Goal: Information Seeking & Learning: Find specific fact

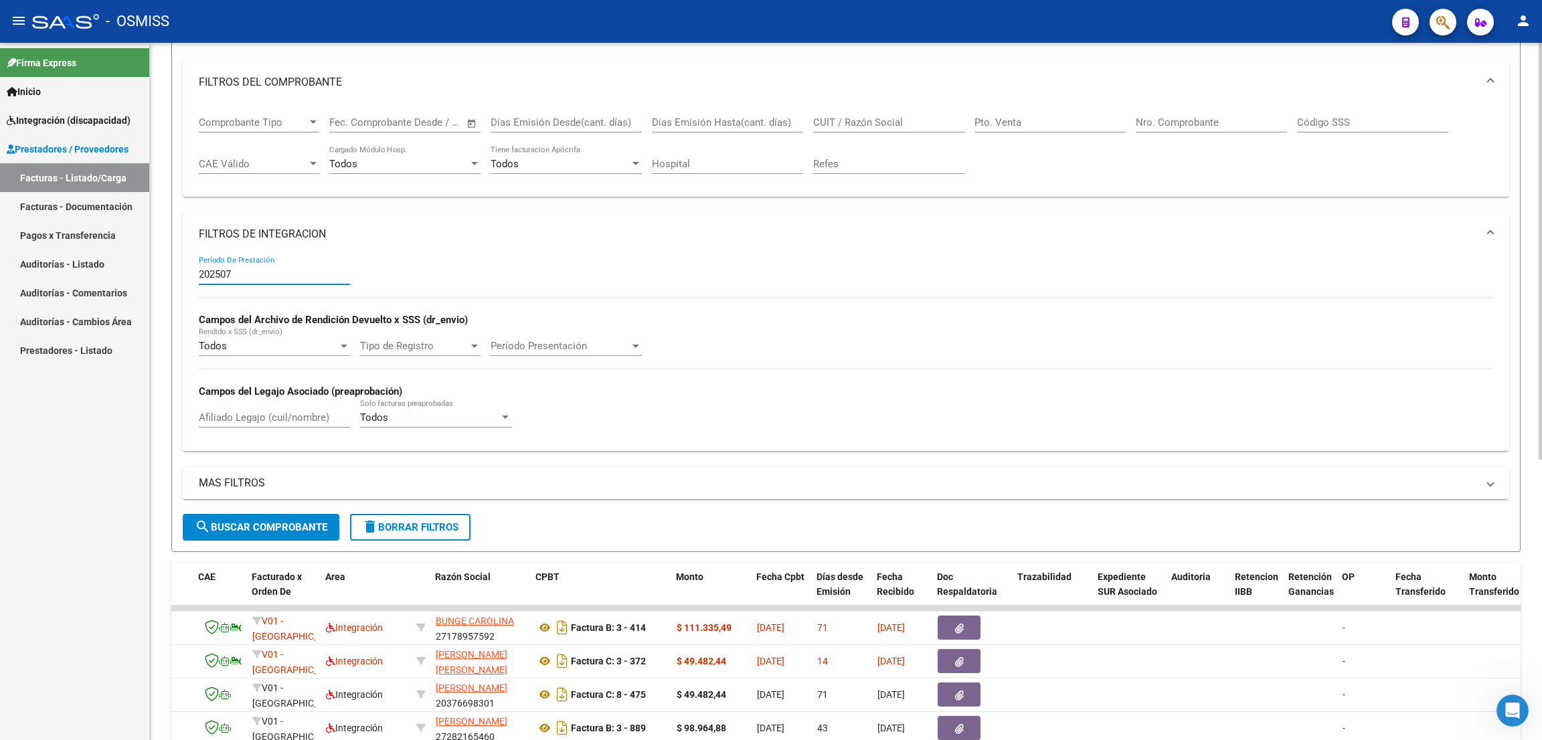
scroll to position [66, 0]
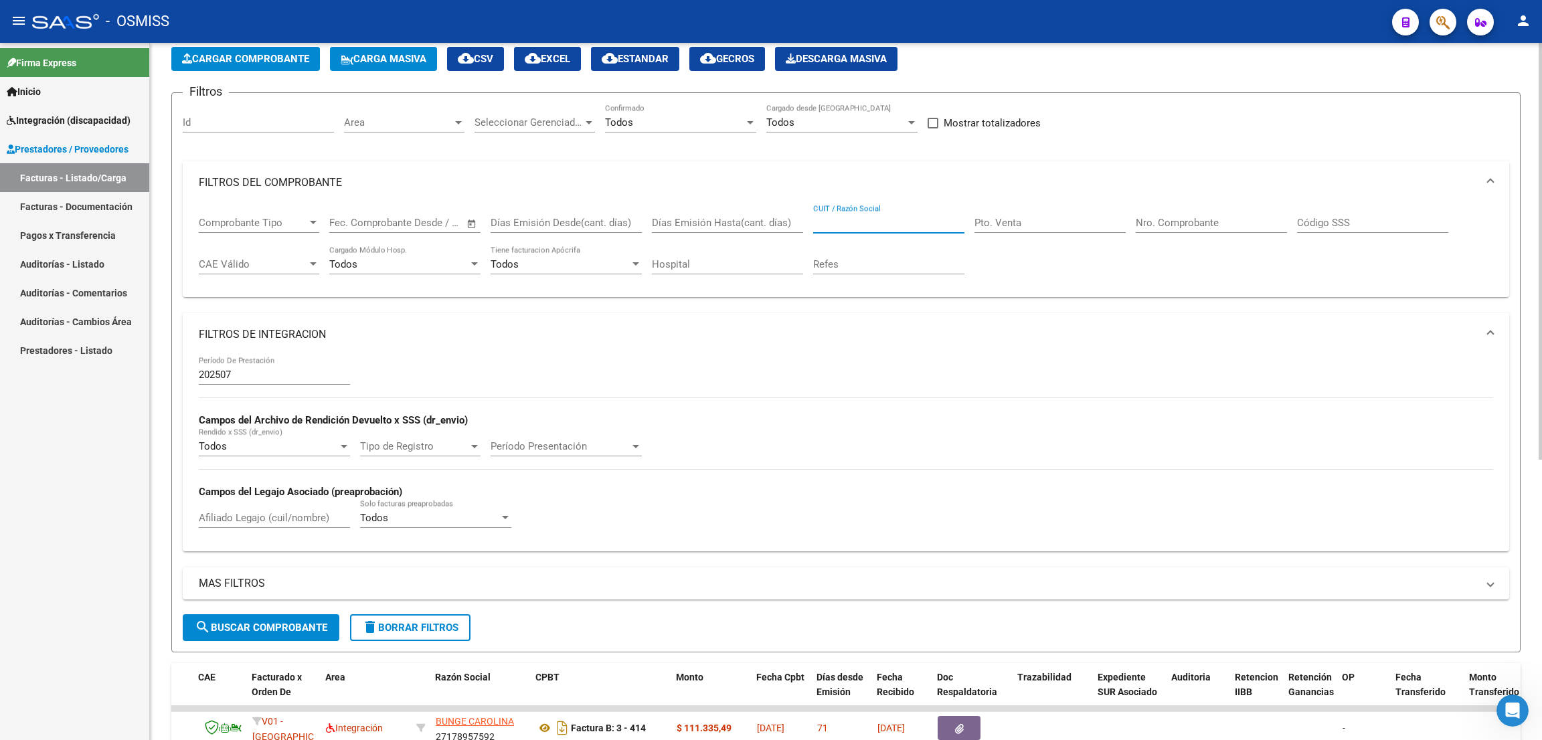
click at [915, 217] on input "CUIT / Razón Social" at bounding box center [888, 223] width 151 height 12
paste input "27325938973"
type input "27325938973"
click at [311, 601] on button "search Buscar Comprobante" at bounding box center [261, 628] width 157 height 27
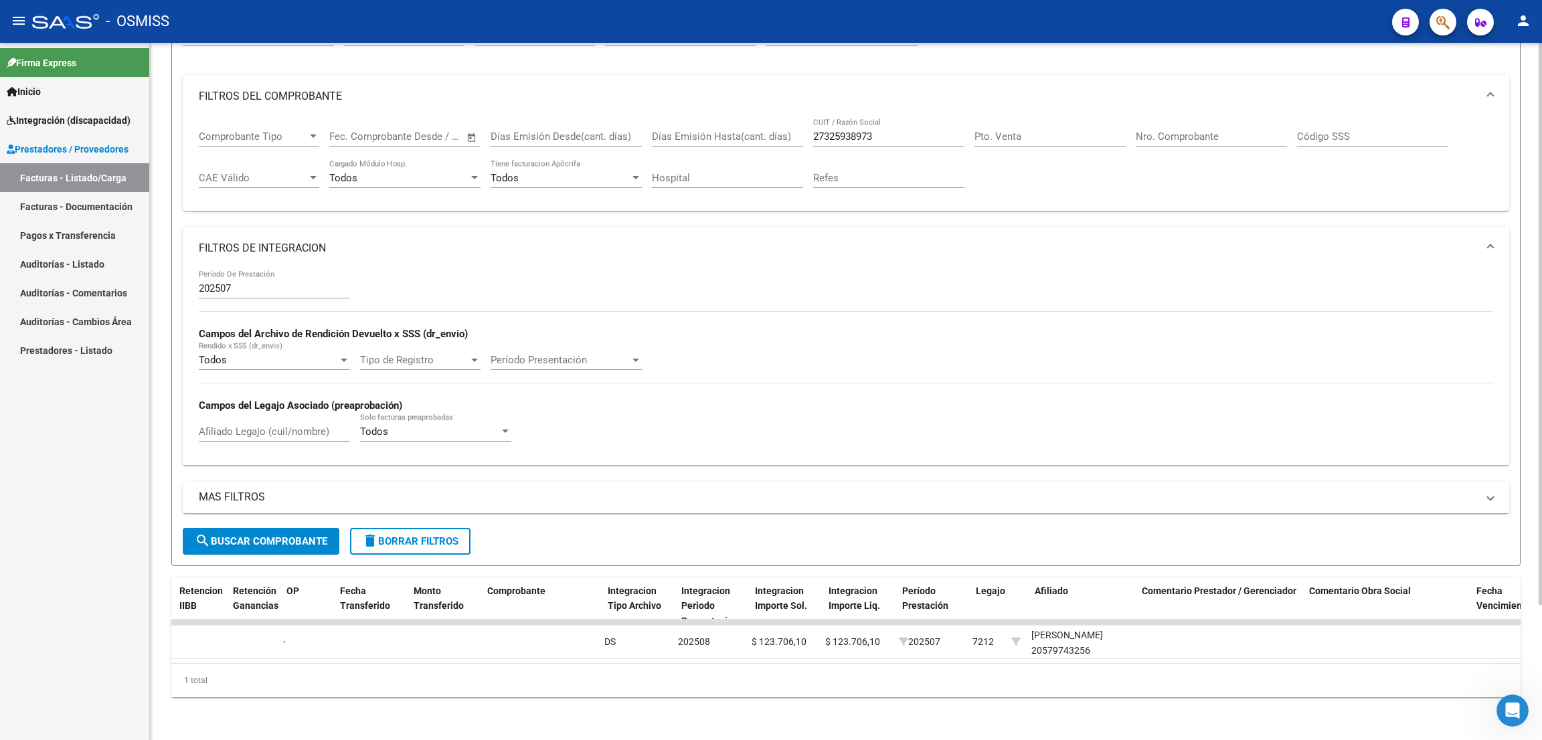
scroll to position [0, 1167]
drag, startPoint x: 898, startPoint y: 120, endPoint x: 778, endPoint y: 102, distance: 121.2
click at [778, 118] on div "Comprobante Tipo Comprobante Tipo Fecha inicio – Fecha fin Fec. Comprobante Des…" at bounding box center [846, 159] width 1295 height 83
paste input "27372000959"
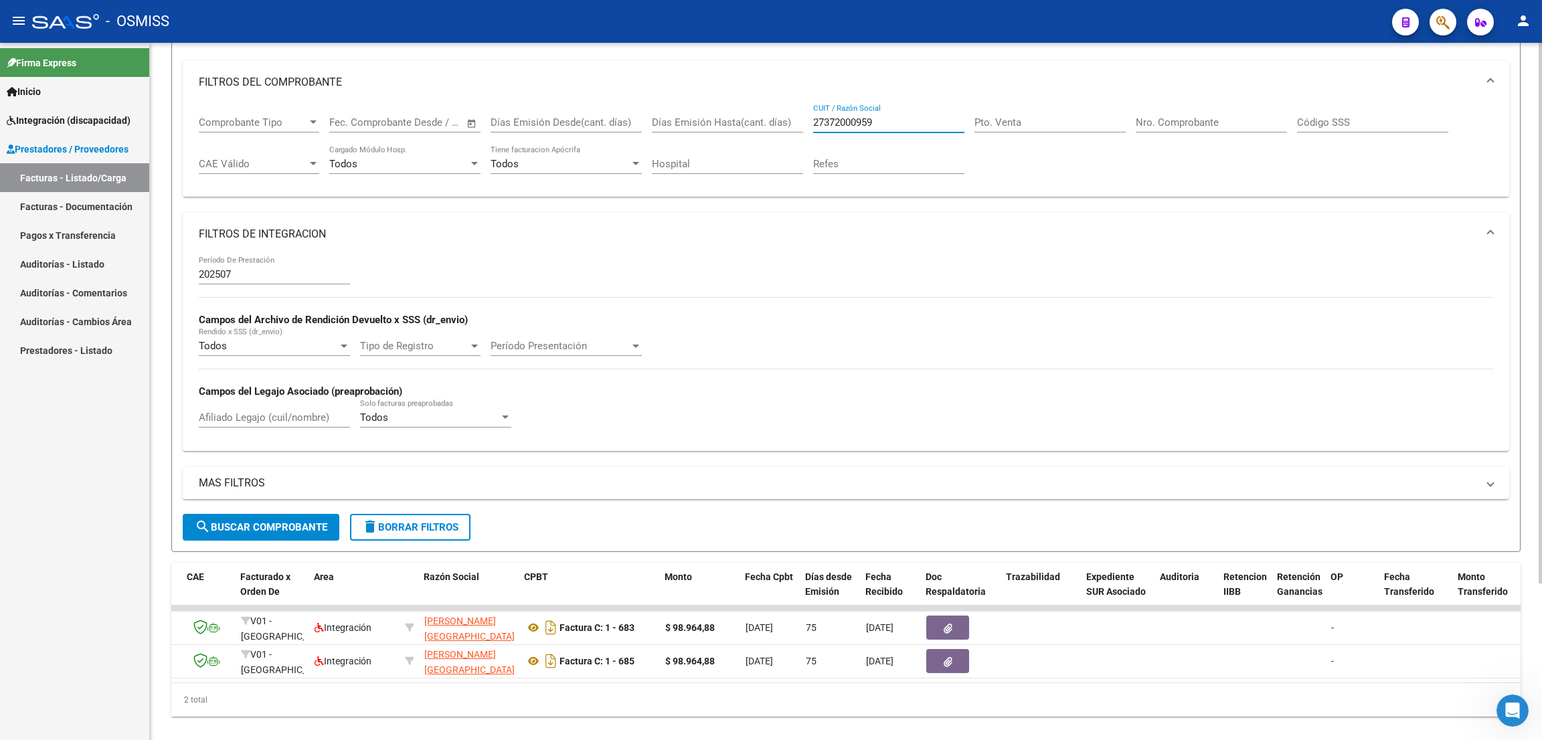
scroll to position [0, 0]
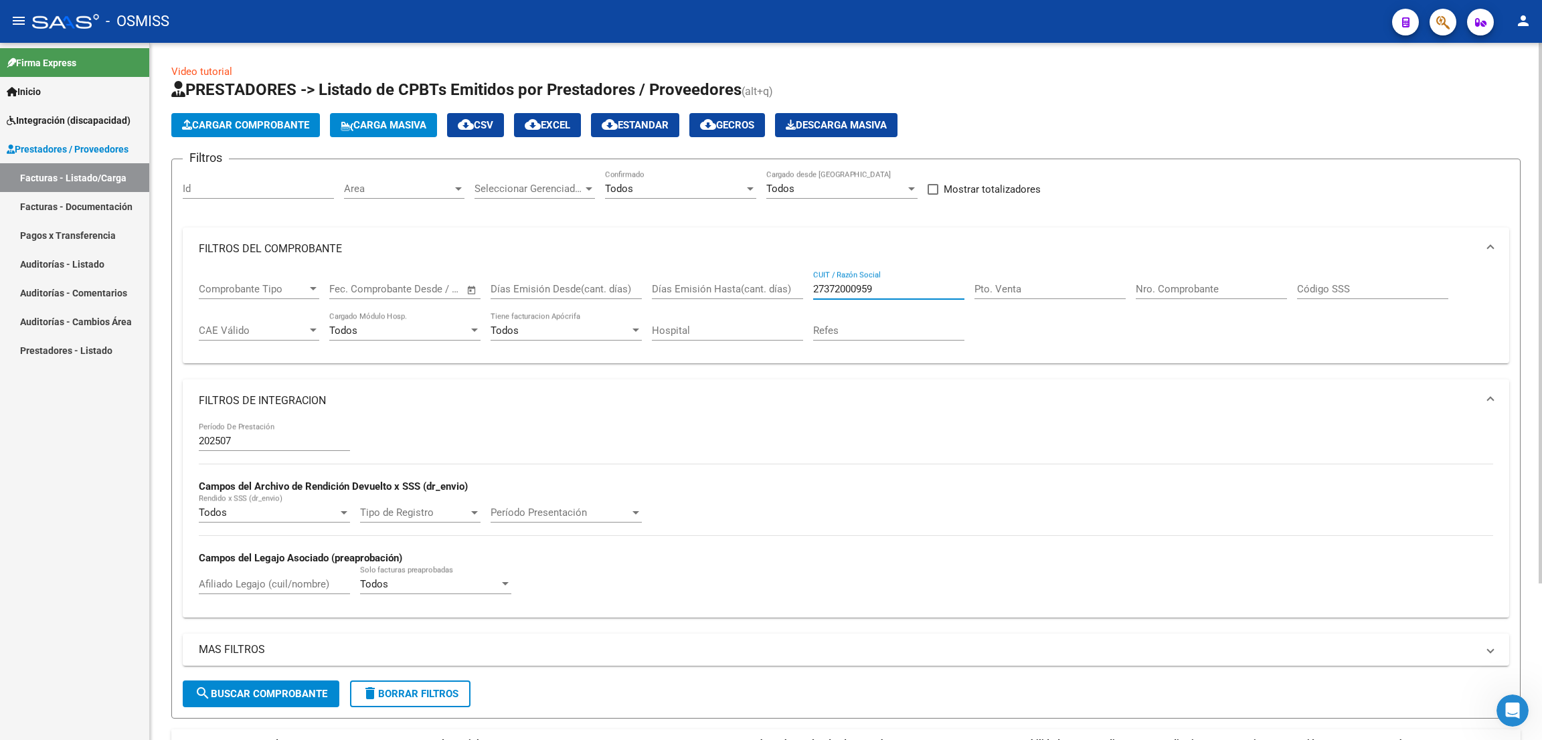
drag, startPoint x: 904, startPoint y: 291, endPoint x: 763, endPoint y: 272, distance: 143.2
click at [763, 272] on div "Comprobante Tipo Comprobante Tipo Fecha inicio – Fecha fin Fec. Comprobante Des…" at bounding box center [846, 311] width 1295 height 83
paste input "25779084"
click at [315, 601] on button "search Buscar Comprobante" at bounding box center [261, 694] width 157 height 27
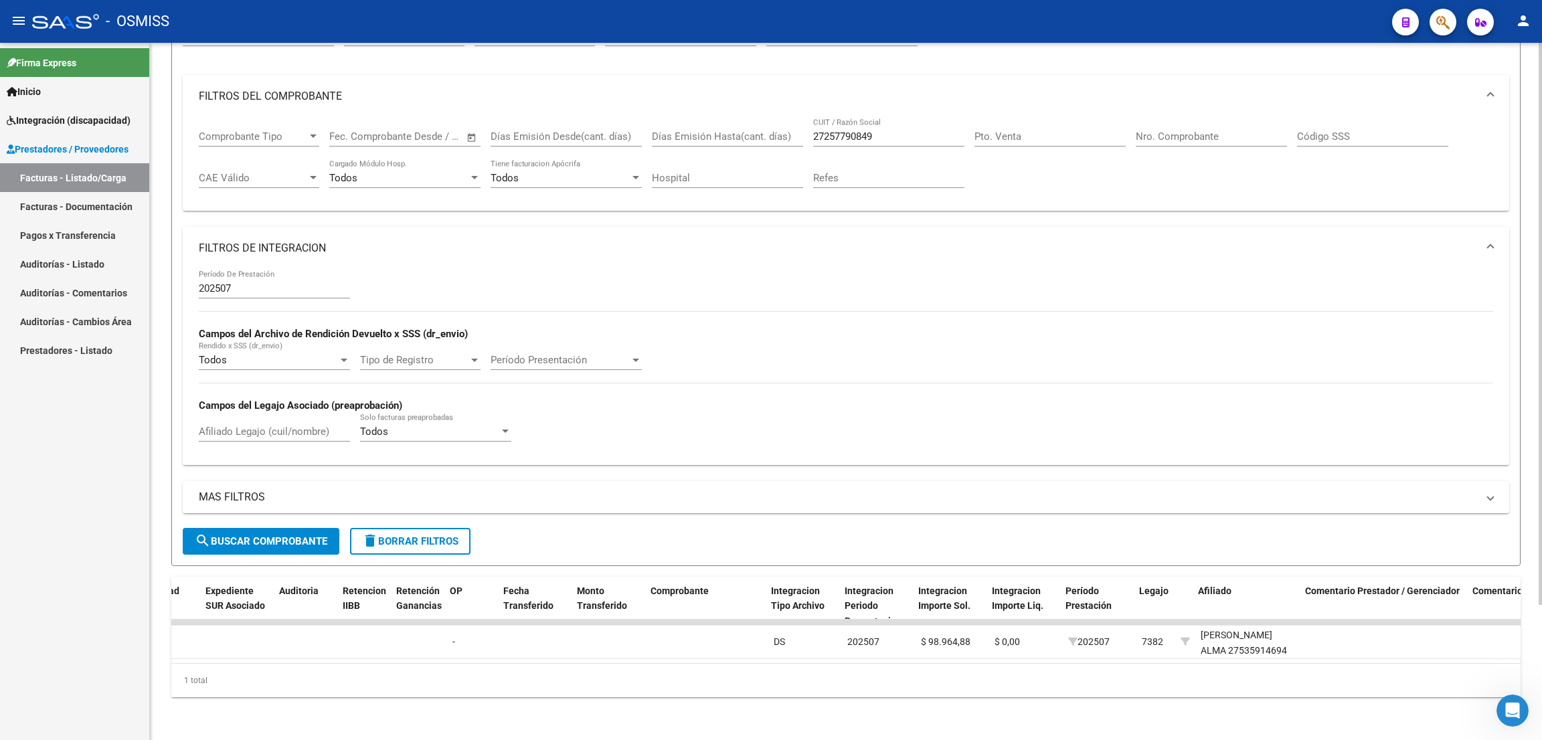
scroll to position [0, 1004]
drag, startPoint x: 881, startPoint y: 122, endPoint x: 775, endPoint y: 130, distance: 106.7
click at [775, 130] on div "Comprobante Tipo Comprobante Tipo Fecha inicio – Fecha fin Fec. Comprobante Des…" at bounding box center [846, 159] width 1295 height 83
paste input "34481450"
click at [276, 536] on span "search Buscar Comprobante" at bounding box center [261, 542] width 133 height 12
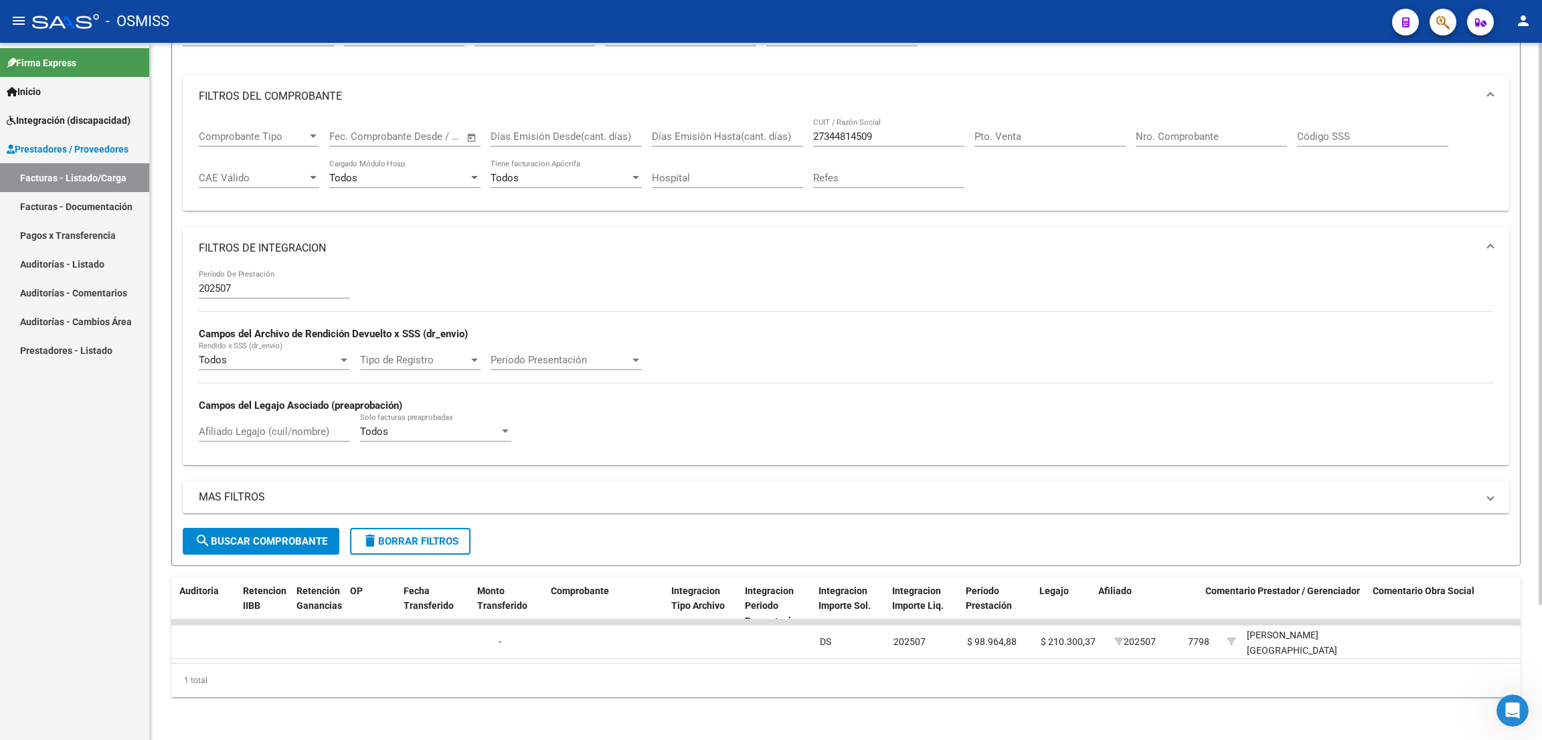
scroll to position [0, 1103]
drag, startPoint x: 882, startPoint y: 124, endPoint x: 804, endPoint y: 138, distance: 78.9
click at [804, 138] on div "Comprobante Tipo Comprobante Tipo Fecha inicio – Fecha fin Fec. Comprobante Des…" at bounding box center [846, 159] width 1295 height 83
paste input "217327801"
type input "27217327801"
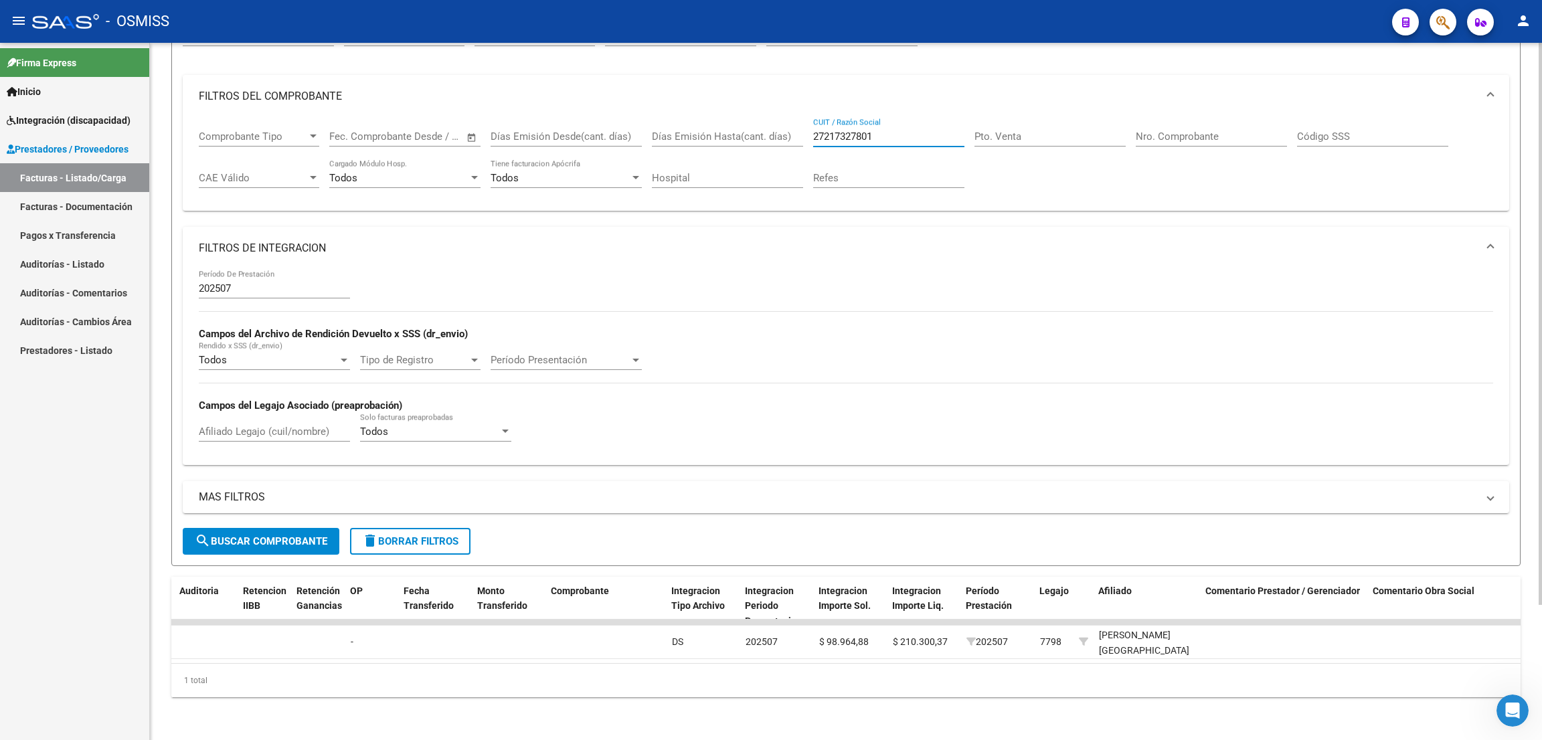
click at [325, 535] on button "search Buscar Comprobante" at bounding box center [261, 541] width 157 height 27
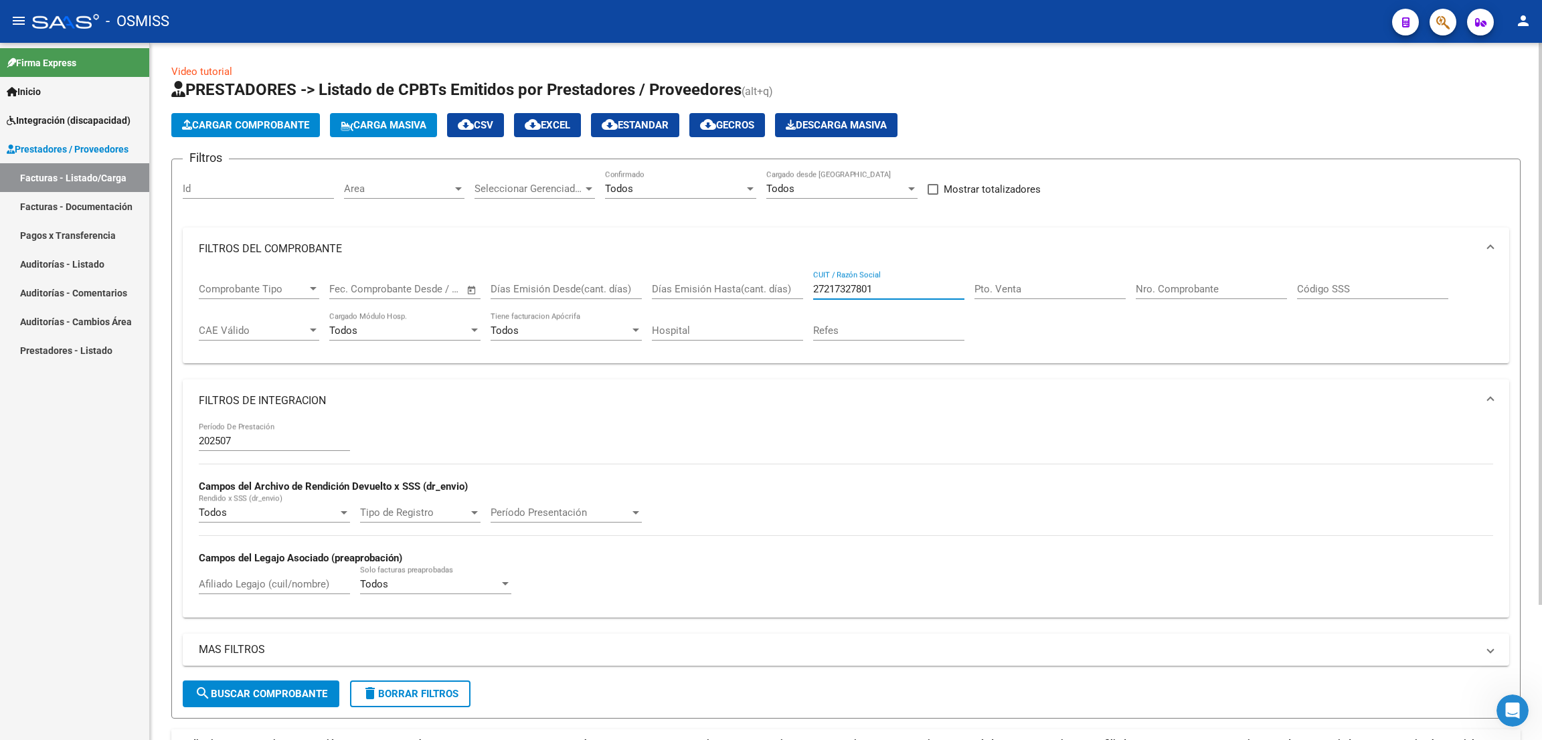
drag, startPoint x: 884, startPoint y: 282, endPoint x: 780, endPoint y: 276, distance: 104.6
click at [780, 276] on div "Comprobante Tipo Comprobante Tipo Fecha inicio – Fecha fin Fec. Comprobante Des…" at bounding box center [846, 311] width 1295 height 83
paste input "27223265842"
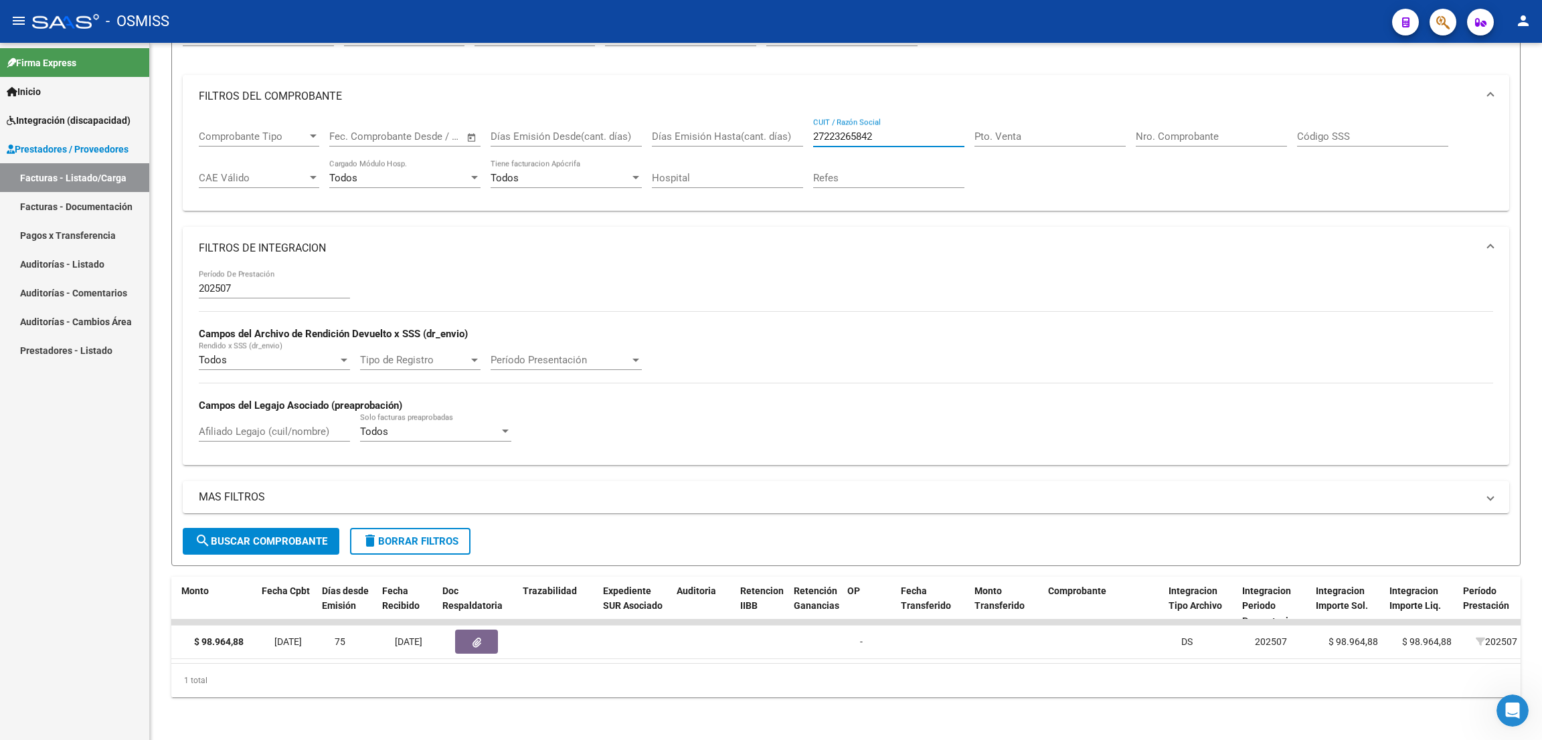
scroll to position [0, 606]
type input "27223265842"
drag, startPoint x: 886, startPoint y: 118, endPoint x: 802, endPoint y: 116, distance: 84.4
click at [802, 118] on div "Comprobante Tipo Comprobante Tipo Fecha inicio – Fecha fin Fec. Comprobante Des…" at bounding box center [846, 159] width 1295 height 83
paste input "27274647952"
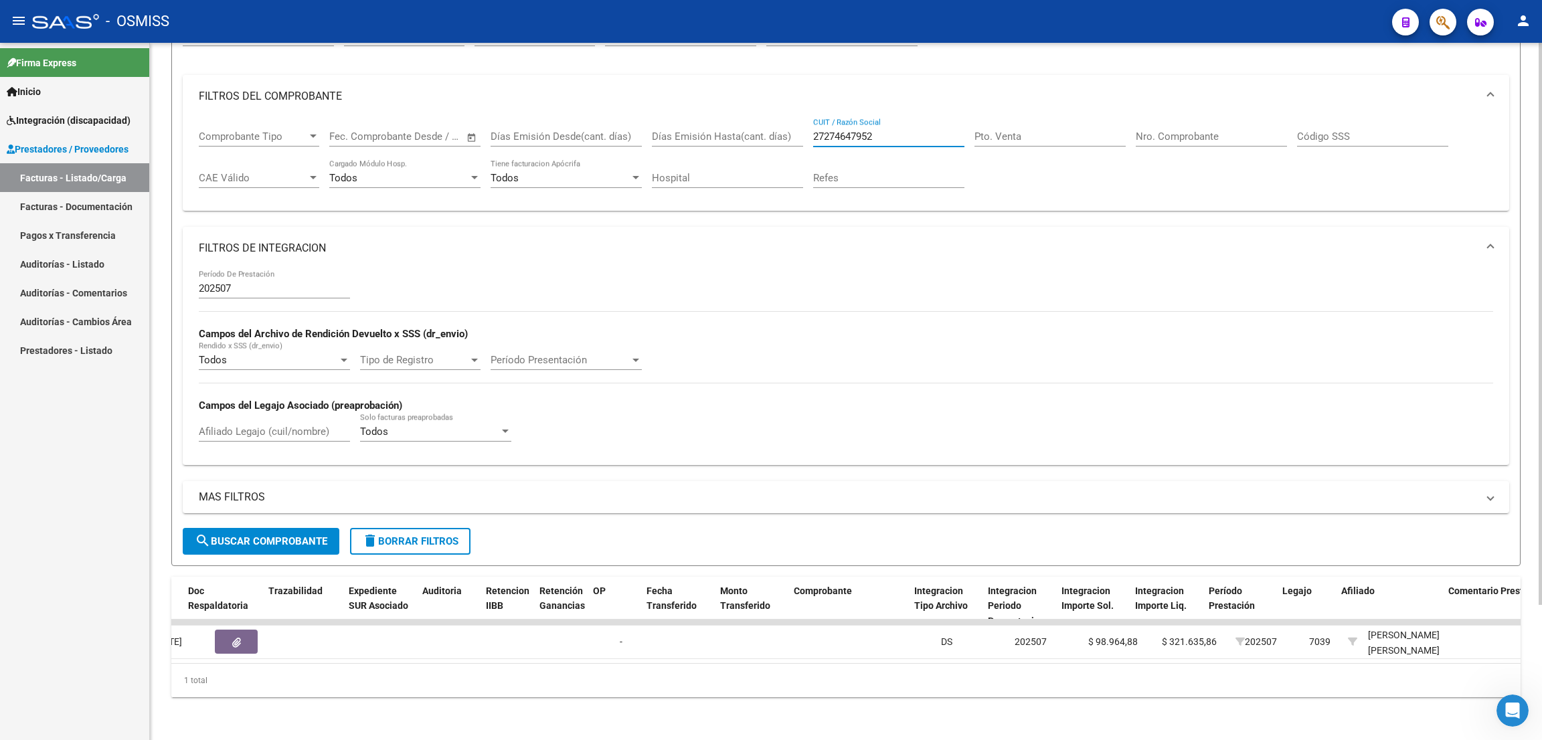
scroll to position [0, 861]
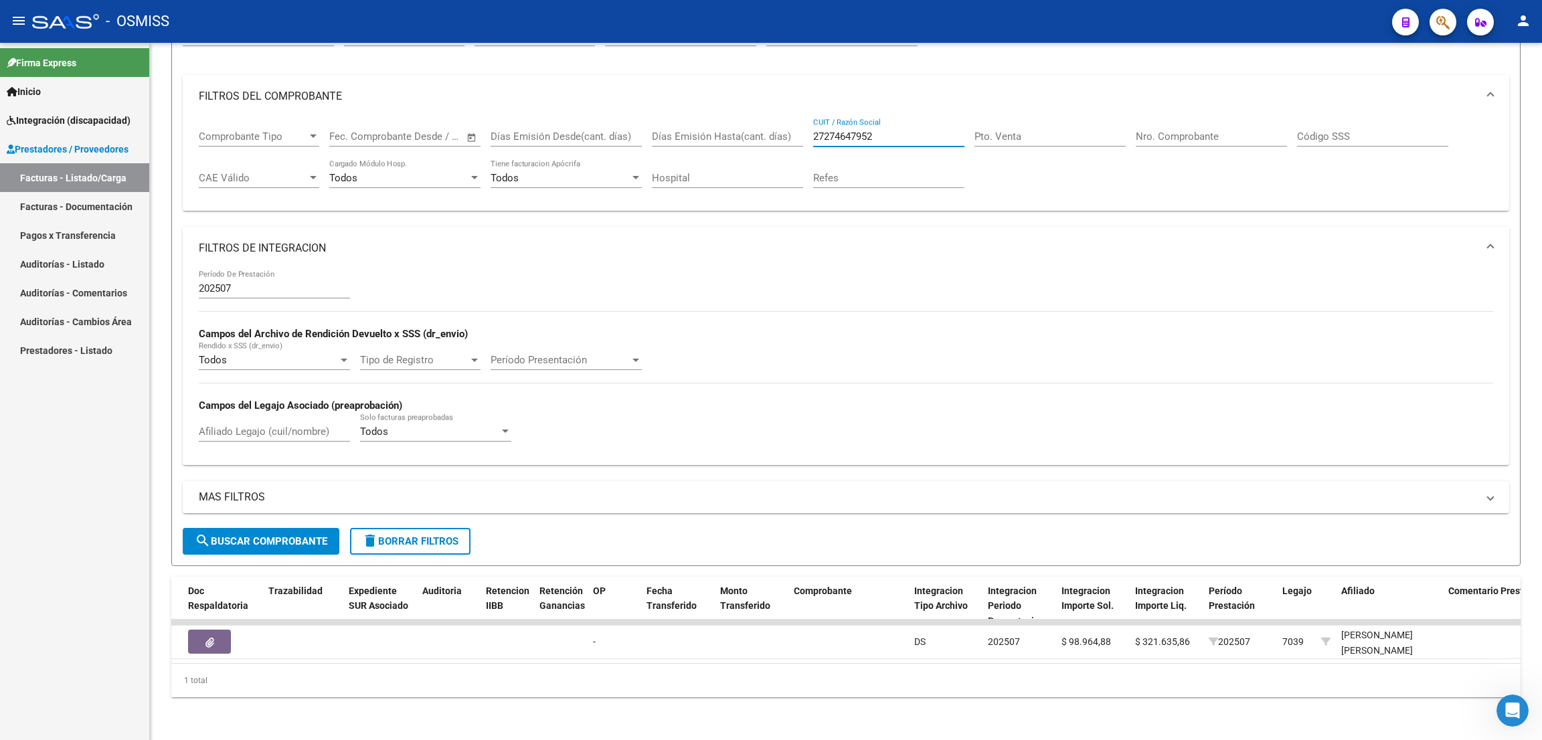
type input "27274647952"
drag, startPoint x: 850, startPoint y: 114, endPoint x: 720, endPoint y: 101, distance: 130.5
click at [720, 101] on mat-expansion-panel "FILTROS DEL COMPROBANTE Comprobante Tipo Comprobante Tipo Fecha inicio – Fecha …" at bounding box center [846, 143] width 1327 height 137
paste input "23300227074"
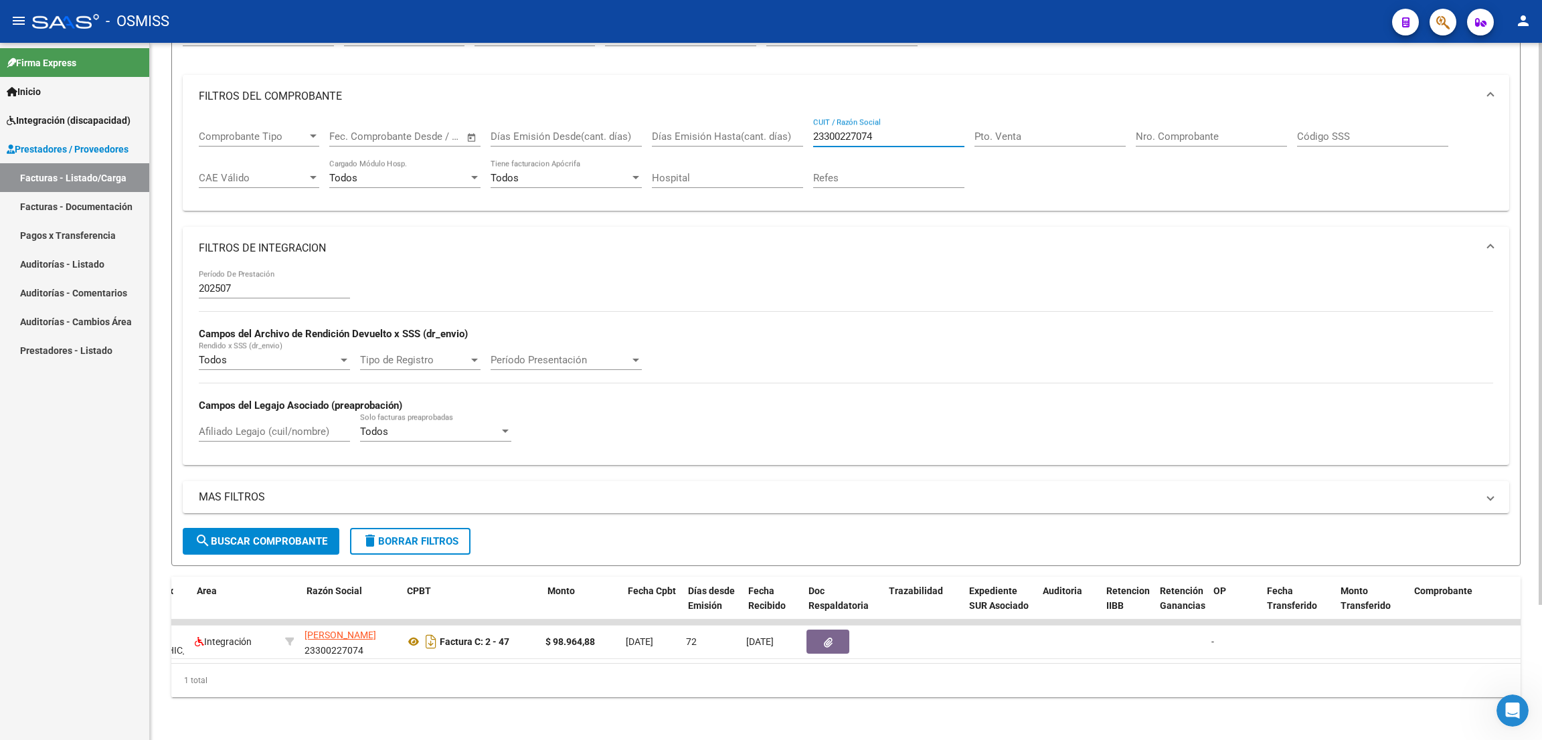
scroll to position [0, 240]
type input "23300227074"
drag, startPoint x: 887, startPoint y: 124, endPoint x: 758, endPoint y: 101, distance: 130.5
click at [758, 101] on mat-expansion-panel "FILTROS DEL COMPROBANTE Comprobante Tipo Comprobante Tipo Fecha inicio – Fecha …" at bounding box center [846, 143] width 1327 height 137
paste input "27190390719"
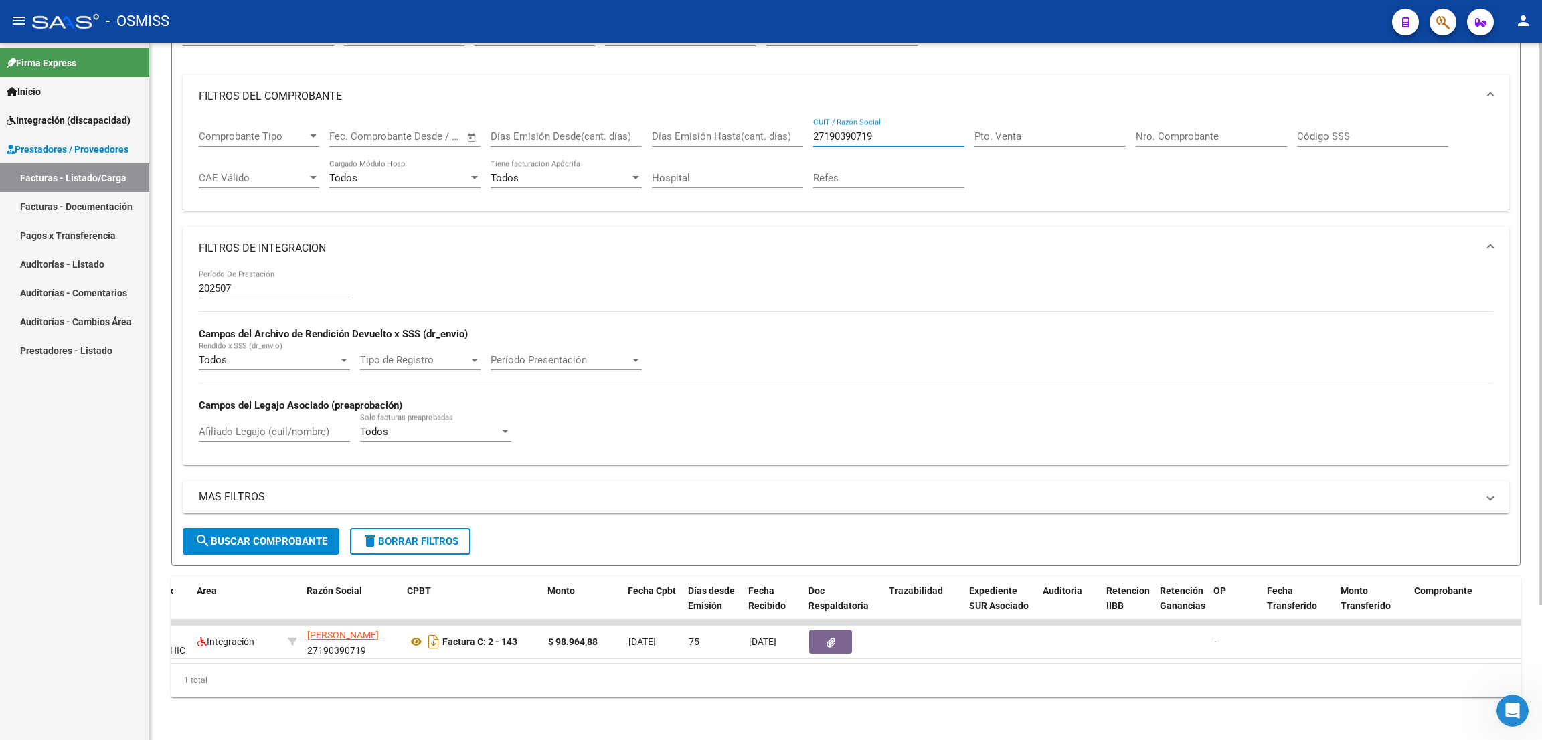
click at [291, 528] on button "search Buscar Comprobante" at bounding box center [261, 541] width 157 height 27
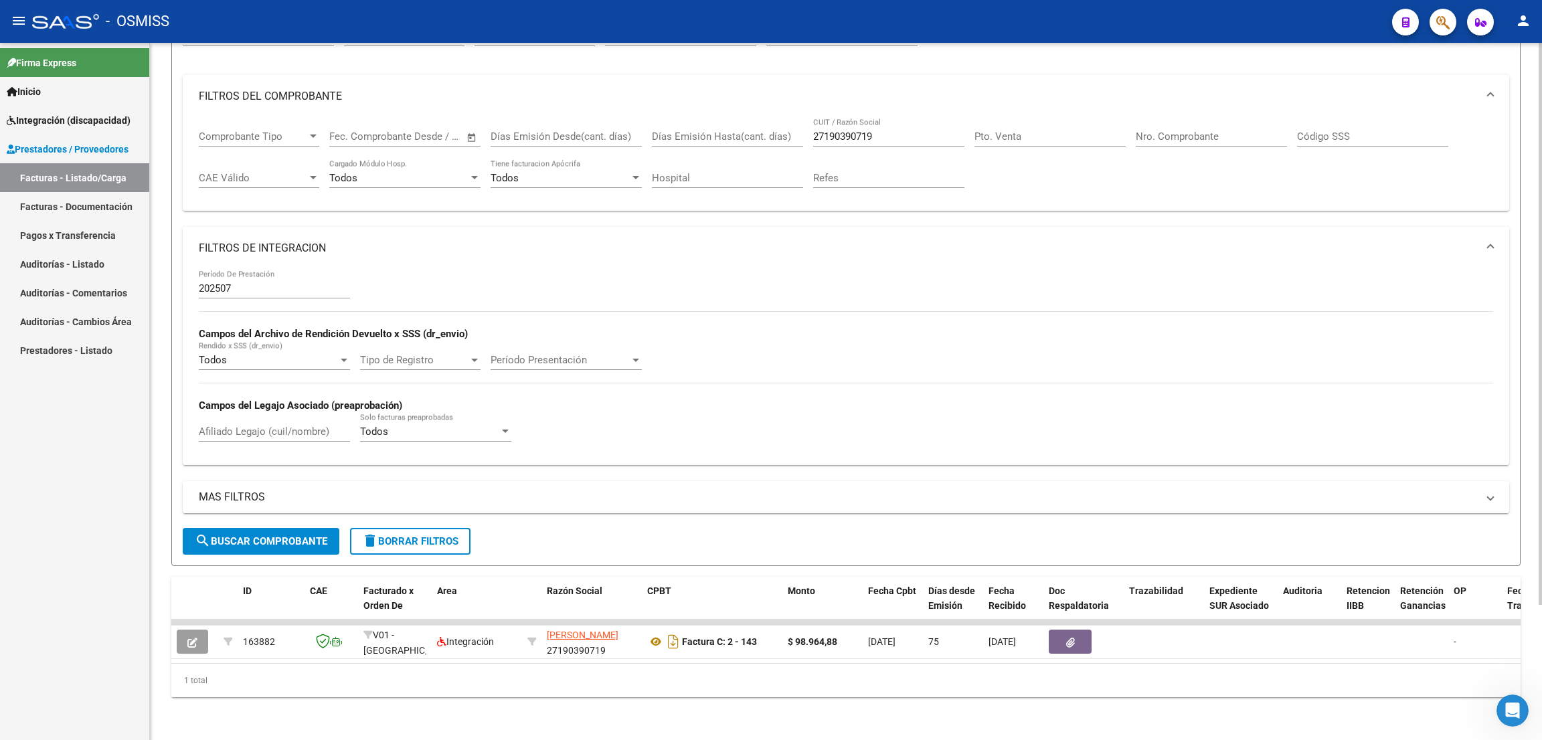
scroll to position [0, 0]
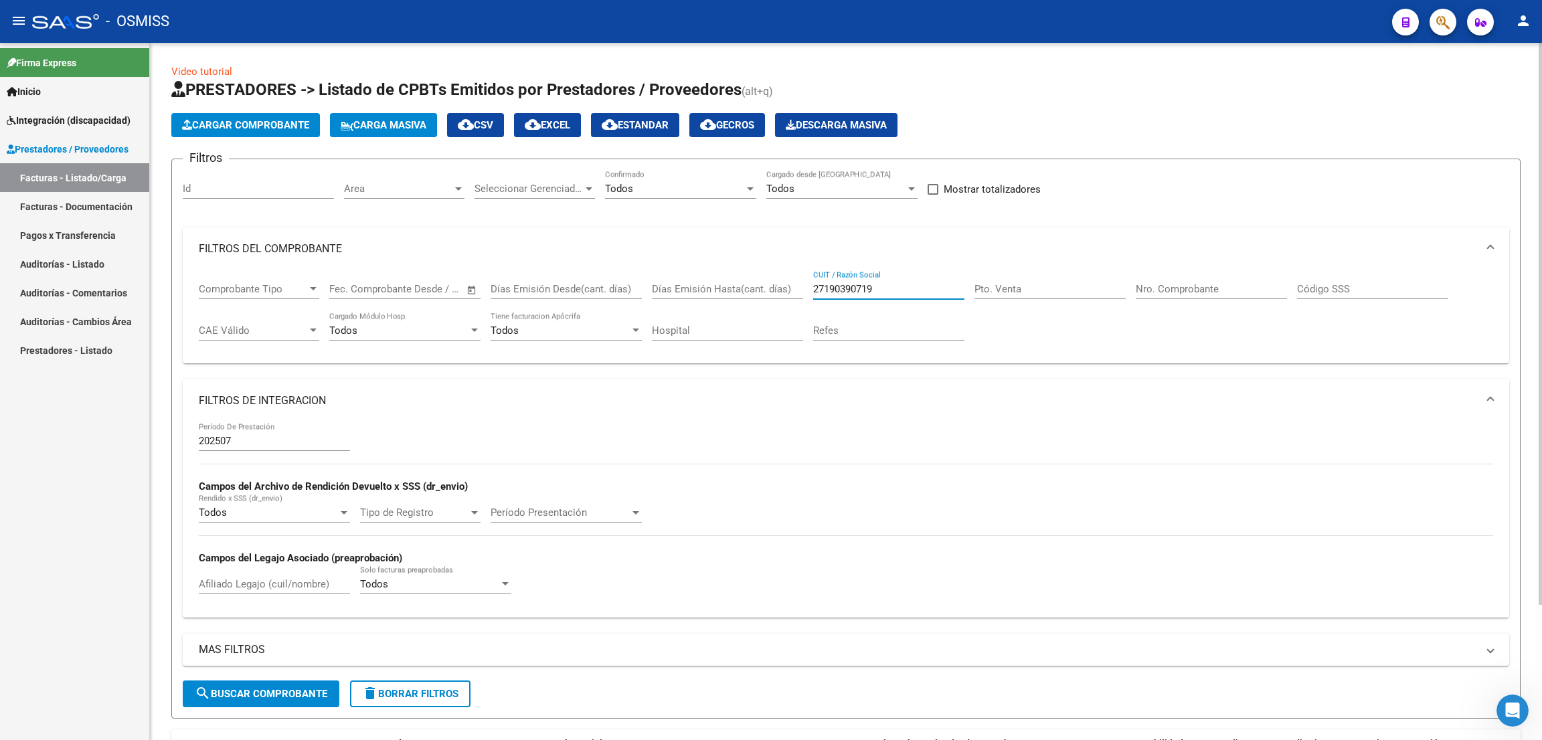
drag, startPoint x: 891, startPoint y: 287, endPoint x: 761, endPoint y: 282, distance: 130.7
click at [761, 282] on div "Comprobante Tipo Comprobante Tipo Fecha inicio – Fecha fin Fec. Comprobante Des…" at bounding box center [846, 311] width 1295 height 83
paste input "389471874"
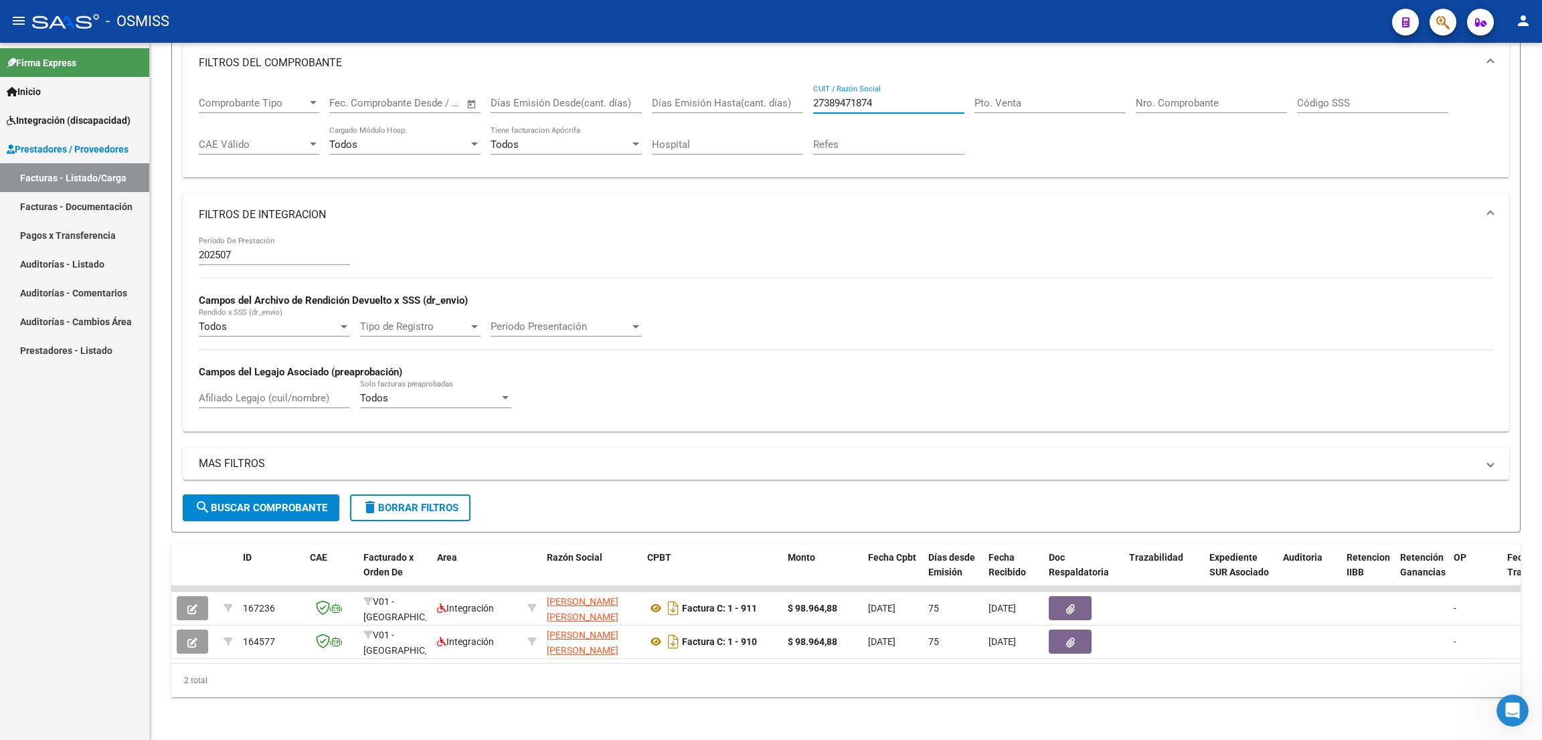
type input "27389471874"
drag, startPoint x: 850, startPoint y: 82, endPoint x: 777, endPoint y: 77, distance: 72.5
click at [777, 84] on div "Comprobante Tipo Comprobante Tipo Fecha inicio – Fecha fin Fec. Comprobante Des…" at bounding box center [846, 125] width 1295 height 83
paste input "23378385954"
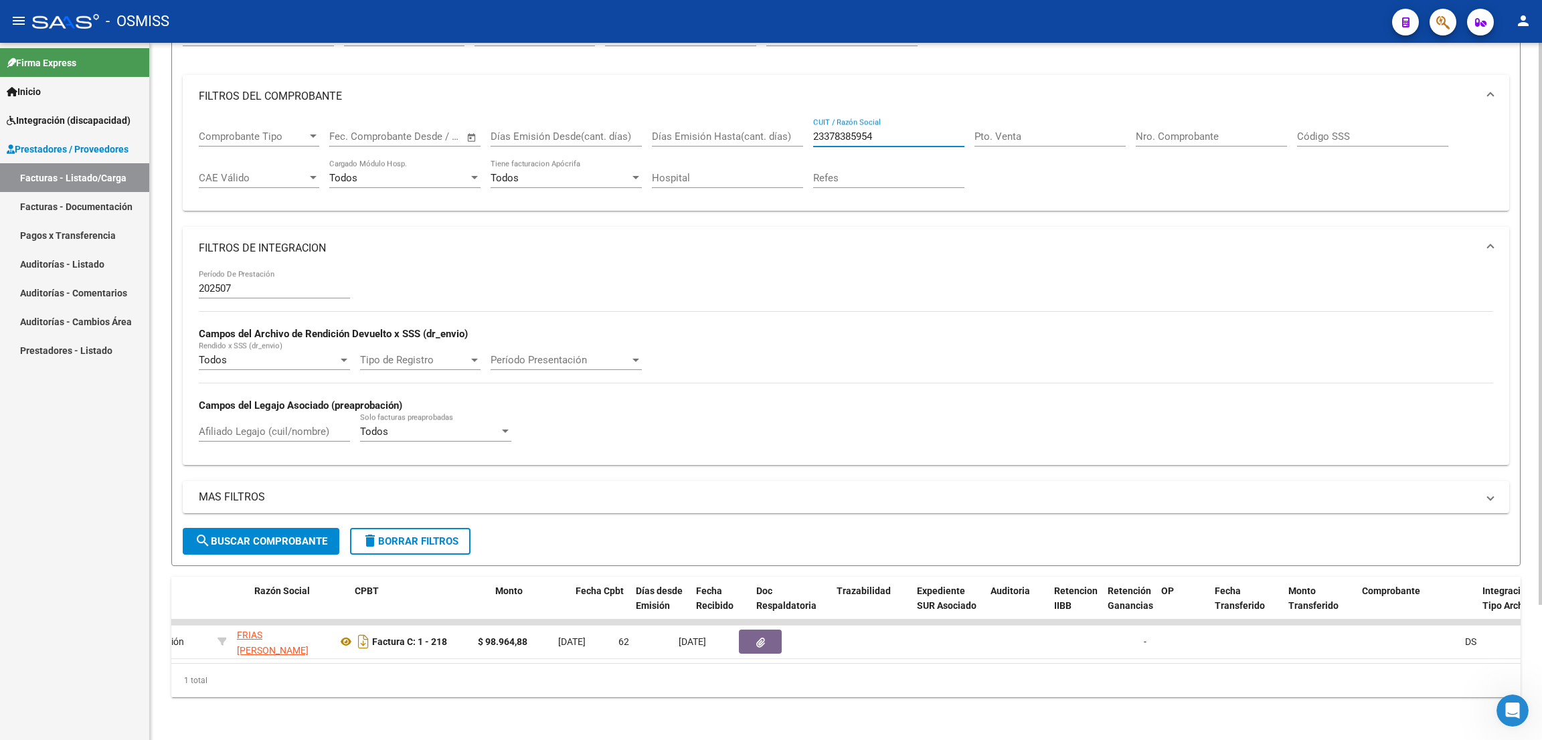
scroll to position [0, 292]
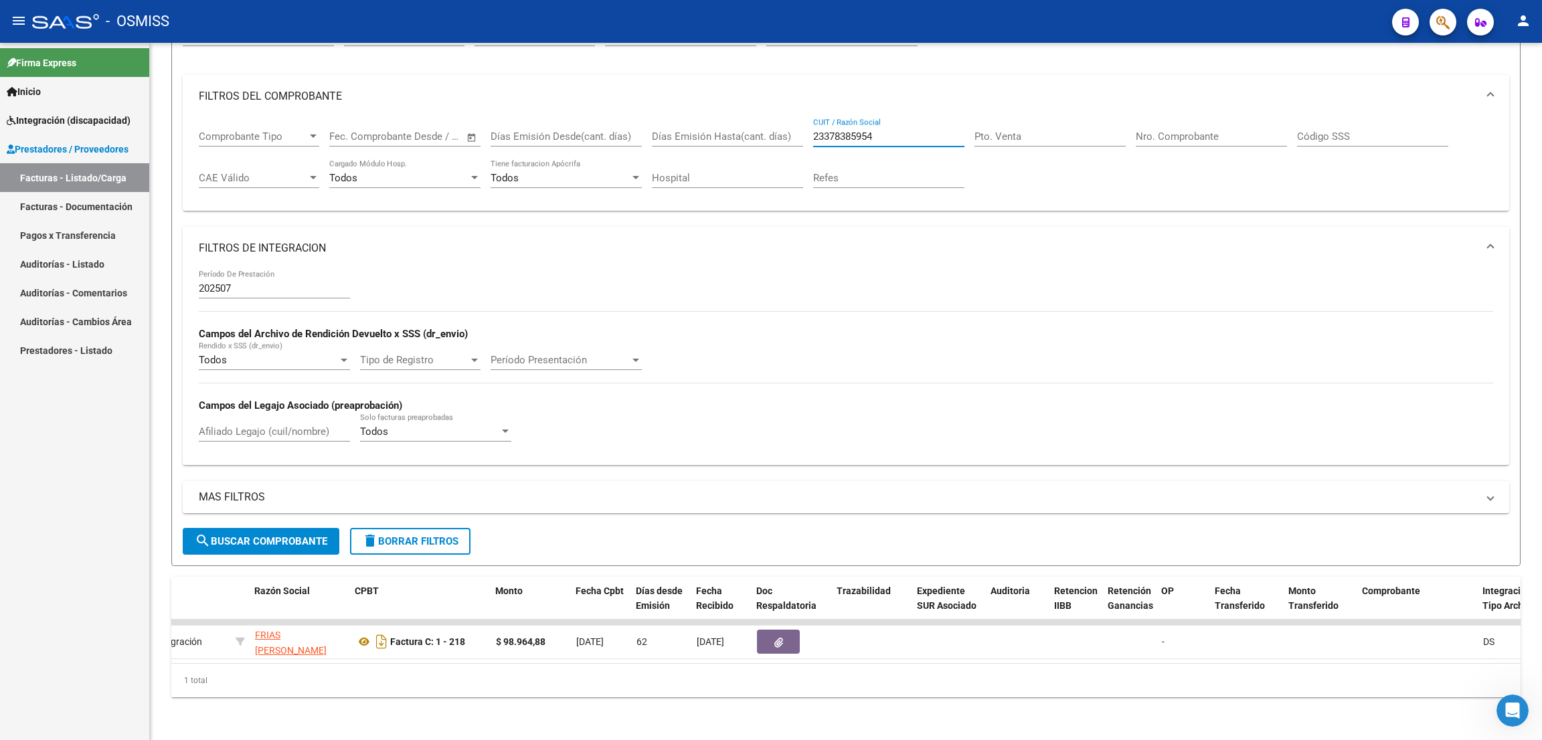
type input "23378385954"
drag, startPoint x: 895, startPoint y: 124, endPoint x: 801, endPoint y: 114, distance: 94.2
click at [801, 118] on div "Comprobante Tipo Comprobante Tipo Fecha inicio – Fecha fin Fec. Comprobante Des…" at bounding box center [846, 159] width 1295 height 83
click at [1050, 131] on input "Pto. Venta" at bounding box center [1050, 137] width 151 height 12
type input "1"
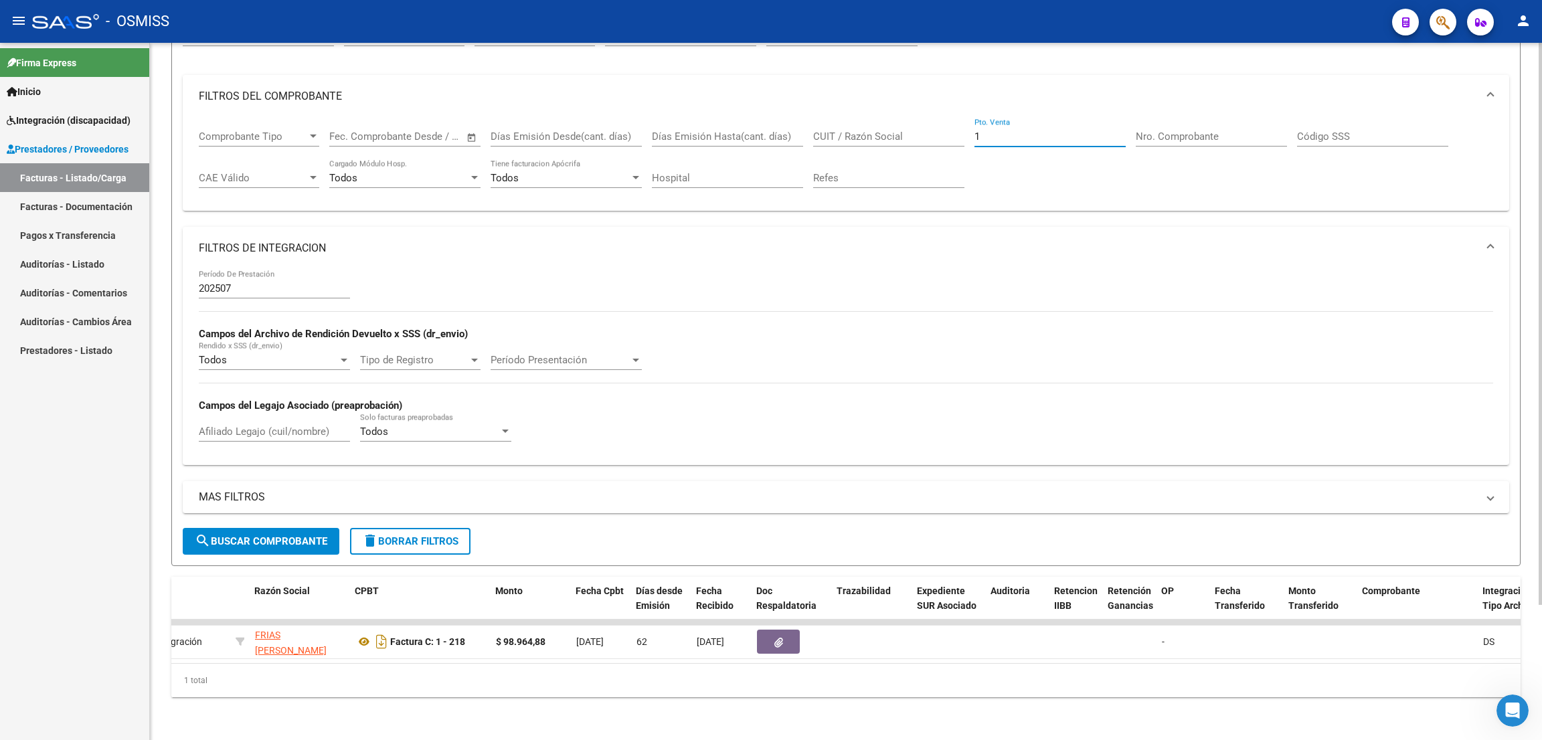
click at [1171, 131] on input "Nro. Comprobante" at bounding box center [1211, 137] width 151 height 12
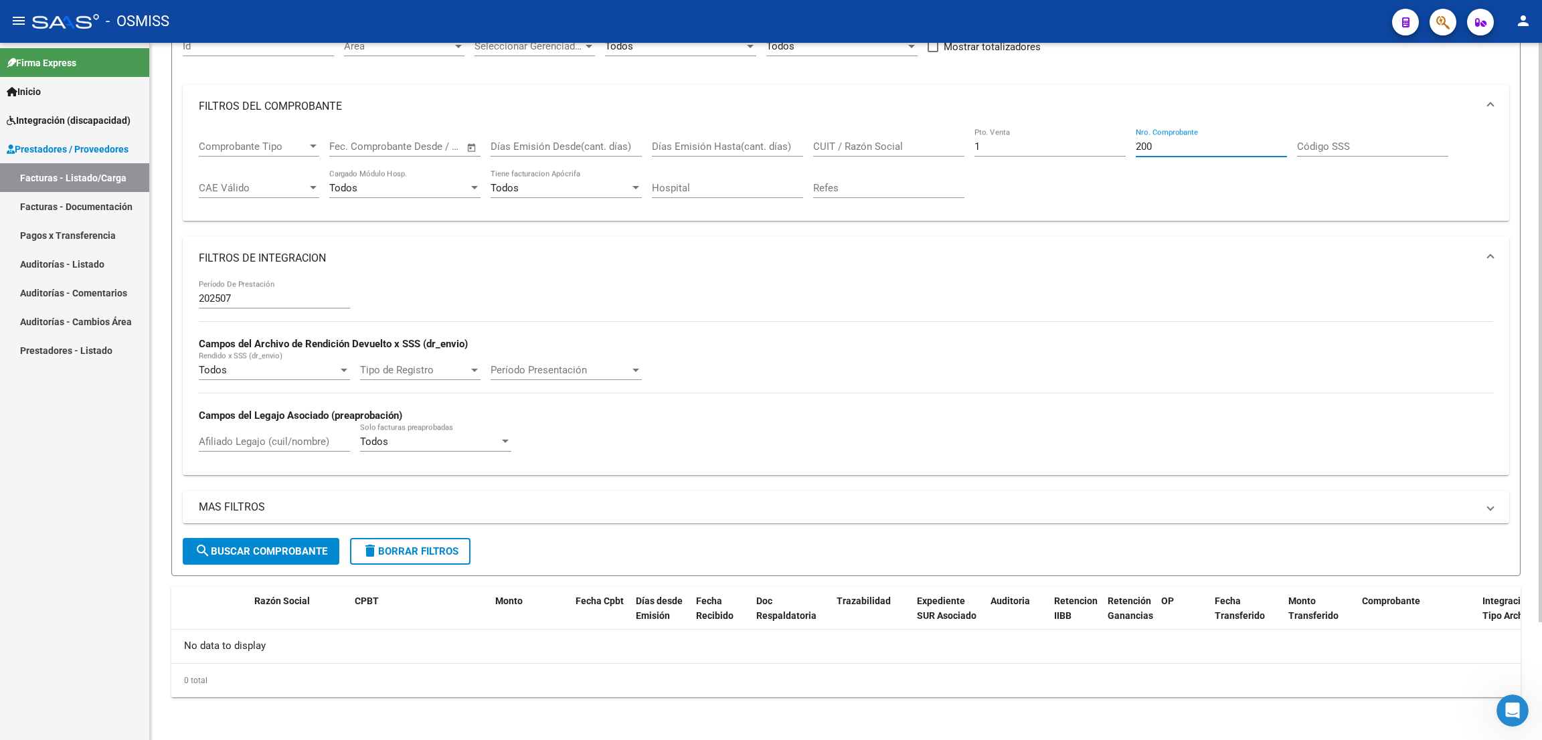
scroll to position [141, 0]
click at [297, 556] on span "search Buscar Comprobante" at bounding box center [261, 553] width 133 height 12
drag, startPoint x: 1163, startPoint y: 148, endPoint x: 1123, endPoint y: 138, distance: 41.4
click at [1123, 138] on div "Comprobante Tipo Comprobante Tipo Fecha inicio – Fecha fin Fec. Comprobante Des…" at bounding box center [846, 170] width 1295 height 83
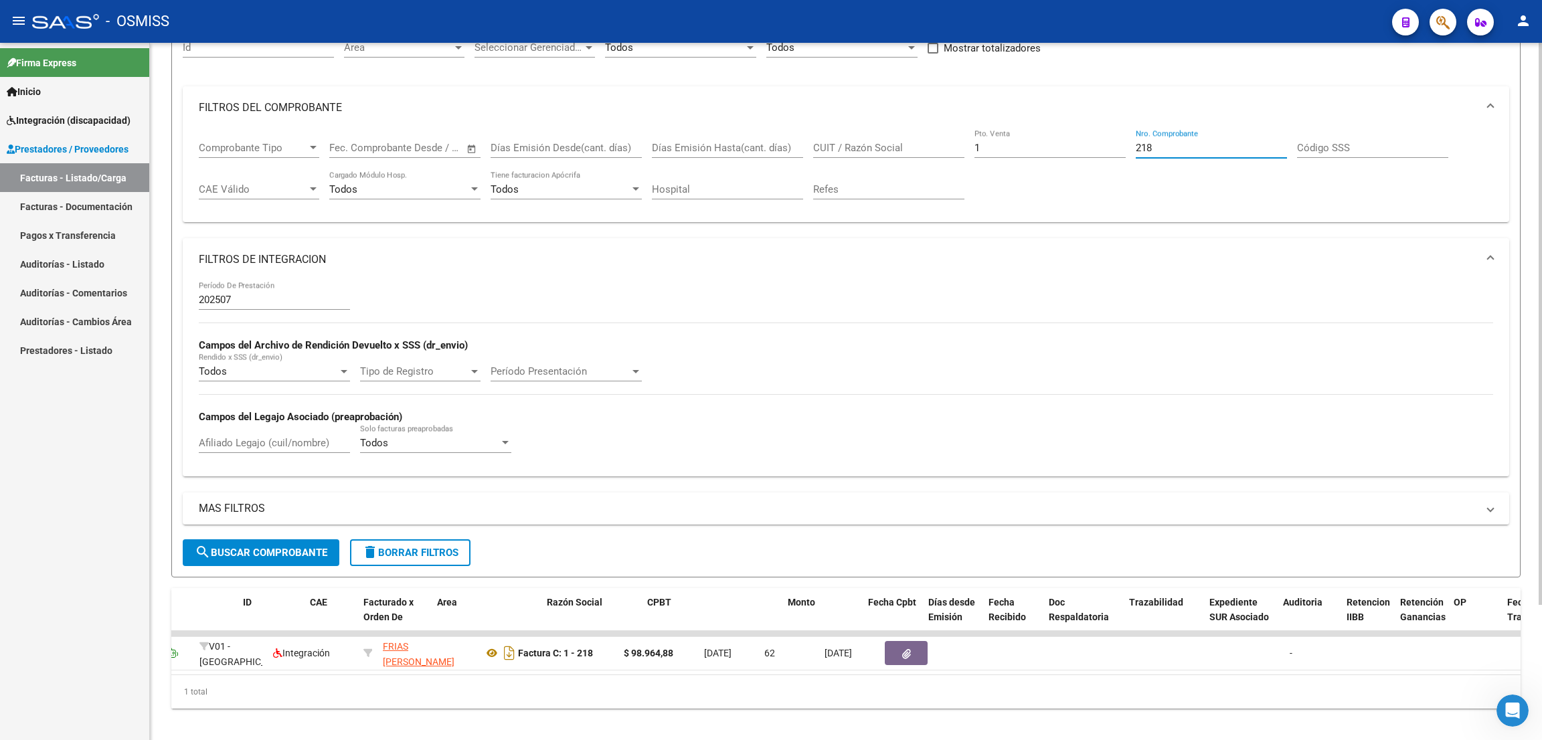
scroll to position [0, 0]
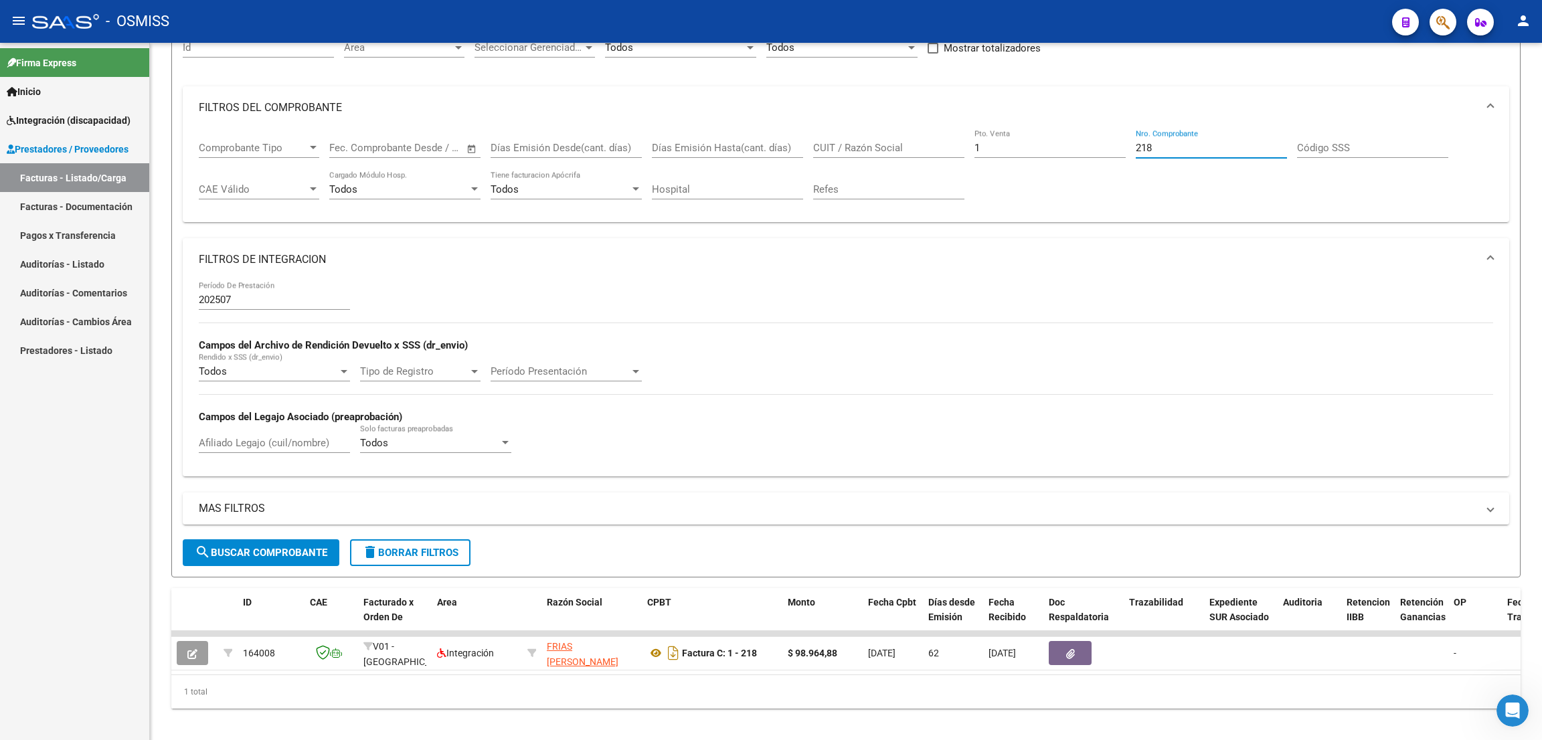
type input "218"
click at [417, 547] on span "delete Borrar Filtros" at bounding box center [410, 553] width 96 height 12
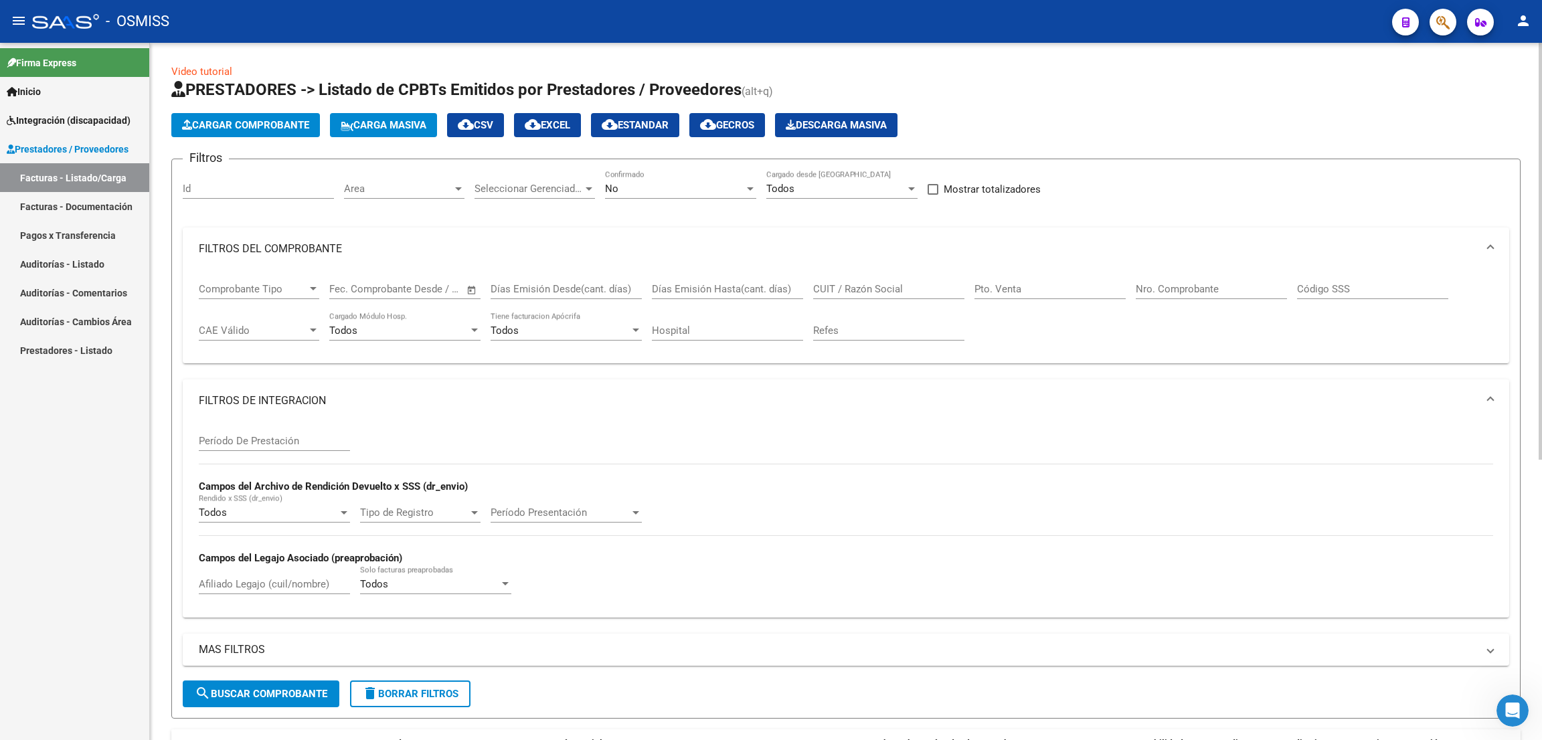
click at [247, 127] on span "Cargar Comprobante" at bounding box center [245, 125] width 127 height 12
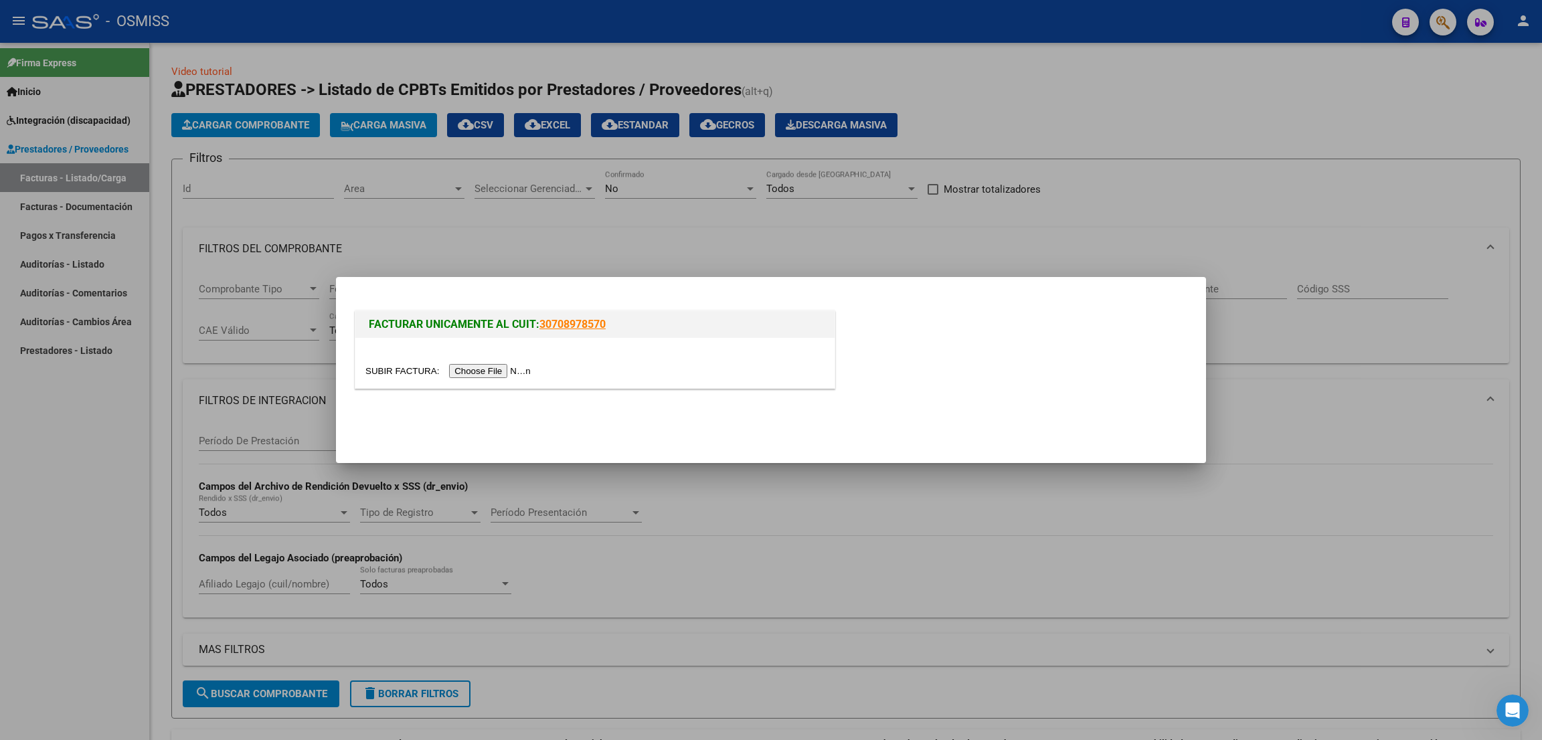
click at [479, 374] on input "file" at bounding box center [450, 371] width 169 height 14
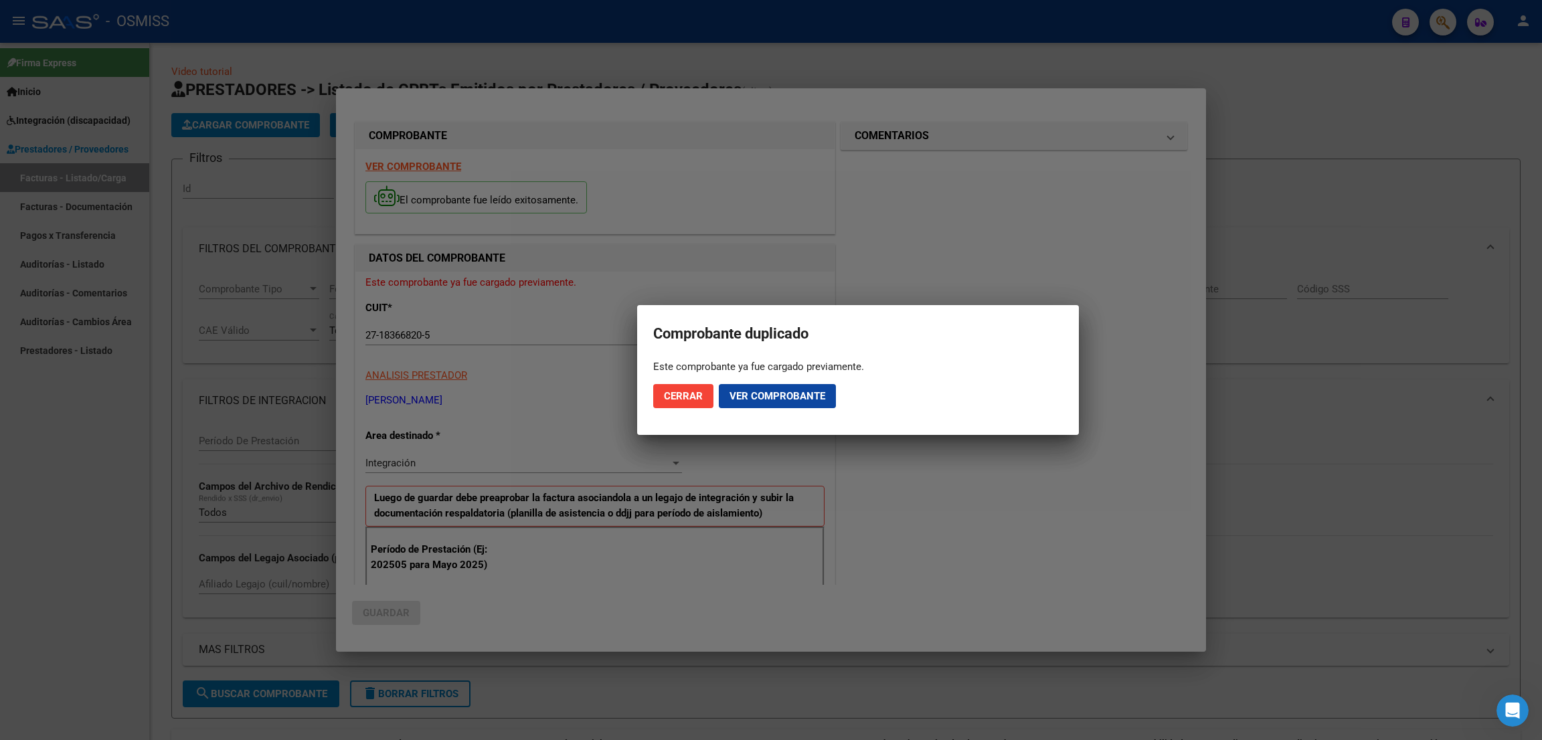
click at [1324, 116] on div at bounding box center [771, 370] width 1542 height 740
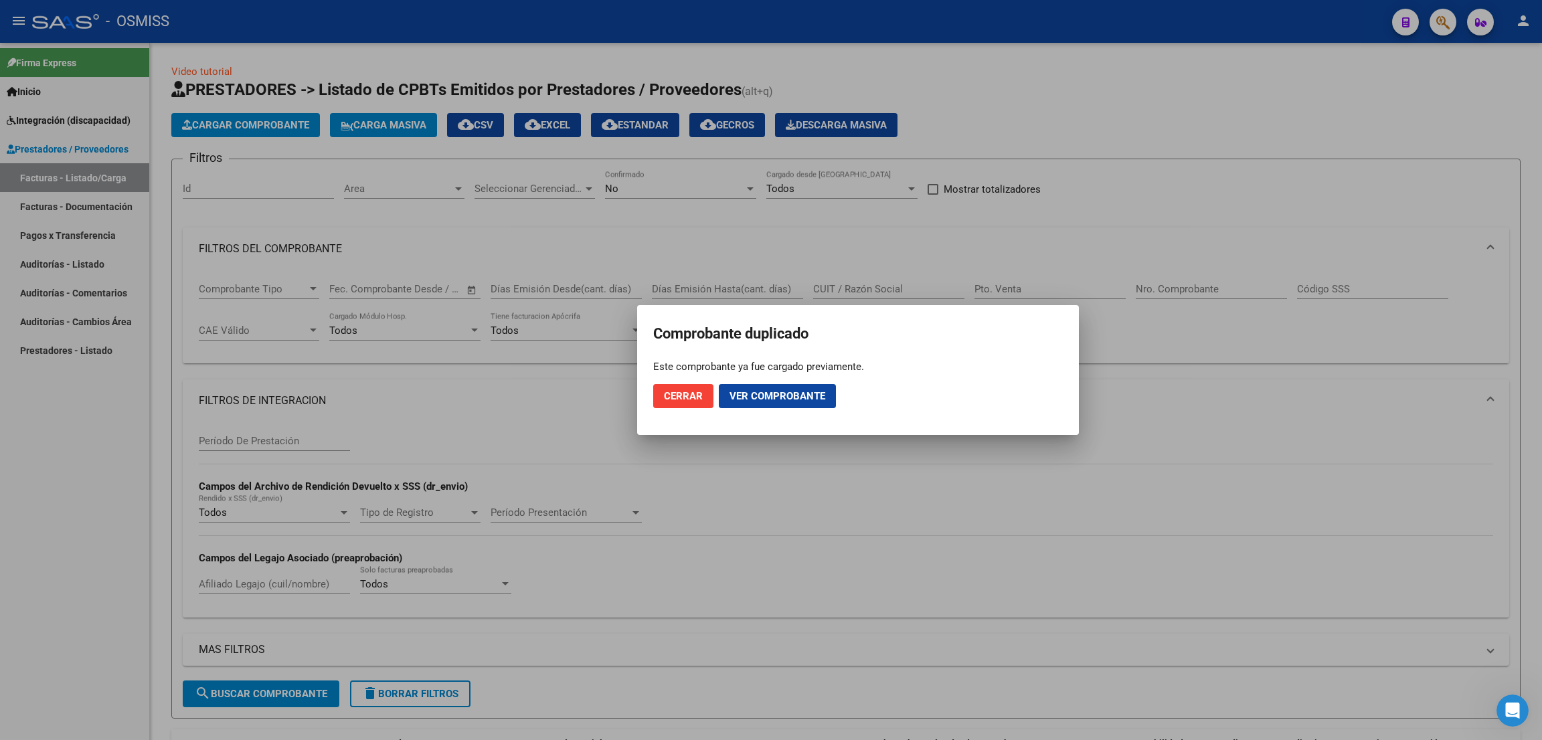
click at [698, 400] on span "Cerrar" at bounding box center [683, 396] width 39 height 12
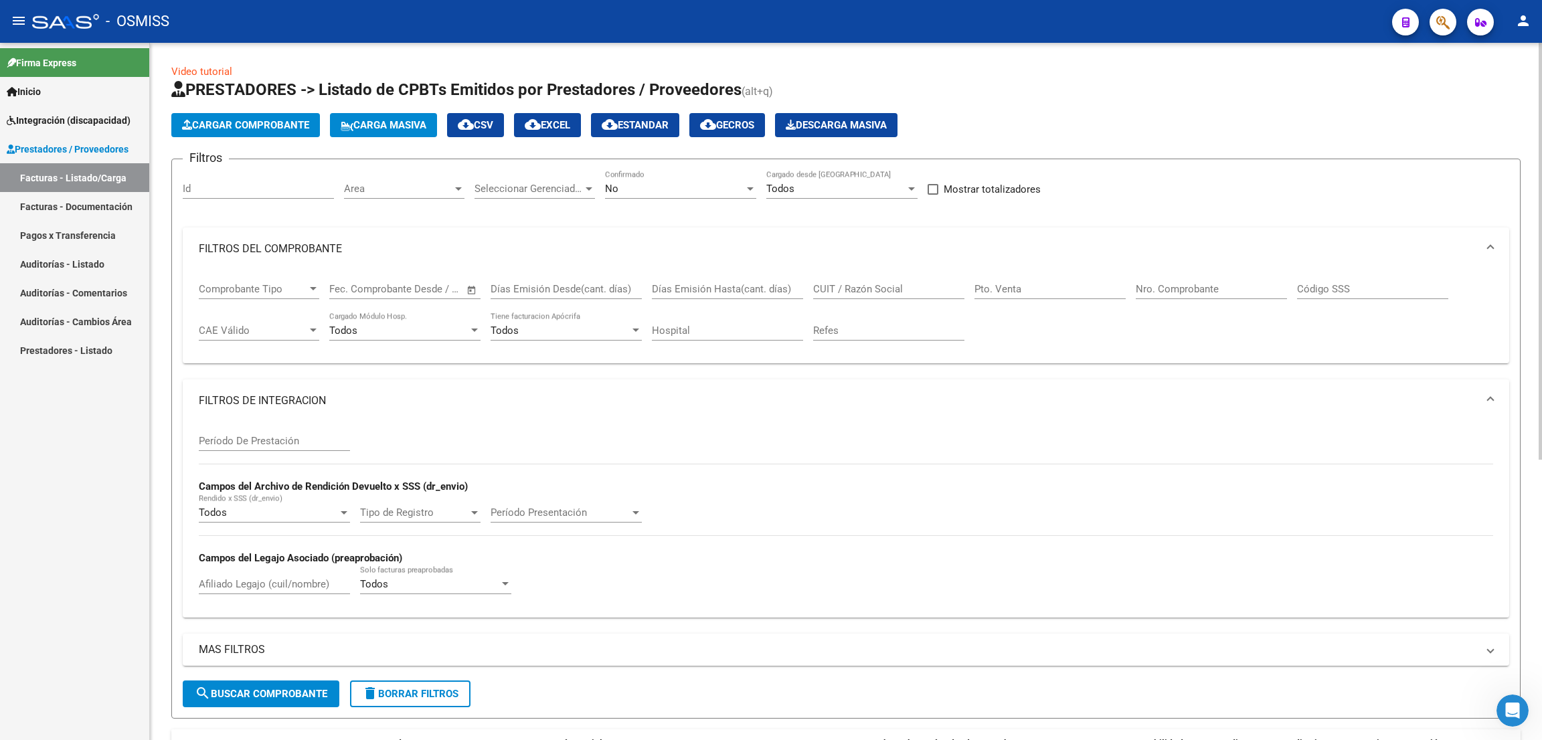
click at [290, 119] on span "Cargar Comprobante" at bounding box center [245, 125] width 127 height 12
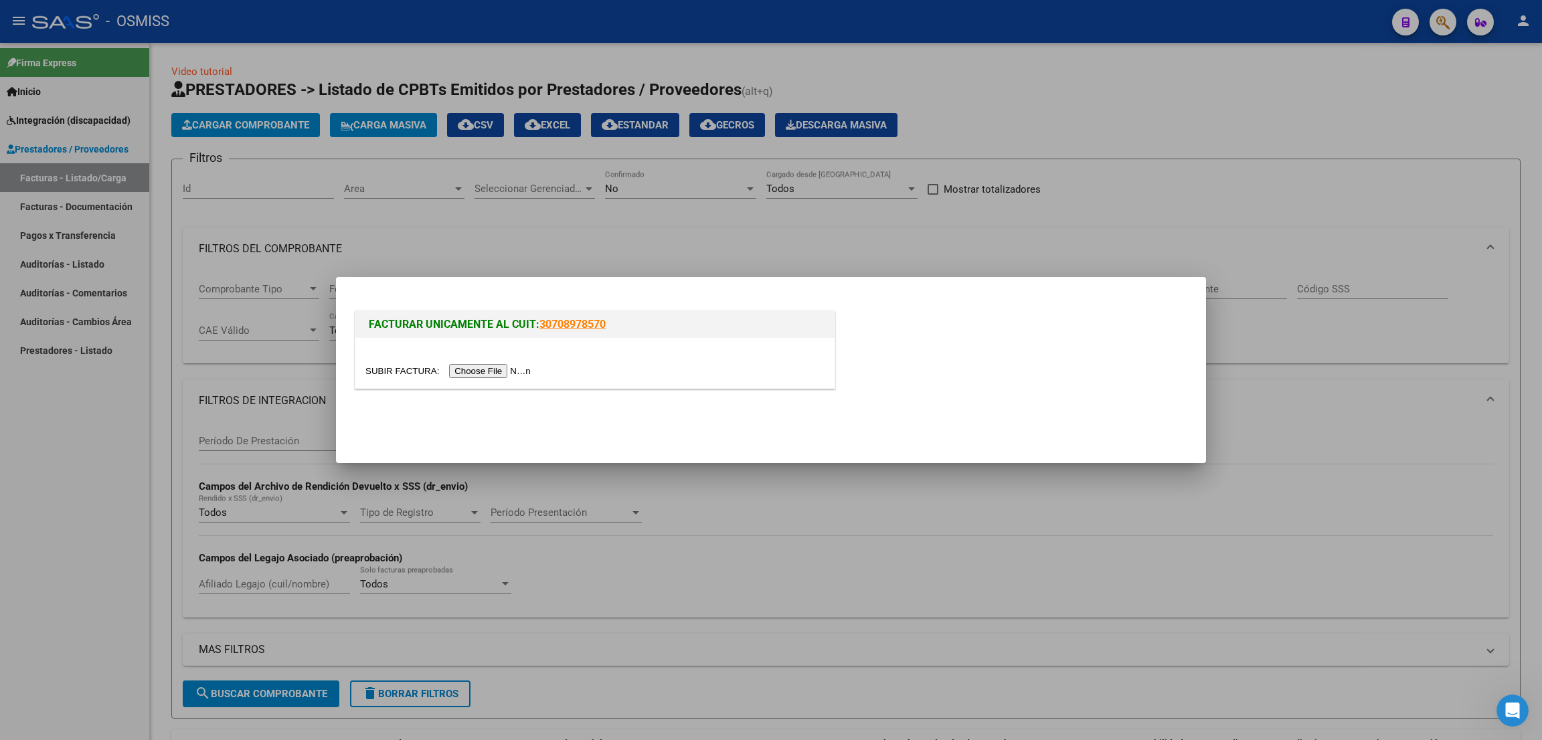
click at [472, 372] on input "file" at bounding box center [450, 371] width 169 height 14
click at [499, 370] on input "file" at bounding box center [450, 371] width 169 height 14
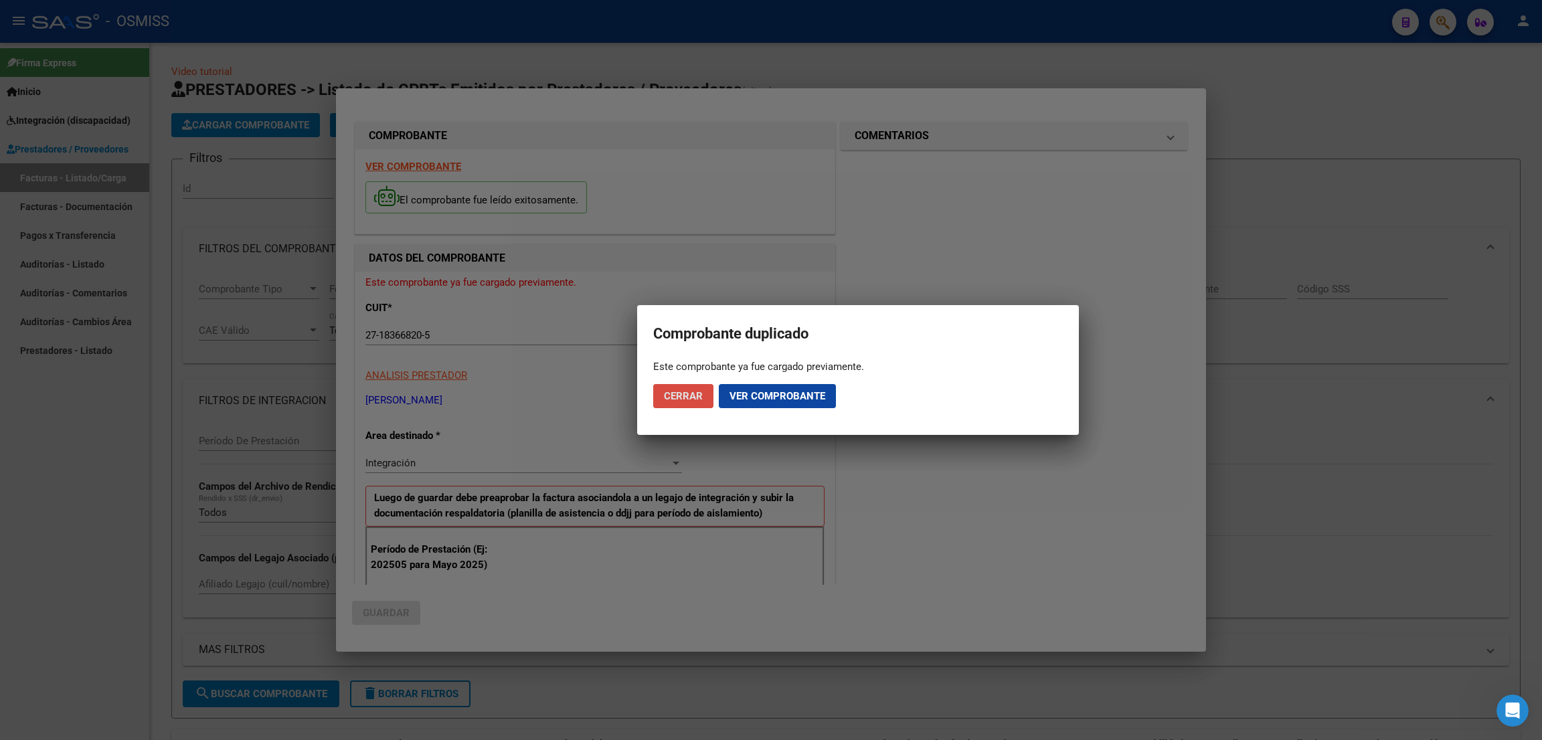
click at [679, 396] on span "Cerrar" at bounding box center [683, 396] width 39 height 12
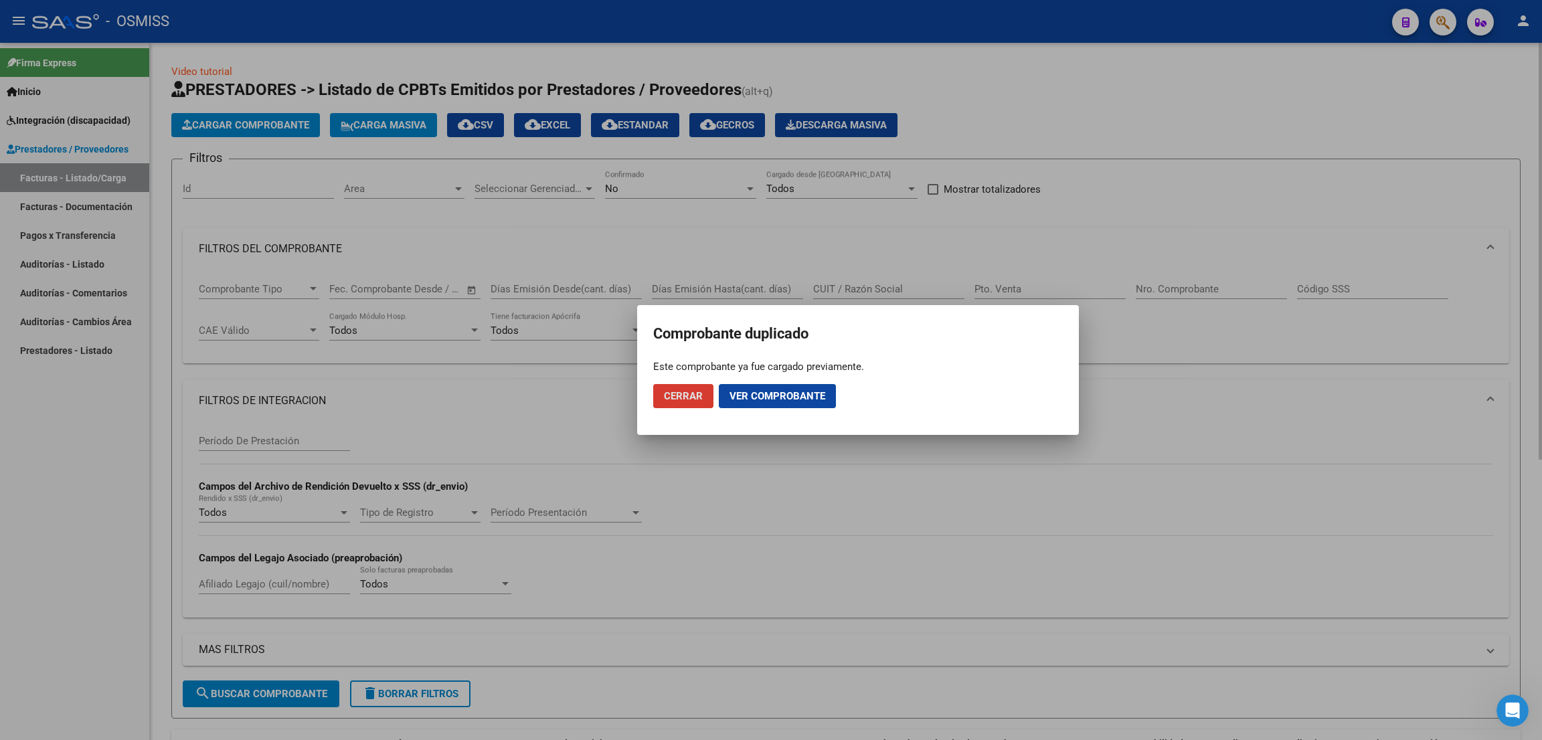
click at [1220, 81] on div at bounding box center [771, 370] width 1542 height 740
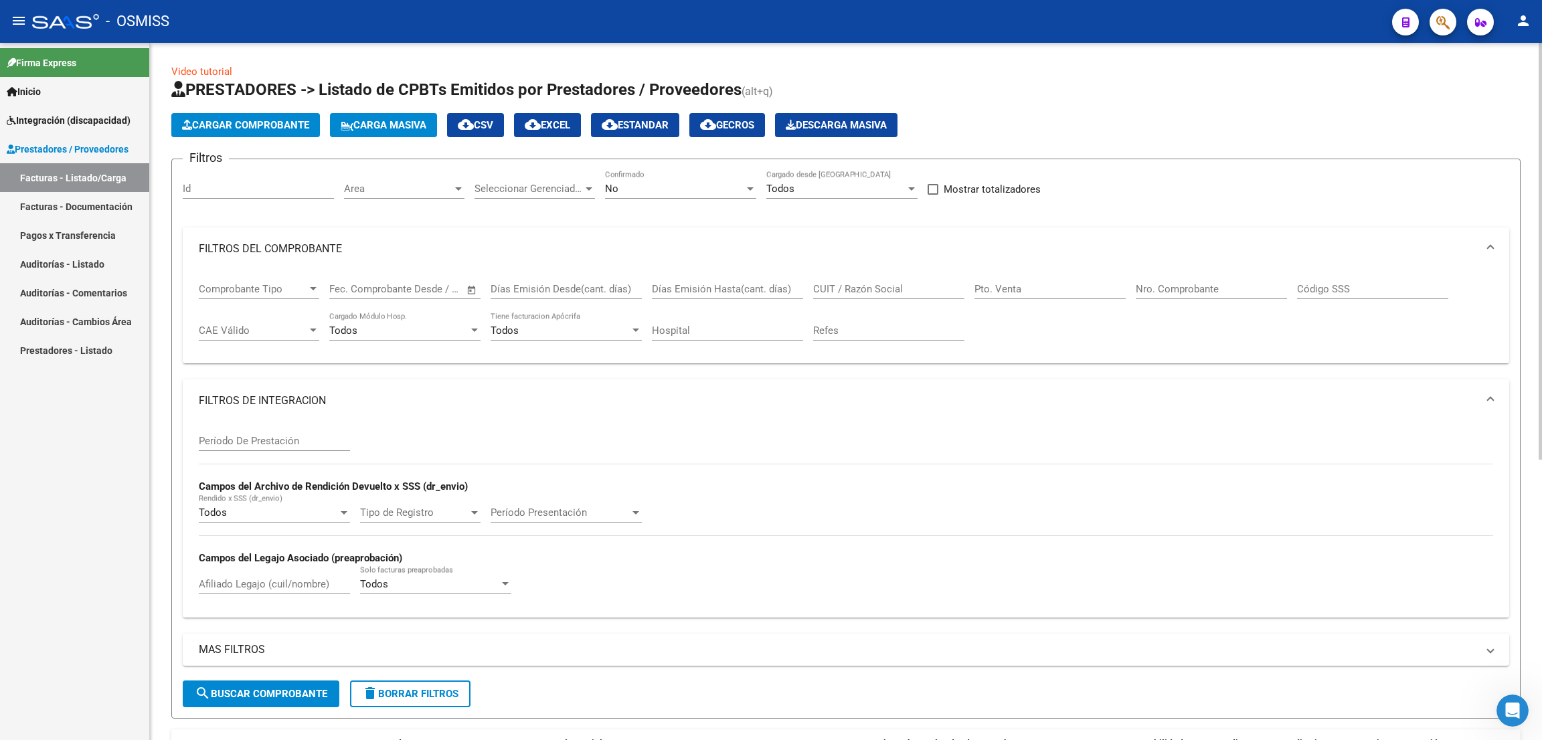
click at [693, 189] on div "No" at bounding box center [674, 189] width 139 height 12
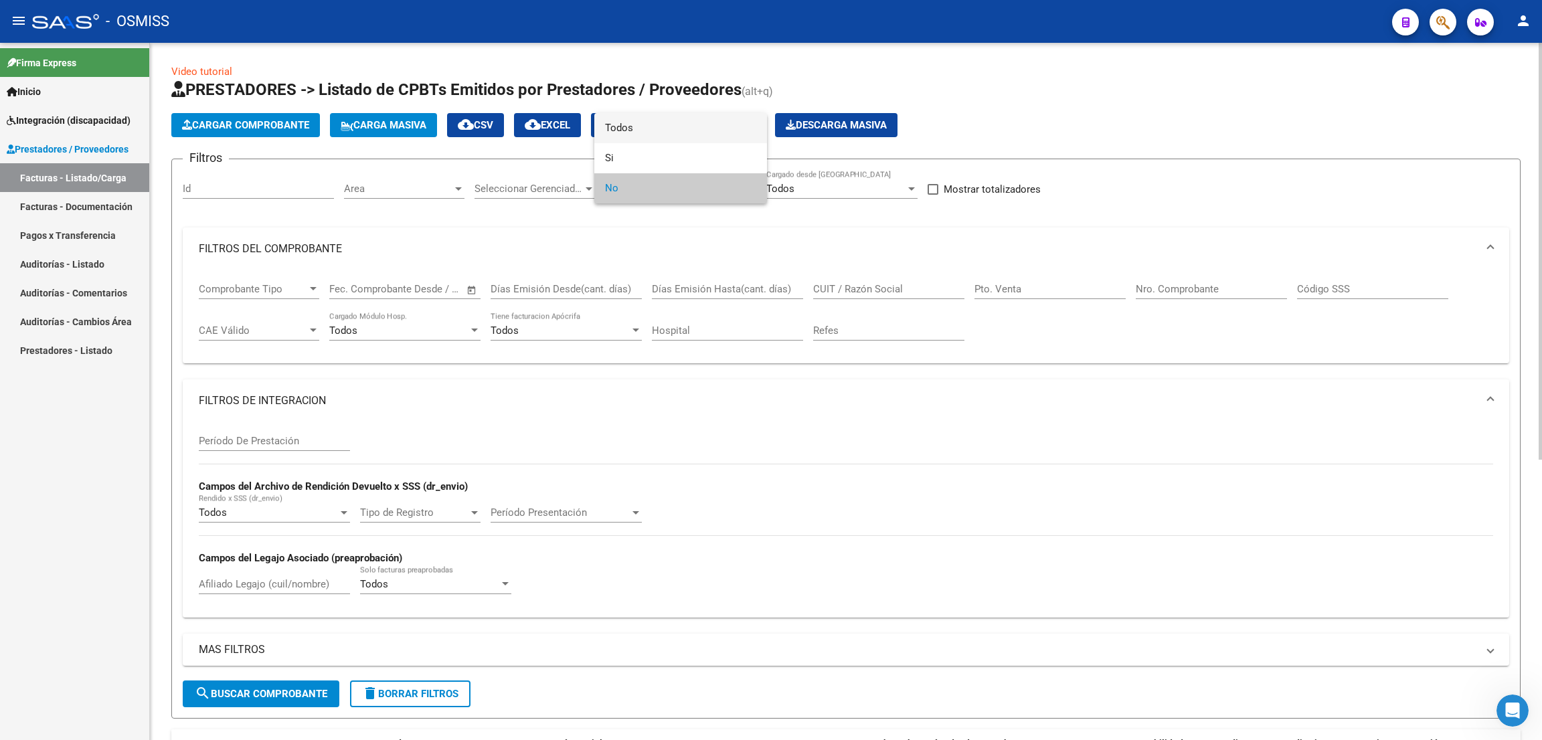
drag, startPoint x: 638, startPoint y: 129, endPoint x: 860, endPoint y: 160, distance: 224.5
click at [640, 132] on span "Todos" at bounding box center [680, 128] width 151 height 30
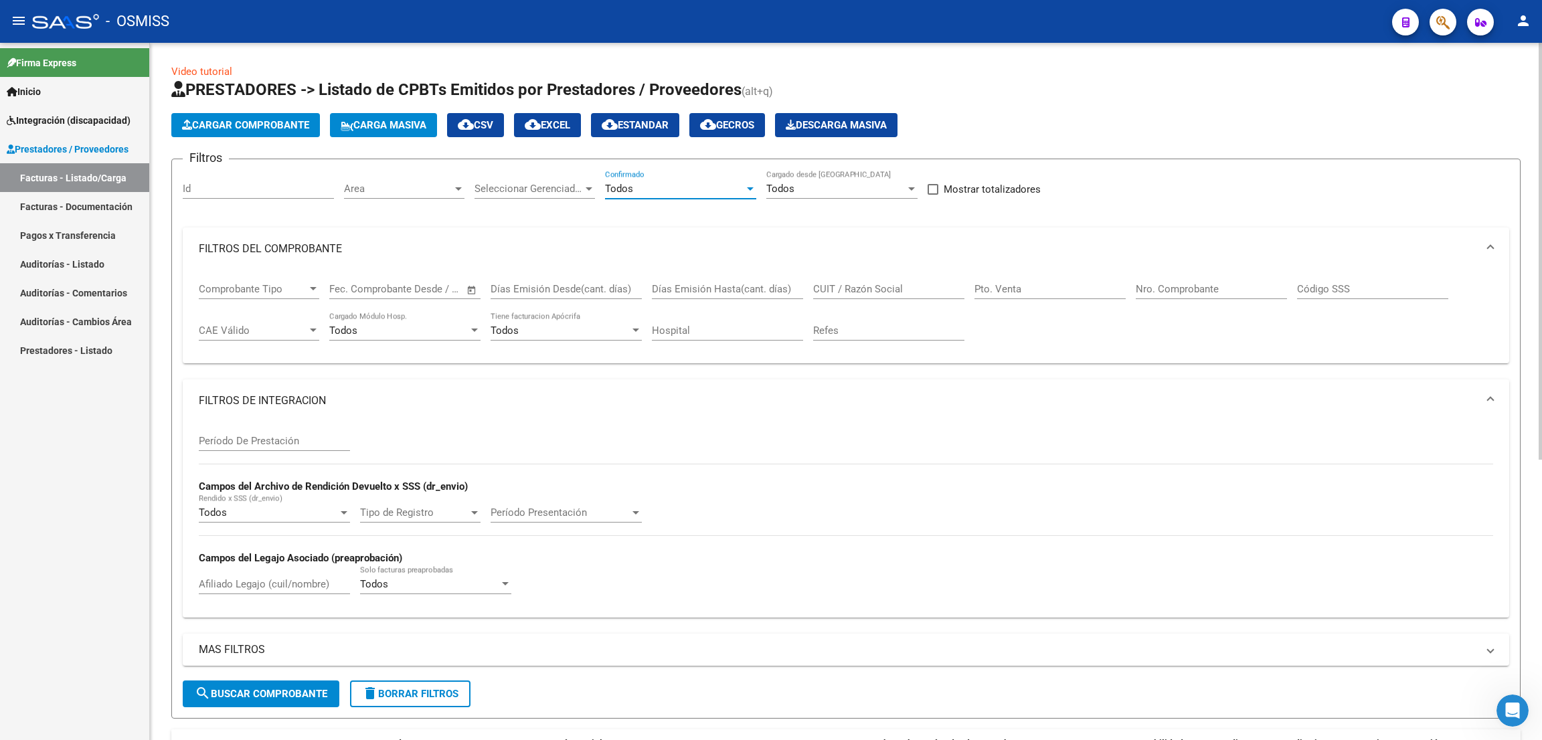
click at [1041, 283] on input "Pto. Venta" at bounding box center [1050, 289] width 151 height 12
type input "4"
click at [1178, 287] on input "Nro. Comprobante" at bounding box center [1211, 289] width 151 height 12
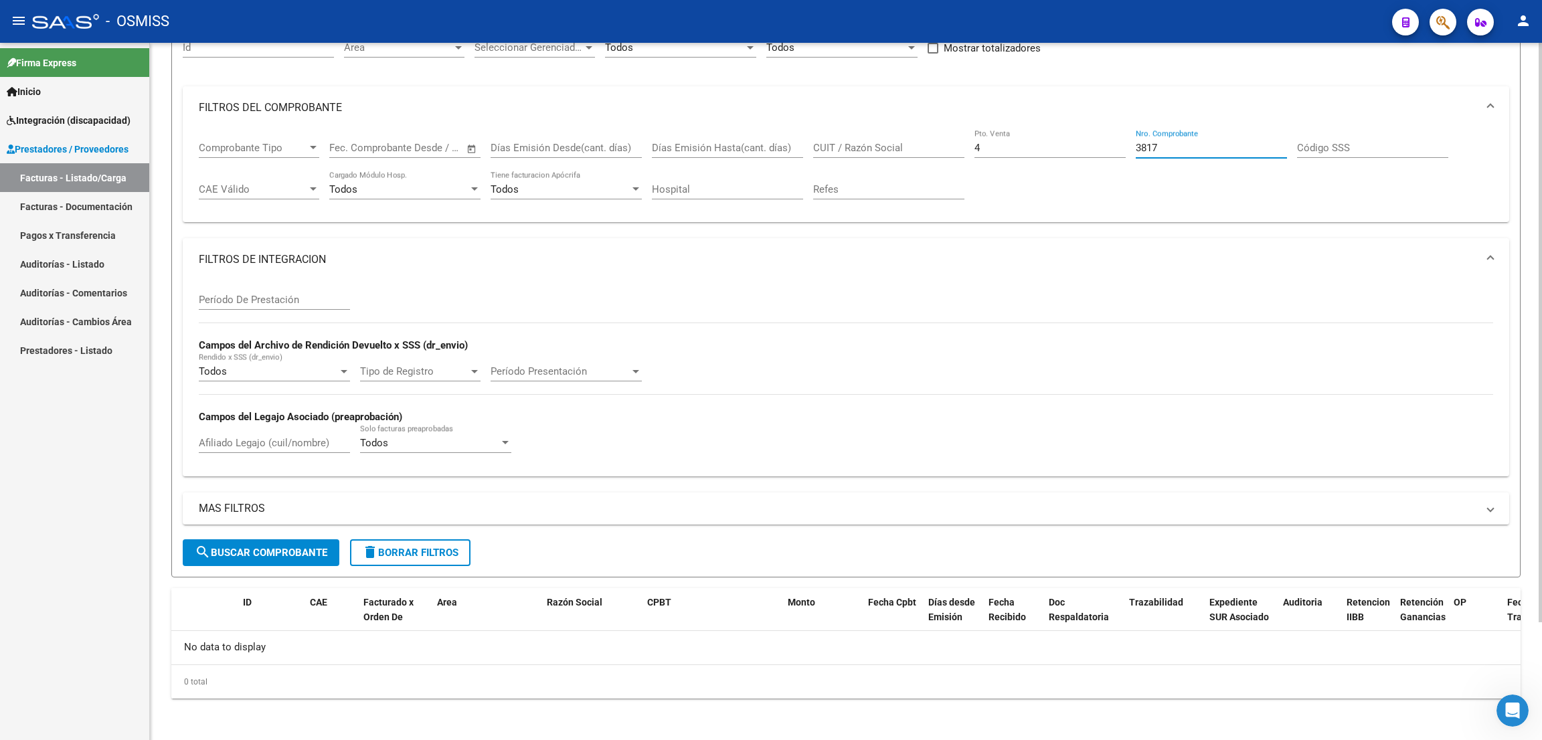
type input "3817"
click at [259, 301] on input "Período De Prestación" at bounding box center [274, 300] width 151 height 12
type input "202507"
click at [246, 503] on mat-panel-title "MAS FILTROS" at bounding box center [838, 508] width 1279 height 15
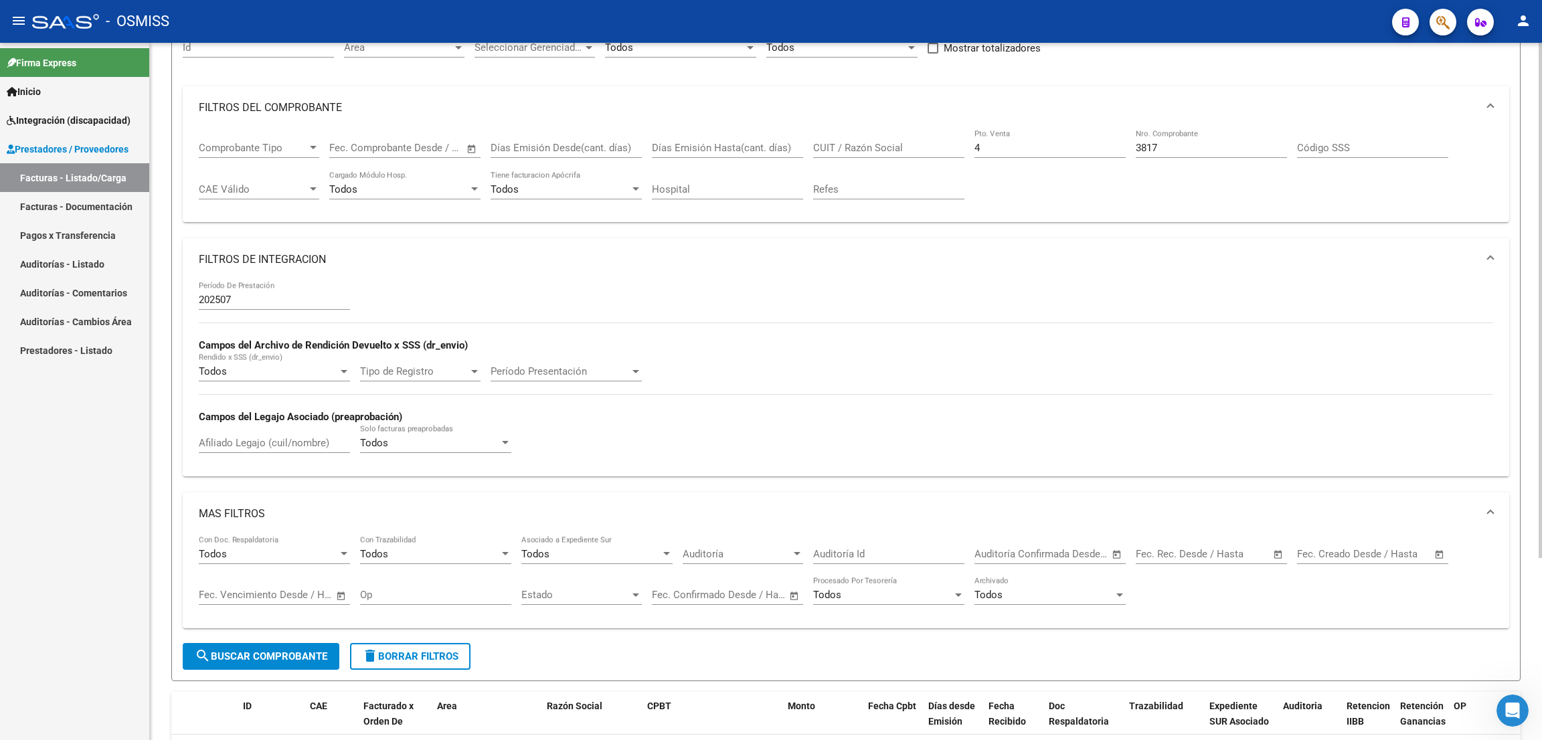
scroll to position [0, 0]
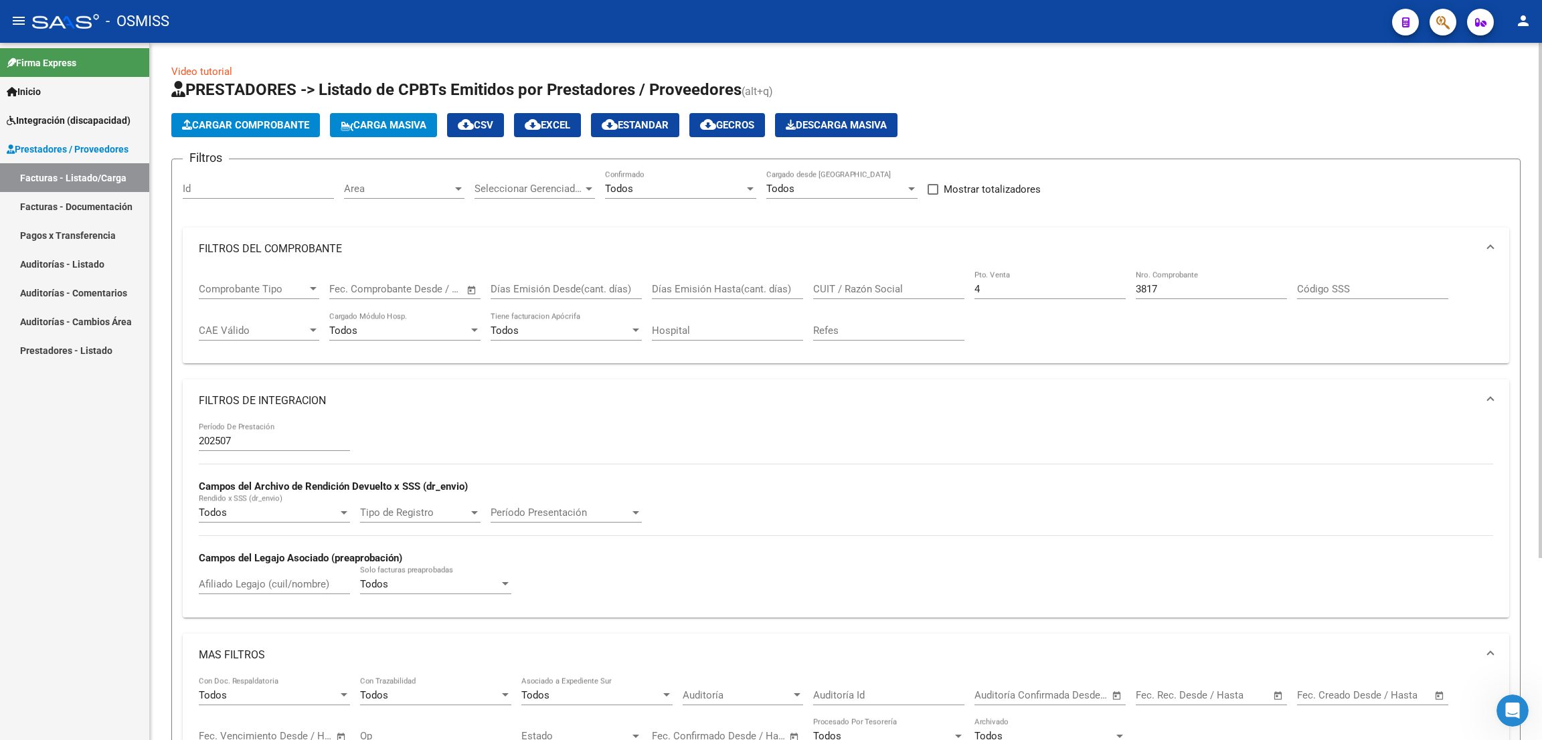
click at [1003, 278] on div "4 Pto. Venta" at bounding box center [1050, 284] width 151 height 29
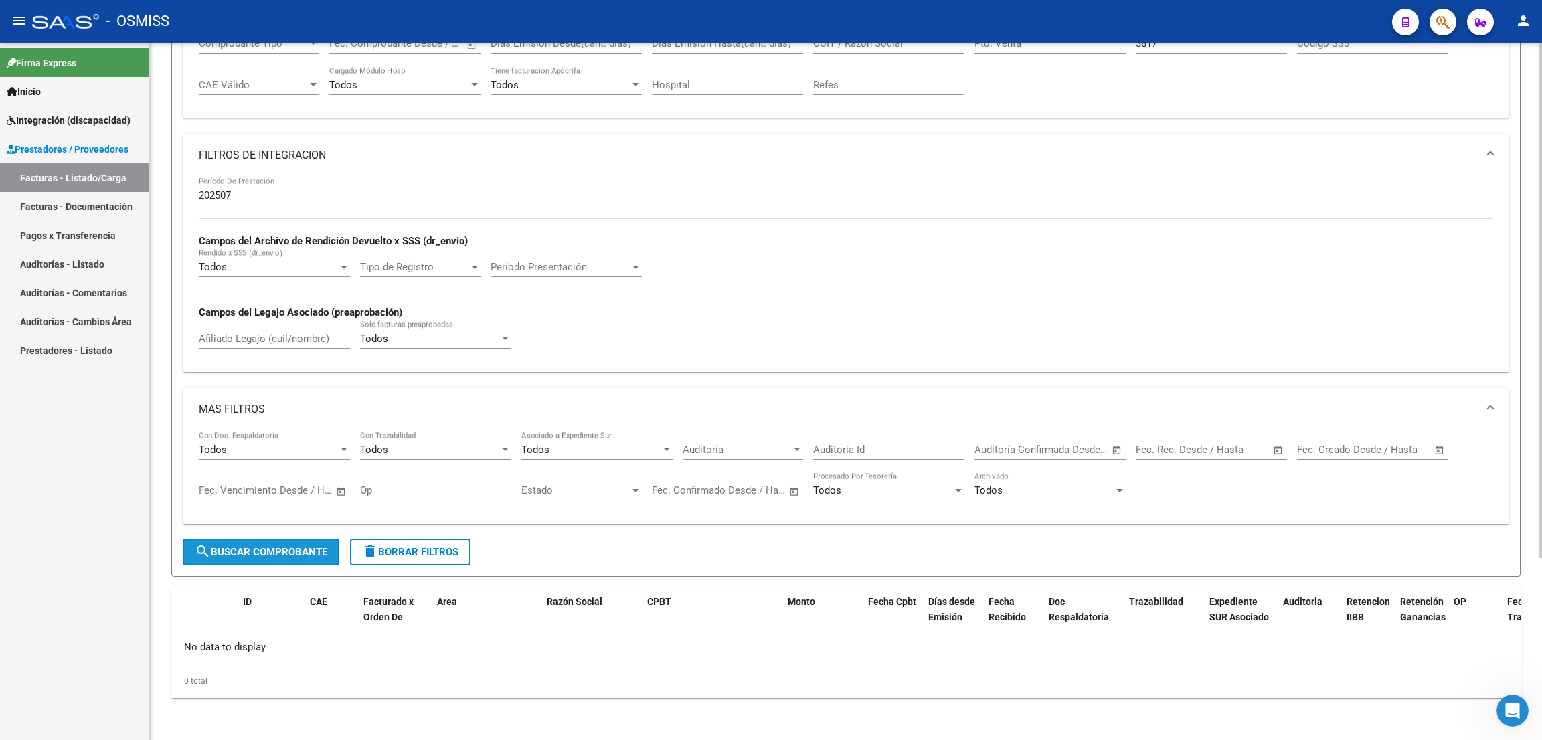
click at [294, 559] on button "search Buscar Comprobante" at bounding box center [261, 552] width 157 height 27
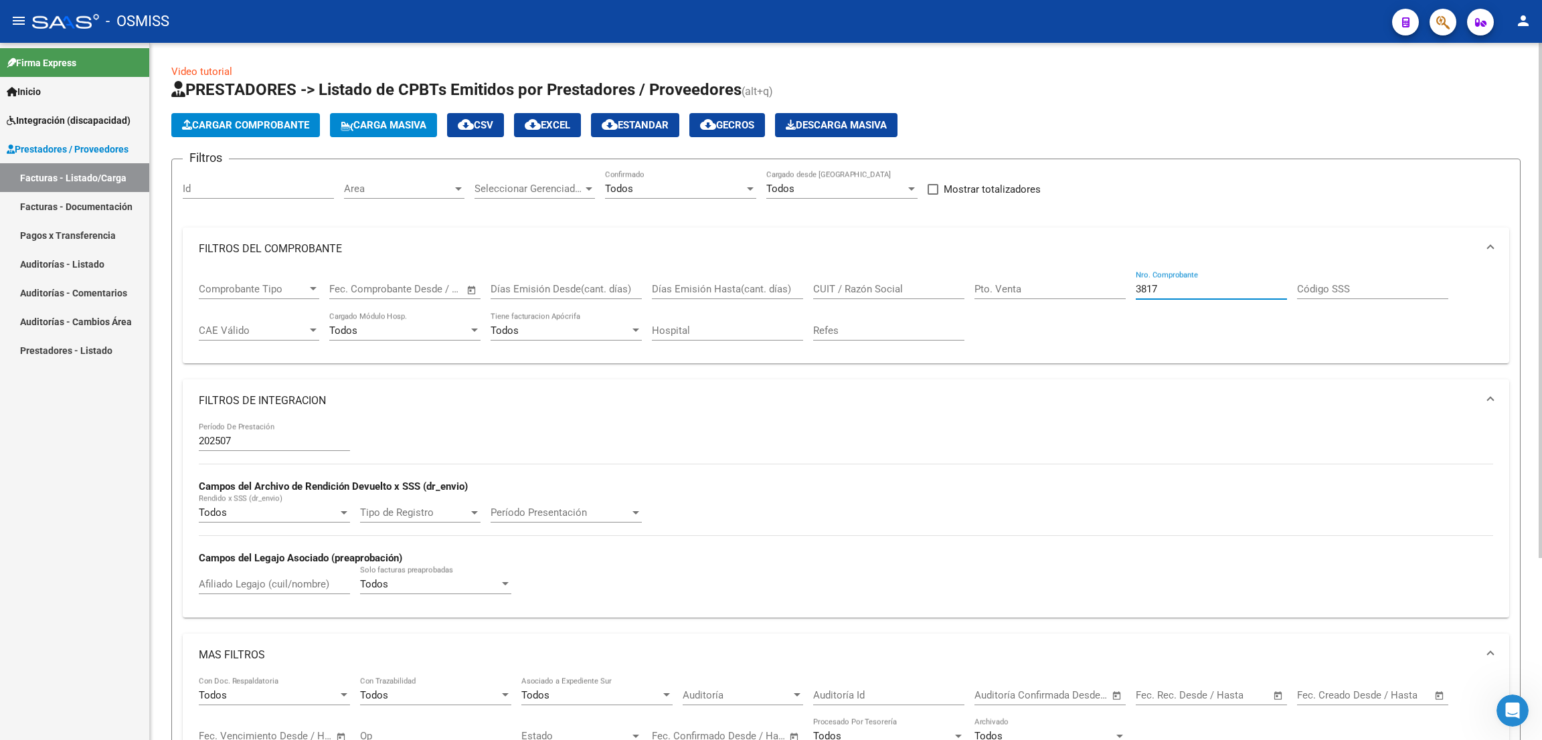
click at [1164, 283] on input "3817" at bounding box center [1211, 289] width 151 height 12
type input "3"
click at [910, 289] on input "CUIT / Razón Social" at bounding box center [888, 289] width 151 height 12
paste input "27183668205"
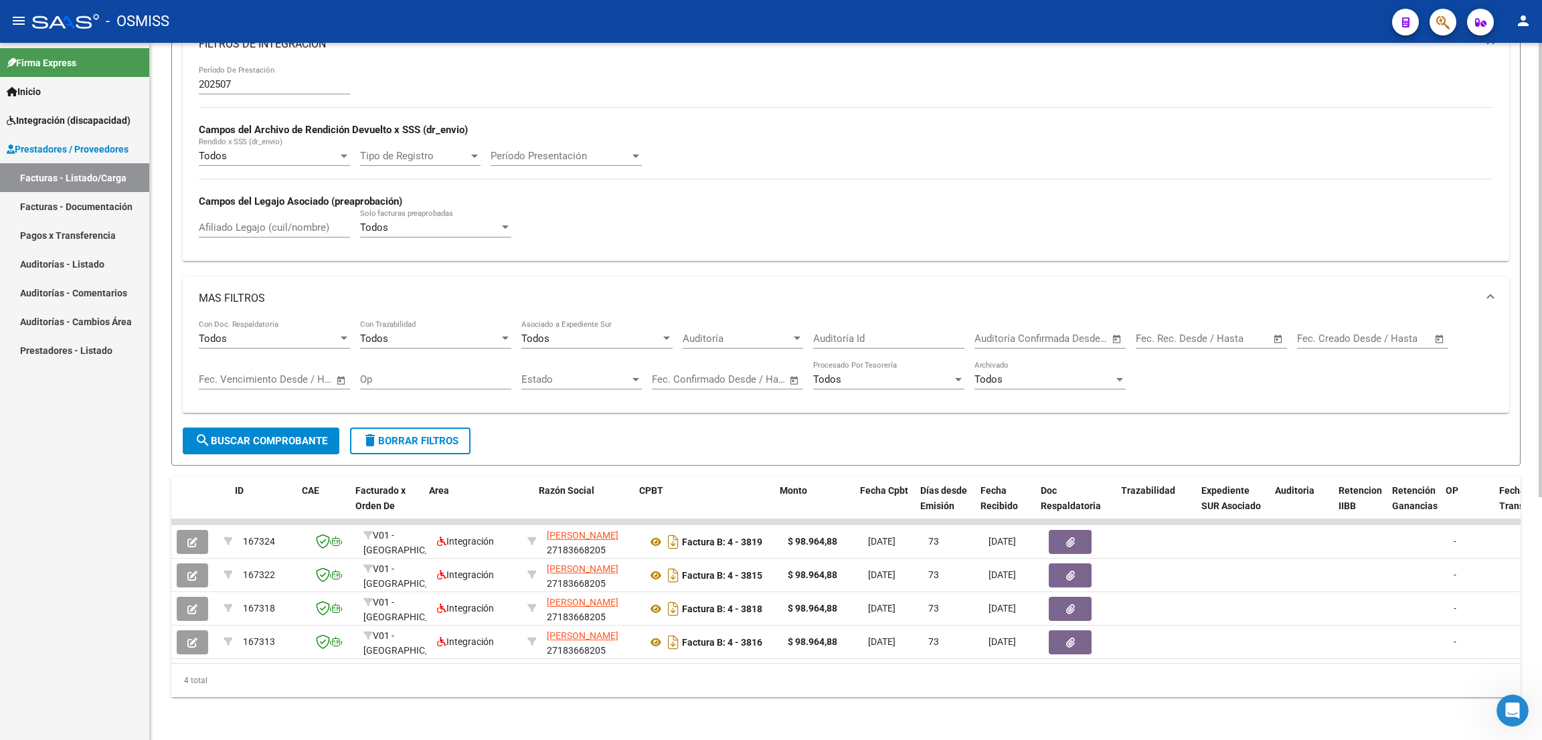
scroll to position [0, 58]
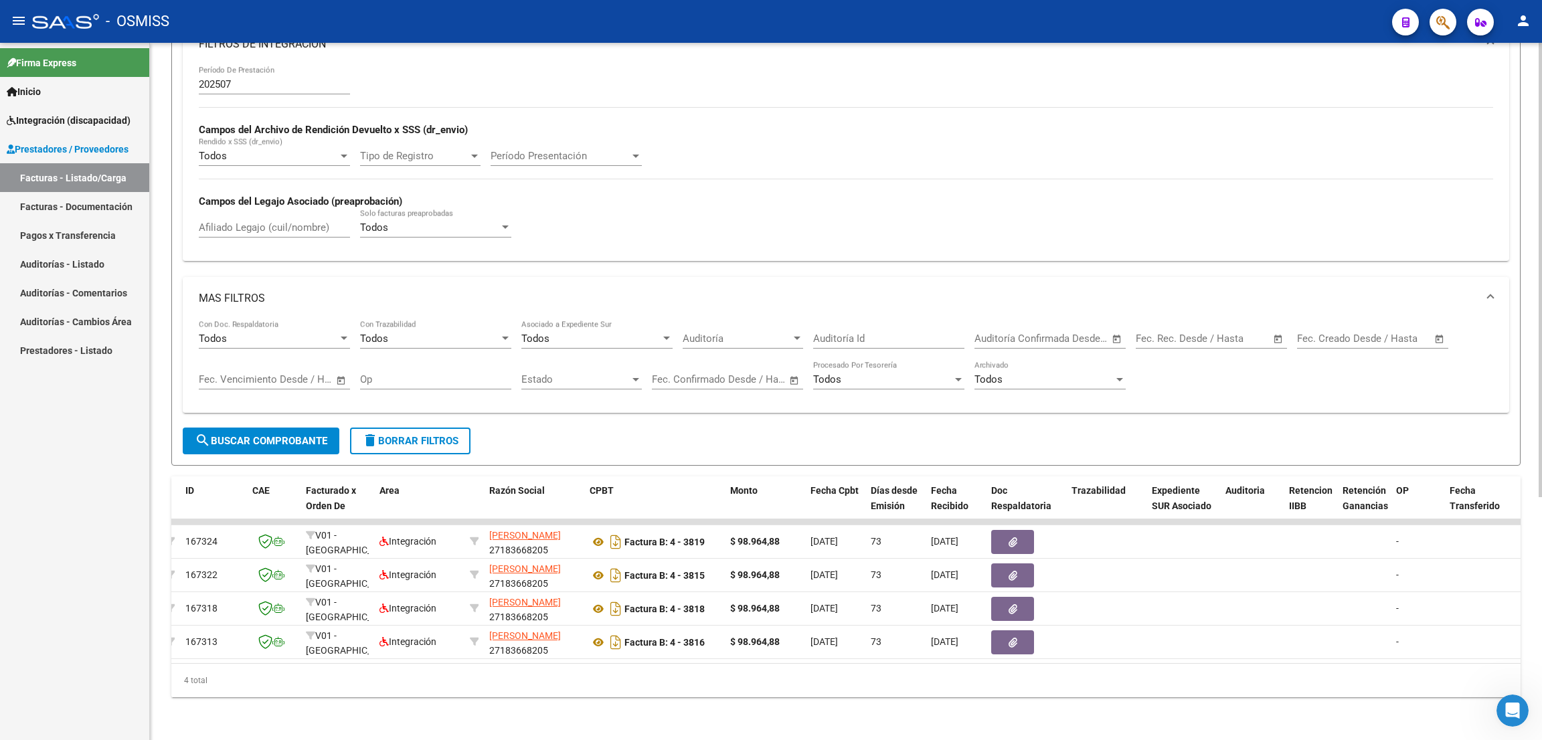
type input "27183668205"
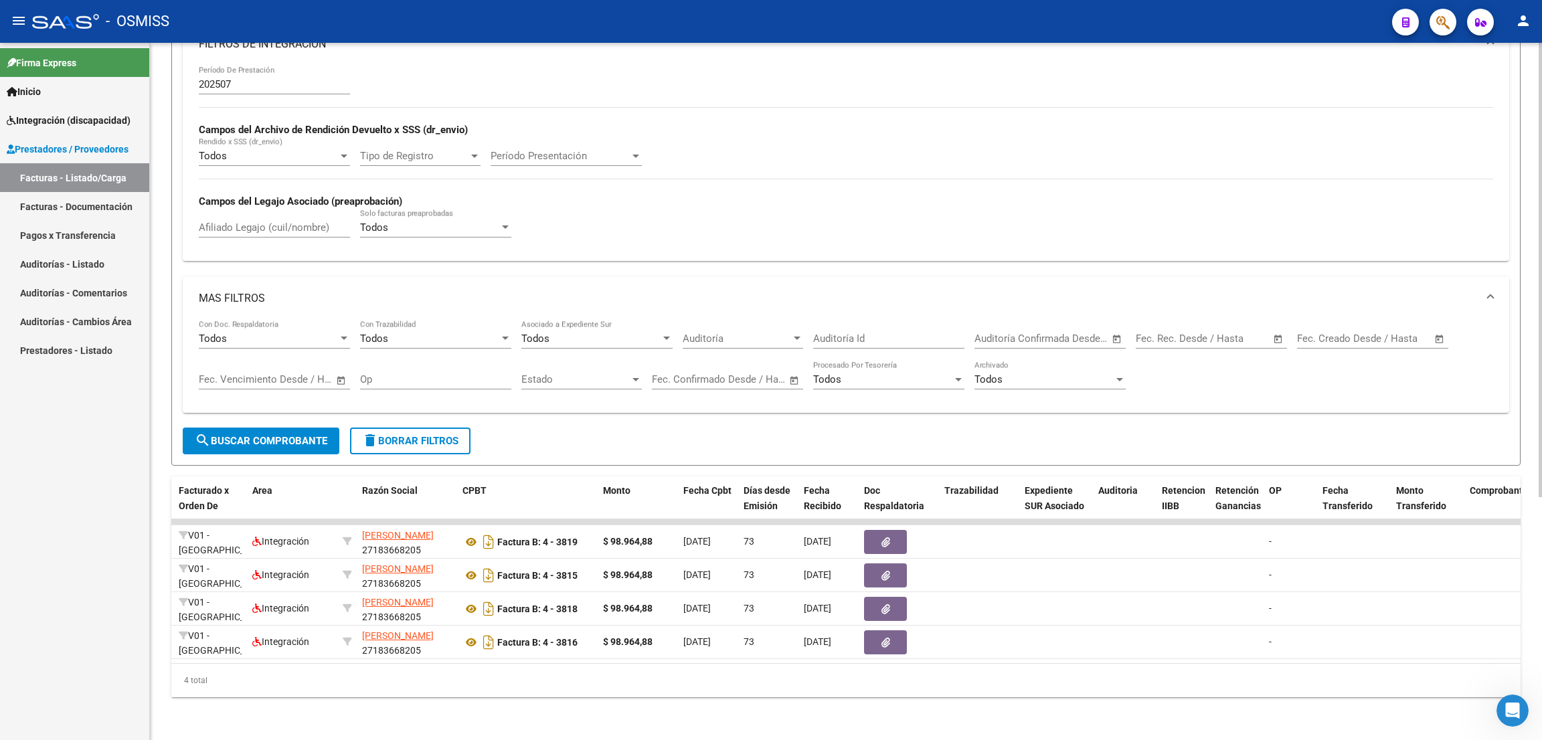
scroll to position [171, 0]
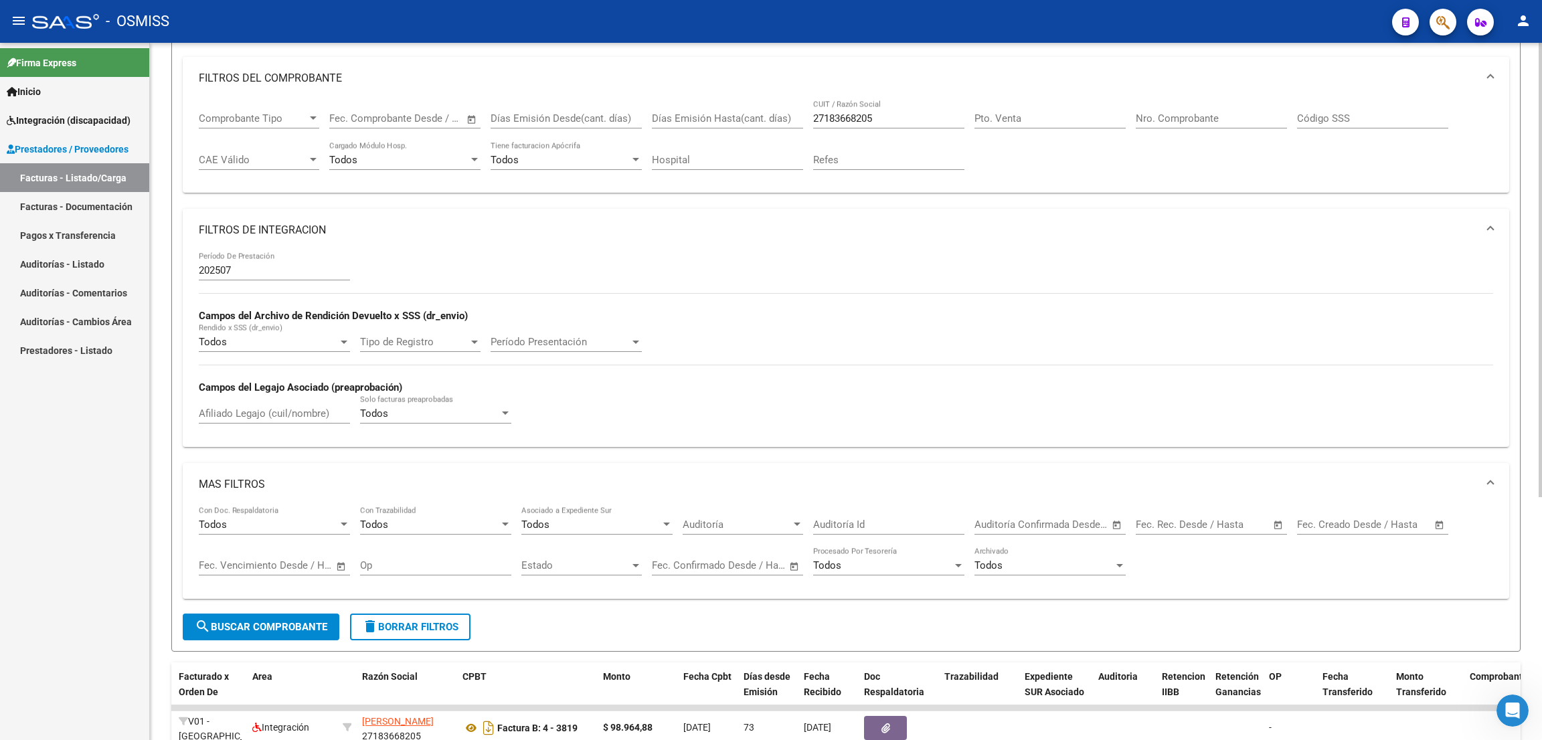
drag, startPoint x: 887, startPoint y: 123, endPoint x: 833, endPoint y: 110, distance: 55.5
click at [833, 110] on div "27183668205 CUIT / Razón Social" at bounding box center [888, 114] width 151 height 29
drag, startPoint x: 867, startPoint y: 114, endPoint x: 781, endPoint y: 114, distance: 86.4
click at [780, 114] on div "Comprobante Tipo Comprobante Tipo Fecha inicio – Fecha fin Fec. Comprobante Des…" at bounding box center [846, 141] width 1295 height 83
paste input "27420873544"
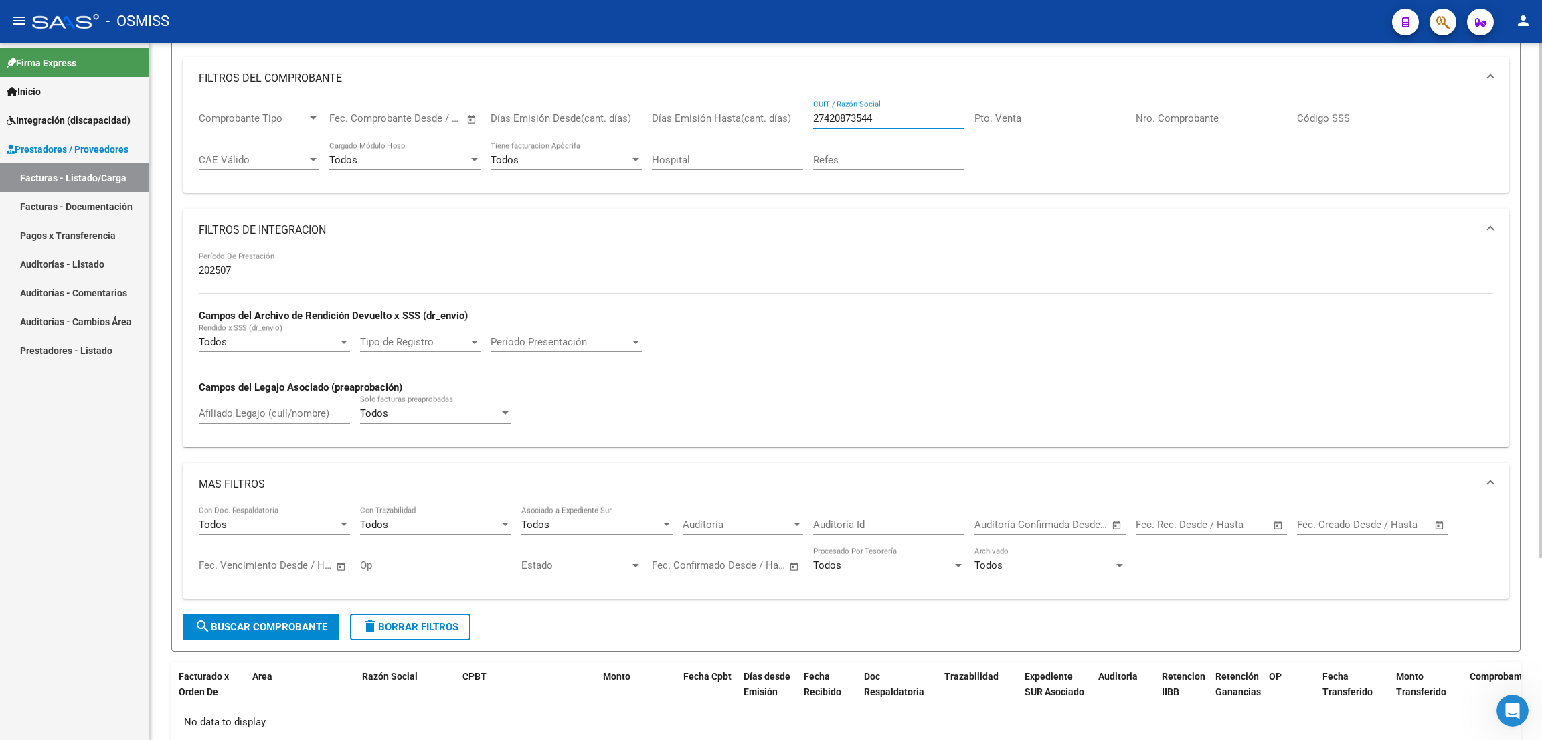
scroll to position [246, 0]
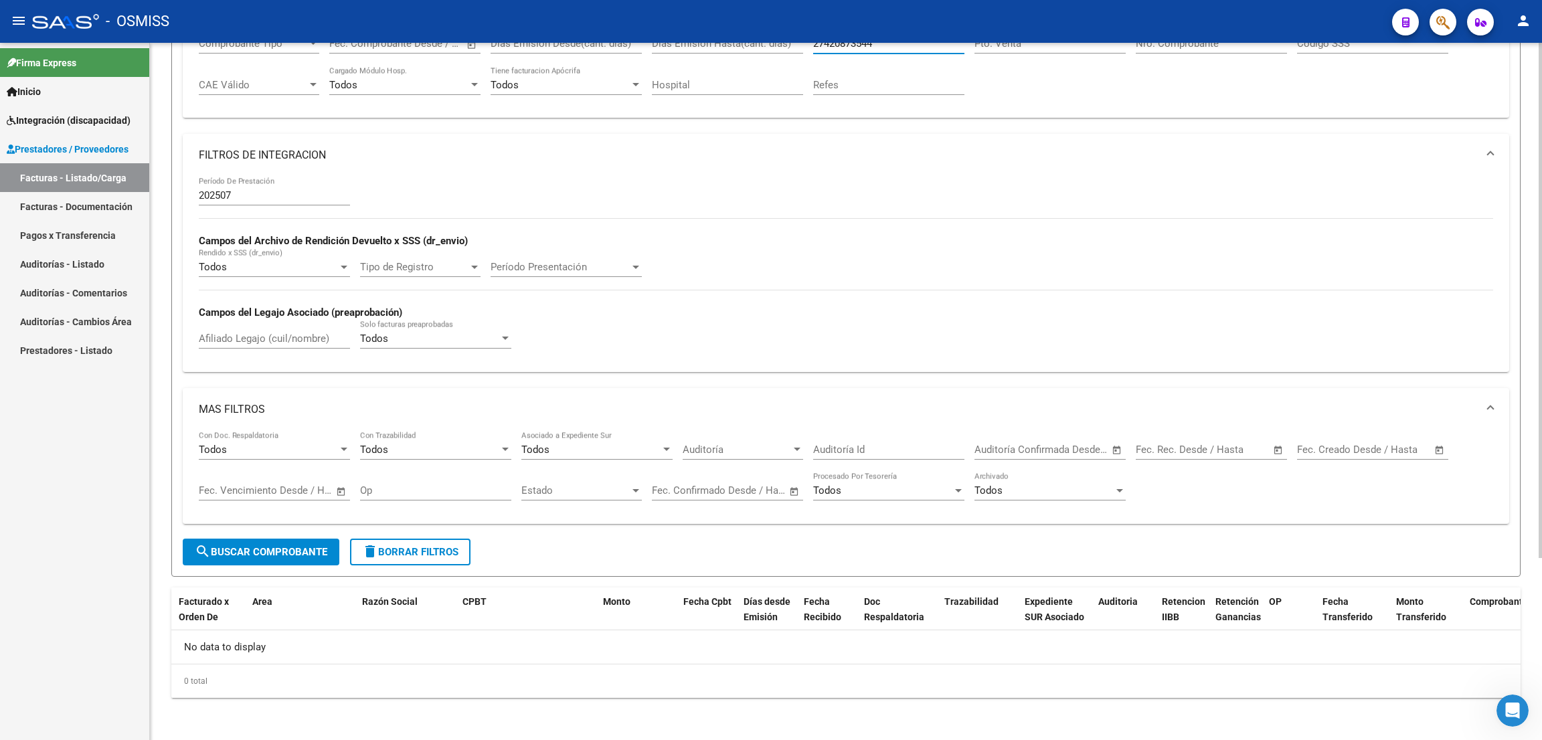
type input "27420873544"
click at [289, 550] on span "search Buscar Comprobante" at bounding box center [261, 552] width 133 height 12
click at [397, 551] on span "delete Borrar Filtros" at bounding box center [410, 552] width 96 height 12
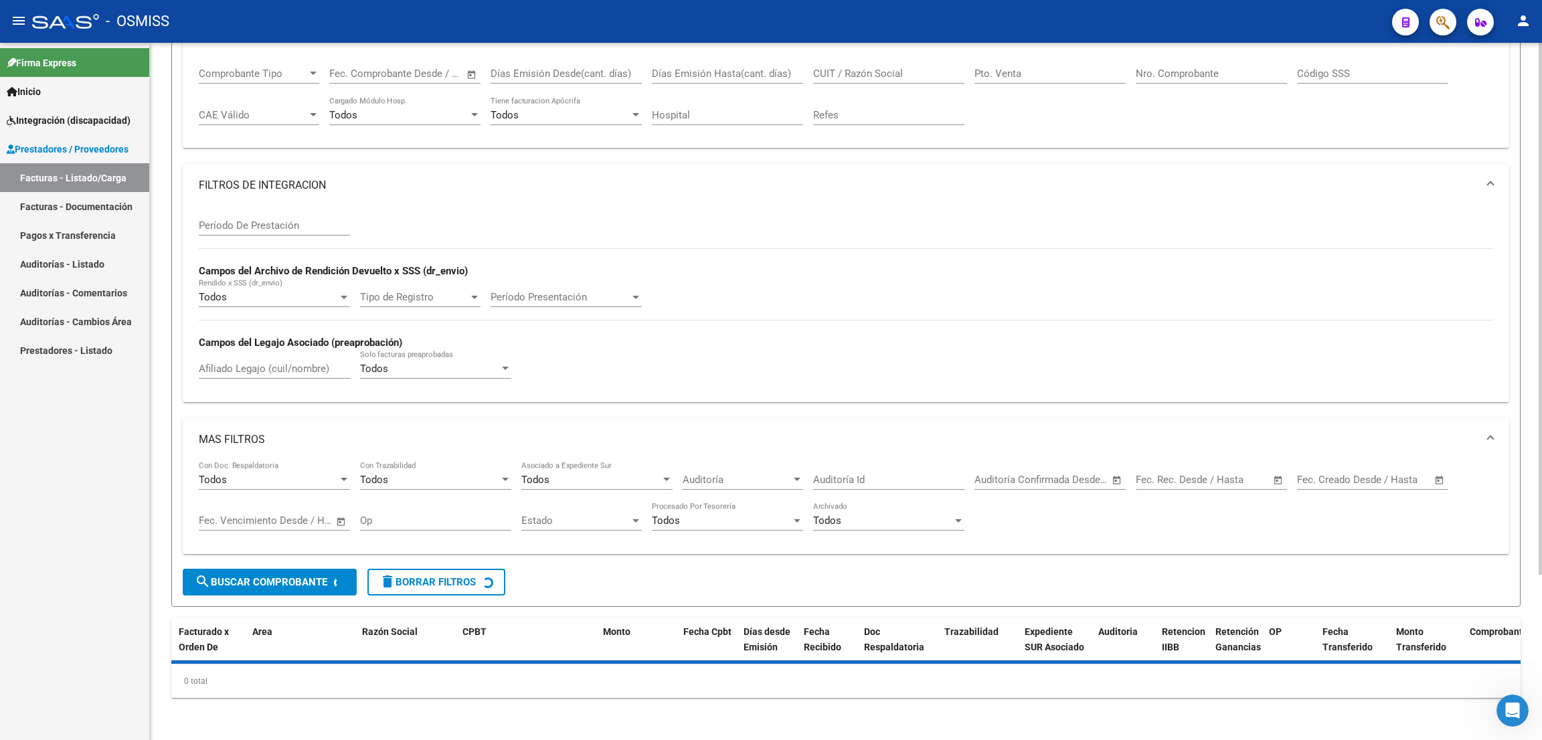
scroll to position [0, 0]
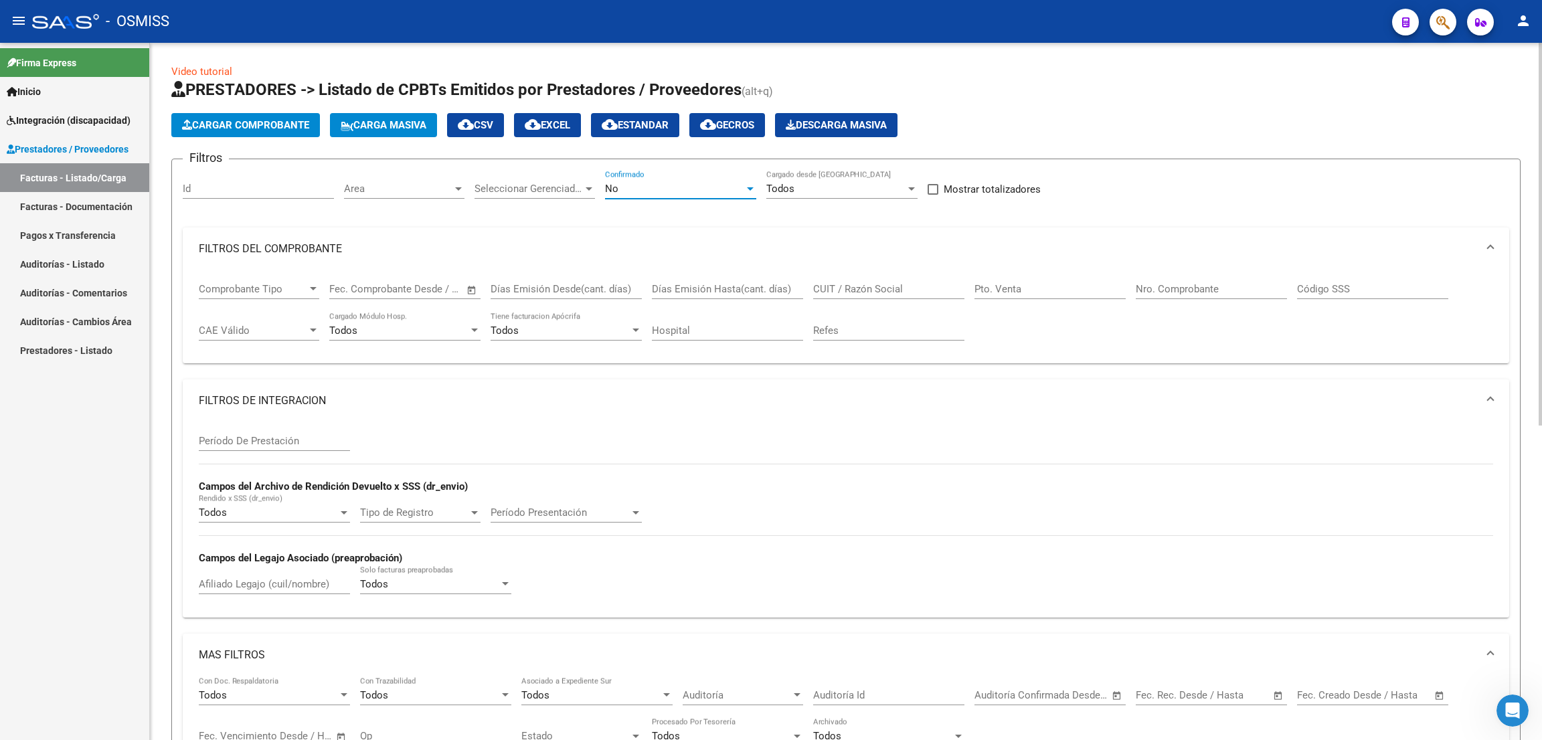
click at [671, 186] on div "No" at bounding box center [674, 189] width 139 height 12
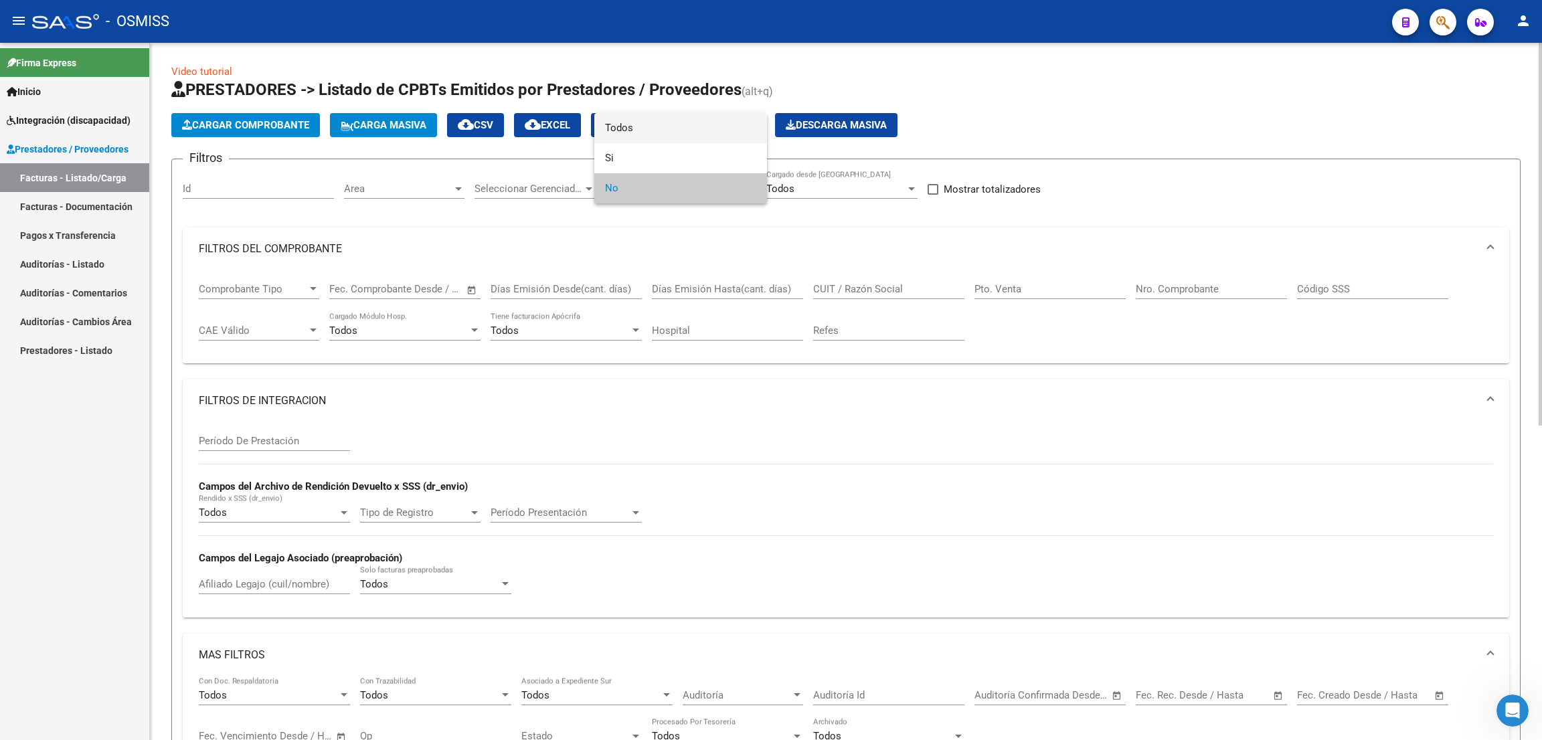
drag, startPoint x: 655, startPoint y: 128, endPoint x: 728, endPoint y: 165, distance: 82.0
click at [655, 127] on span "Todos" at bounding box center [680, 128] width 151 height 30
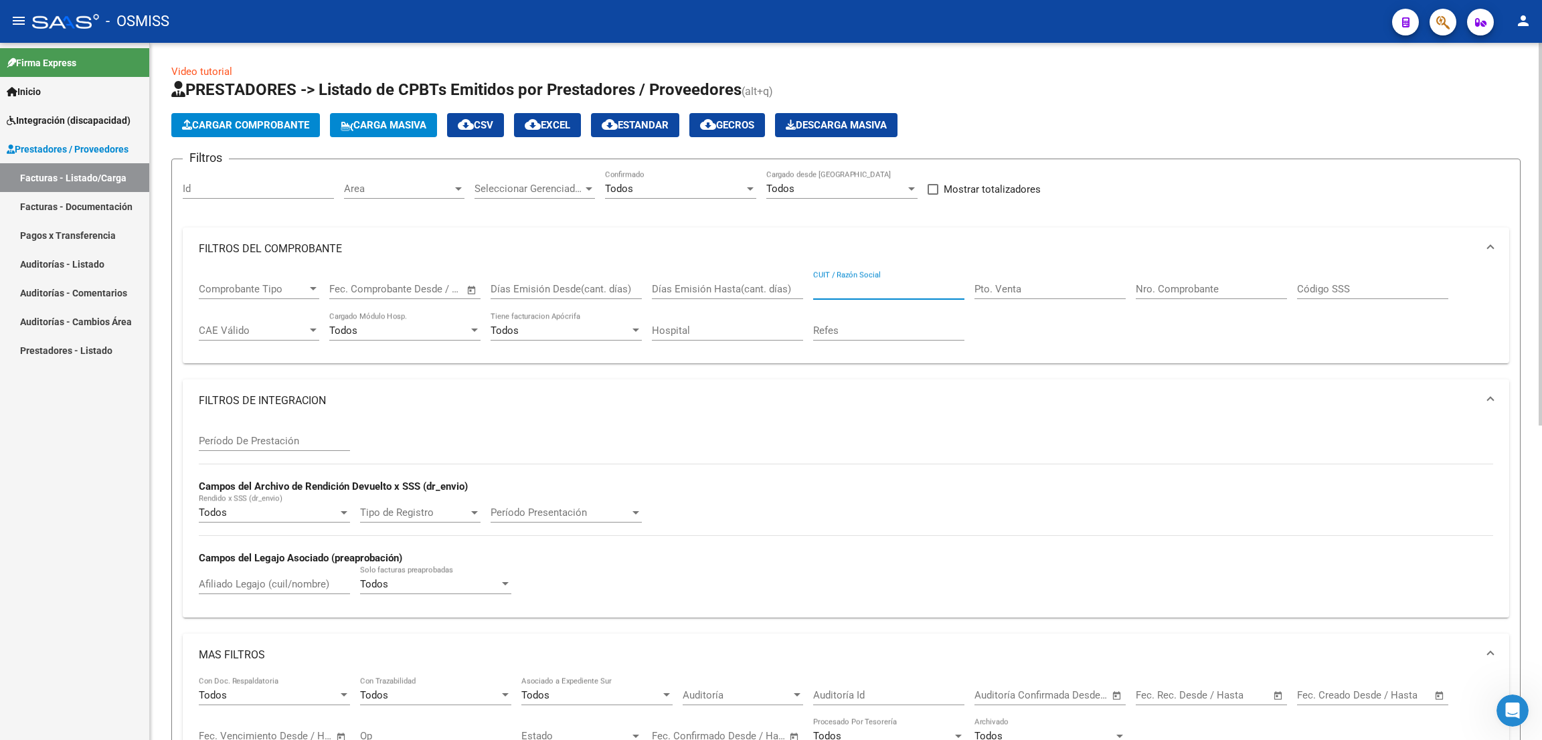
click at [875, 285] on input "CUIT / Razón Social" at bounding box center [888, 289] width 151 height 12
paste input "27420873544"
type input "27420873544"
drag, startPoint x: 886, startPoint y: 281, endPoint x: 758, endPoint y: 281, distance: 127.2
click at [758, 283] on div "Comprobante Tipo Comprobante Tipo Fecha inicio – Fecha fin Fec. Comprobante Des…" at bounding box center [846, 311] width 1295 height 83
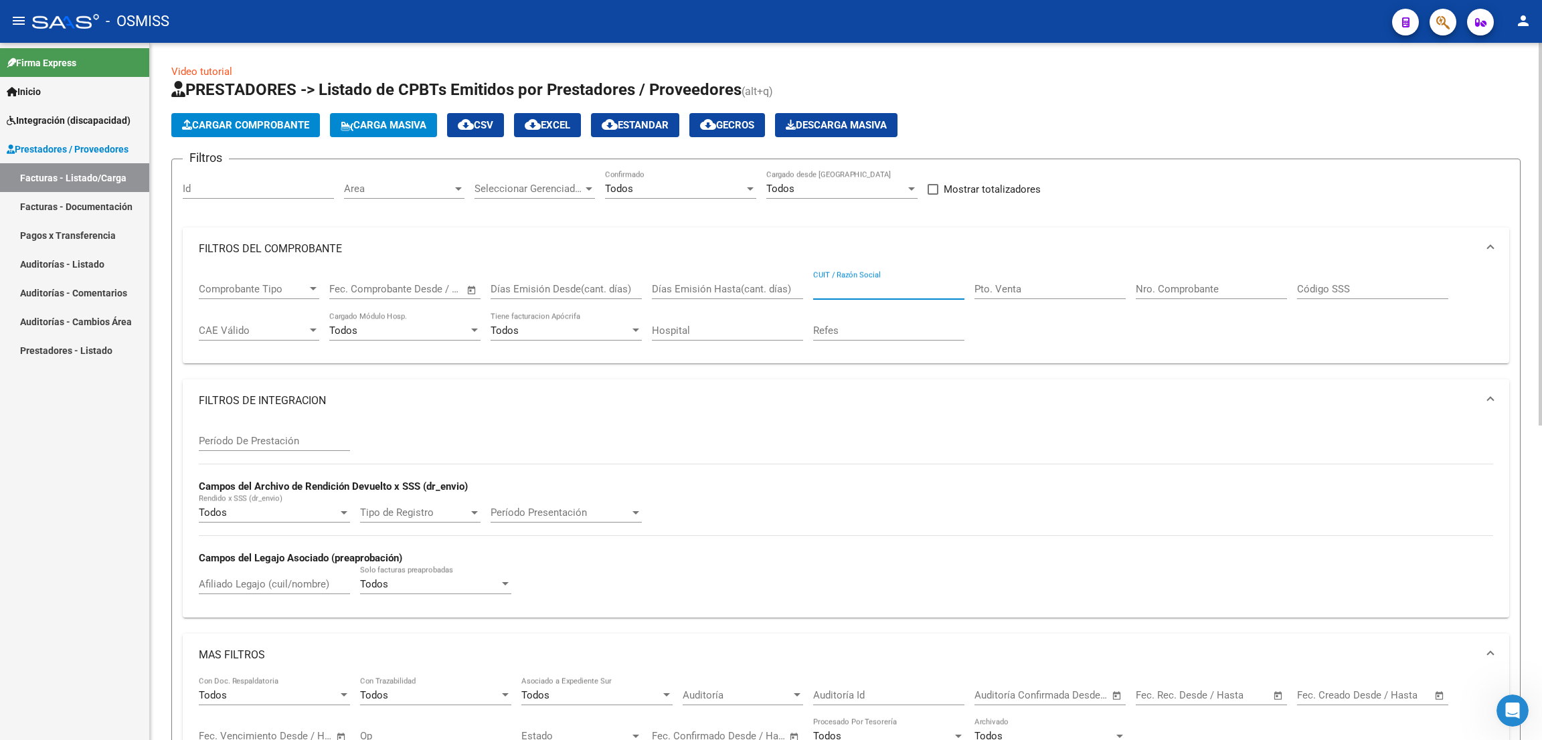
click at [244, 446] on input "Período De Prestación" at bounding box center [274, 441] width 151 height 12
type input "202507"
click at [1155, 287] on input "Nro. Comprobante" at bounding box center [1211, 289] width 151 height 12
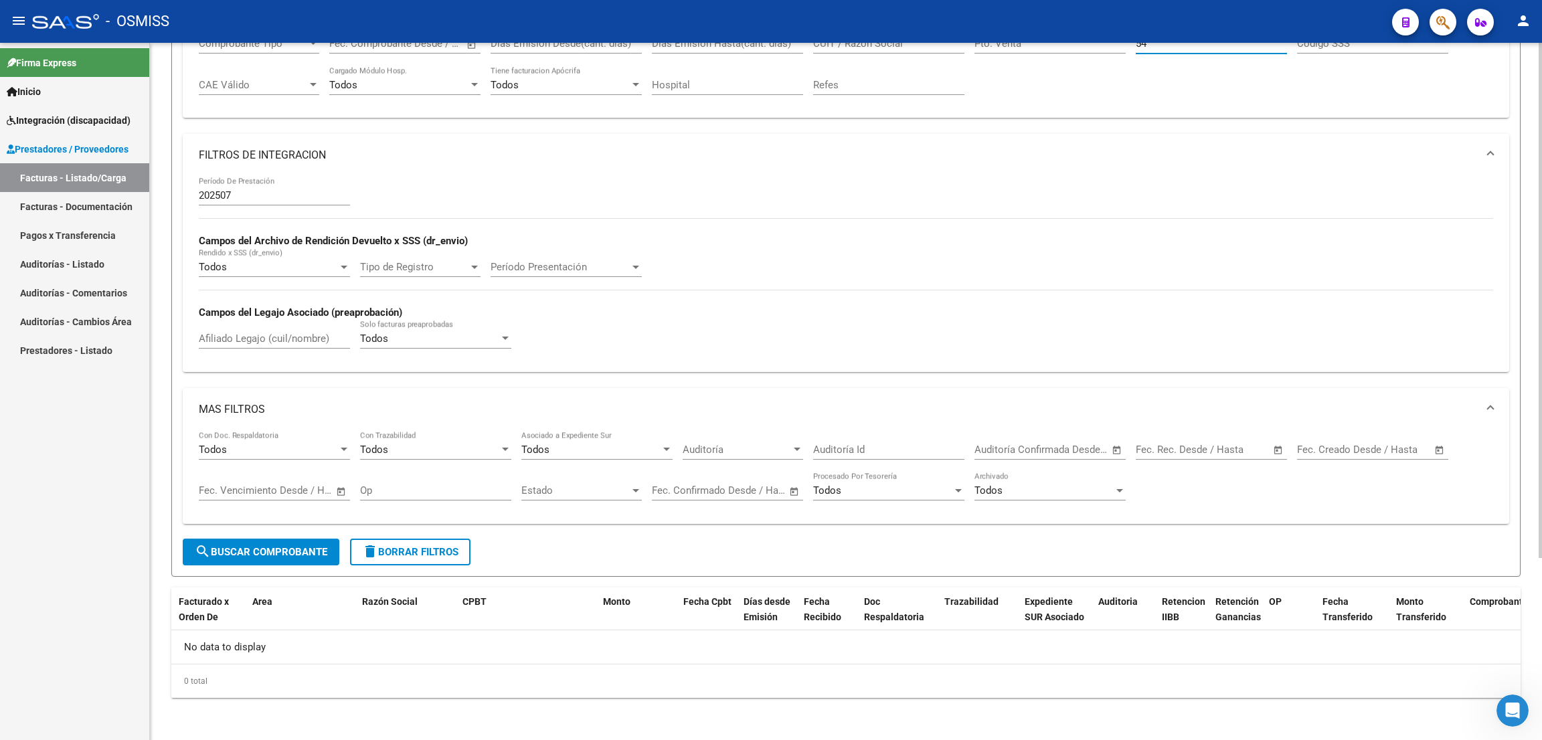
click at [313, 544] on button "search Buscar Comprobante" at bounding box center [261, 552] width 157 height 27
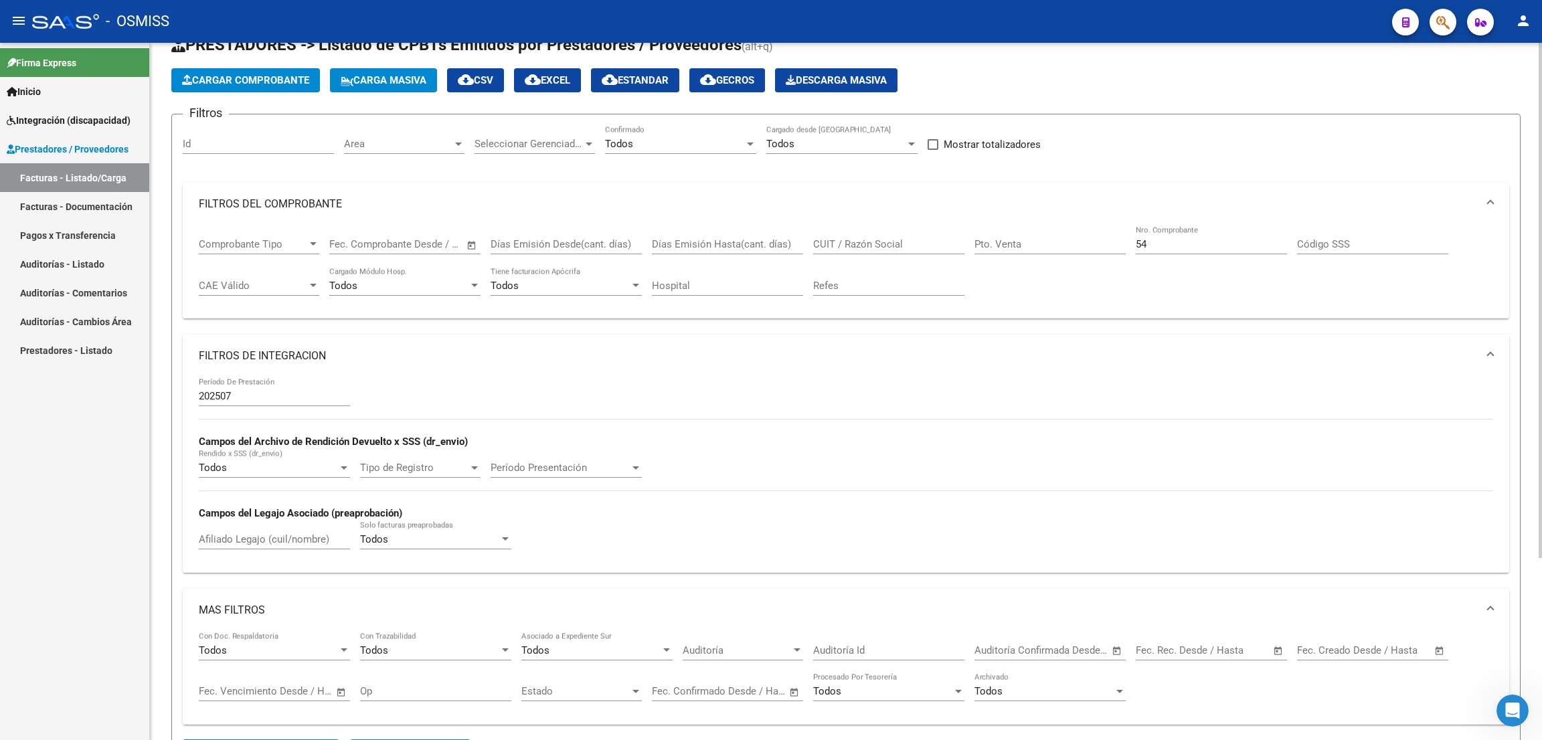
click at [1157, 240] on input "54" at bounding box center [1211, 244] width 151 height 12
type input "5"
click at [887, 246] on input "CUIT / Razón Social" at bounding box center [888, 244] width 151 height 12
paste input "20234421930"
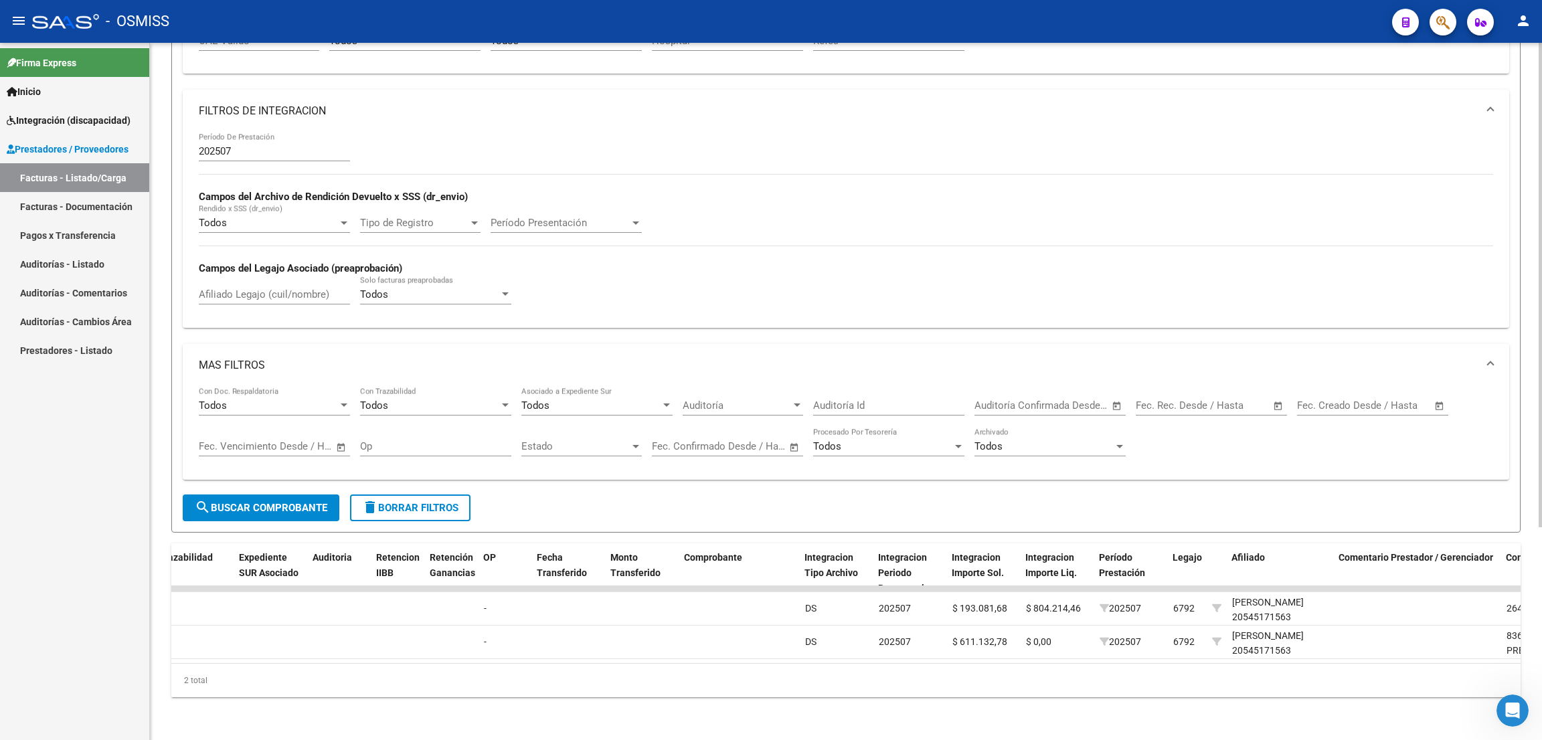
scroll to position [3, 0]
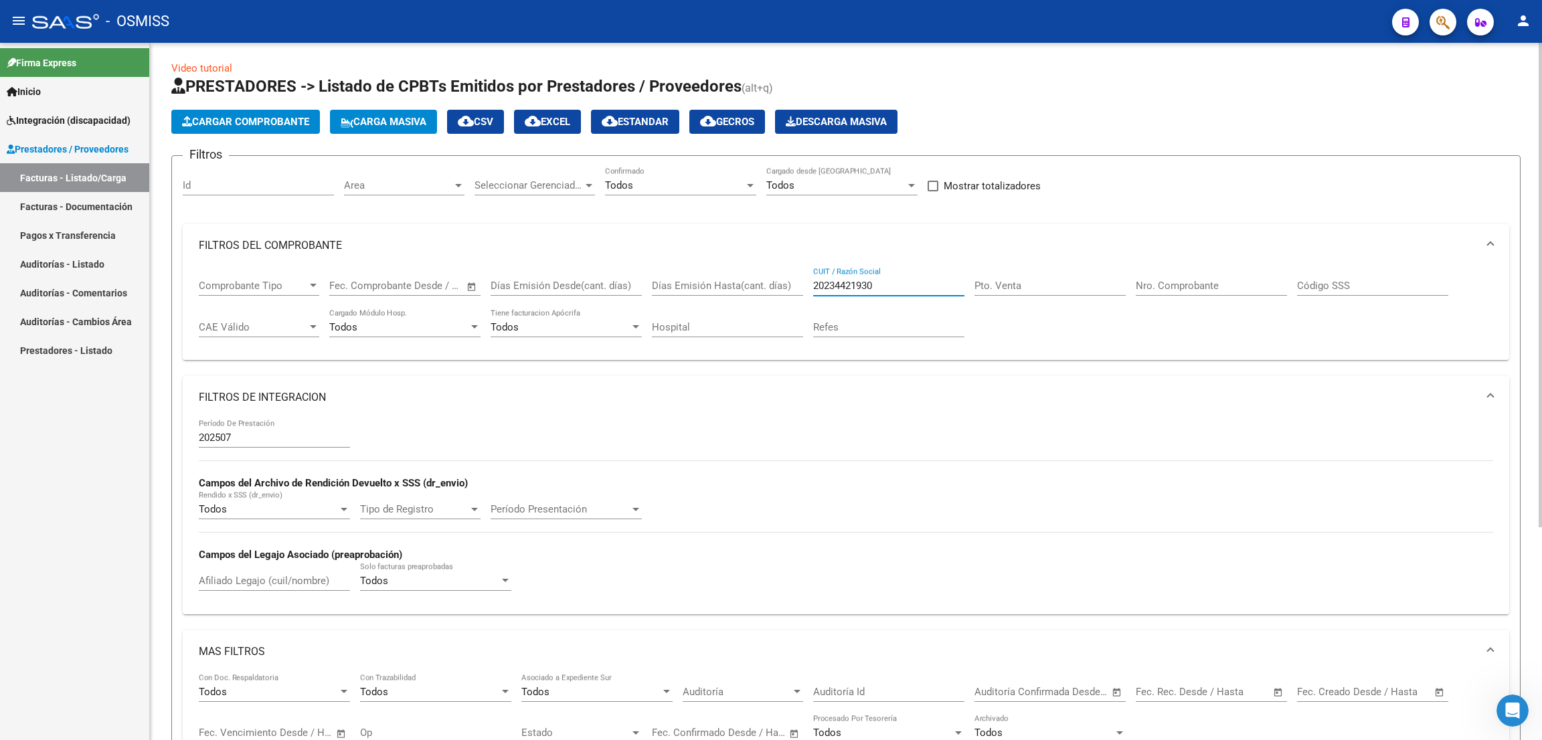
drag, startPoint x: 801, startPoint y: 291, endPoint x: 786, endPoint y: 291, distance: 14.7
click at [786, 291] on div "Comprobante Tipo Comprobante Tipo Fecha inicio – Fecha fin Fec. Comprobante Des…" at bounding box center [846, 308] width 1295 height 83
paste input "7305267312"
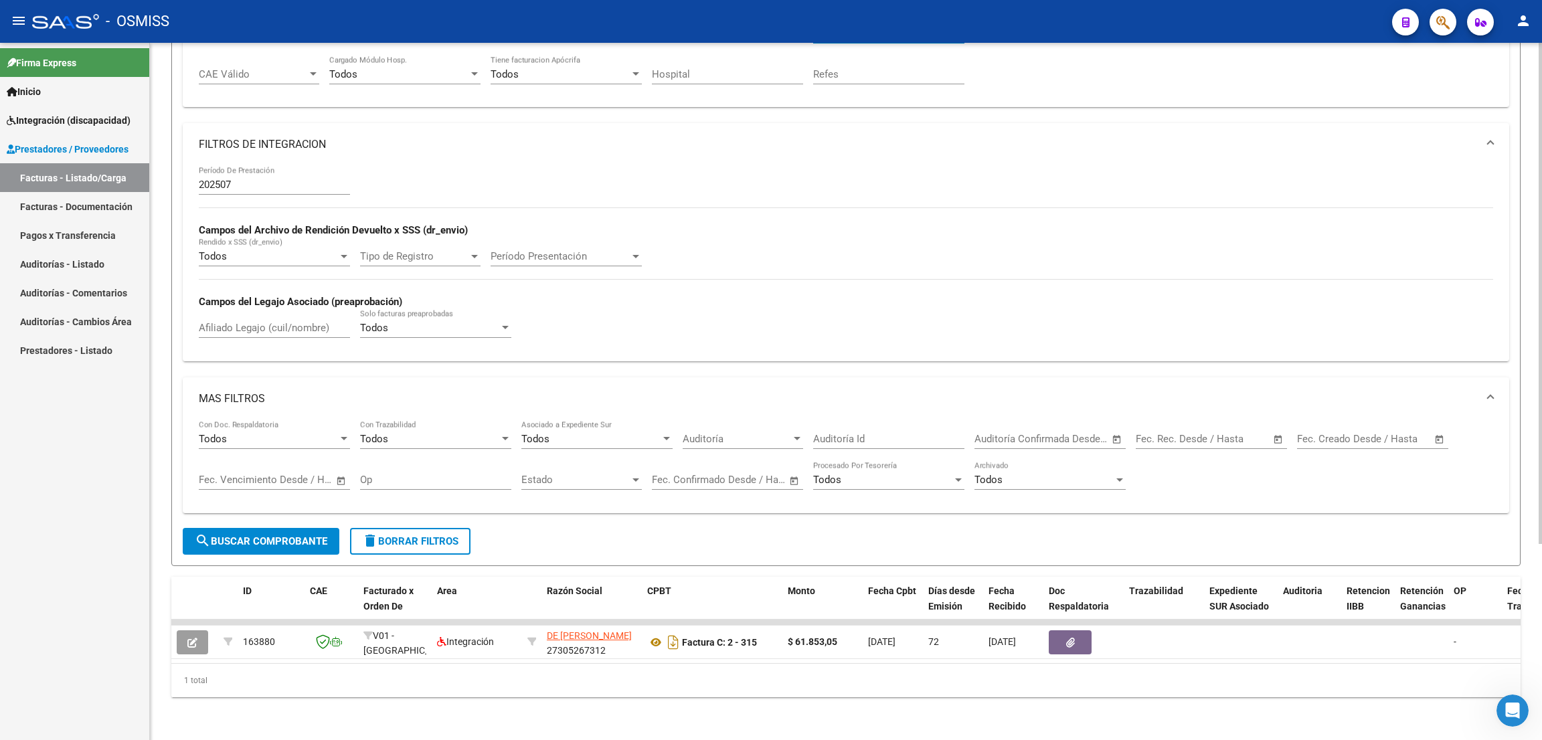
scroll to position [0, 0]
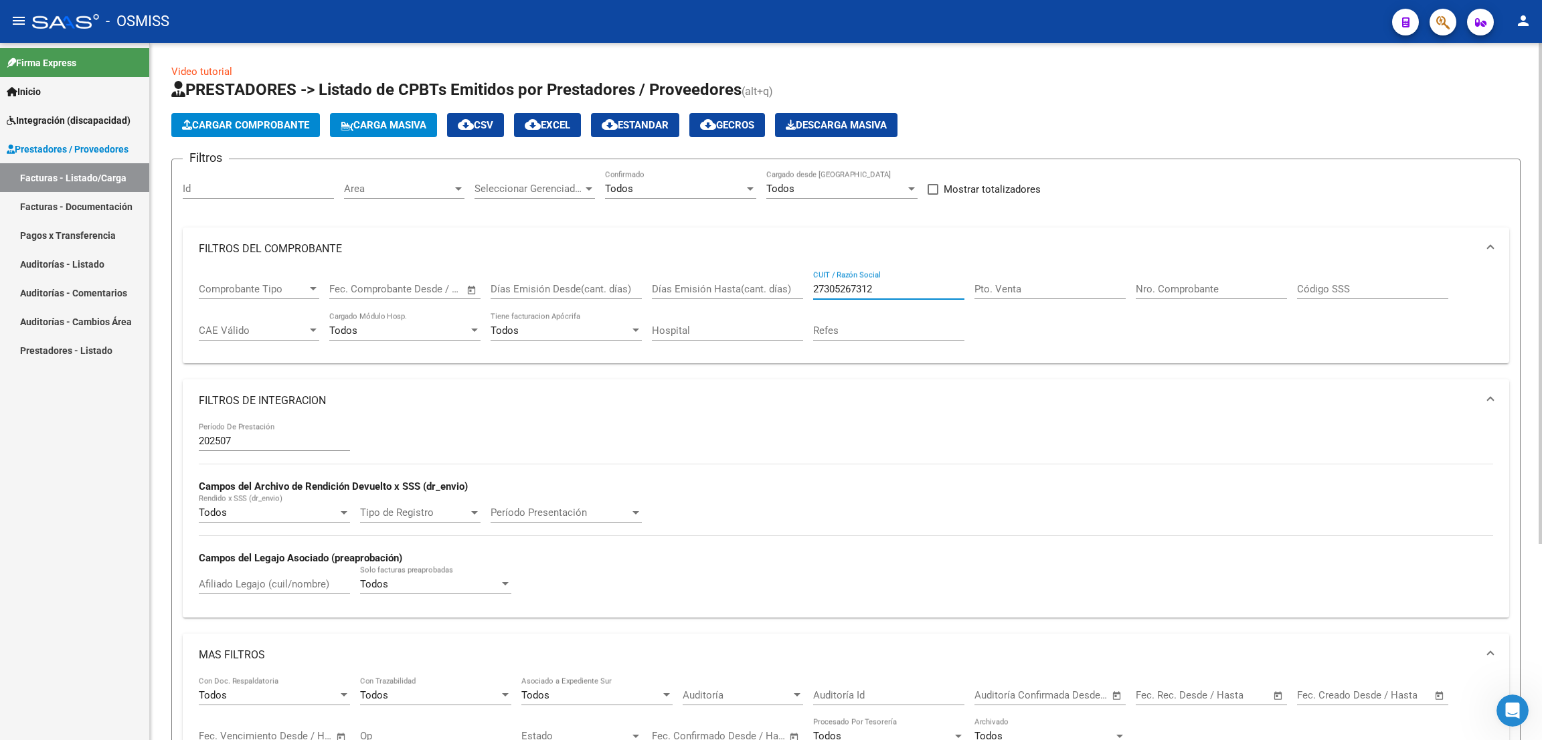
drag, startPoint x: 885, startPoint y: 291, endPoint x: 774, endPoint y: 293, distance: 111.1
click at [774, 293] on div "Comprobante Tipo Comprobante Tipo Fecha inicio – Fecha fin Fec. Comprobante Des…" at bounding box center [846, 311] width 1295 height 83
paste input "431049088"
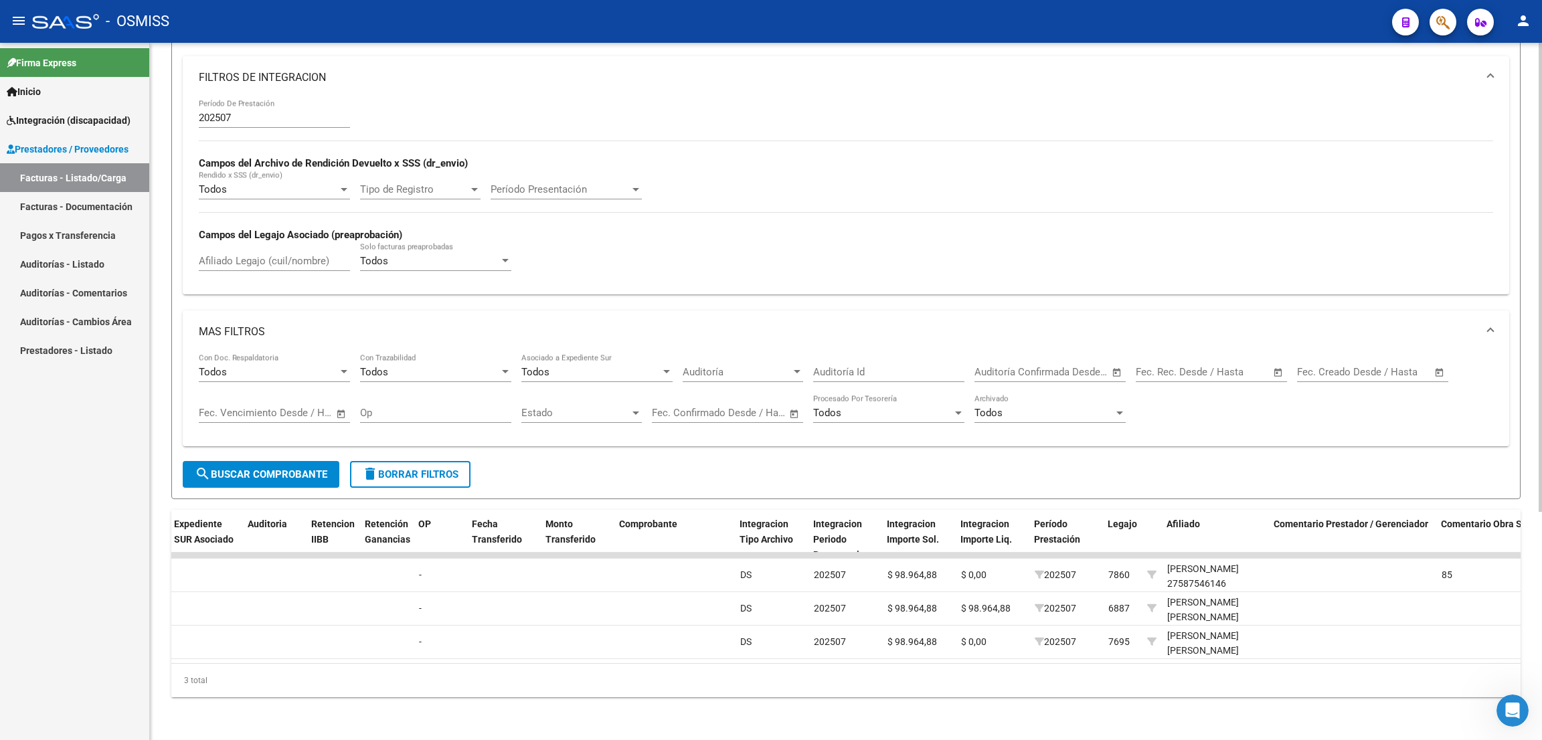
scroll to position [37, 0]
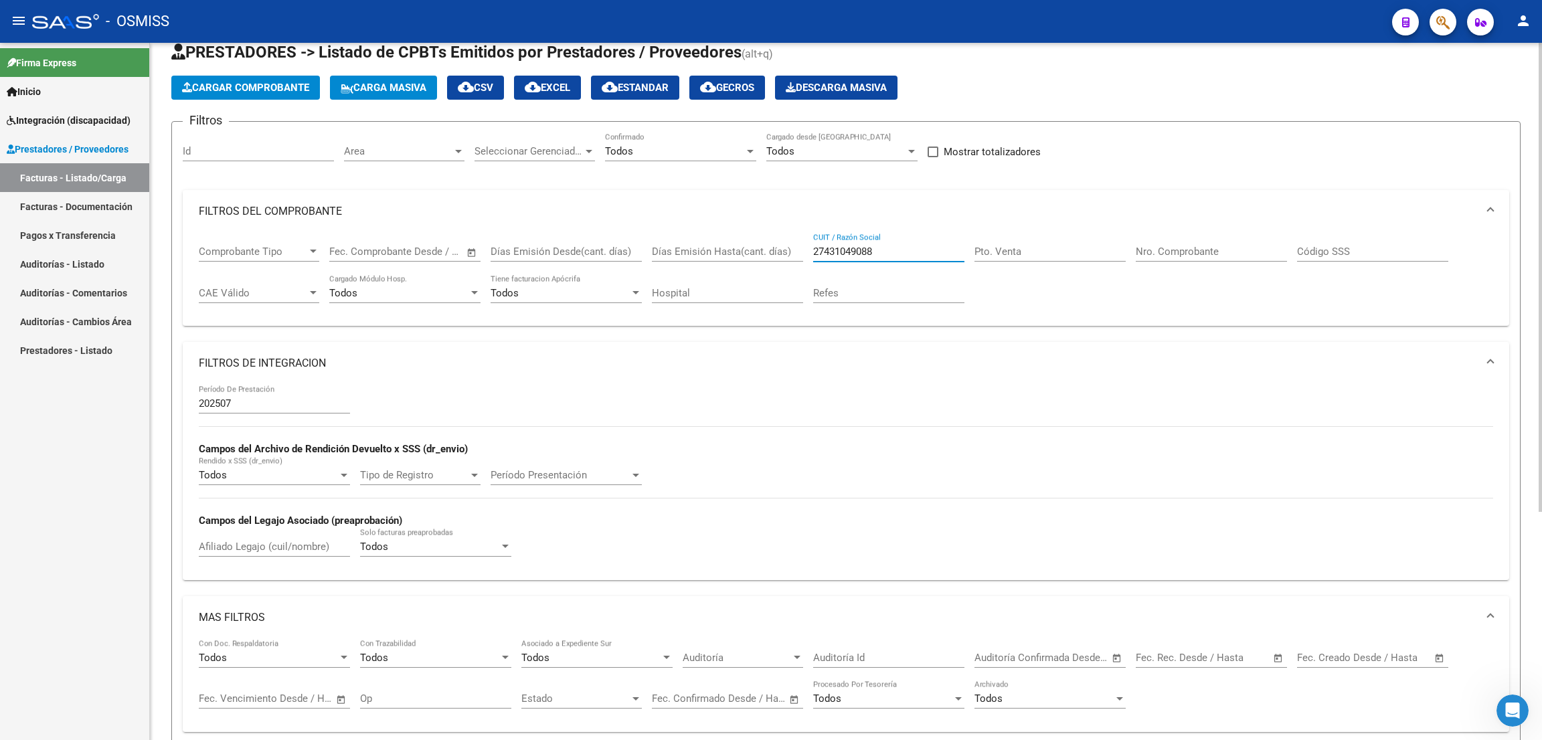
drag, startPoint x: 874, startPoint y: 249, endPoint x: 782, endPoint y: 237, distance: 93.2
click at [782, 237] on div "Comprobante Tipo Comprobante Tipo Fecha inicio – Fecha fin Fec. Comprobante Des…" at bounding box center [846, 274] width 1295 height 83
paste input "0220047696"
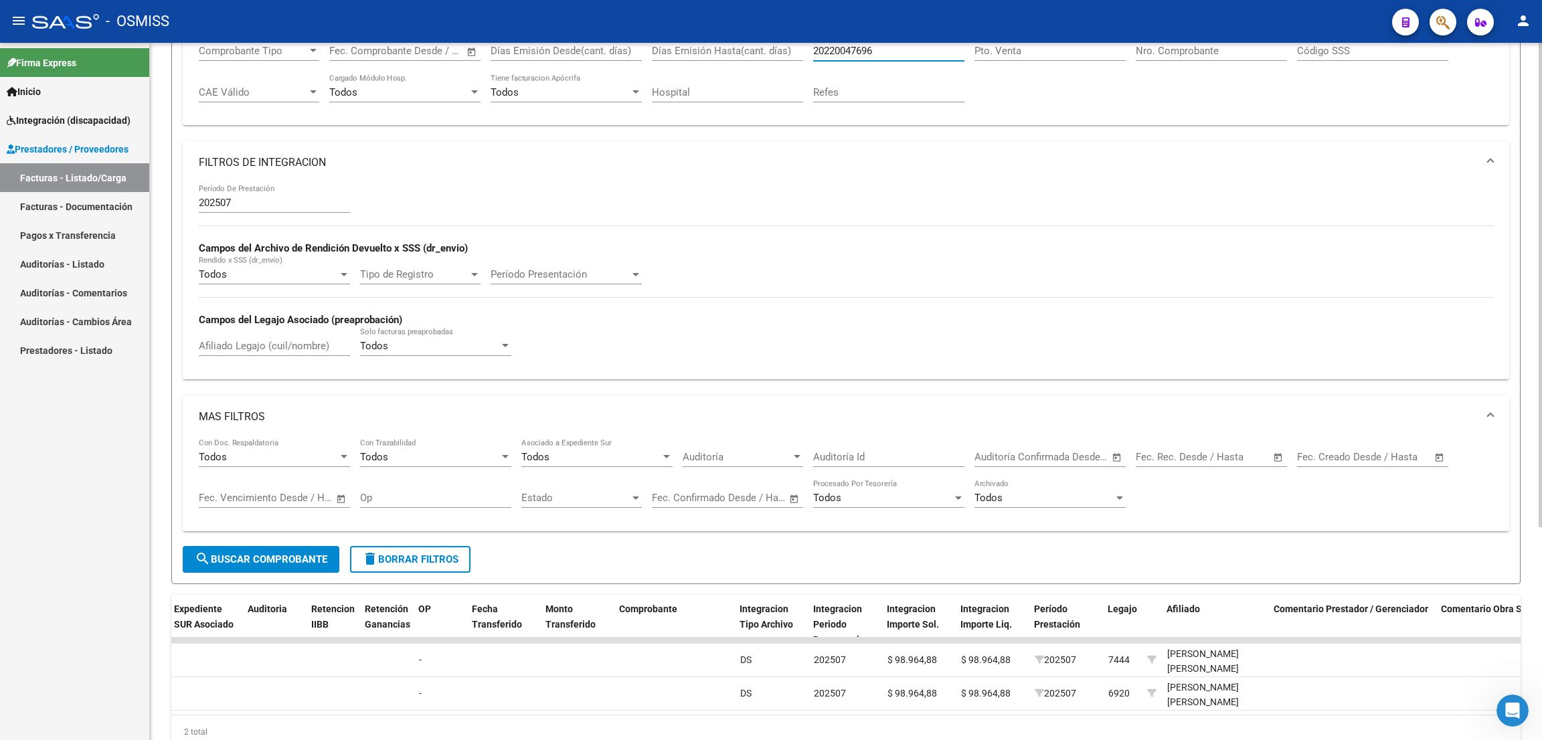
scroll to position [305, 0]
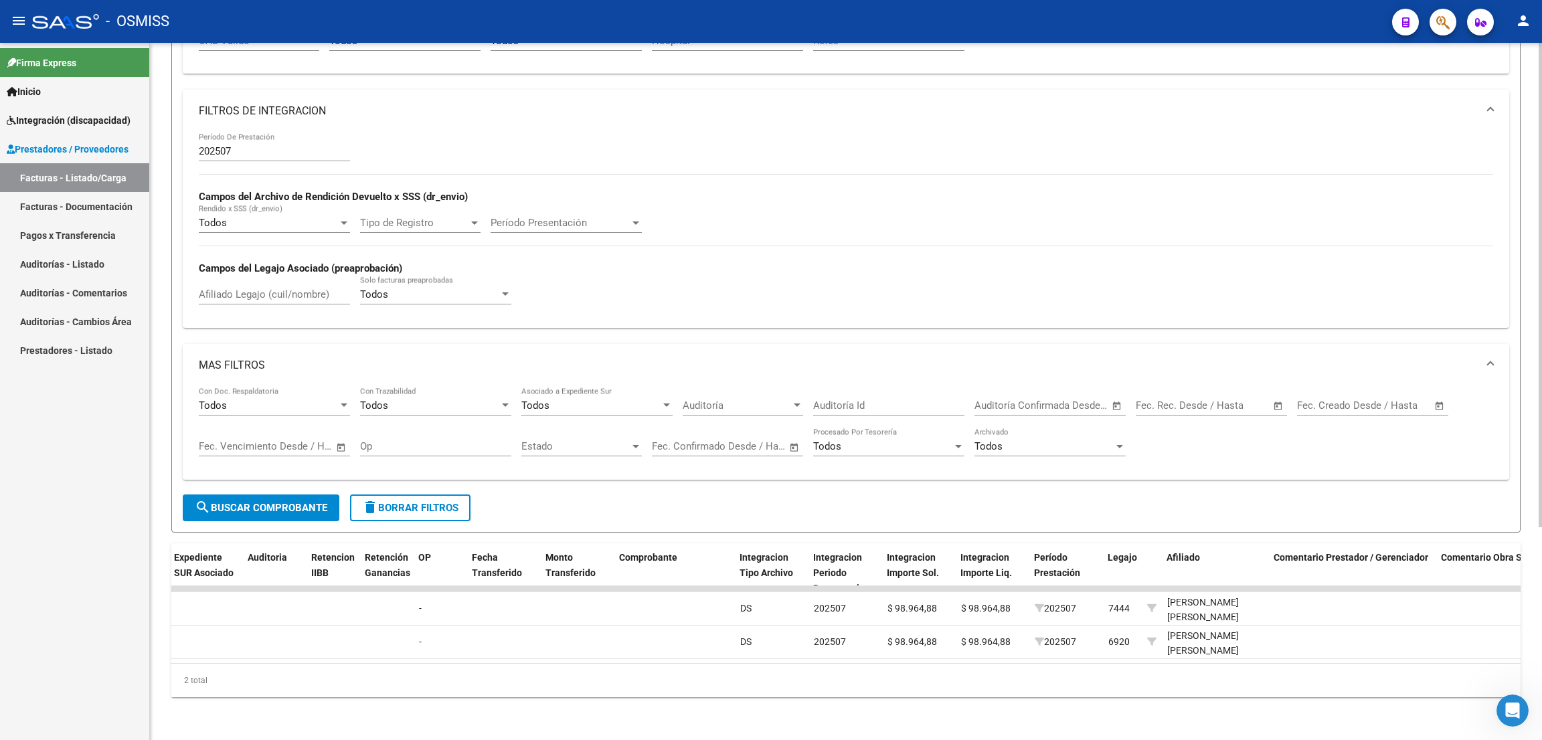
type input "20220047696"
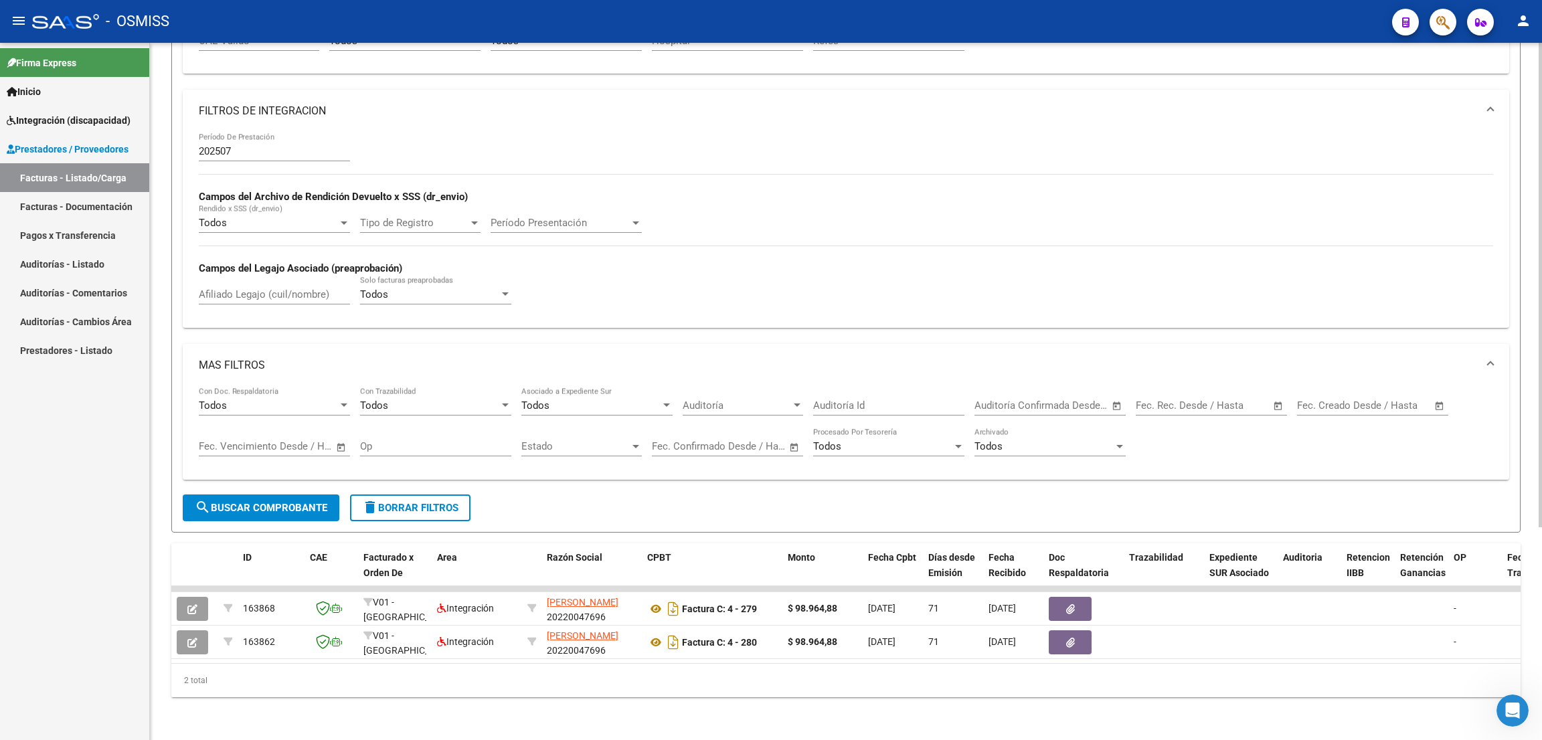
scroll to position [3, 0]
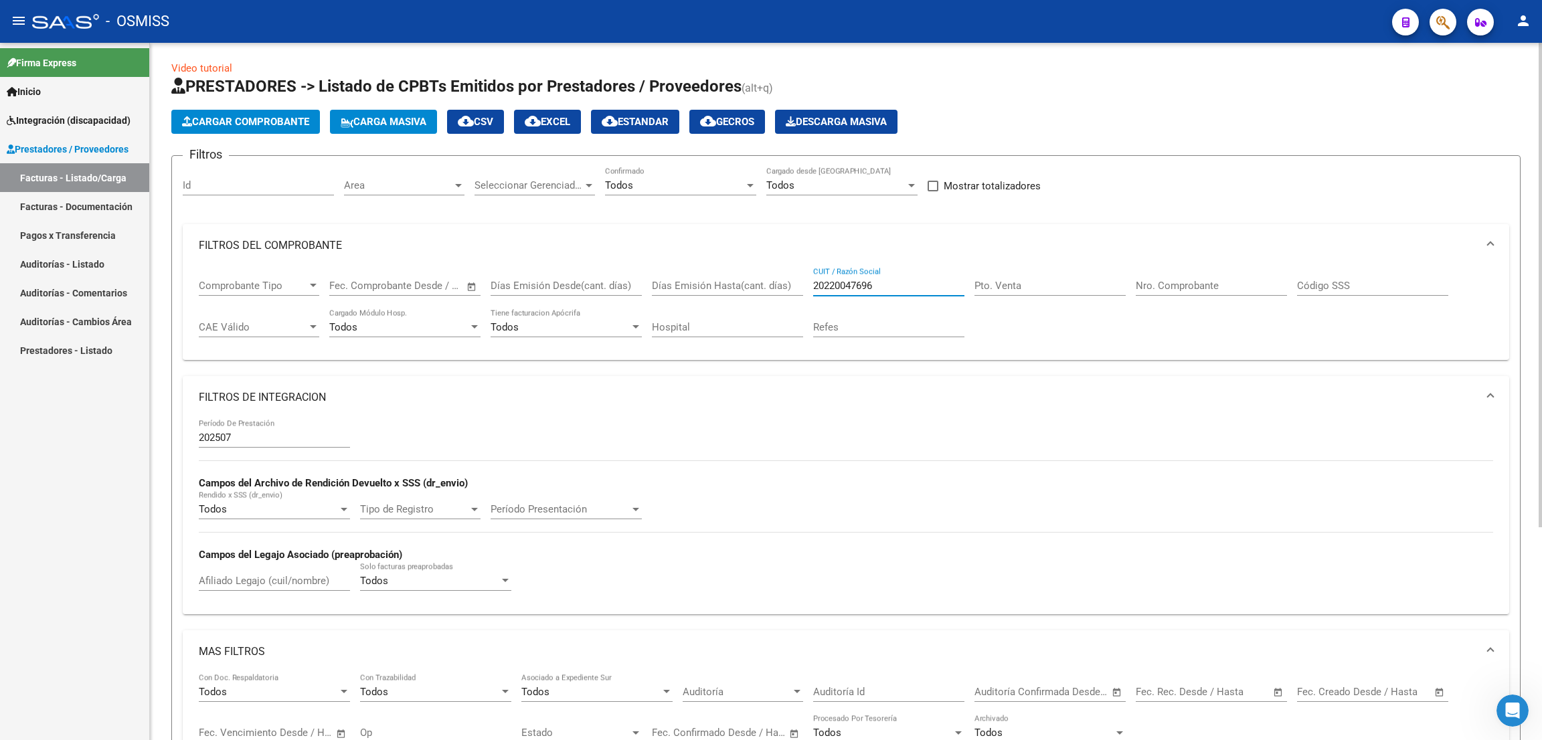
drag, startPoint x: 885, startPoint y: 285, endPoint x: 765, endPoint y: 297, distance: 121.0
click at [764, 297] on div "Comprobante Tipo Comprobante Tipo Fecha inicio – Fecha fin Fec. Comprobante Des…" at bounding box center [846, 308] width 1295 height 83
paste input "27202318067"
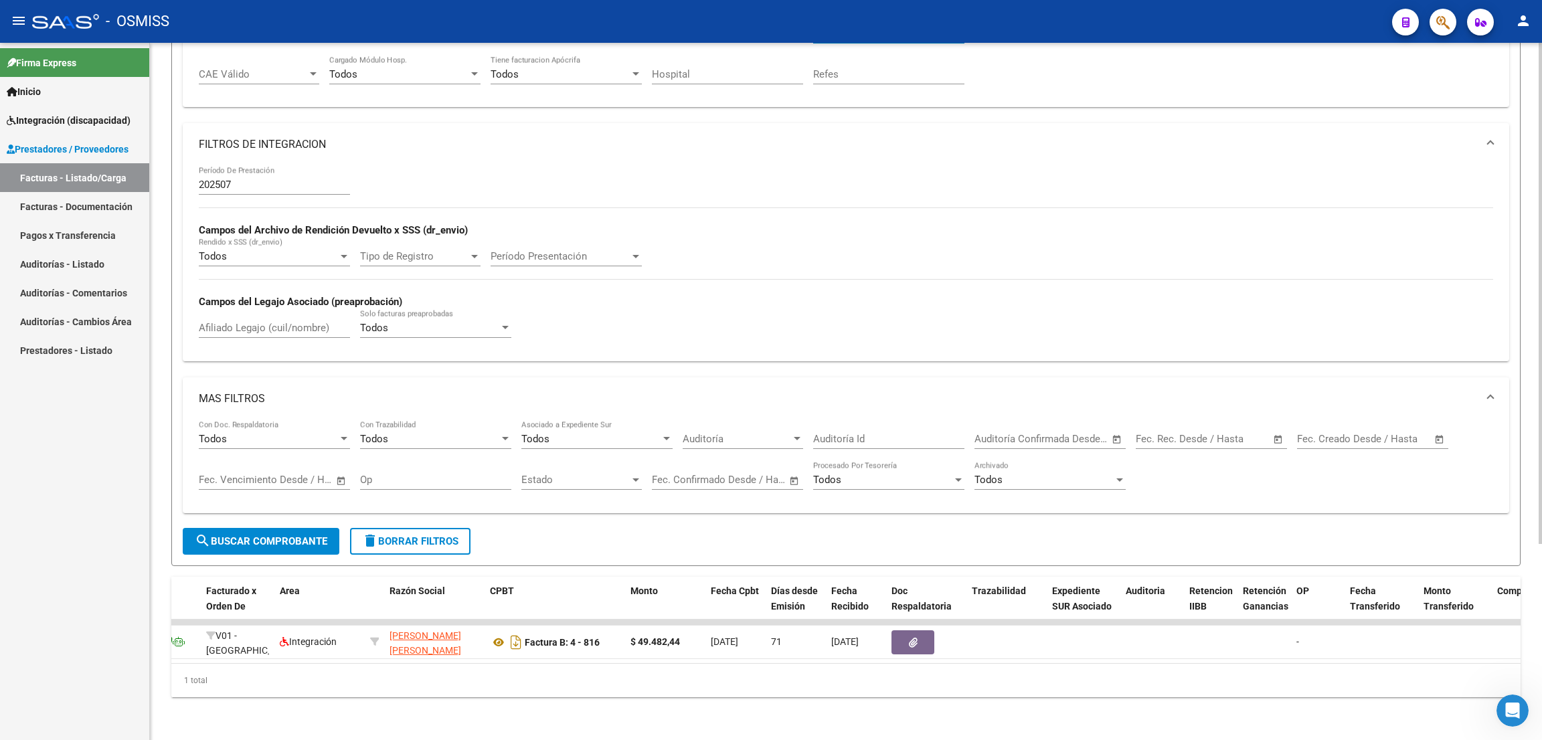
scroll to position [0, 0]
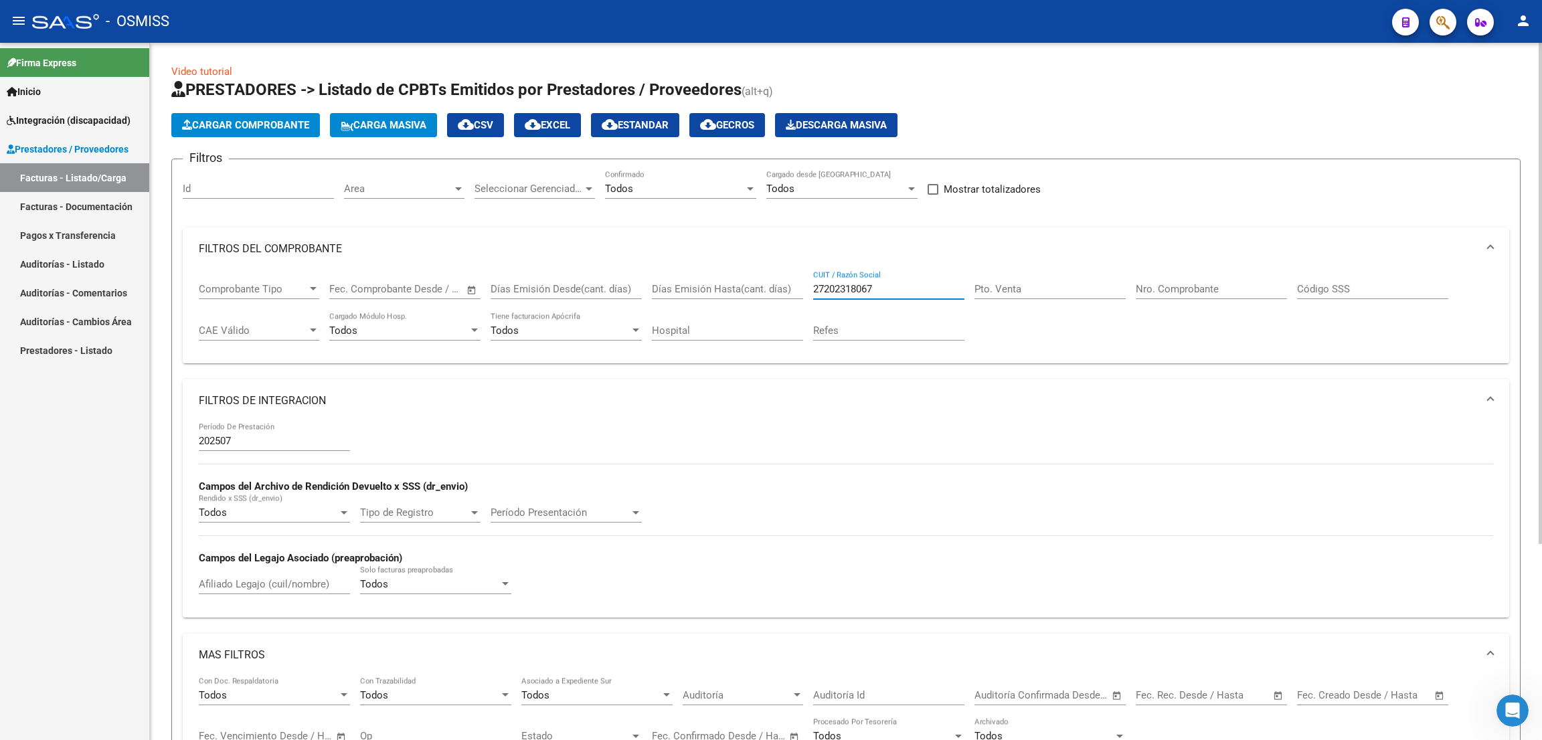
drag, startPoint x: 890, startPoint y: 287, endPoint x: 763, endPoint y: 283, distance: 127.3
click at [763, 283] on div "Comprobante Tipo Comprobante Tipo Fecha inicio – Fecha fin Fec. Comprobante Des…" at bounding box center [846, 311] width 1295 height 83
paste input "30519365584"
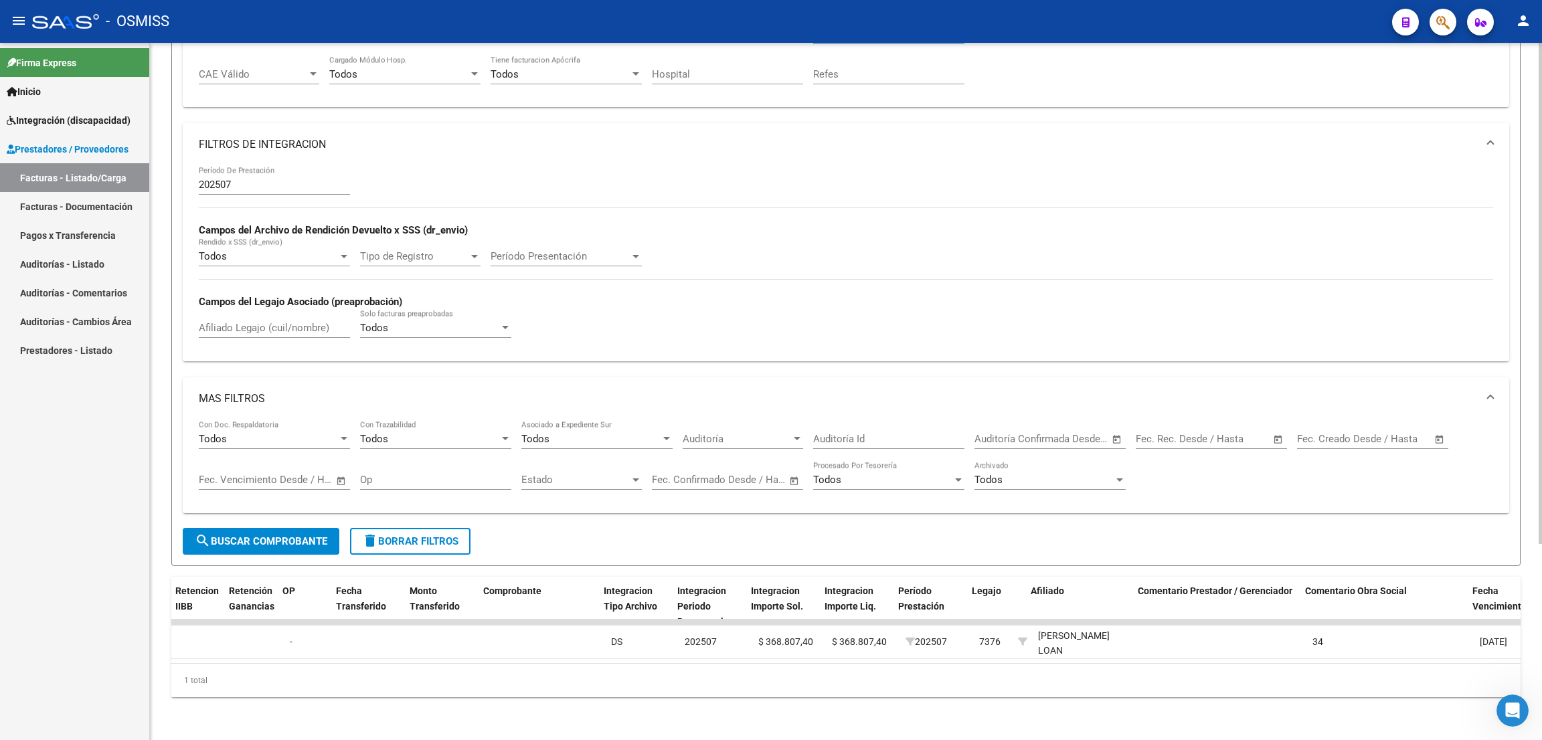
scroll to position [0, 1171]
type input "30519365584"
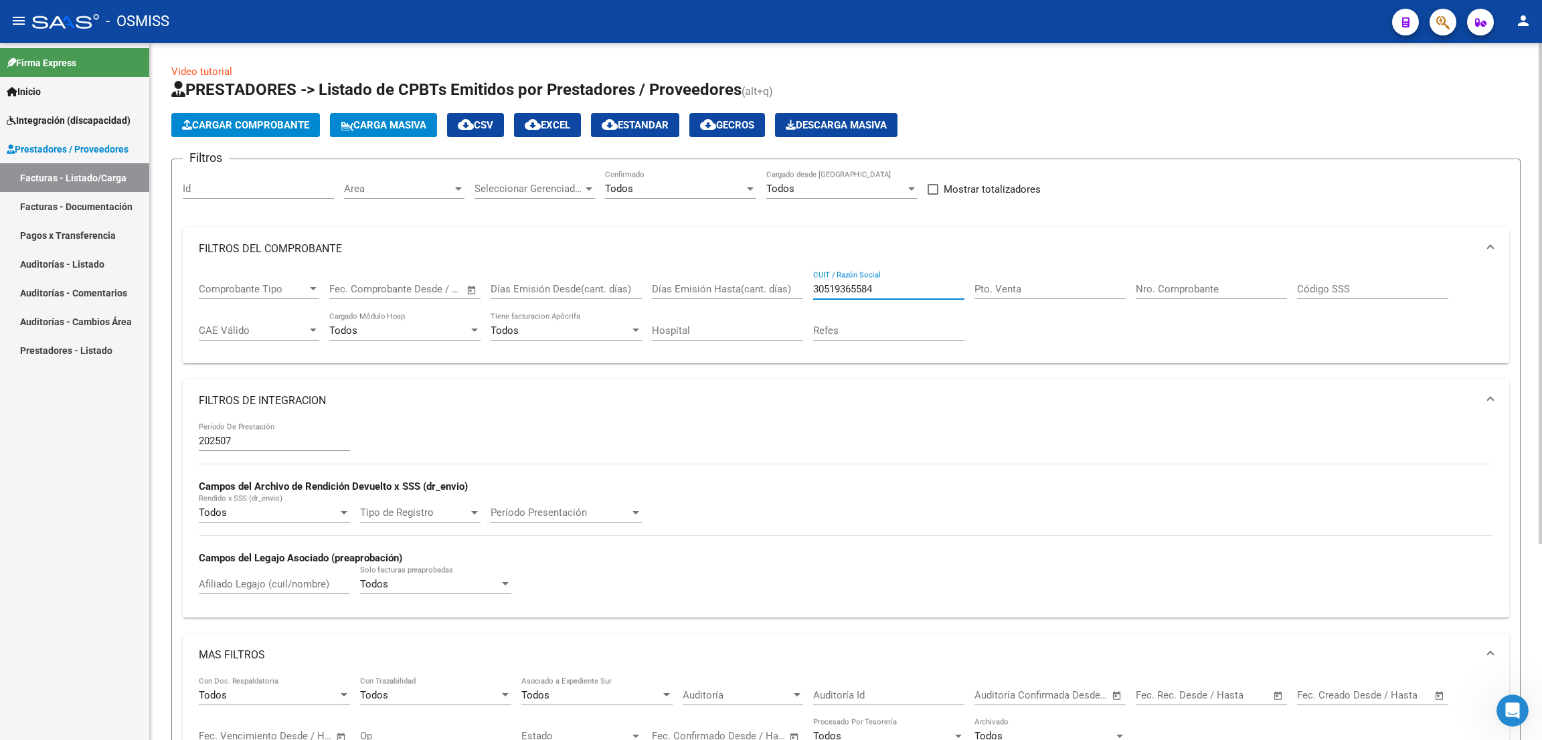
drag, startPoint x: 886, startPoint y: 291, endPoint x: 741, endPoint y: 262, distance: 148.0
click at [740, 266] on mat-expansion-panel "FILTROS DEL COMPROBANTE Comprobante Tipo Comprobante Tipo Fecha inicio – Fecha …" at bounding box center [846, 296] width 1327 height 137
paste input "30714857017"
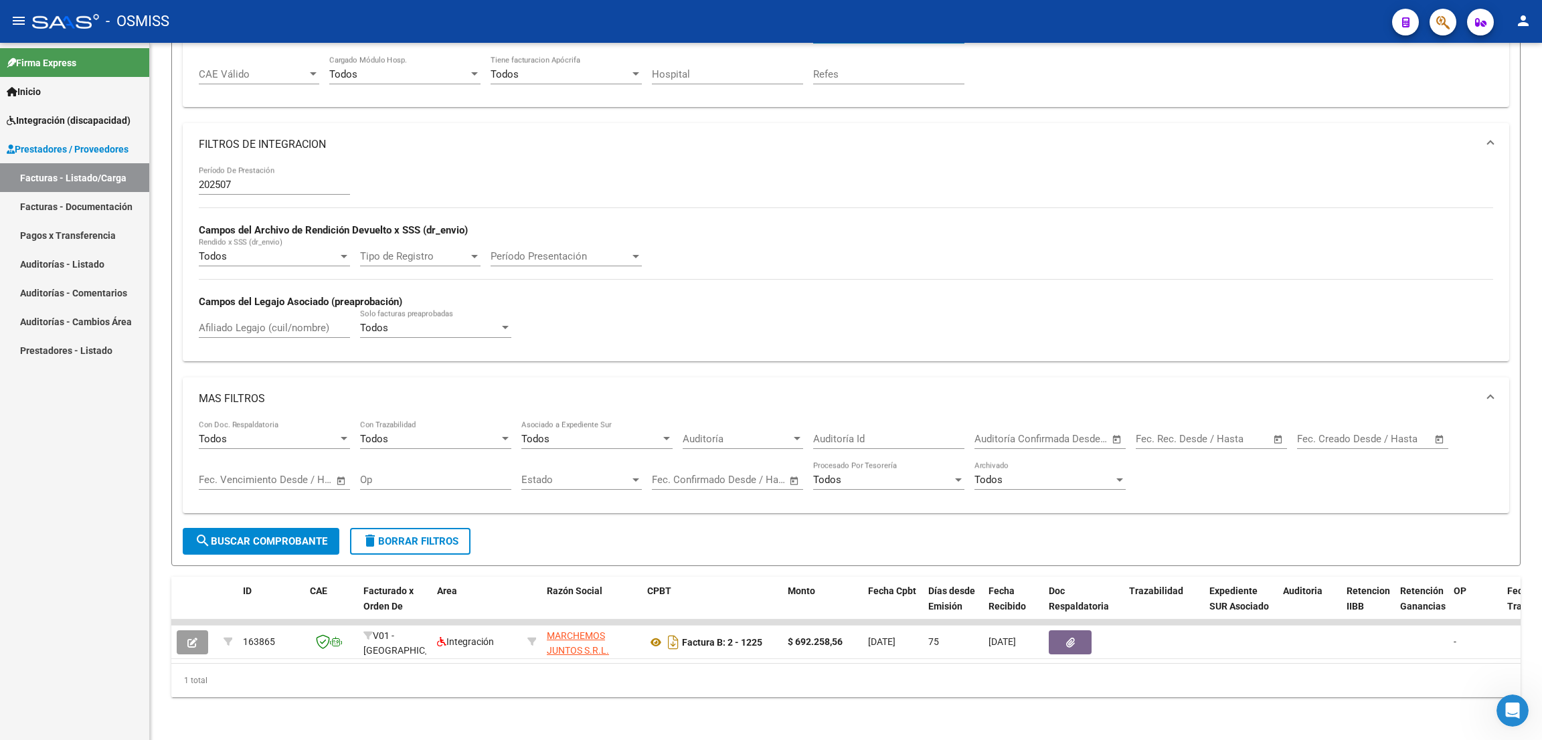
type input "30714857017"
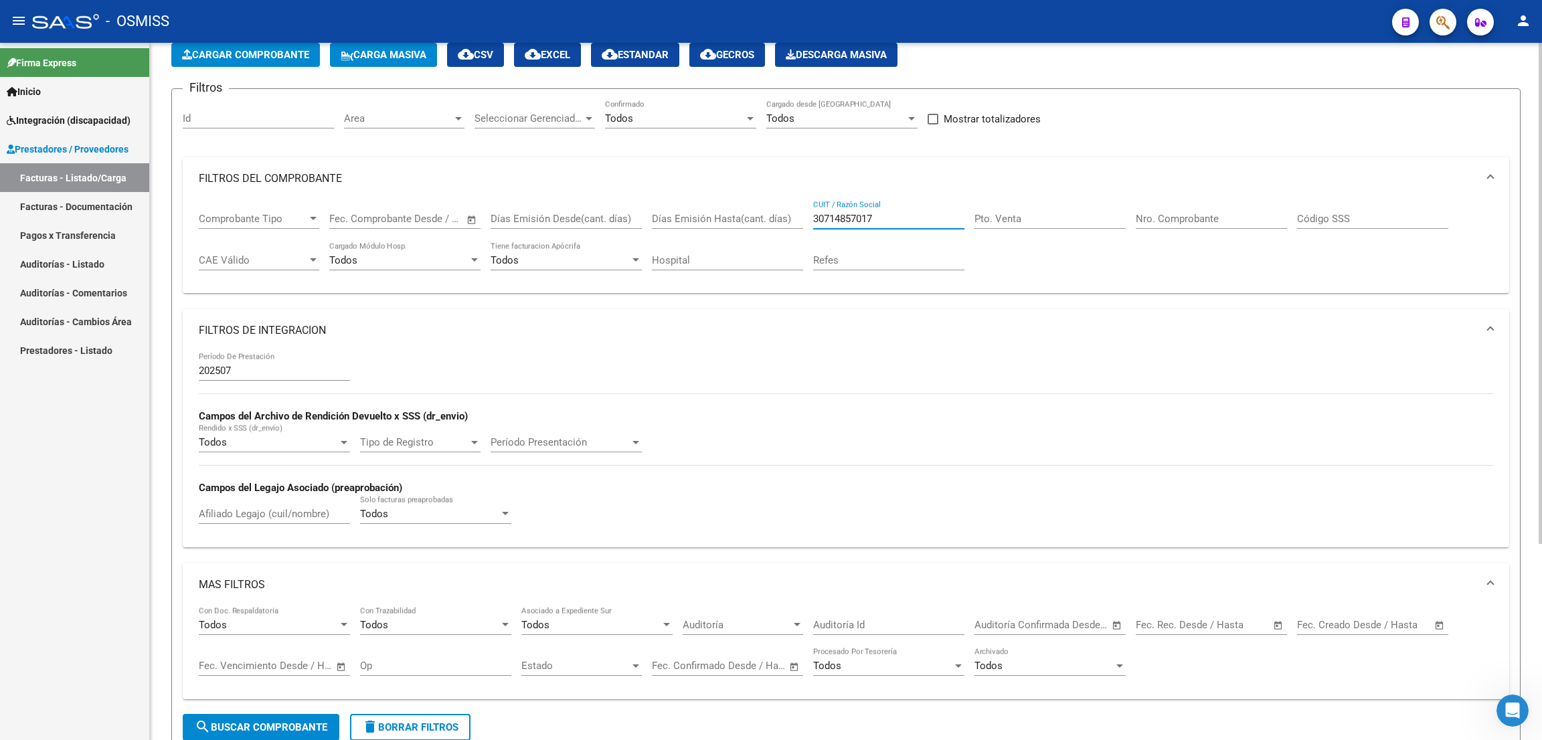
drag, startPoint x: 894, startPoint y: 213, endPoint x: 787, endPoint y: 210, distance: 107.8
click at [787, 210] on div "Comprobante Tipo Comprobante Tipo Fecha inicio – Fecha fin Fec. Comprobante Des…" at bounding box center [846, 241] width 1295 height 83
paste input "30662488689"
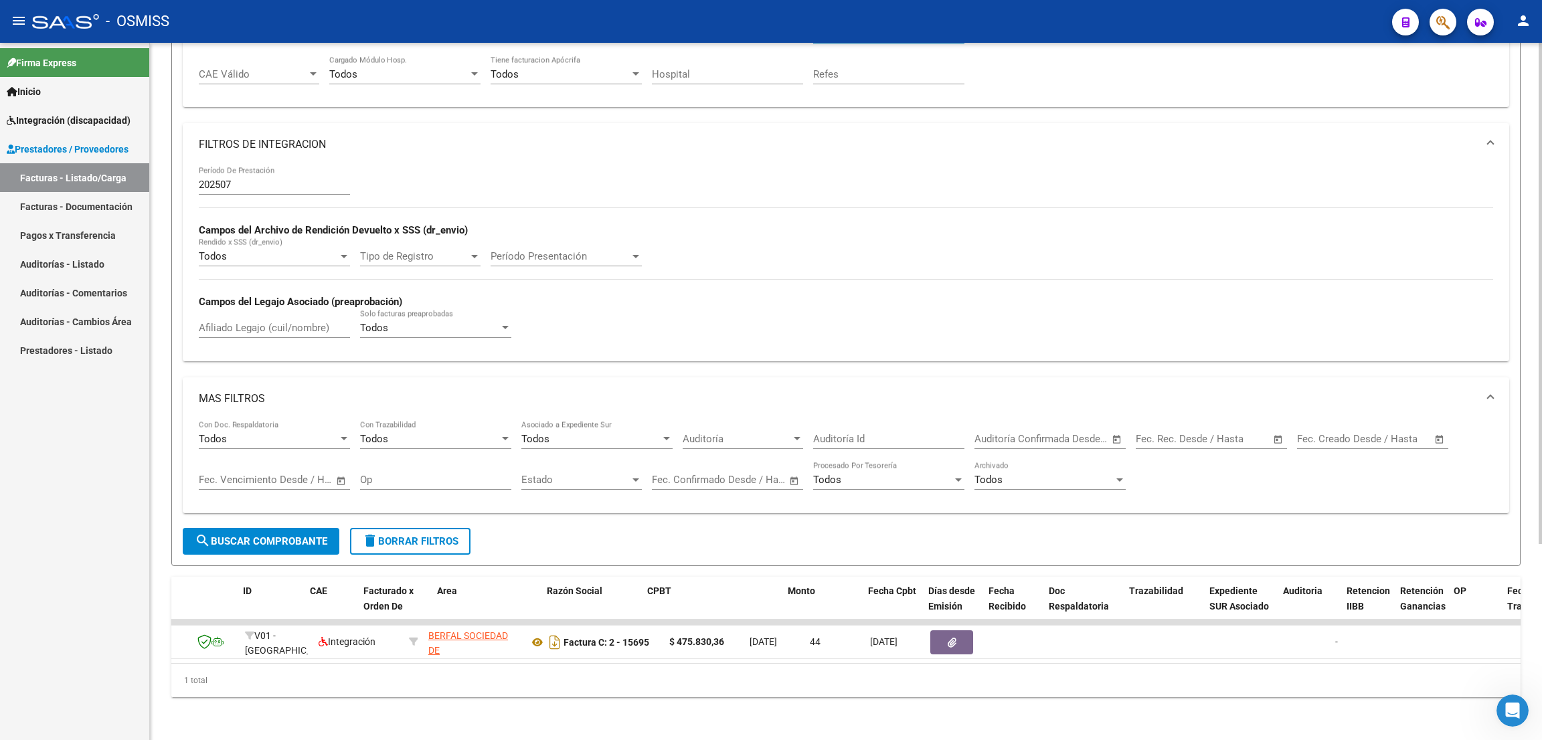
scroll to position [0, 0]
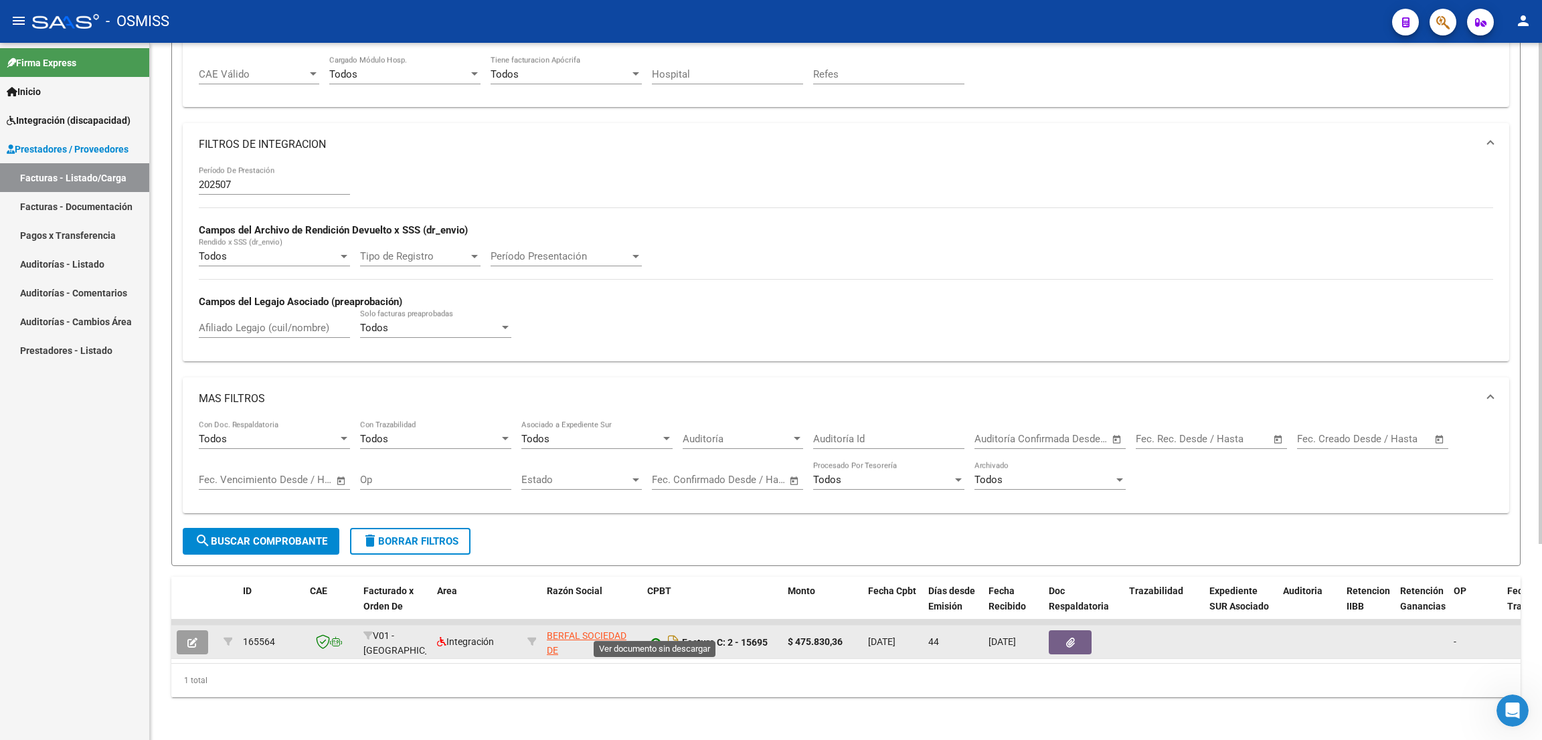
click at [658, 601] on icon at bounding box center [655, 643] width 17 height 16
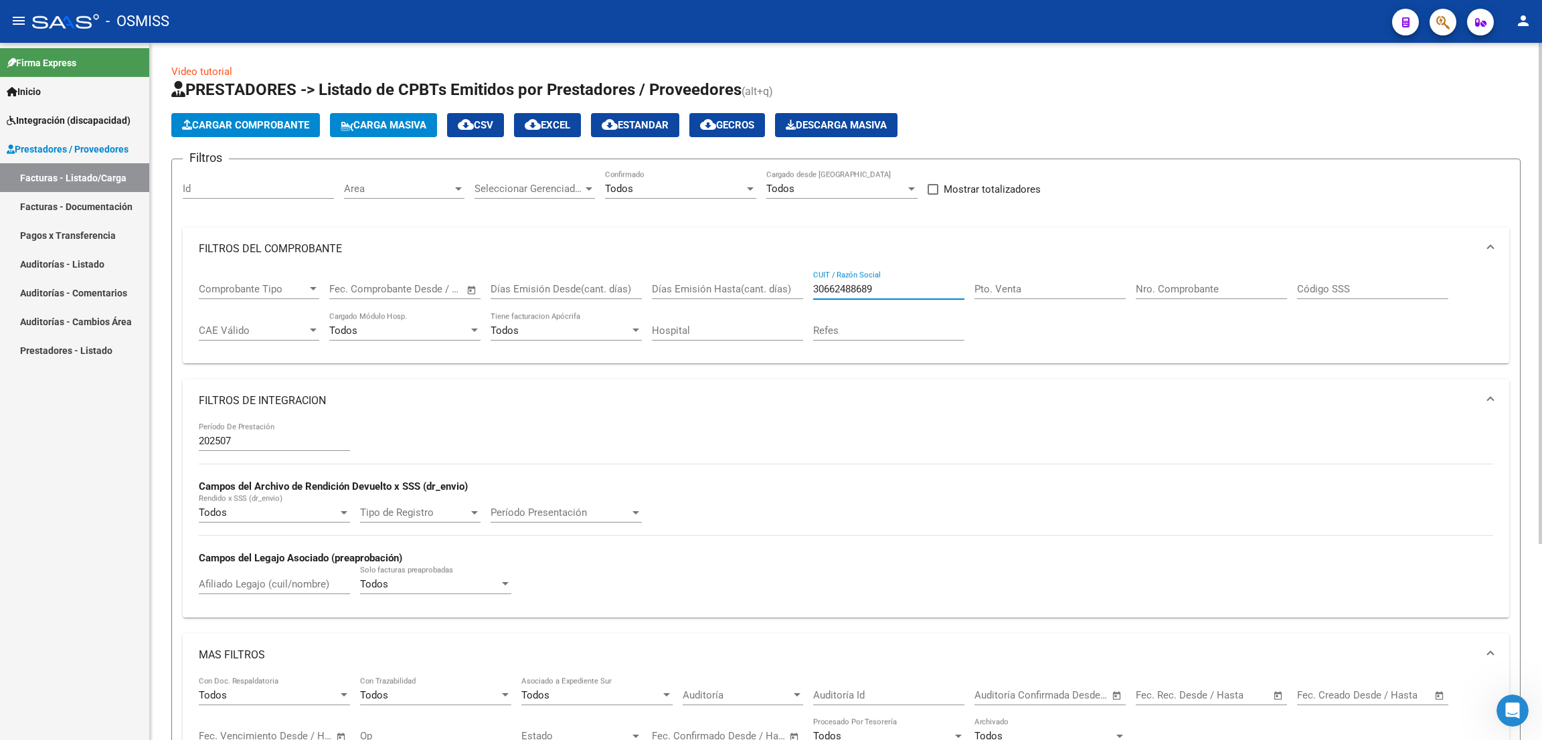
drag, startPoint x: 881, startPoint y: 290, endPoint x: 741, endPoint y: 258, distance: 143.6
click at [741, 258] on mat-expansion-panel "FILTROS DEL COMPROBANTE Comprobante Tipo Comprobante Tipo Fecha inicio – Fecha …" at bounding box center [846, 296] width 1327 height 137
paste input "707114726"
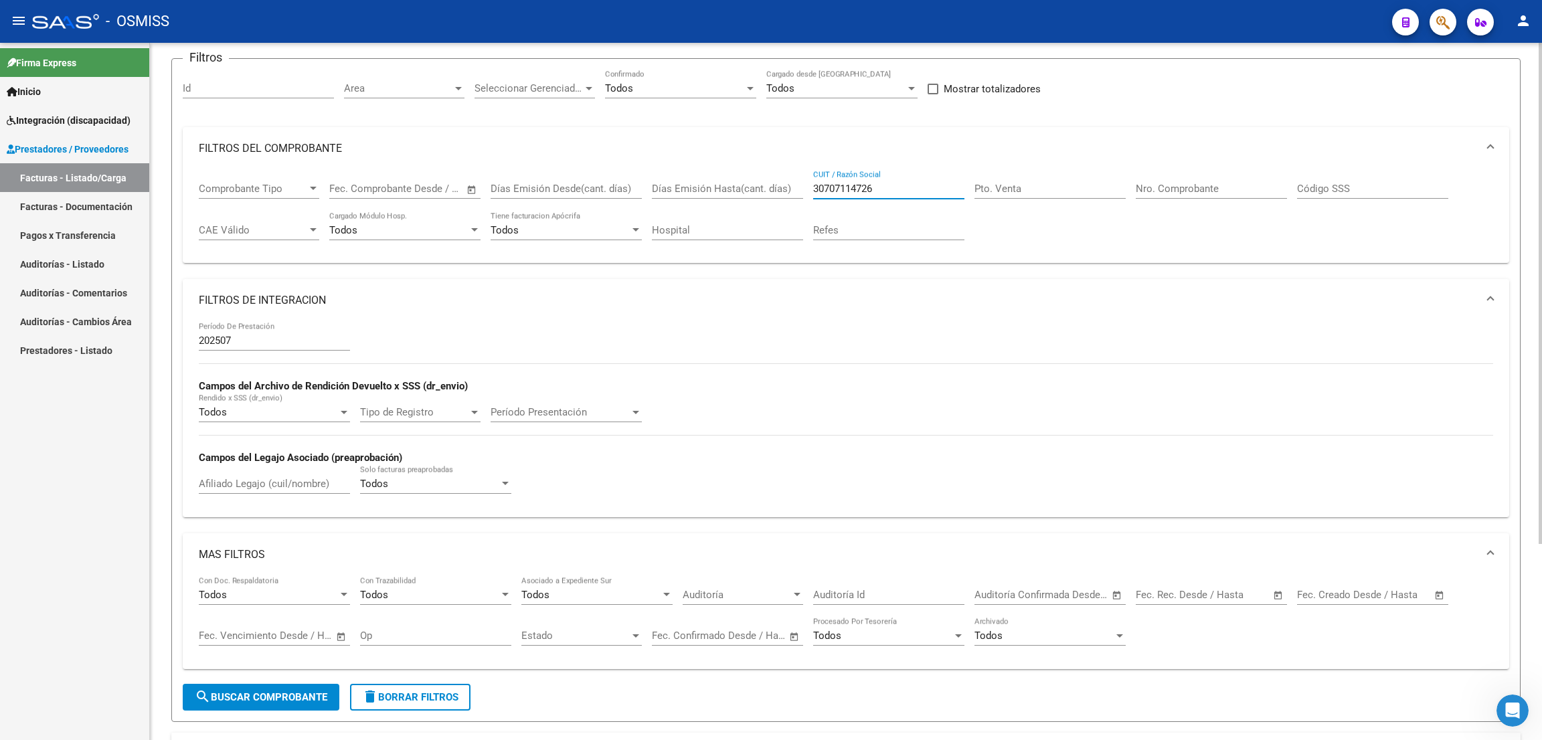
click at [279, 601] on span "search Buscar Comprobante" at bounding box center [261, 698] width 133 height 12
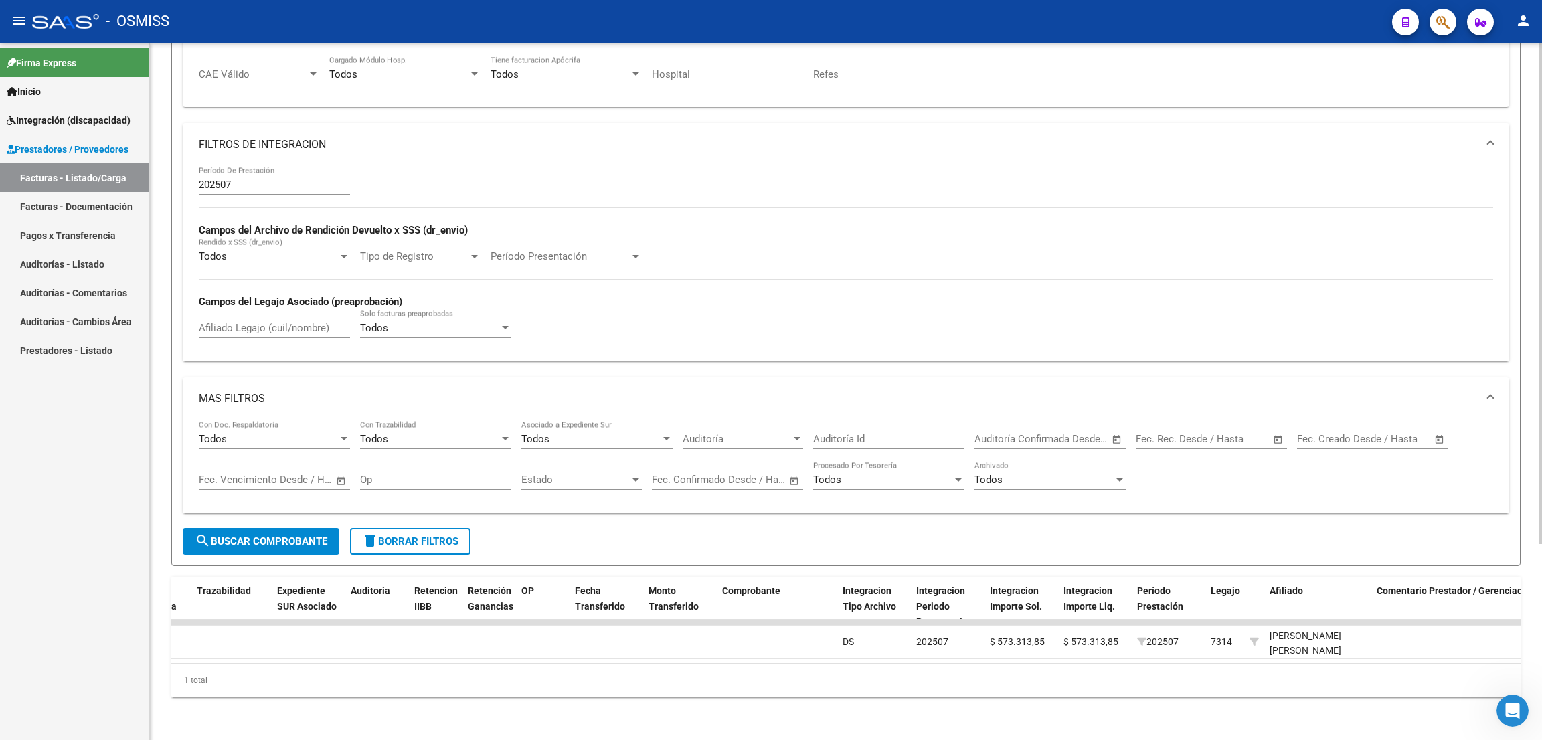
scroll to position [0, 0]
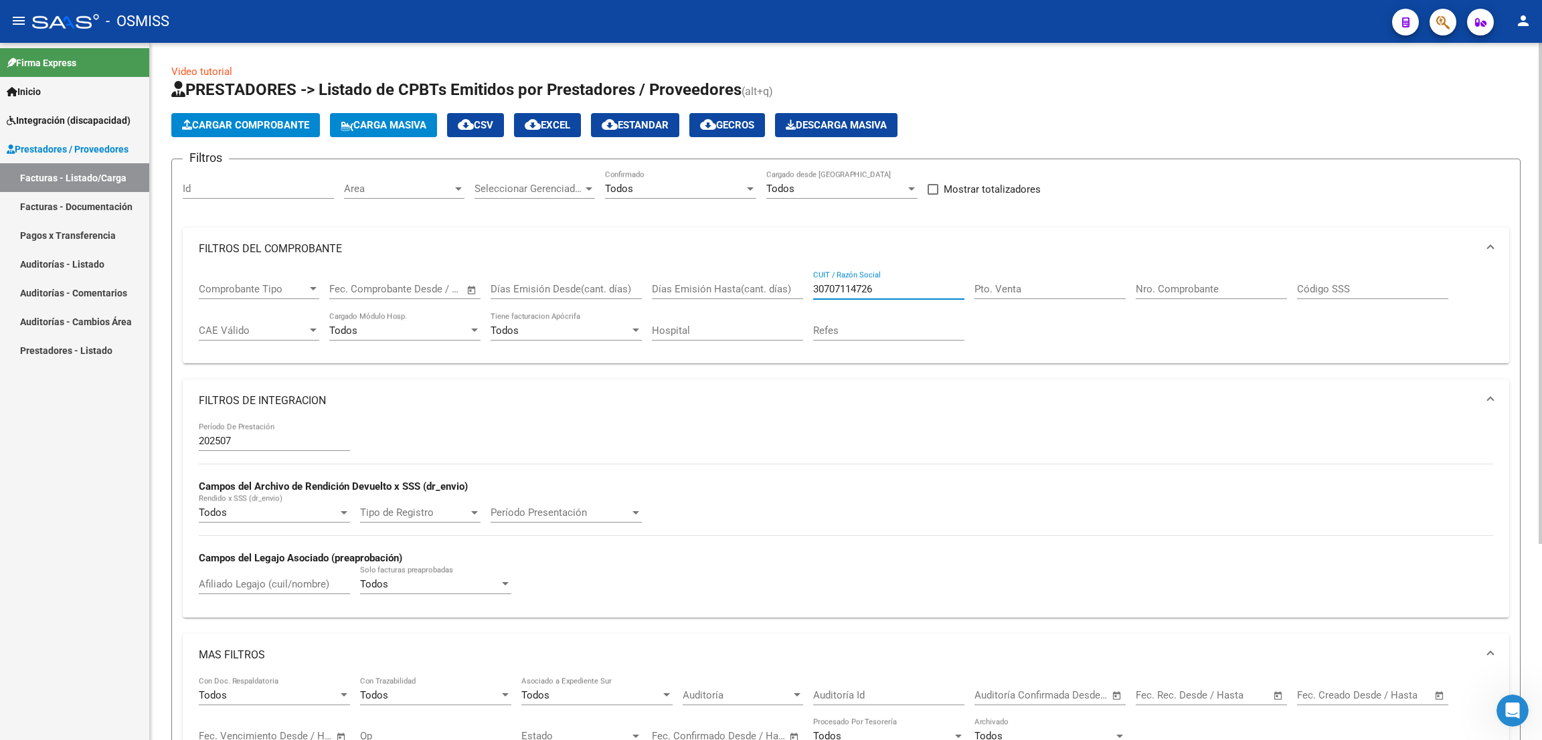
drag, startPoint x: 897, startPoint y: 285, endPoint x: 776, endPoint y: 274, distance: 121.7
click at [776, 274] on div "Comprobante Tipo Comprobante Tipo Fecha inicio – Fecha fin Fec. Comprobante Des…" at bounding box center [846, 311] width 1295 height 83
paste input "27244786133"
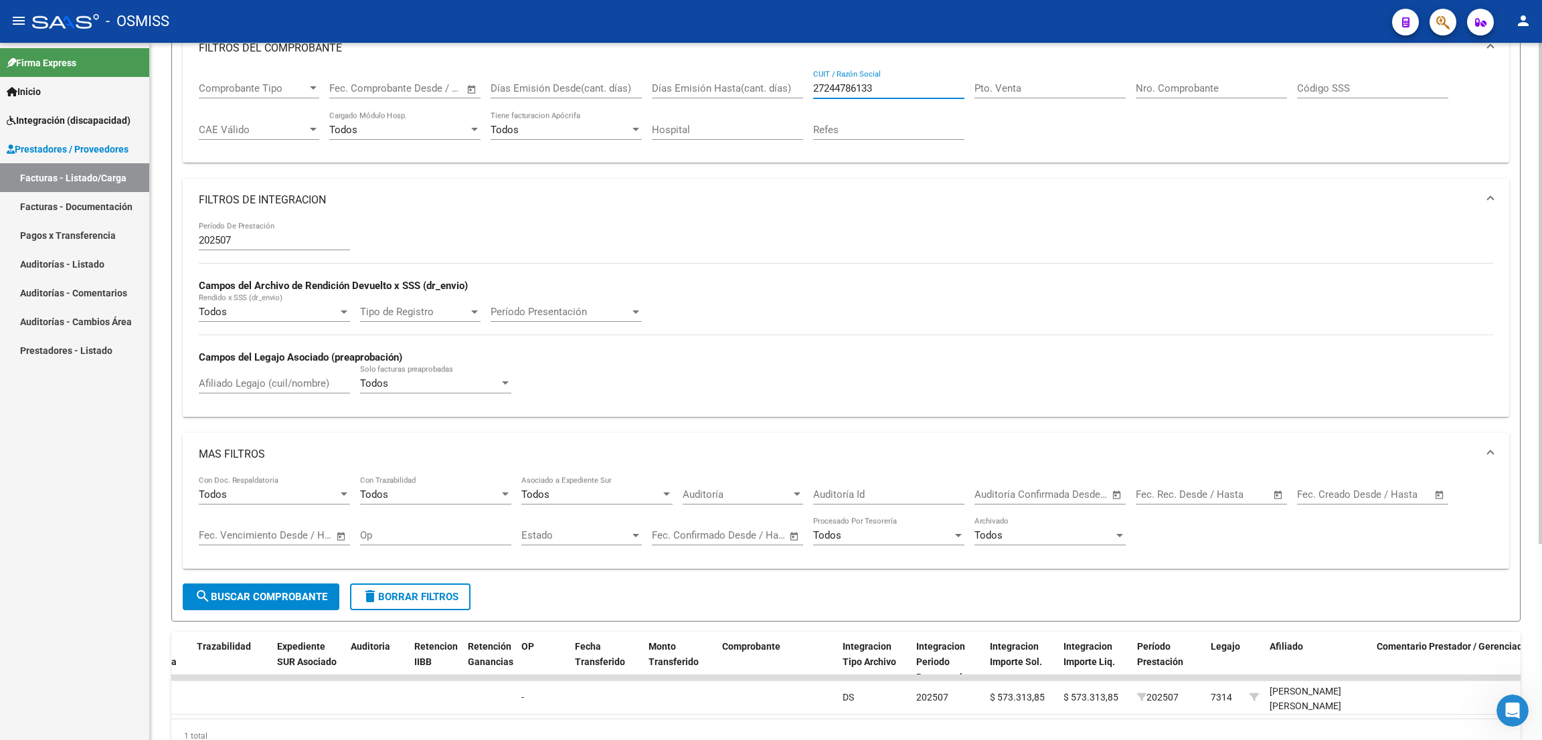
type input "27244786133"
click at [310, 596] on span "search Buscar Comprobante" at bounding box center [261, 597] width 133 height 12
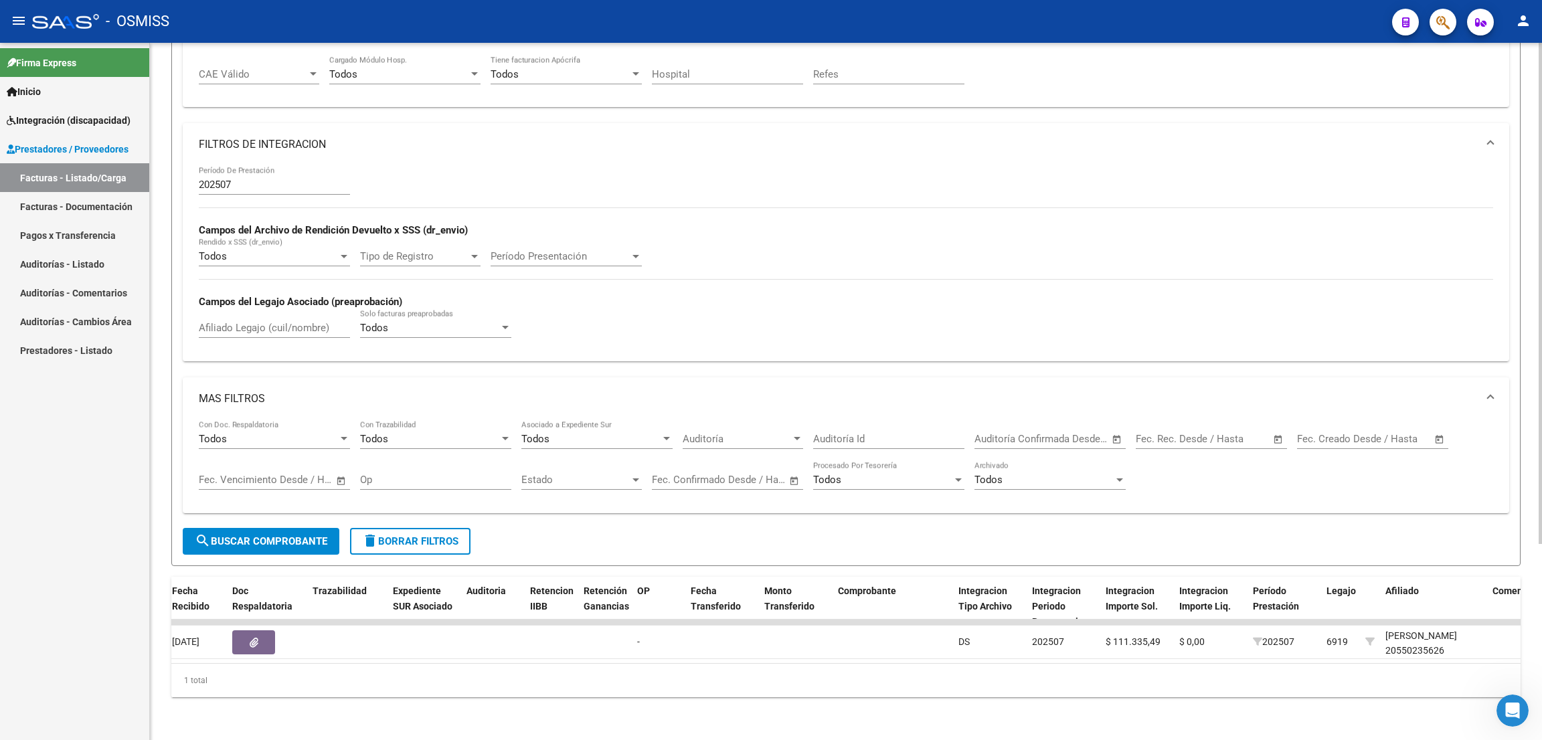
scroll to position [0, 0]
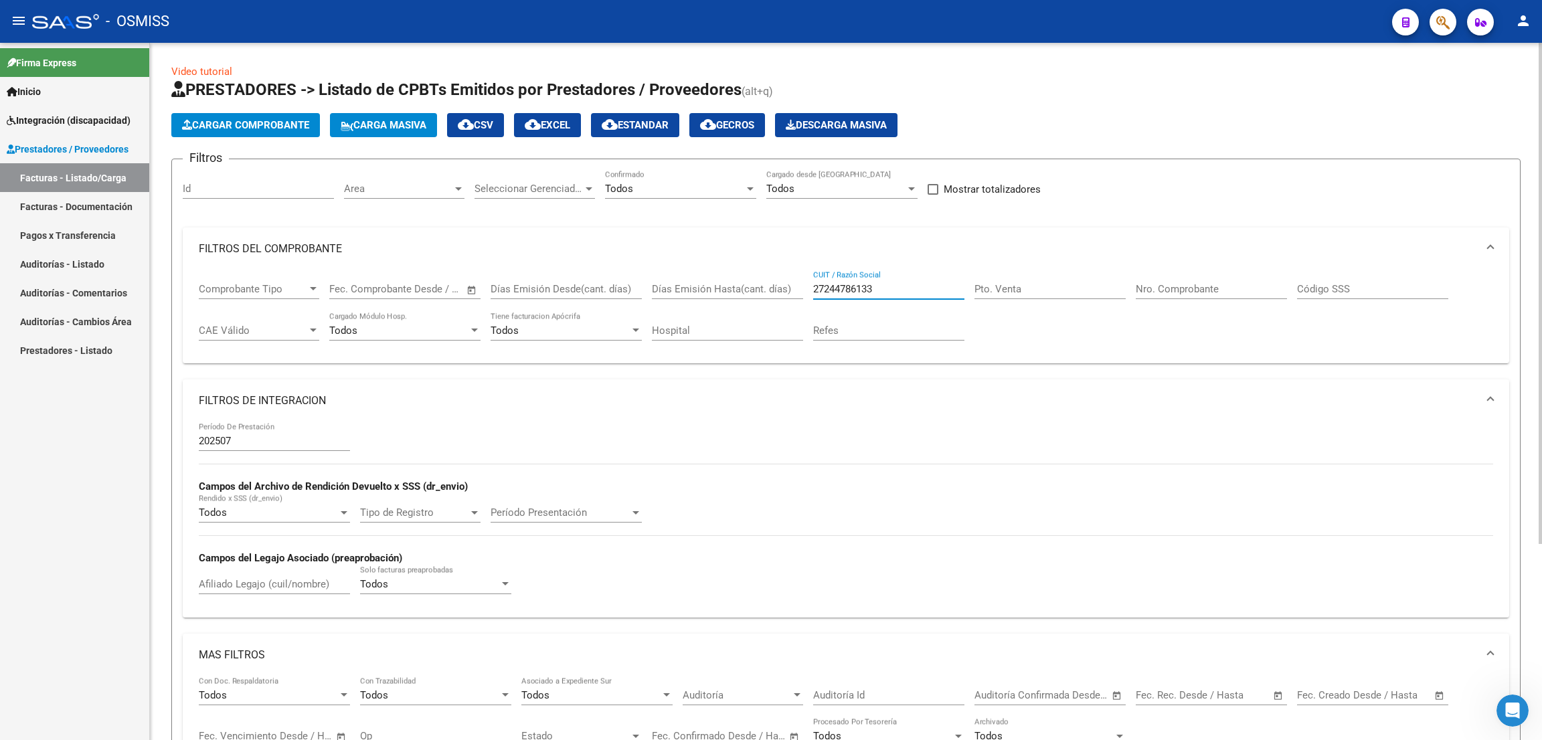
drag, startPoint x: 904, startPoint y: 286, endPoint x: 744, endPoint y: 274, distance: 161.1
click at [744, 274] on div "Comprobante Tipo Comprobante Tipo Fecha inicio – Fecha fin Fec. Comprobante Des…" at bounding box center [846, 311] width 1295 height 83
paste input "30678849843"
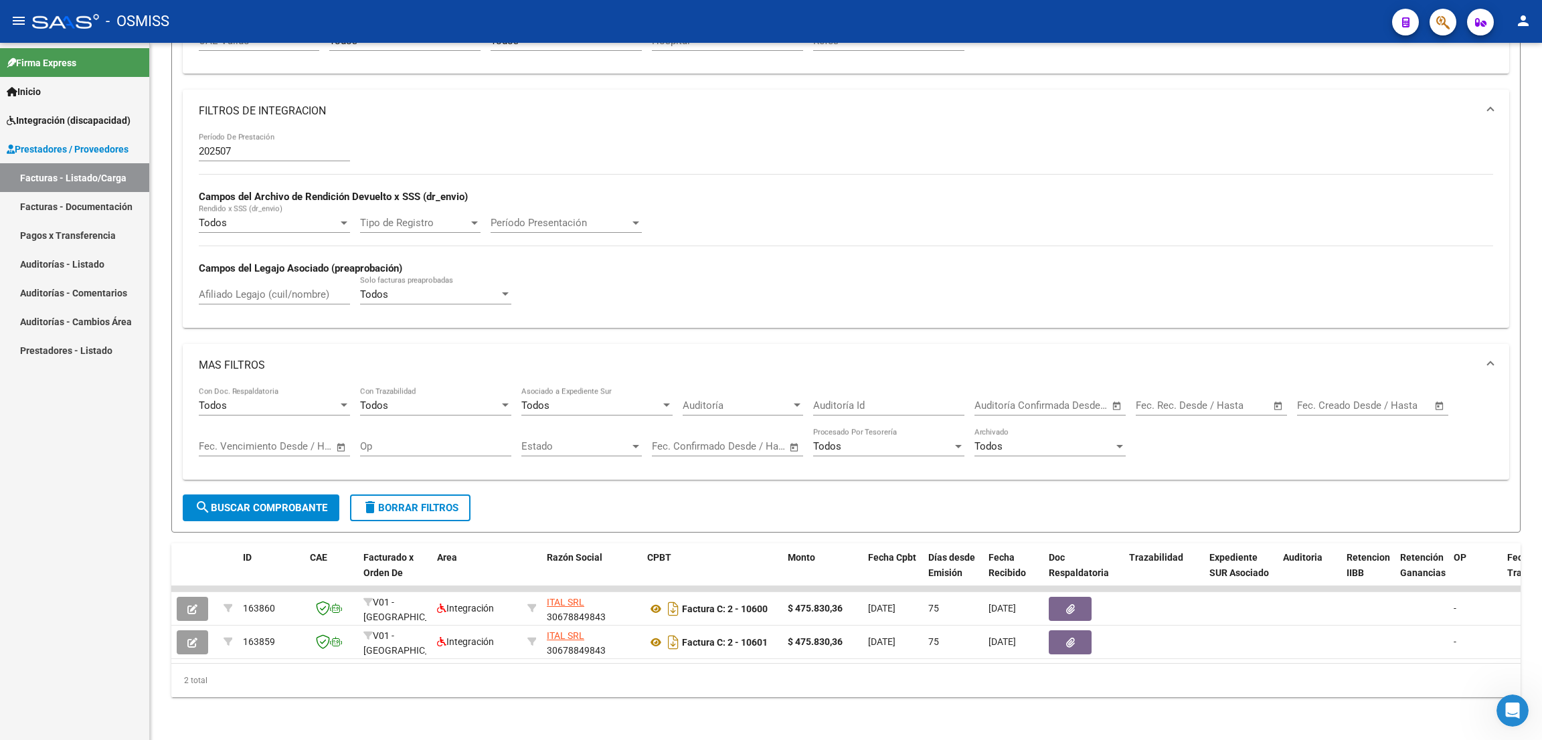
type input "30678849843"
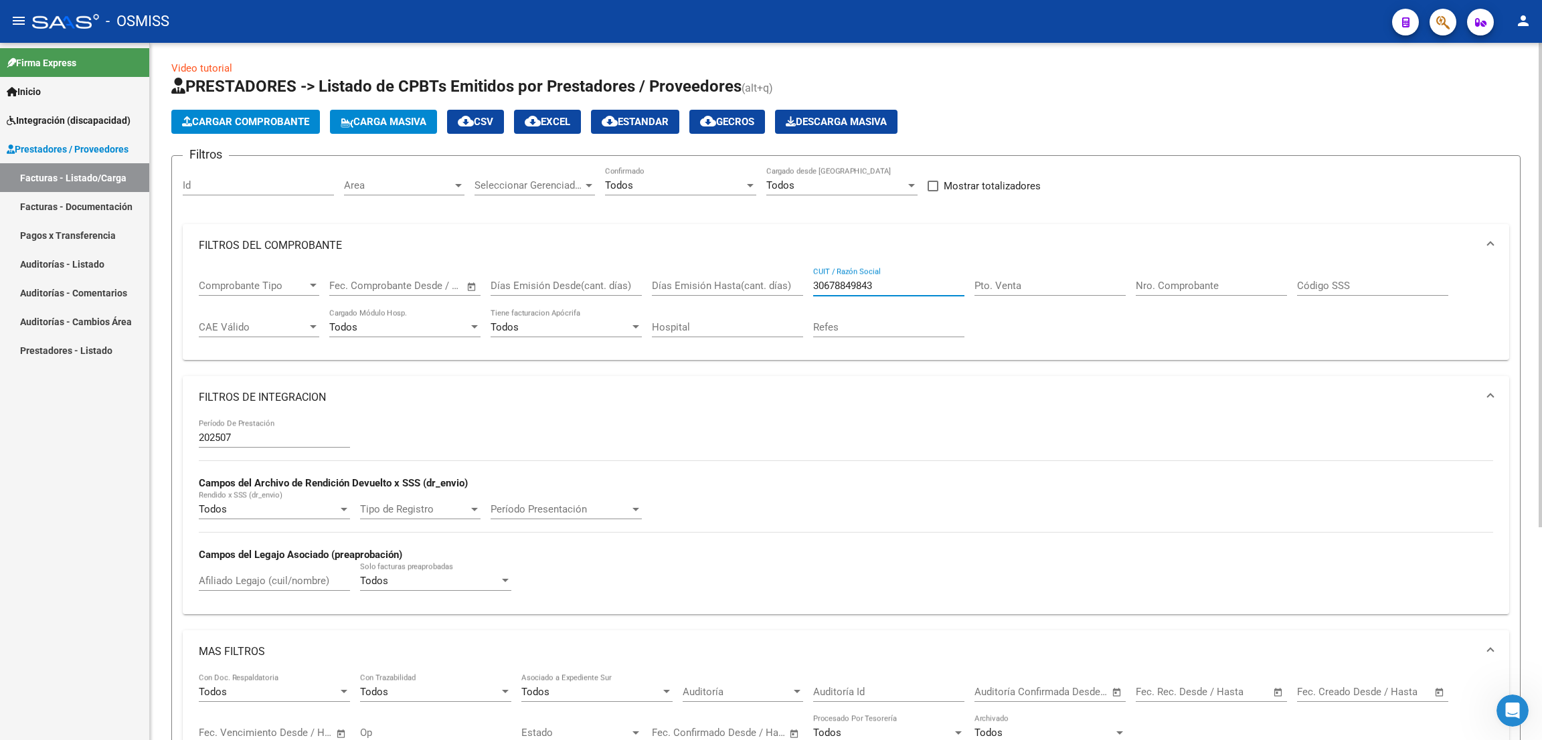
drag, startPoint x: 815, startPoint y: 277, endPoint x: 766, endPoint y: 274, distance: 49.0
click at [766, 274] on div "Comprobante Tipo Comprobante Tipo Fecha inicio – Fecha fin Fec. Comprobante Des…" at bounding box center [846, 308] width 1295 height 83
paste input "27941371073"
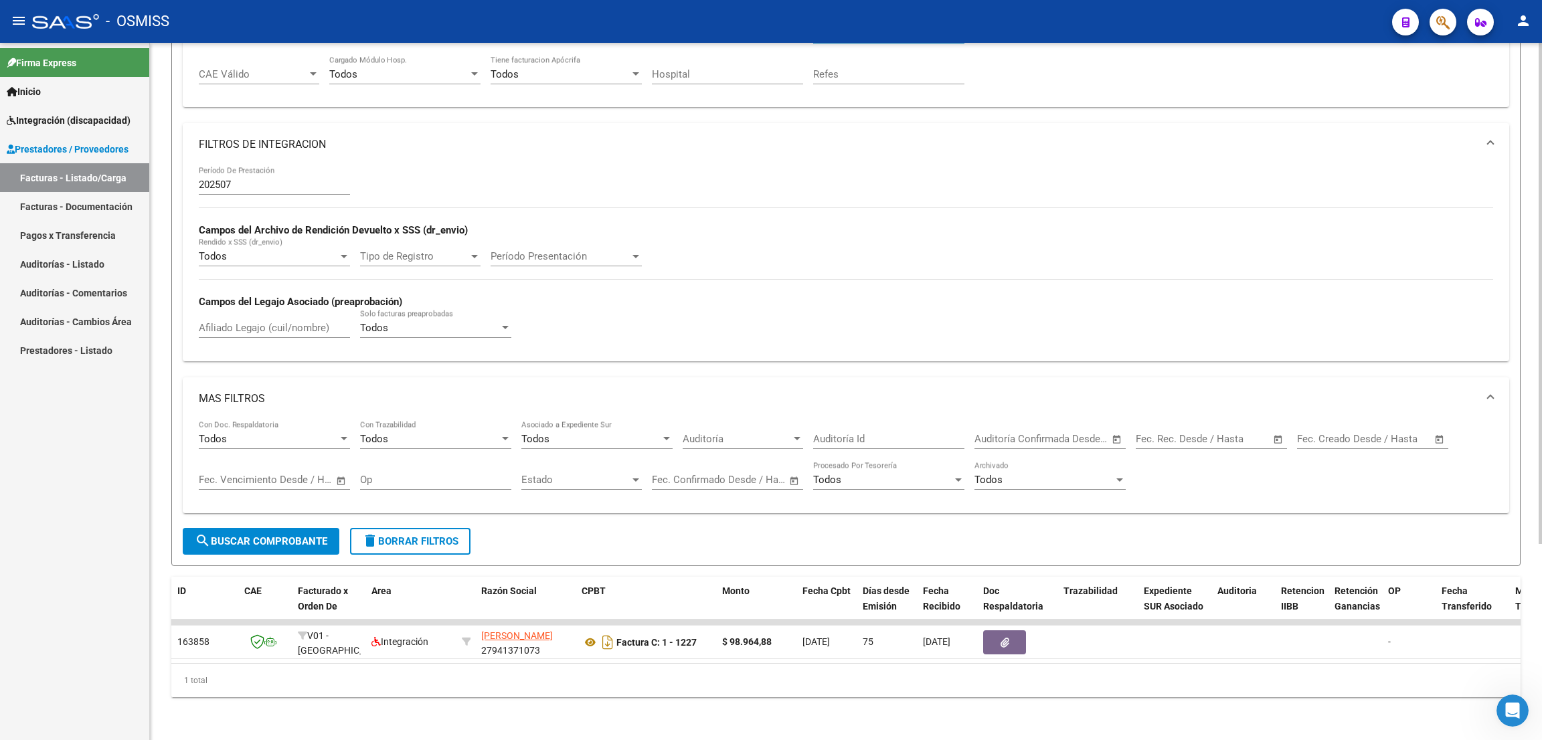
scroll to position [70, 0]
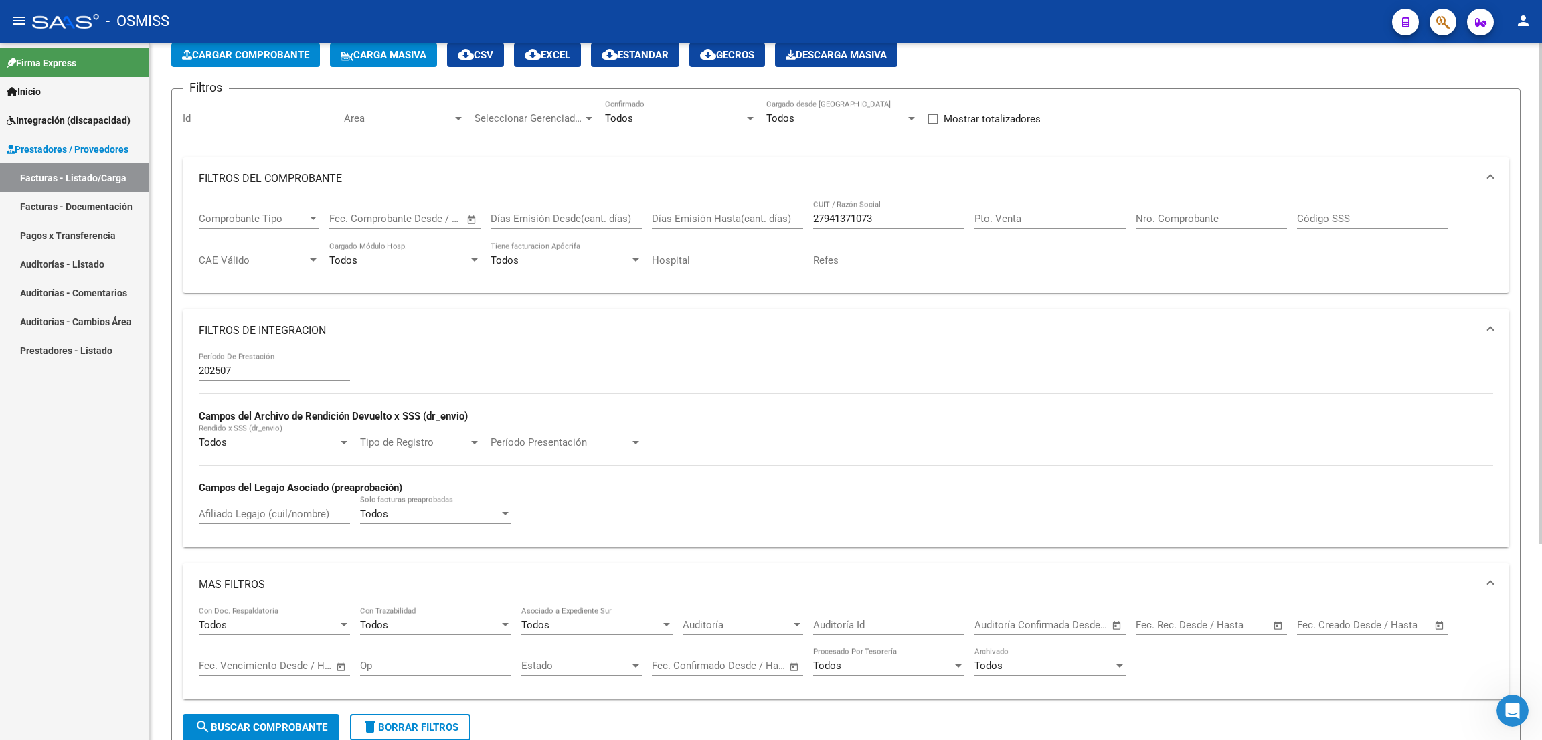
drag, startPoint x: 909, startPoint y: 207, endPoint x: 799, endPoint y: 226, distance: 112.2
click at [799, 226] on div "Comprobante Tipo Comprobante Tipo Fecha inicio – Fecha fin Fec. Comprobante Des…" at bounding box center [846, 241] width 1295 height 83
click at [895, 214] on input "27941371073" at bounding box center [888, 219] width 151 height 12
drag, startPoint x: 895, startPoint y: 214, endPoint x: 803, endPoint y: 208, distance: 92.6
click at [803, 208] on div "Comprobante Tipo Comprobante Tipo Fecha inicio – Fecha fin Fec. Comprobante Des…" at bounding box center [846, 241] width 1295 height 83
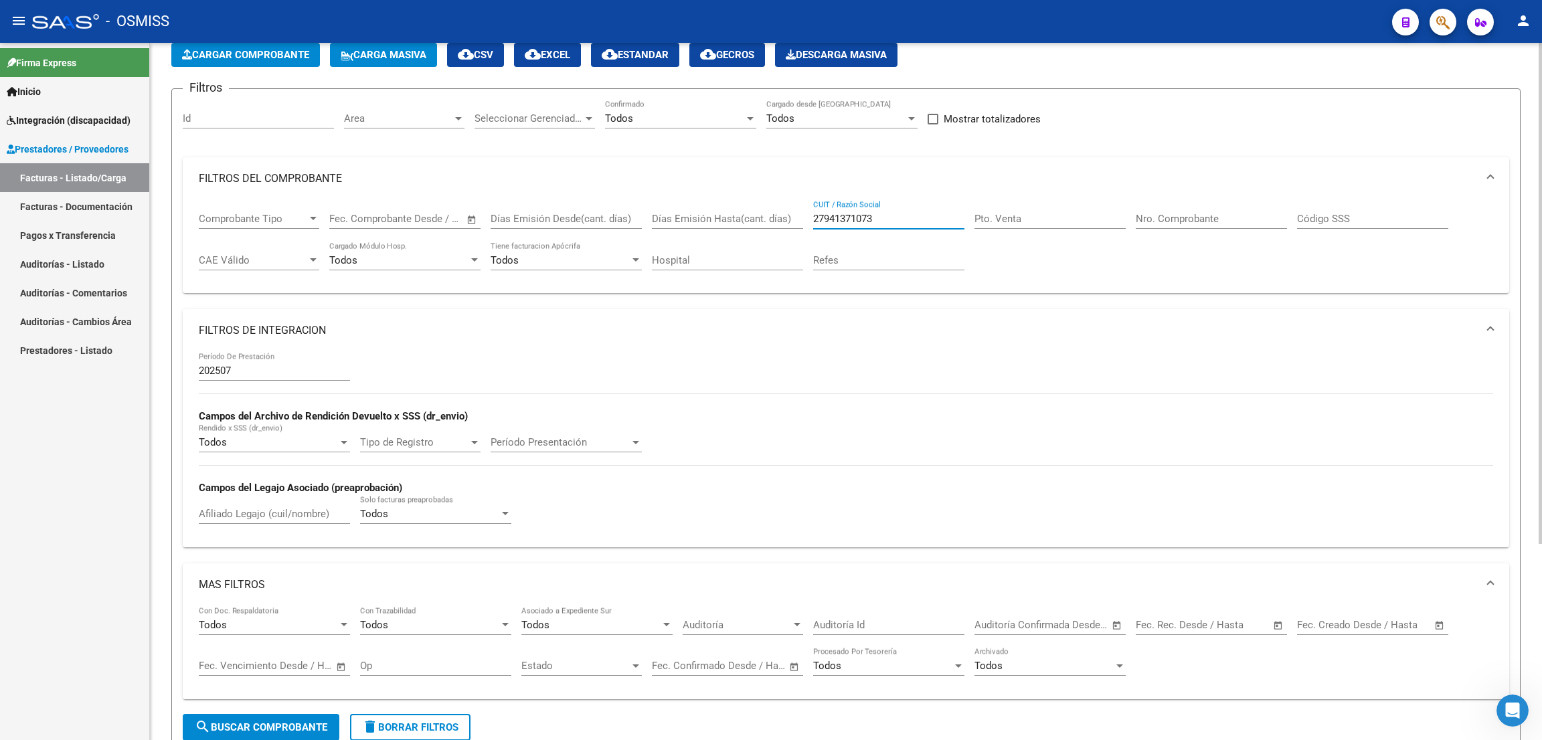
paste input "41797851"
click at [281, 601] on button "search Buscar Comprobante" at bounding box center [261, 727] width 157 height 27
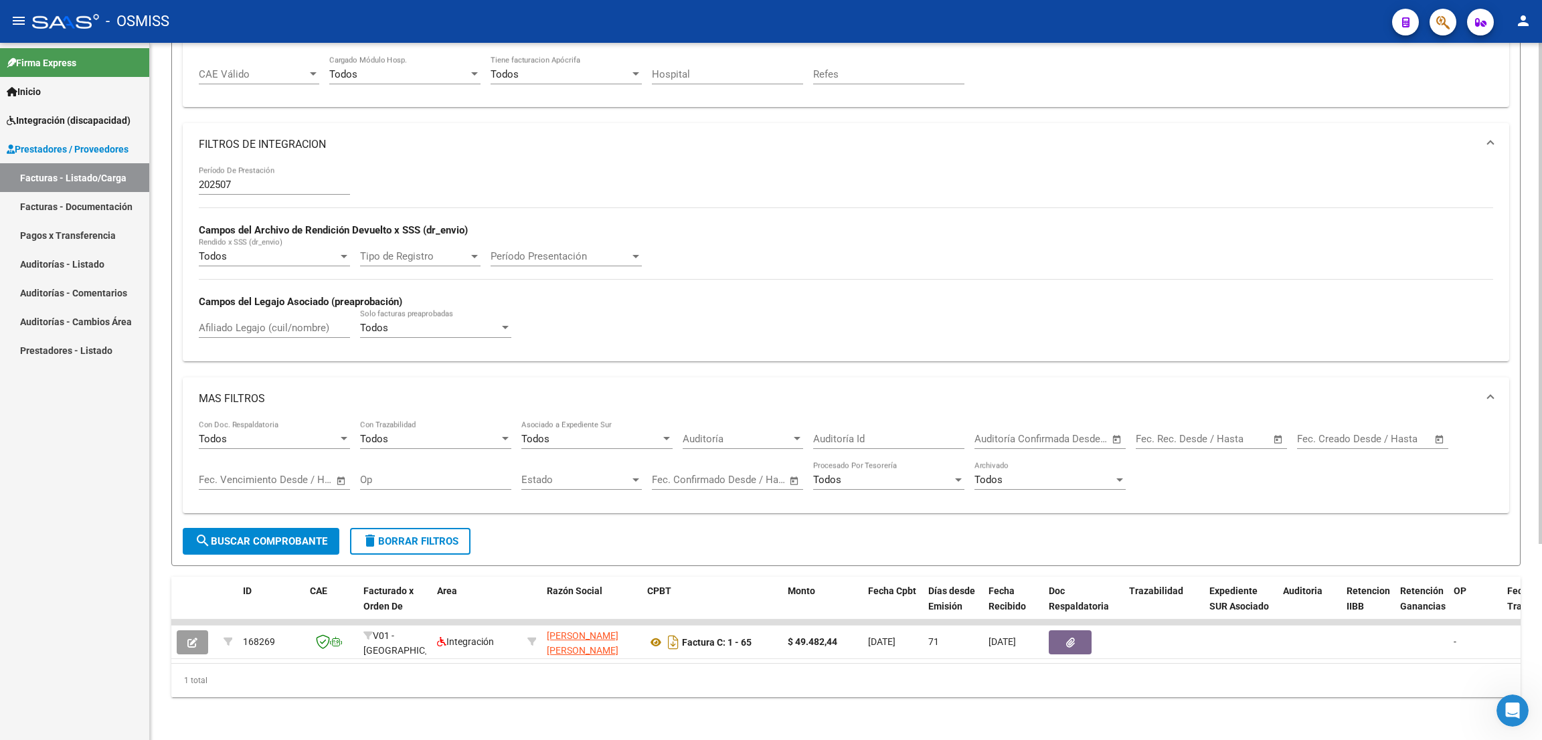
scroll to position [0, 0]
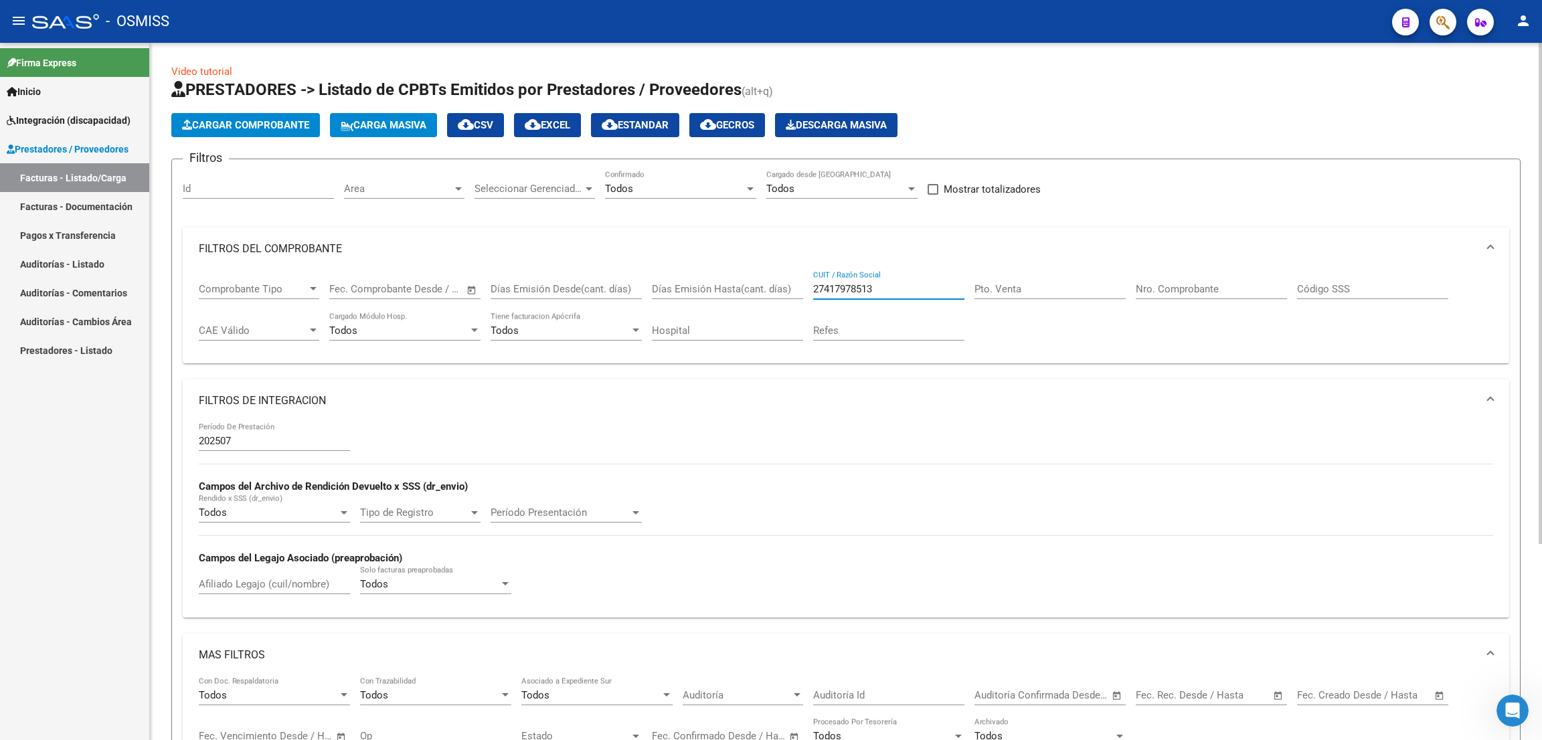
drag, startPoint x: 890, startPoint y: 291, endPoint x: 773, endPoint y: 302, distance: 118.3
click at [773, 302] on div "Comprobante Tipo Comprobante Tipo Fecha inicio – Fecha fin Fec. Comprobante Des…" at bounding box center [846, 311] width 1295 height 83
paste input "254483112"
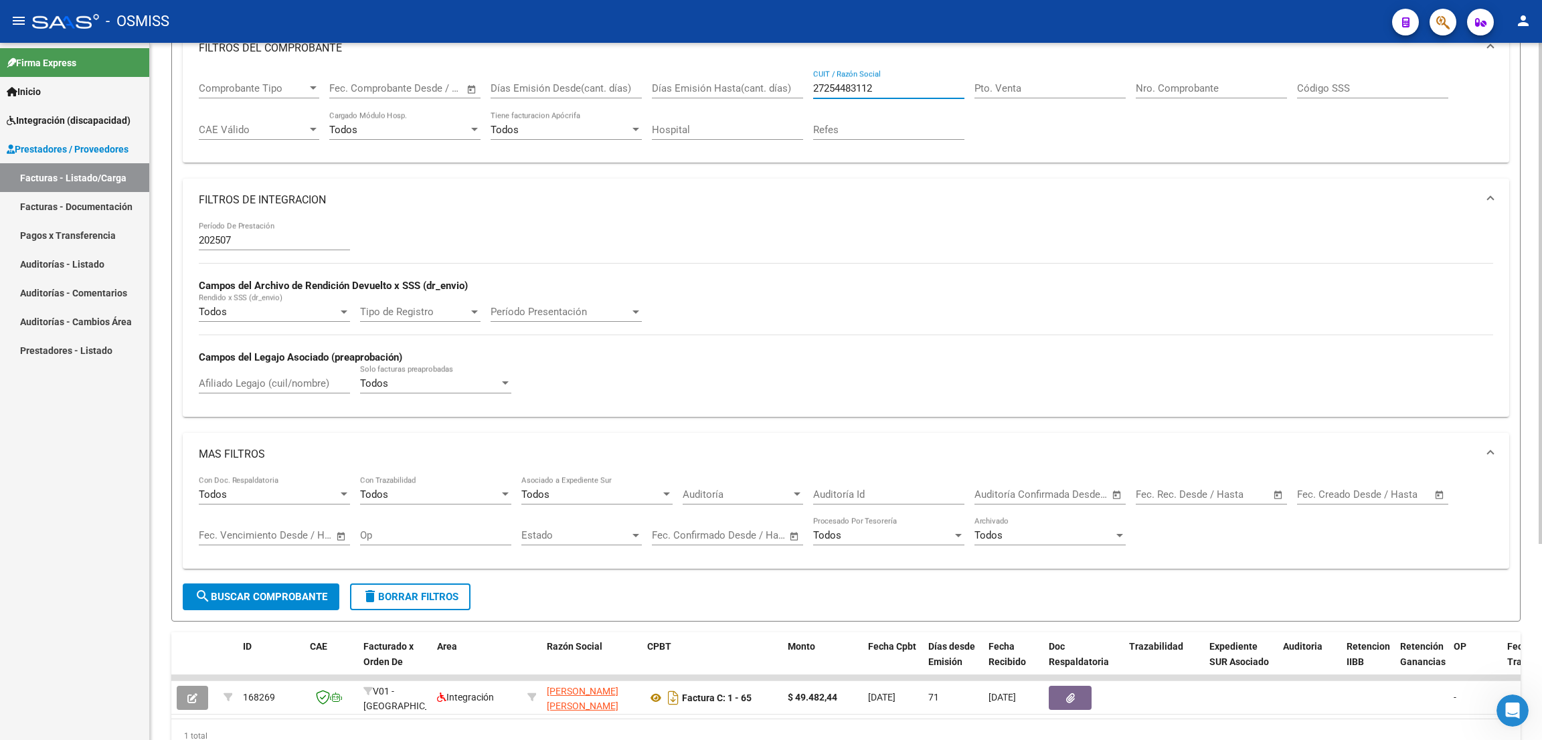
click at [307, 601] on button "search Buscar Comprobante" at bounding box center [261, 597] width 157 height 27
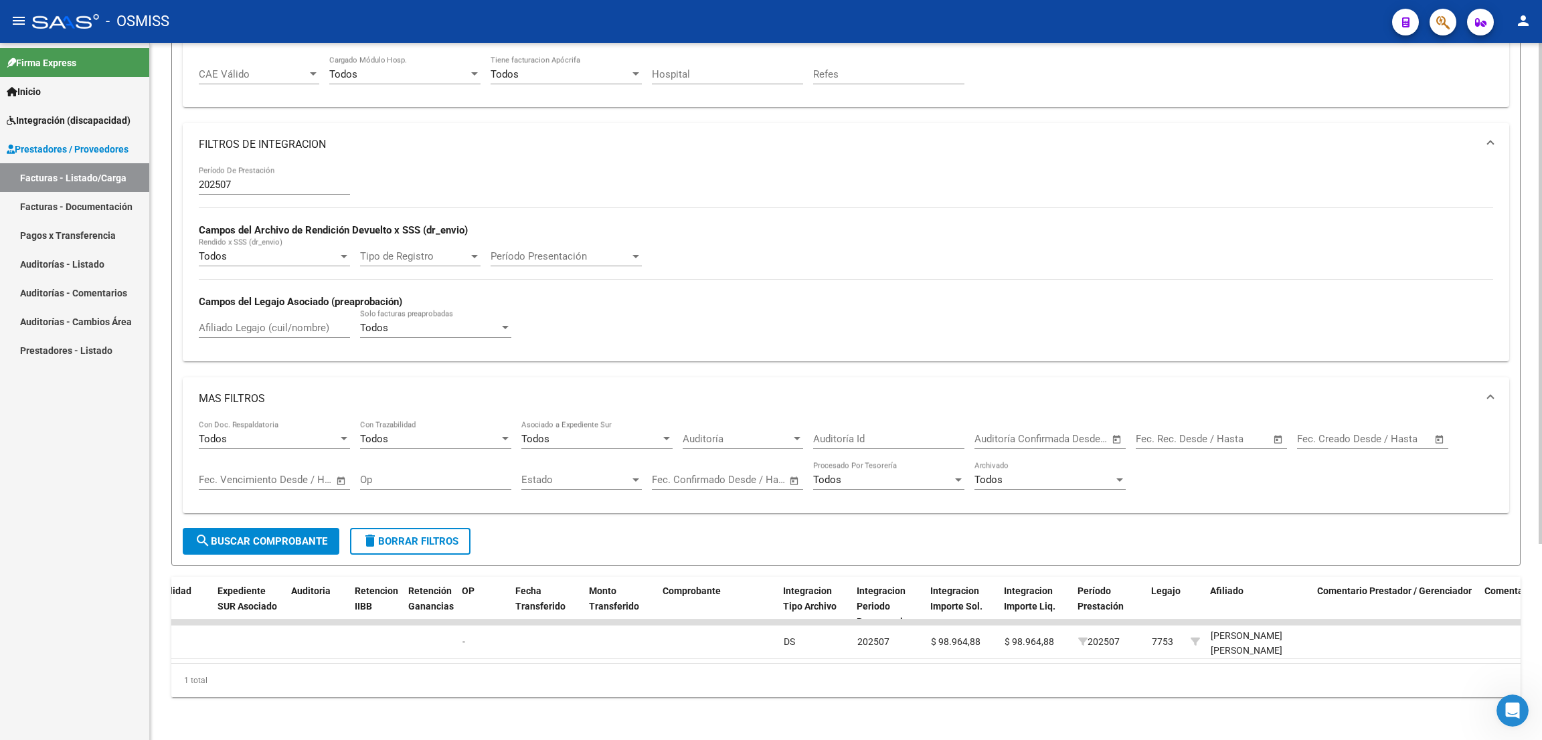
scroll to position [0, 0]
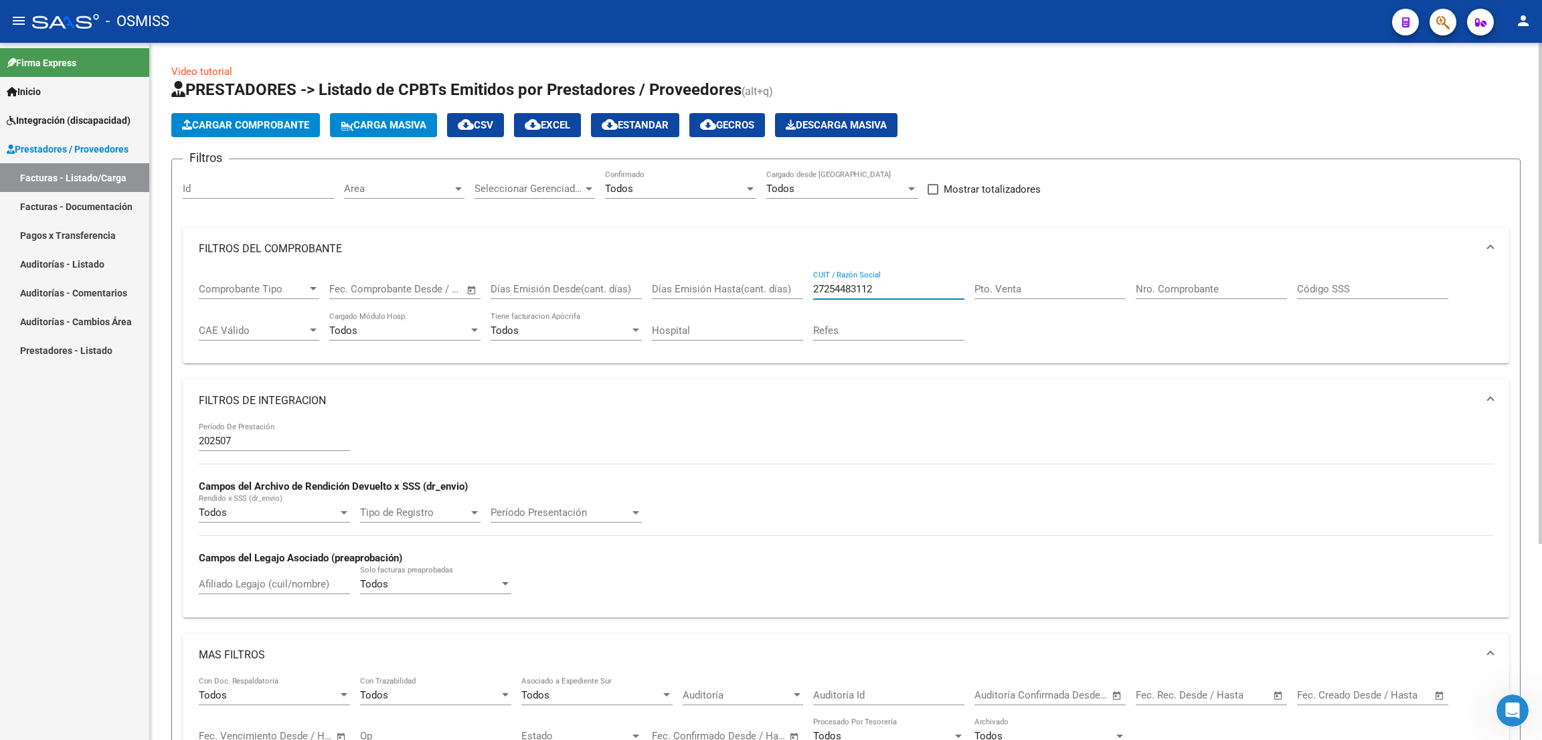
drag, startPoint x: 899, startPoint y: 283, endPoint x: 890, endPoint y: 289, distance: 11.1
click at [892, 285] on input "27254483112" at bounding box center [888, 289] width 151 height 12
drag, startPoint x: 890, startPoint y: 291, endPoint x: 779, endPoint y: 289, distance: 111.8
click at [779, 289] on div "Comprobante Tipo Comprobante Tipo Fecha inicio – Fecha fin Fec. Comprobante Des…" at bounding box center [846, 311] width 1295 height 83
paste input "04964160"
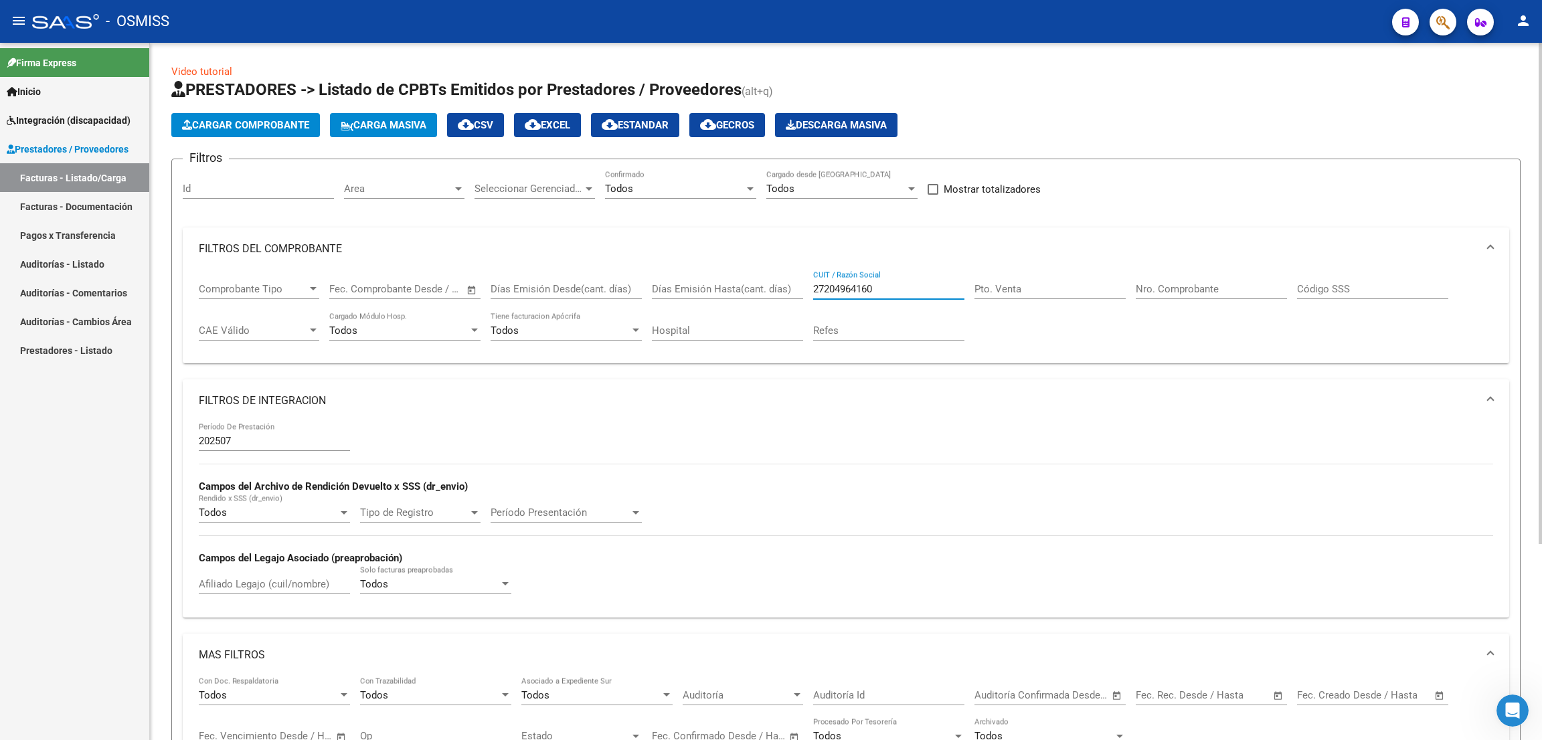
scroll to position [201, 0]
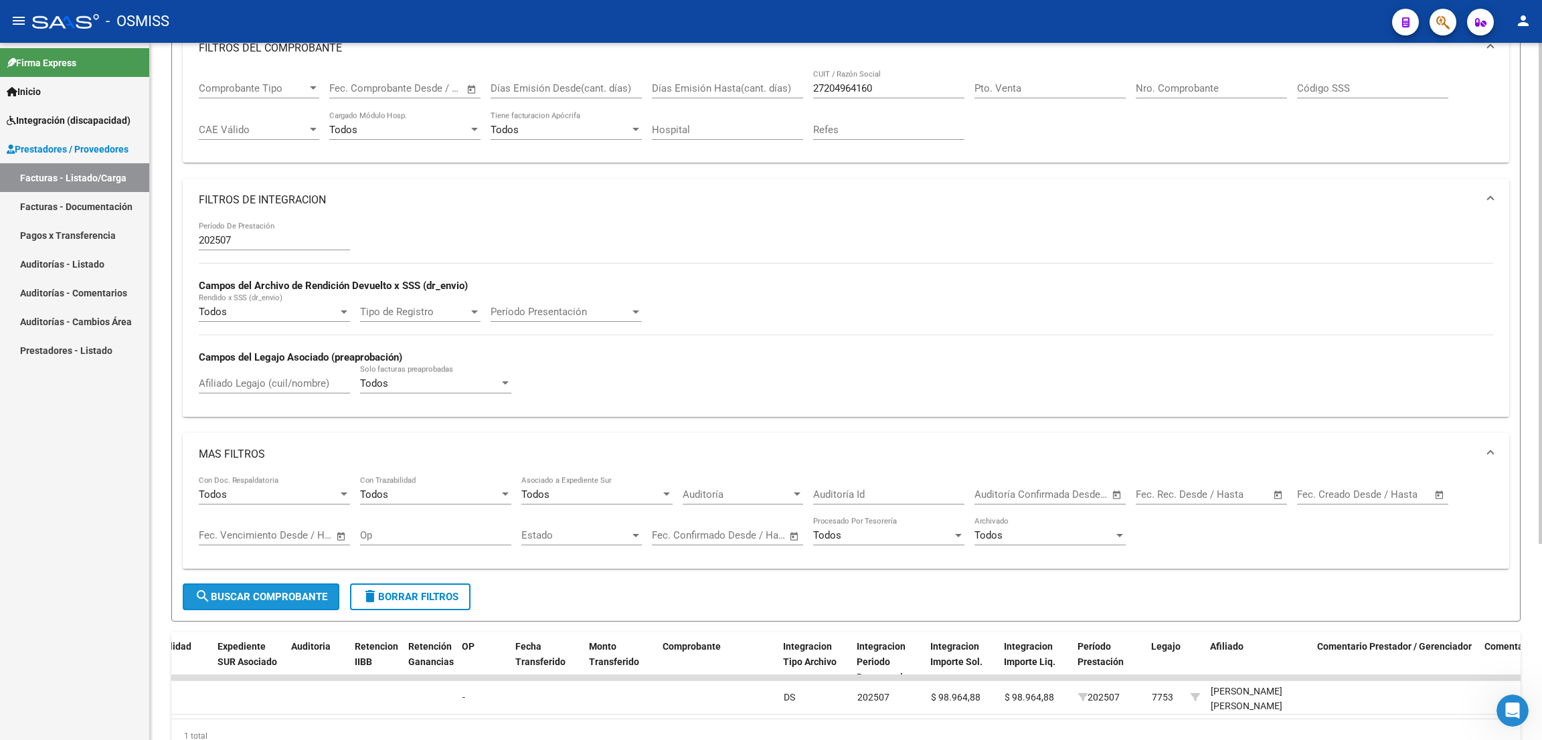
click at [299, 594] on span "search Buscar Comprobante" at bounding box center [261, 597] width 133 height 12
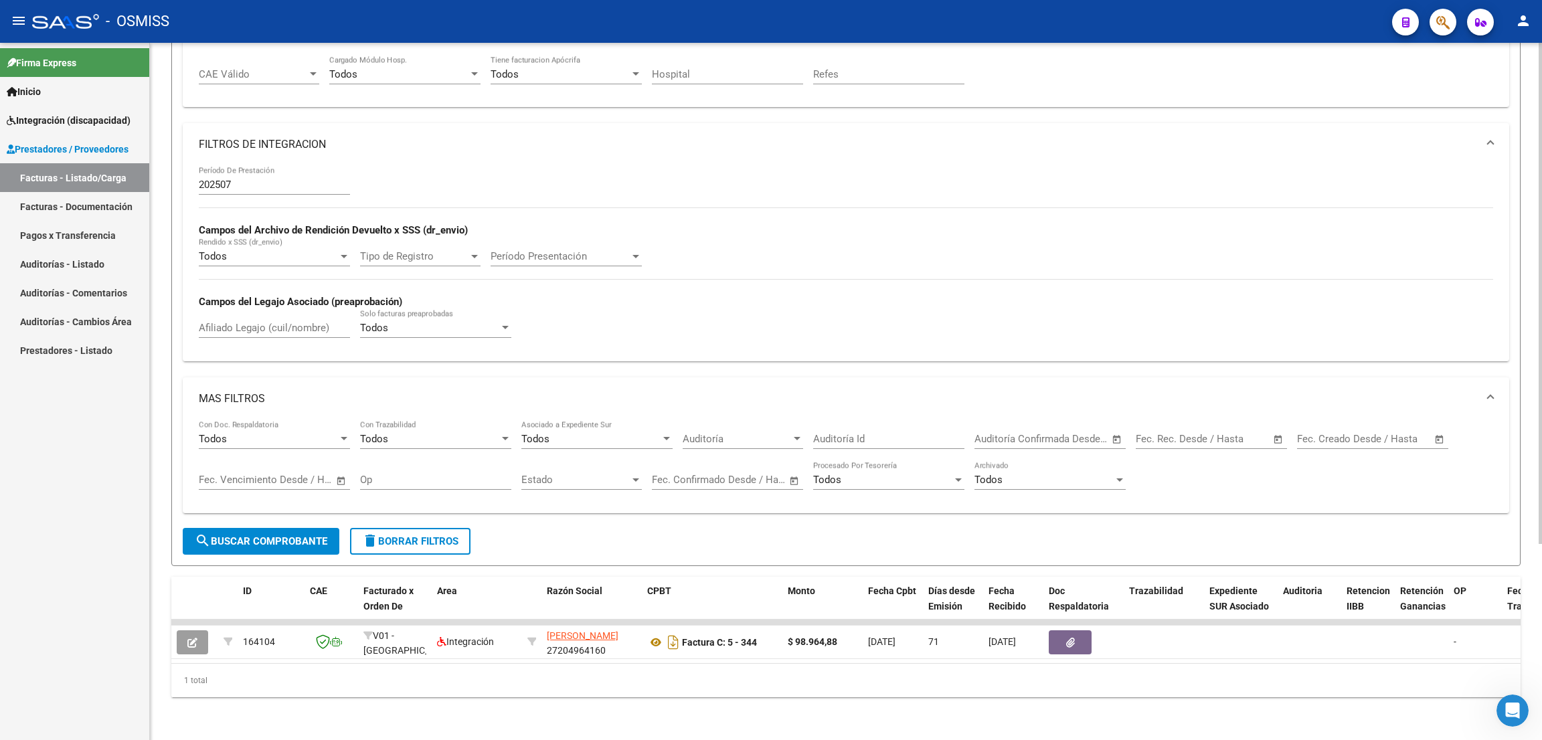
scroll to position [0, 0]
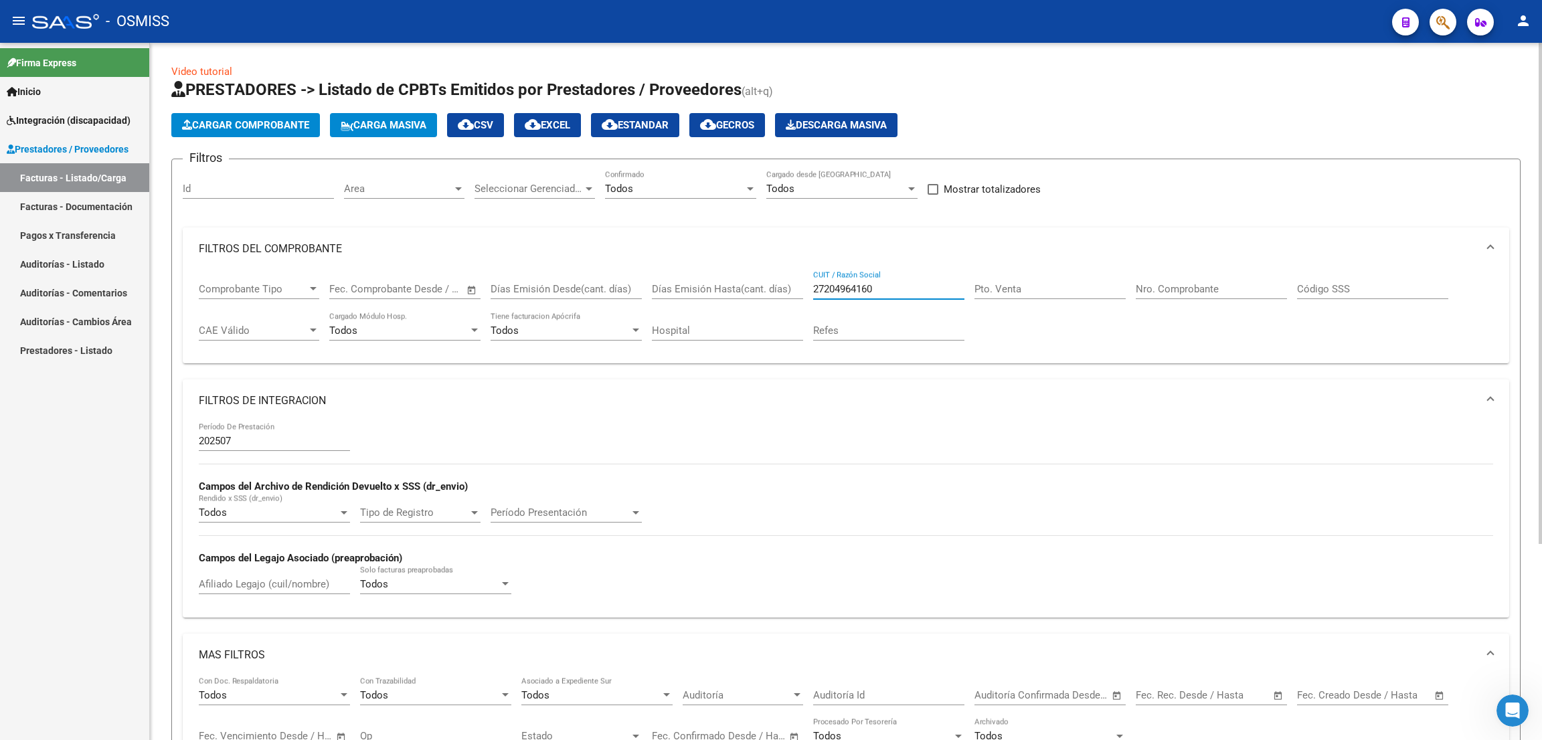
drag, startPoint x: 895, startPoint y: 290, endPoint x: 798, endPoint y: 266, distance: 99.9
click at [798, 266] on mat-expansion-panel "FILTROS DEL COMPROBANTE Comprobante Tipo Comprobante Tipo Fecha inicio – Fecha …" at bounding box center [846, 296] width 1327 height 137
paste input "413166255"
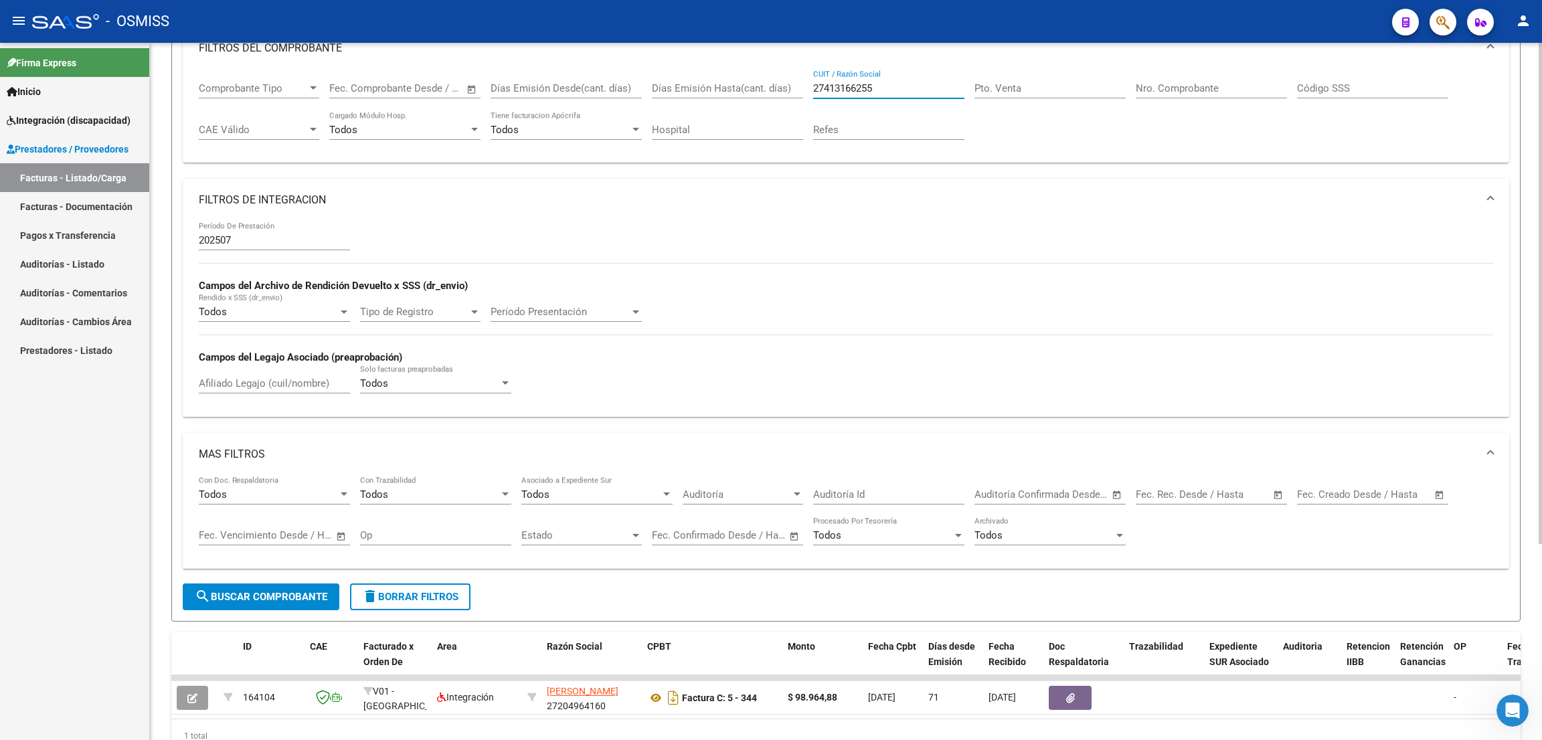
drag, startPoint x: 314, startPoint y: 591, endPoint x: 414, endPoint y: 522, distance: 122.2
click at [314, 594] on span "search Buscar Comprobante" at bounding box center [261, 597] width 133 height 12
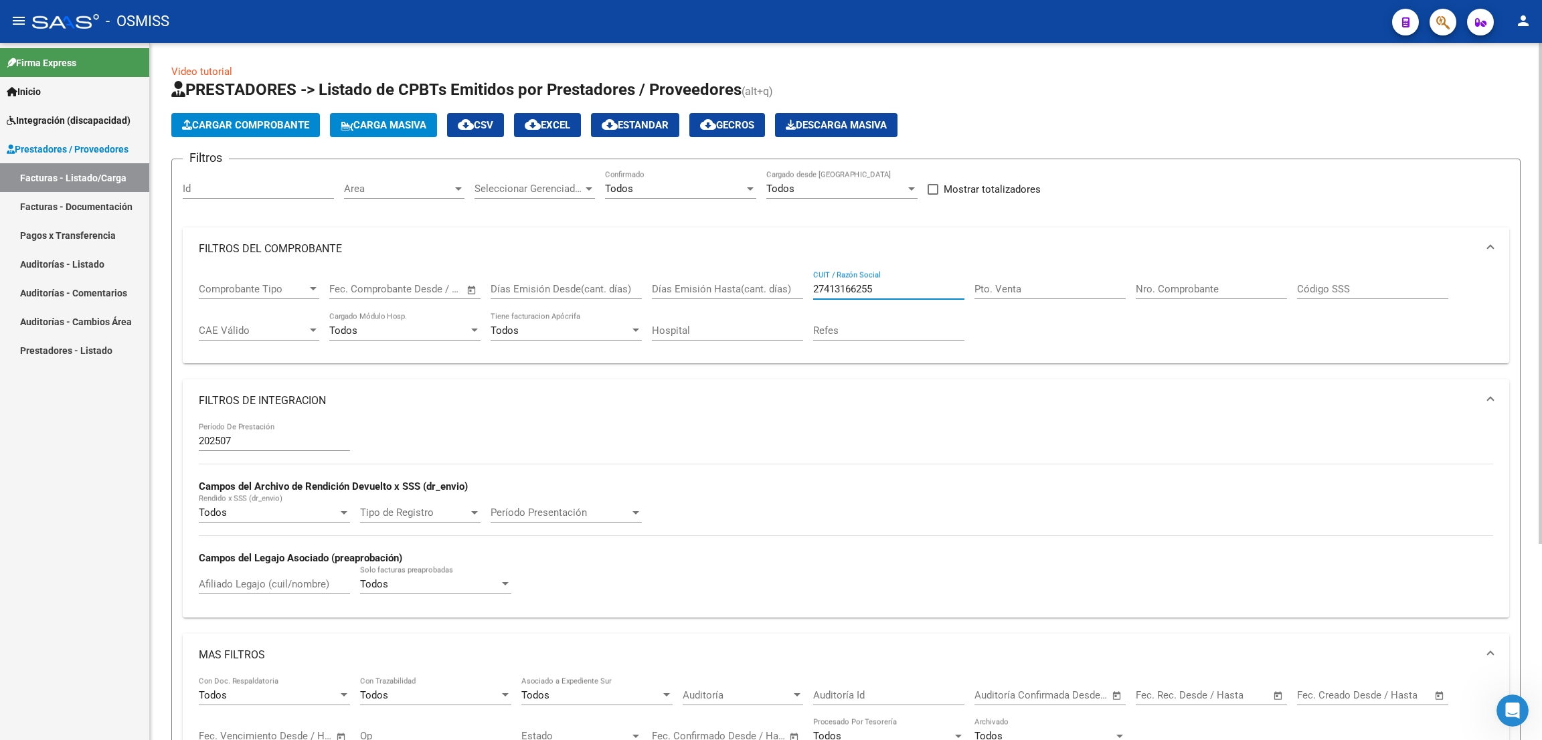
drag, startPoint x: 886, startPoint y: 291, endPoint x: 763, endPoint y: 274, distance: 124.3
click at [763, 274] on div "Comprobante Tipo Comprobante Tipo Fecha inicio – Fecha fin Fec. Comprobante Des…" at bounding box center [846, 311] width 1295 height 83
paste input "3343980914"
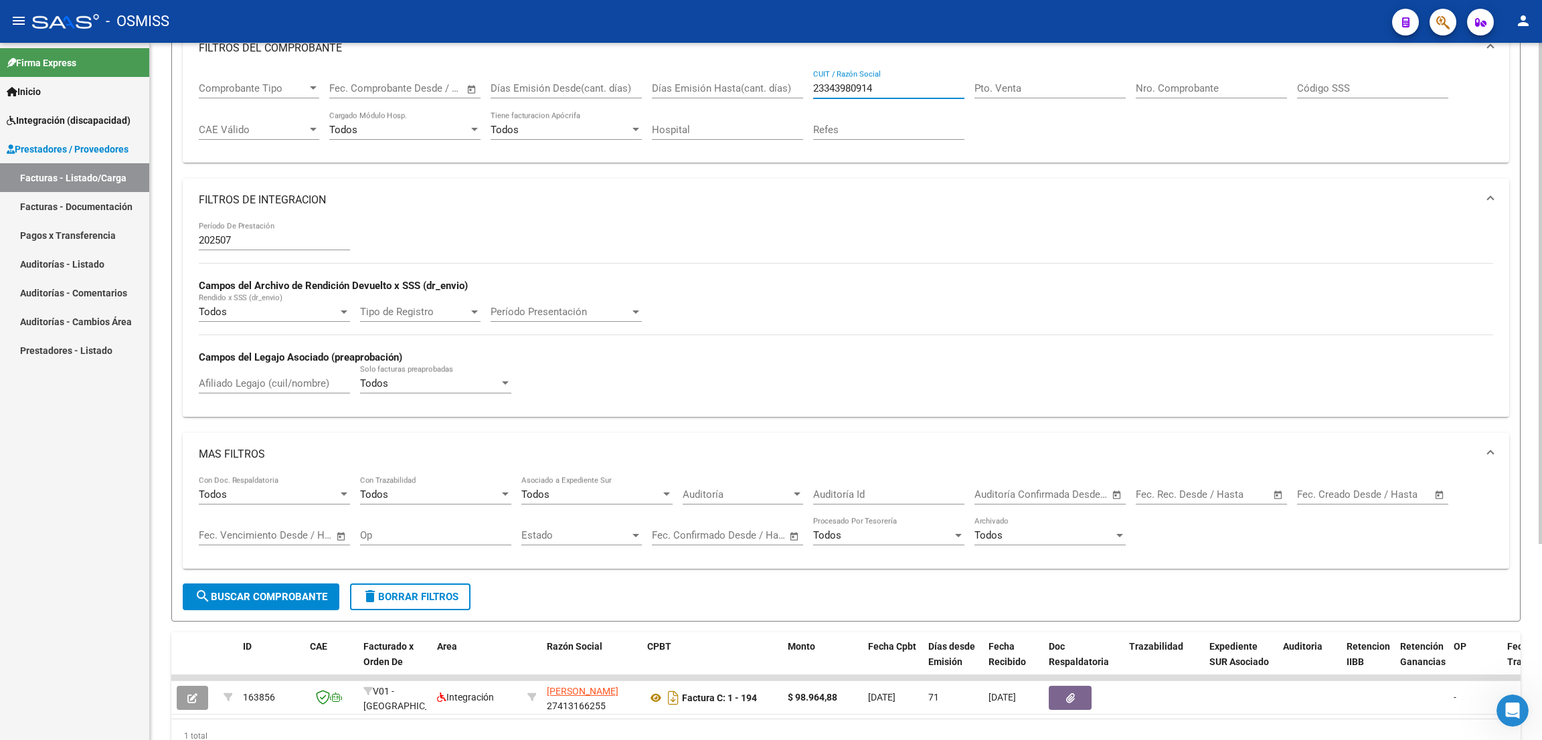
click at [311, 588] on button "search Buscar Comprobante" at bounding box center [261, 597] width 157 height 27
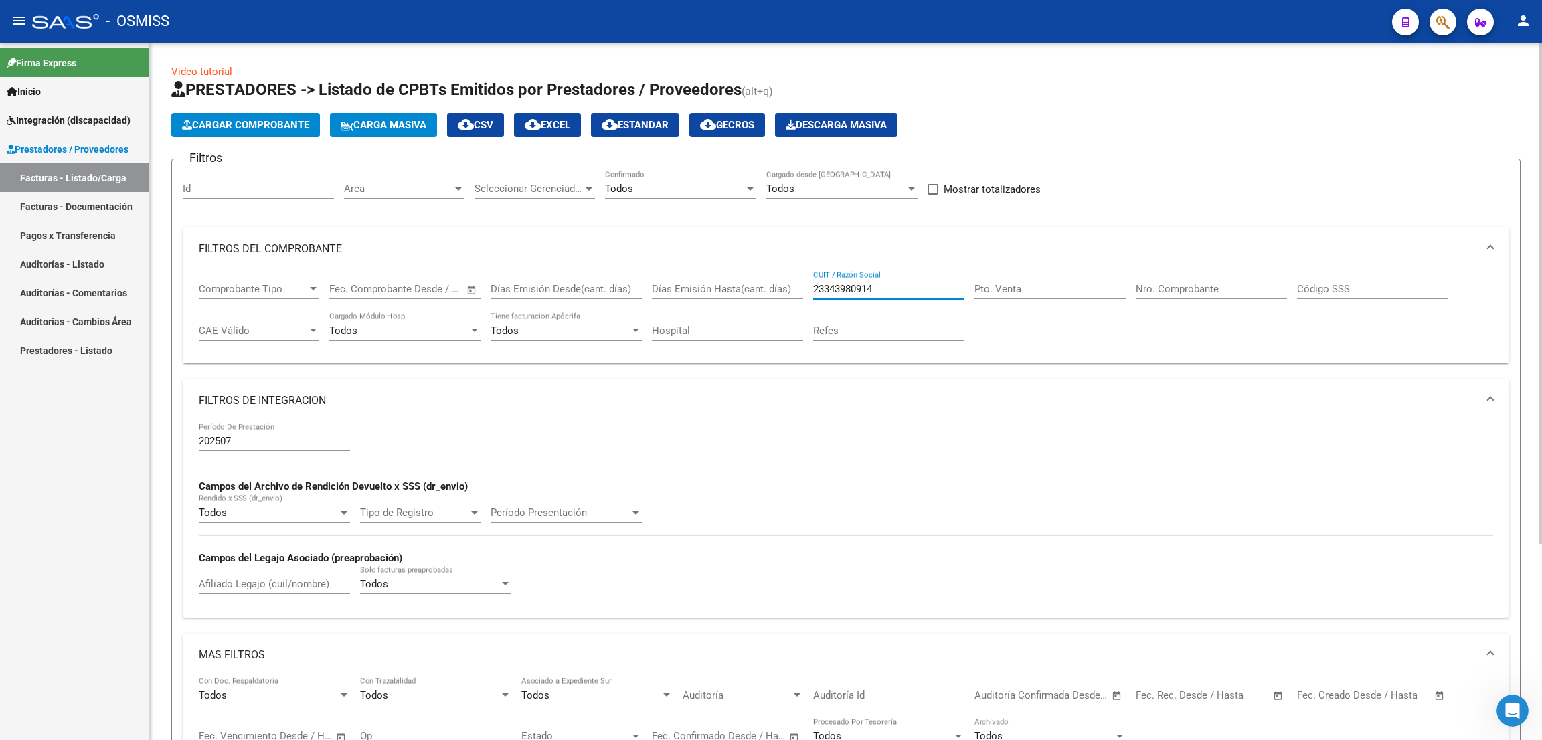
drag, startPoint x: 887, startPoint y: 291, endPoint x: 773, endPoint y: 281, distance: 114.2
click at [768, 285] on div "Comprobante Tipo Comprobante Tipo Fecha inicio – Fecha fin Fec. Comprobante Des…" at bounding box center [846, 311] width 1295 height 83
paste input "7269426883"
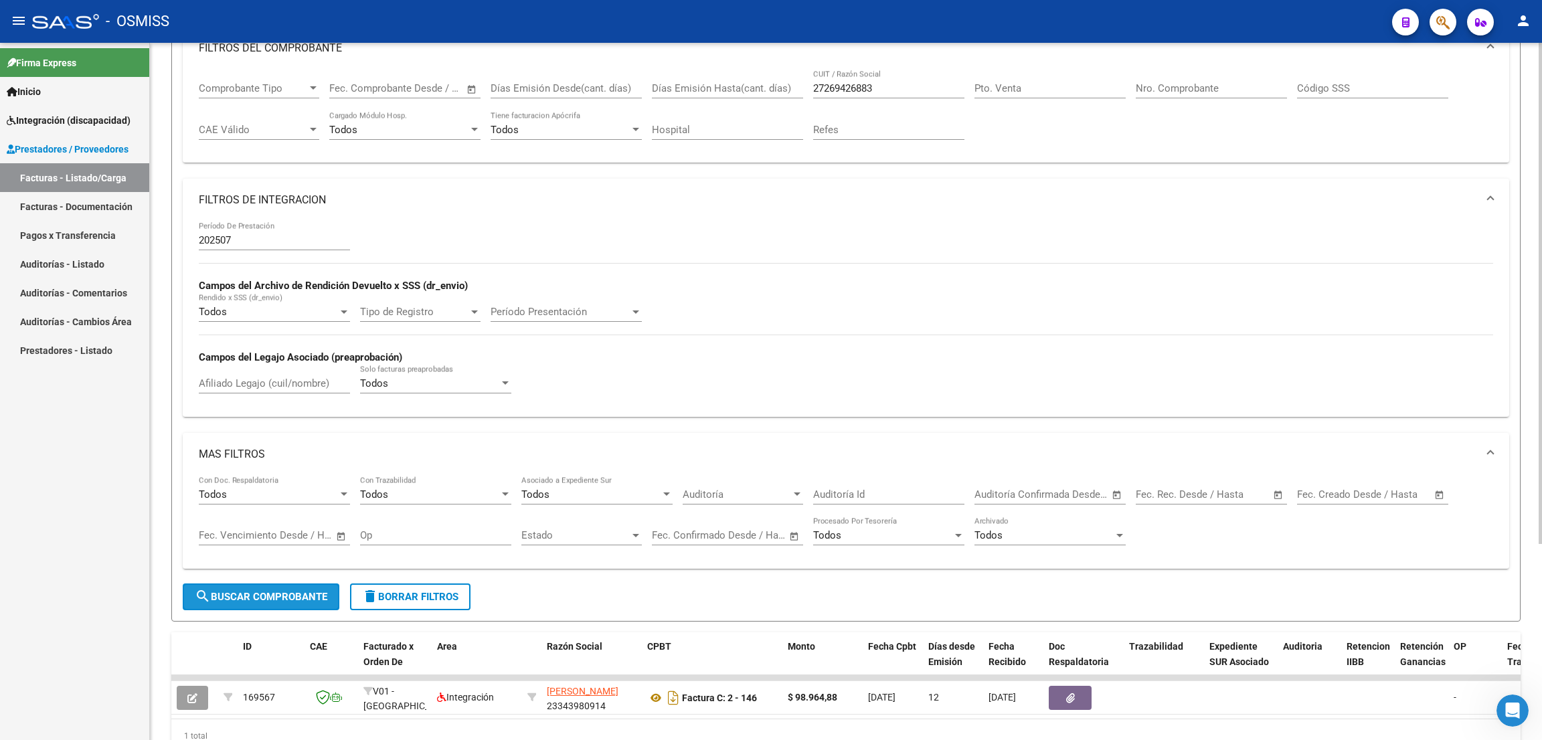
drag, startPoint x: 322, startPoint y: 599, endPoint x: 405, endPoint y: 517, distance: 116.5
click at [321, 598] on span "search Buscar Comprobante" at bounding box center [261, 597] width 133 height 12
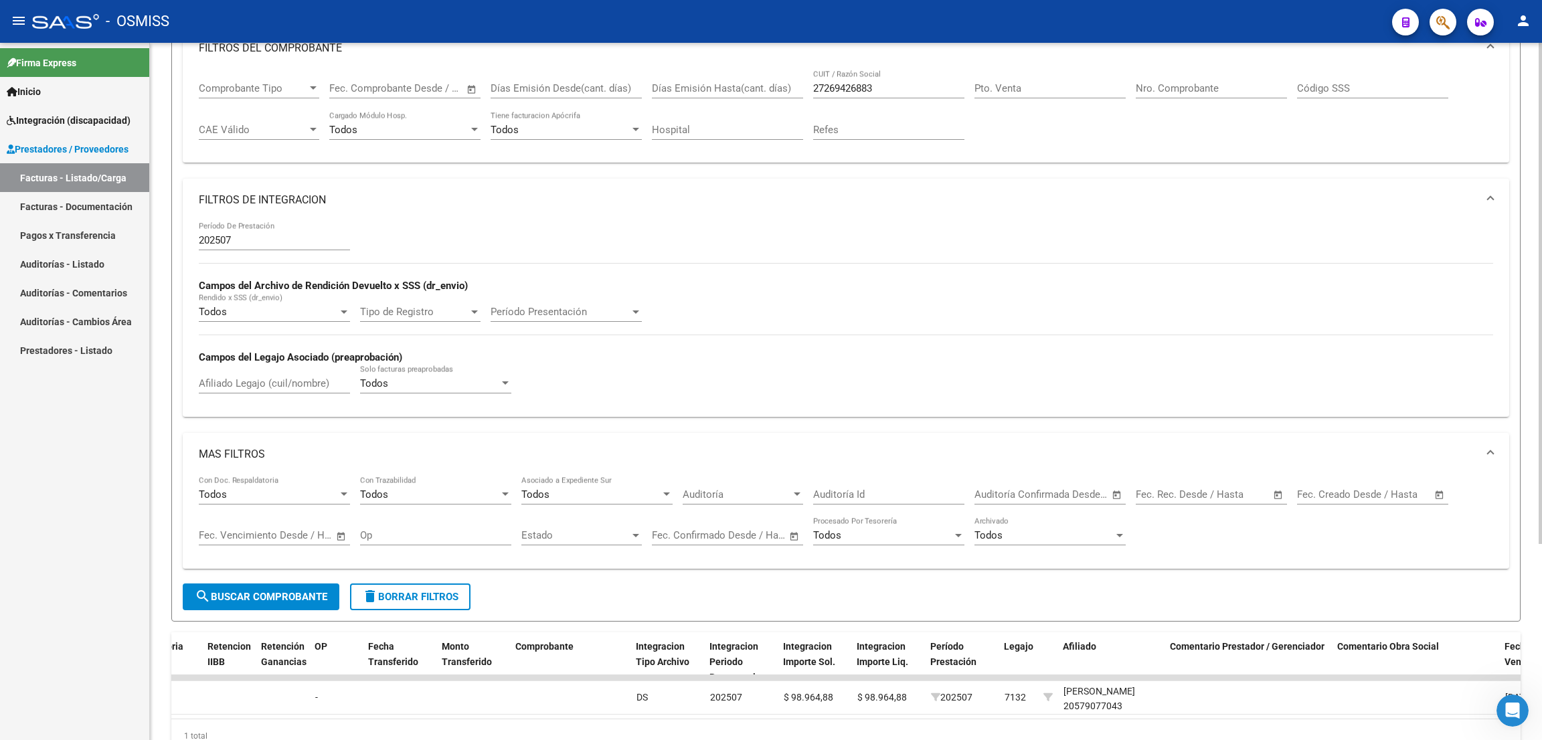
scroll to position [0, 0]
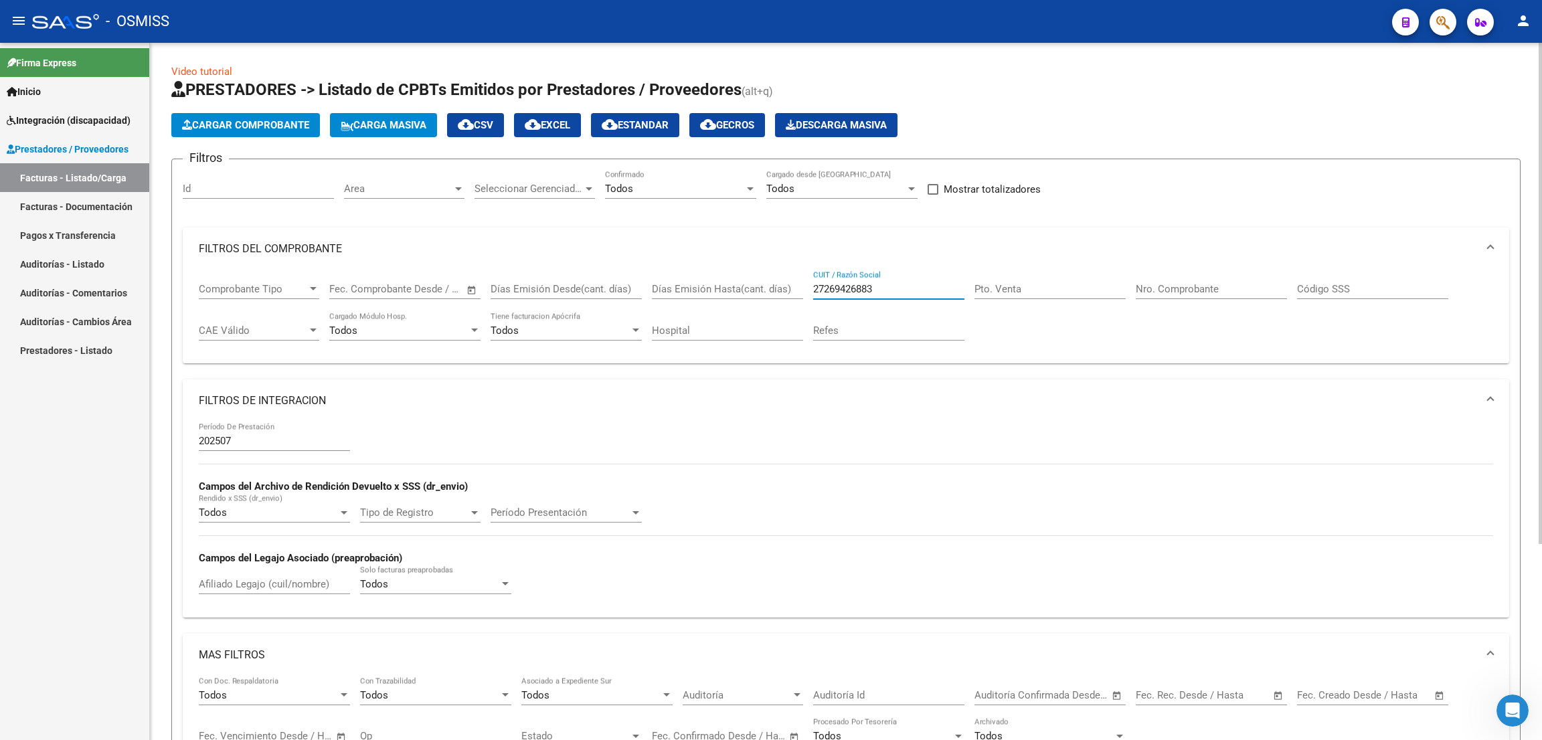
drag, startPoint x: 887, startPoint y: 287, endPoint x: 777, endPoint y: 285, distance: 109.8
click at [777, 283] on div "Comprobante Tipo Comprobante Tipo Fecha inicio – Fecha fin Fec. Comprobante Des…" at bounding box center [846, 311] width 1295 height 83
paste input "438520231"
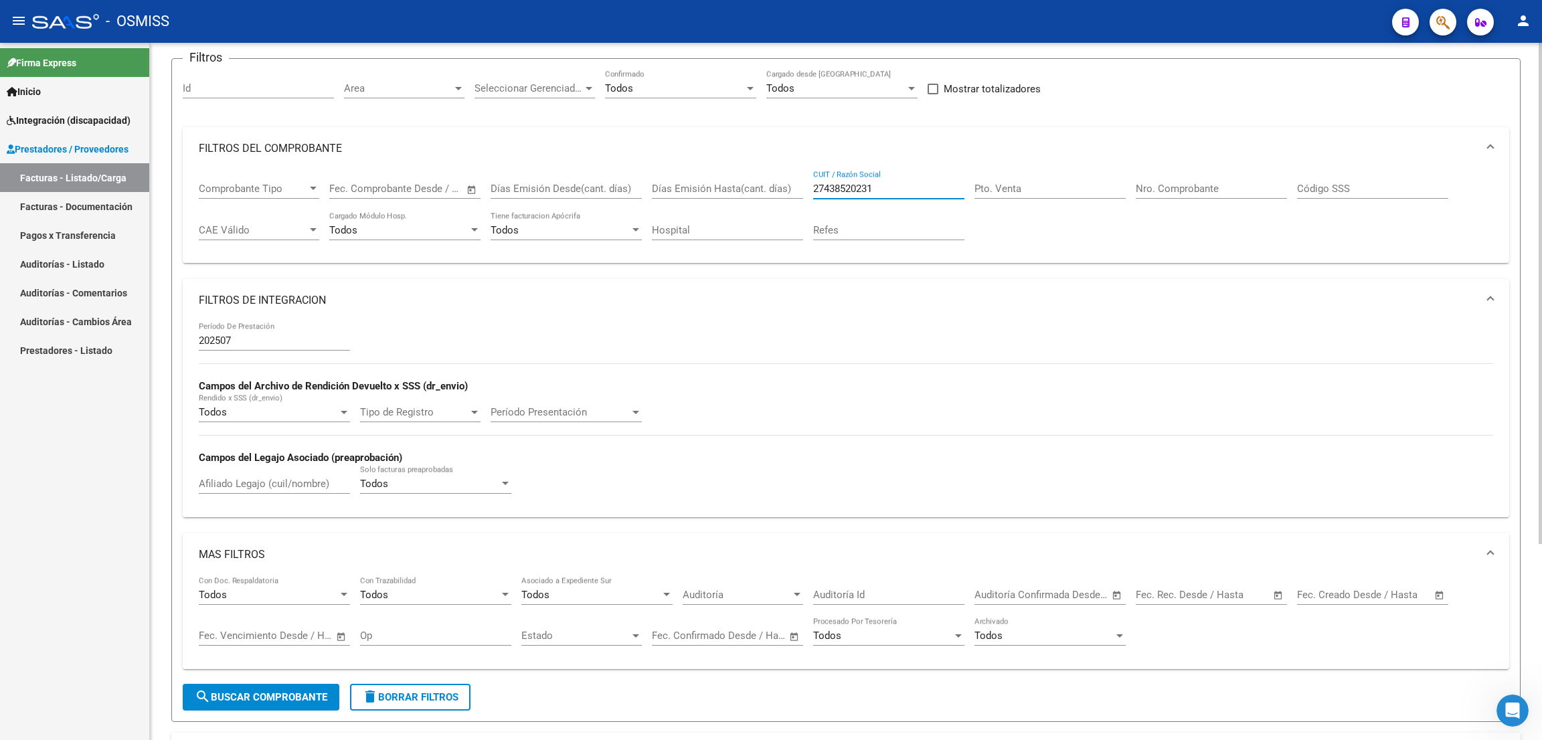
scroll to position [201, 0]
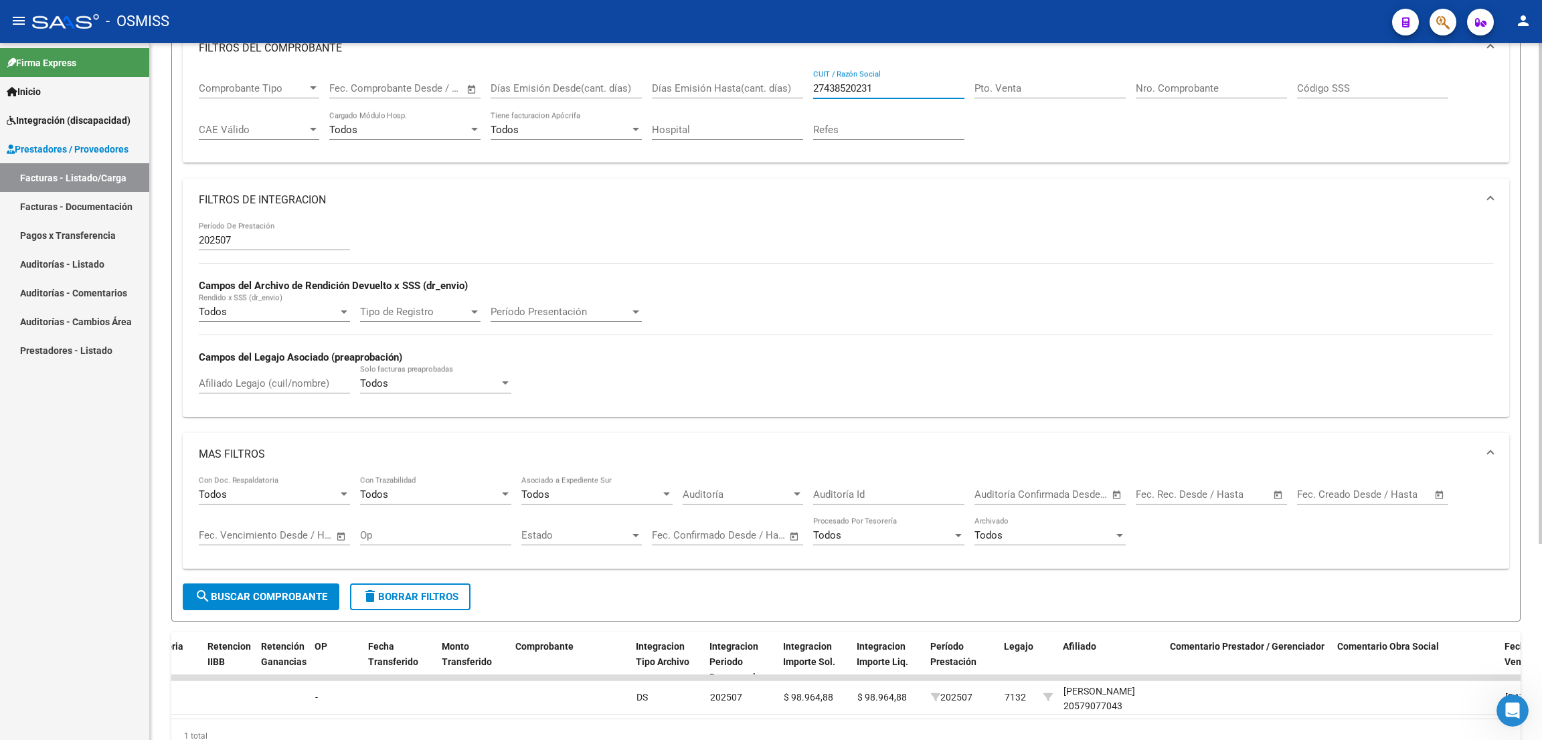
click at [307, 601] on span "search Buscar Comprobante" at bounding box center [261, 597] width 133 height 12
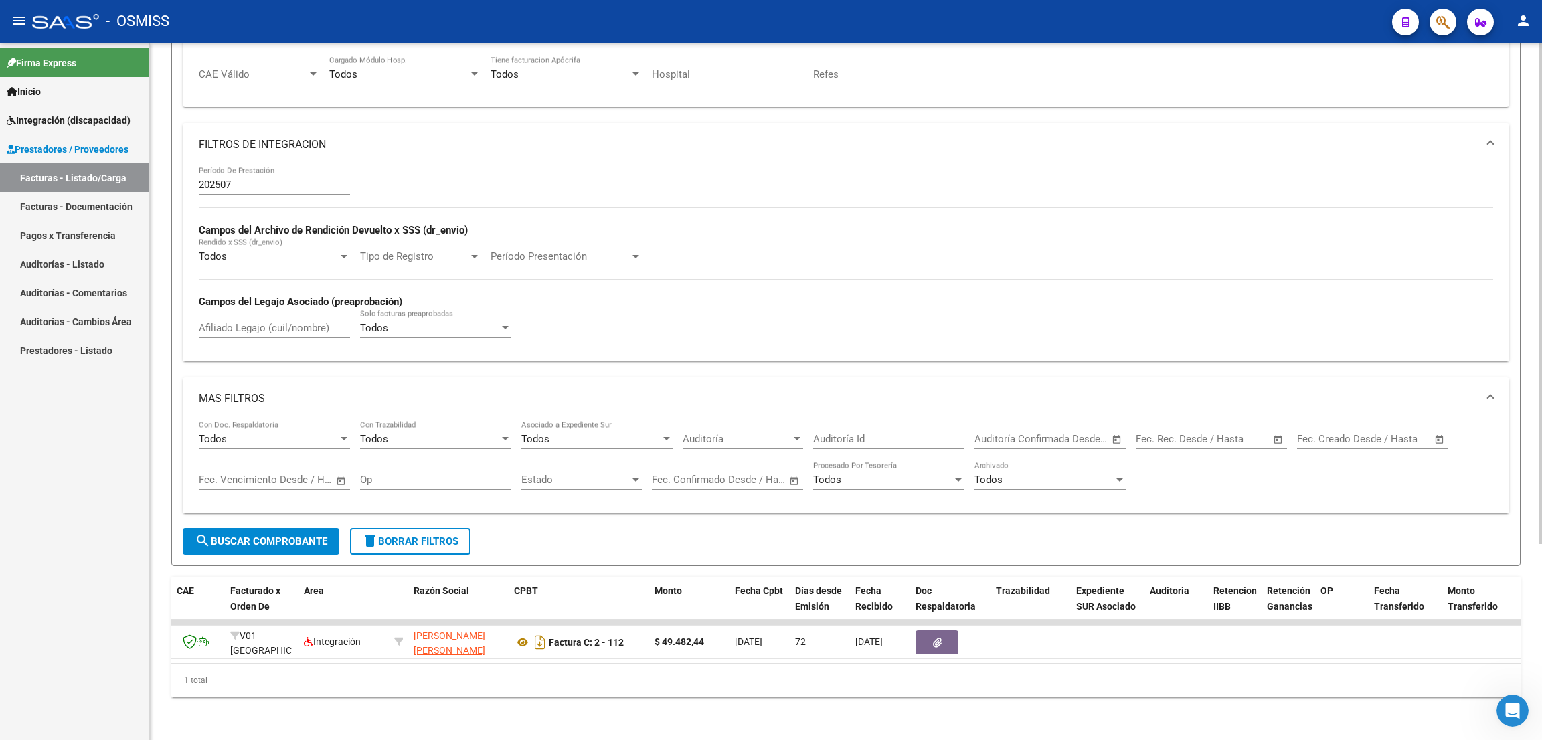
scroll to position [0, 0]
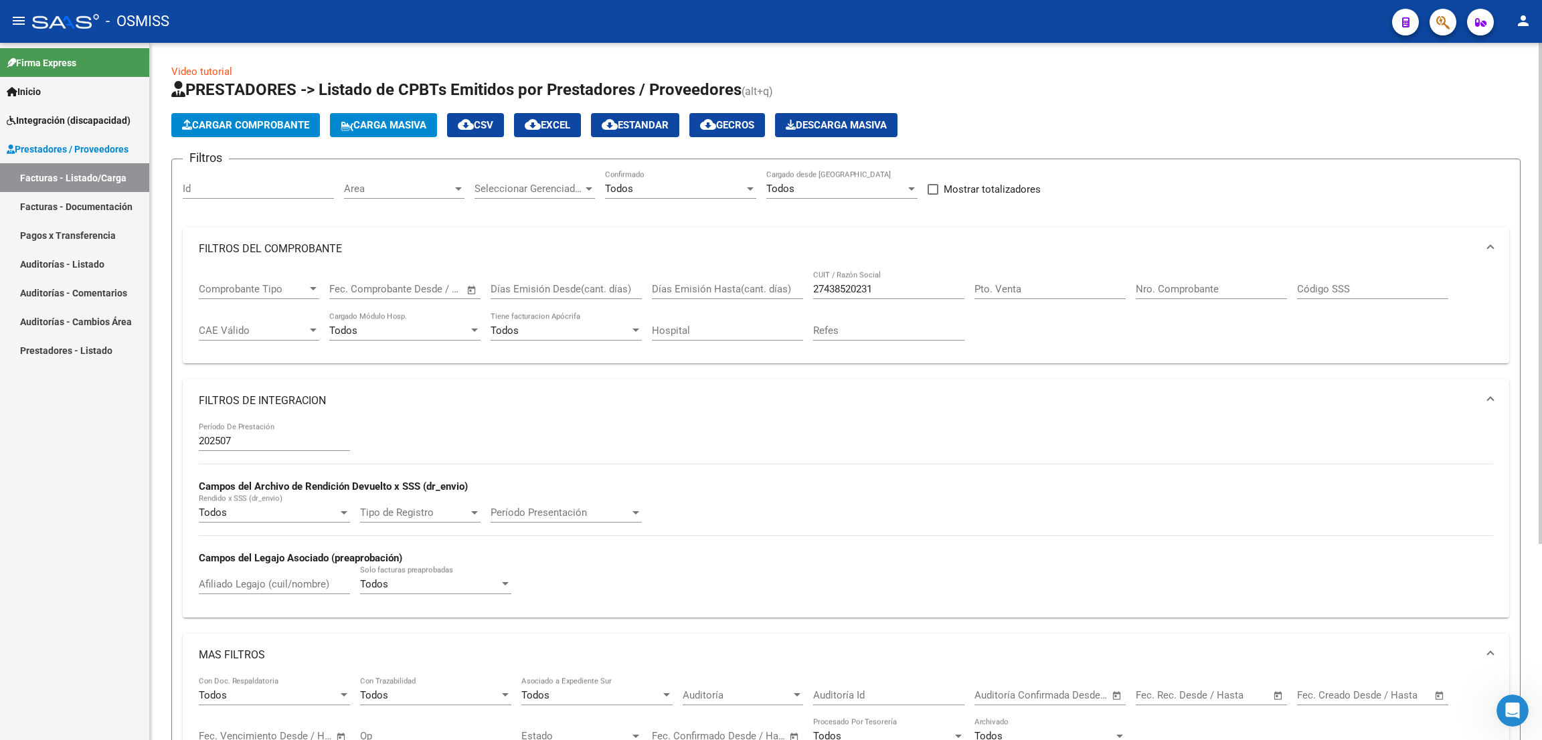
drag, startPoint x: 897, startPoint y: 281, endPoint x: 771, endPoint y: 285, distance: 126.6
click at [771, 285] on div "Comprobante Tipo Comprobante Tipo Fecha inicio – Fecha fin Fec. Comprobante Des…" at bounding box center [846, 311] width 1295 height 83
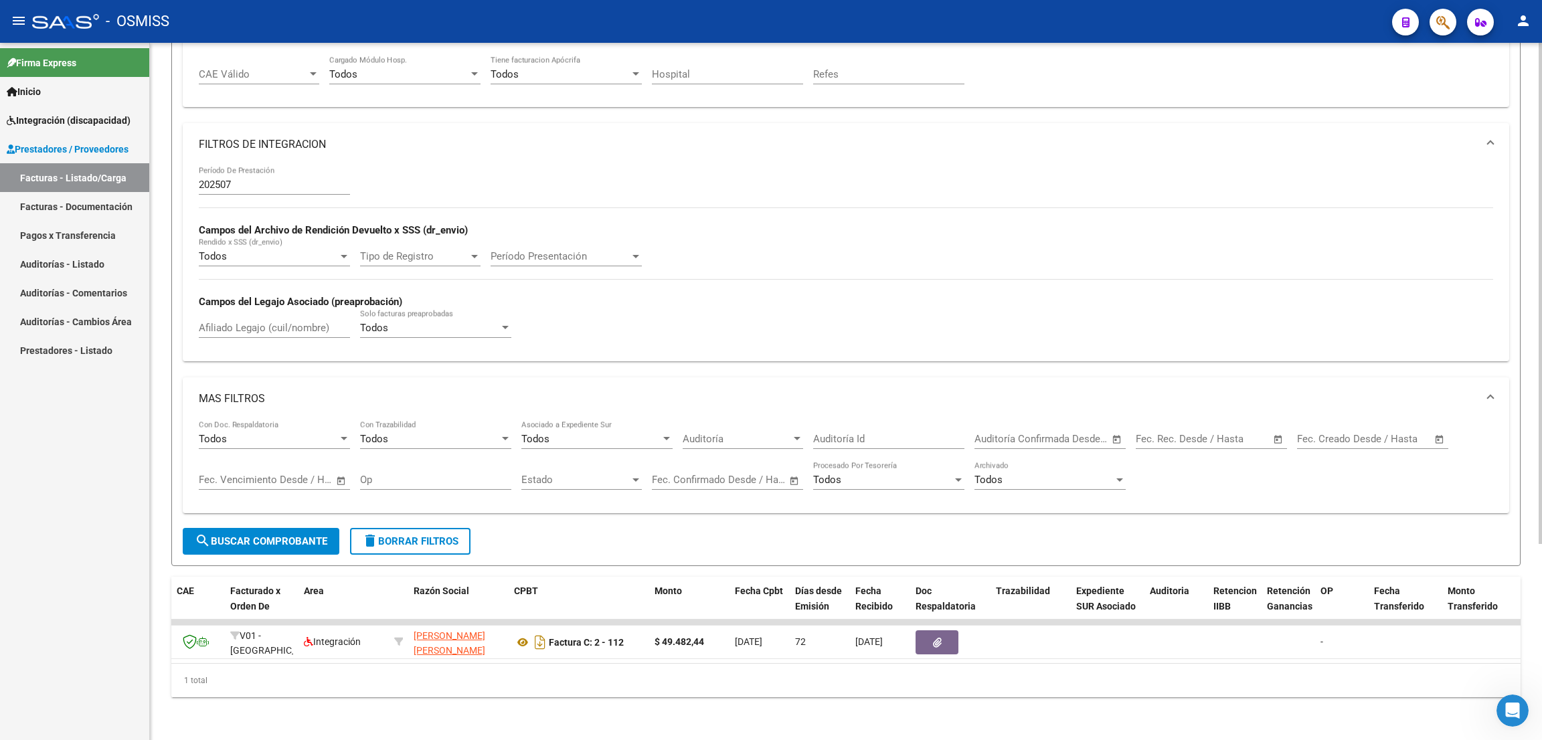
click at [308, 536] on span "search Buscar Comprobante" at bounding box center [261, 542] width 133 height 12
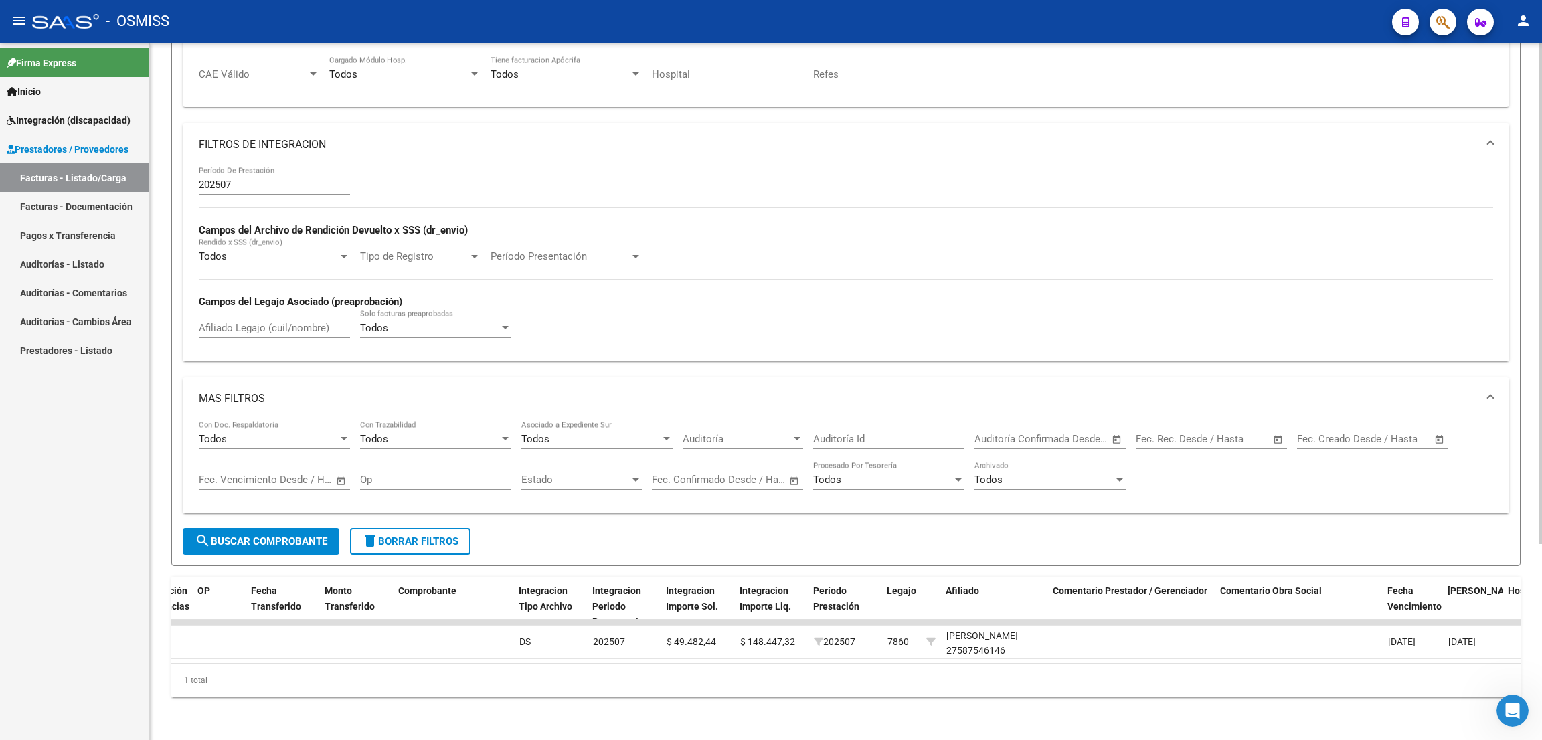
scroll to position [0, 0]
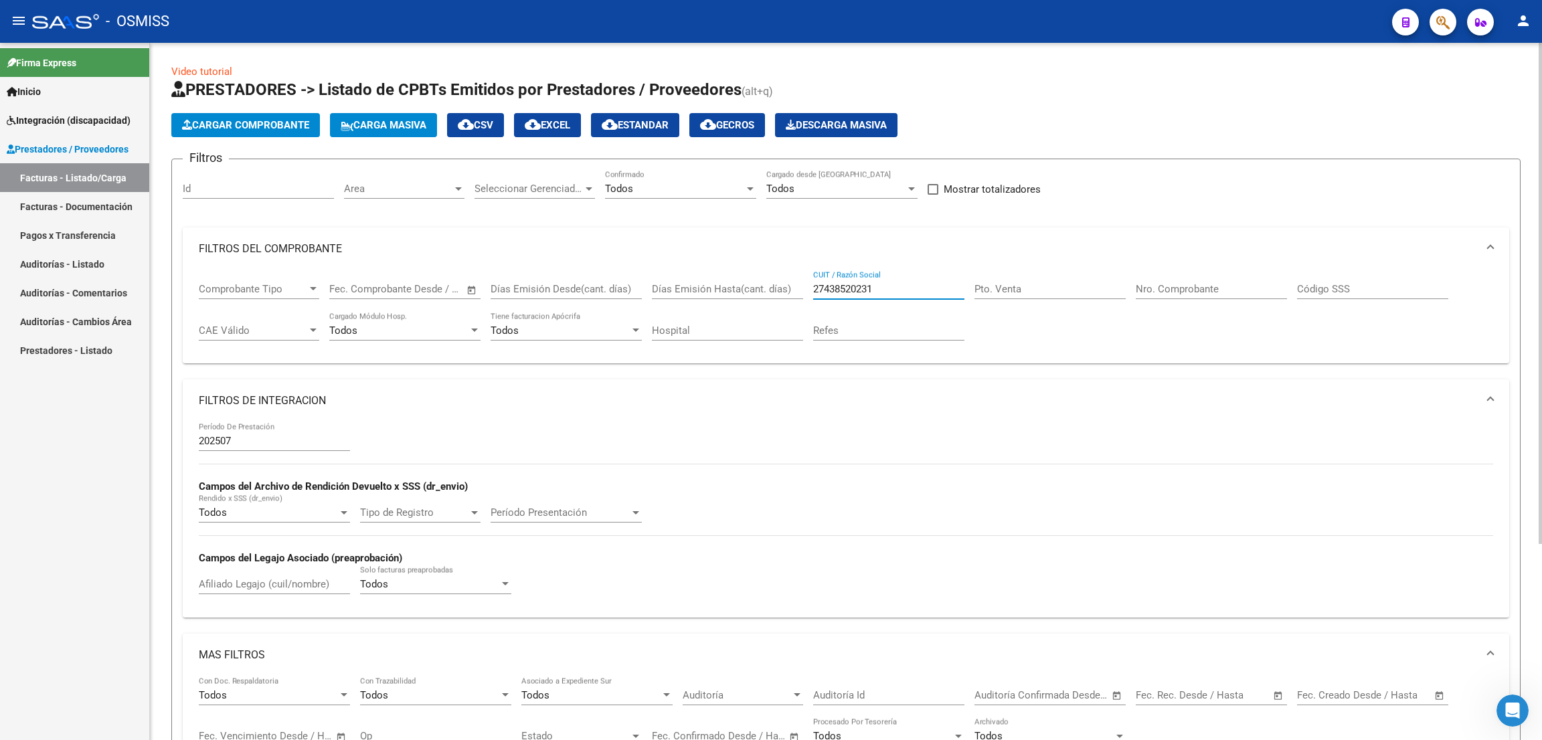
drag, startPoint x: 894, startPoint y: 291, endPoint x: 760, endPoint y: 286, distance: 134.0
click at [760, 286] on div "Comprobante Tipo Comprobante Tipo Fecha inicio – Fecha fin Fec. Comprobante Des…" at bounding box center [846, 311] width 1295 height 83
paste input "36950399"
drag, startPoint x: 882, startPoint y: 295, endPoint x: 787, endPoint y: 275, distance: 97.7
click at [787, 275] on div "Comprobante Tipo Comprobante Tipo Fecha inicio – Fecha fin Fec. Comprobante Des…" at bounding box center [846, 311] width 1295 height 83
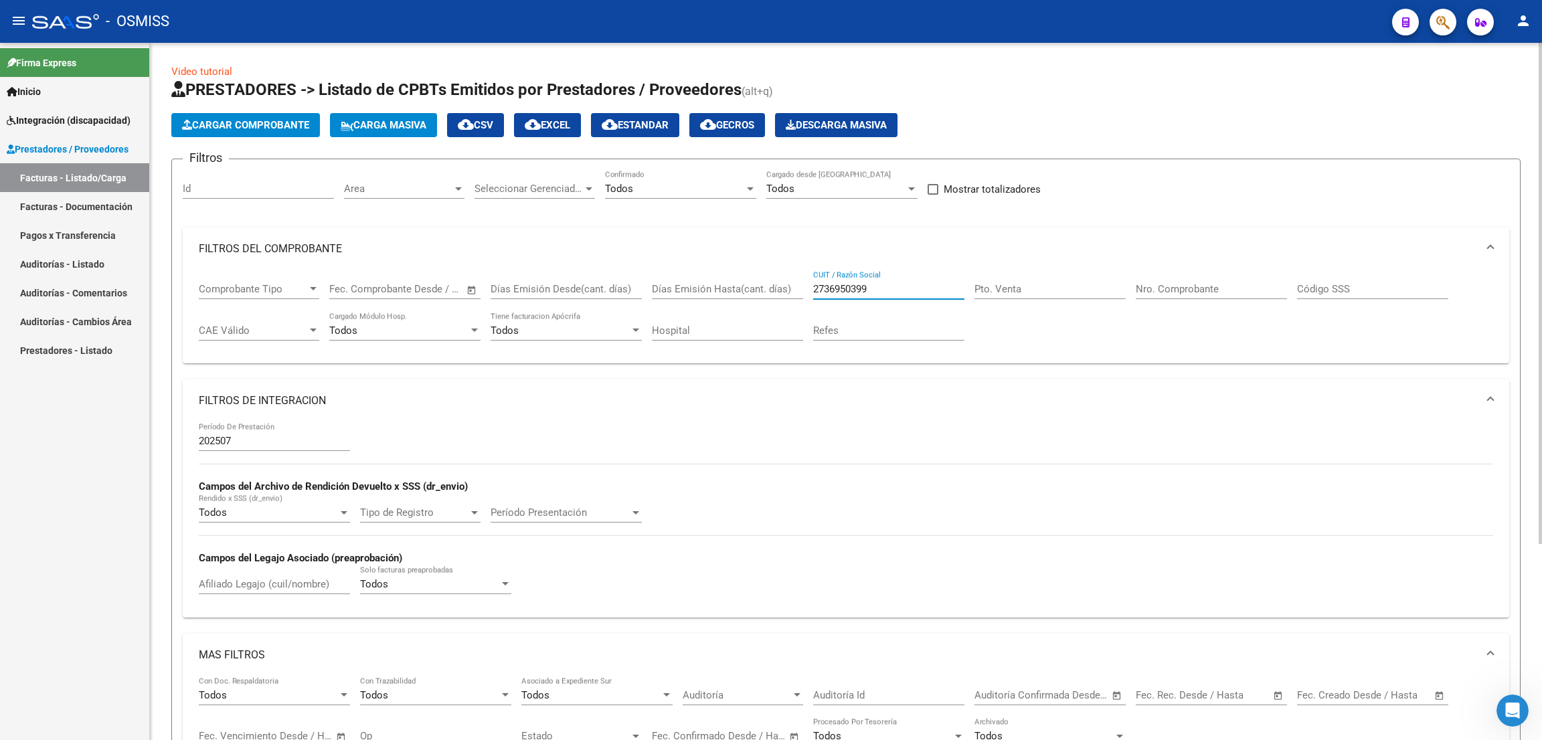
drag, startPoint x: 886, startPoint y: 283, endPoint x: 889, endPoint y: 295, distance: 13.0
click at [886, 285] on input "2736950399" at bounding box center [888, 289] width 151 height 12
drag, startPoint x: 886, startPoint y: 293, endPoint x: 866, endPoint y: 299, distance: 21.4
click at [884, 293] on input "2736950399" at bounding box center [888, 289] width 151 height 12
click at [852, 295] on div "2736950399 CUIT / Razón Social" at bounding box center [888, 284] width 151 height 29
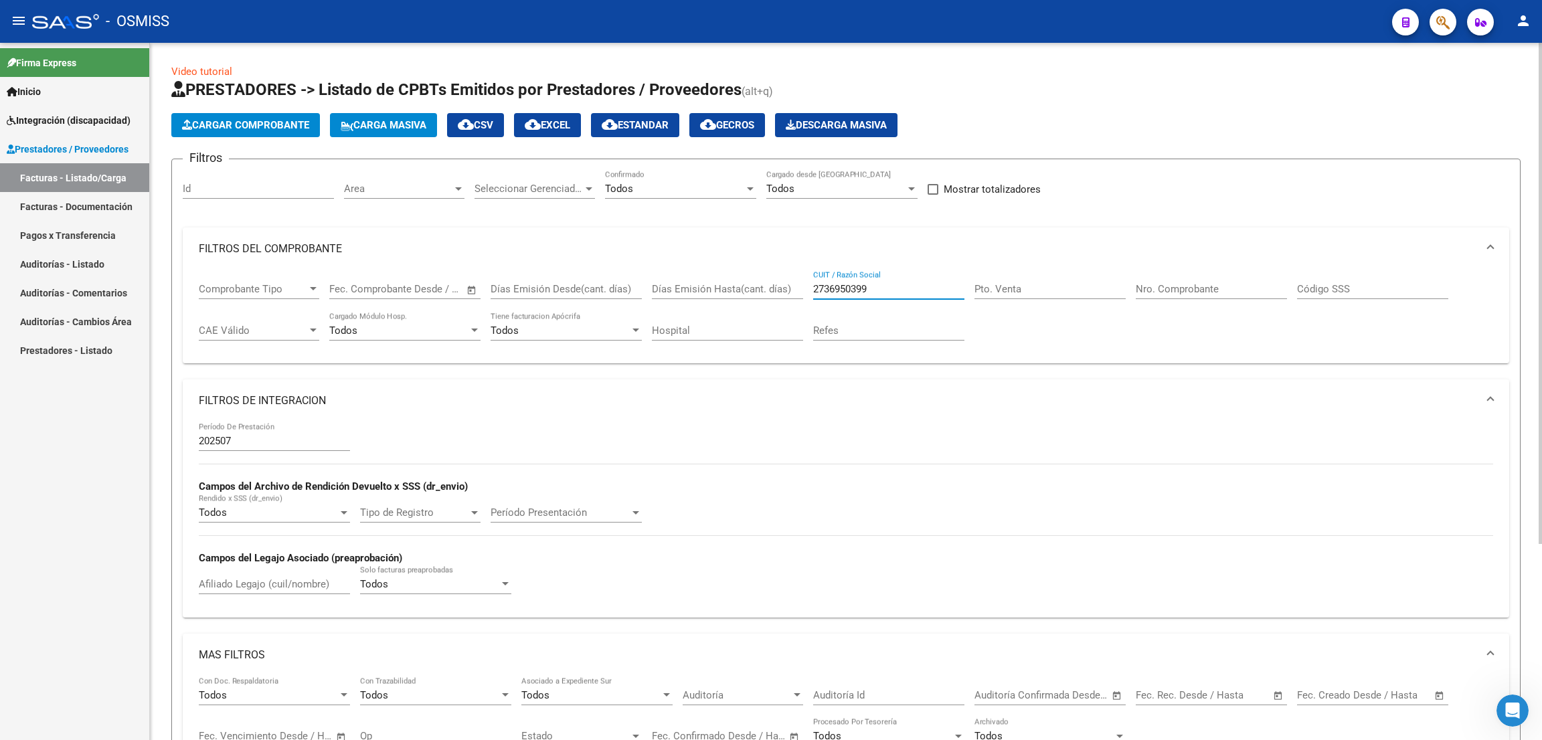
drag, startPoint x: 842, startPoint y: 281, endPoint x: 803, endPoint y: 279, distance: 38.9
click at [803, 279] on div "Comprobante Tipo Comprobante Tipo Fecha inicio – Fecha fin Fec. Comprobante Des…" at bounding box center [846, 311] width 1295 height 83
paste input "85617297"
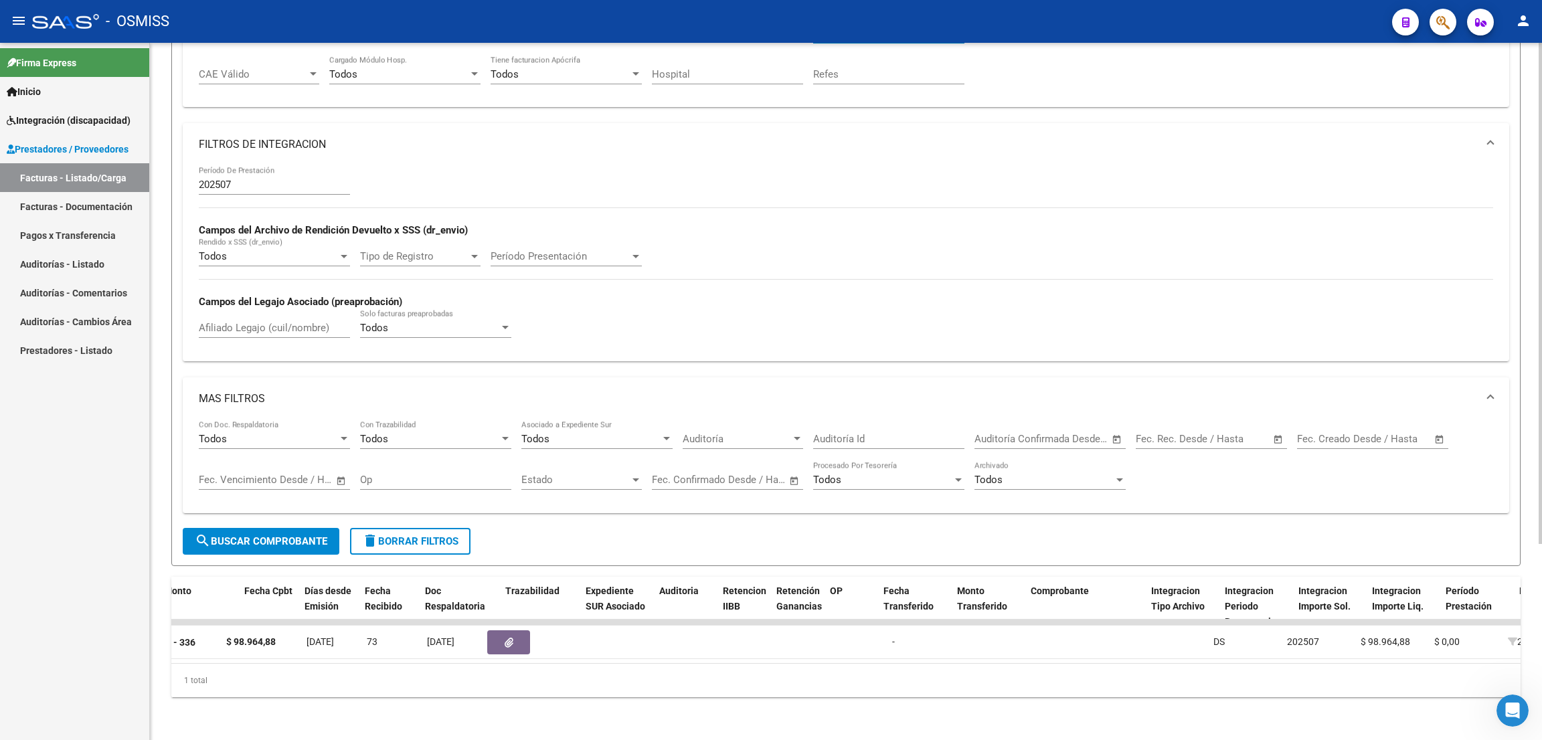
scroll to position [0, 857]
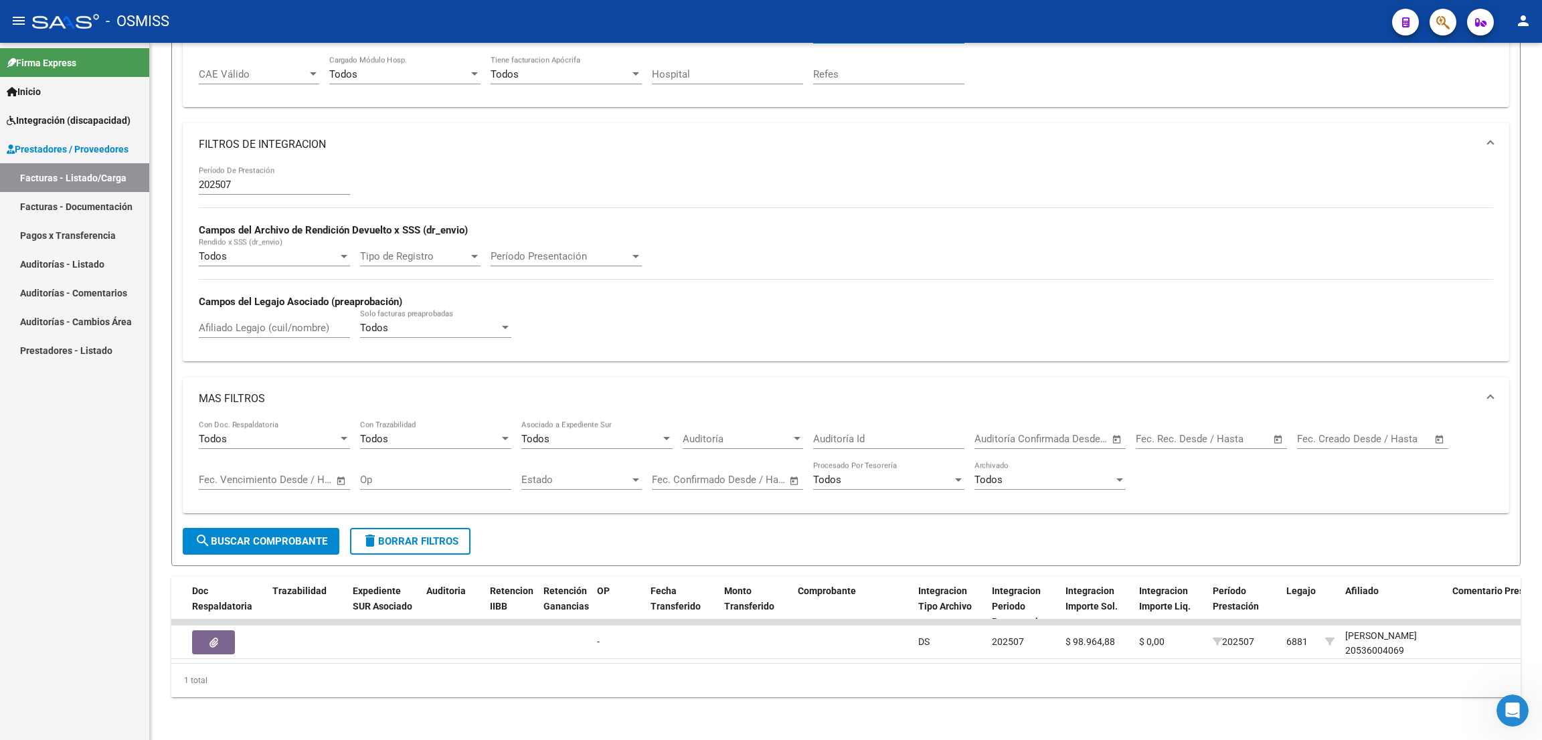
type input "27385617297"
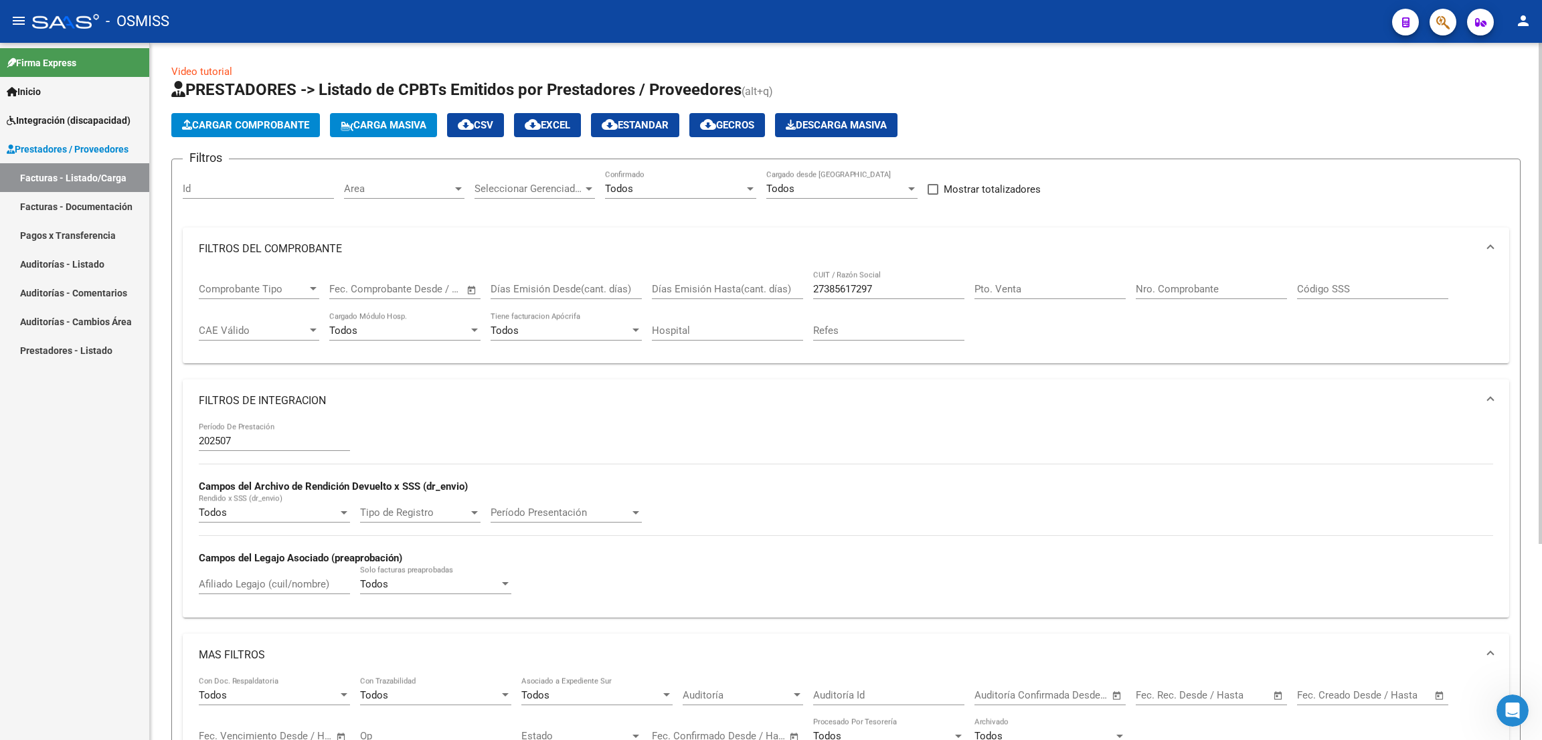
drag, startPoint x: 892, startPoint y: 297, endPoint x: 818, endPoint y: 283, distance: 75.6
click at [818, 283] on div "27385617297 CUIT / Razón Social" at bounding box center [888, 284] width 151 height 29
drag, startPoint x: 886, startPoint y: 289, endPoint x: 793, endPoint y: 287, distance: 93.1
click at [793, 286] on div "Comprobante Tipo Comprobante Tipo Fecha inicio – Fecha fin Fec. Comprobante Des…" at bounding box center [846, 311] width 1295 height 83
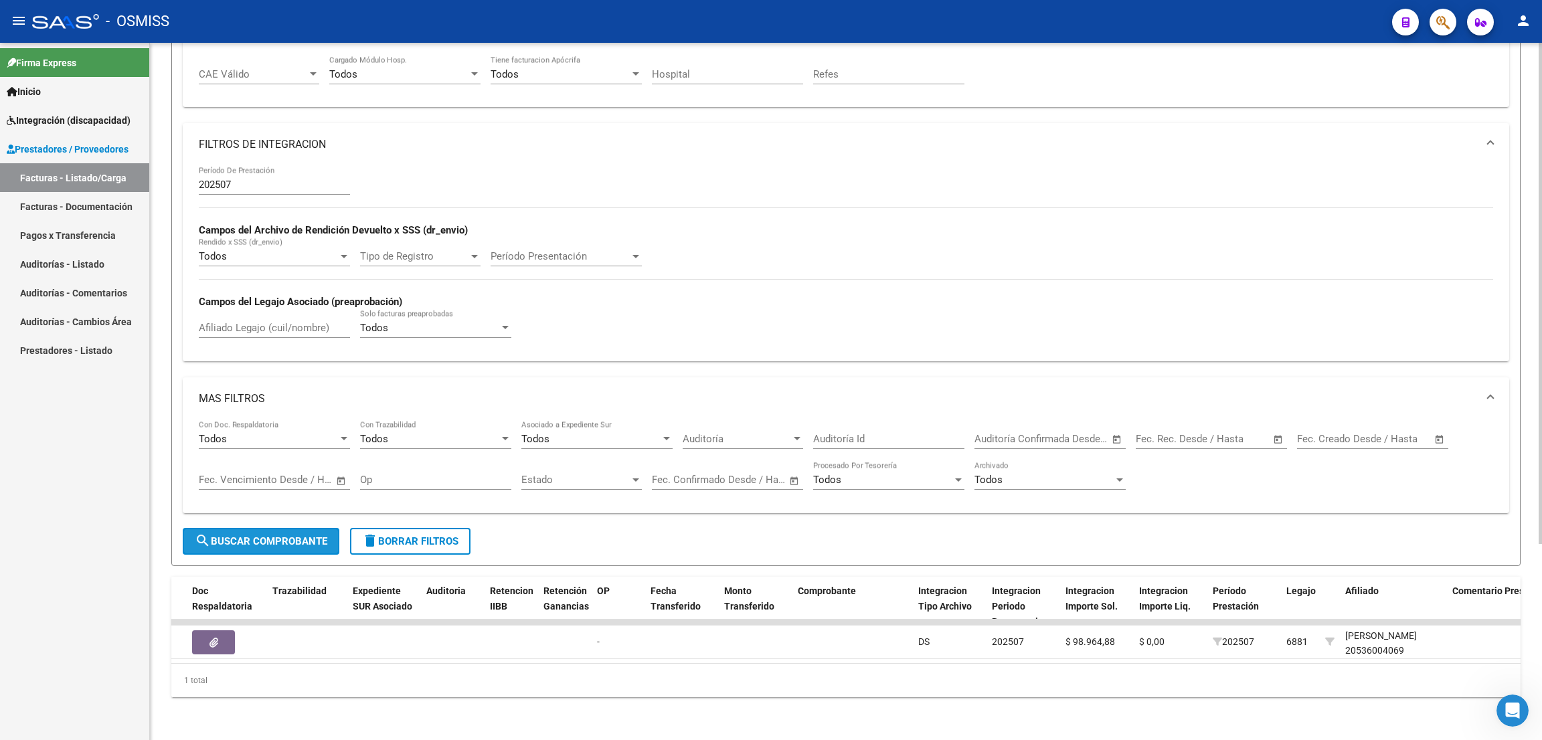
click at [315, 536] on span "search Buscar Comprobante" at bounding box center [261, 542] width 133 height 12
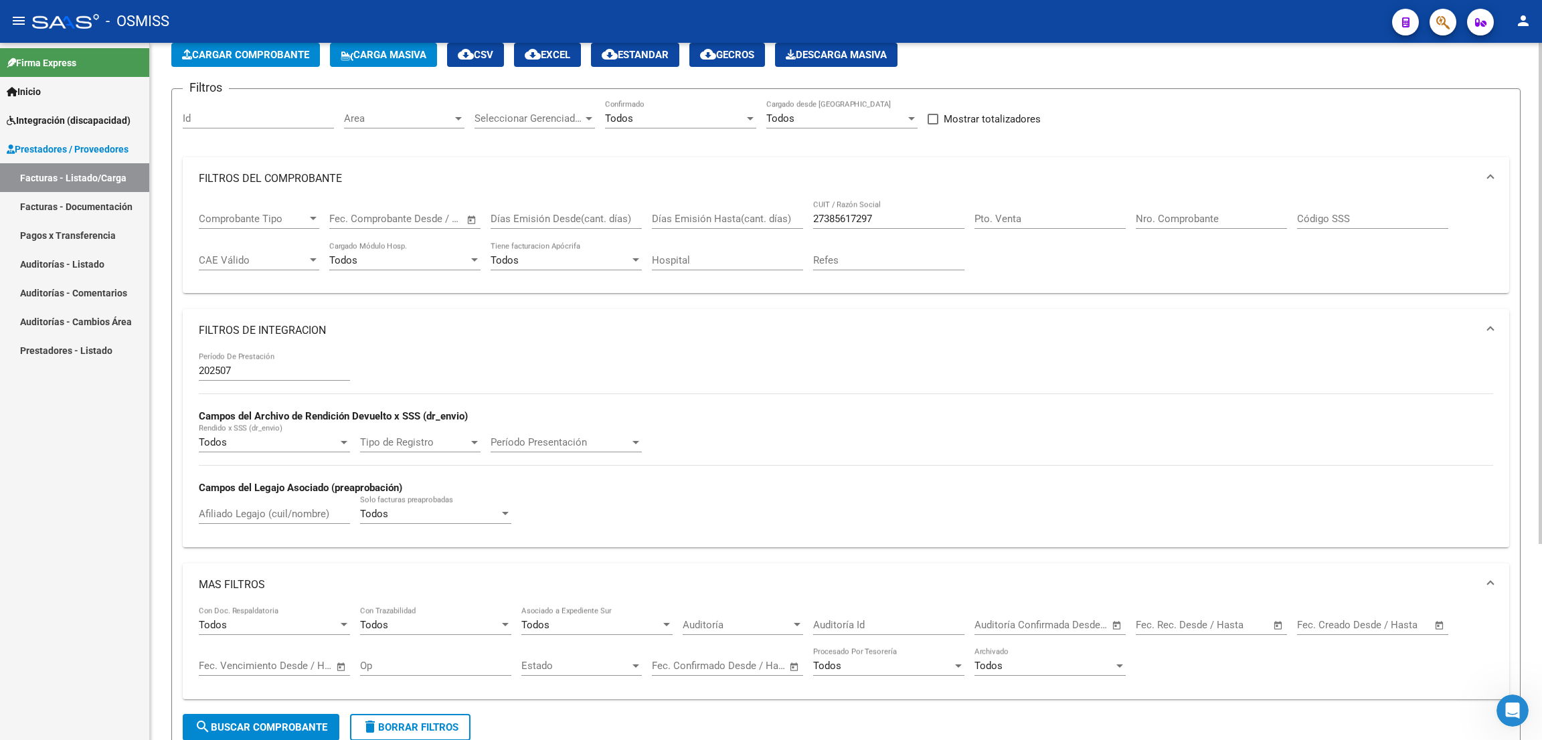
scroll to position [0, 0]
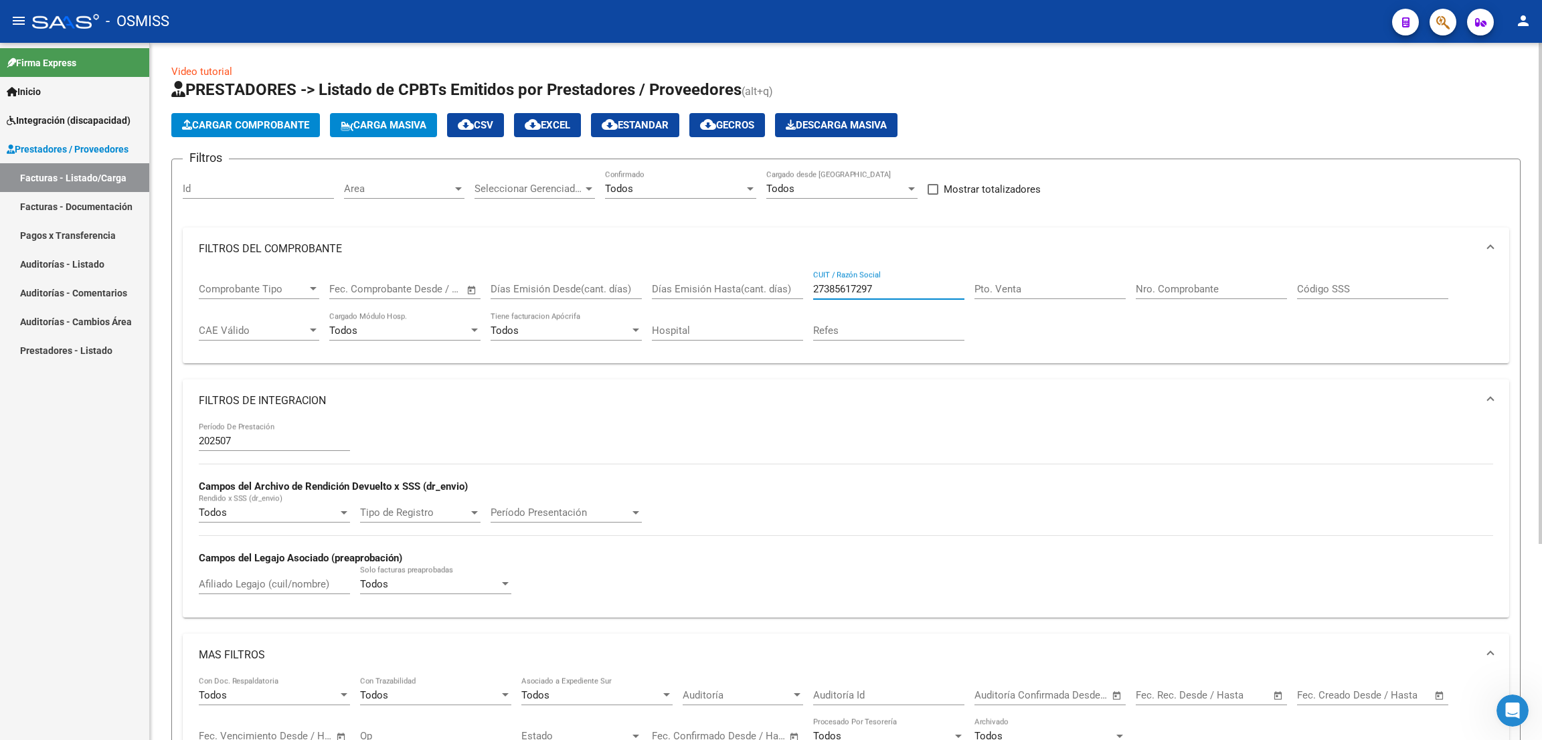
drag, startPoint x: 881, startPoint y: 291, endPoint x: 806, endPoint y: 291, distance: 75.0
click at [806, 291] on div "Comprobante Tipo Comprobante Tipo Fecha inicio – Fecha fin Fec. Comprobante Des…" at bounding box center [846, 311] width 1295 height 83
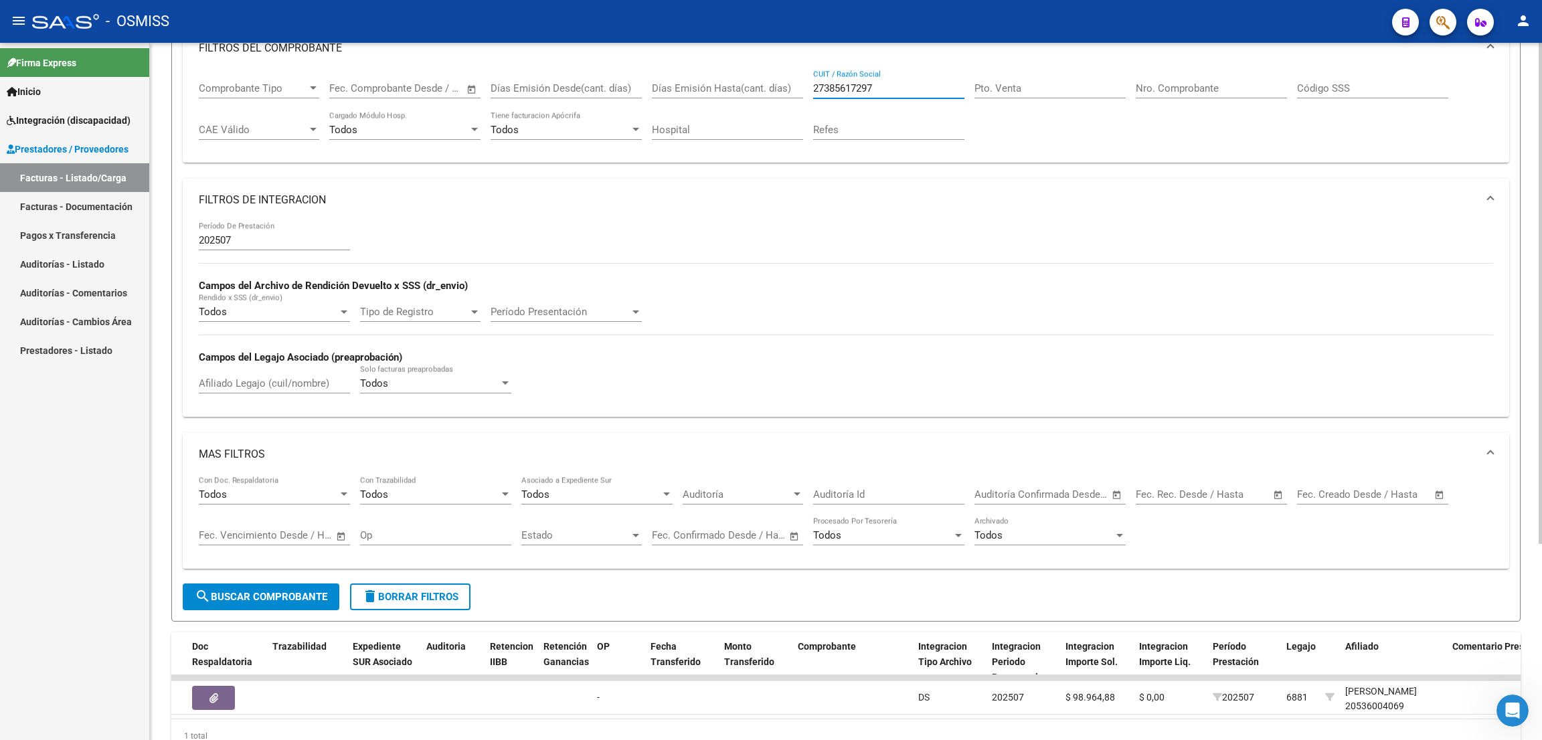
click at [319, 600] on span "search Buscar Comprobante" at bounding box center [261, 597] width 133 height 12
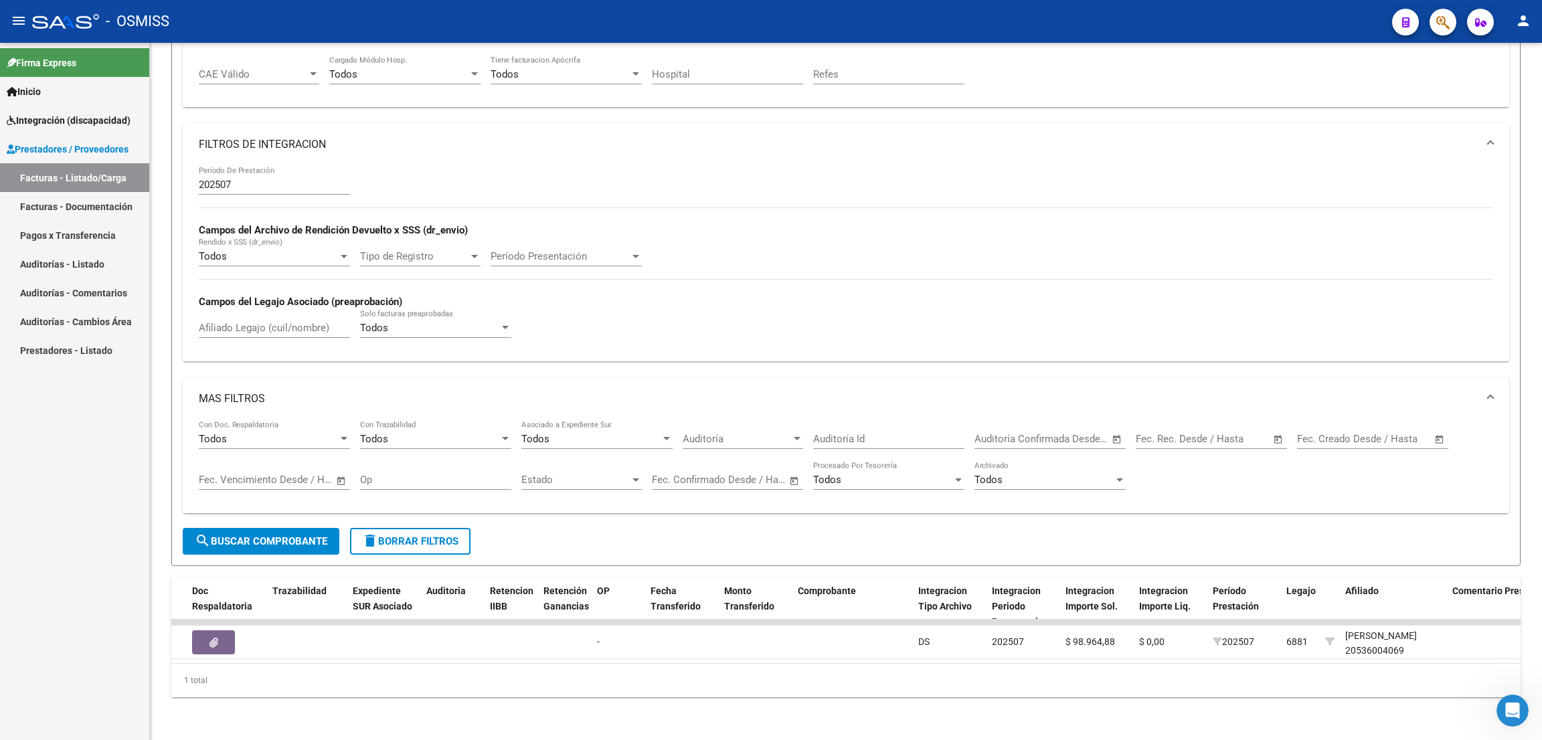
scroll to position [70, 0]
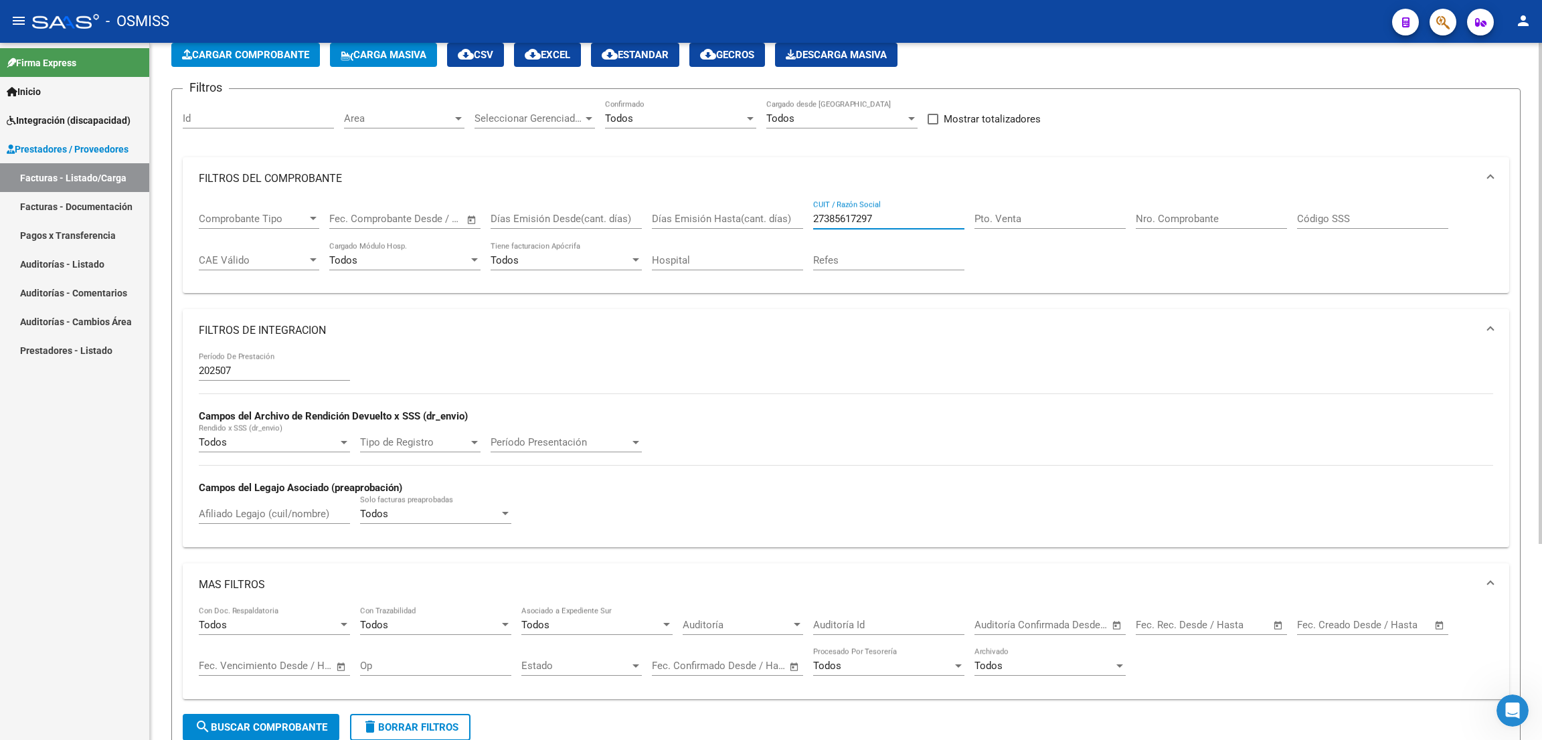
drag, startPoint x: 894, startPoint y: 220, endPoint x: 797, endPoint y: 210, distance: 97.6
click at [797, 210] on div "Comprobante Tipo Comprobante Tipo Fecha inicio – Fecha fin Fec. Comprobante Des…" at bounding box center [846, 241] width 1295 height 83
paste input "27348352186"
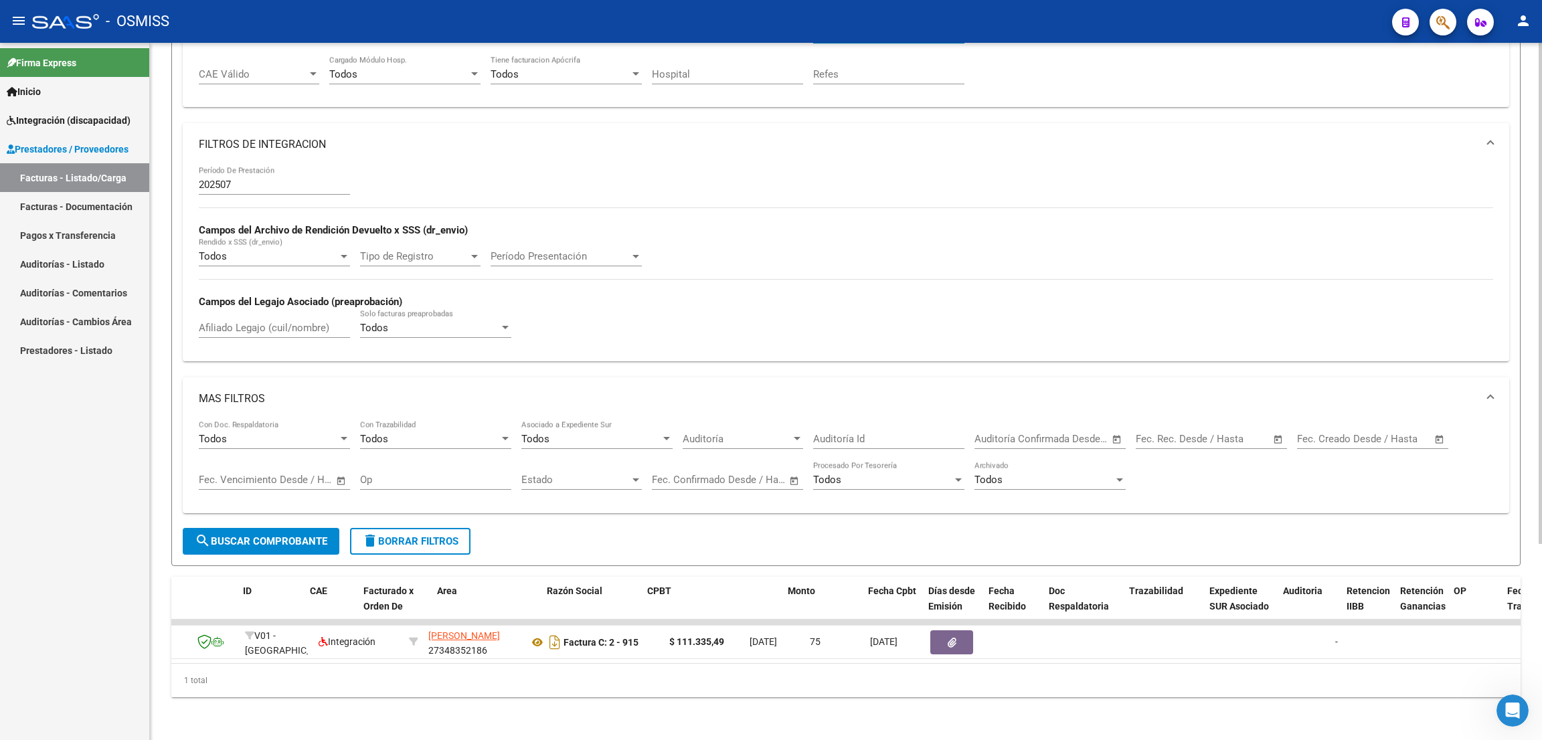
scroll to position [0, 0]
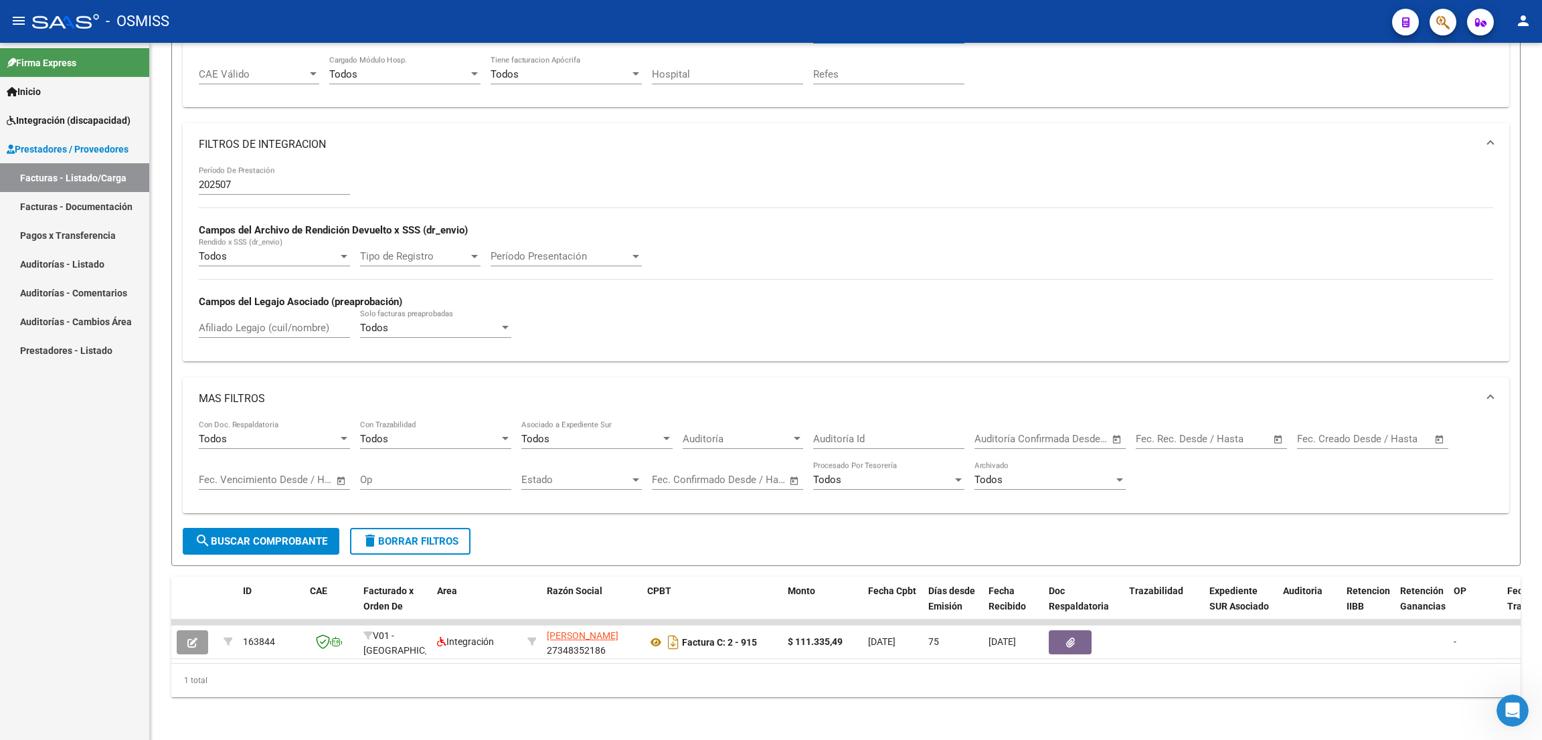
type input "27348352186"
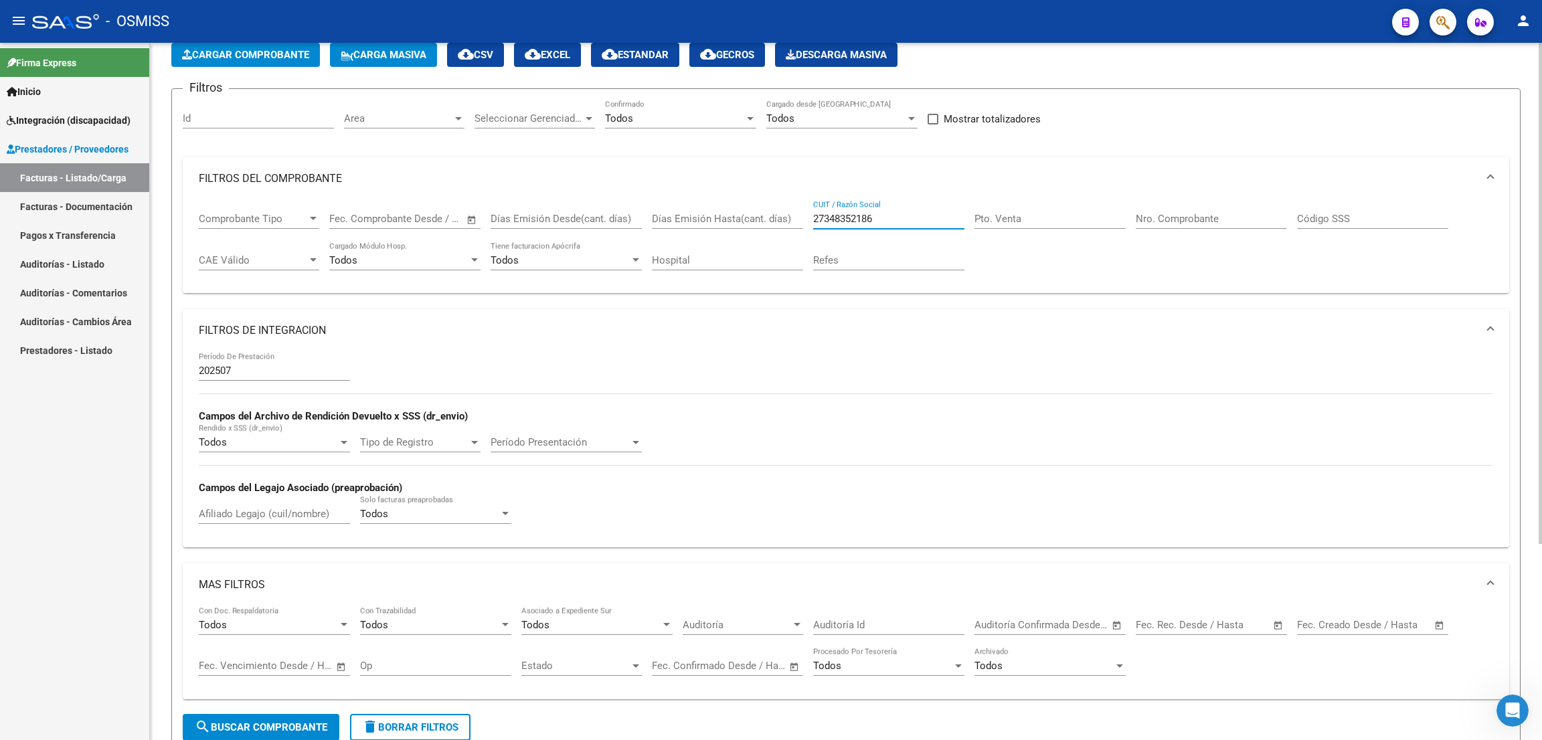
drag, startPoint x: 857, startPoint y: 209, endPoint x: 792, endPoint y: 210, distance: 64.9
click at [792, 210] on div "Comprobante Tipo Comprobante Tipo Fecha inicio – Fecha fin Fec. Comprobante Des…" at bounding box center [846, 241] width 1295 height 83
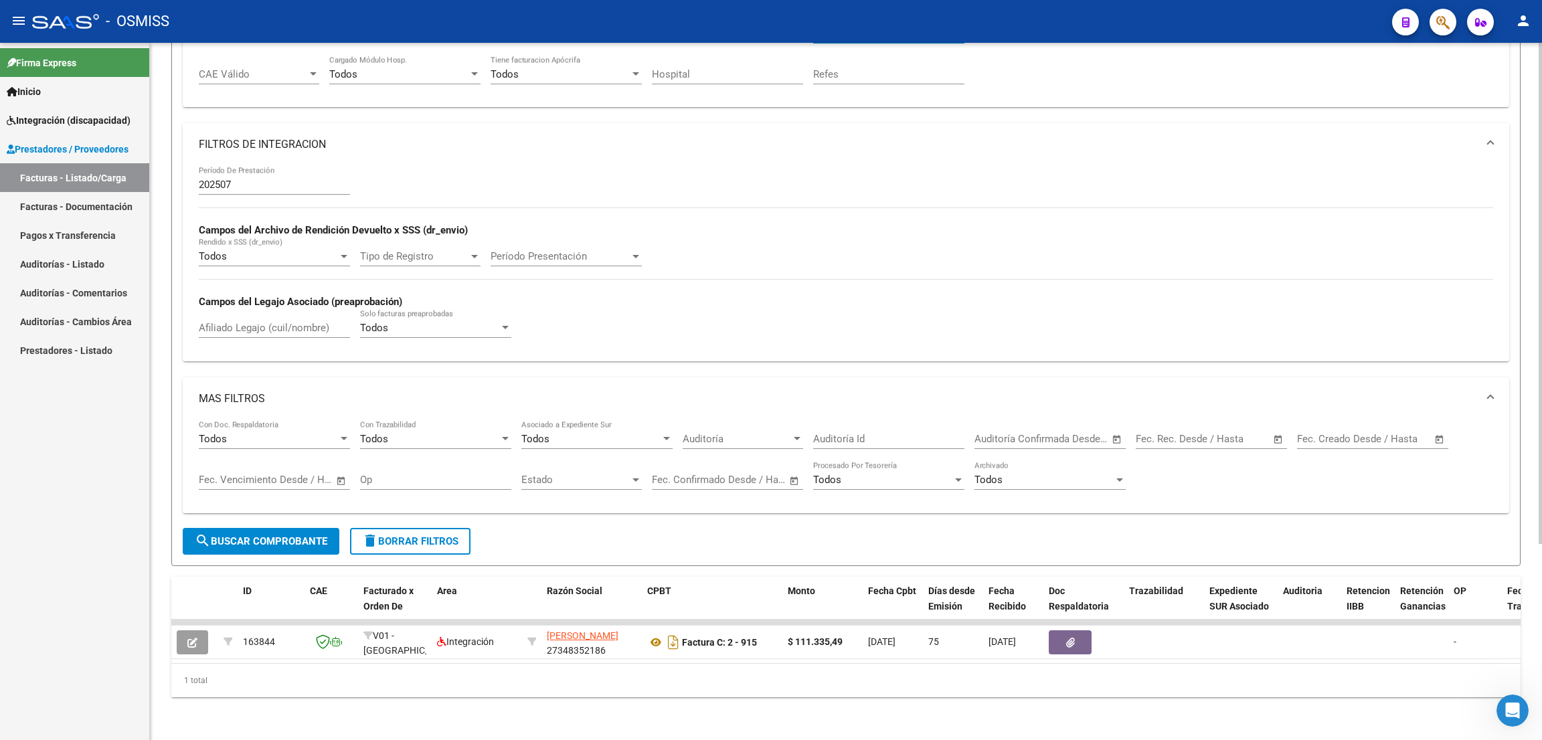
scroll to position [0, 0]
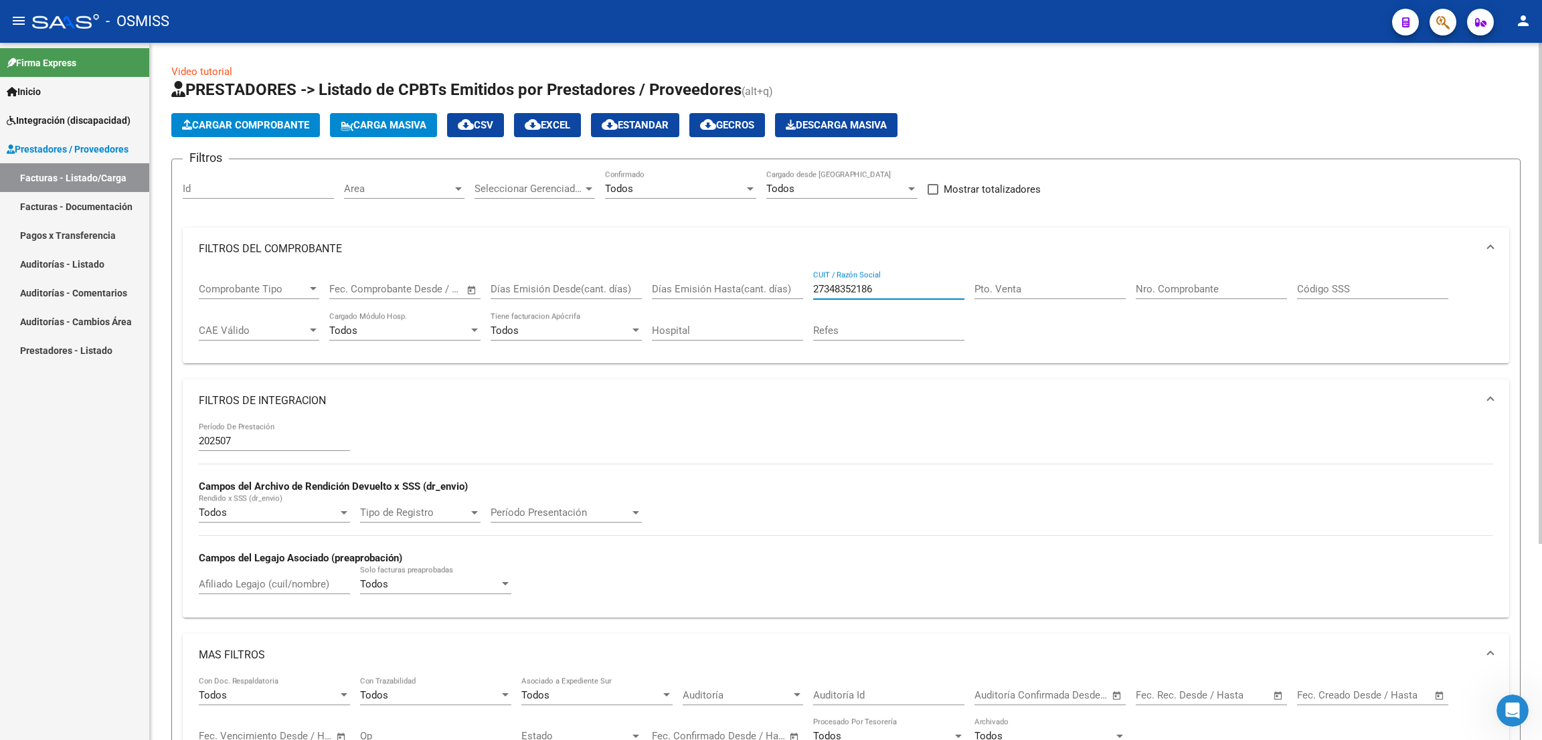
click at [888, 283] on input "27348352186" at bounding box center [888, 289] width 151 height 12
click at [898, 283] on input "27348352186" at bounding box center [888, 289] width 151 height 12
drag, startPoint x: 874, startPoint y: 323, endPoint x: 882, endPoint y: 323, distance: 7.4
click at [874, 325] on input "Refes" at bounding box center [888, 331] width 151 height 12
drag, startPoint x: 897, startPoint y: 287, endPoint x: 792, endPoint y: 276, distance: 105.6
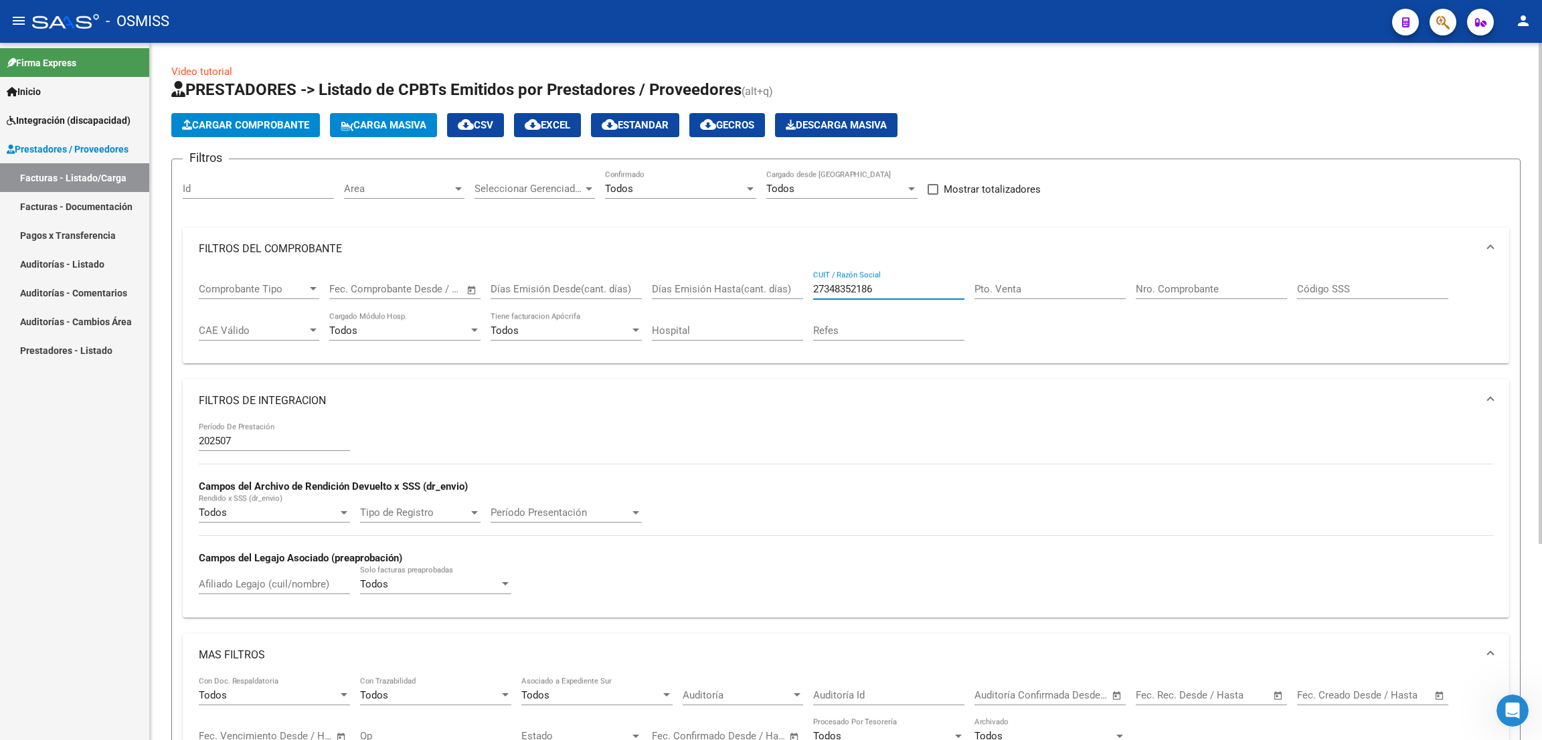
click at [792, 276] on div "Comprobante Tipo Comprobante Tipo Fecha inicio – Fecha fin Fec. Comprobante Des…" at bounding box center [846, 311] width 1295 height 83
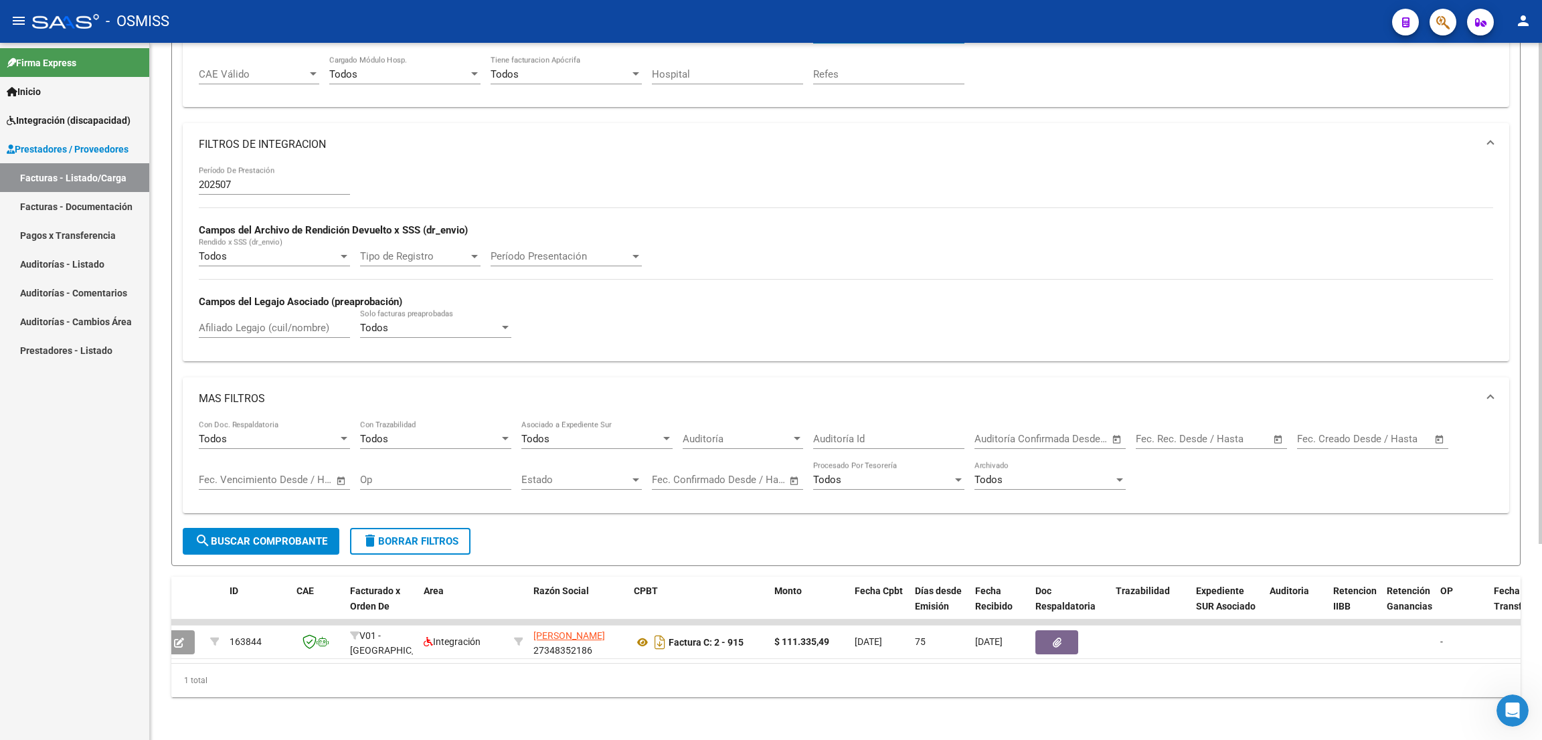
scroll to position [70, 0]
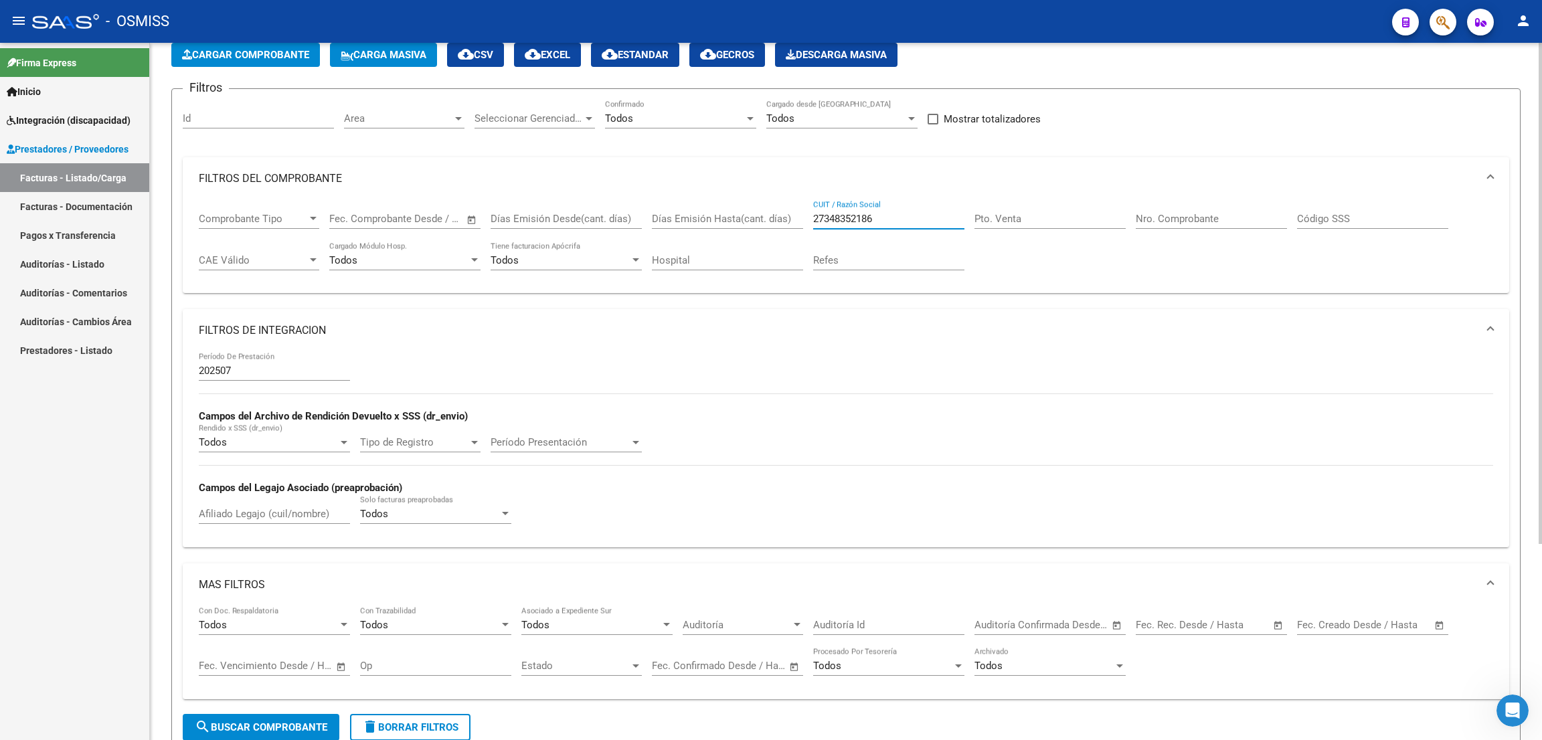
drag, startPoint x: 891, startPoint y: 218, endPoint x: 802, endPoint y: 205, distance: 90.0
click at [803, 206] on div "Comprobante Tipo Comprobante Tipo Fecha inicio – Fecha fin Fec. Comprobante Des…" at bounding box center [846, 241] width 1295 height 83
paste input "27360761962"
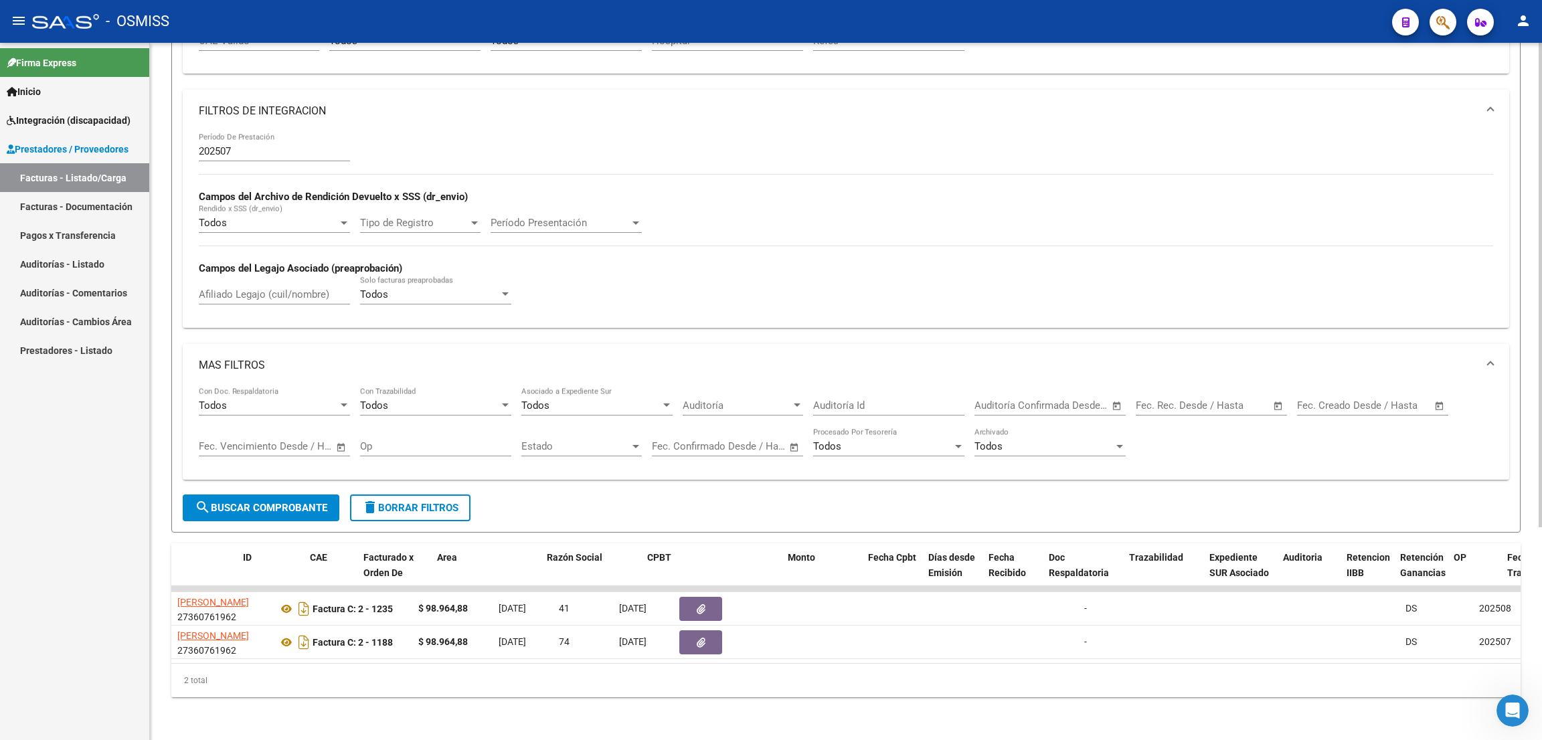
scroll to position [0, 0]
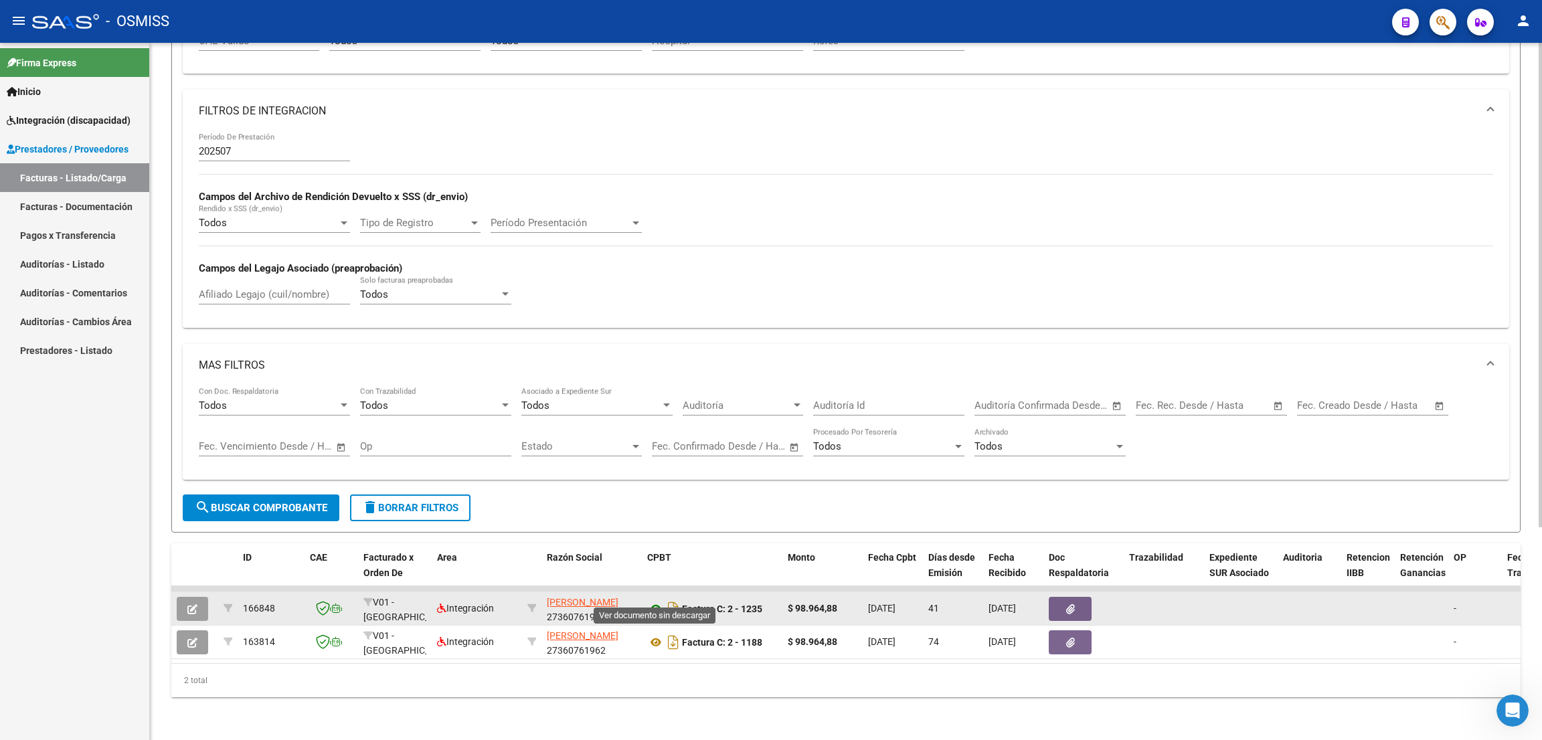
click at [657, 601] on icon at bounding box center [655, 609] width 17 height 16
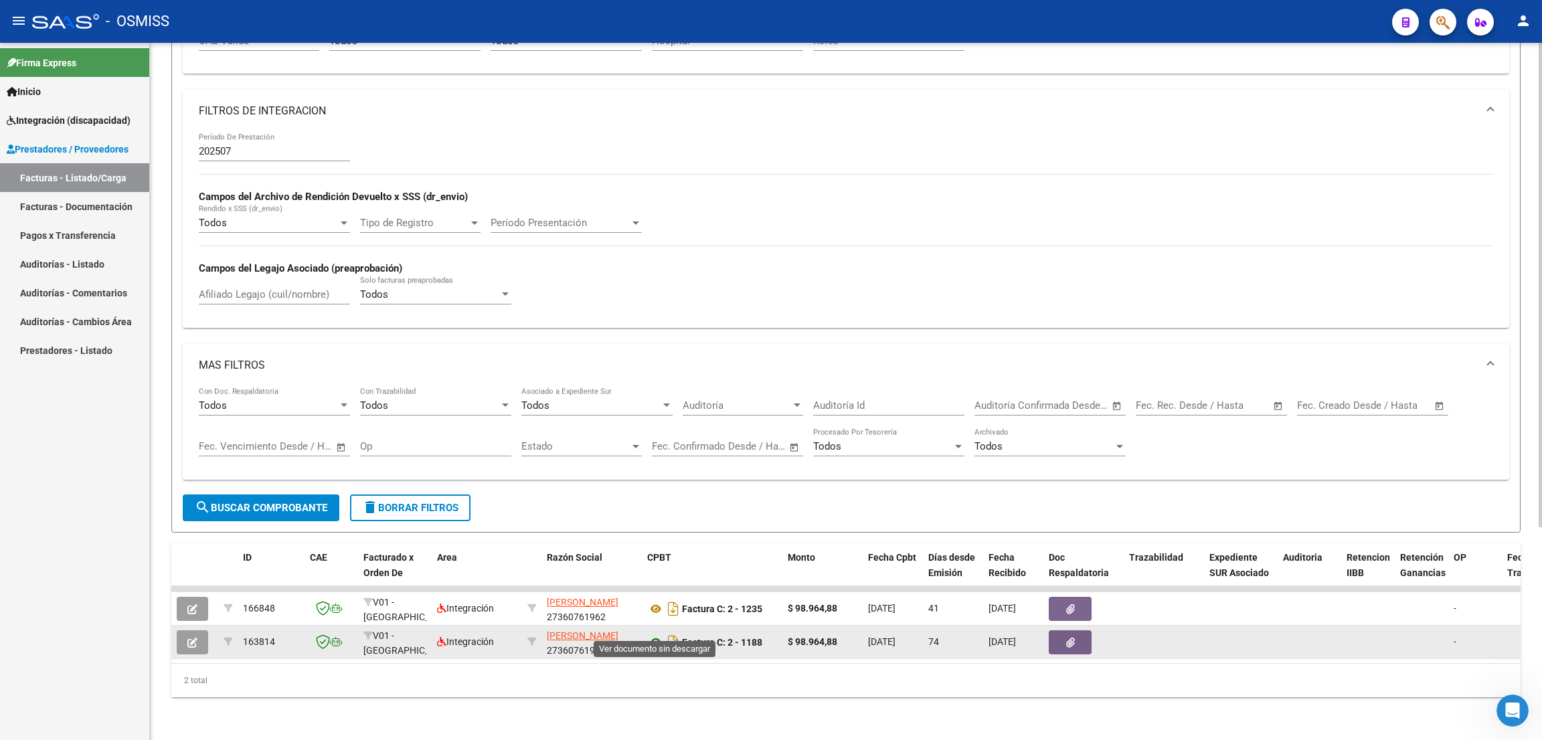
click at [658, 601] on icon at bounding box center [655, 643] width 17 height 16
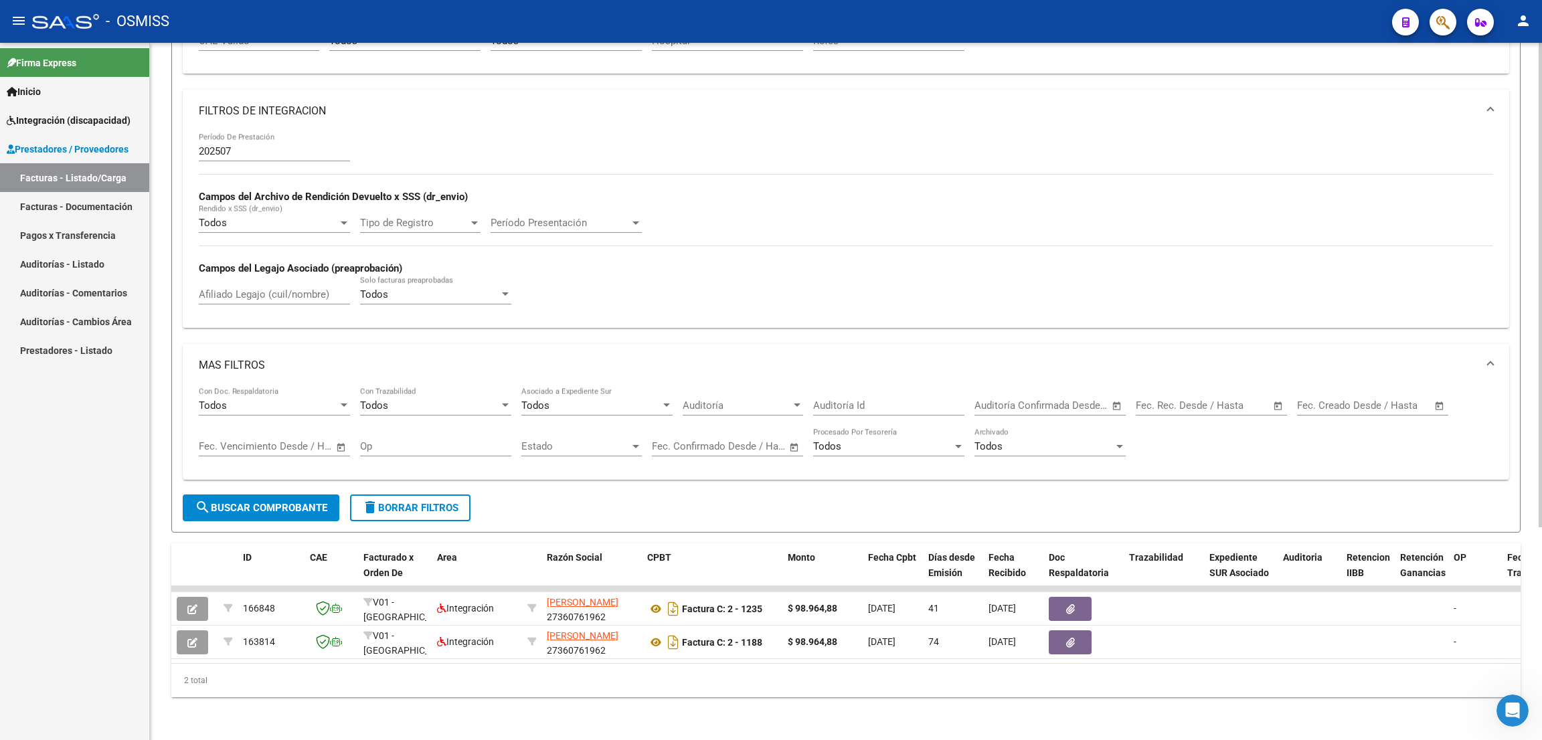
scroll to position [3, 0]
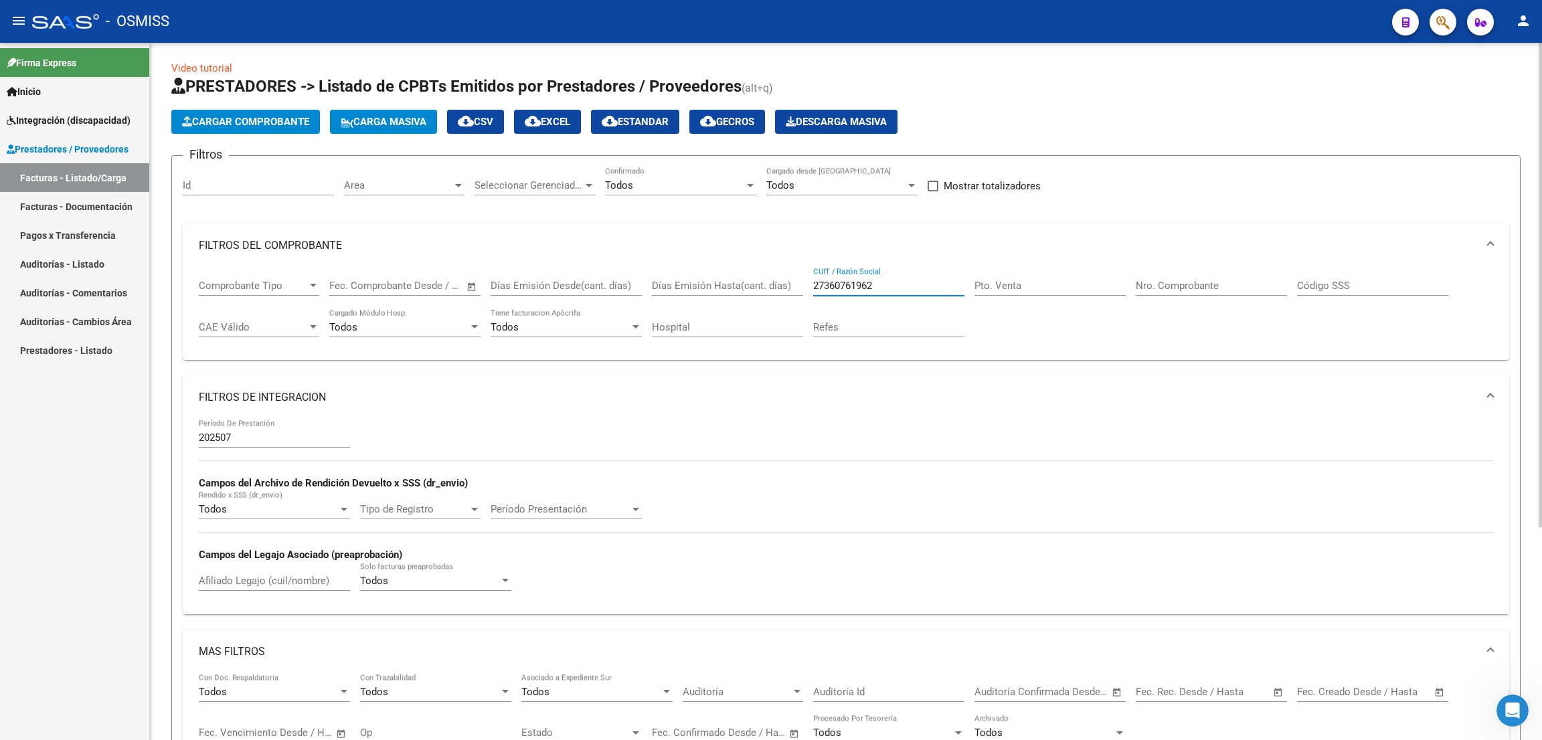
drag, startPoint x: 884, startPoint y: 287, endPoint x: 774, endPoint y: 281, distance: 110.6
click at [774, 281] on div "Comprobante Tipo Comprobante Tipo Fecha inicio – Fecha fin Fec. Comprobante Des…" at bounding box center [846, 308] width 1295 height 83
paste input "404264309"
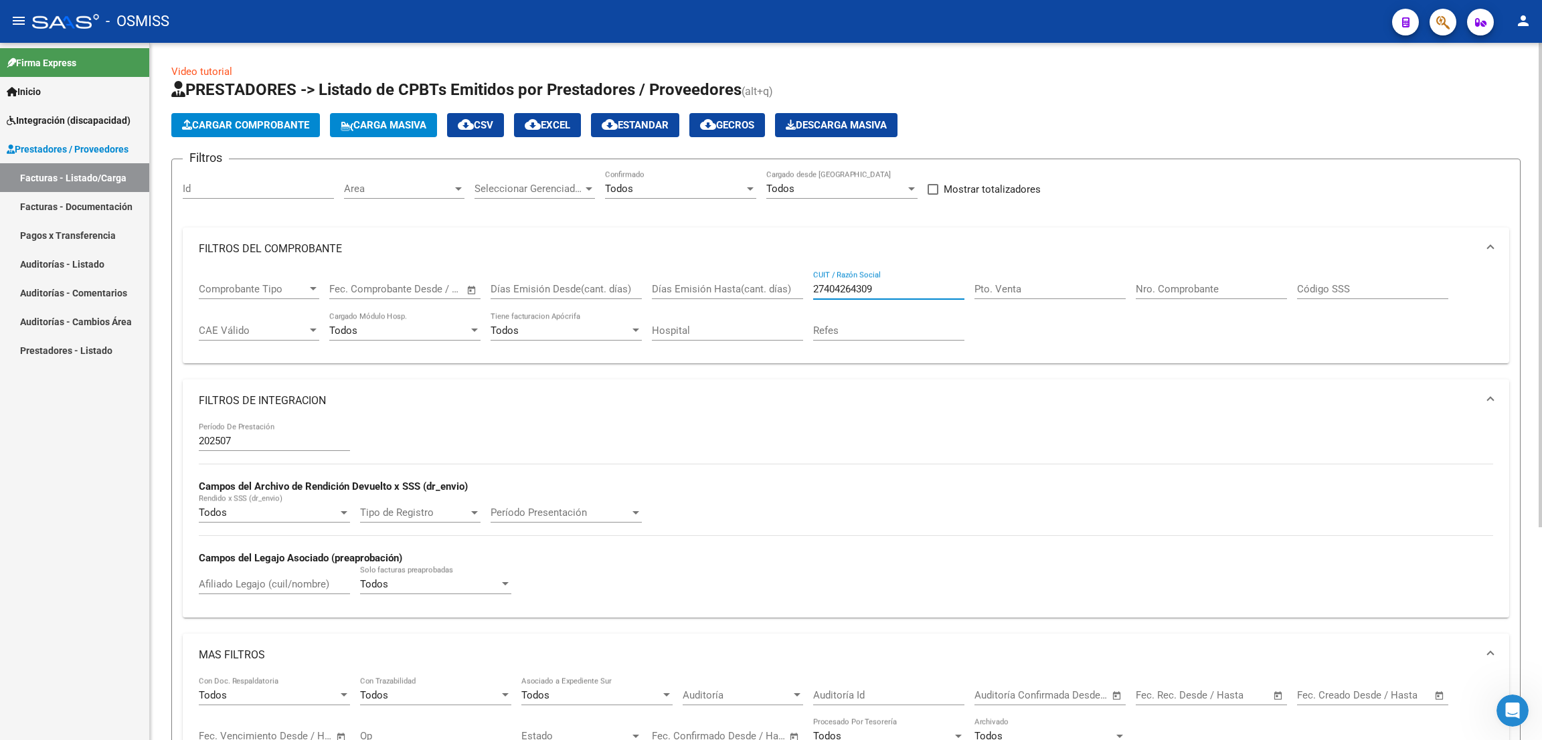
drag, startPoint x: 894, startPoint y: 289, endPoint x: 762, endPoint y: 277, distance: 132.4
click at [762, 278] on div "Comprobante Tipo Comprobante Tipo Fecha inicio – Fecha fin Fec. Comprobante Des…" at bounding box center [846, 311] width 1295 height 83
paste input "249383258"
drag, startPoint x: 887, startPoint y: 287, endPoint x: 758, endPoint y: 273, distance: 129.3
click at [758, 273] on div "Comprobante Tipo Comprobante Tipo Fecha inicio – Fecha fin Fec. Comprobante Des…" at bounding box center [846, 311] width 1295 height 83
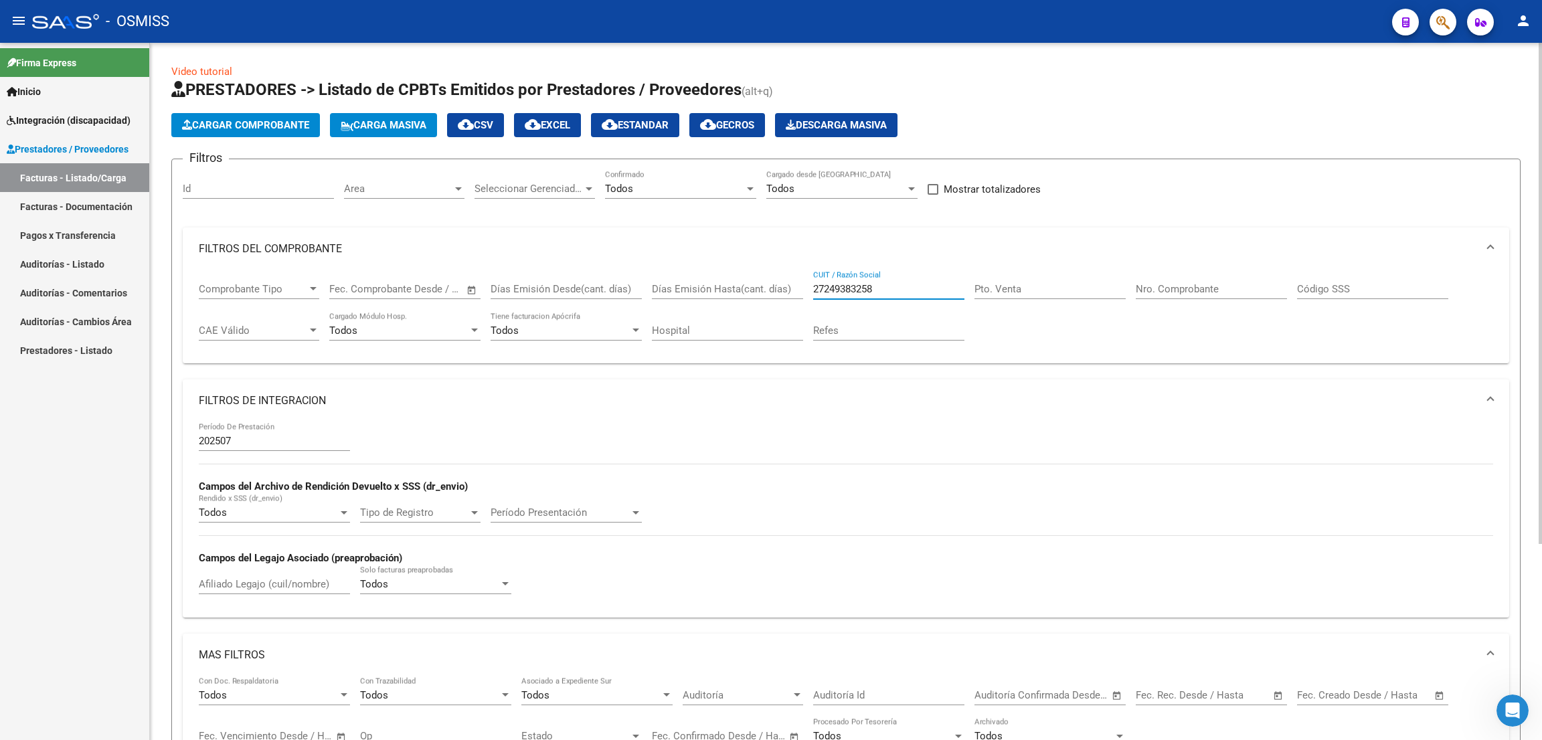
paste input "402929141"
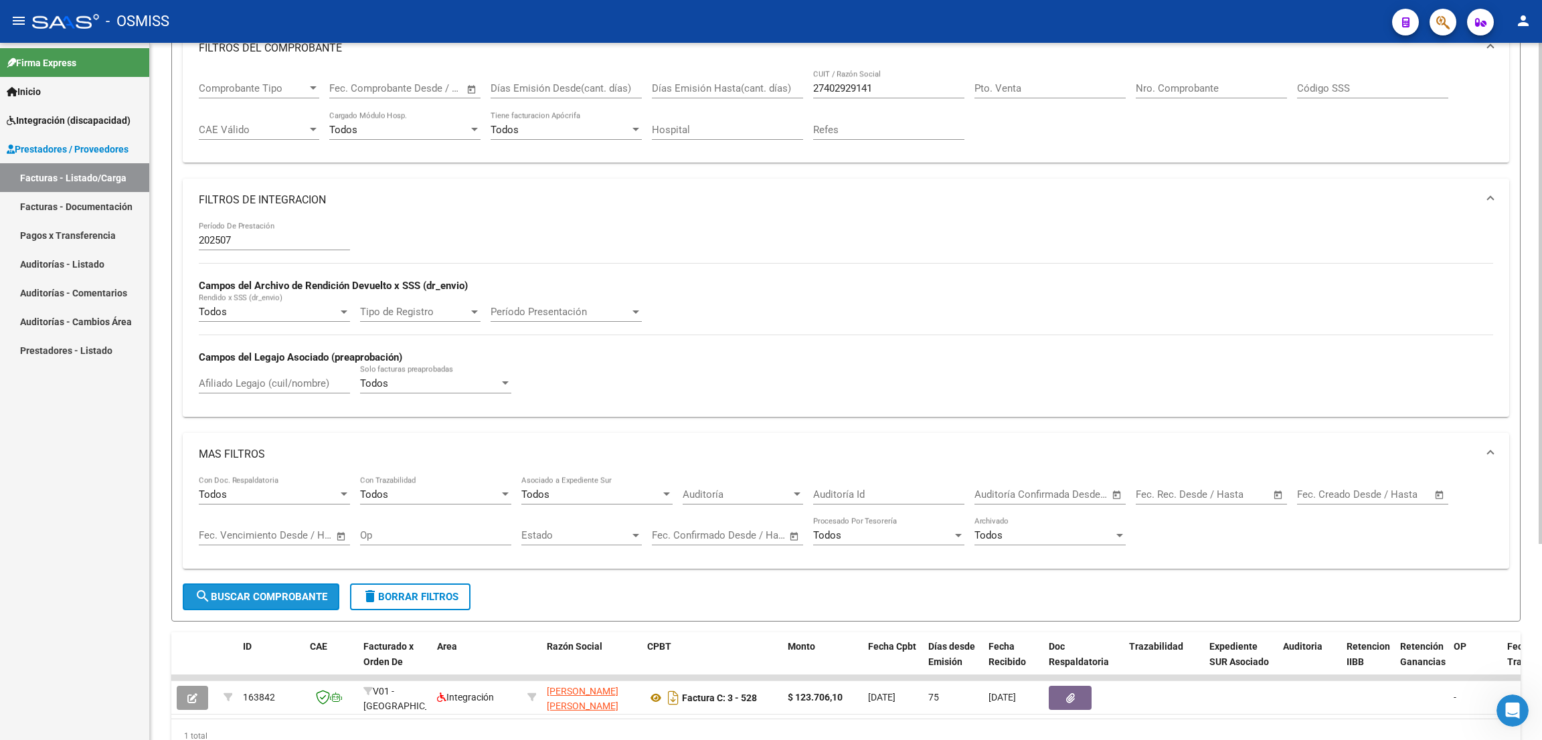
click at [295, 586] on button "search Buscar Comprobante" at bounding box center [261, 597] width 157 height 27
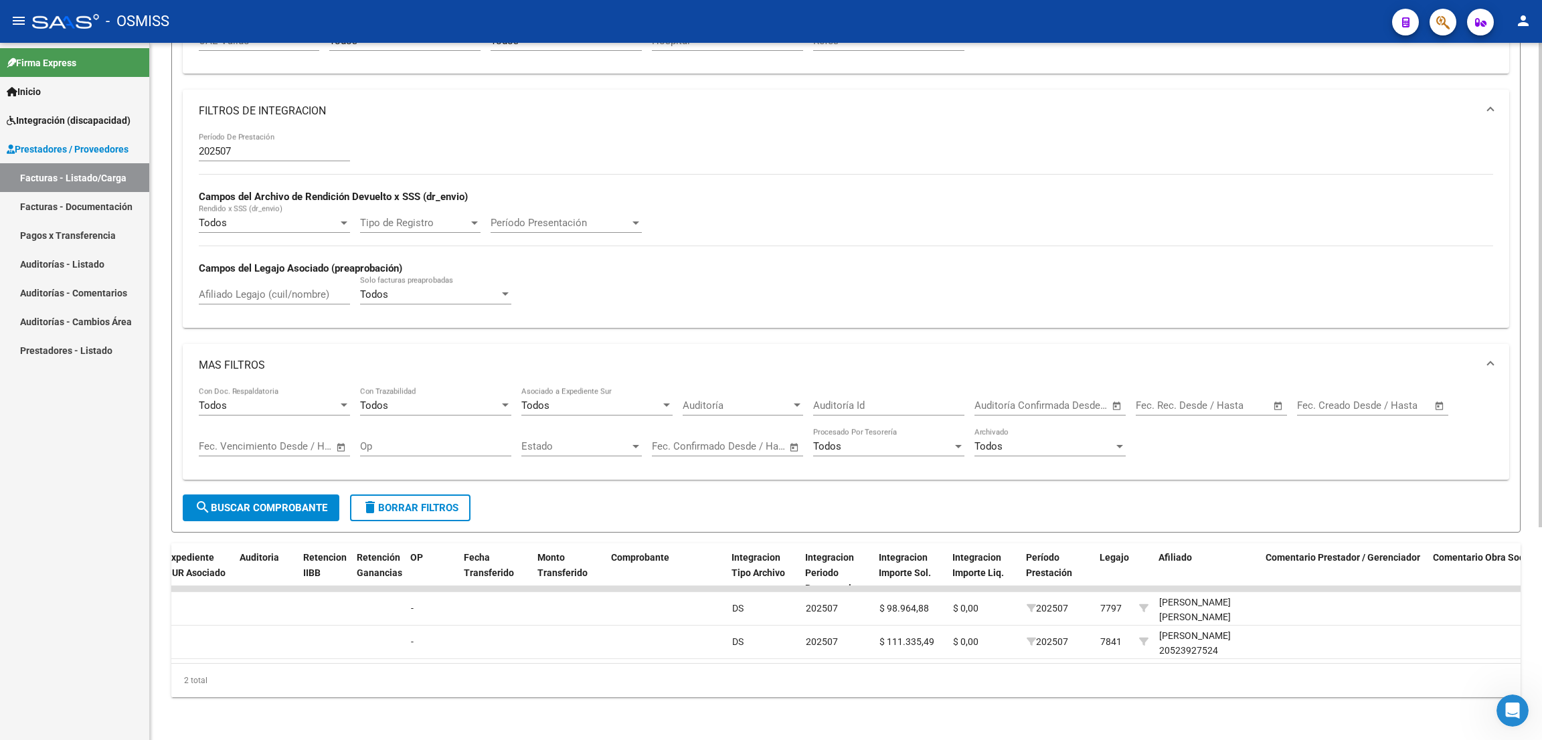
scroll to position [3, 0]
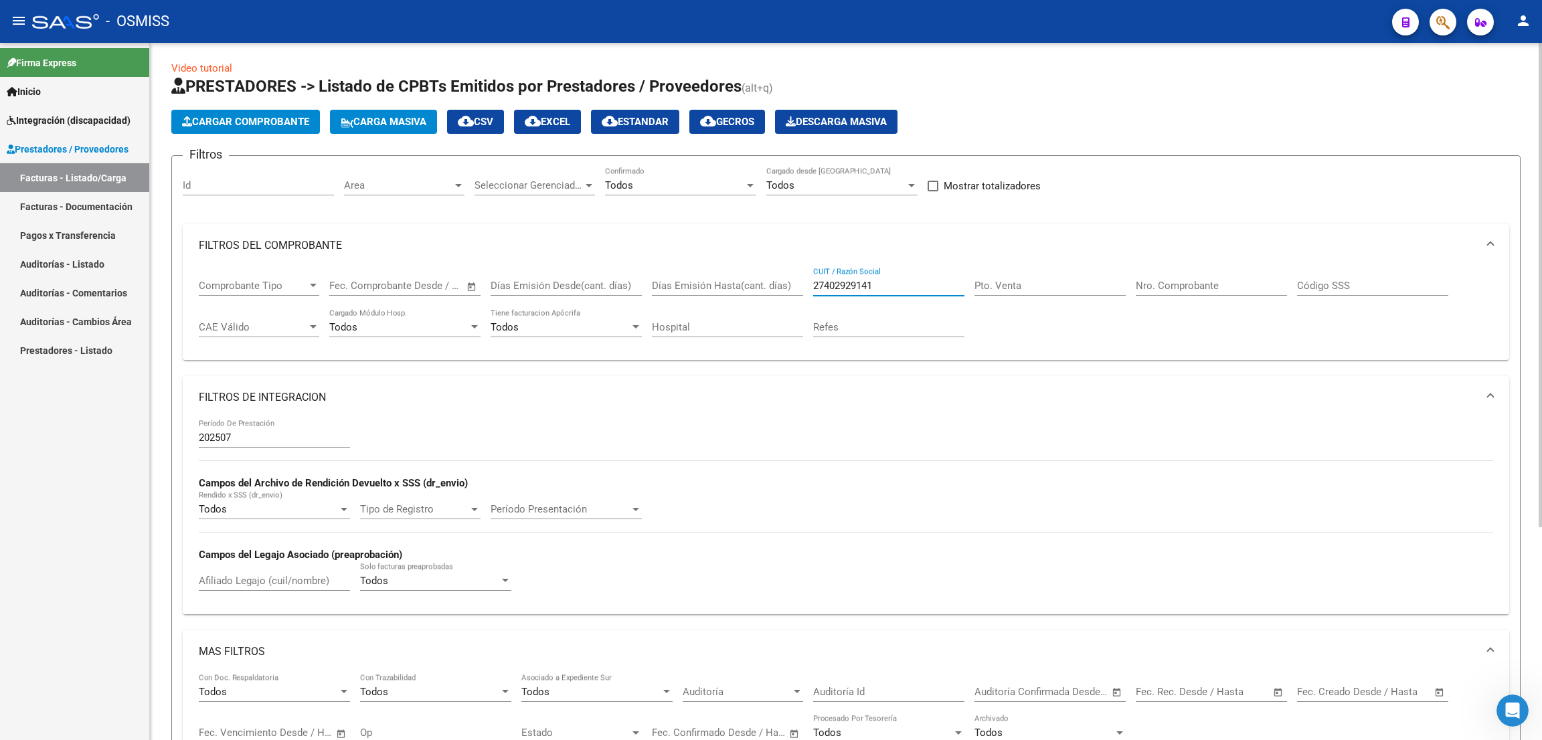
drag, startPoint x: 891, startPoint y: 289, endPoint x: 771, endPoint y: 297, distance: 120.8
click at [771, 297] on div "Comprobante Tipo Comprobante Tipo Fecha inicio – Fecha fin Fec. Comprobante Des…" at bounding box center [846, 308] width 1295 height 83
paste input "382774715"
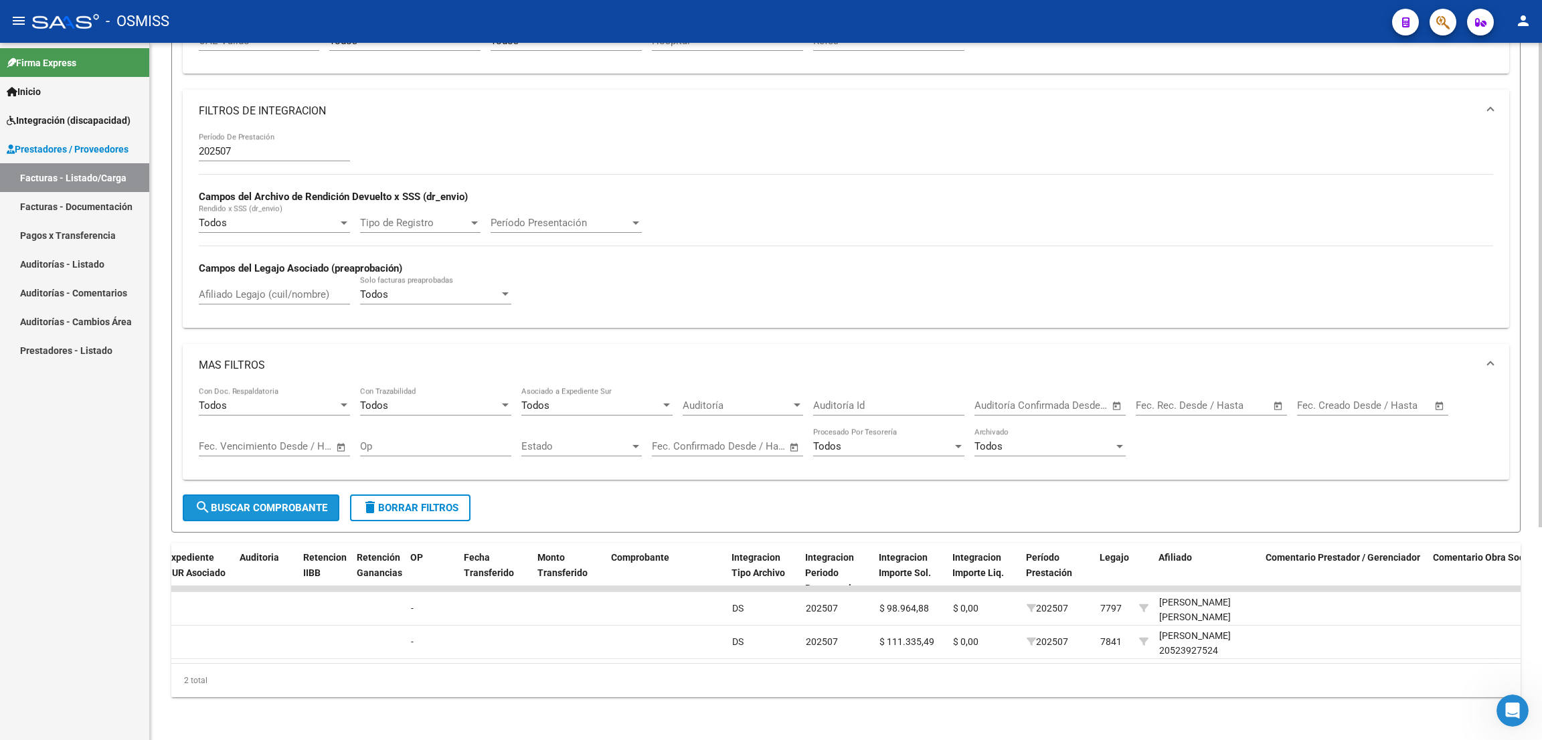
click at [315, 500] on button "search Buscar Comprobante" at bounding box center [261, 508] width 157 height 27
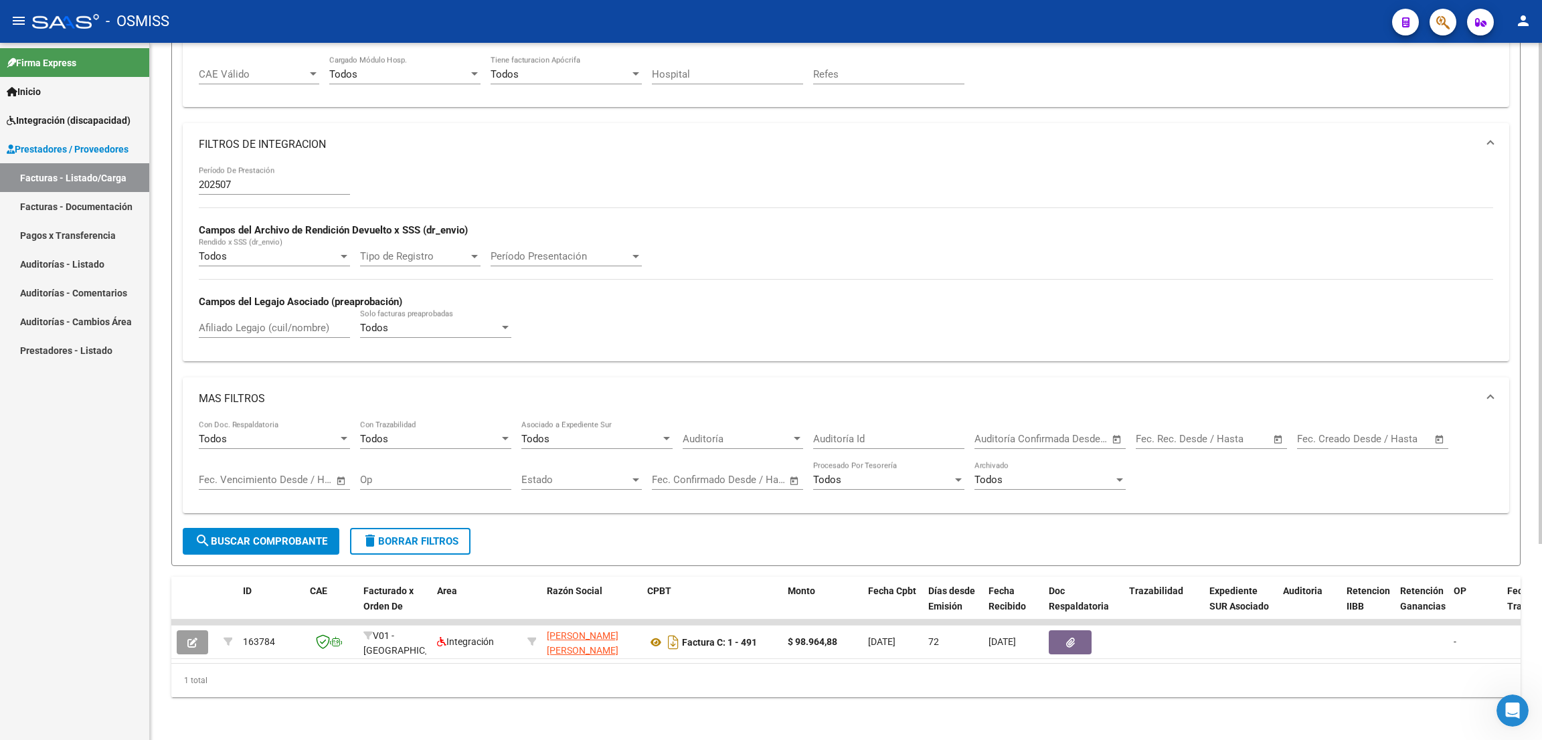
scroll to position [70, 0]
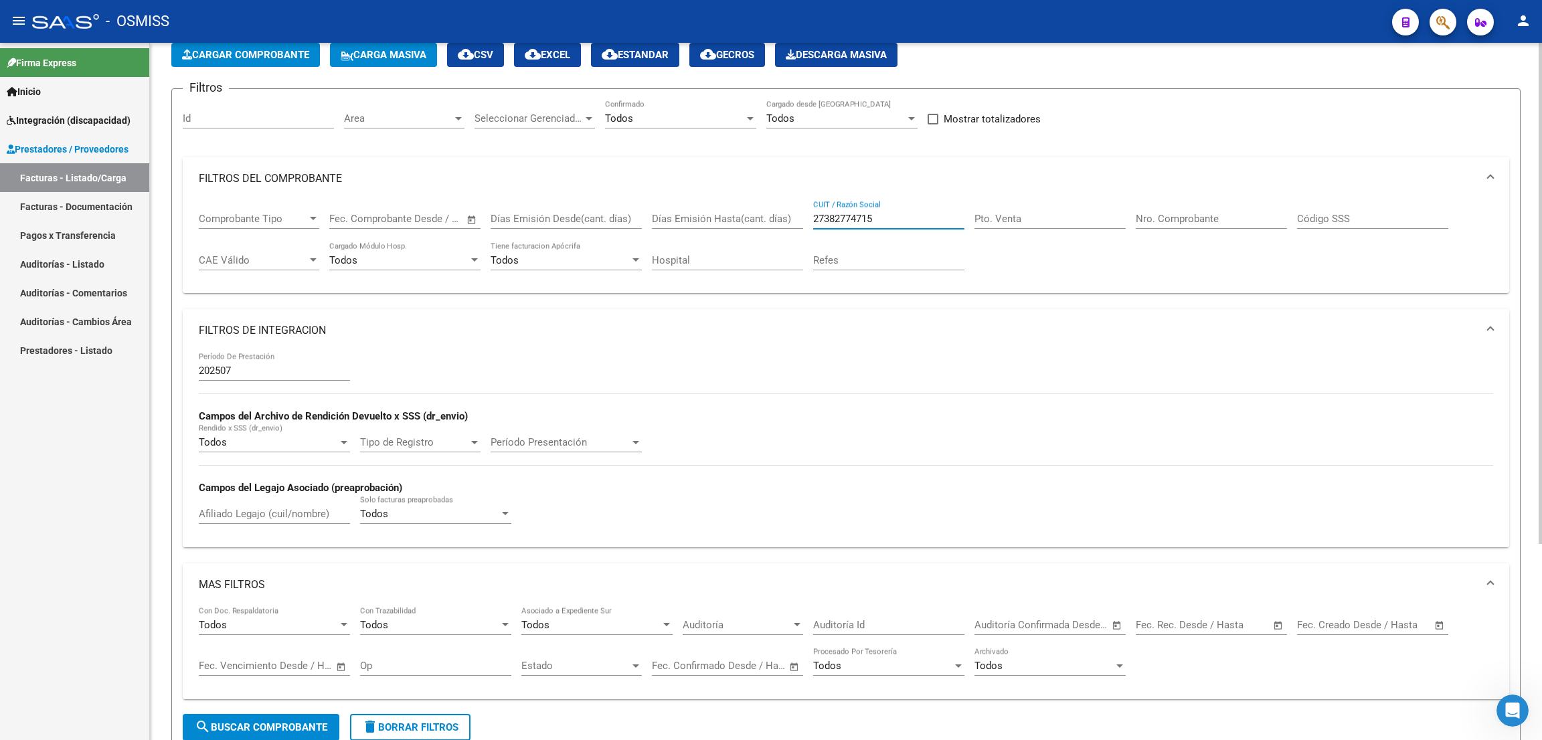
drag, startPoint x: 887, startPoint y: 215, endPoint x: 792, endPoint y: 210, distance: 95.2
click at [792, 210] on div "Comprobante Tipo Comprobante Tipo Fecha inicio – Fecha fin Fec. Comprobante Des…" at bounding box center [846, 241] width 1295 height 83
paste input "3294889434"
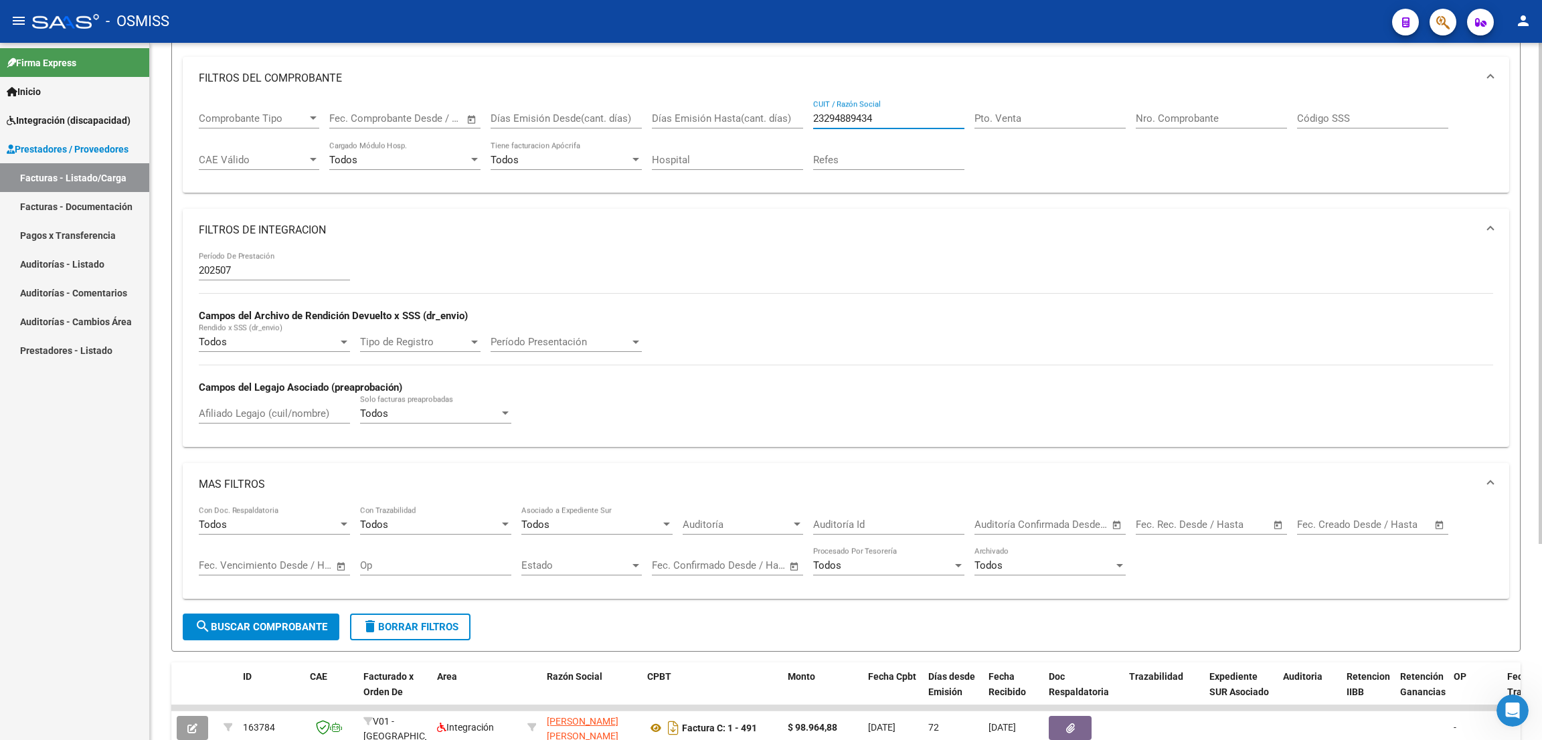
click at [307, 601] on span "search Buscar Comprobante" at bounding box center [261, 627] width 133 height 12
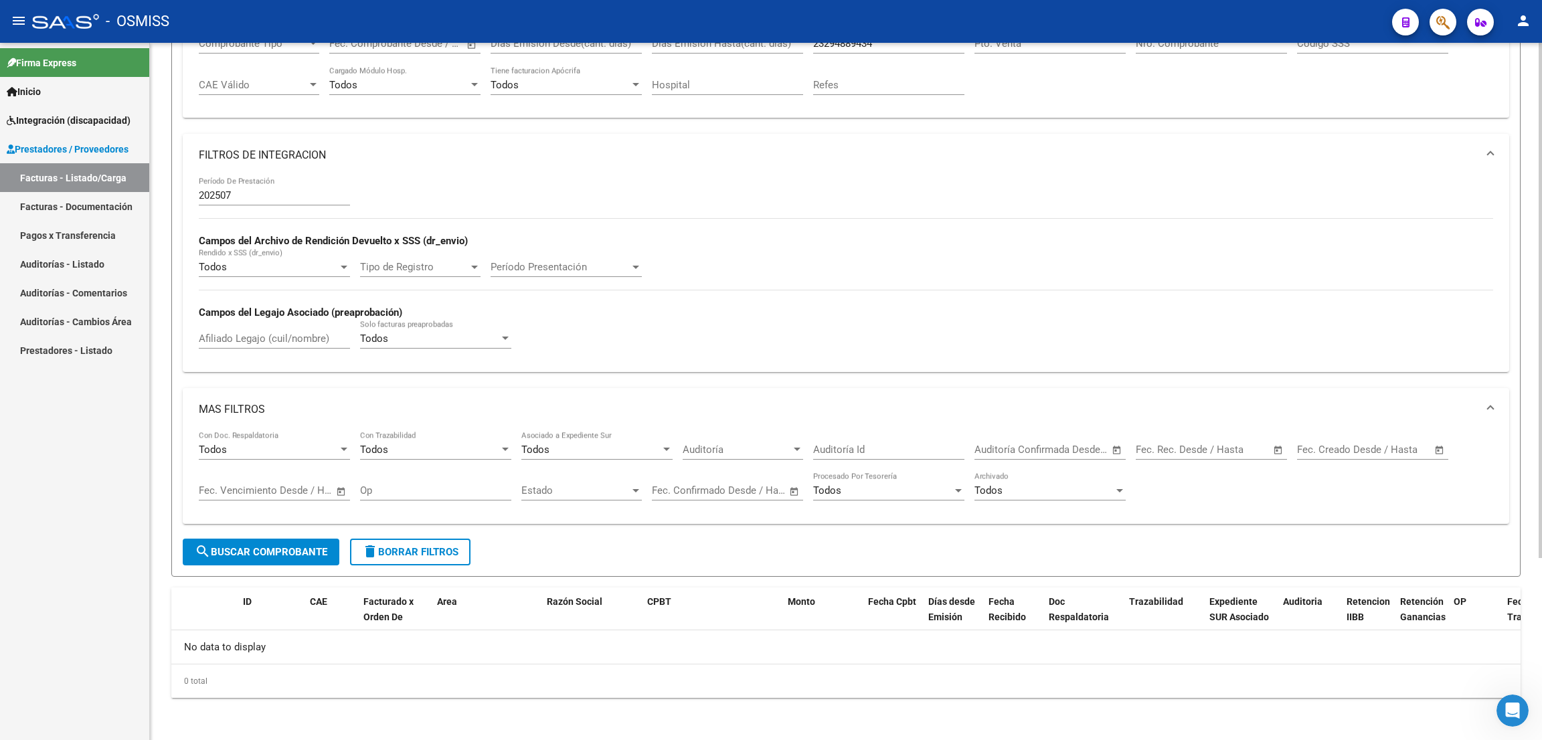
scroll to position [45, 0]
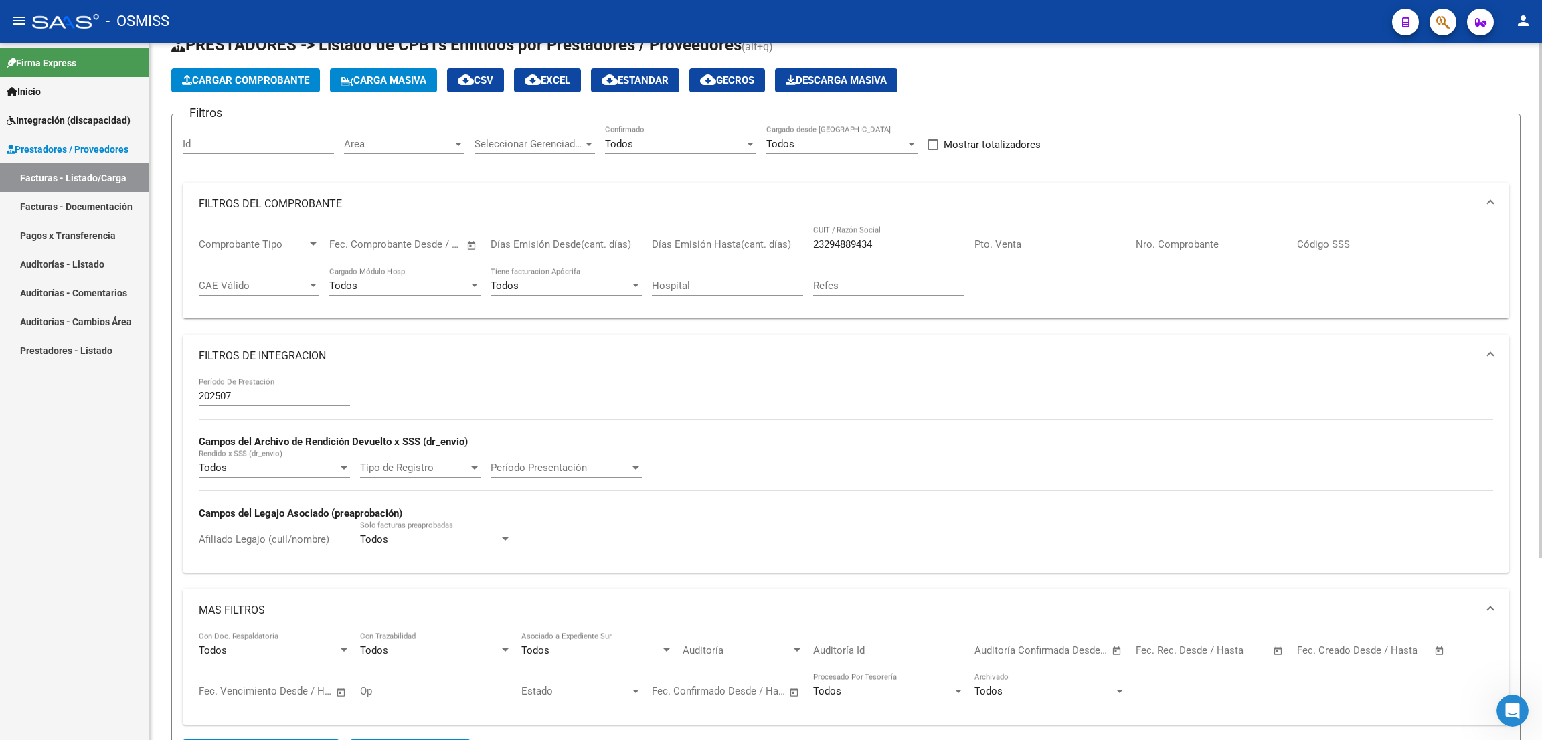
click at [882, 249] on div "23294889434 CUIT / Razón Social" at bounding box center [888, 240] width 151 height 29
drag, startPoint x: 889, startPoint y: 246, endPoint x: 752, endPoint y: 230, distance: 137.5
click at [754, 235] on div "Comprobante Tipo Comprobante Tipo Fecha inicio – Fecha fin Fec. Comprobante Des…" at bounding box center [846, 267] width 1295 height 83
paste input "7384965798"
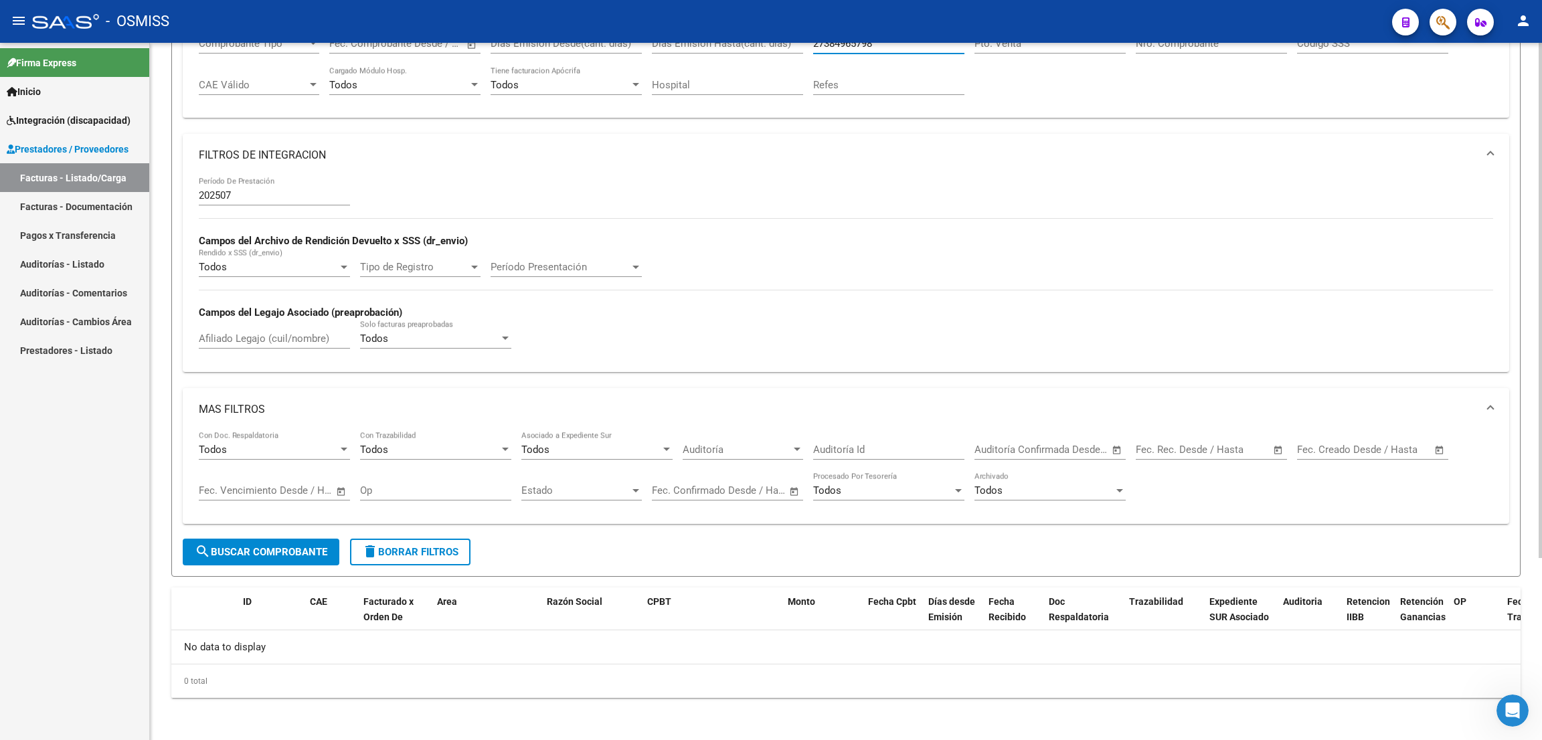
type input "27384965798"
click at [324, 551] on span "search Buscar Comprobante" at bounding box center [261, 552] width 133 height 12
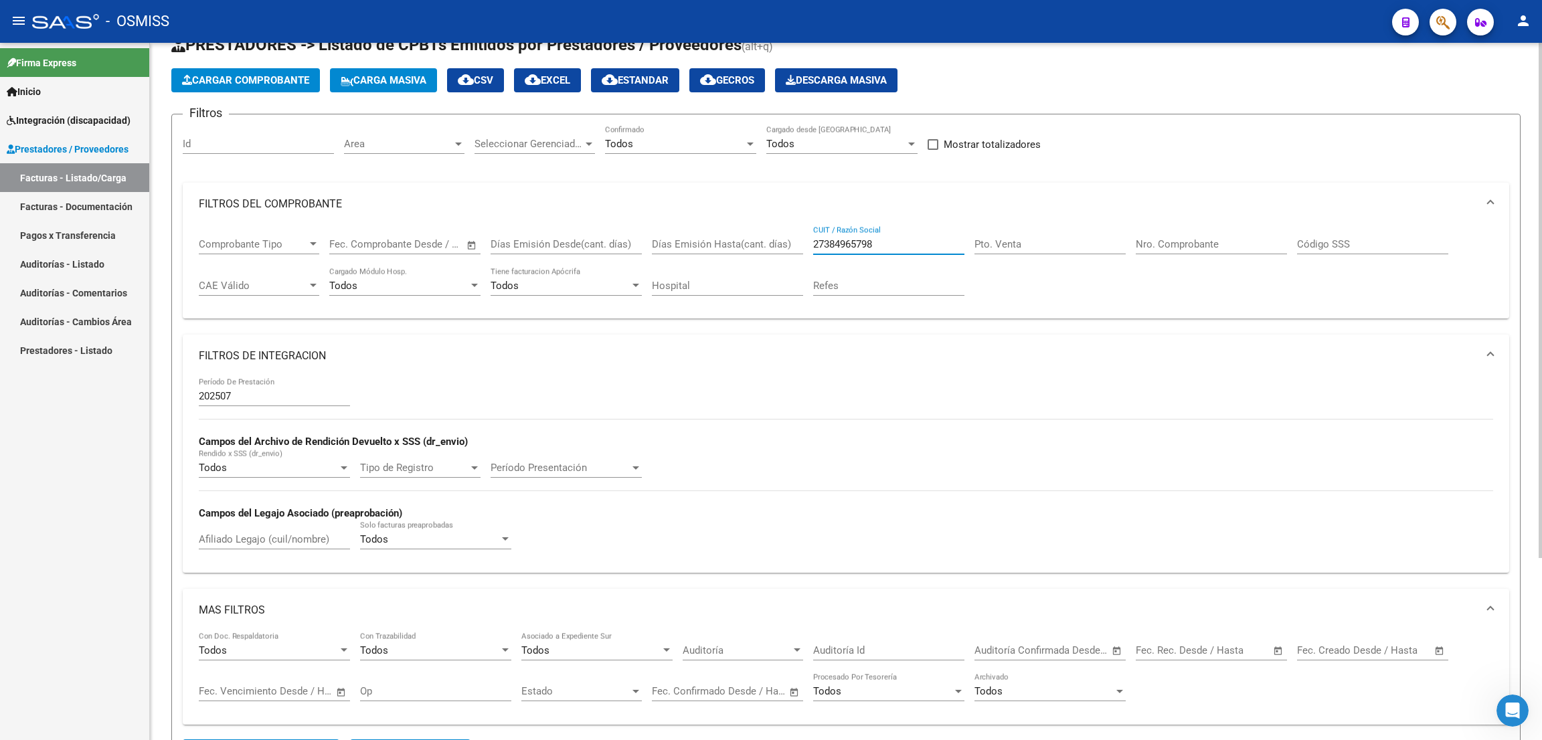
drag, startPoint x: 882, startPoint y: 243, endPoint x: 773, endPoint y: 225, distance: 111.3
click at [773, 226] on div "Comprobante Tipo Comprobante Tipo Fecha inicio – Fecha fin Fec. Comprobante Des…" at bounding box center [846, 267] width 1295 height 83
click at [1006, 242] on input "Pto. Venta" at bounding box center [1050, 244] width 151 height 12
type input "4"
click at [1179, 246] on input "Nro. Comprobante" at bounding box center [1211, 244] width 151 height 12
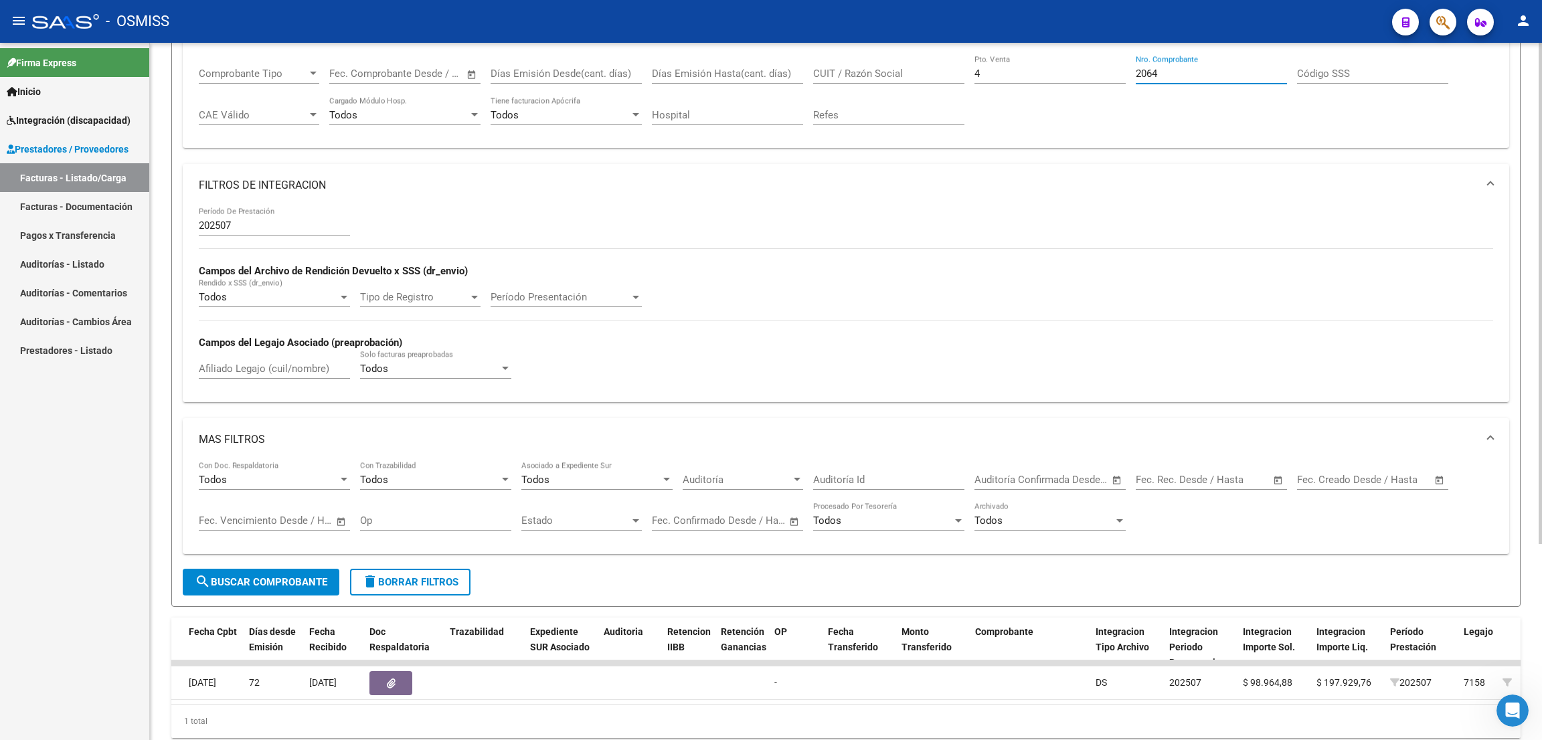
scroll to position [0, 910]
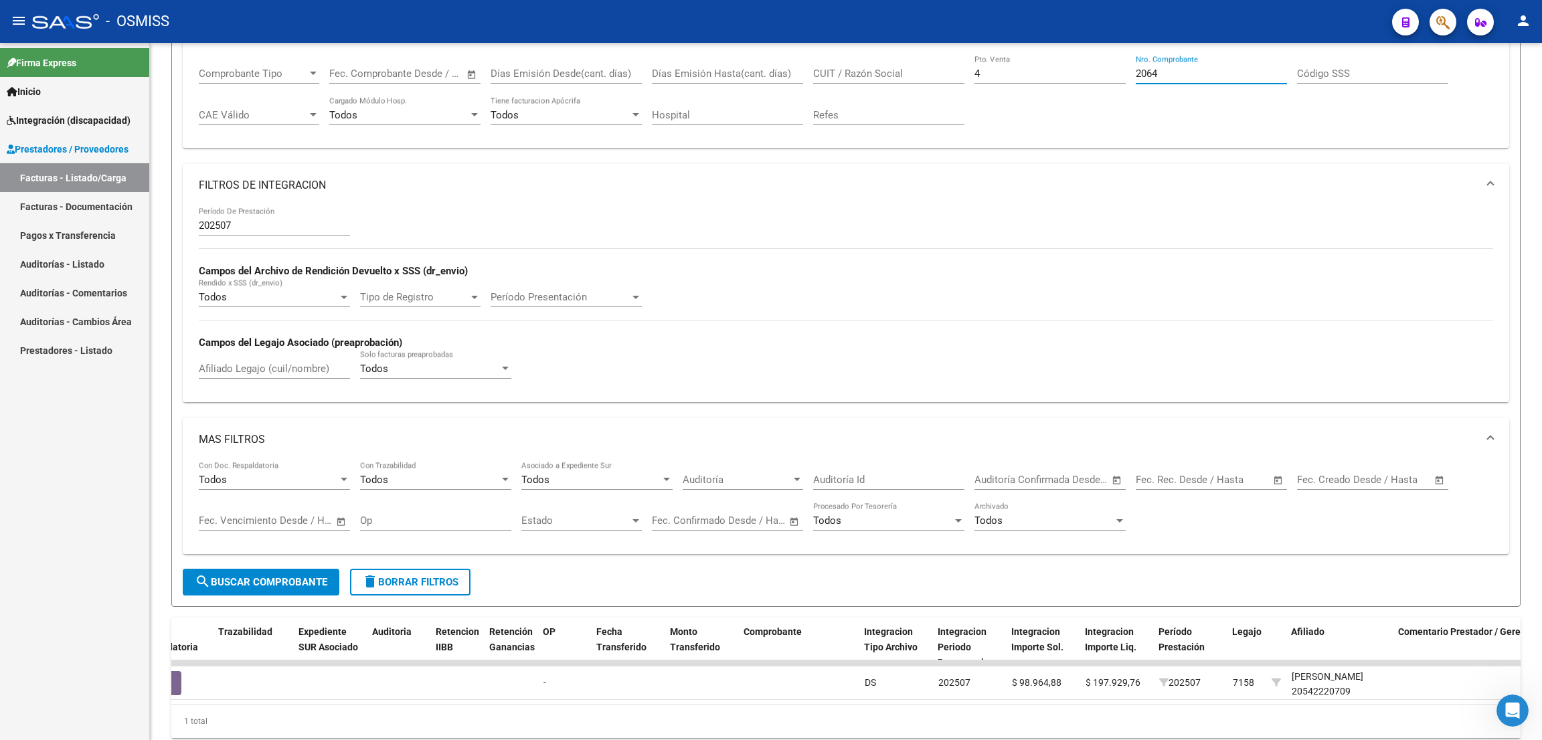
type input "2064"
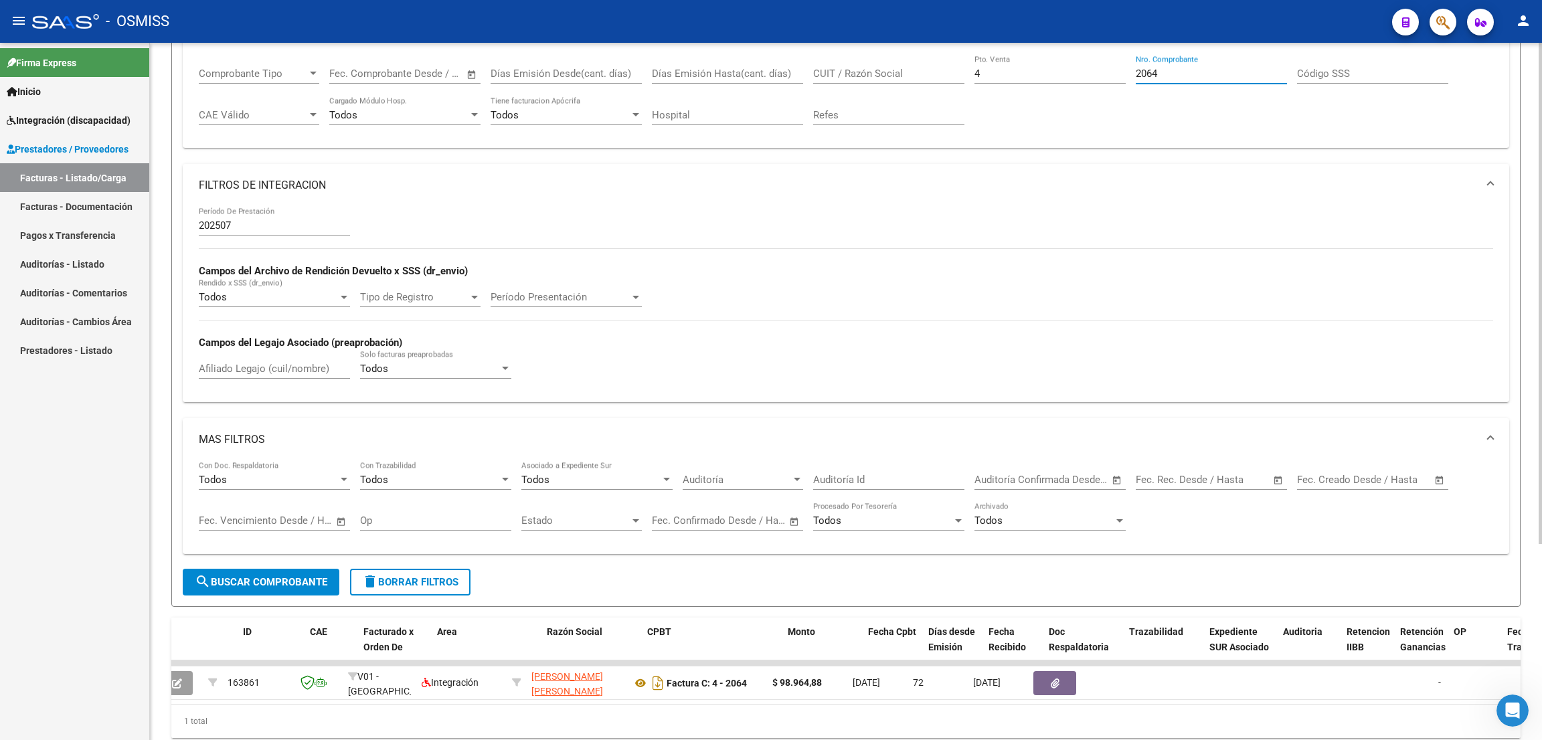
scroll to position [0, 0]
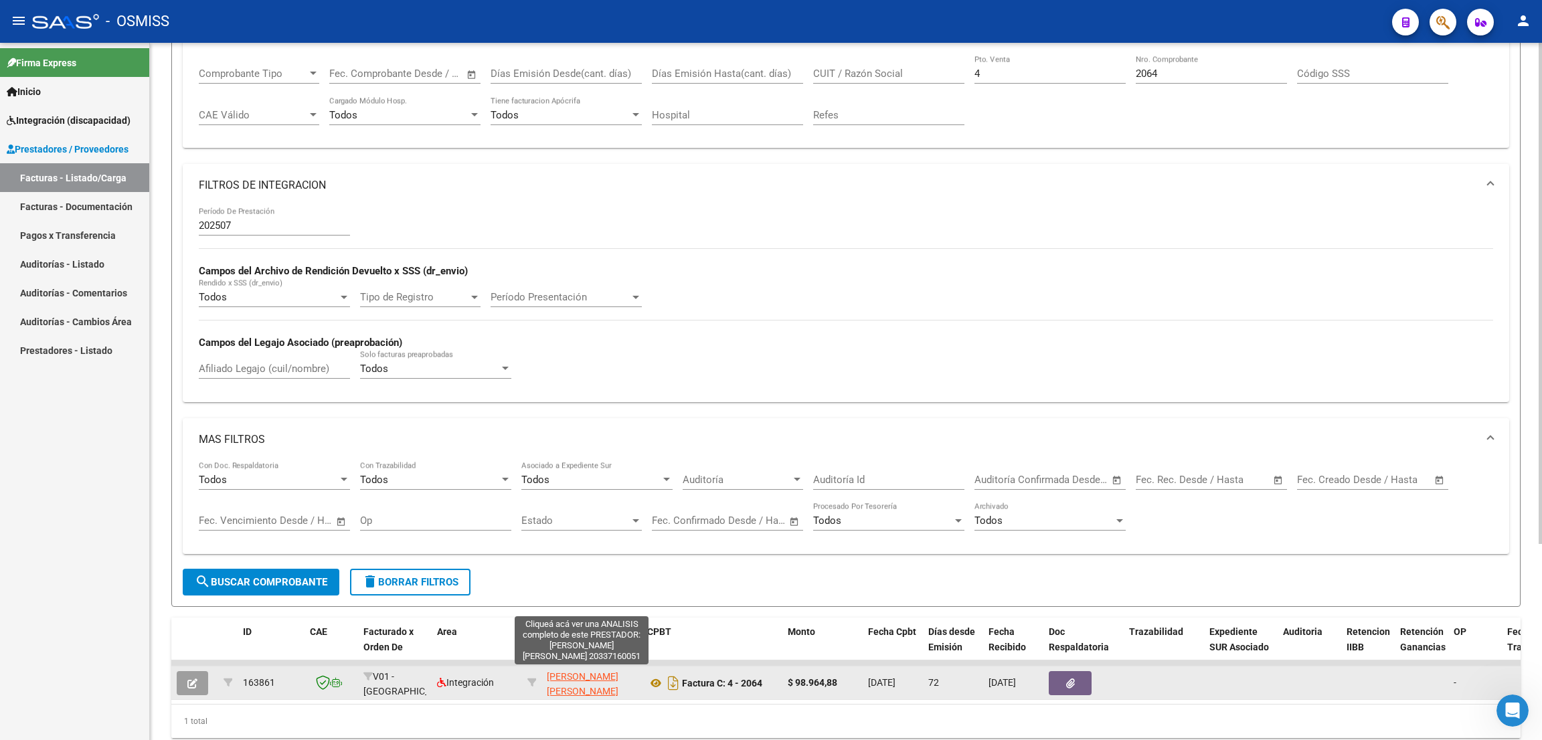
click at [589, 601] on span "[PERSON_NAME] [PERSON_NAME]" at bounding box center [583, 684] width 72 height 26
type textarea "20337160051"
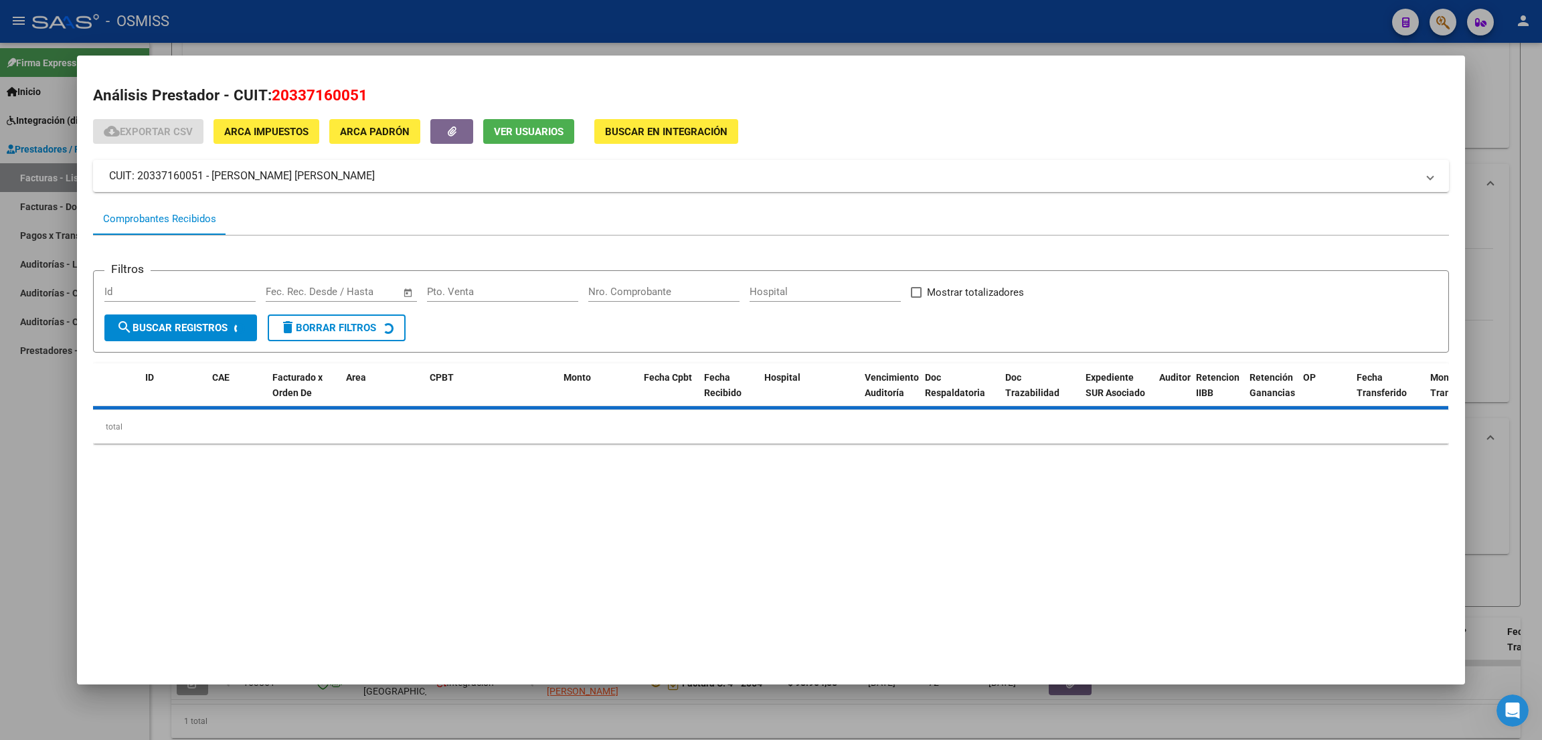
drag, startPoint x: 355, startPoint y: 96, endPoint x: 270, endPoint y: 97, distance: 85.0
click at [270, 97] on h2 "Análisis Prestador - CUIT: 20337160051" at bounding box center [771, 95] width 1356 height 23
copy span "20337160051"
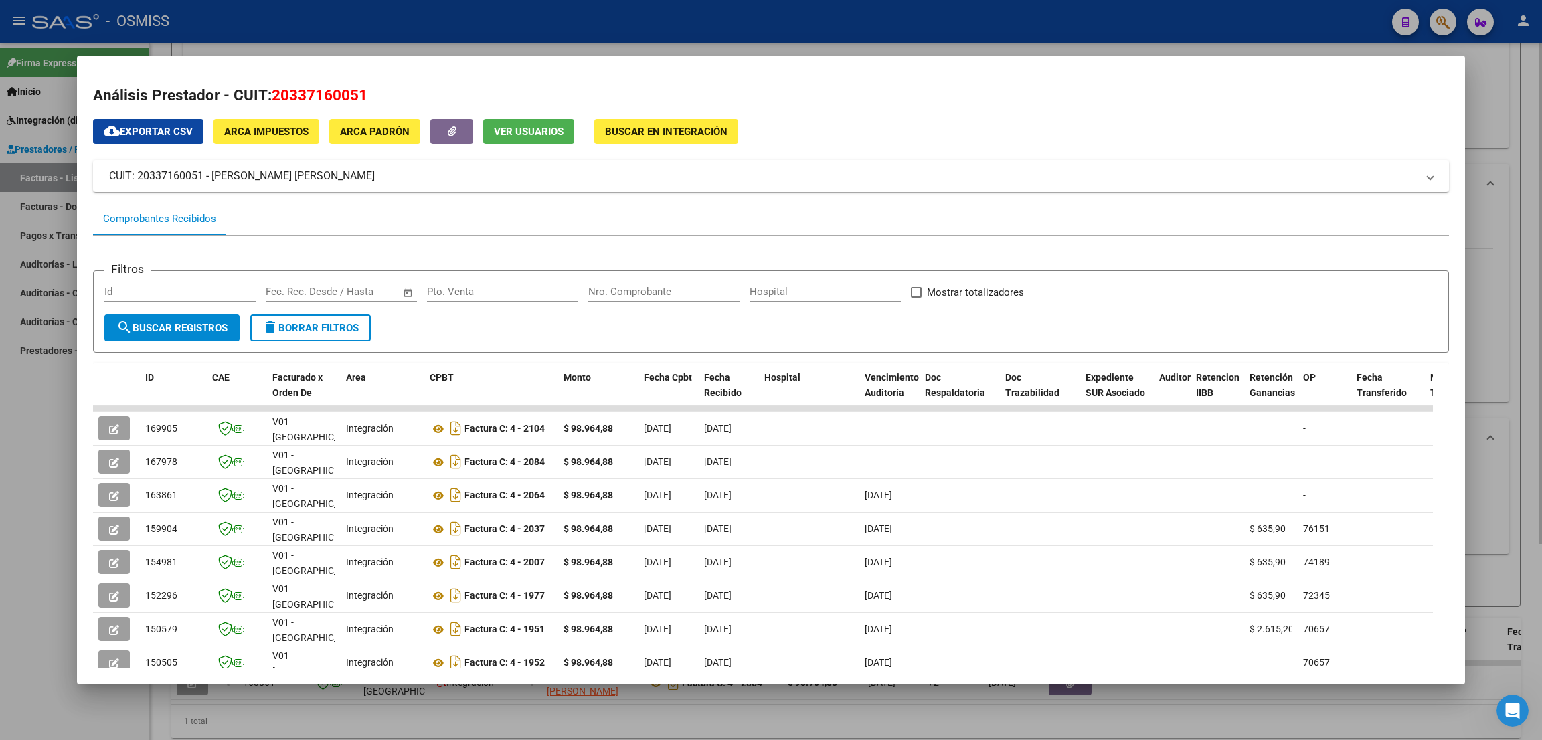
drag, startPoint x: 1509, startPoint y: 114, endPoint x: 1499, endPoint y: 122, distance: 12.9
click at [1371, 116] on div at bounding box center [771, 370] width 1542 height 740
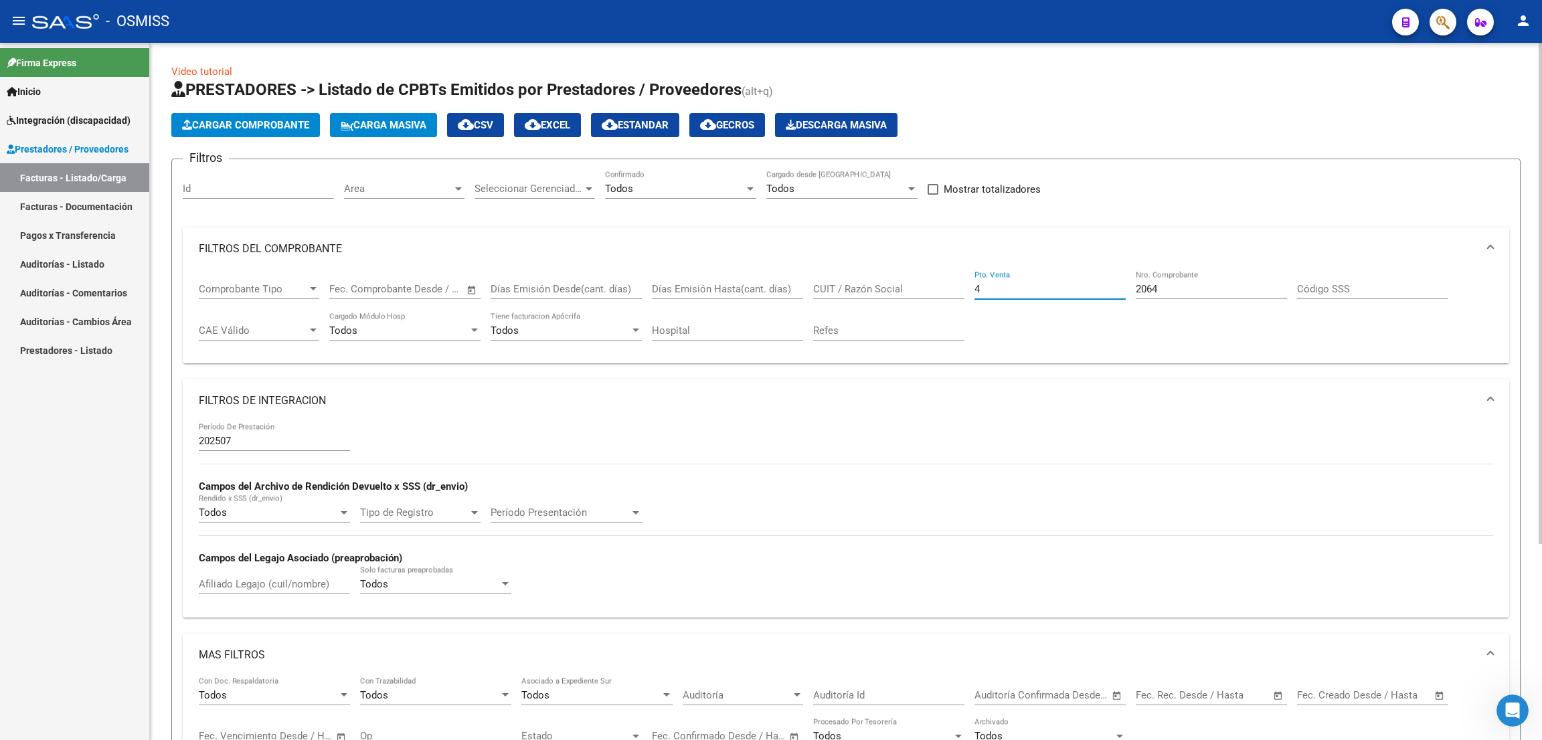
click at [995, 286] on input "4" at bounding box center [1050, 289] width 151 height 12
click at [1172, 290] on input "2064" at bounding box center [1211, 289] width 151 height 12
type input "2"
click at [852, 289] on input "CUIT / Razón Social" at bounding box center [888, 289] width 151 height 12
paste input "27393892043"
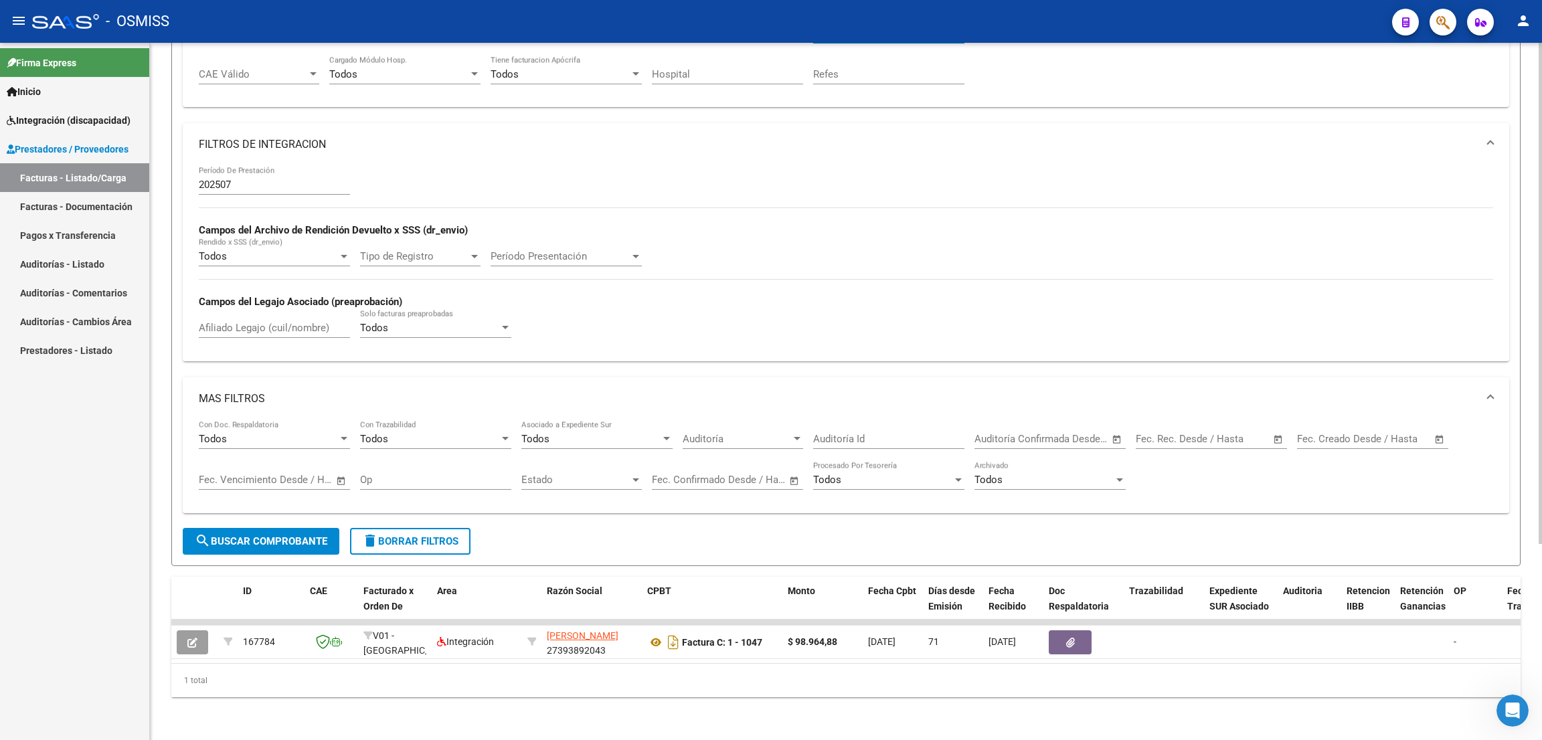
scroll to position [70, 0]
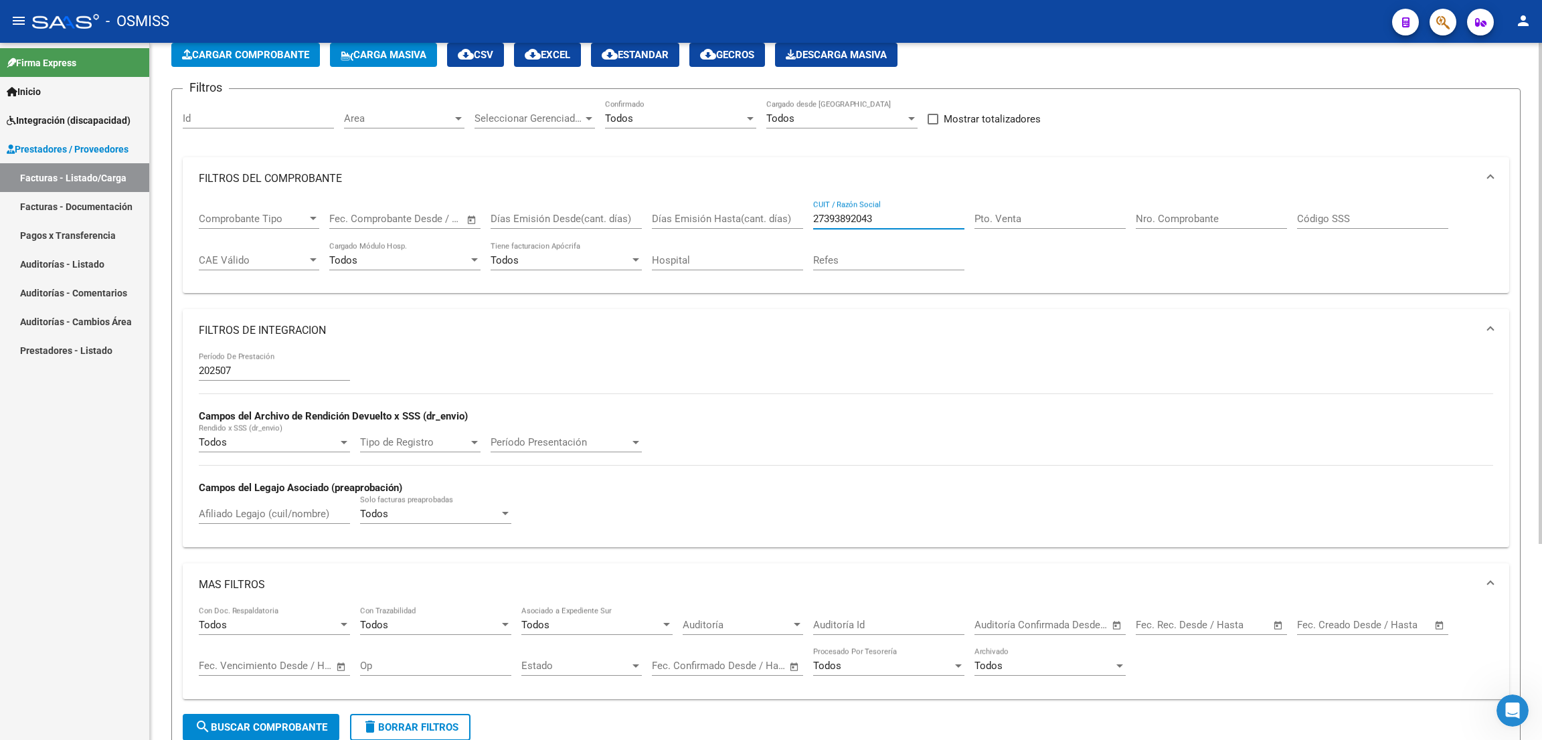
drag, startPoint x: 917, startPoint y: 222, endPoint x: 803, endPoint y: 215, distance: 114.7
click at [803, 215] on div "Comprobante Tipo Comprobante Tipo Fecha inicio – Fecha fin Fec. Comprobante Des…" at bounding box center [846, 241] width 1295 height 83
paste input "19647851"
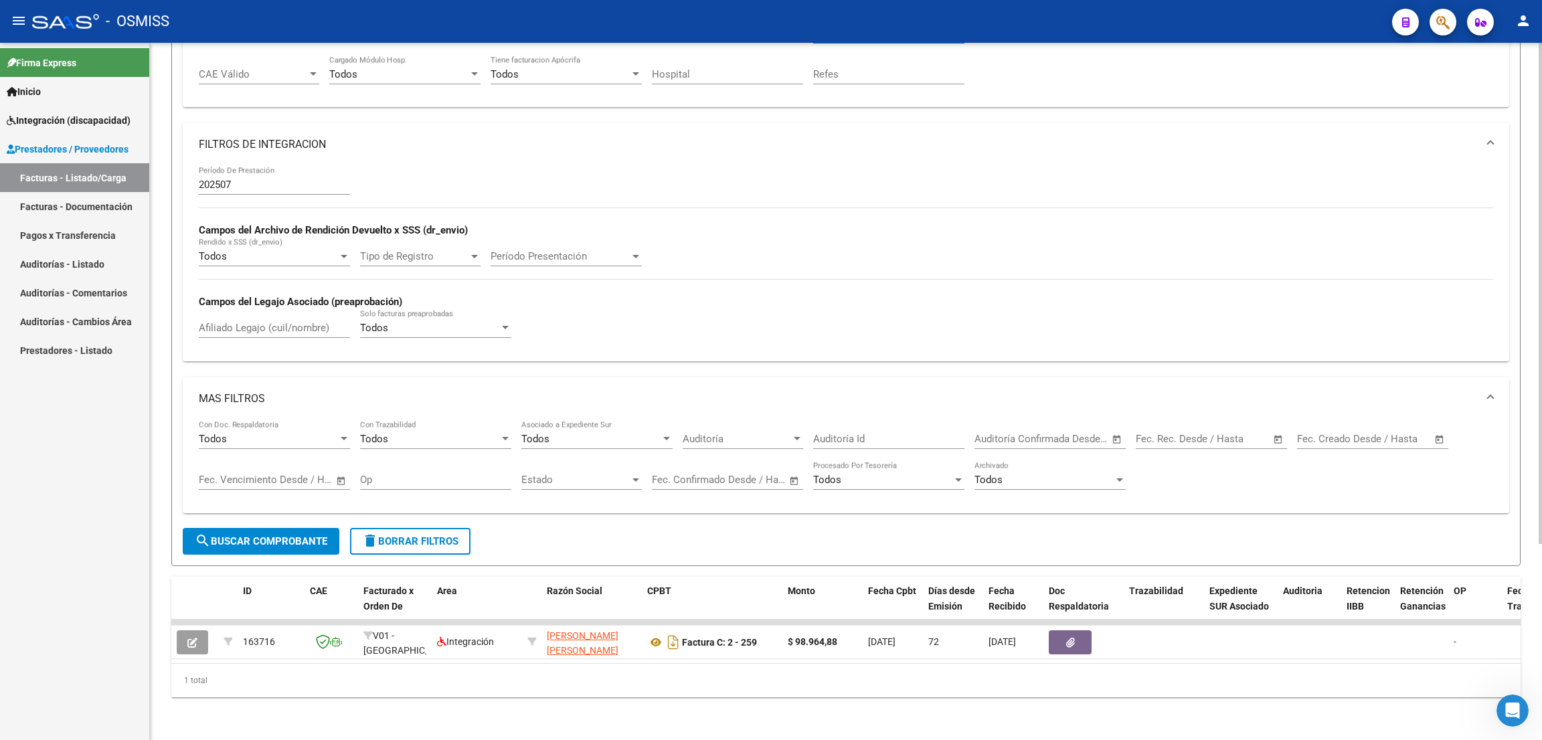
scroll to position [0, 0]
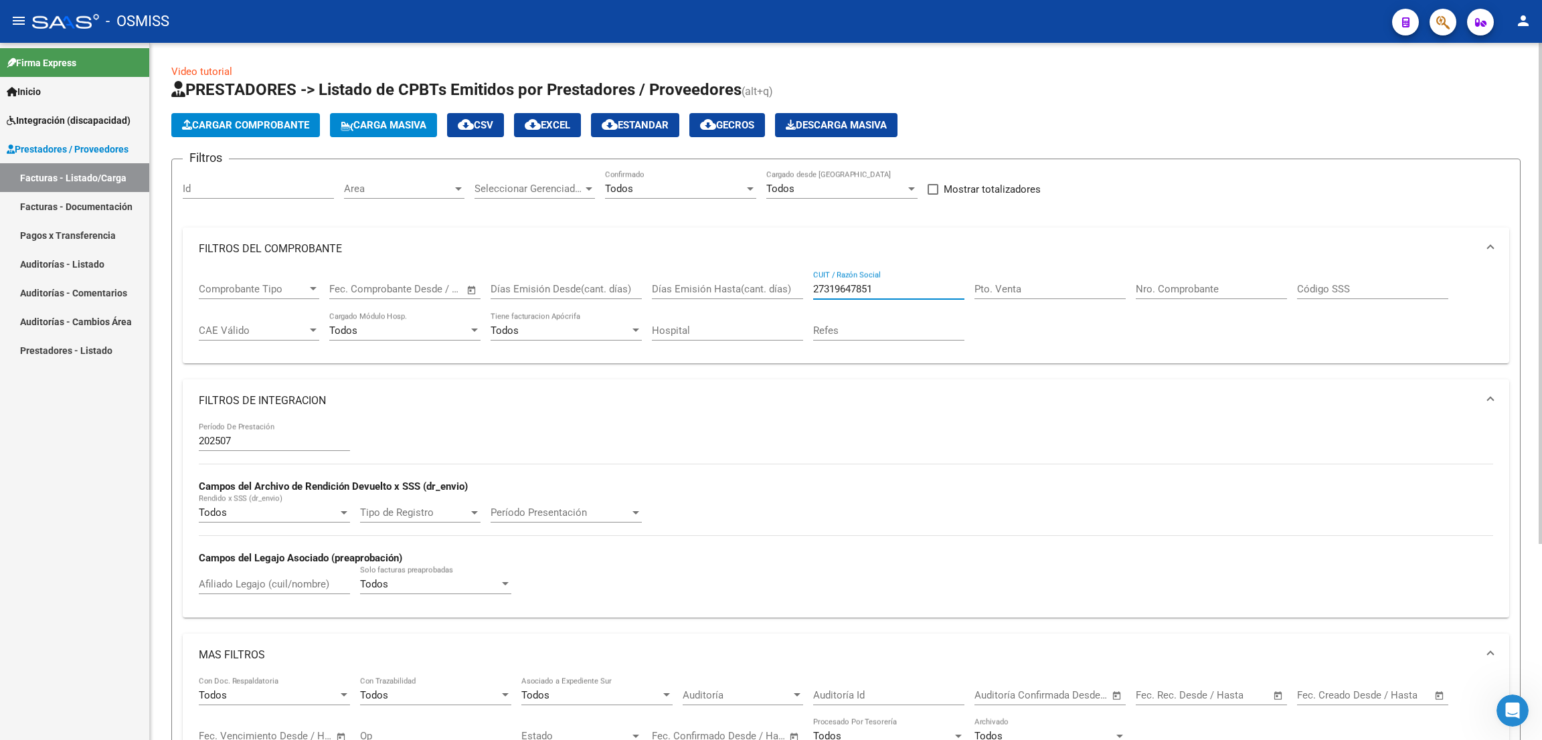
drag, startPoint x: 894, startPoint y: 290, endPoint x: 760, endPoint y: 263, distance: 136.5
click at [760, 263] on mat-expansion-panel "FILTROS DEL COMPROBANTE Comprobante Tipo Comprobante Tipo Fecha inicio – Fecha …" at bounding box center [846, 296] width 1327 height 137
paste input "85218686"
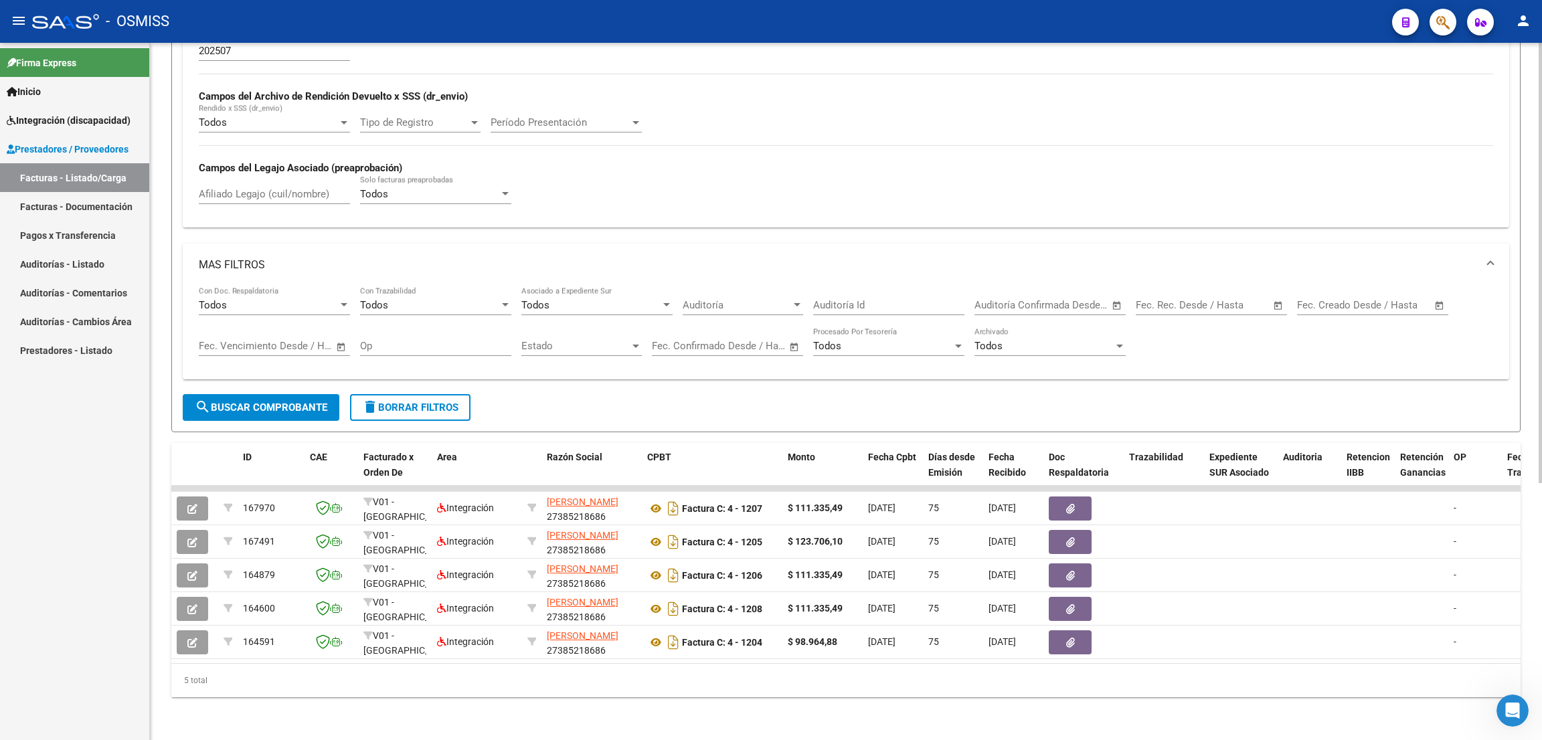
scroll to position [100, 0]
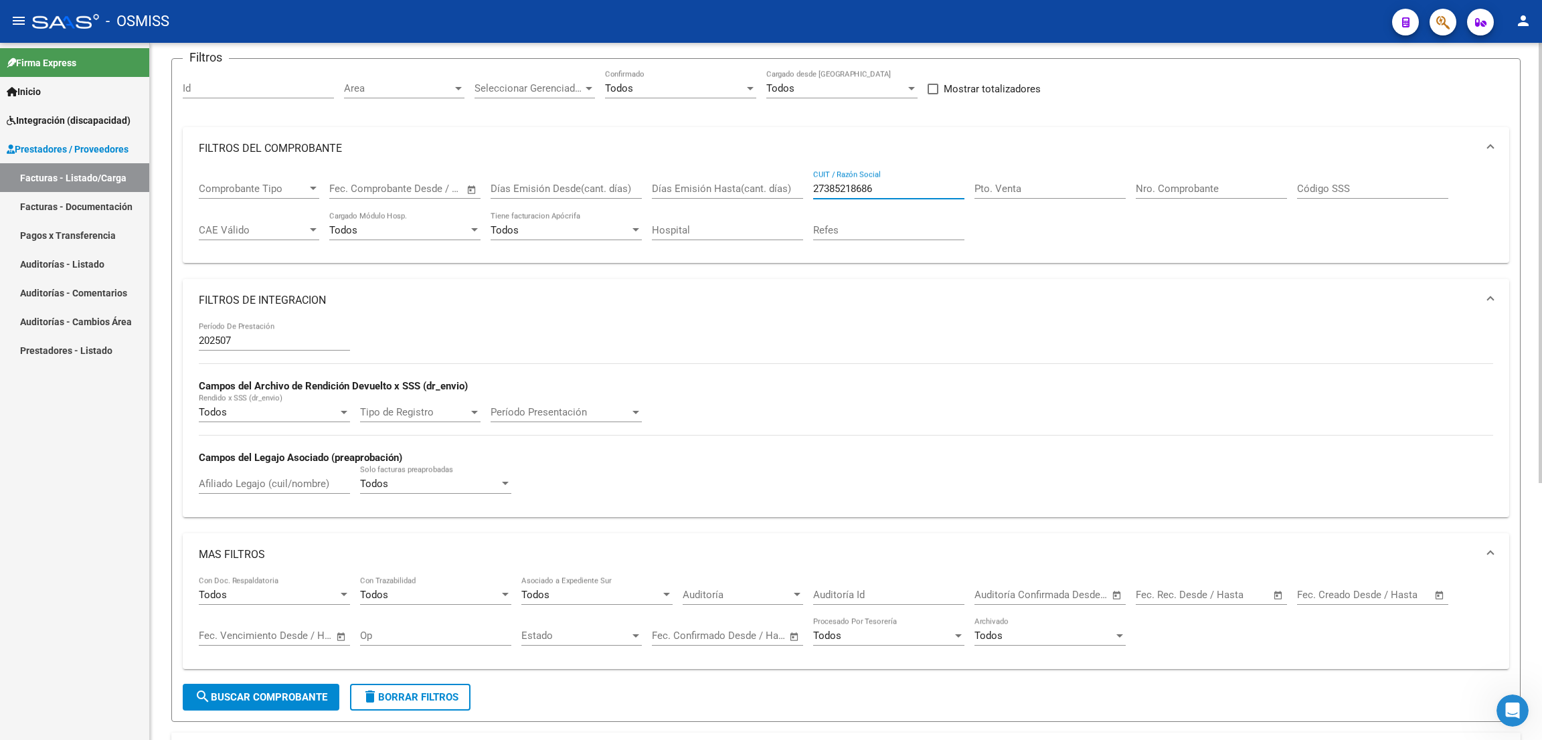
drag, startPoint x: 878, startPoint y: 181, endPoint x: 800, endPoint y: 182, distance: 78.3
click at [800, 182] on div "Comprobante Tipo Comprobante Tipo Fecha inicio – Fecha fin Fec. Comprobante Des…" at bounding box center [846, 211] width 1295 height 83
paste input "203680495"
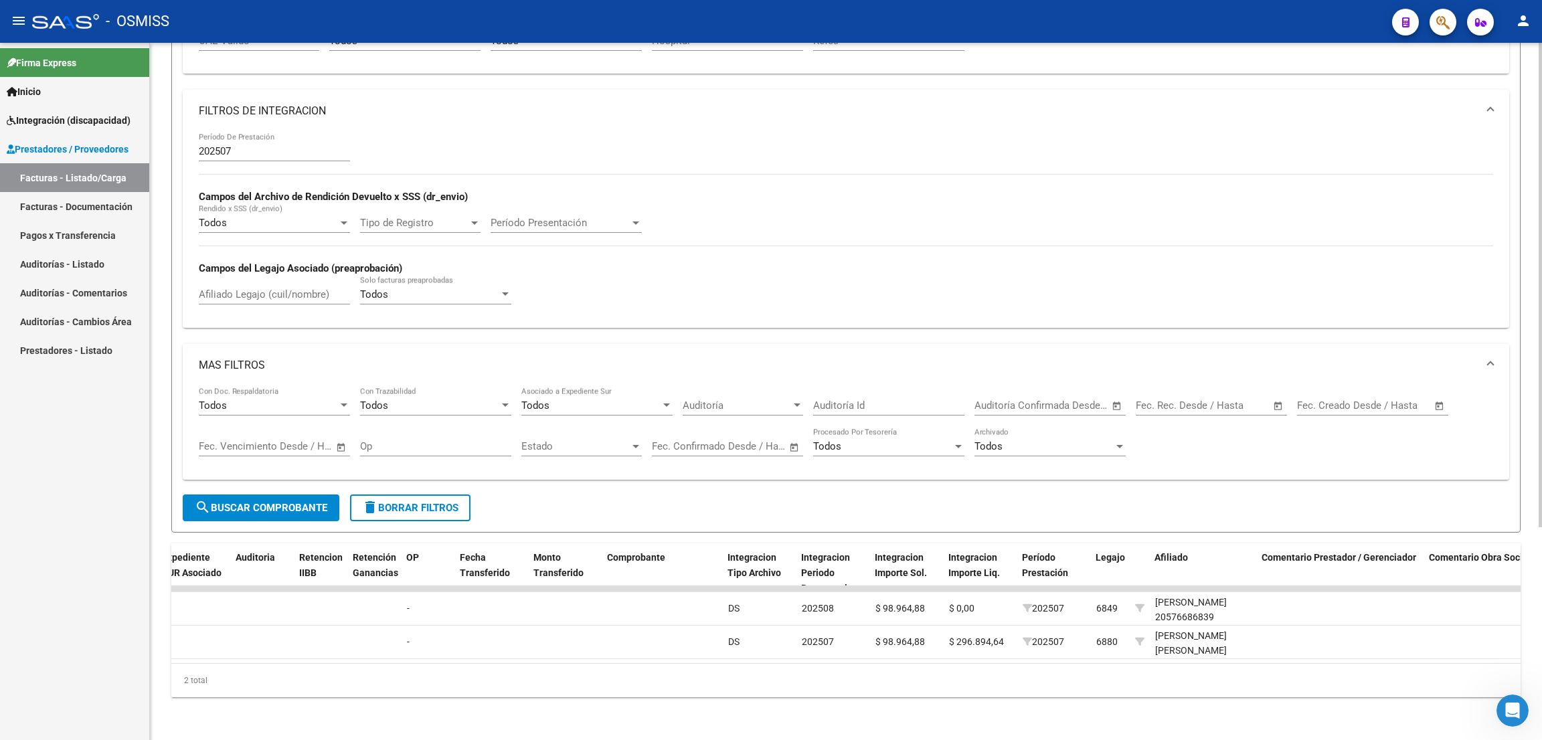
scroll to position [3, 0]
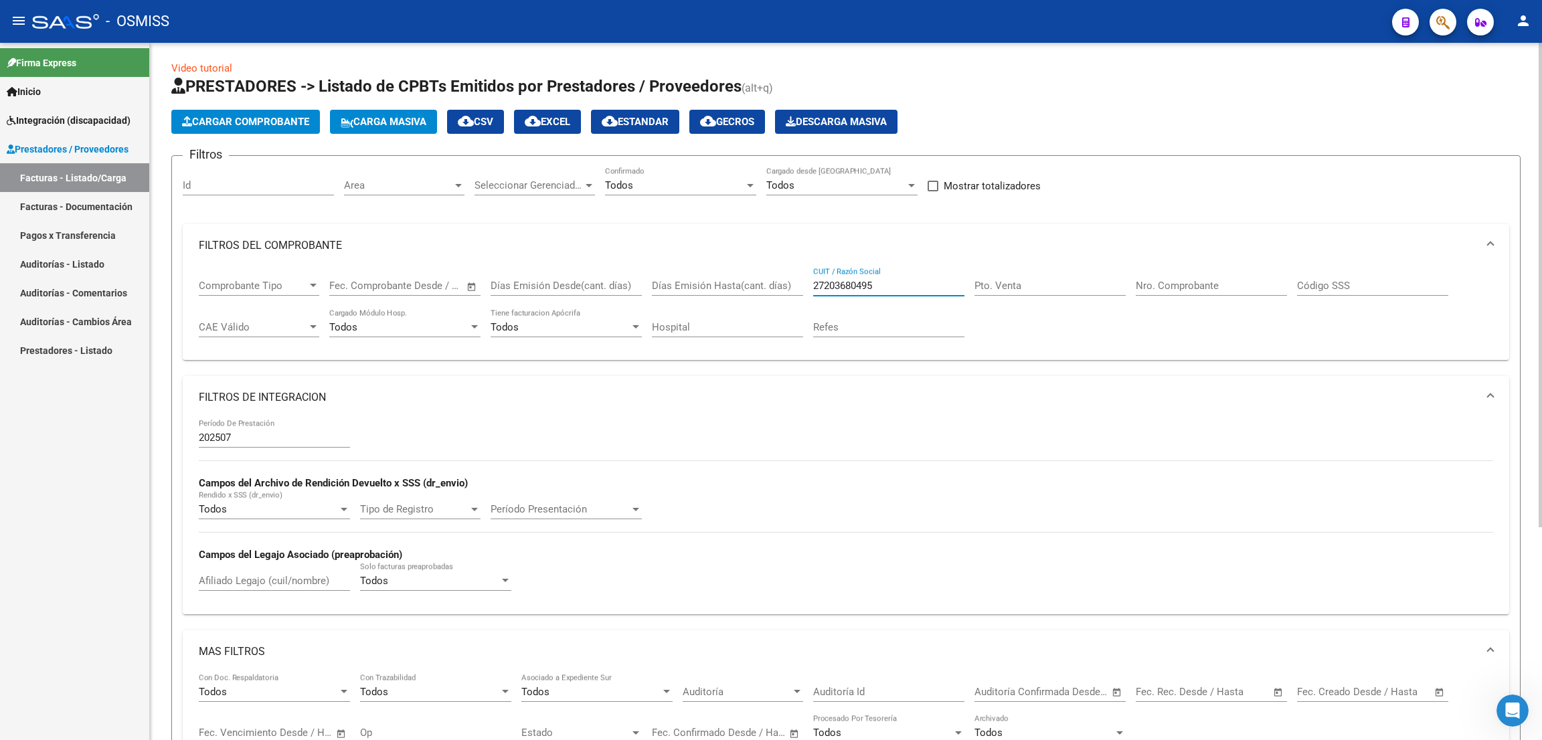
drag, startPoint x: 905, startPoint y: 278, endPoint x: 779, endPoint y: 275, distance: 126.6
click at [779, 274] on div "Comprobante Tipo Comprobante Tipo Fecha inicio – Fecha fin Fec. Comprobante Des…" at bounding box center [846, 308] width 1295 height 83
paste input "0316246274"
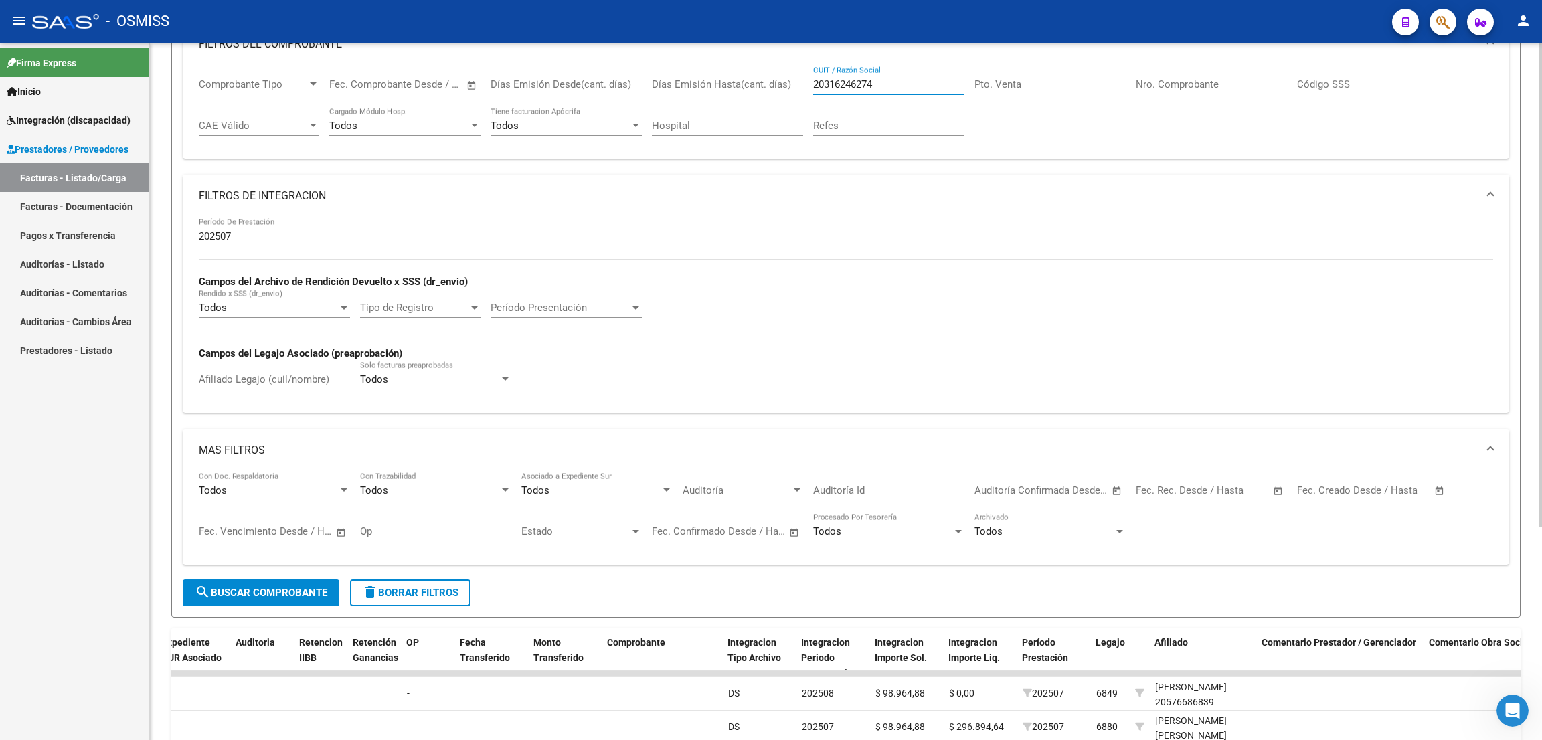
type input "20316246274"
drag, startPoint x: 281, startPoint y: 596, endPoint x: 297, endPoint y: 583, distance: 20.9
click at [282, 596] on span "search Buscar Comprobante" at bounding box center [261, 593] width 133 height 12
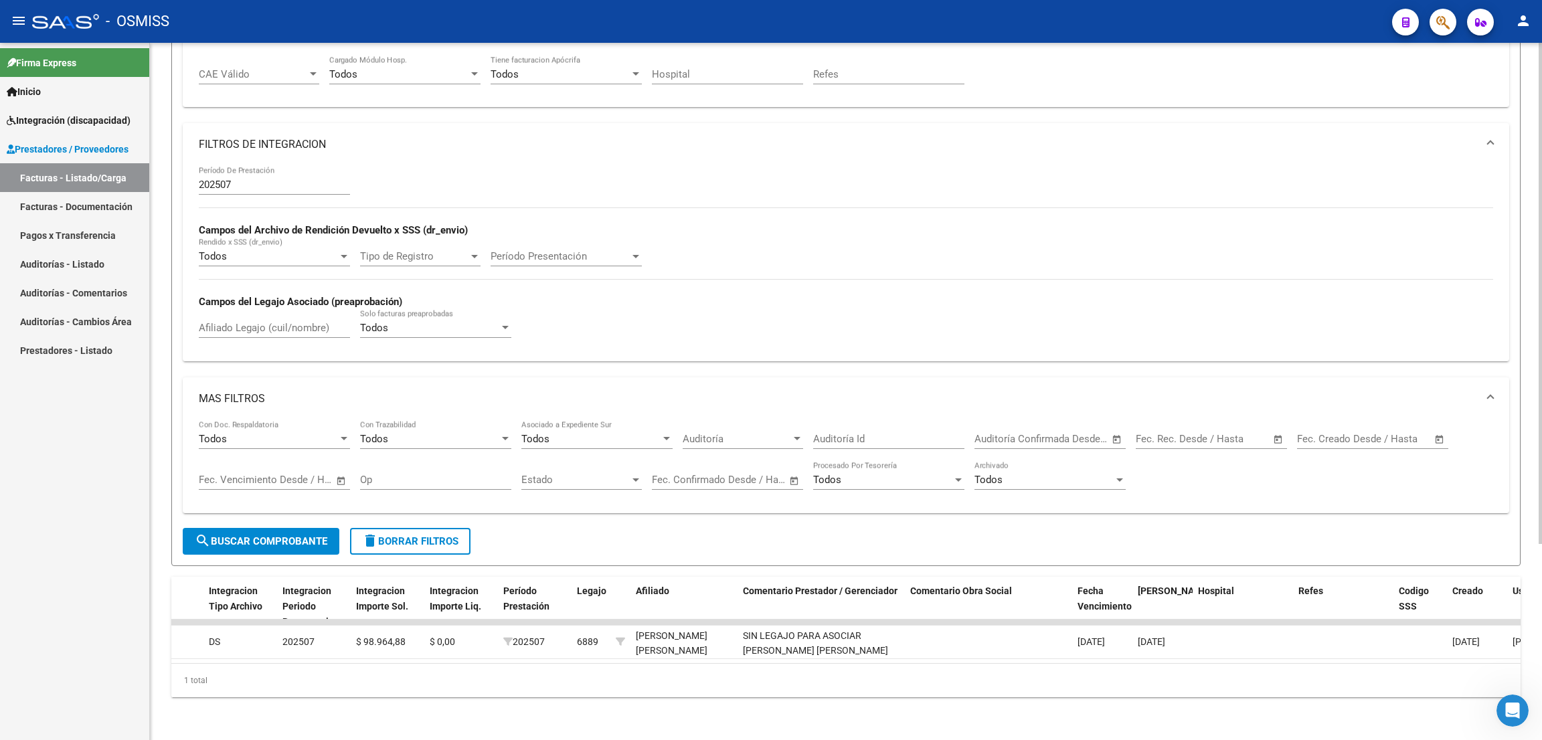
scroll to position [0, 0]
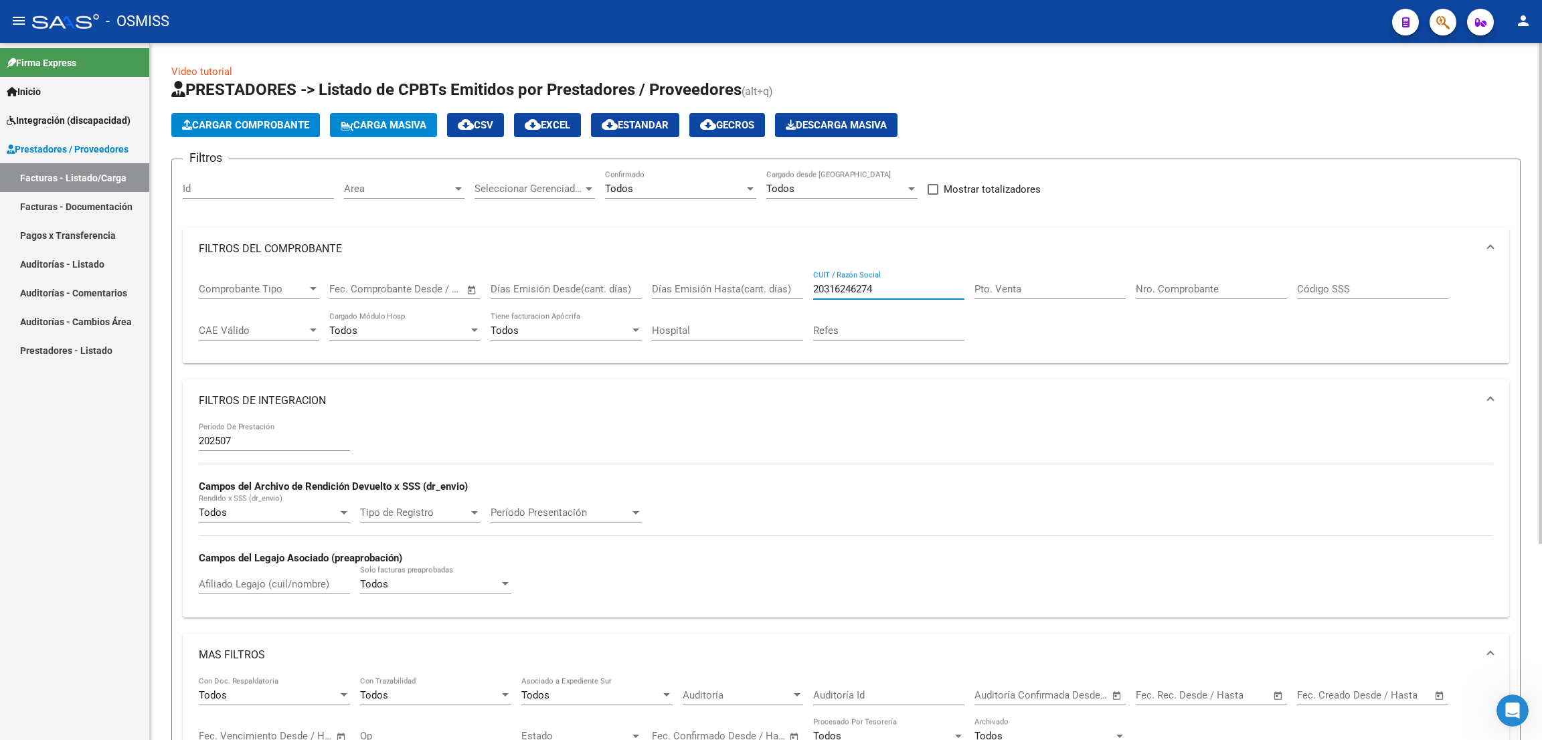
drag, startPoint x: 879, startPoint y: 291, endPoint x: 730, endPoint y: 257, distance: 152.3
click at [730, 257] on mat-expansion-panel "FILTROS DEL COMPROBANTE Comprobante Tipo Comprobante Tipo Fecha inicio – Fecha …" at bounding box center [846, 296] width 1327 height 137
paste input "27243082027"
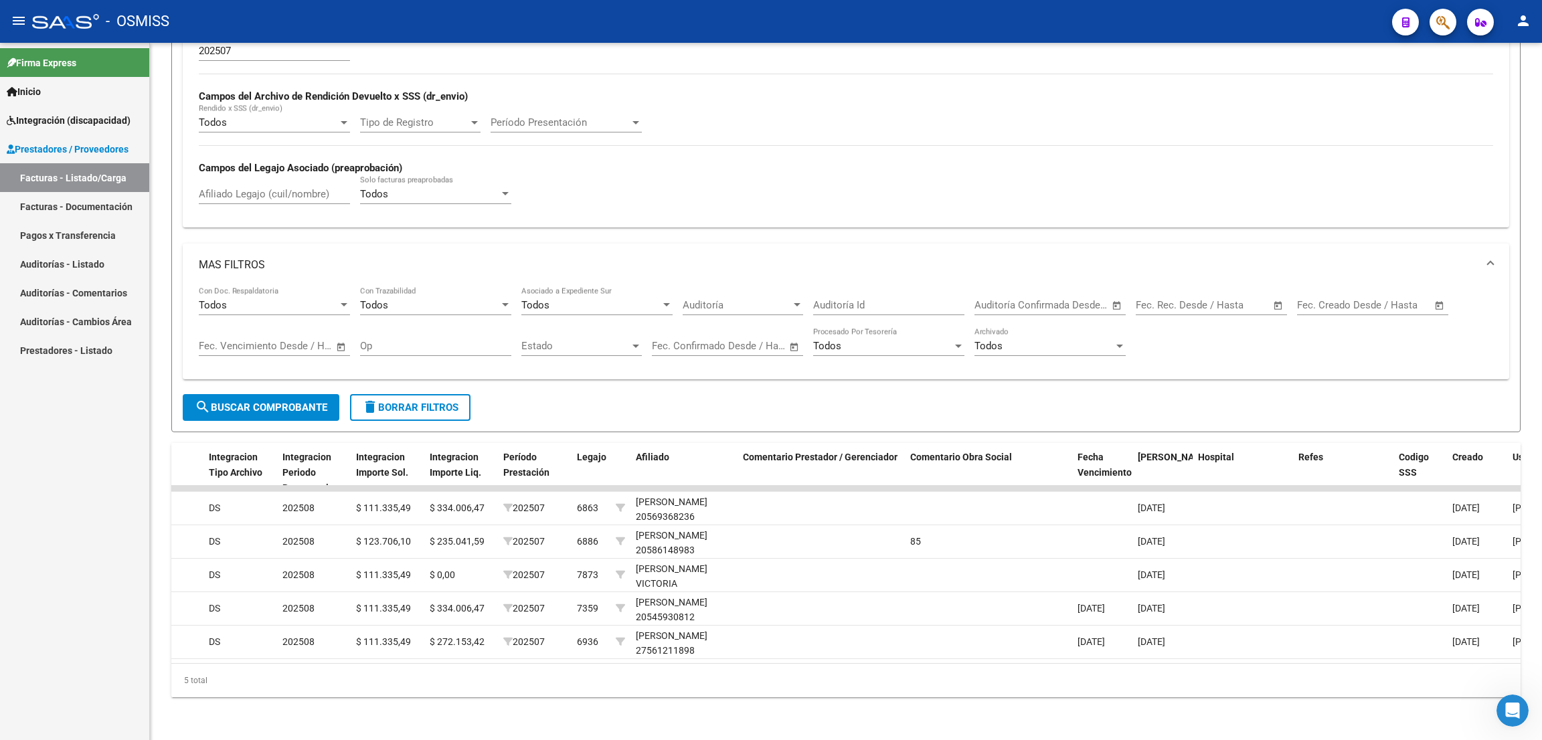
type input "27243082027"
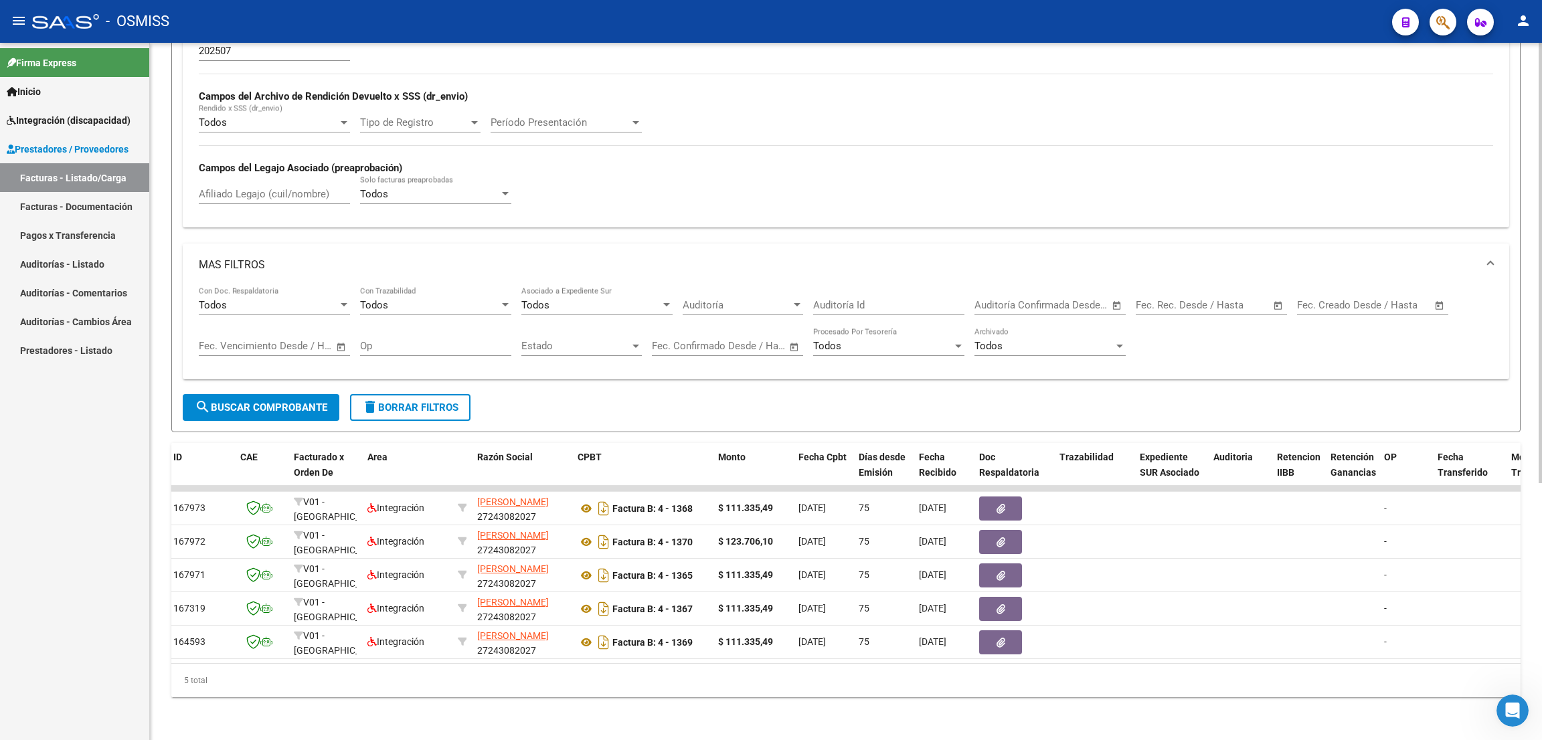
scroll to position [104, 0]
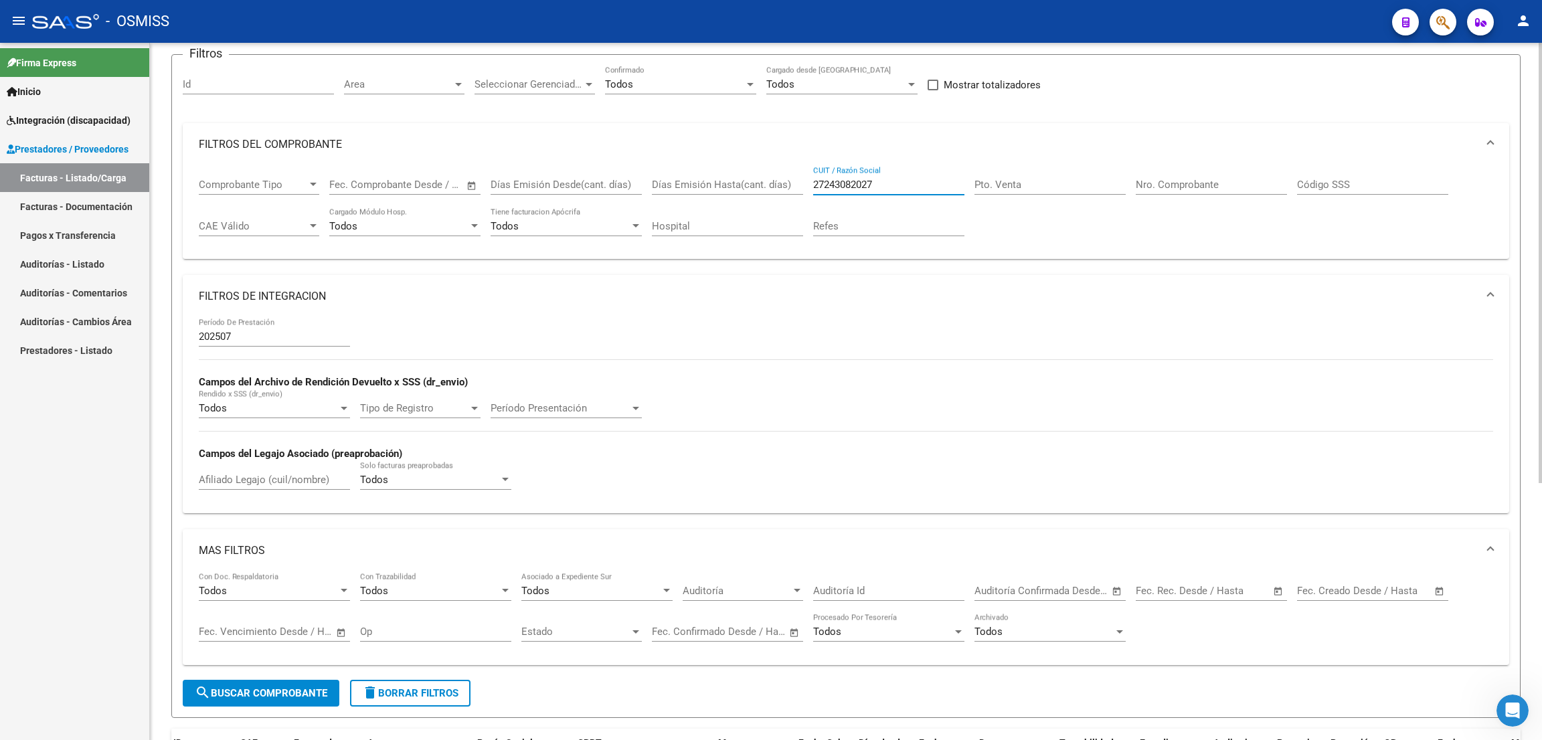
drag, startPoint x: 890, startPoint y: 185, endPoint x: 787, endPoint y: 174, distance: 104.3
click at [787, 174] on div "Comprobante Tipo Comprobante Tipo Fecha inicio – Fecha fin Fec. Comprobante Des…" at bounding box center [846, 207] width 1295 height 83
paste input "27255679037"
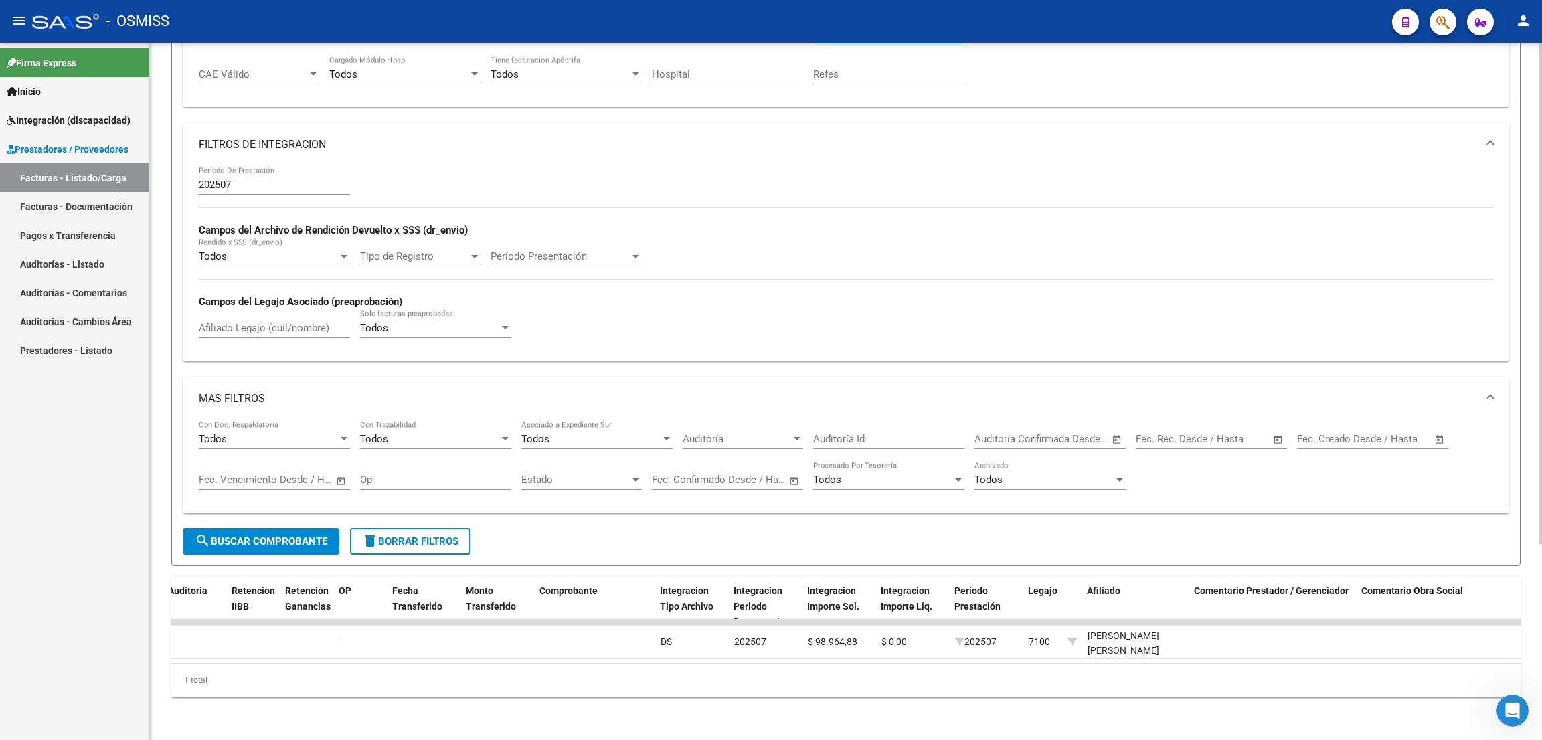
scroll to position [0, 0]
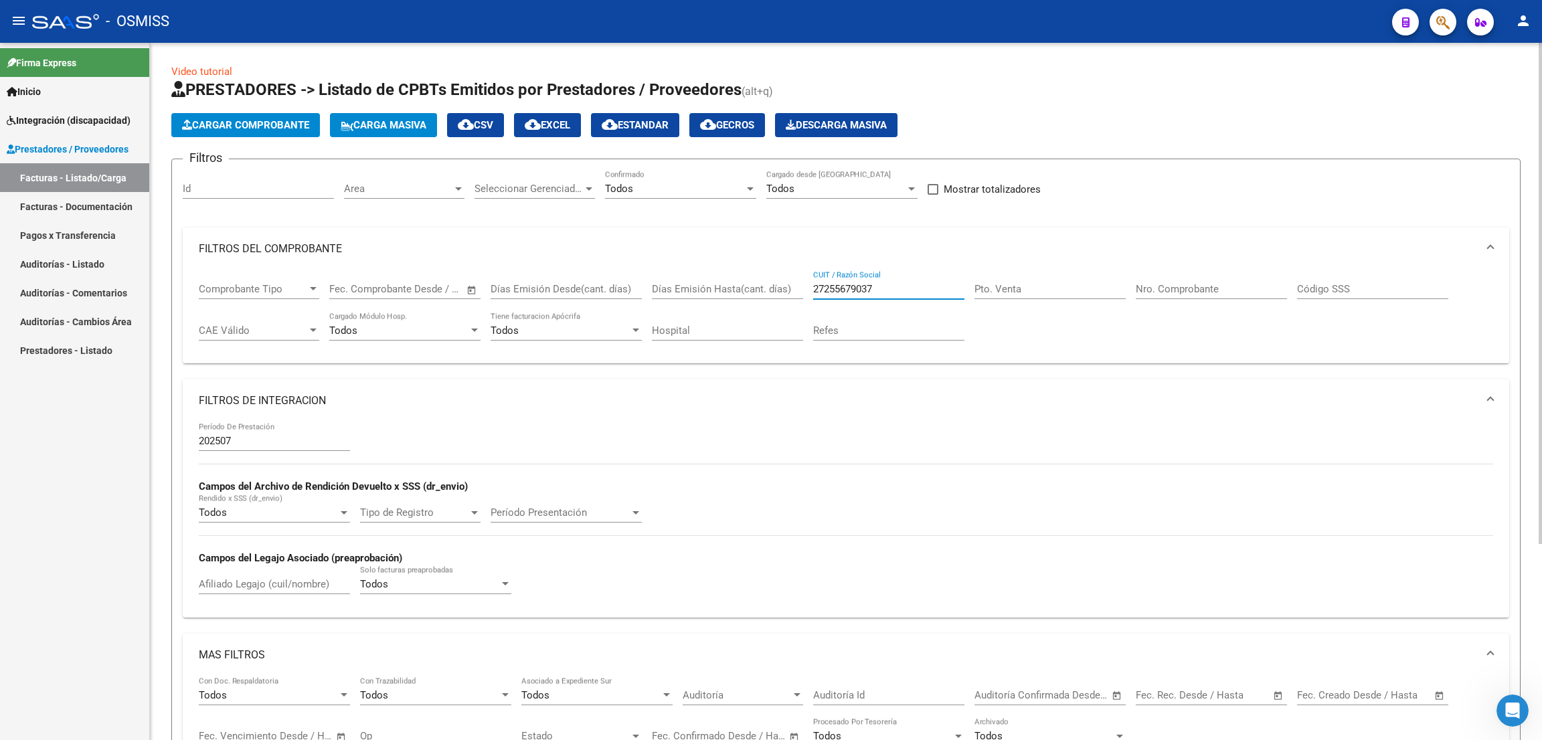
drag, startPoint x: 851, startPoint y: 281, endPoint x: 797, endPoint y: 276, distance: 53.8
click at [798, 276] on div "Comprobante Tipo Comprobante Tipo Fecha inicio – Fecha fin Fec. Comprobante Des…" at bounding box center [846, 311] width 1295 height 83
paste input "345492734"
type input "27345492734"
drag, startPoint x: 882, startPoint y: 285, endPoint x: 777, endPoint y: 281, distance: 105.2
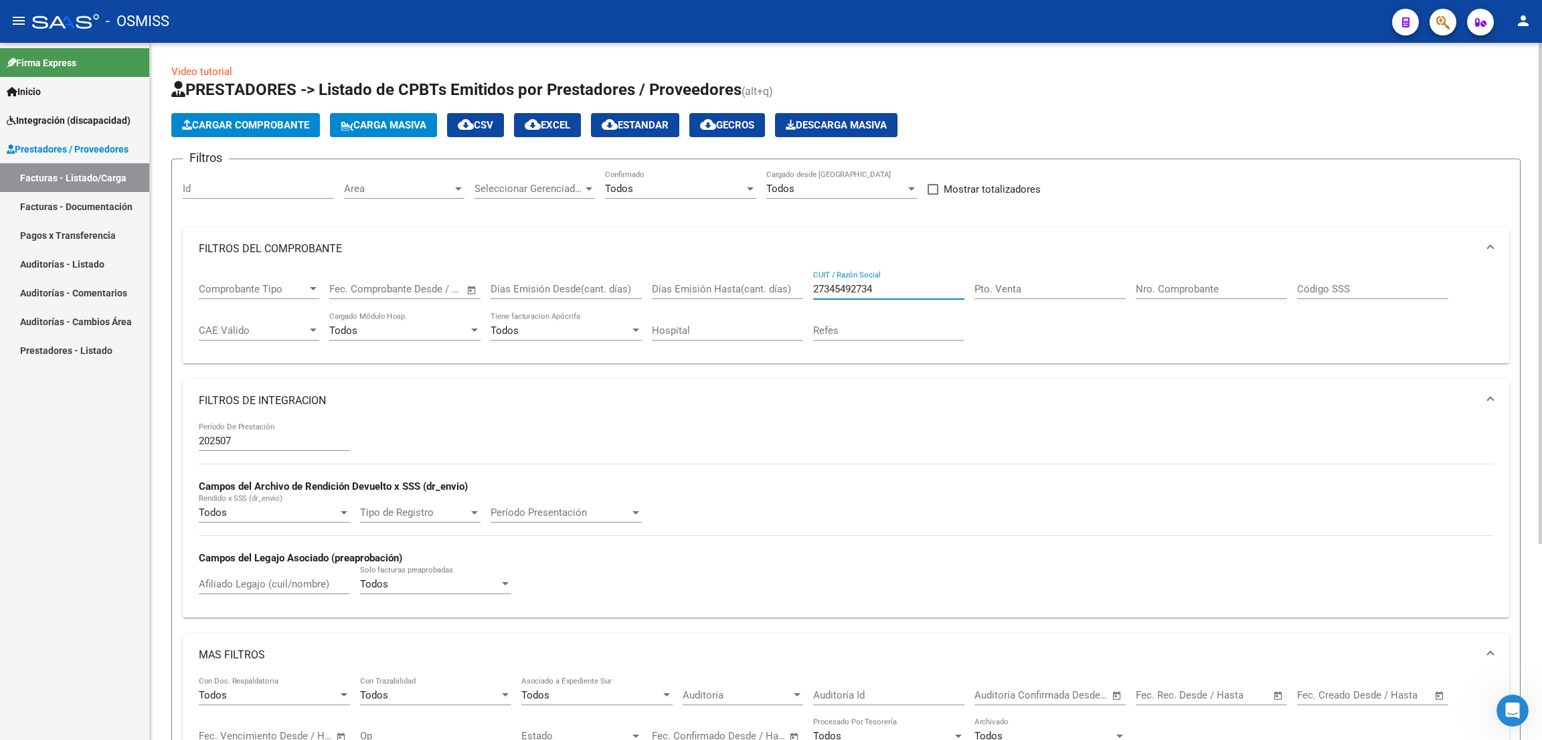
click at [777, 281] on div "Comprobante Tipo Comprobante Tipo Fecha inicio – Fecha fin Fec. Comprobante Des…" at bounding box center [846, 311] width 1295 height 83
paste input "27407139297"
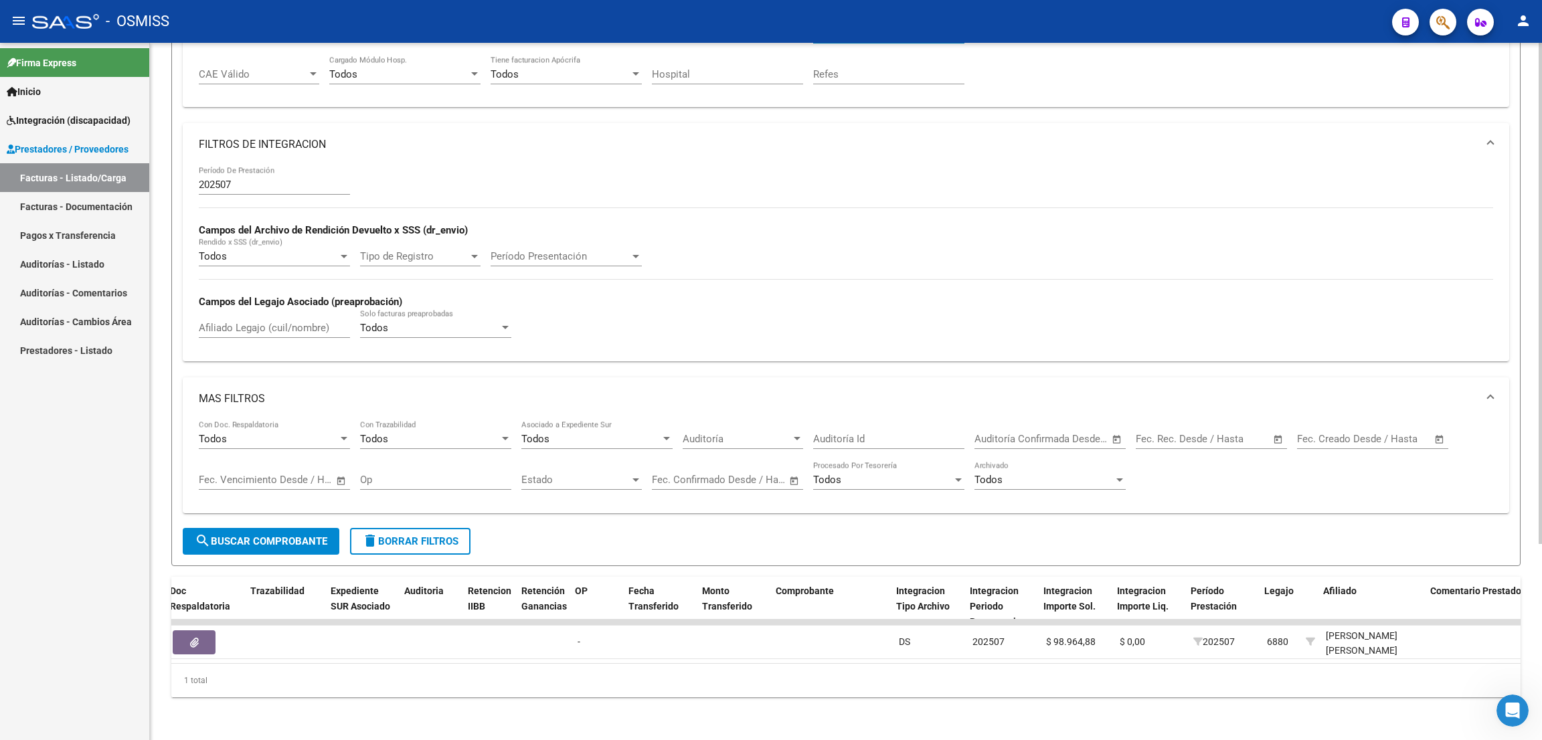
scroll to position [0, 878]
type input "27407139297"
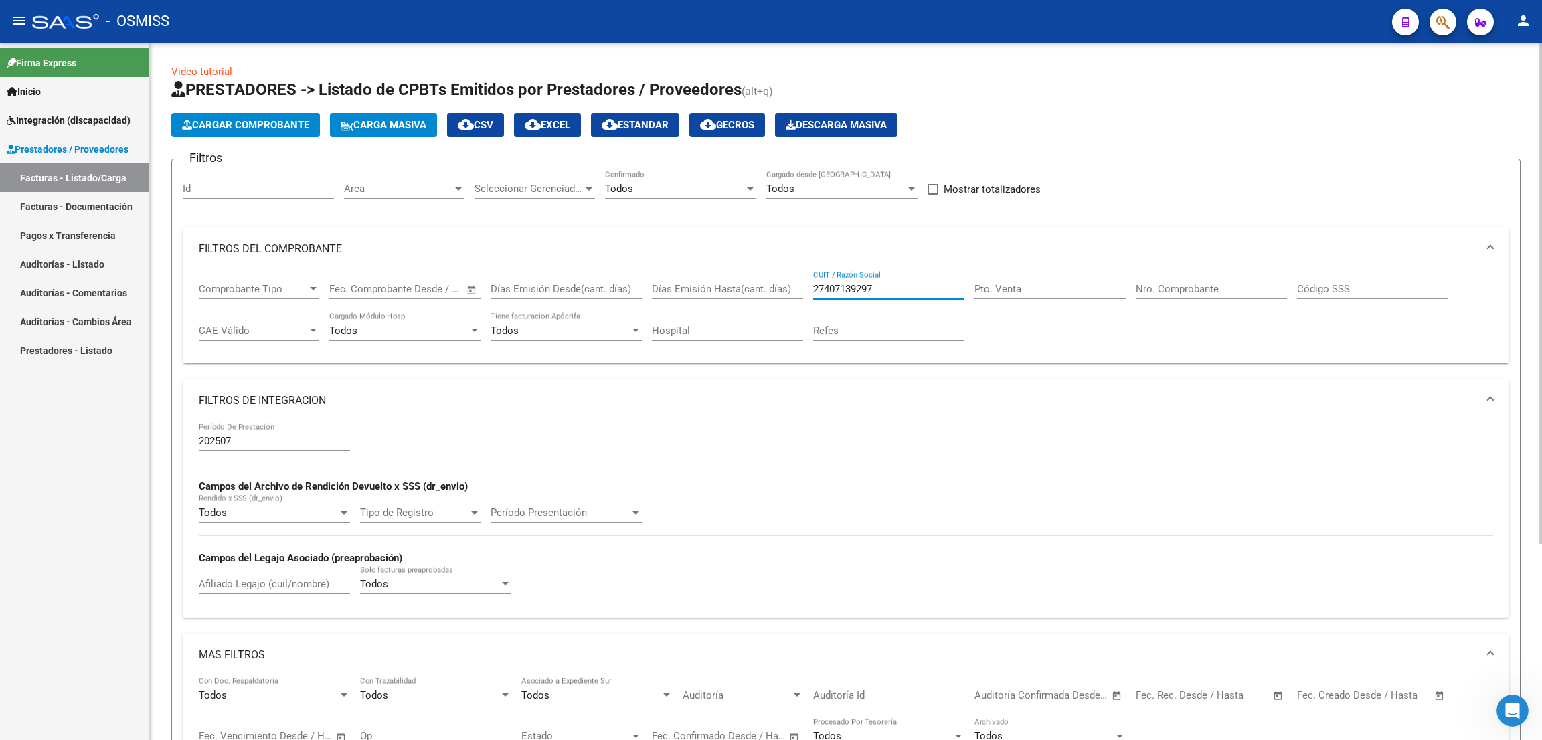
drag, startPoint x: 902, startPoint y: 287, endPoint x: 789, endPoint y: 278, distance: 113.5
click at [788, 281] on div "Comprobante Tipo Comprobante Tipo Fecha inicio – Fecha fin Fec. Comprobante Des…" at bounding box center [846, 311] width 1295 height 83
paste input "20344818089"
drag, startPoint x: 850, startPoint y: 285, endPoint x: 801, endPoint y: 285, distance: 48.9
click at [801, 285] on div "Comprobante Tipo Comprobante Tipo Fecha inicio – Fecha fin Fec. Comprobante Des…" at bounding box center [846, 311] width 1295 height 83
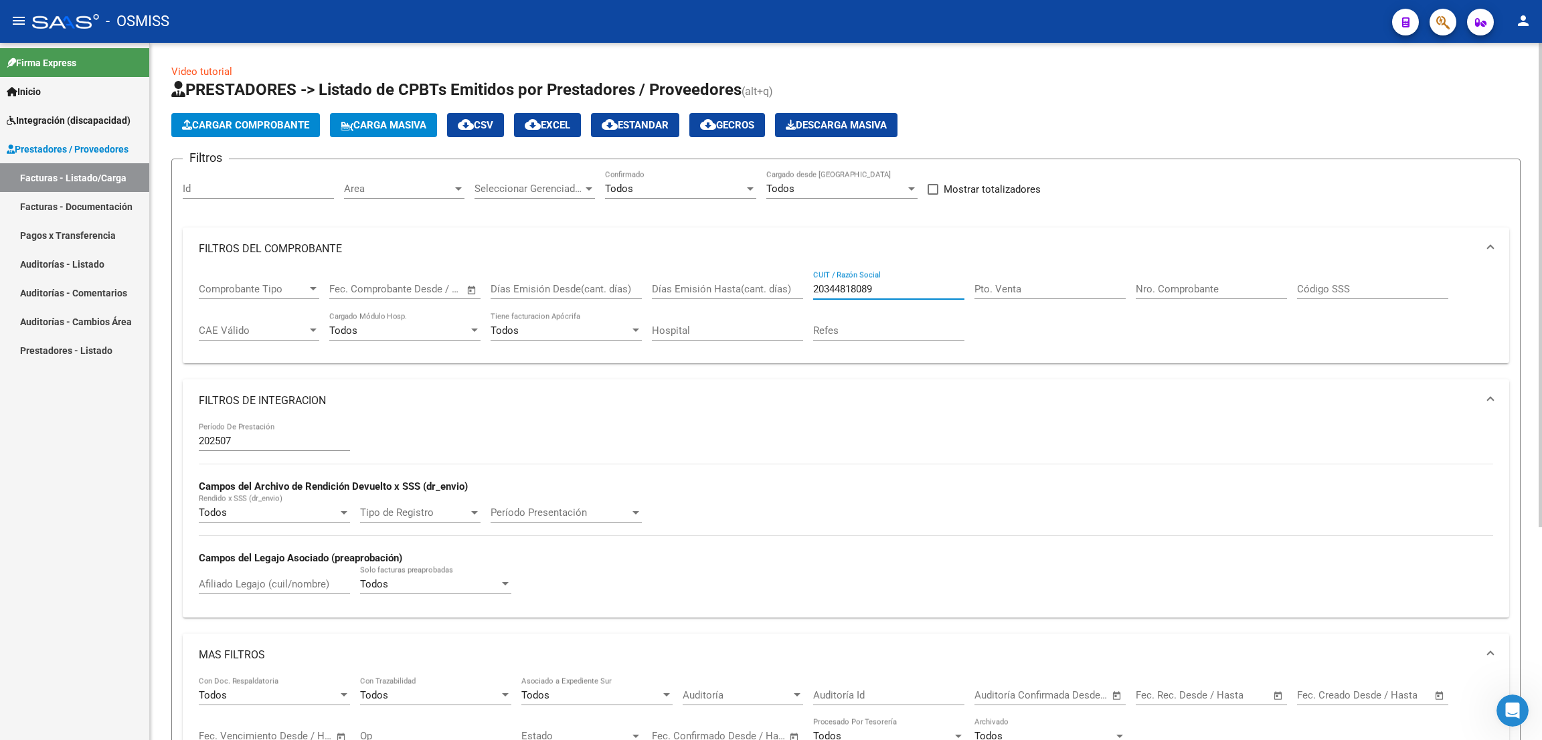
paste input "7385474828"
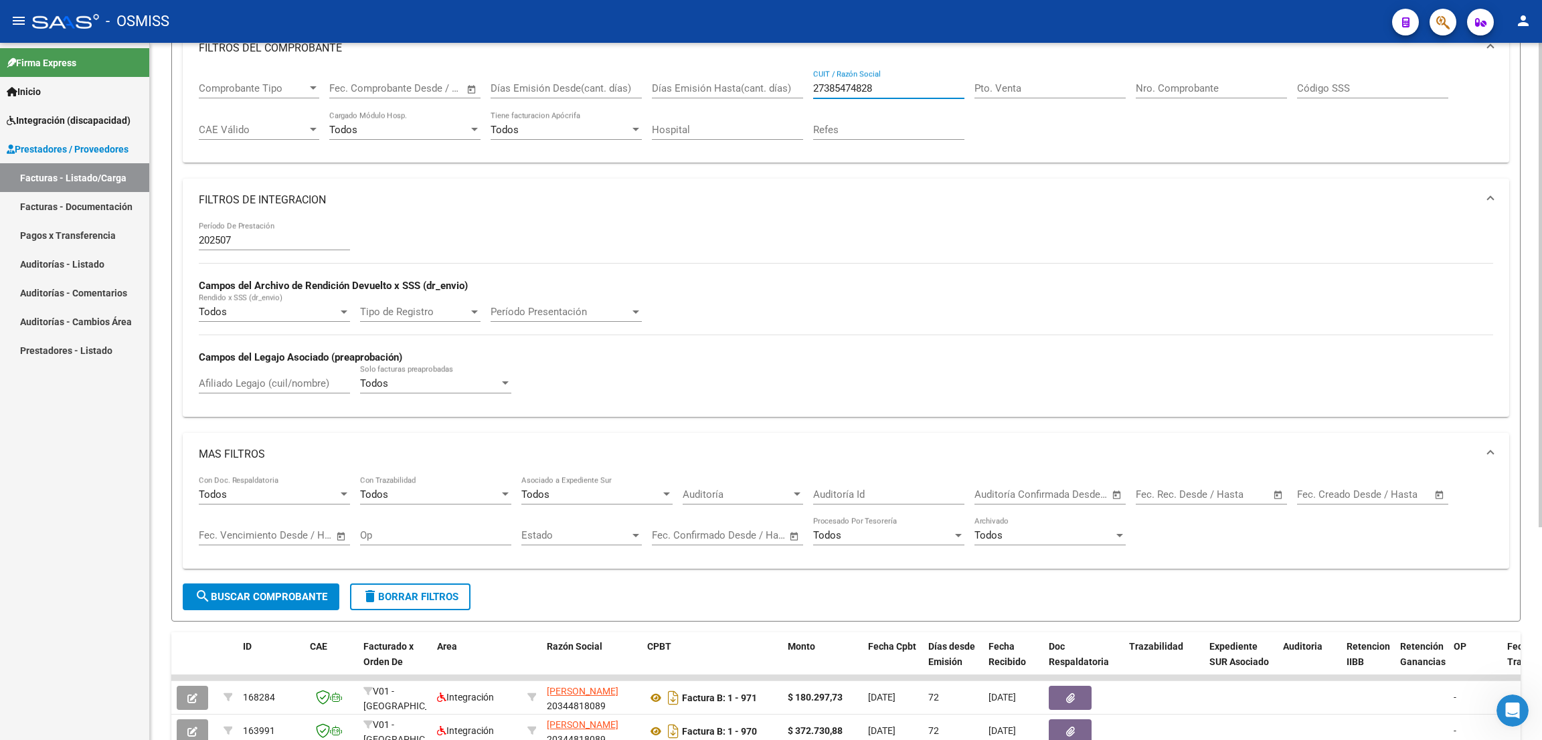
drag, startPoint x: 317, startPoint y: 596, endPoint x: 339, endPoint y: 590, distance: 23.5
click at [316, 596] on span "search Buscar Comprobante" at bounding box center [261, 597] width 133 height 12
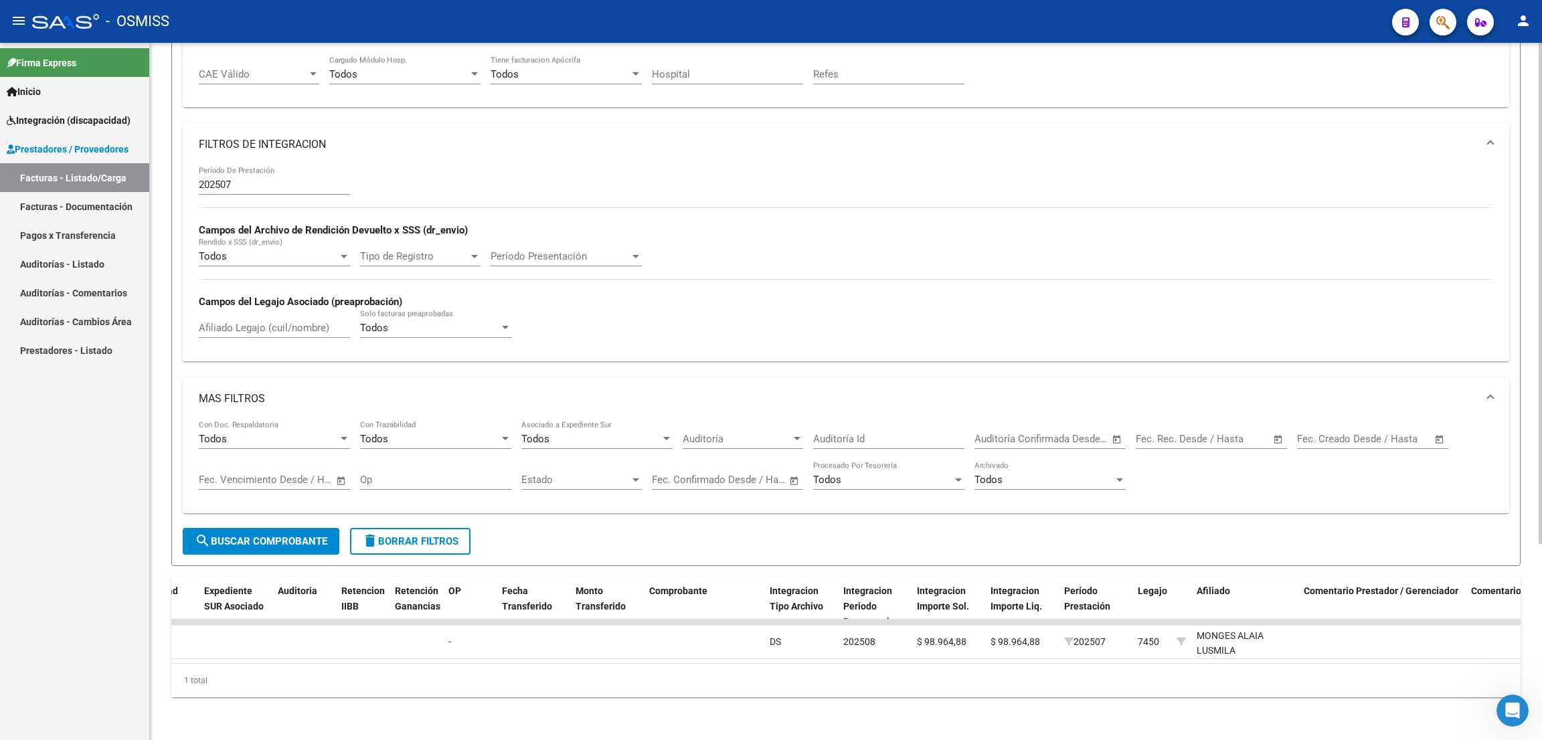
scroll to position [0, 0]
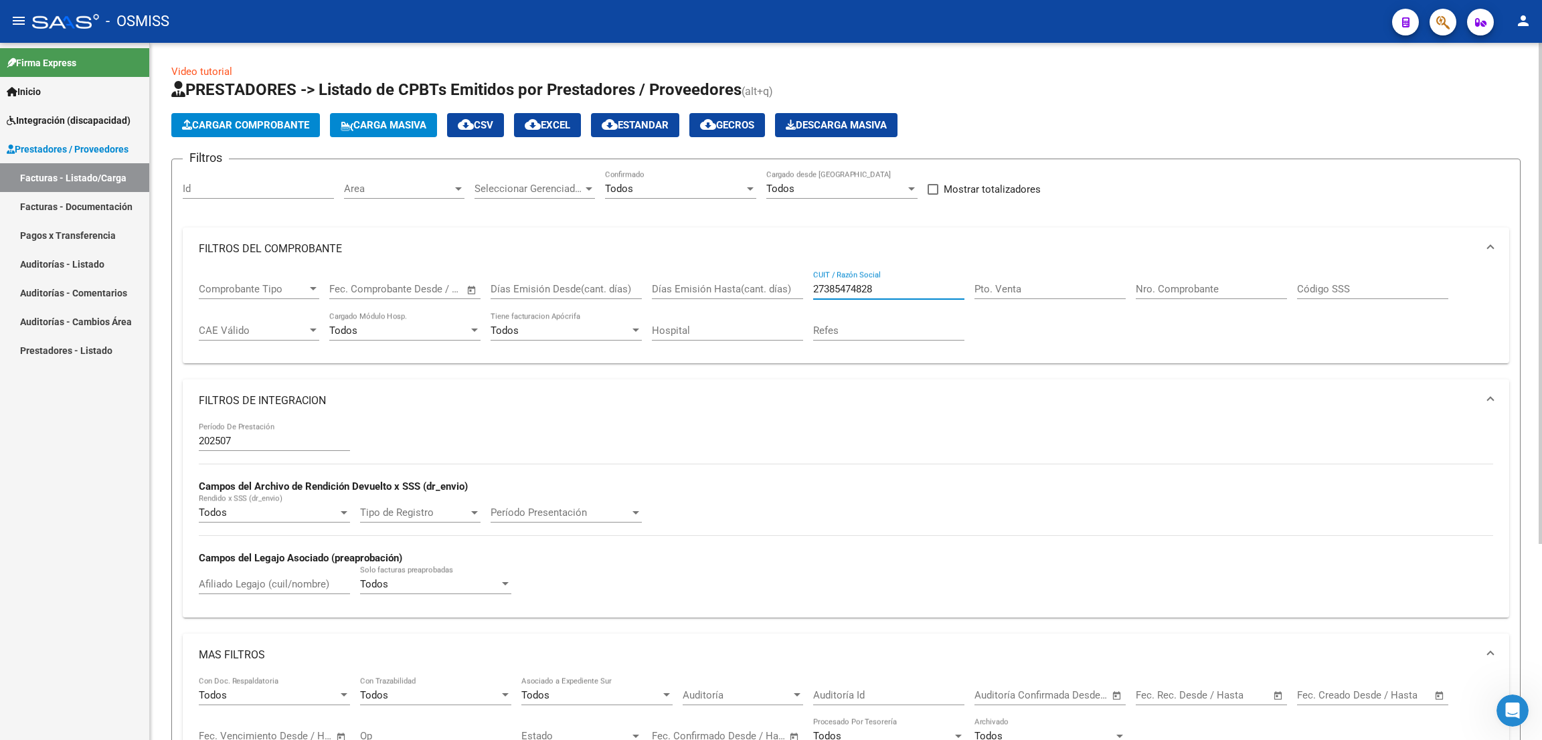
drag, startPoint x: 857, startPoint y: 285, endPoint x: 774, endPoint y: 293, distance: 83.3
click at [774, 293] on div "Comprobante Tipo Comprobante Tipo Fecha inicio – Fecha fin Fec. Comprobante Des…" at bounding box center [846, 311] width 1295 height 83
paste input "299891386"
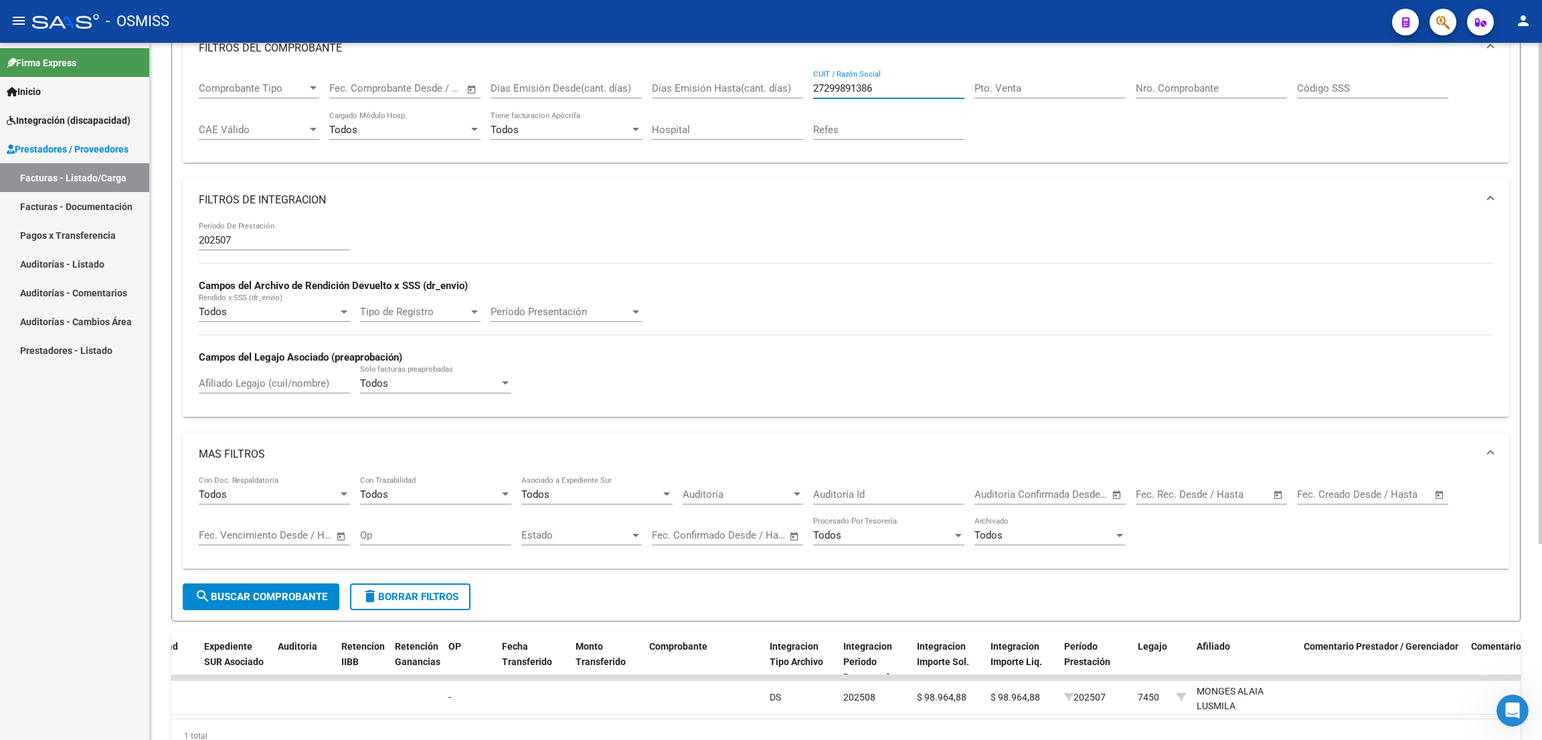
drag, startPoint x: 303, startPoint y: 590, endPoint x: 331, endPoint y: 584, distance: 28.6
click at [303, 590] on button "search Buscar Comprobante" at bounding box center [261, 597] width 157 height 27
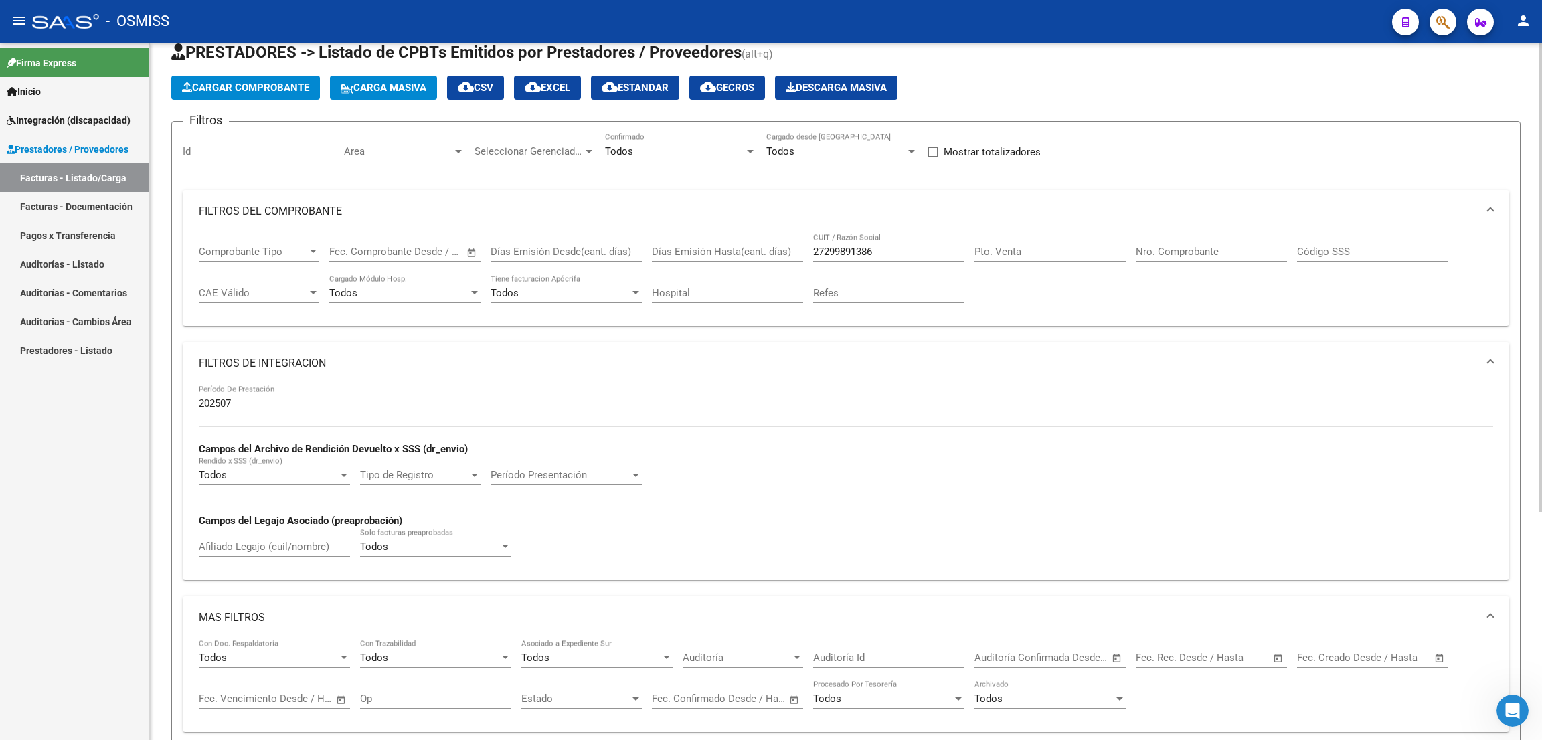
scroll to position [0, 0]
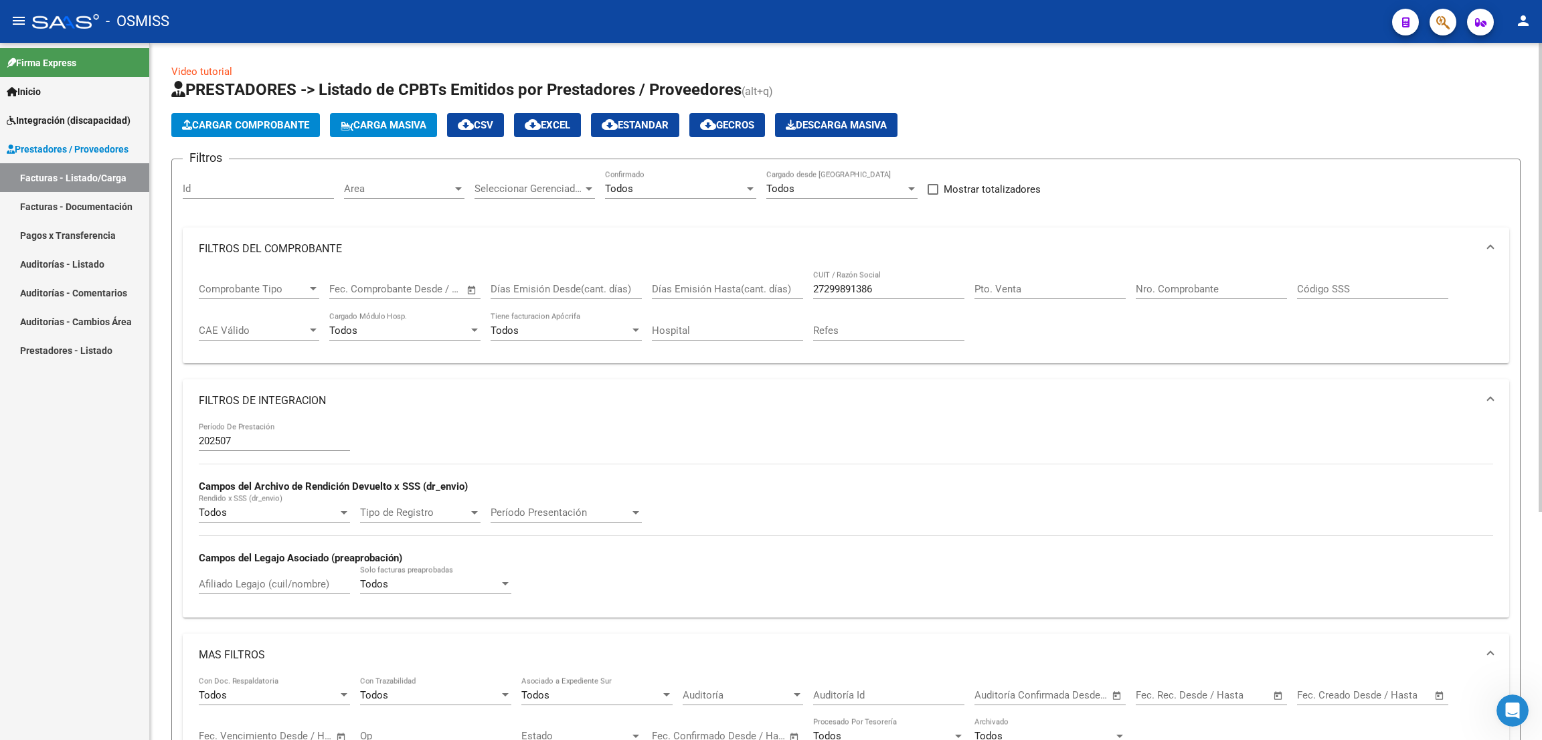
drag, startPoint x: 894, startPoint y: 281, endPoint x: 793, endPoint y: 273, distance: 101.4
click at [793, 273] on div "Comprobante Tipo Comprobante Tipo Fecha inicio – Fecha fin Fec. Comprobante Des…" at bounding box center [846, 311] width 1295 height 83
drag, startPoint x: 883, startPoint y: 291, endPoint x: 797, endPoint y: 282, distance: 86.8
click at [797, 281] on div "Comprobante Tipo Comprobante Tipo Fecha inicio – Fecha fin Fec. Comprobante Des…" at bounding box center [846, 311] width 1295 height 83
paste input "366849888"
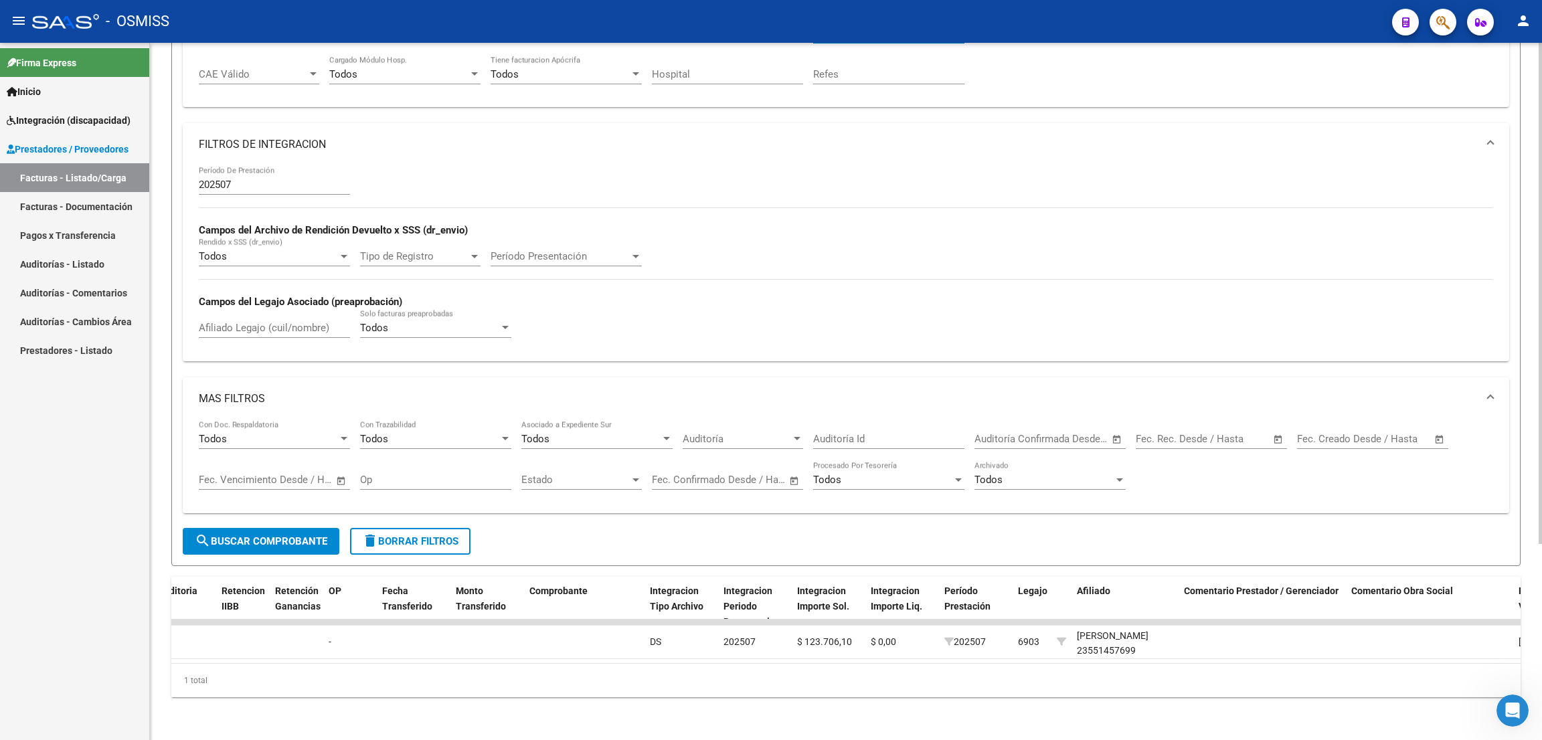
scroll to position [0, 1111]
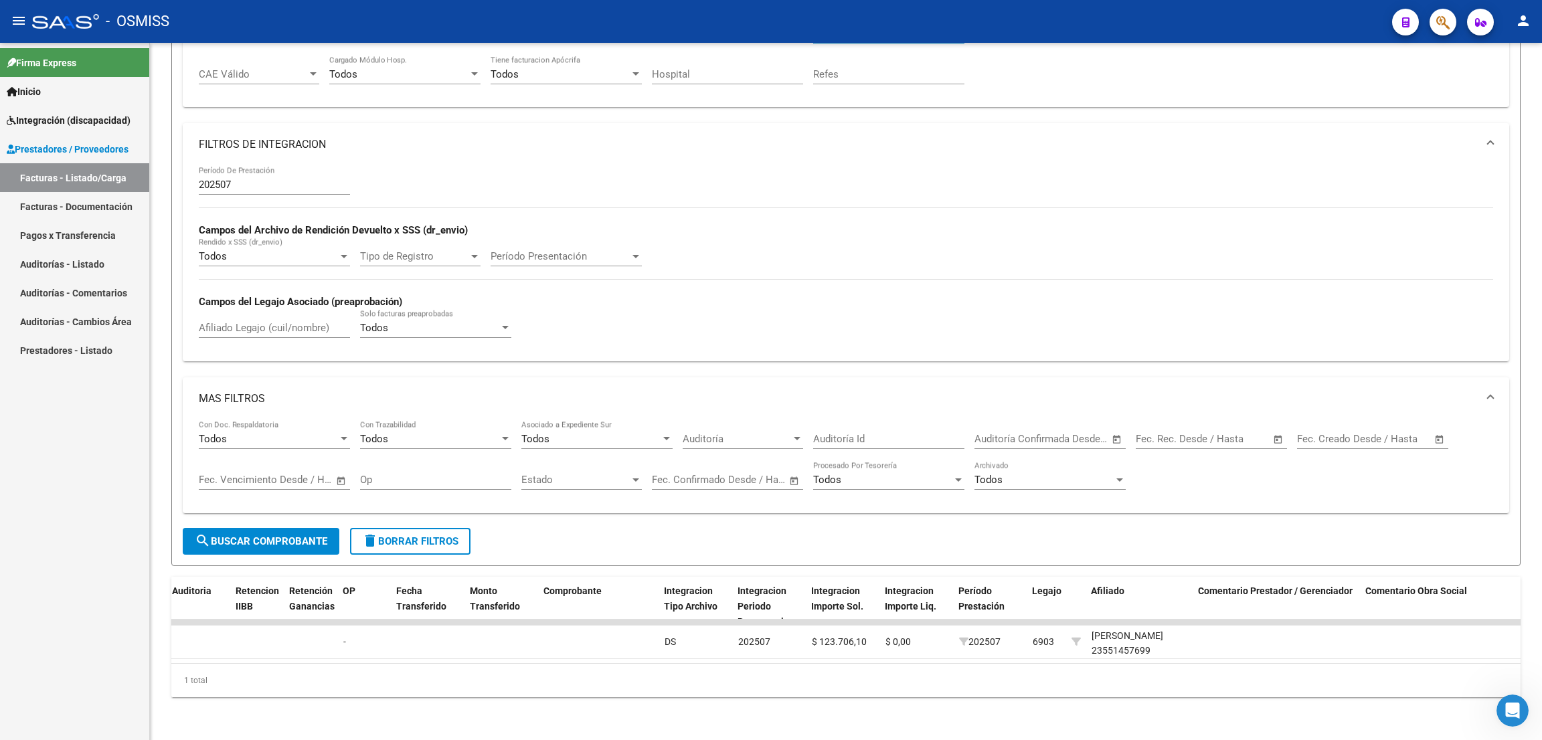
type input "27366849888"
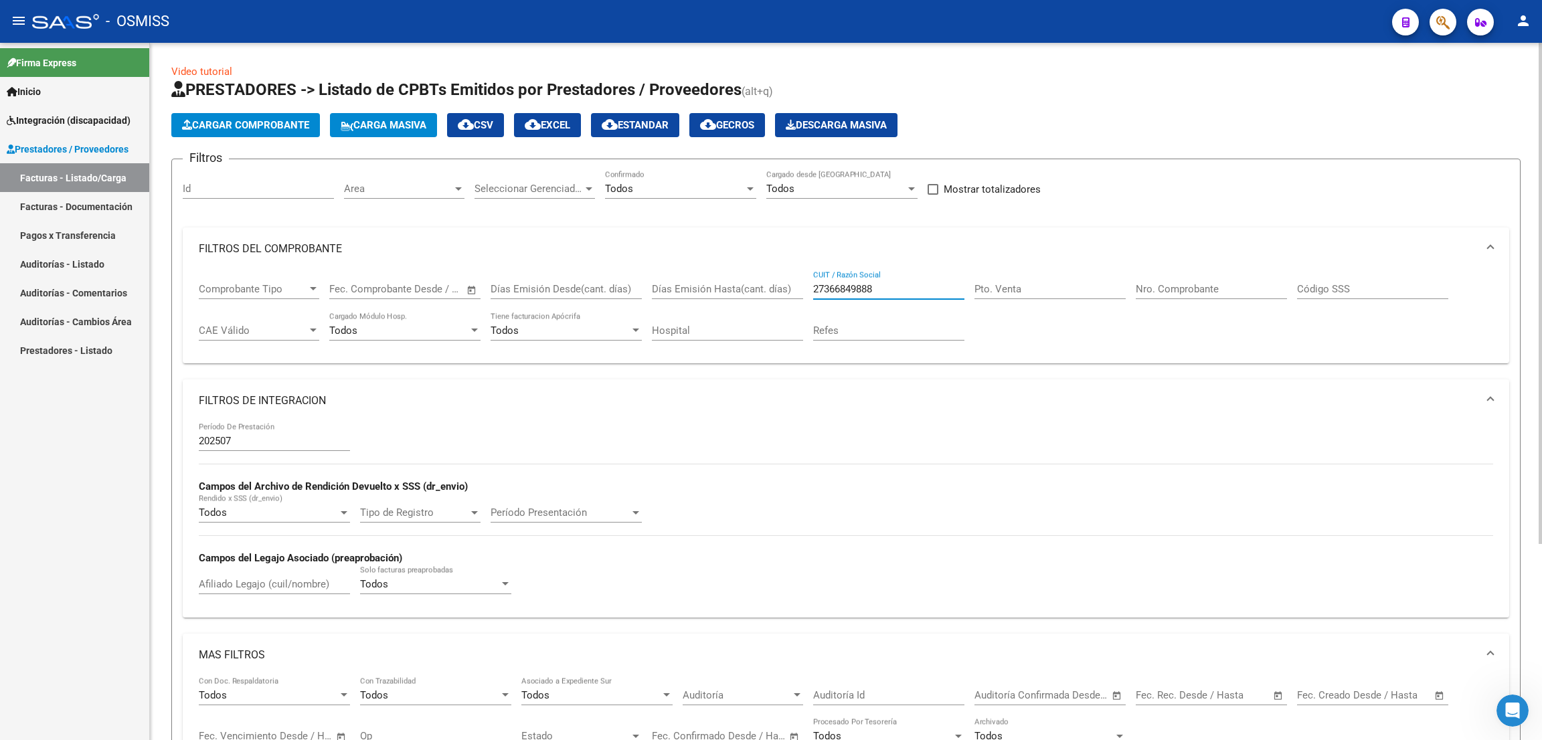
drag, startPoint x: 886, startPoint y: 287, endPoint x: 758, endPoint y: 270, distance: 129.7
click at [758, 270] on div "Comprobante Tipo Comprobante Tipo Fecha inicio – Fecha fin Fec. Comprobante Des…" at bounding box center [846, 311] width 1295 height 83
paste input "27354309179"
drag, startPoint x: 847, startPoint y: 274, endPoint x: 771, endPoint y: 277, distance: 76.4
click at [771, 276] on div "Comprobante Tipo Comprobante Tipo Fecha inicio – Fecha fin Fec. Comprobante Des…" at bounding box center [846, 311] width 1295 height 83
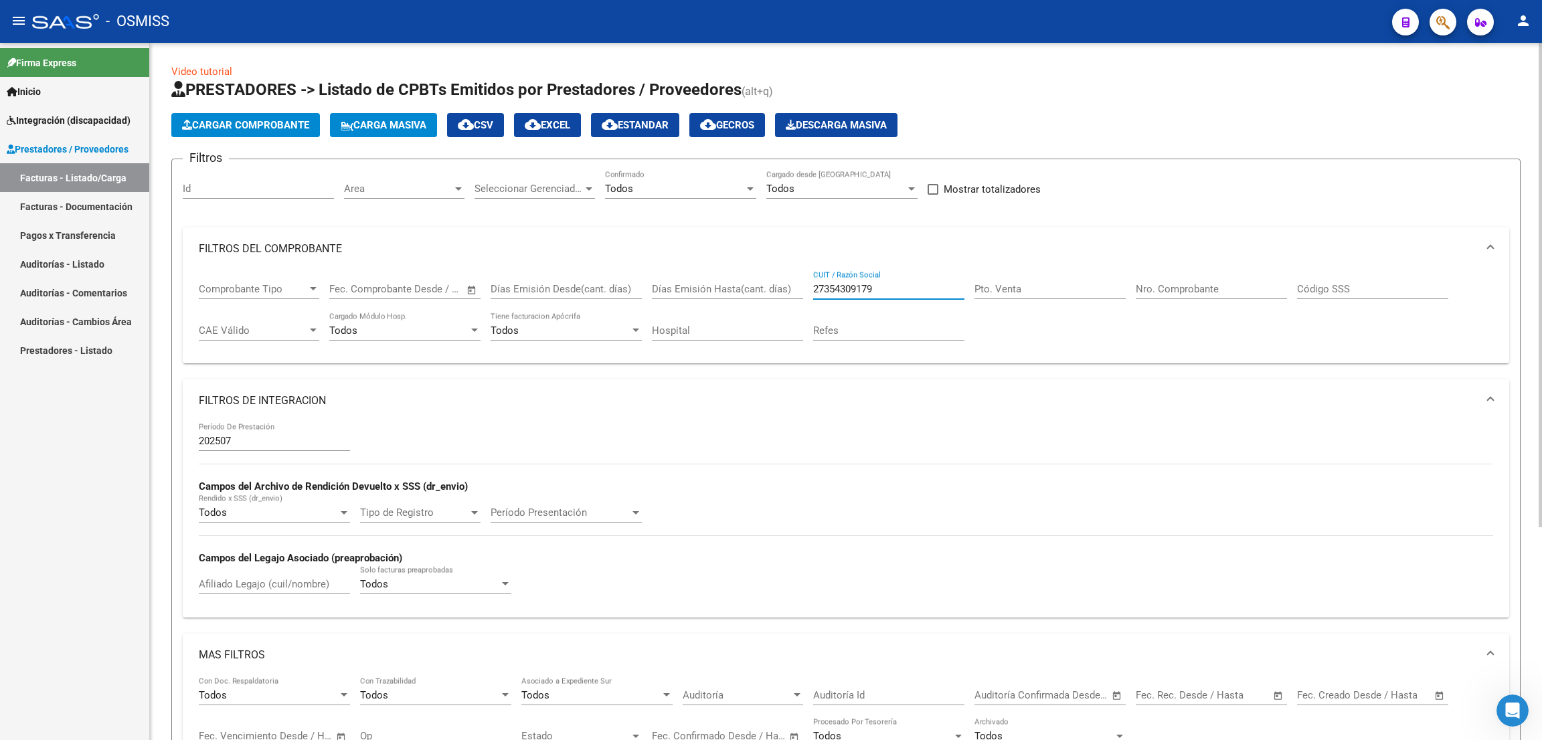
paste input "439079652"
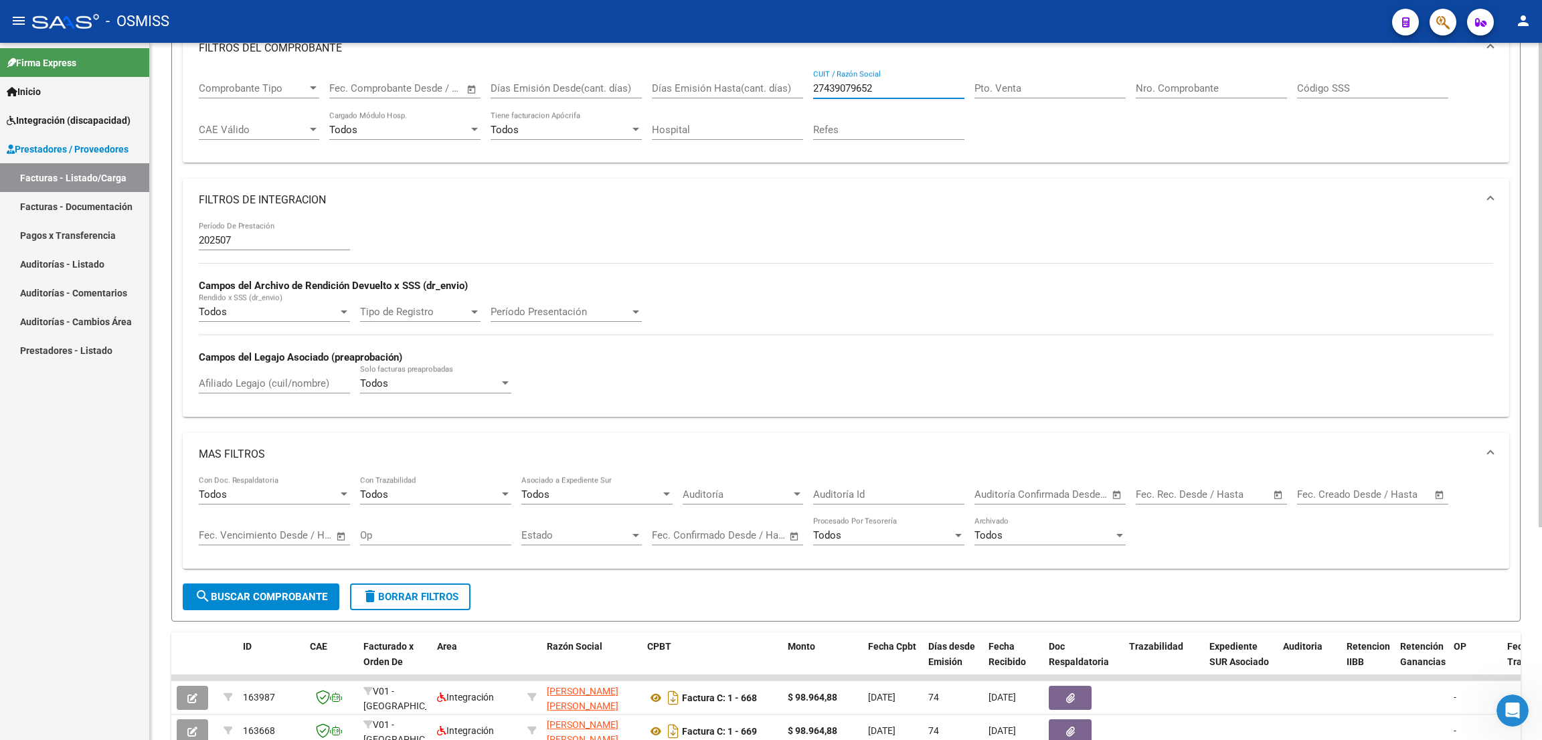
type input "27439079652"
click at [319, 595] on span "search Buscar Comprobante" at bounding box center [261, 597] width 133 height 12
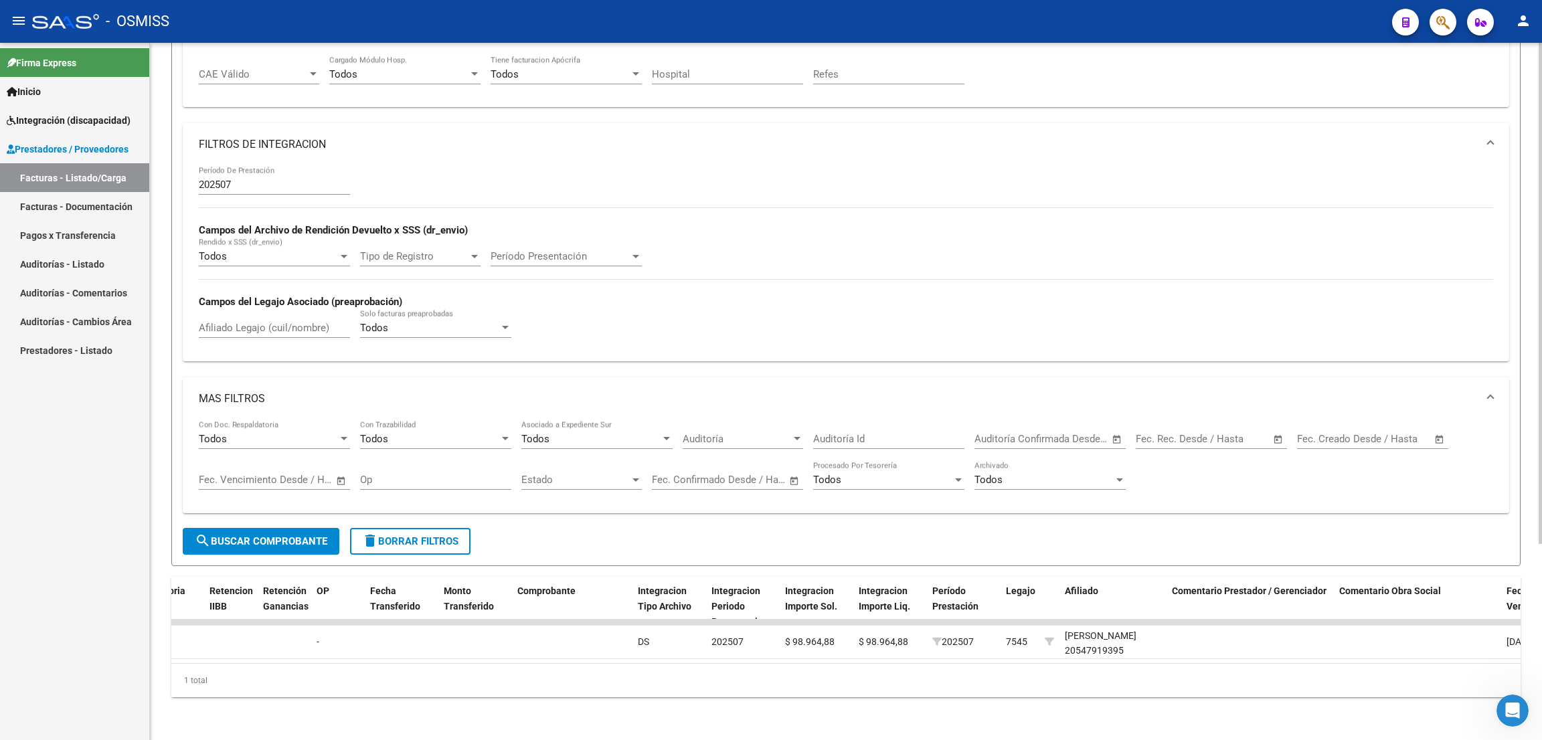
scroll to position [0, 0]
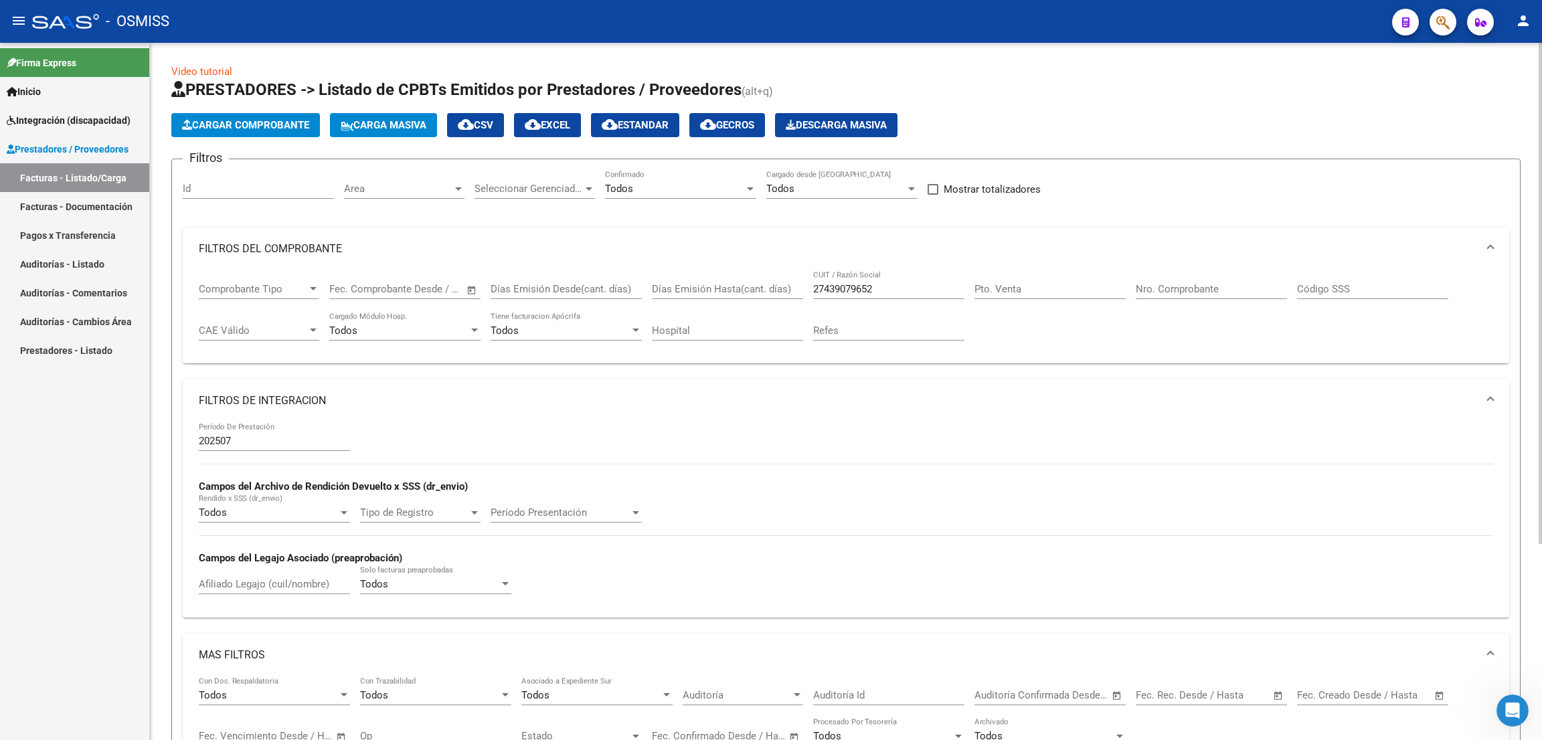
drag, startPoint x: 887, startPoint y: 295, endPoint x: 800, endPoint y: 282, distance: 88.0
click at [793, 282] on div "Comprobante Tipo Comprobante Tipo Fecha inicio – Fecha fin Fec. Comprobante Des…" at bounding box center [846, 311] width 1295 height 83
click at [886, 289] on input "27439079652" at bounding box center [888, 289] width 151 height 12
click at [901, 286] on input "27439079652" at bounding box center [888, 289] width 151 height 12
drag, startPoint x: 886, startPoint y: 243, endPoint x: 894, endPoint y: 299, distance: 56.8
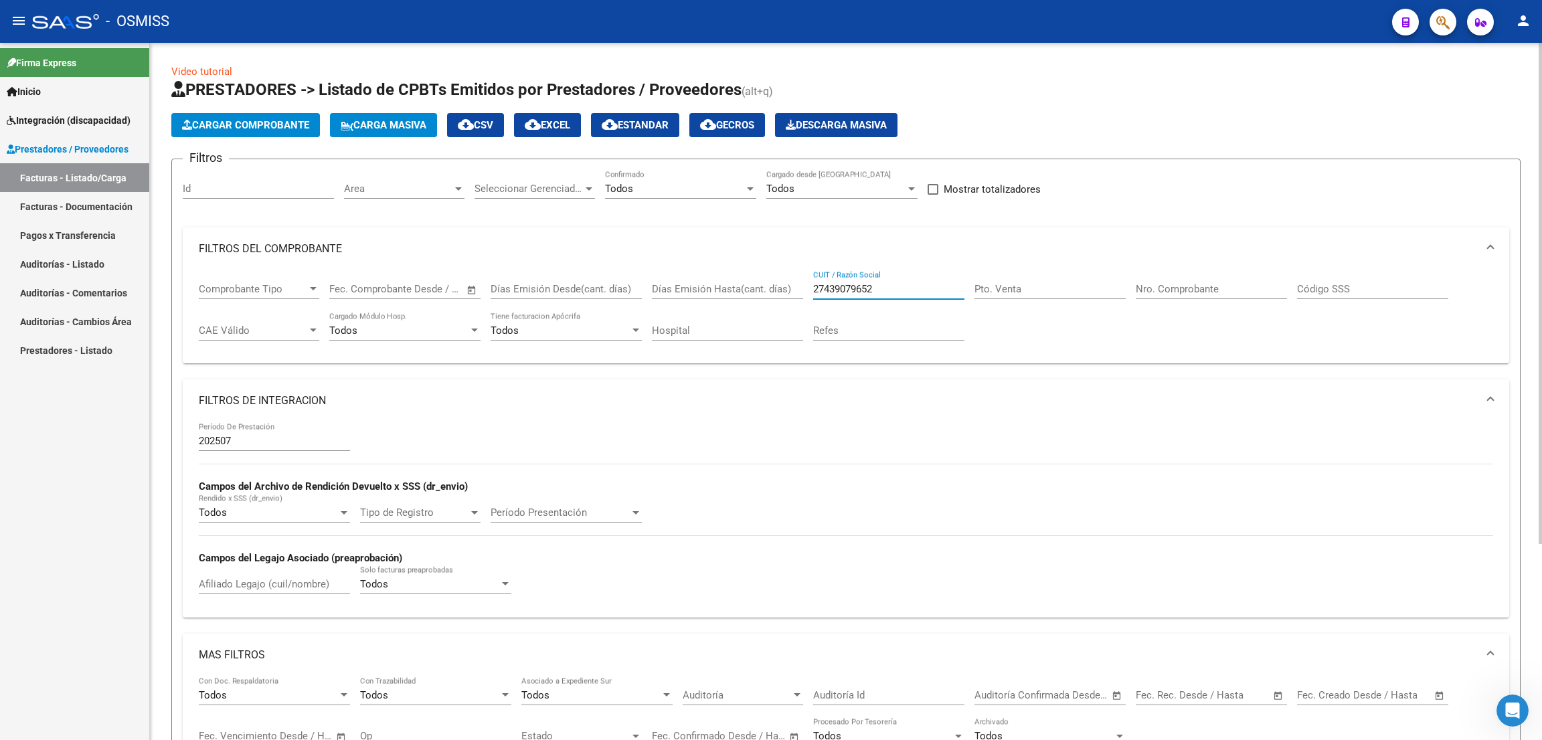
click at [887, 244] on mat-panel-title "FILTROS DEL COMPROBANTE" at bounding box center [838, 249] width 1279 height 15
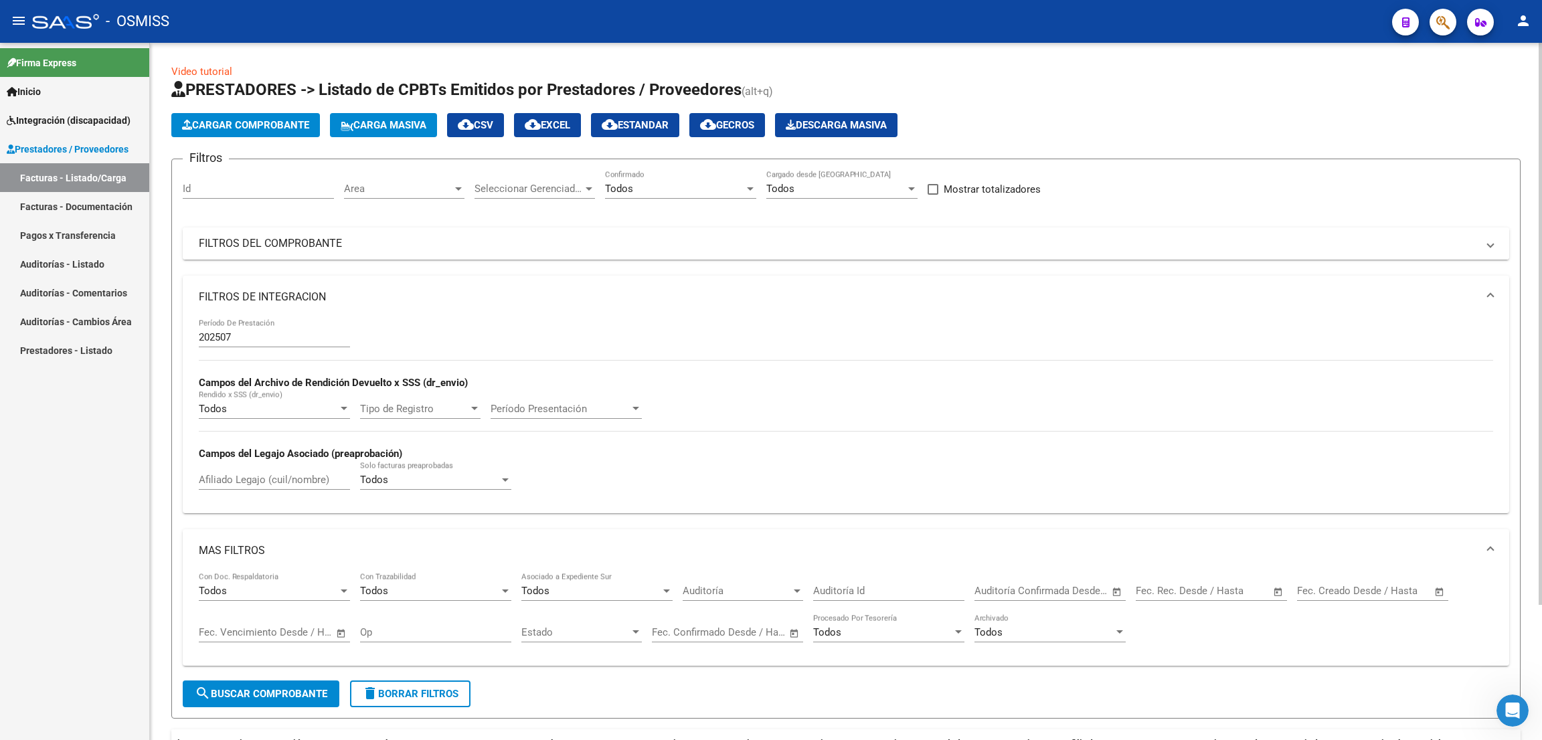
click at [887, 250] on mat-expansion-panel-header "FILTROS DEL COMPROBANTE" at bounding box center [846, 244] width 1327 height 32
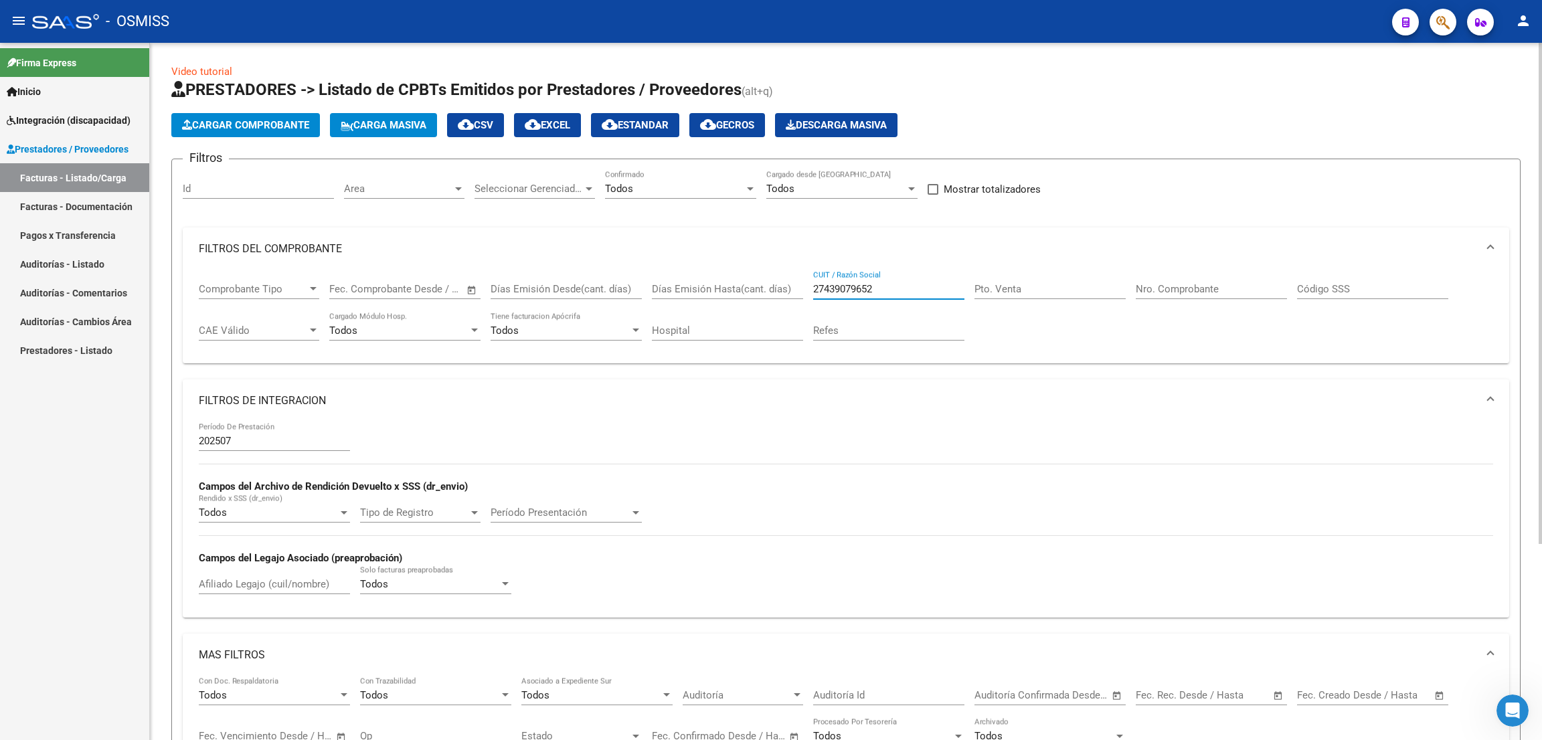
drag, startPoint x: 855, startPoint y: 286, endPoint x: 789, endPoint y: 283, distance: 66.4
click at [789, 283] on div "Comprobante Tipo Comprobante Tipo Fecha inicio – Fecha fin Fec. Comprobante Des…" at bounding box center [846, 311] width 1295 height 83
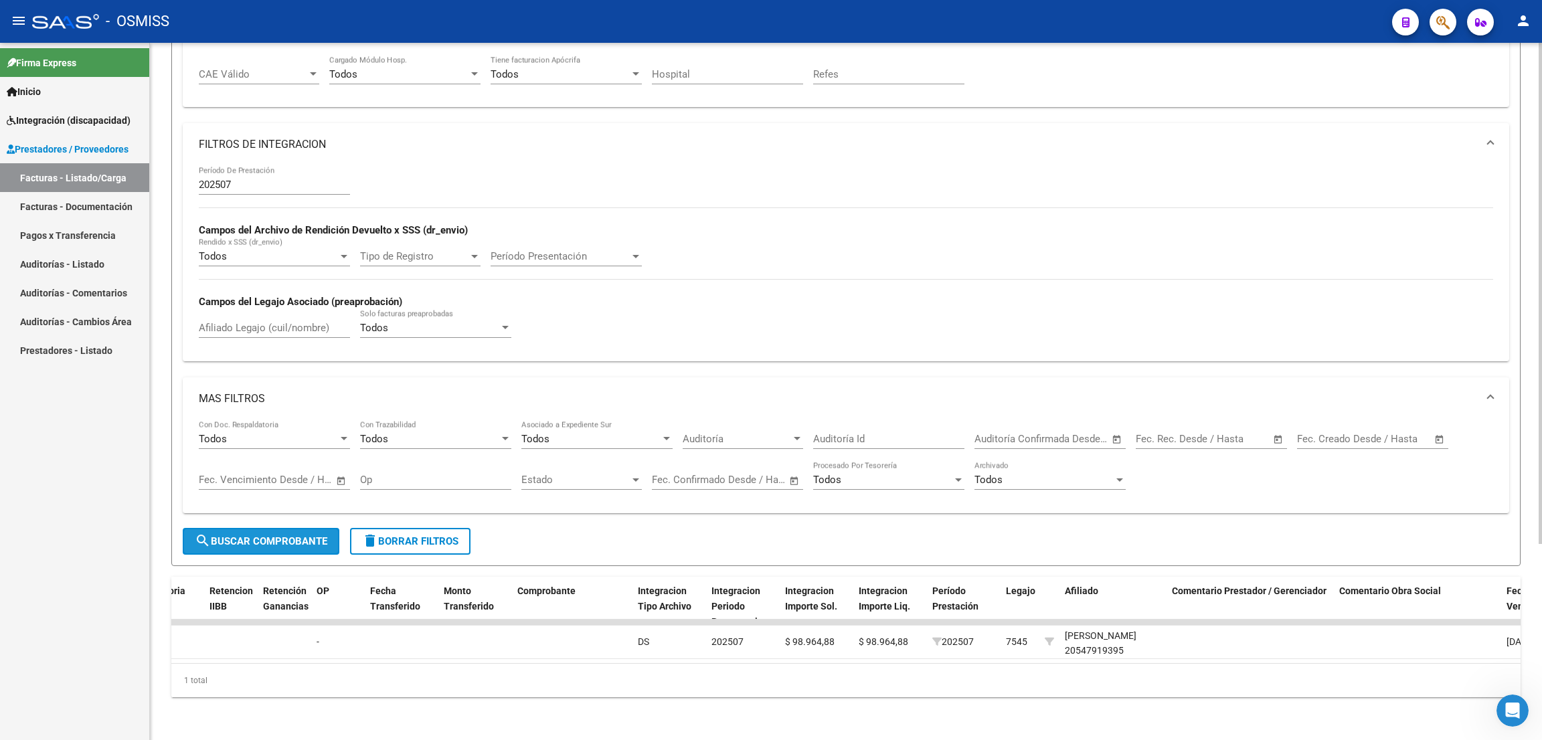
click at [324, 536] on span "search Buscar Comprobante" at bounding box center [261, 542] width 133 height 12
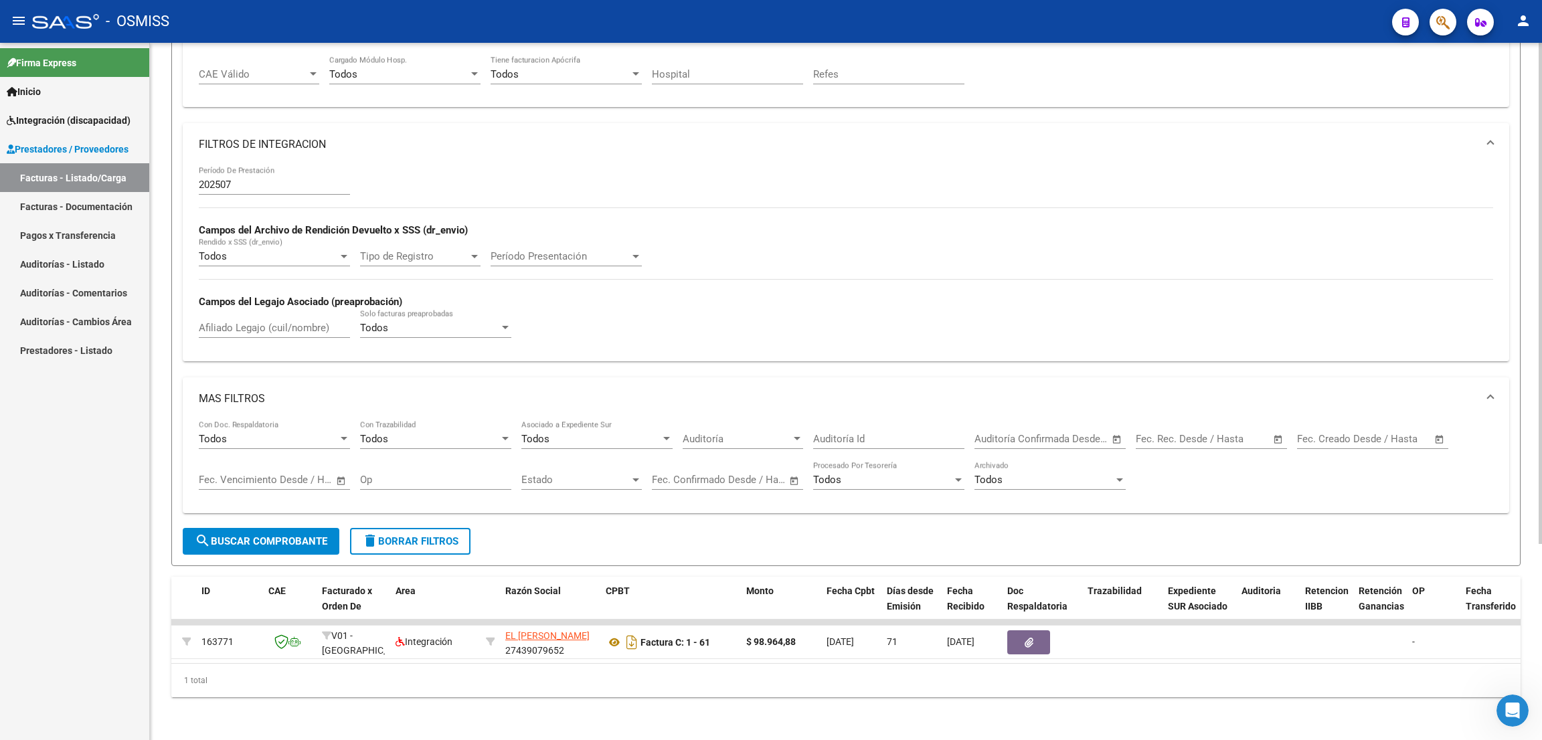
scroll to position [0, 0]
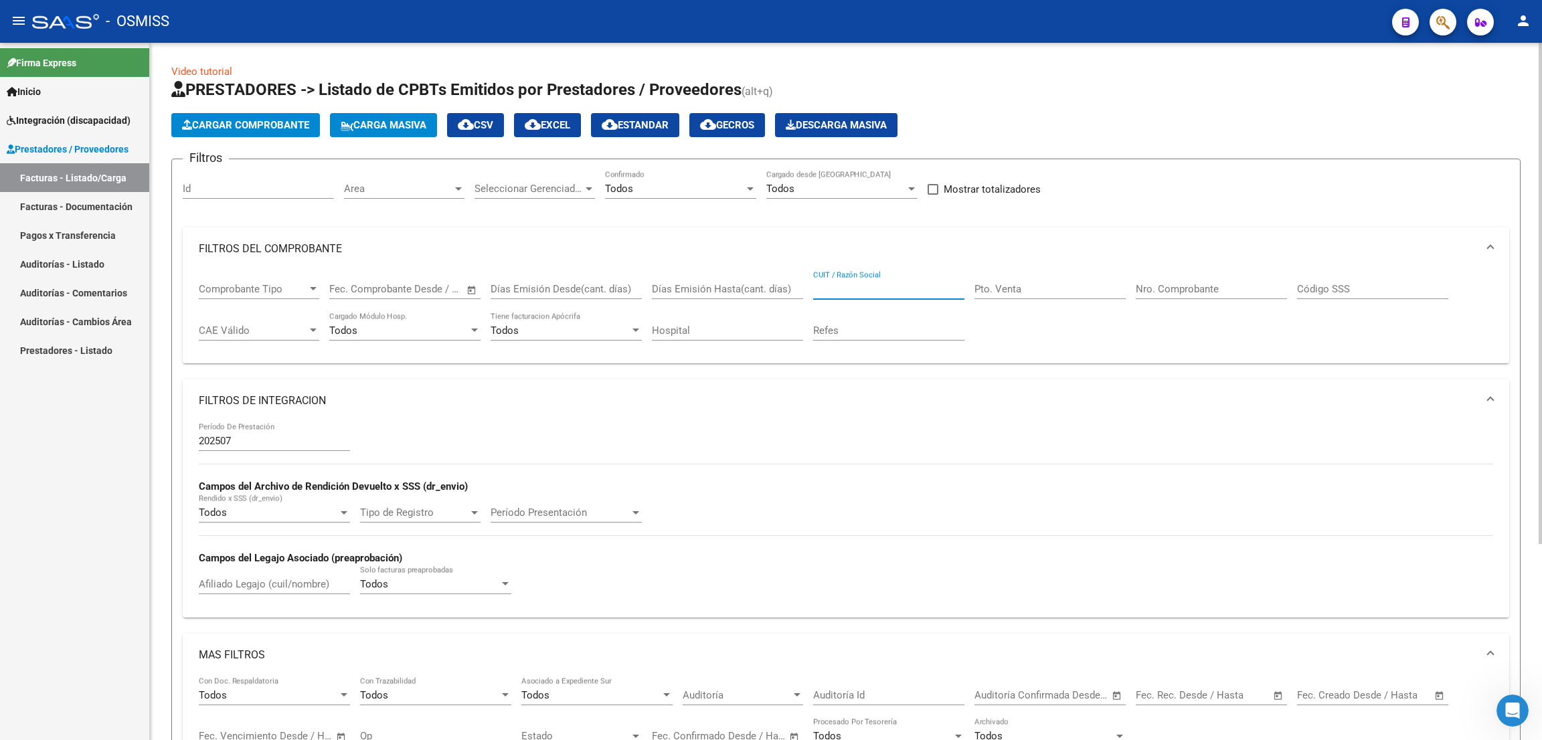
paste input "27439079652"
type input "27439079652"
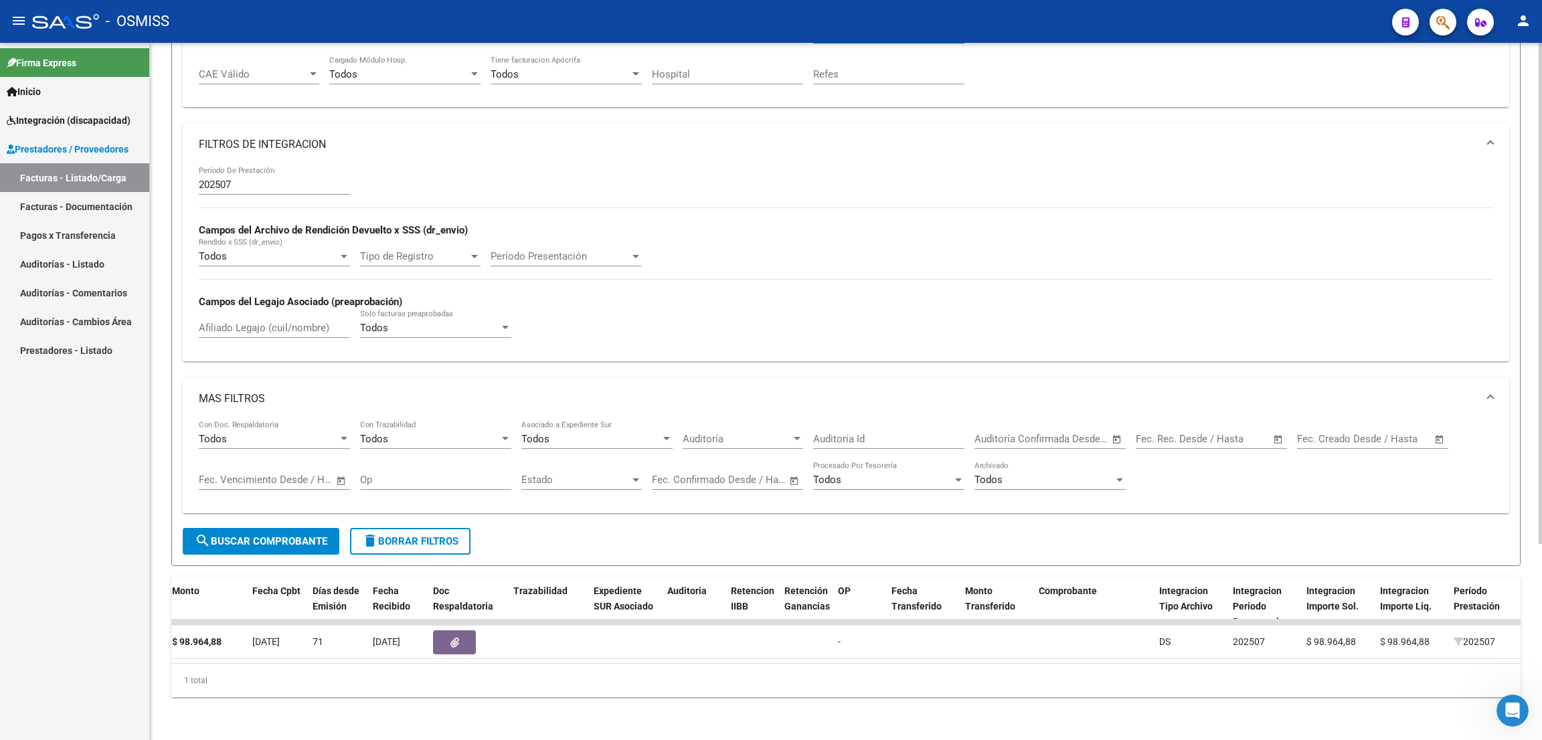
scroll to position [0, 866]
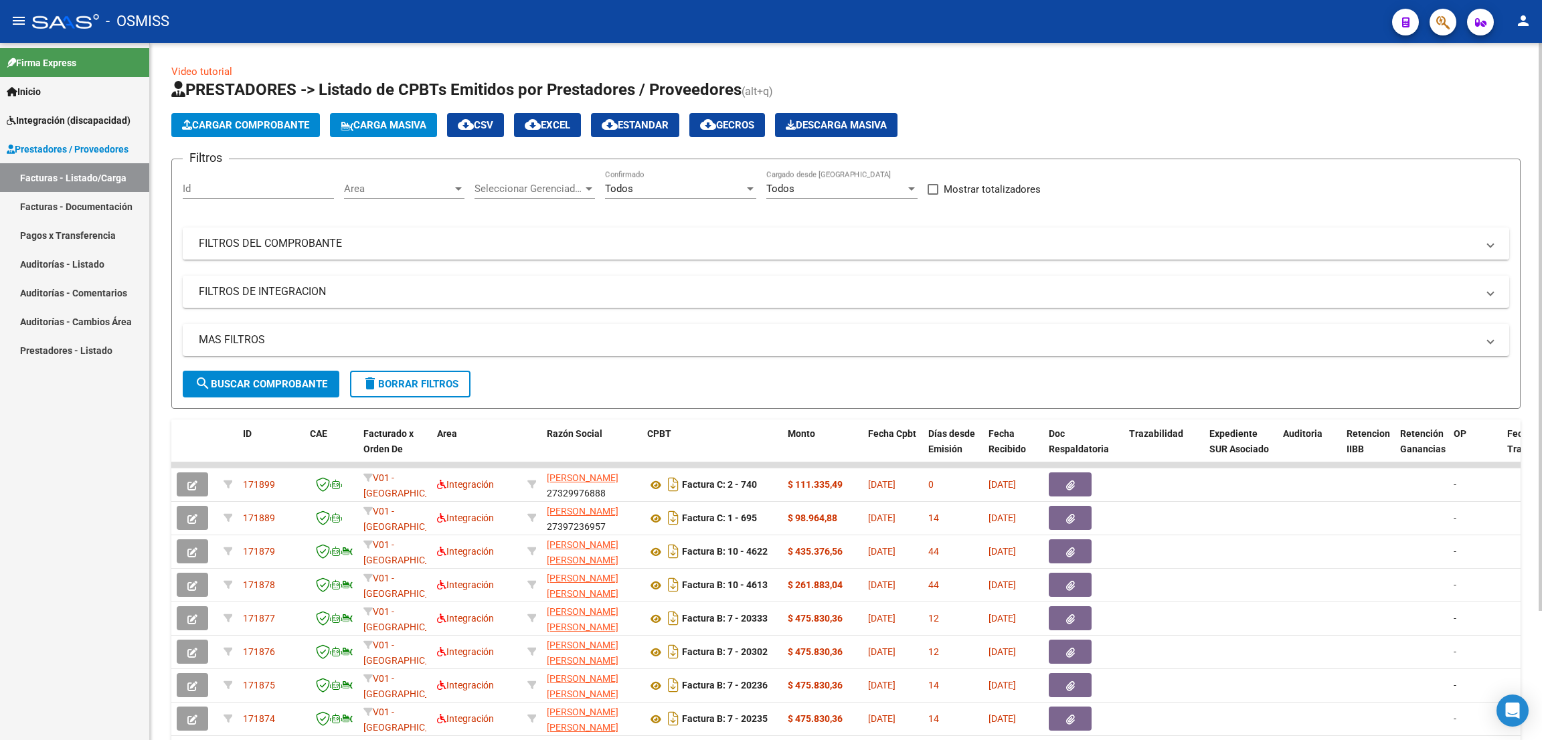
drag, startPoint x: 307, startPoint y: 238, endPoint x: 963, endPoint y: 254, distance: 656.3
click at [307, 238] on mat-panel-title "FILTROS DEL COMPROBANTE" at bounding box center [838, 243] width 1279 height 15
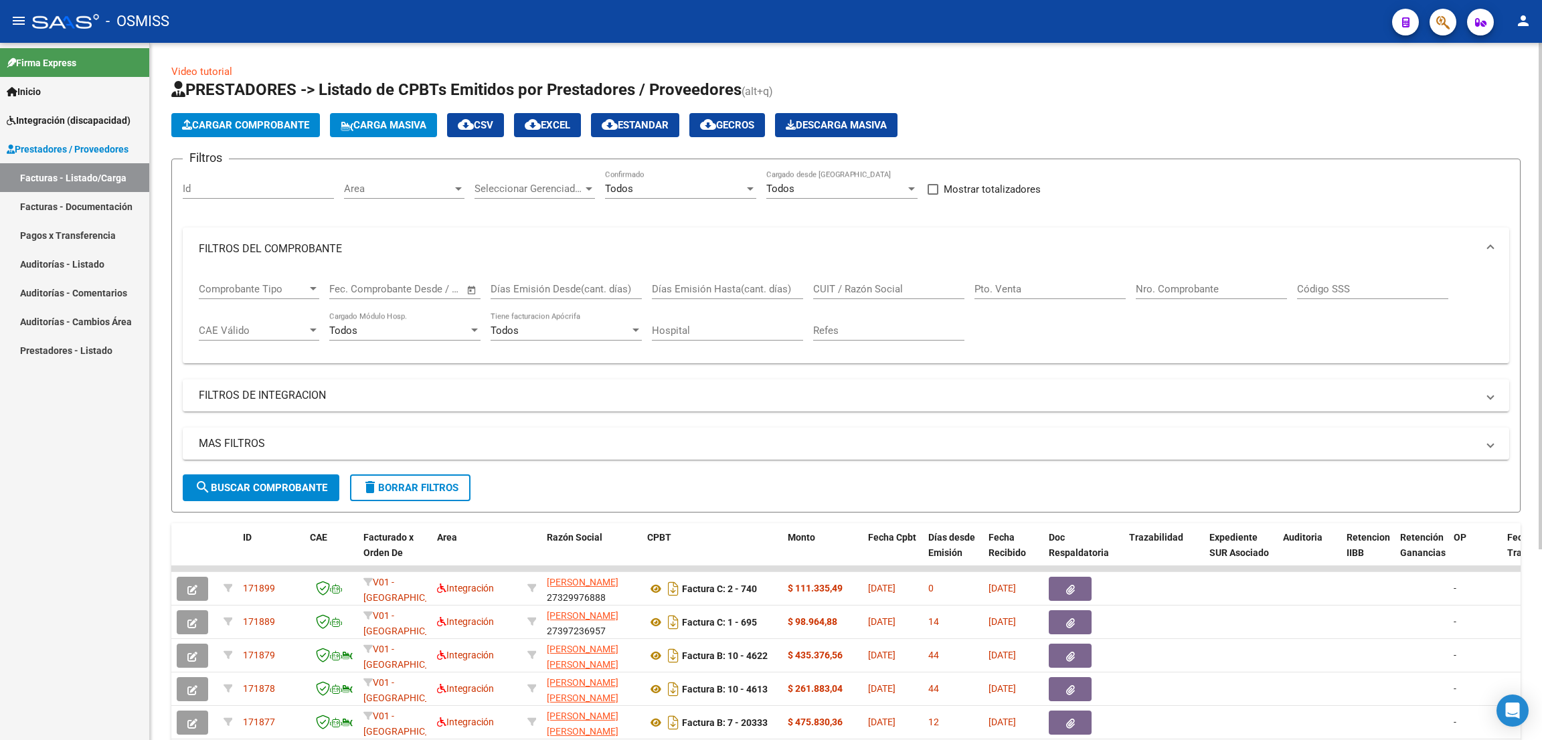
click at [870, 283] on input "CUIT / Razón Social" at bounding box center [888, 289] width 151 height 12
paste input "27407842281"
type input "27407842281"
click at [267, 491] on span "search Buscar Comprobante" at bounding box center [261, 488] width 133 height 12
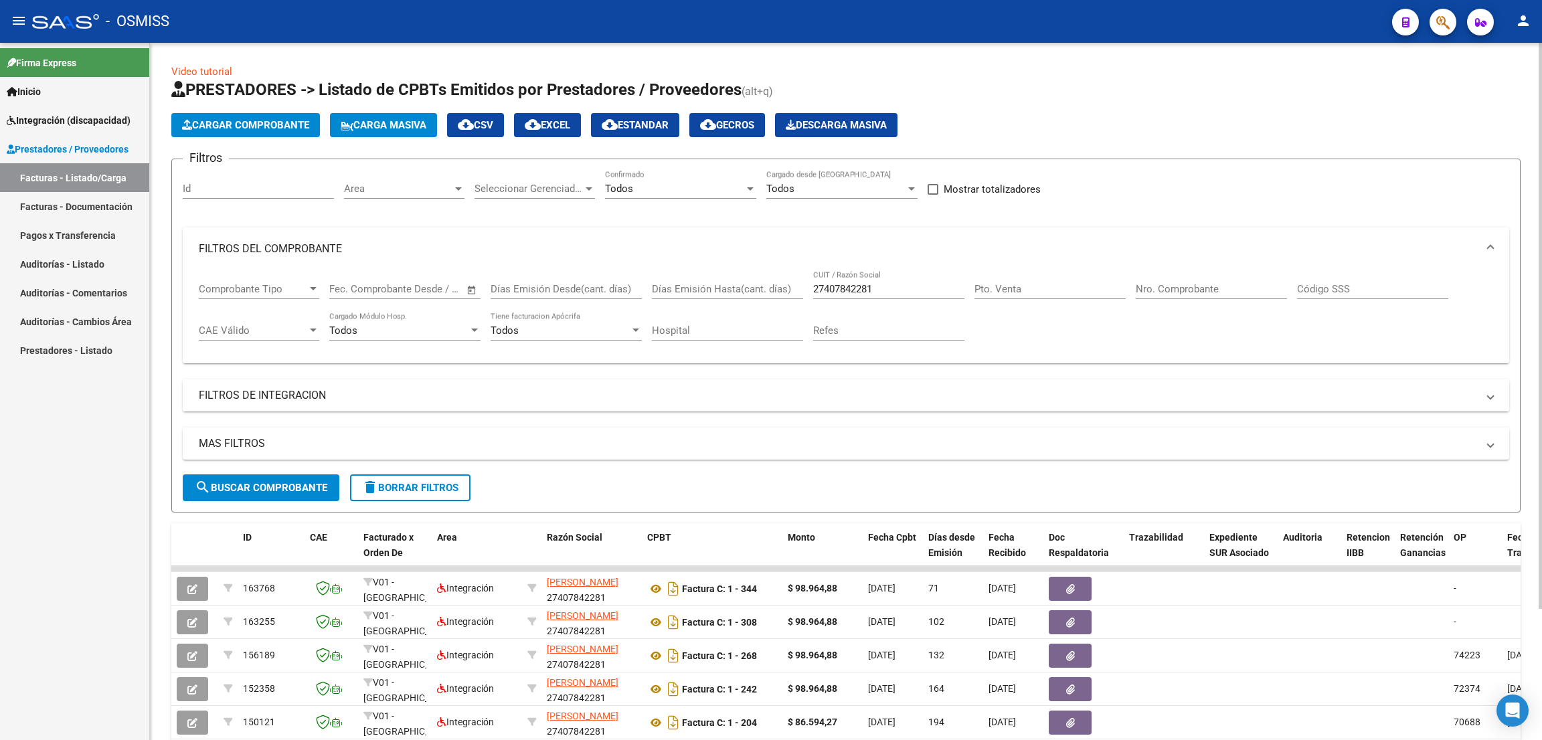
click at [272, 389] on mat-expansion-panel-header "FILTROS DE INTEGRACION" at bounding box center [846, 396] width 1327 height 32
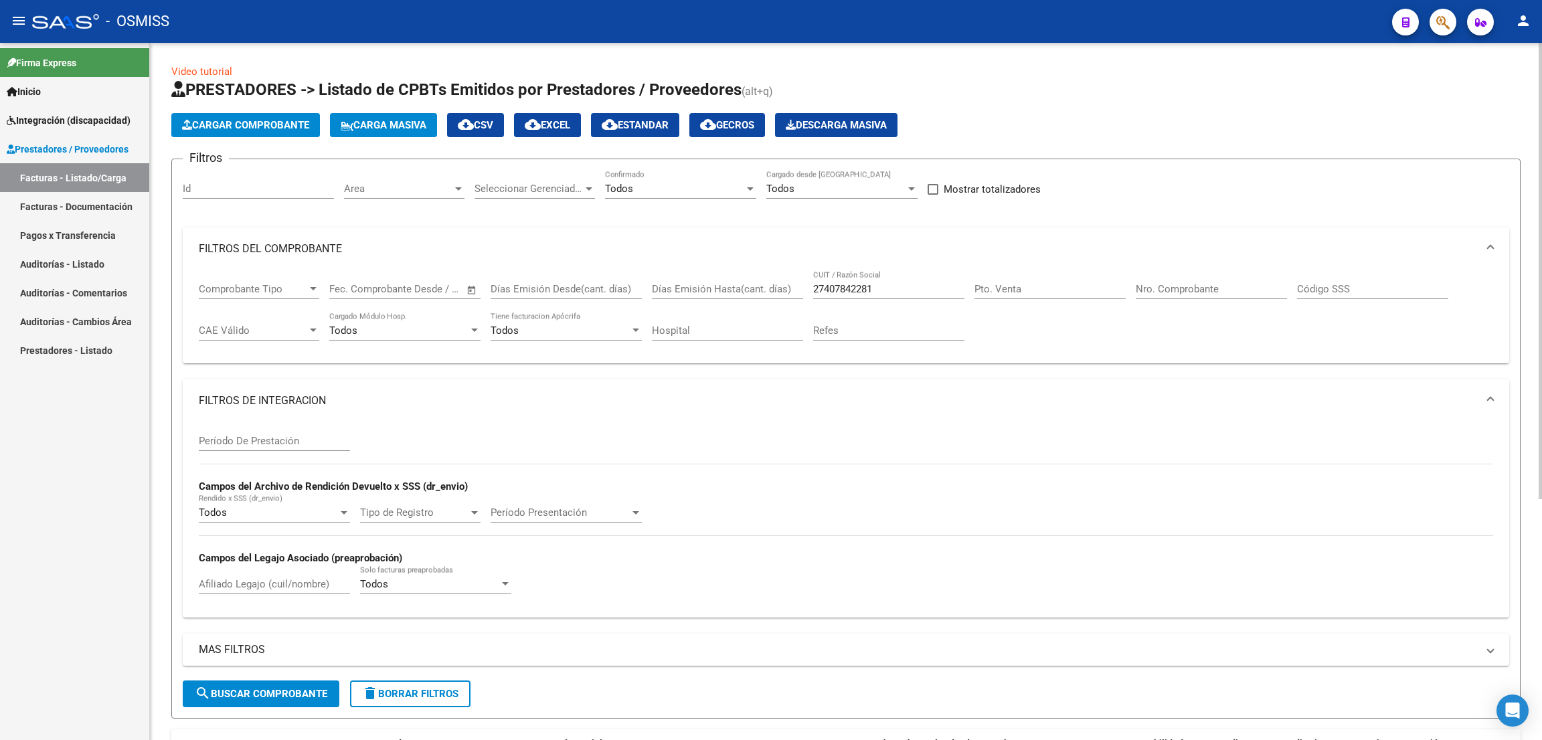
click at [291, 443] on input "Período De Prestación" at bounding box center [274, 441] width 151 height 12
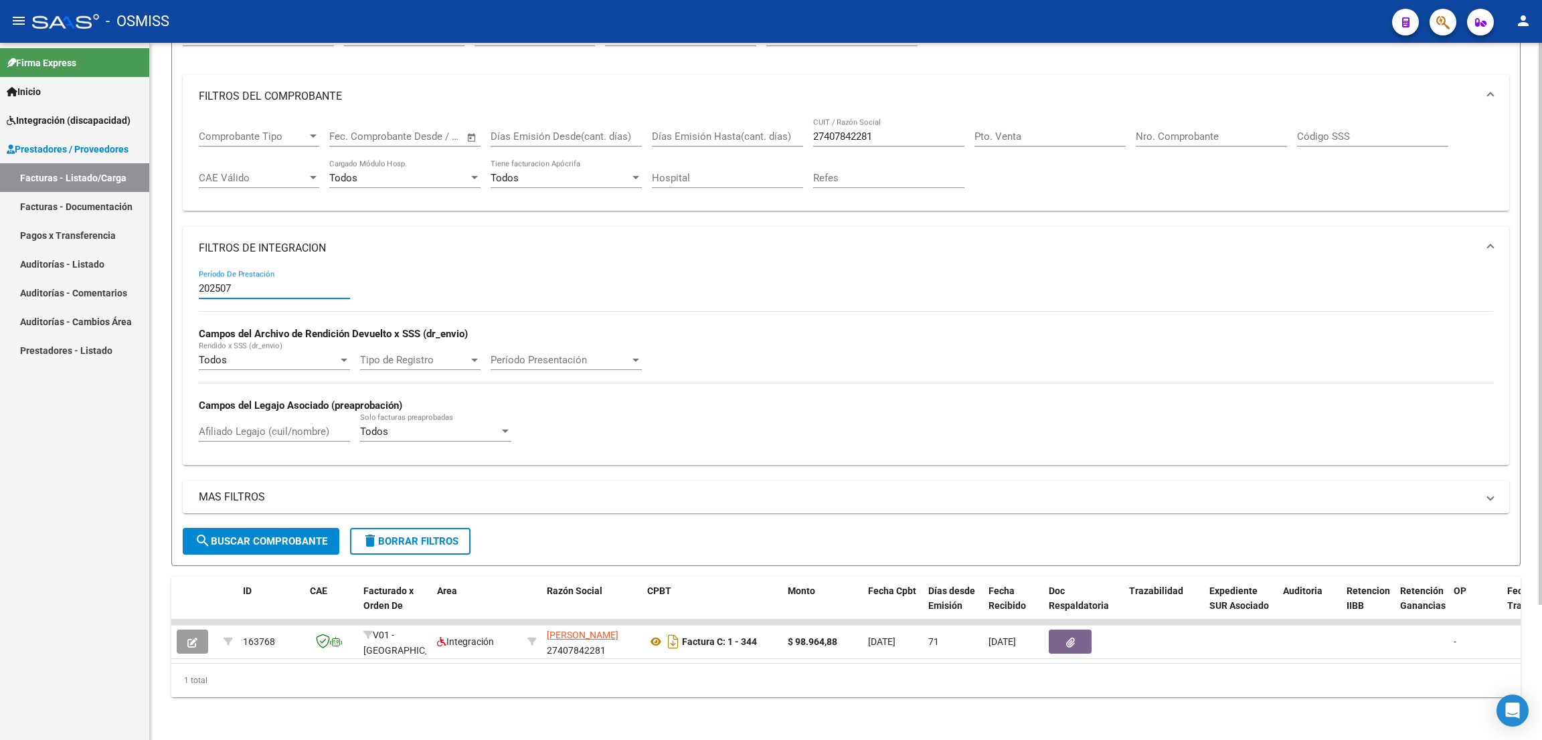
type input "202507"
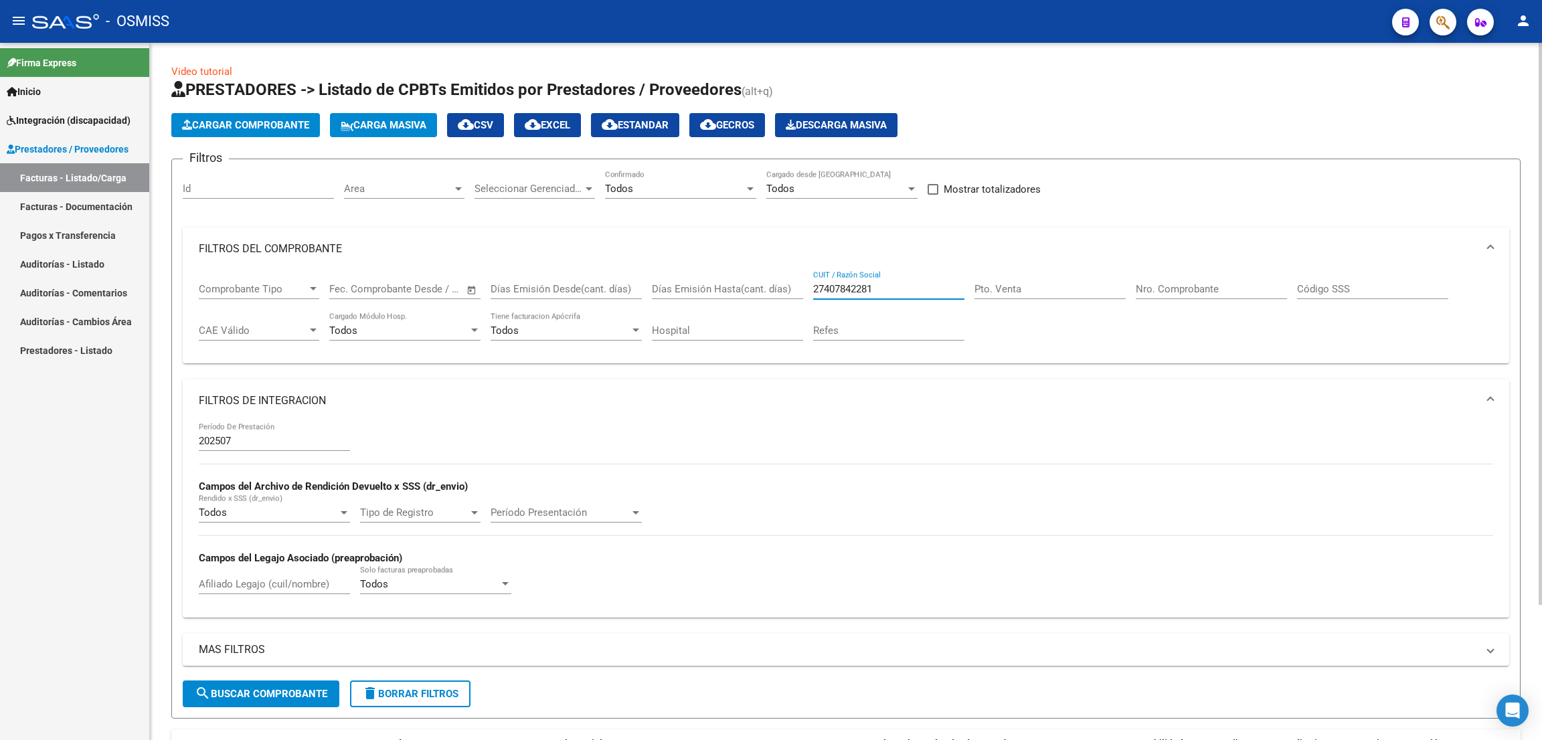
drag, startPoint x: 895, startPoint y: 293, endPoint x: 730, endPoint y: 258, distance: 169.1
click at [730, 262] on mat-expansion-panel "FILTROS DEL COMPROBANTE Comprobante Tipo Comprobante Tipo Fecha inicio – Fecha …" at bounding box center [846, 296] width 1327 height 137
paste input "0364139463"
drag, startPoint x: 884, startPoint y: 285, endPoint x: 764, endPoint y: 263, distance: 122.4
click at [764, 263] on mat-expansion-panel "FILTROS DEL COMPROBANTE Comprobante Tipo Comprobante Tipo Fecha inicio – Fecha …" at bounding box center [846, 296] width 1327 height 137
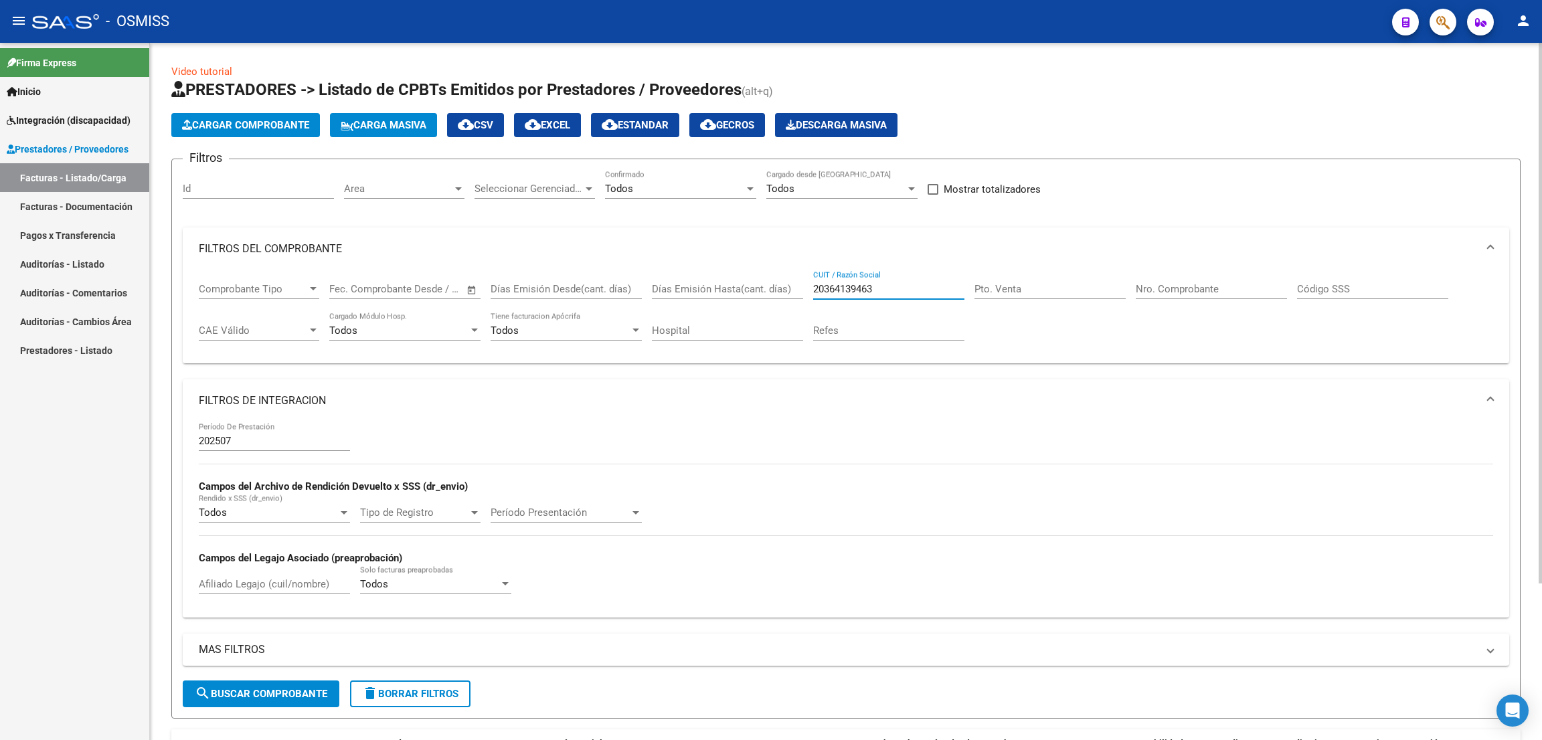
paste input "7241917458"
drag, startPoint x: 876, startPoint y: 283, endPoint x: 775, endPoint y: 278, distance: 101.8
click at [775, 278] on div "Comprobante Tipo Comprobante Tipo Fecha inicio – Fecha fin Fec. Comprobante Des…" at bounding box center [846, 311] width 1295 height 83
paste input "text"
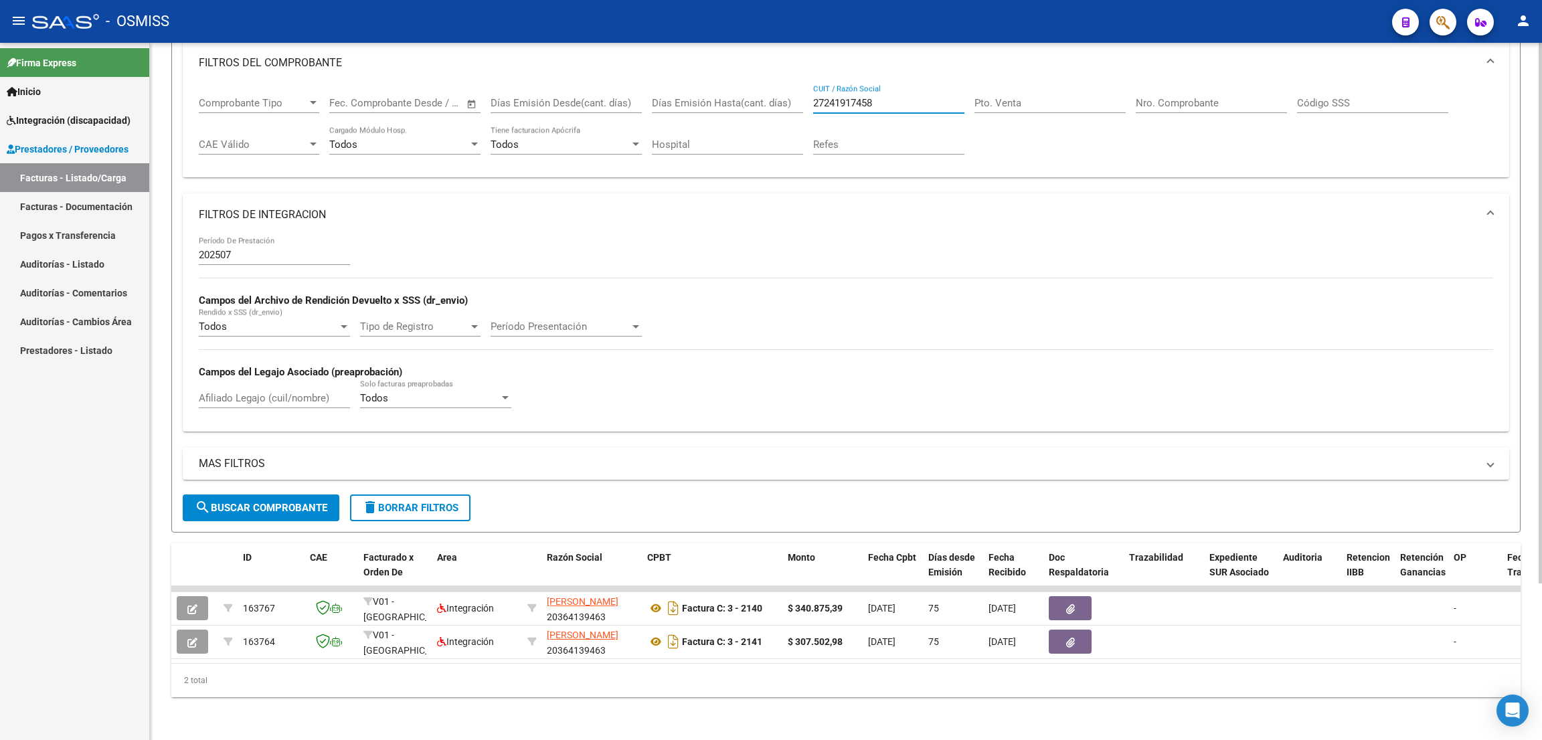
click at [316, 495] on button "search Buscar Comprobante" at bounding box center [261, 508] width 157 height 27
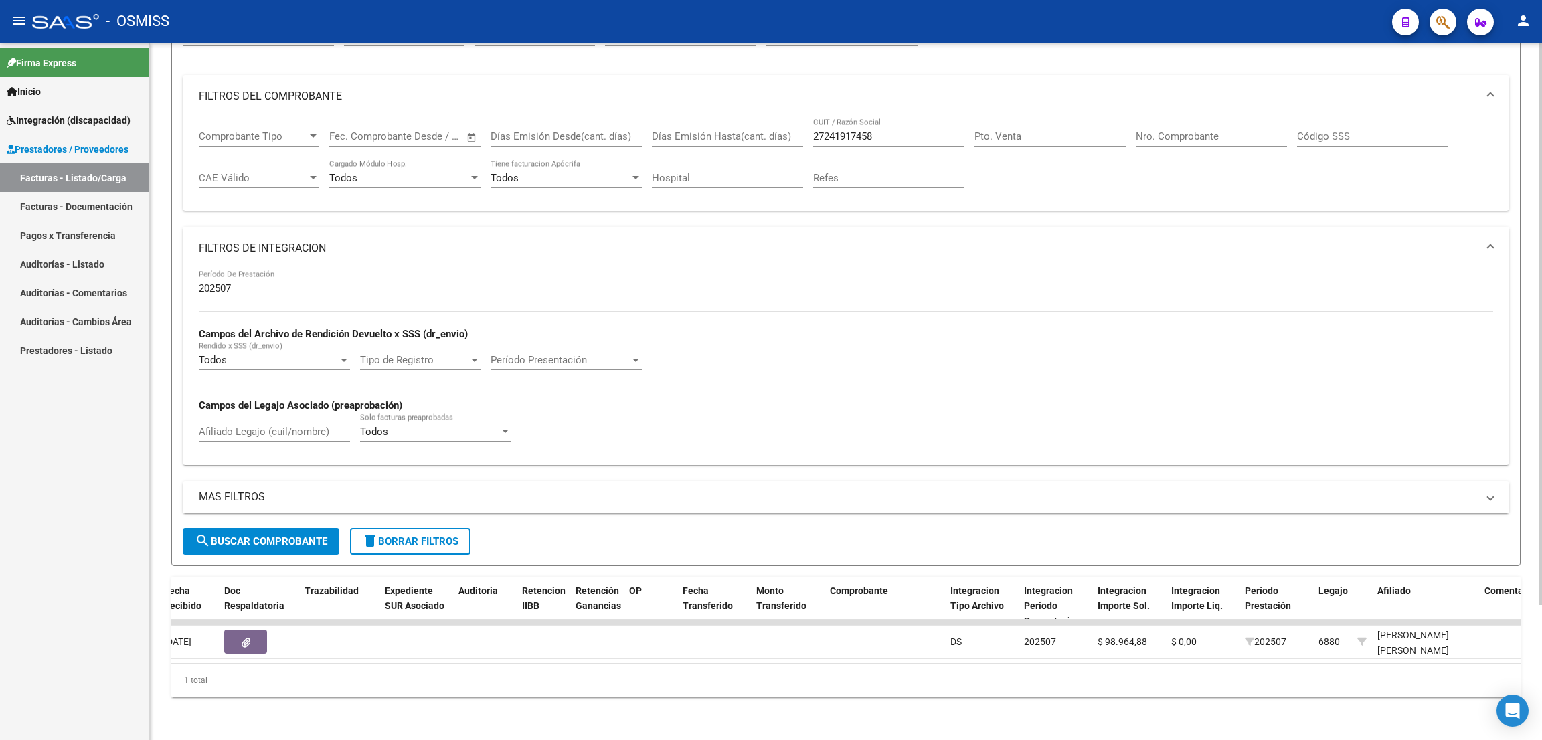
scroll to position [0, 0]
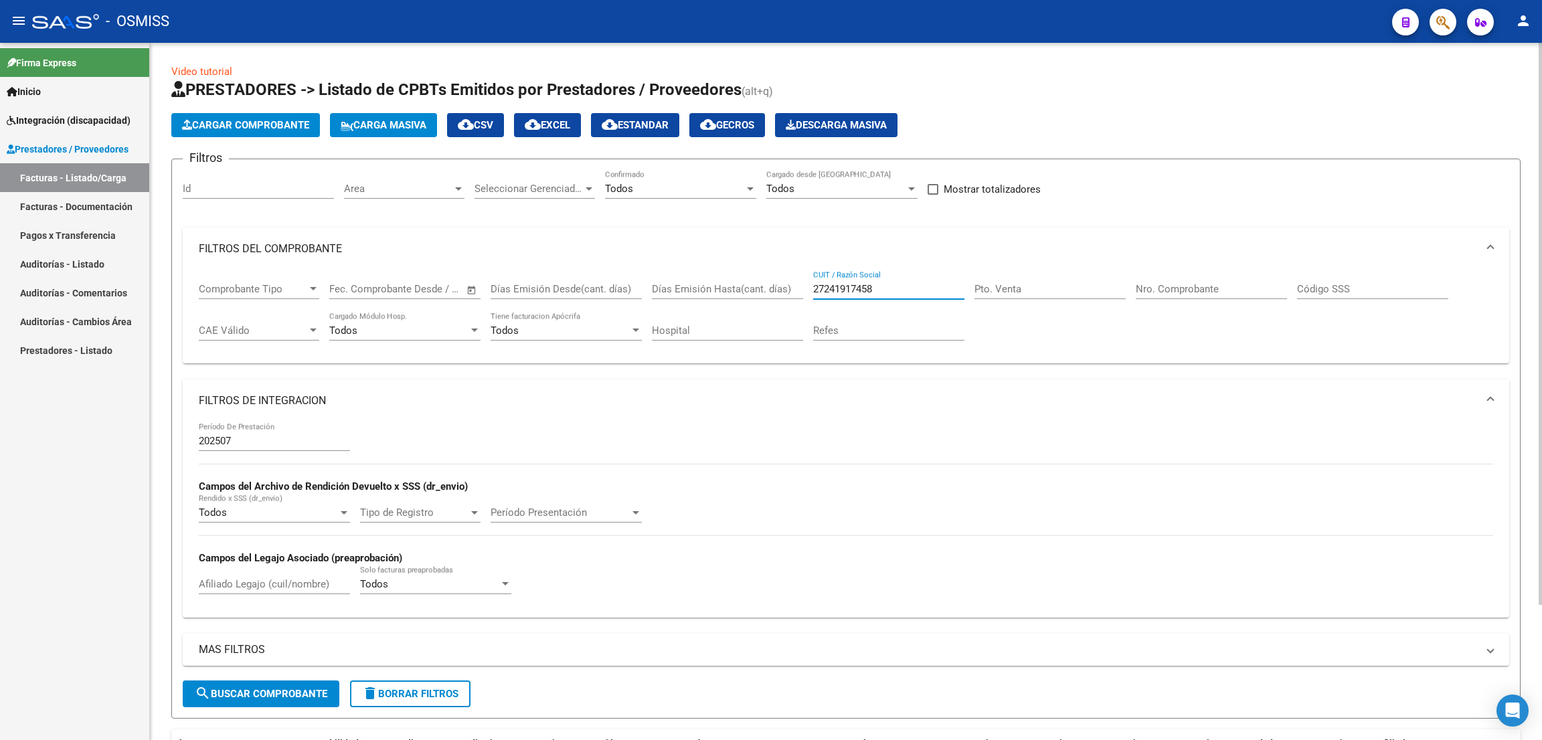
drag, startPoint x: 865, startPoint y: 282, endPoint x: 792, endPoint y: 269, distance: 74.1
click at [792, 270] on div "Comprobante Tipo Comprobante Tipo Fecha inicio – Fecha fin Fec. Comprobante Des…" at bounding box center [846, 311] width 1295 height 83
paste input "26694647"
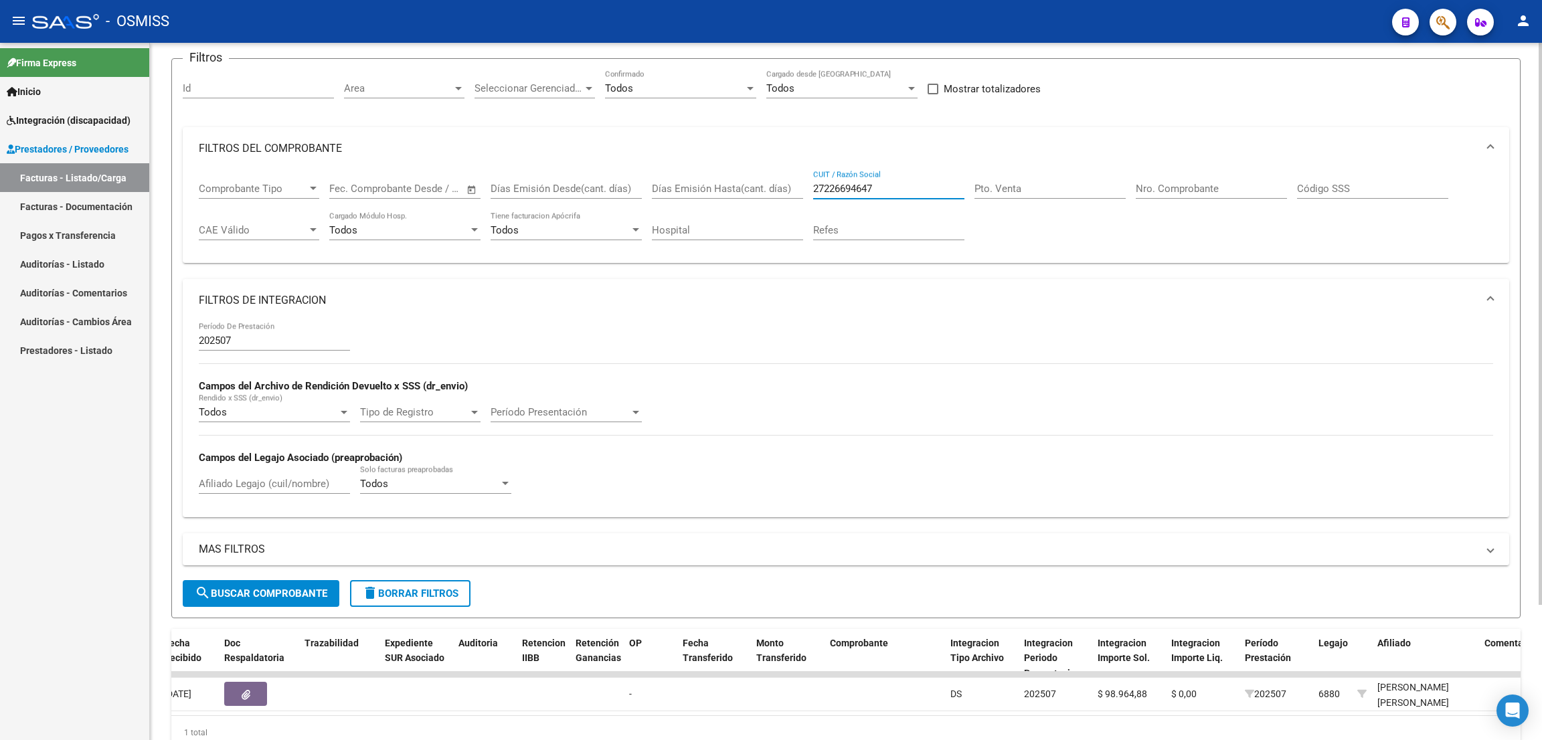
click at [285, 584] on button "search Buscar Comprobante" at bounding box center [261, 593] width 157 height 27
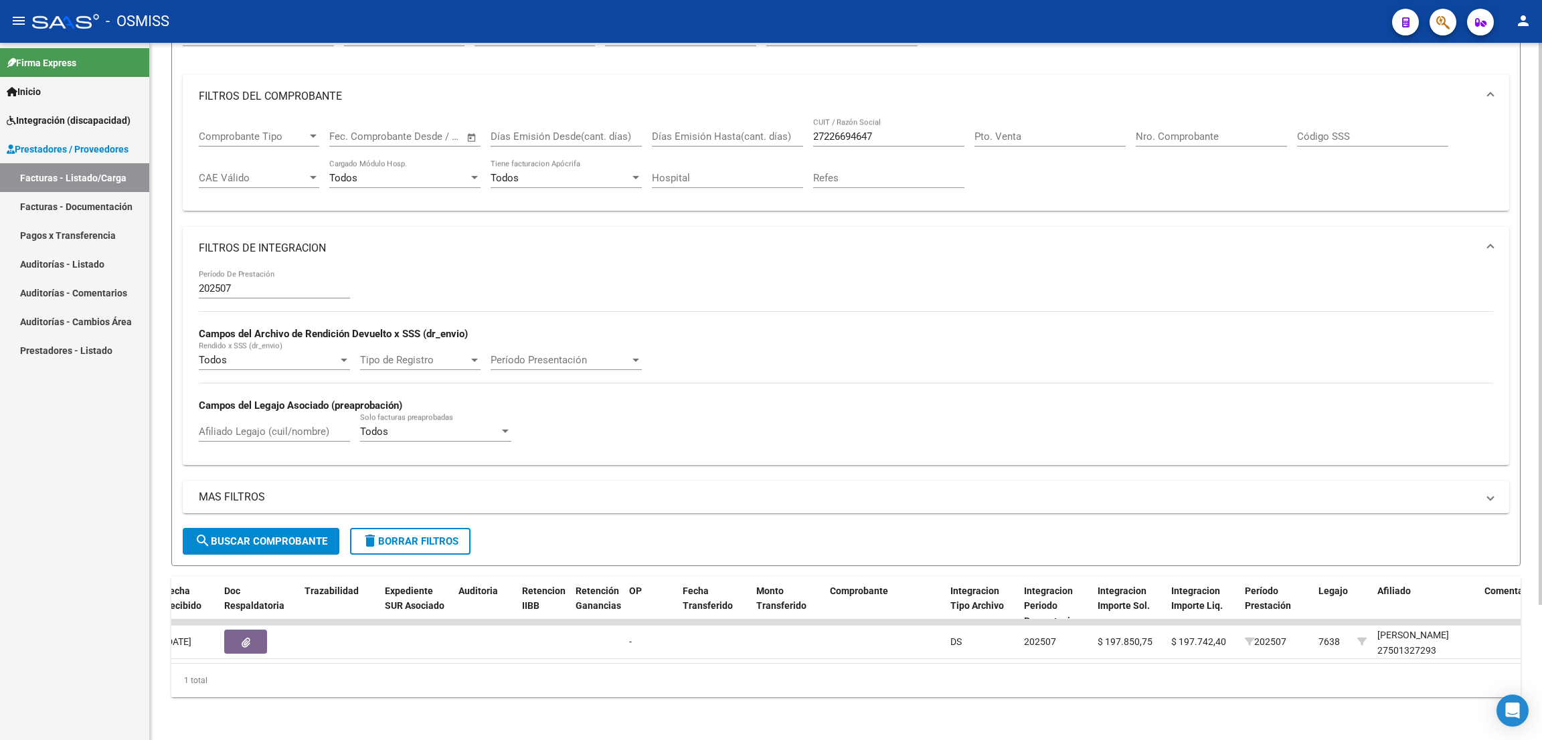
scroll to position [0, 0]
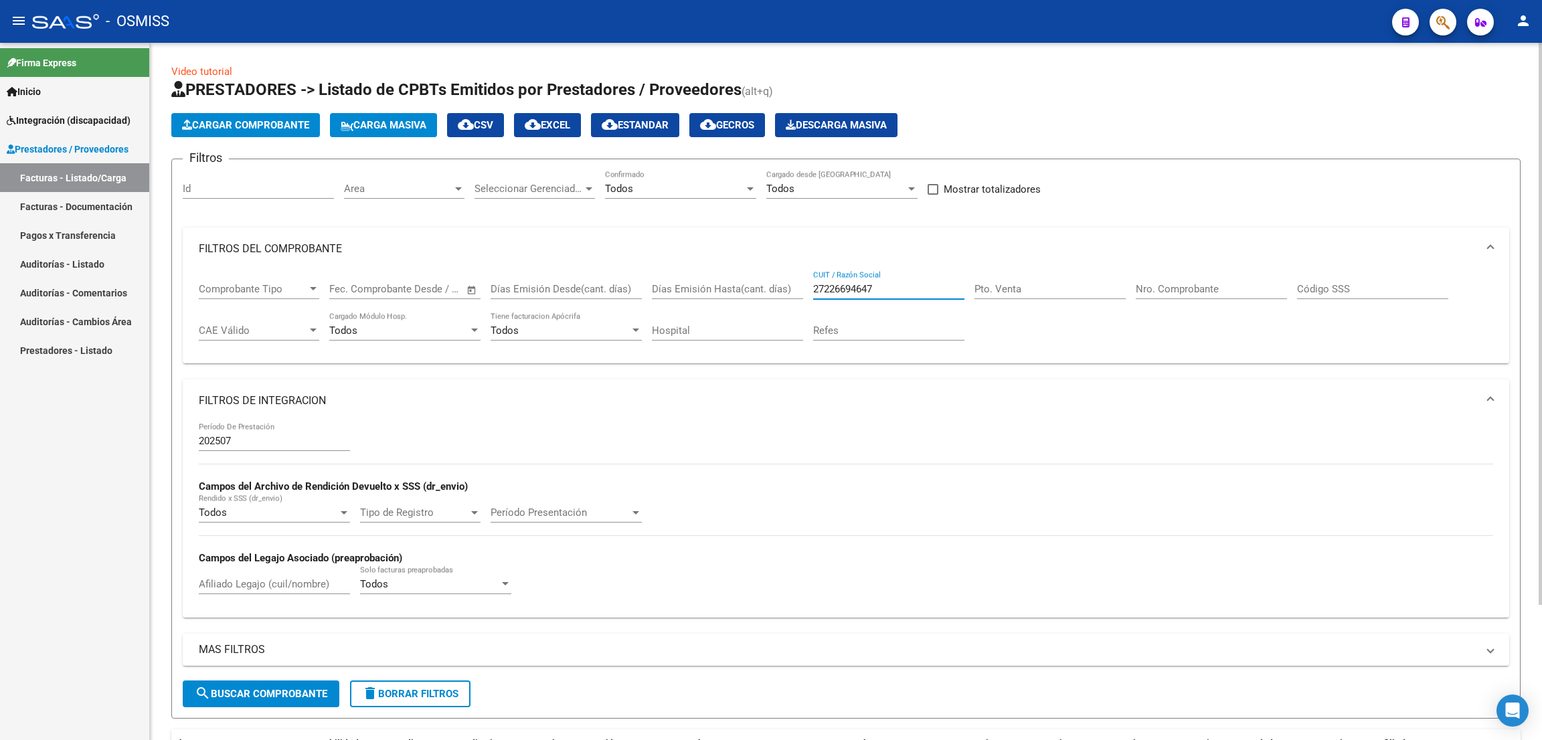
drag, startPoint x: 890, startPoint y: 287, endPoint x: 761, endPoint y: 278, distance: 130.2
click at [761, 279] on div "Comprobante Tipo Comprobante Tipo Fecha inicio – Fecha fin Fec. Comprobante Des…" at bounding box center [846, 311] width 1295 height 83
paste input "308864702"
drag, startPoint x: 882, startPoint y: 290, endPoint x: 778, endPoint y: 278, distance: 105.1
click at [778, 278] on div "Comprobante Tipo Comprobante Tipo Fecha inicio – Fecha fin Fec. Comprobante Des…" at bounding box center [846, 311] width 1295 height 83
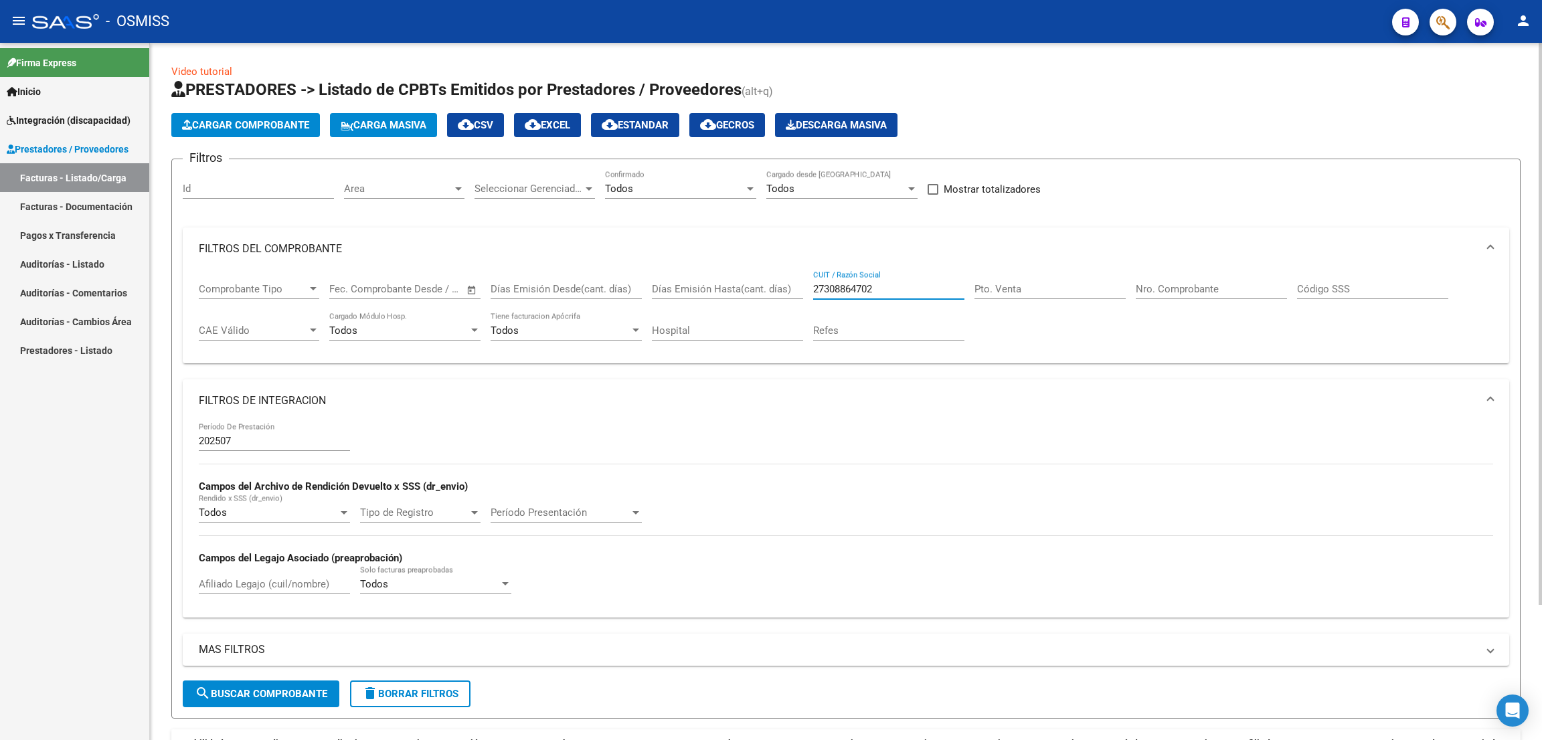
paste input "76594543"
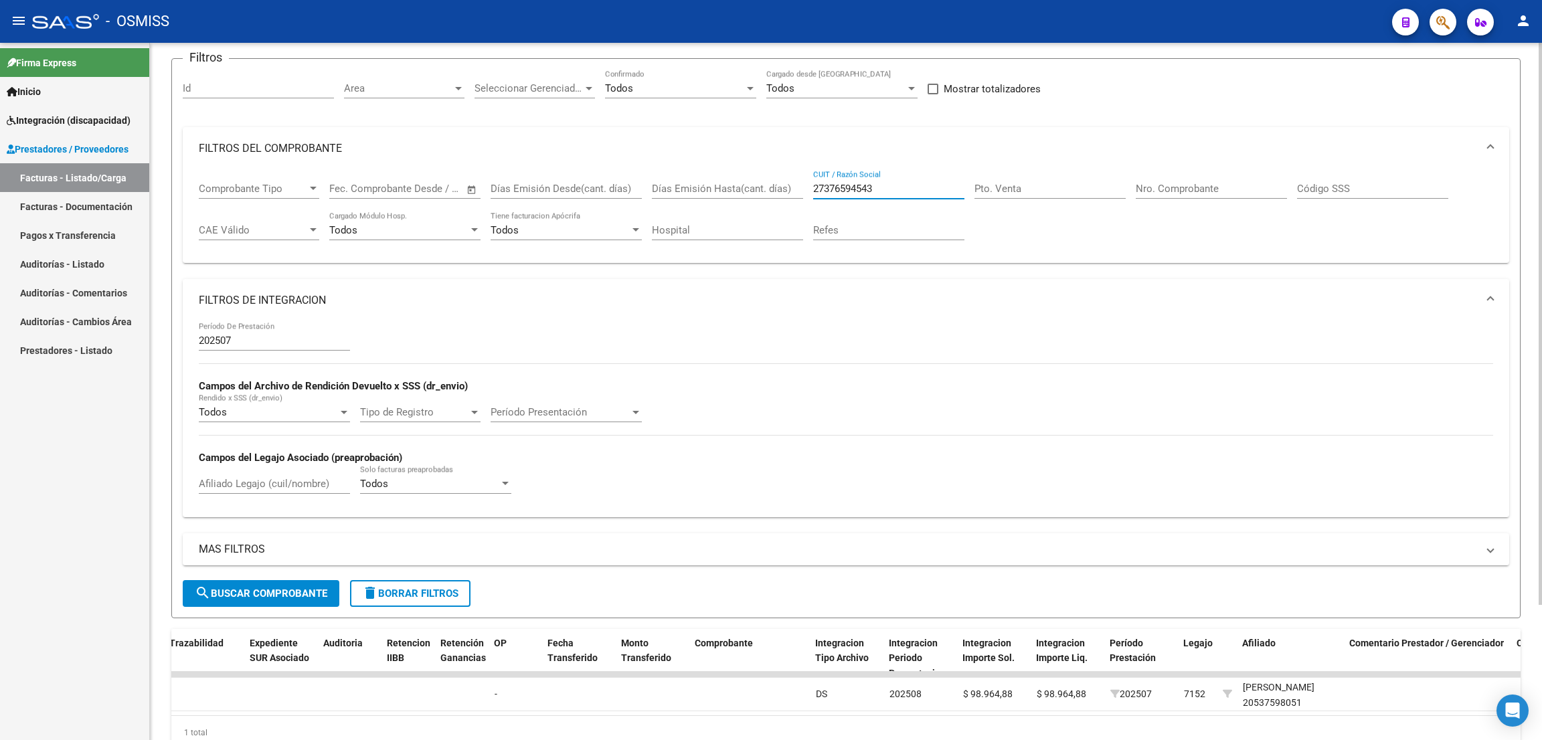
drag, startPoint x: 323, startPoint y: 592, endPoint x: 389, endPoint y: 583, distance: 66.8
click at [323, 591] on span "search Buscar Comprobante" at bounding box center [261, 594] width 133 height 12
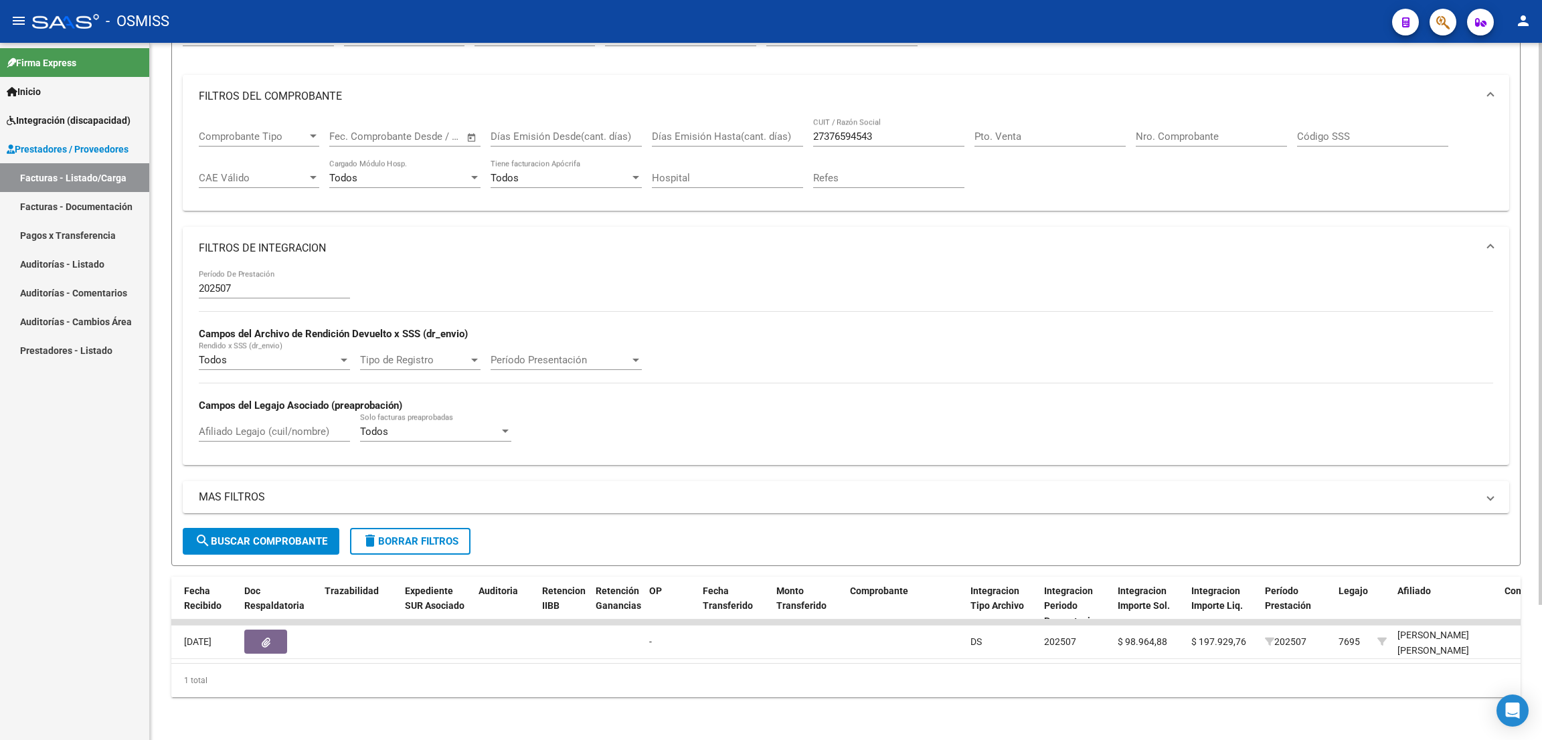
scroll to position [66, 0]
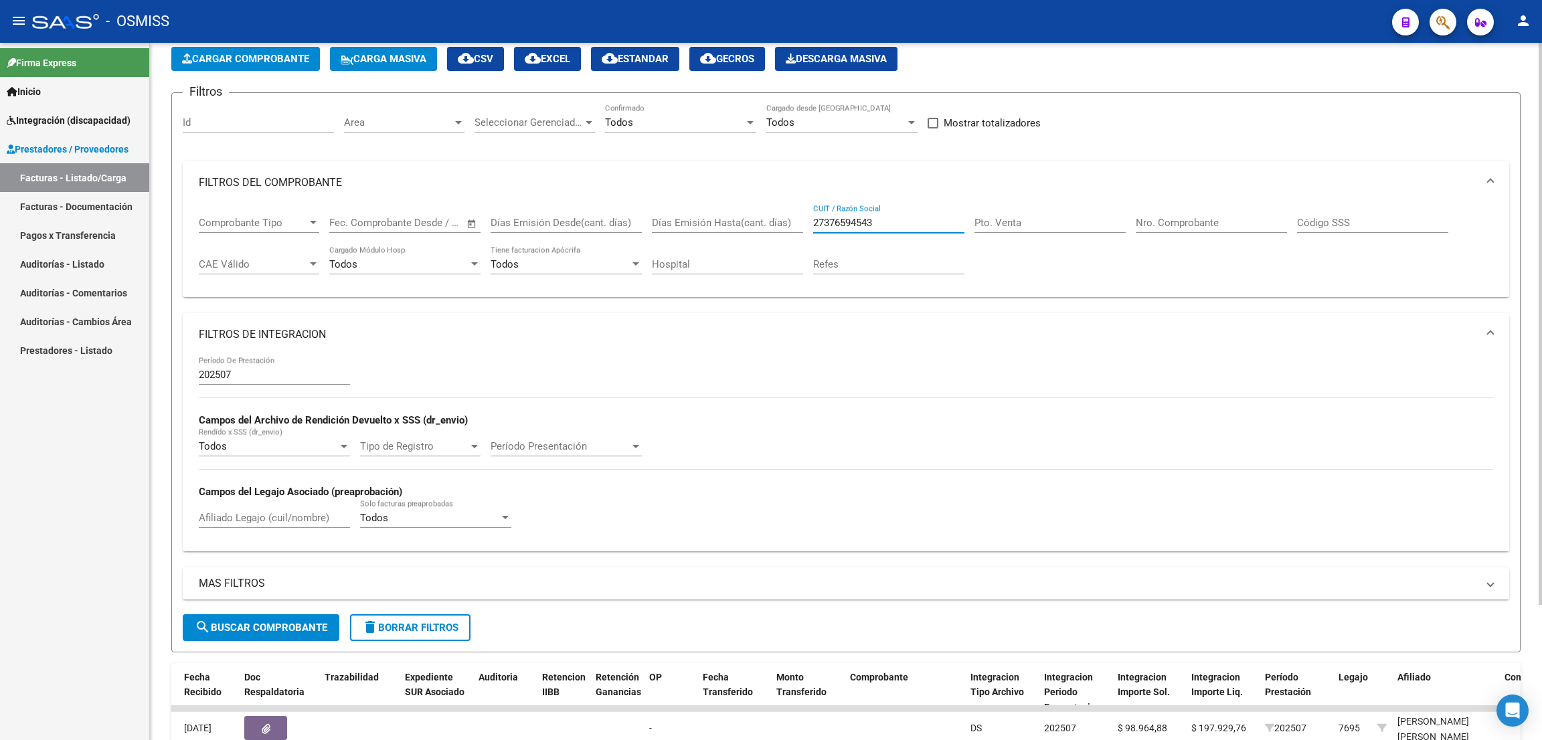
drag, startPoint x: 886, startPoint y: 226, endPoint x: 780, endPoint y: 226, distance: 105.8
click at [780, 226] on div "Comprobante Tipo Comprobante Tipo Fecha inicio – Fecha fin Fec. Comprobante Des…" at bounding box center [846, 245] width 1295 height 83
paste input "08861452"
click at [326, 619] on button "search Buscar Comprobante" at bounding box center [261, 628] width 157 height 27
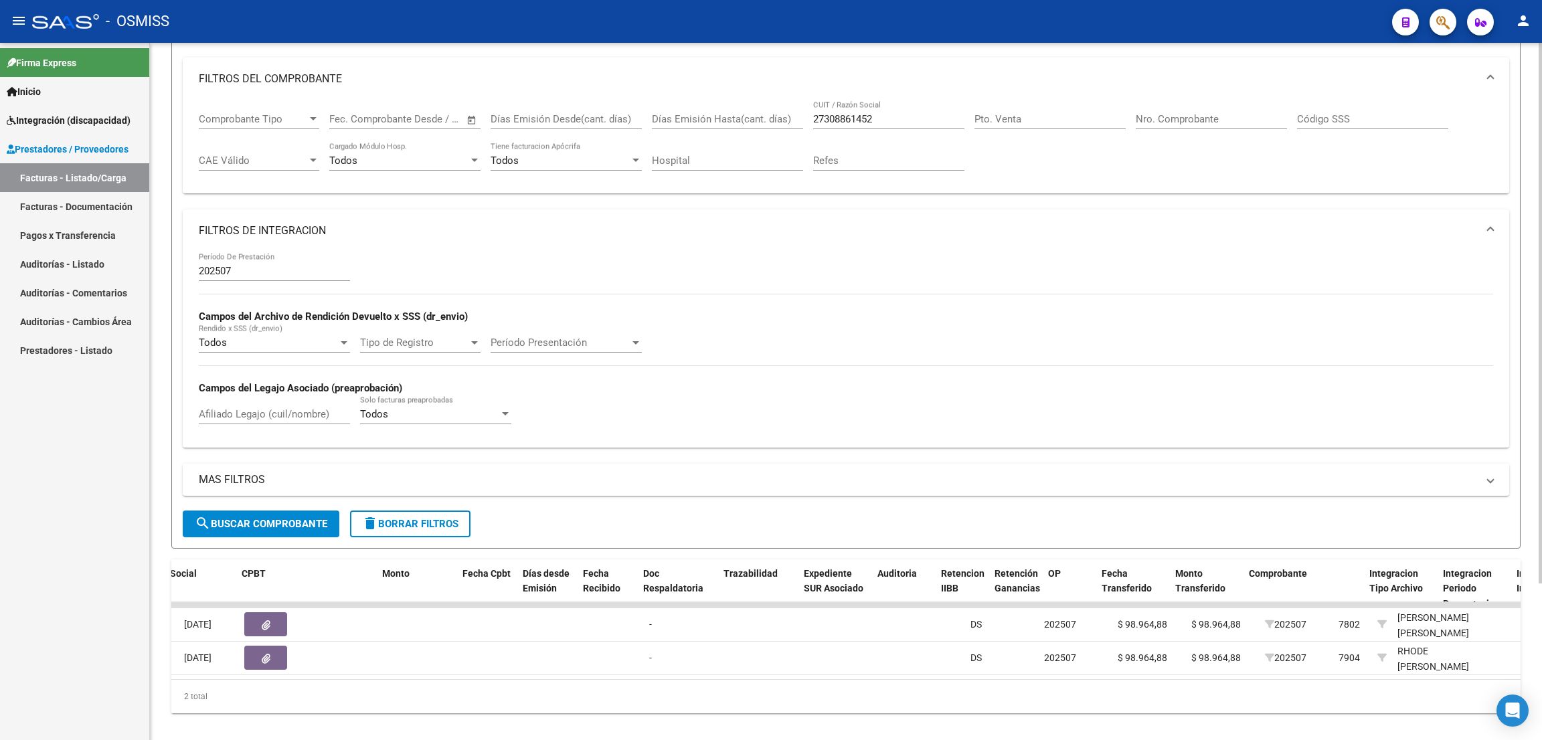
scroll to position [0, 0]
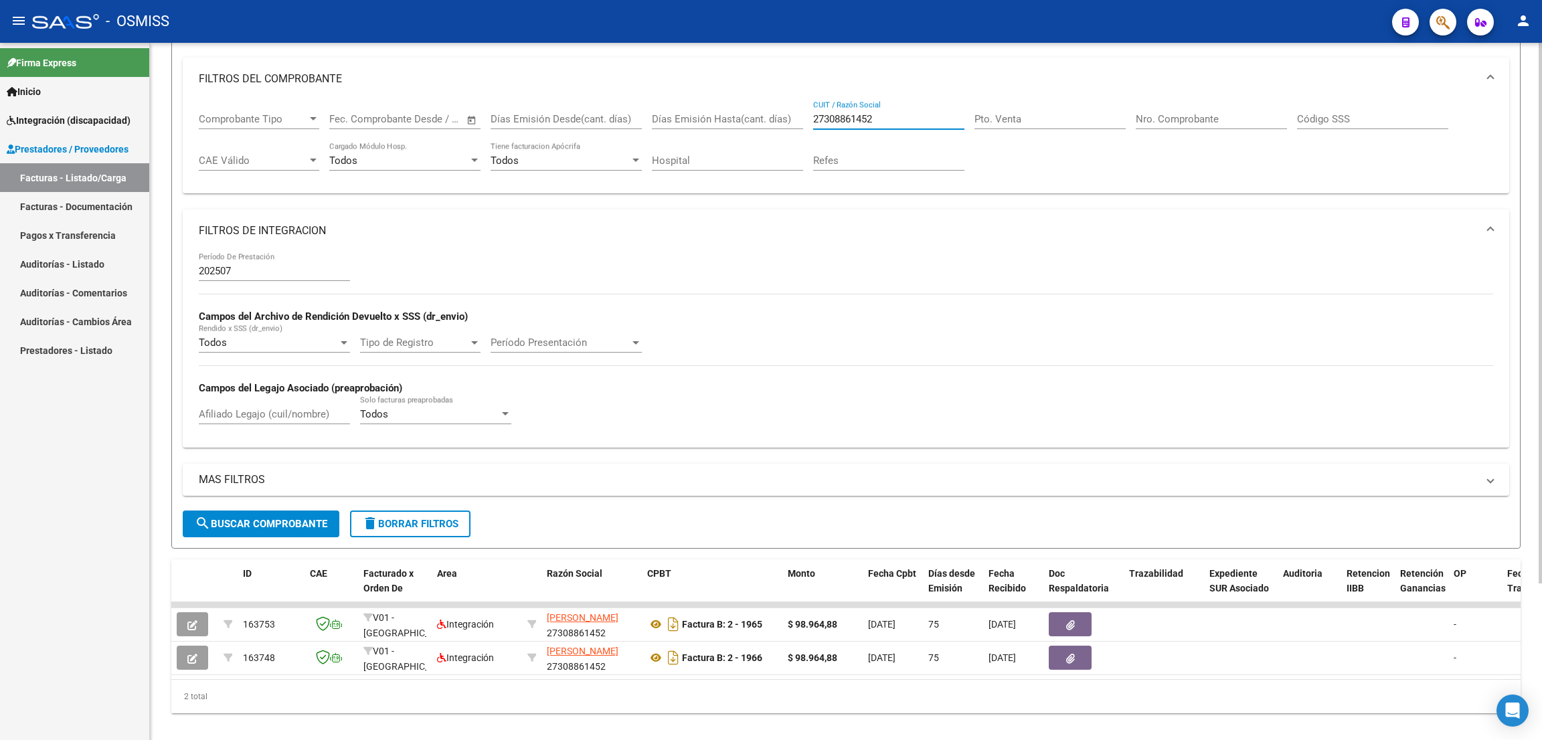
drag, startPoint x: 873, startPoint y: 114, endPoint x: 792, endPoint y: 112, distance: 81.0
click at [792, 112] on div "Comprobante Tipo Comprobante Tipo Fecha inicio – Fecha fin Fec. Comprobante Des…" at bounding box center [846, 141] width 1295 height 83
paste input "85459446"
drag, startPoint x: 300, startPoint y: 518, endPoint x: 533, endPoint y: 509, distance: 233.1
click at [300, 519] on span "search Buscar Comprobante" at bounding box center [261, 524] width 133 height 12
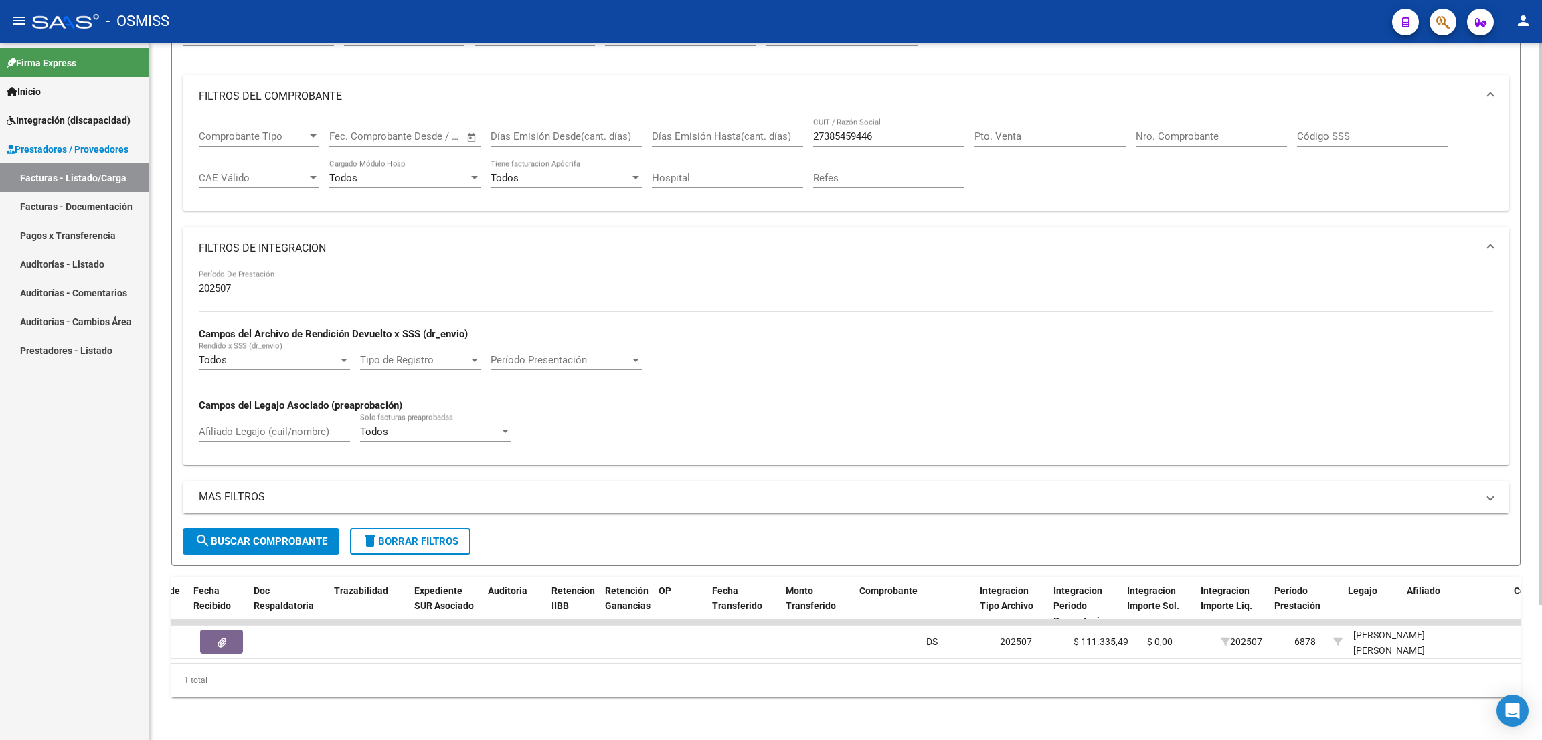
scroll to position [0, 896]
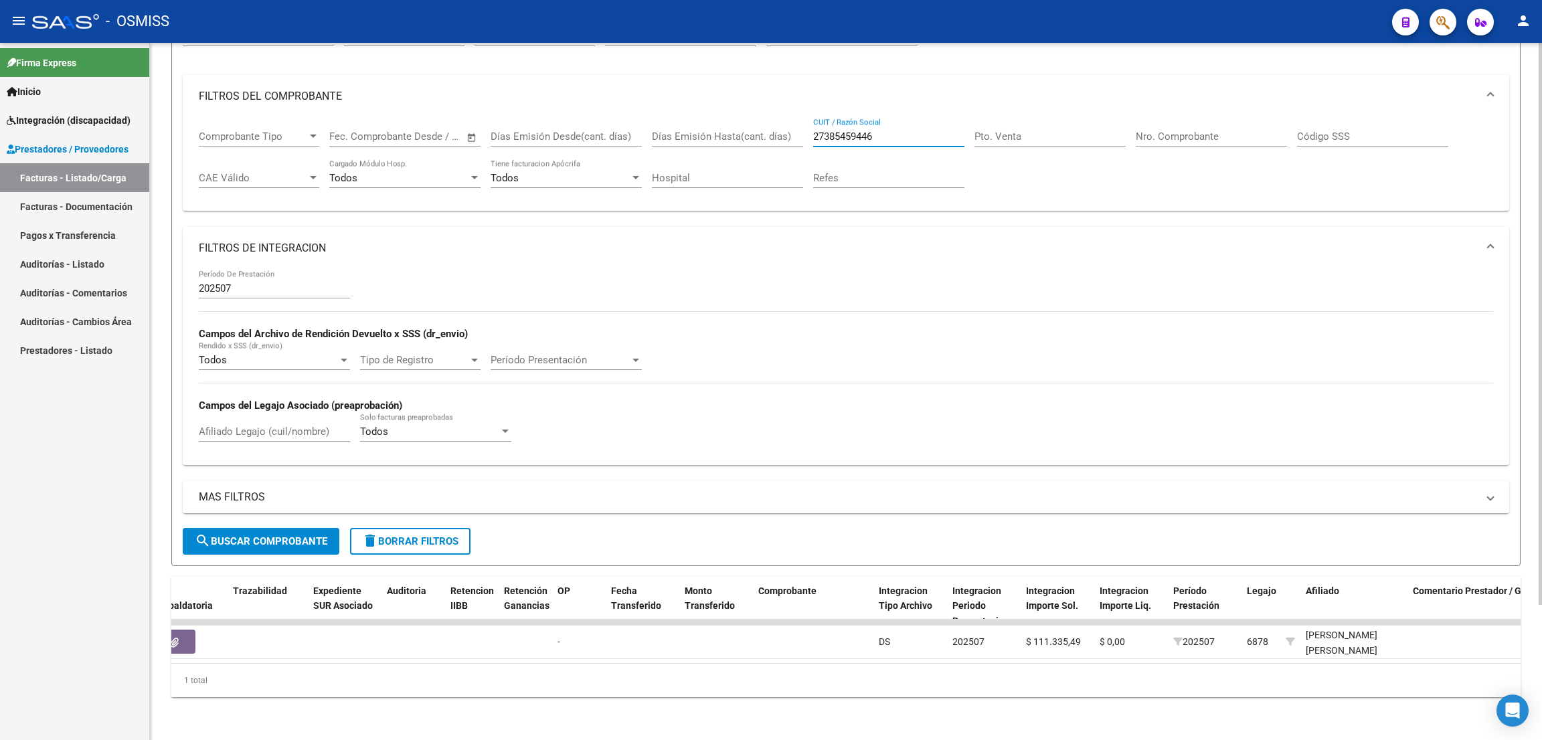
drag, startPoint x: 884, startPoint y: 121, endPoint x: 789, endPoint y: 127, distance: 95.9
click at [789, 127] on div "Comprobante Tipo Comprobante Tipo Fecha inicio – Fecha fin Fec. Comprobante Des…" at bounding box center [846, 159] width 1295 height 83
paste input "180791383"
click at [322, 528] on button "search Buscar Comprobante" at bounding box center [261, 541] width 157 height 27
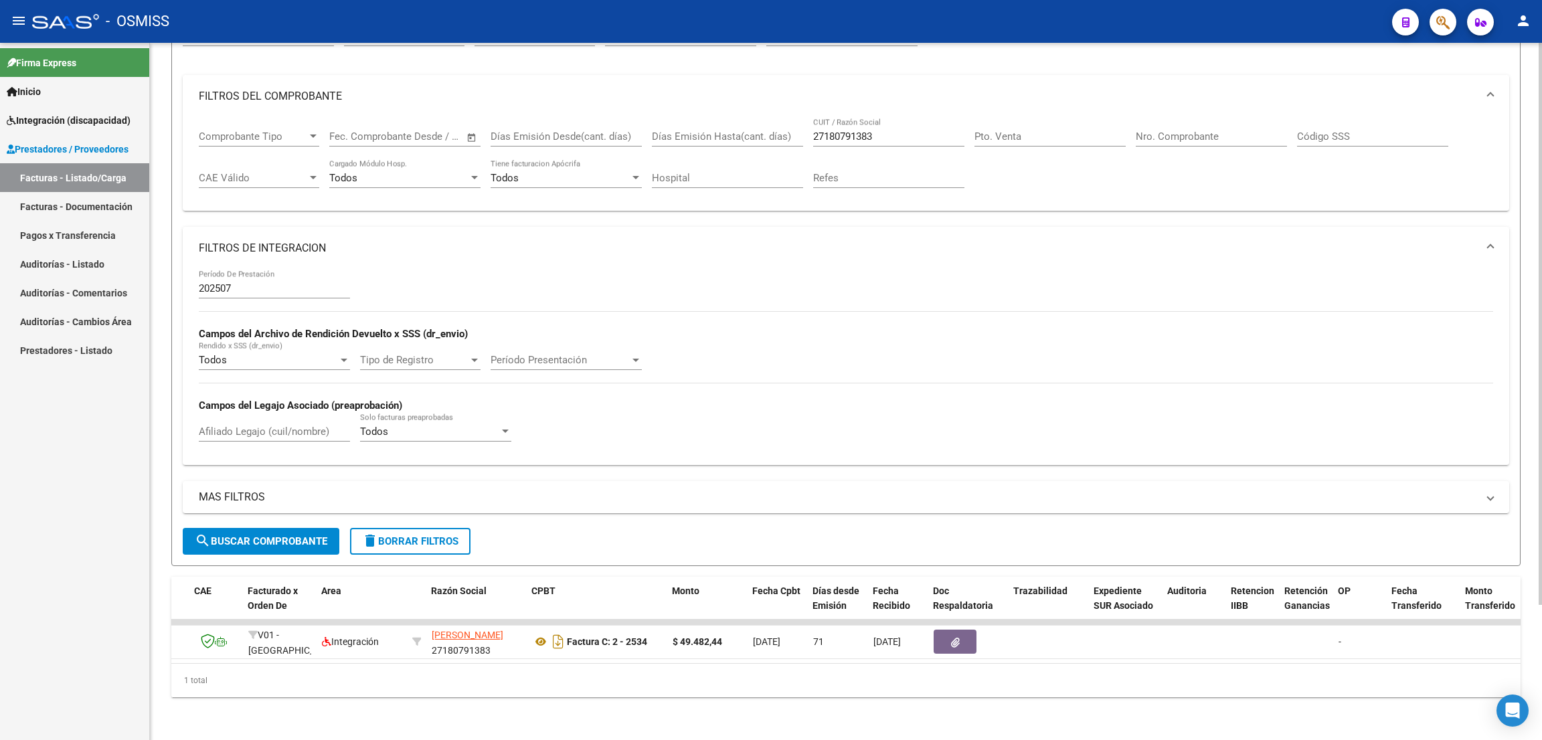
scroll to position [0, 0]
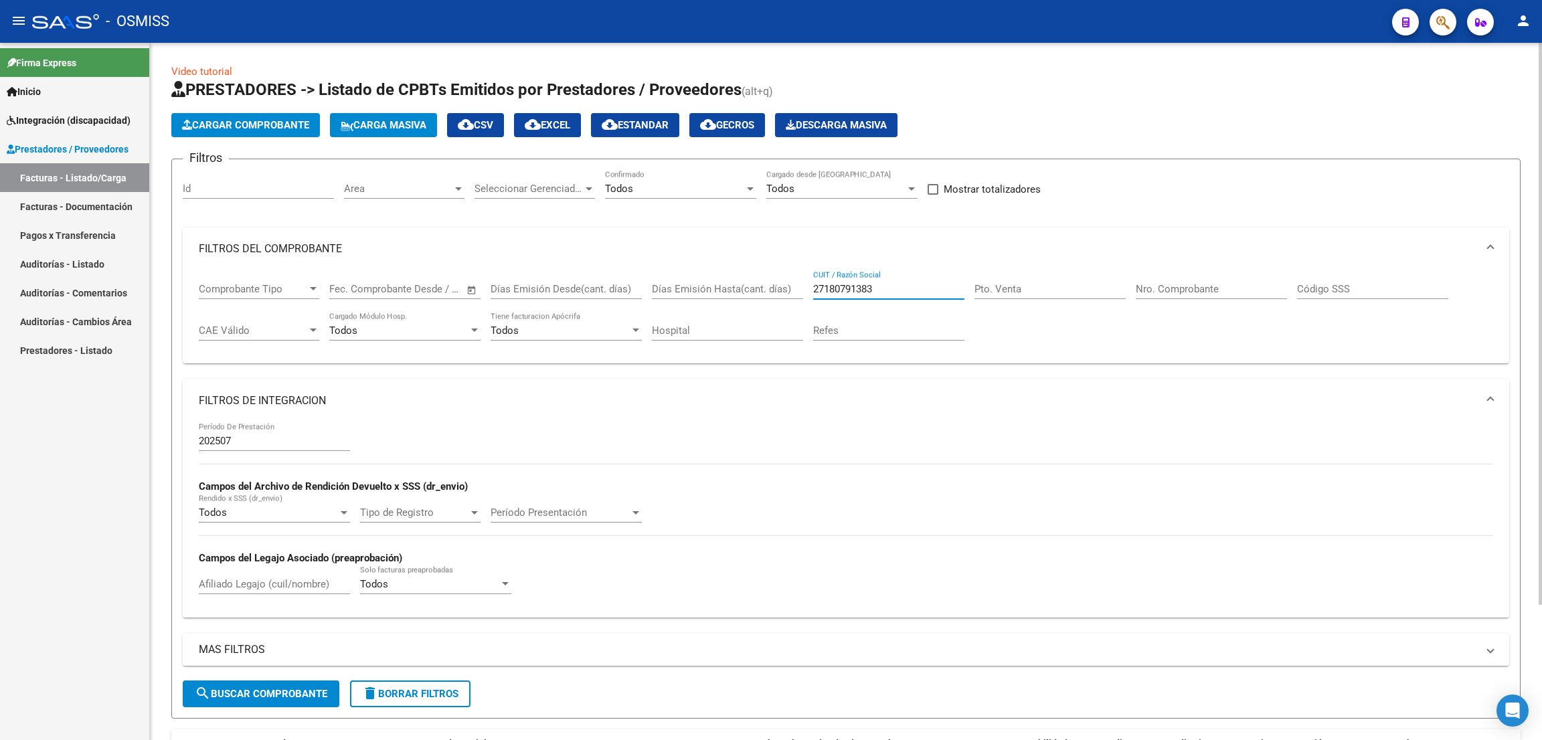
drag, startPoint x: 889, startPoint y: 289, endPoint x: 785, endPoint y: 282, distance: 104.0
click at [785, 281] on div "Comprobante Tipo Comprobante Tipo Fecha inicio – Fecha fin Fec. Comprobante Des…" at bounding box center [846, 311] width 1295 height 83
paste input "395934347"
click at [312, 689] on span "search Buscar Comprobante" at bounding box center [261, 694] width 133 height 12
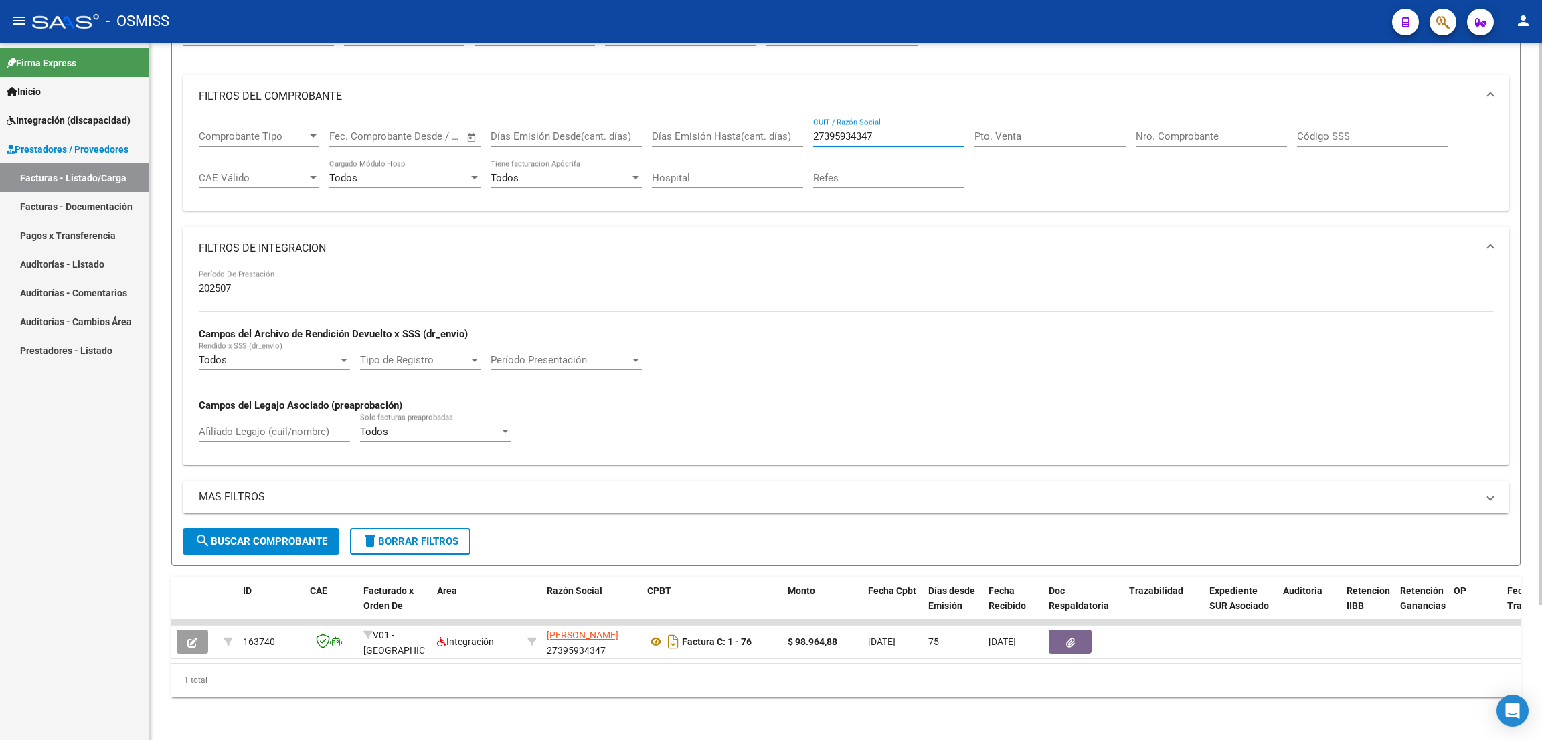
drag, startPoint x: 882, startPoint y: 125, endPoint x: 797, endPoint y: 106, distance: 86.4
click at [797, 118] on div "Comprobante Tipo Comprobante Tipo Fecha inicio – Fecha fin Fec. Comprobante Des…" at bounding box center [846, 159] width 1295 height 83
paste input "0344494550"
drag, startPoint x: 329, startPoint y: 526, endPoint x: 504, endPoint y: 522, distance: 175.4
click at [329, 528] on button "search Buscar Comprobante" at bounding box center [261, 541] width 157 height 27
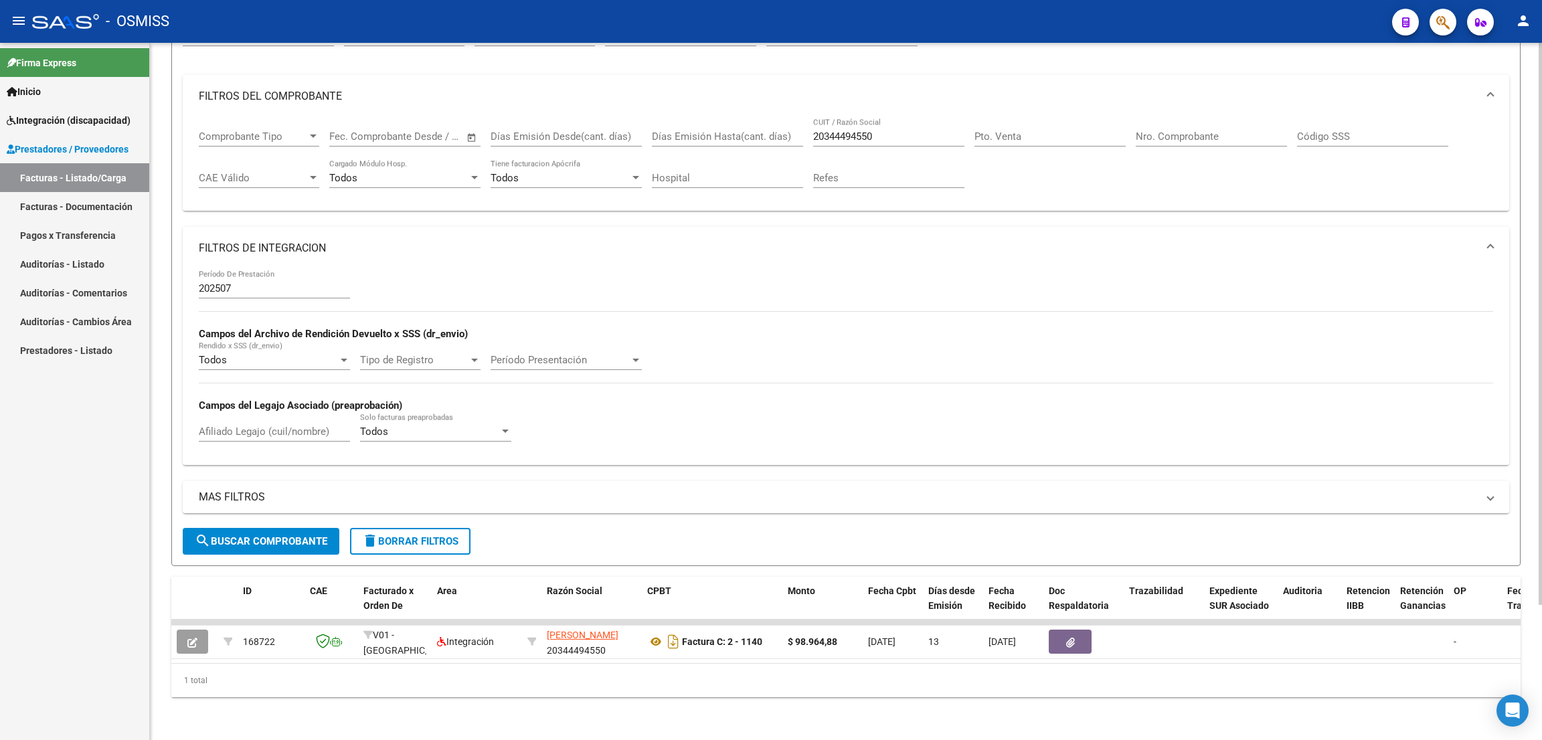
scroll to position [167, 0]
click at [319, 536] on span "search Buscar Comprobante" at bounding box center [261, 542] width 133 height 12
drag, startPoint x: 889, startPoint y: 121, endPoint x: 777, endPoint y: 114, distance: 112.0
click at [777, 118] on div "Comprobante Tipo Comprobante Tipo Fecha inicio – Fecha fin Fec. Comprobante Des…" at bounding box center [846, 159] width 1295 height 83
click at [327, 536] on span "search Buscar Comprobante" at bounding box center [261, 542] width 133 height 12
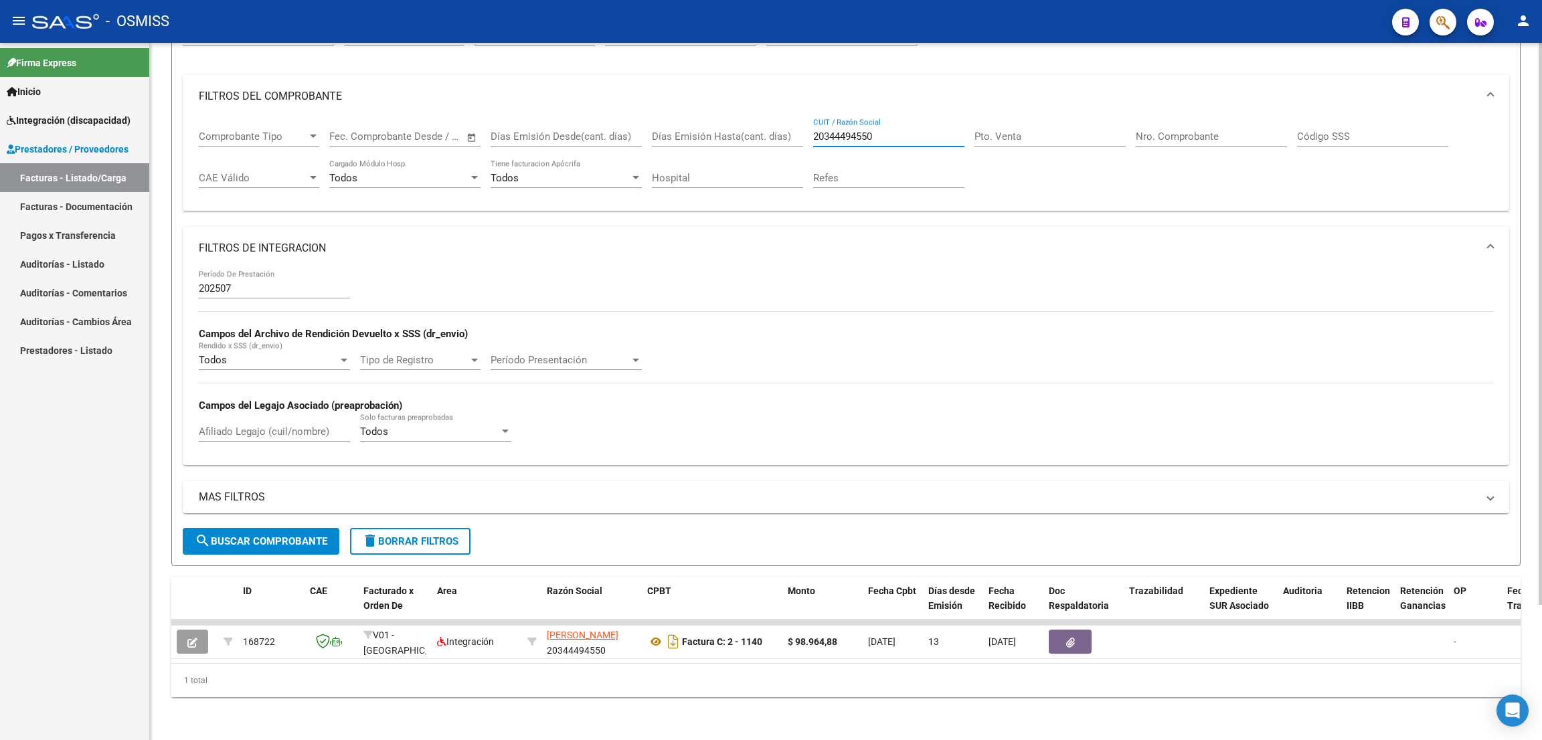
drag, startPoint x: 886, startPoint y: 123, endPoint x: 794, endPoint y: 129, distance: 92.6
click at [795, 129] on div "Comprobante Tipo Comprobante Tipo Fecha inicio – Fecha fin Fec. Comprobante Des…" at bounding box center [846, 159] width 1295 height 83
paste input "736991860"
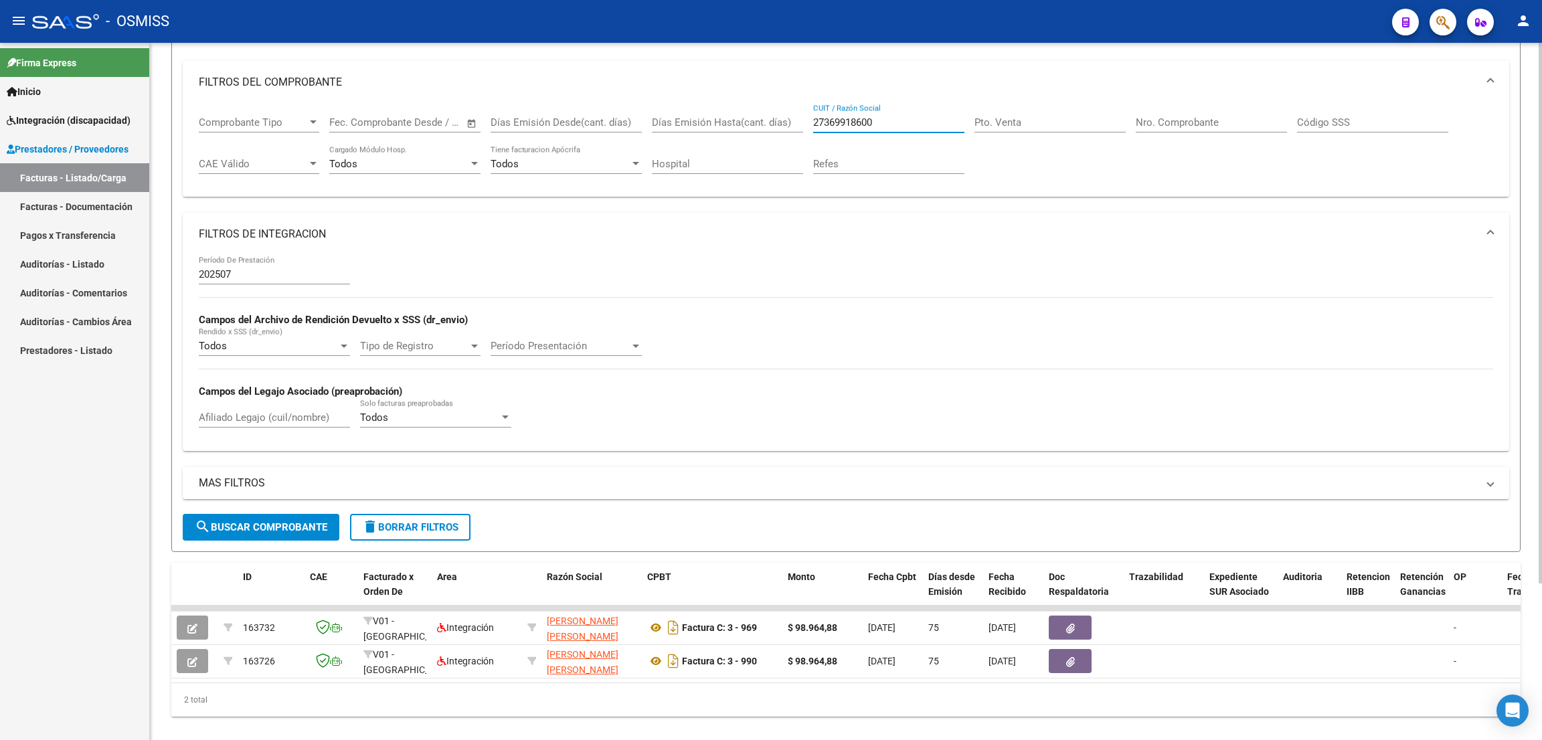
scroll to position [0, 0]
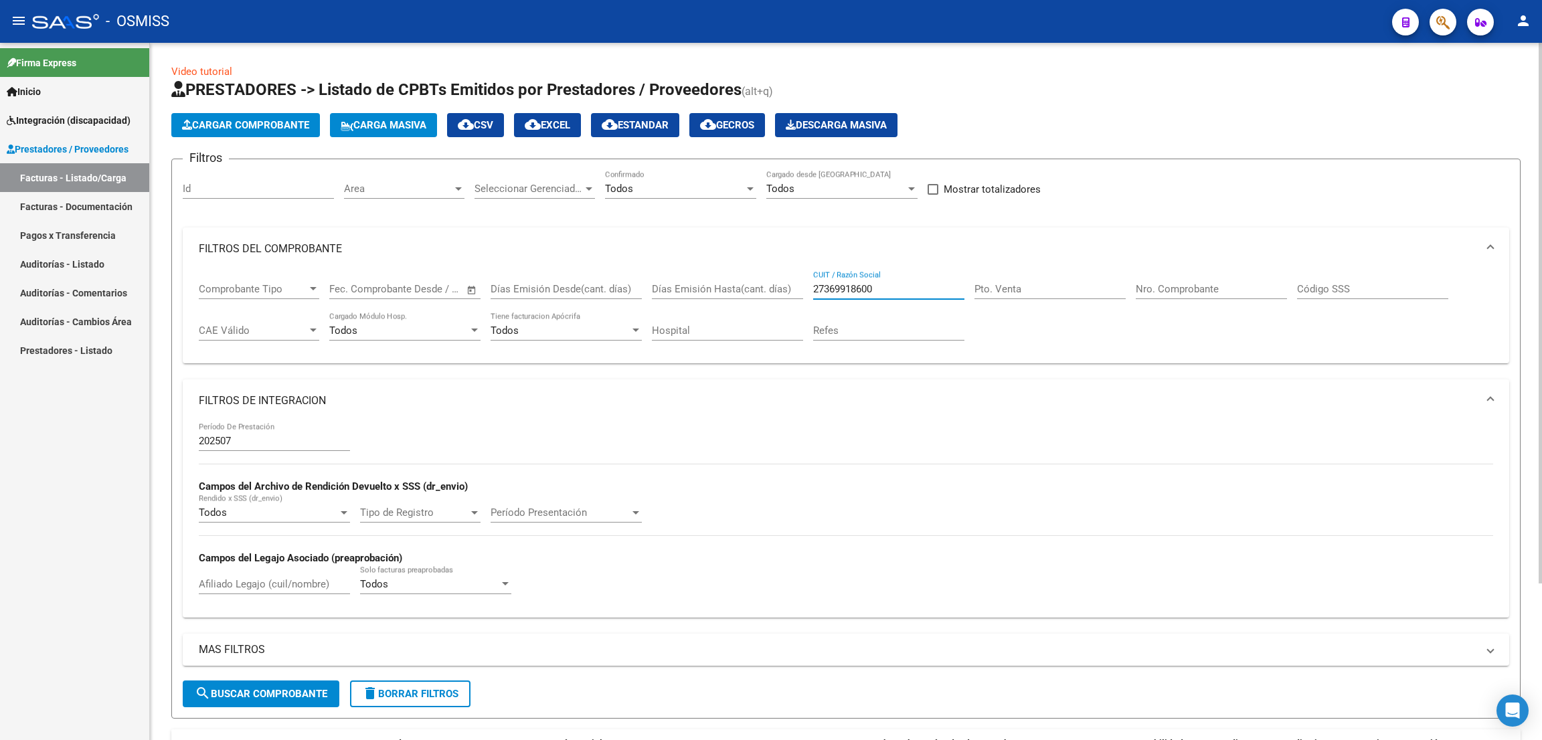
drag, startPoint x: 893, startPoint y: 293, endPoint x: 797, endPoint y: 293, distance: 95.7
click at [797, 293] on div "Comprobante Tipo Comprobante Tipo Fecha inicio – Fecha fin Fec. Comprobante Des…" at bounding box center [846, 311] width 1295 height 83
drag, startPoint x: 854, startPoint y: 275, endPoint x: 836, endPoint y: 301, distance: 31.4
click at [854, 273] on div "27369918600 CUIT / Razón Social" at bounding box center [888, 284] width 151 height 29
drag, startPoint x: 262, startPoint y: 689, endPoint x: 328, endPoint y: 661, distance: 71.4
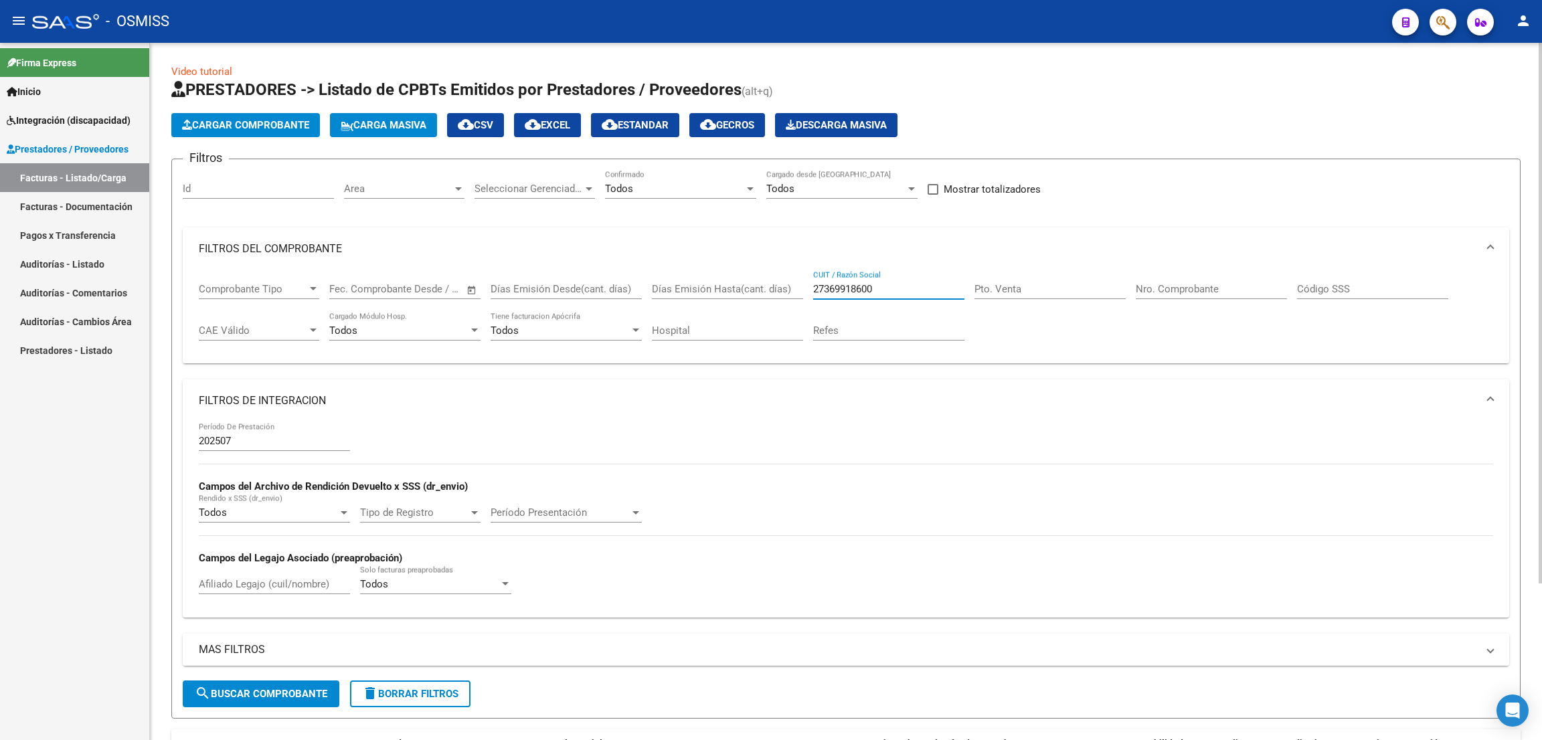
click at [263, 688] on span "search Buscar Comprobante" at bounding box center [261, 694] width 133 height 12
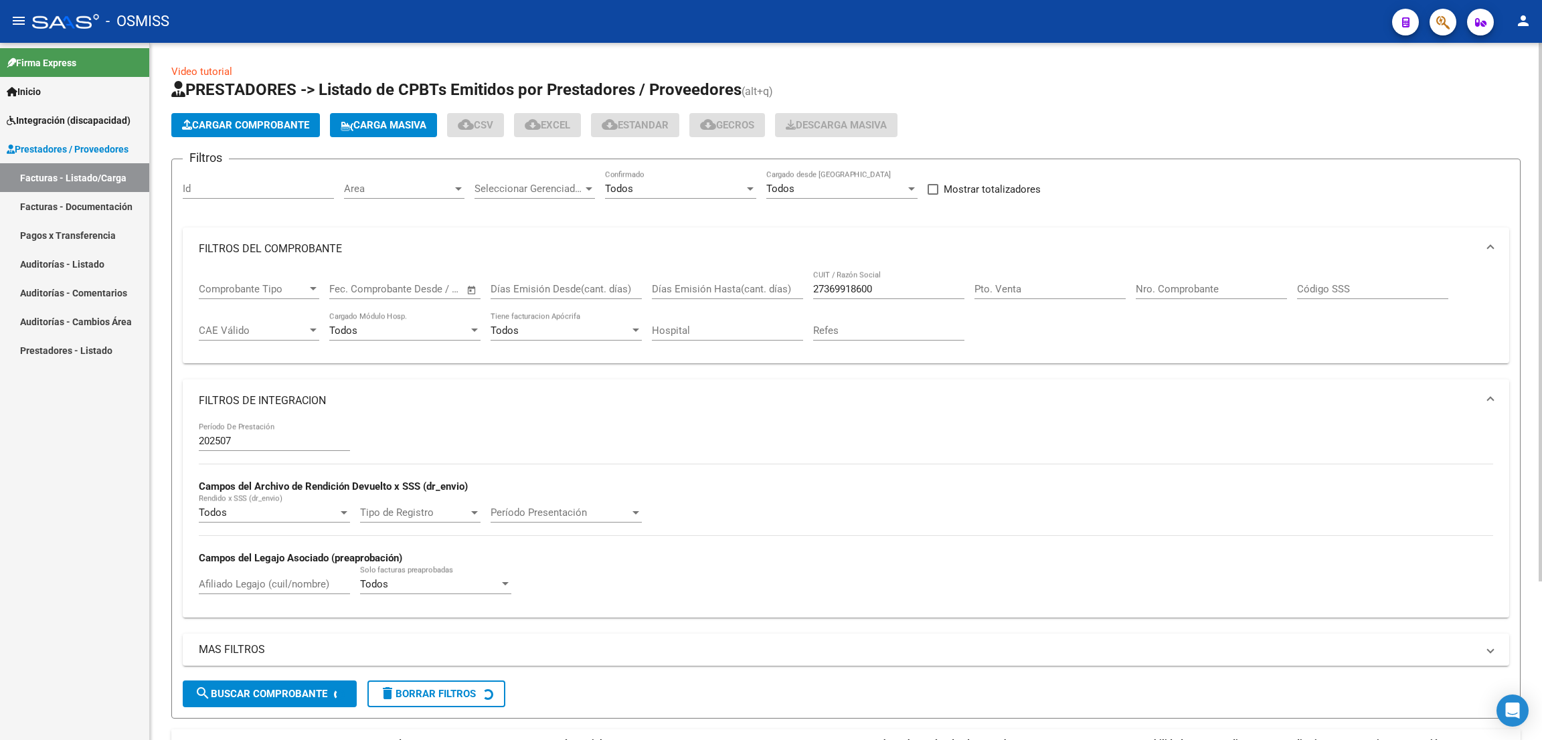
scroll to position [201, 0]
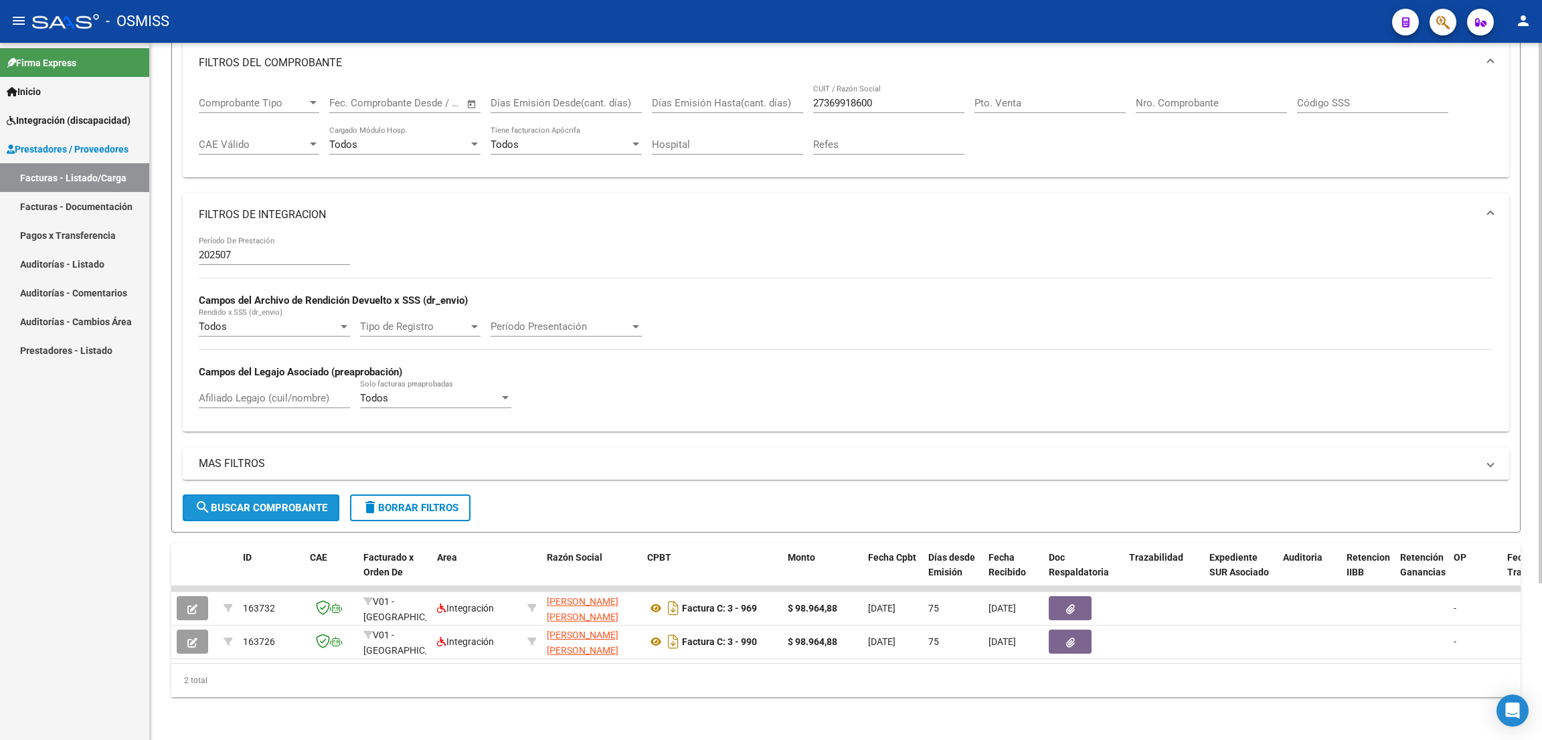
click at [302, 499] on button "search Buscar Comprobante" at bounding box center [261, 508] width 157 height 27
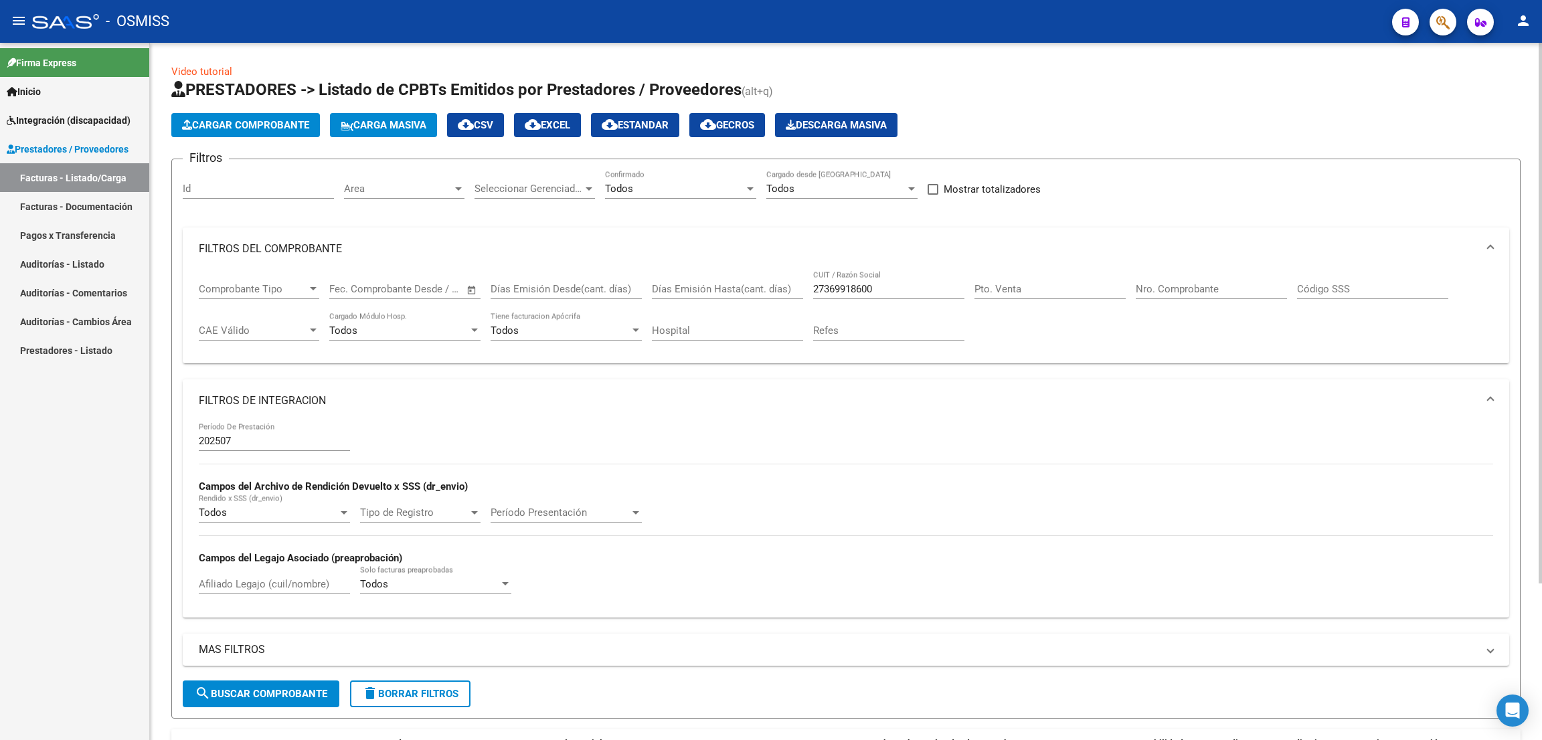
drag, startPoint x: 877, startPoint y: 321, endPoint x: 894, endPoint y: 317, distance: 18.0
click at [878, 322] on div "Refes" at bounding box center [888, 326] width 151 height 29
click at [894, 283] on input "27369918600" at bounding box center [888, 289] width 151 height 12
drag, startPoint x: 895, startPoint y: 287, endPoint x: 814, endPoint y: 294, distance: 81.3
click at [814, 294] on input "27369918600" at bounding box center [888, 289] width 151 height 12
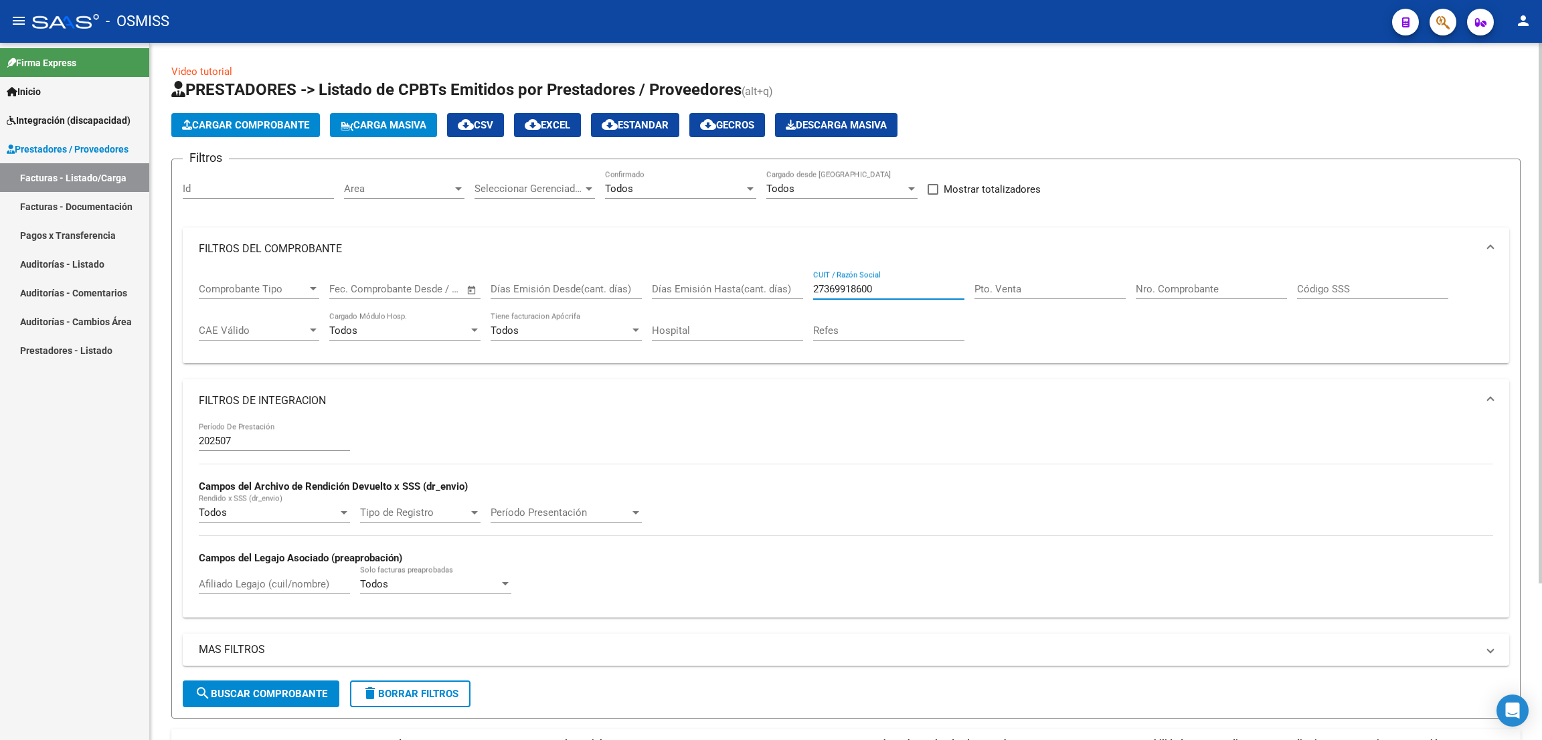
paste input "234269114"
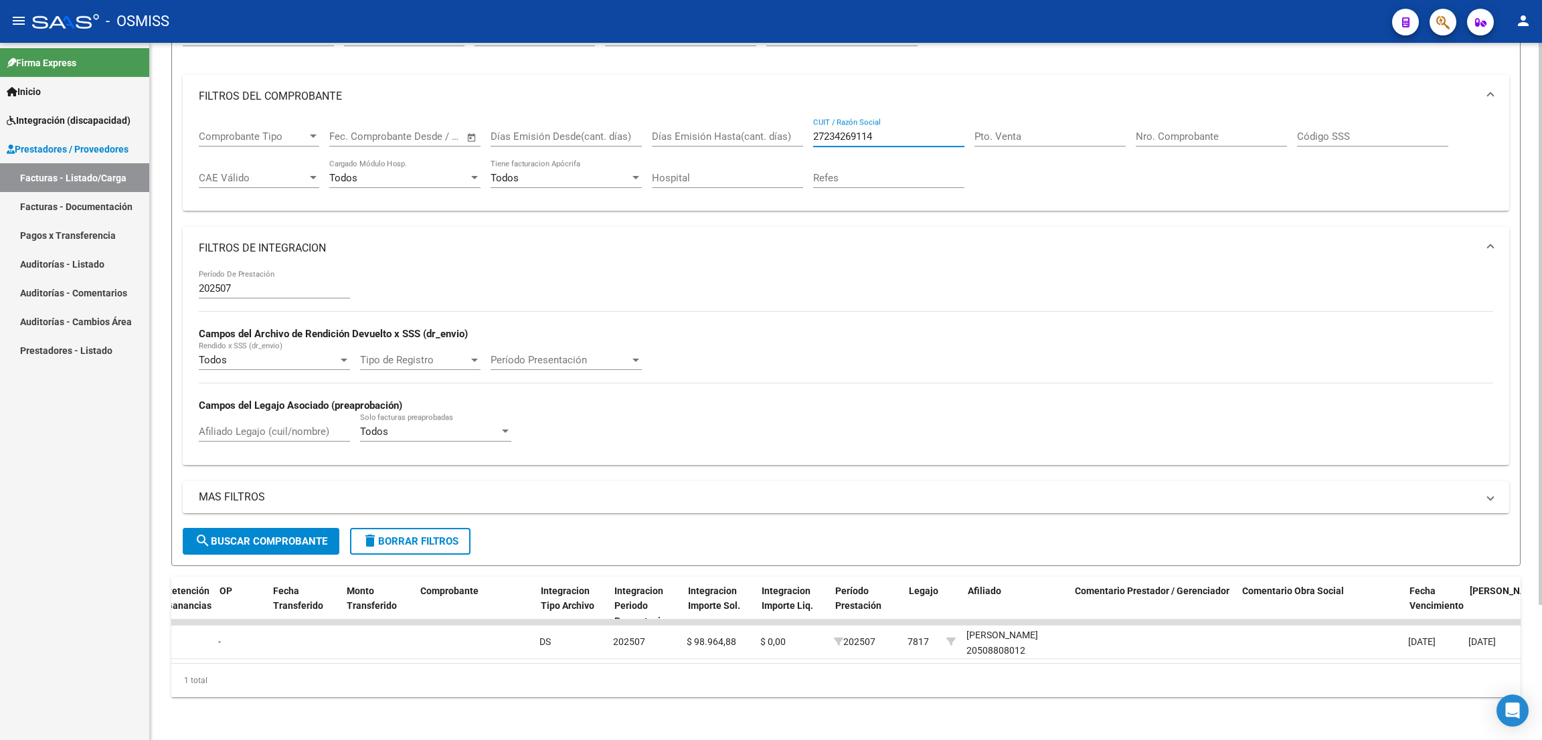
scroll to position [0, 1234]
drag, startPoint x: 914, startPoint y: 125, endPoint x: 808, endPoint y: 110, distance: 106.7
click at [808, 118] on div "Comprobante Tipo Comprobante Tipo Fecha inicio – Fecha fin Fec. Comprobante Des…" at bounding box center [846, 159] width 1295 height 83
paste input "149455693"
drag, startPoint x: 829, startPoint y: 189, endPoint x: 333, endPoint y: 479, distance: 575.1
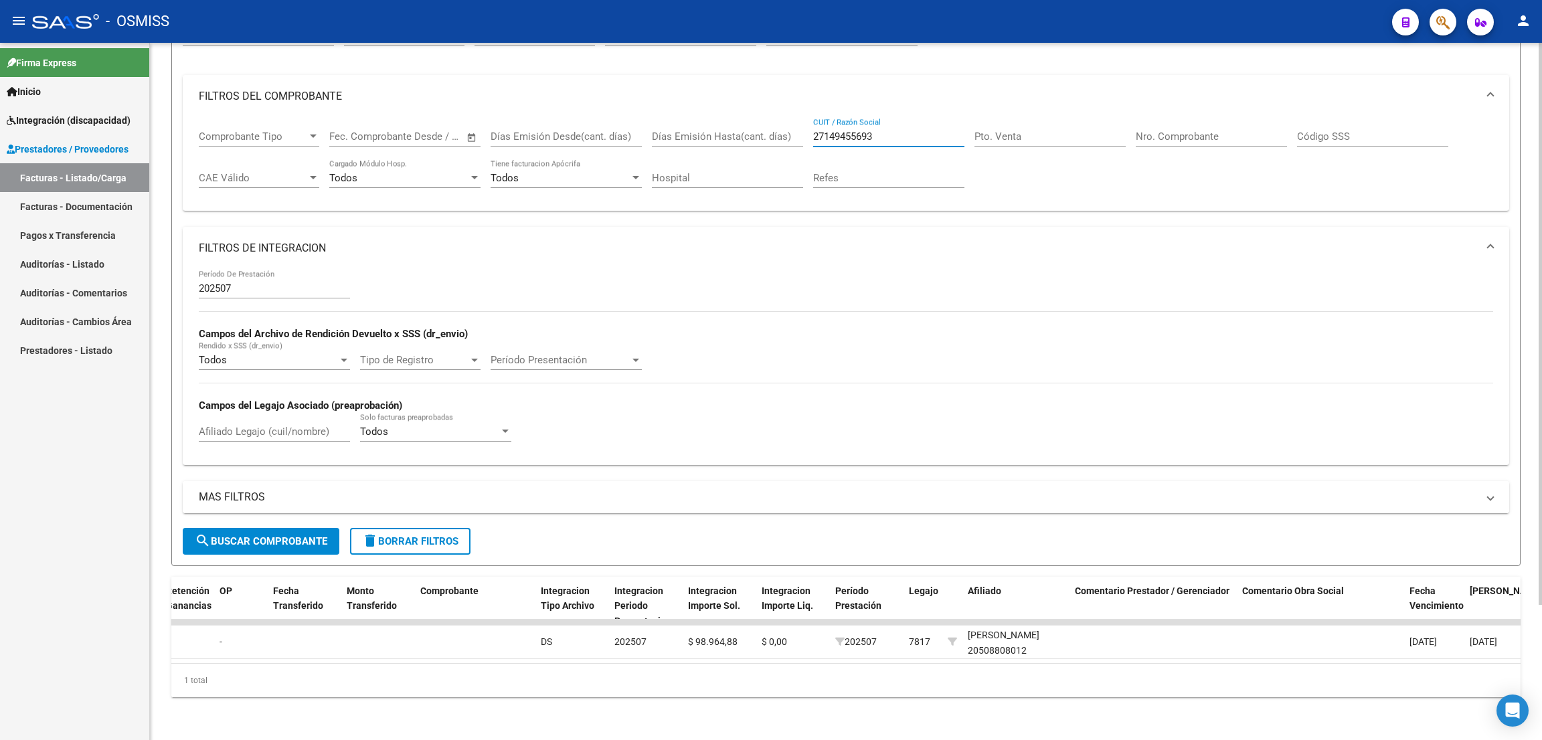
click at [333, 479] on div "Filtros Id Area Area Seleccionar Gerenciador Seleccionar Gerenciador Todos Conf…" at bounding box center [846, 272] width 1327 height 511
click at [320, 536] on span "search Buscar Comprobante" at bounding box center [261, 542] width 133 height 12
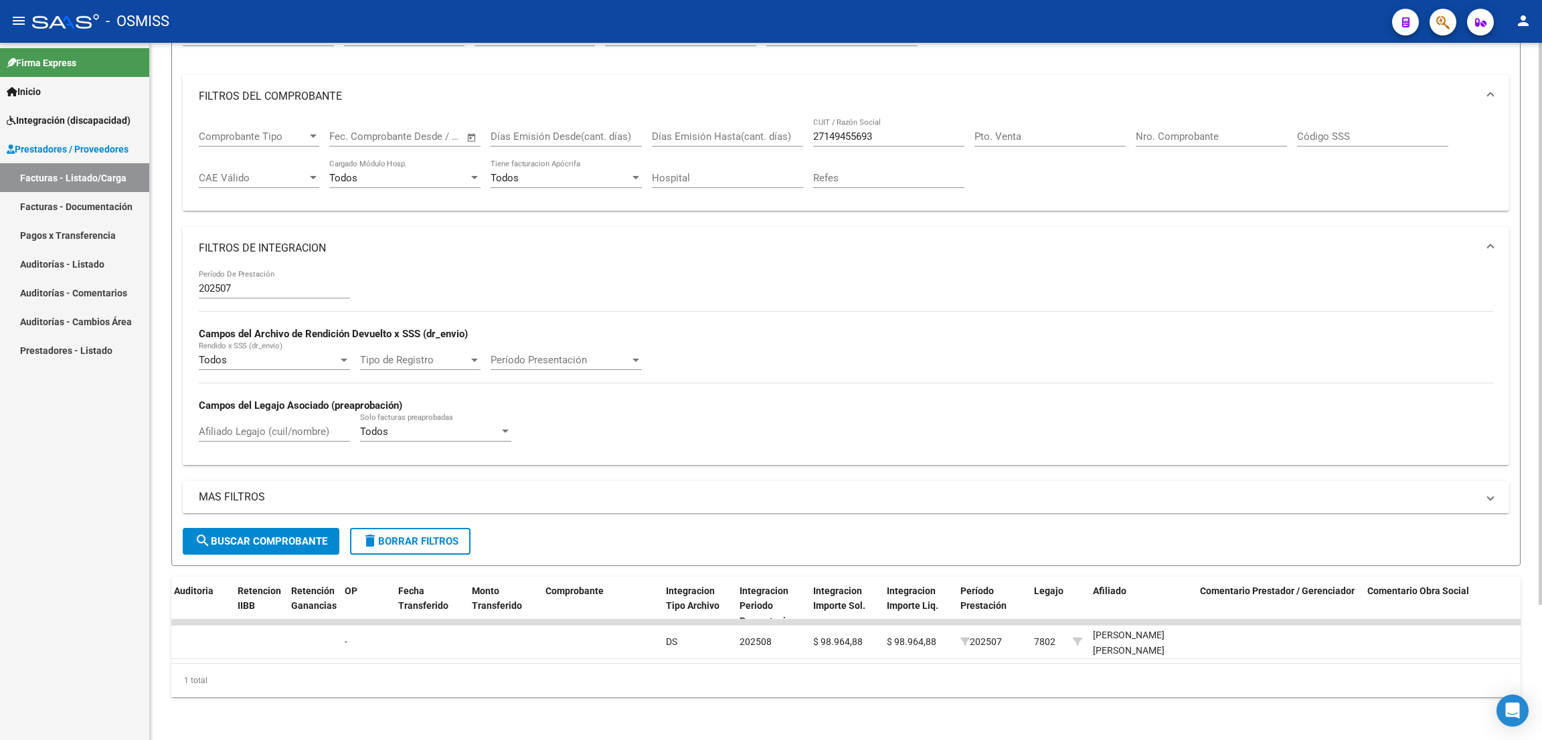
scroll to position [0, 0]
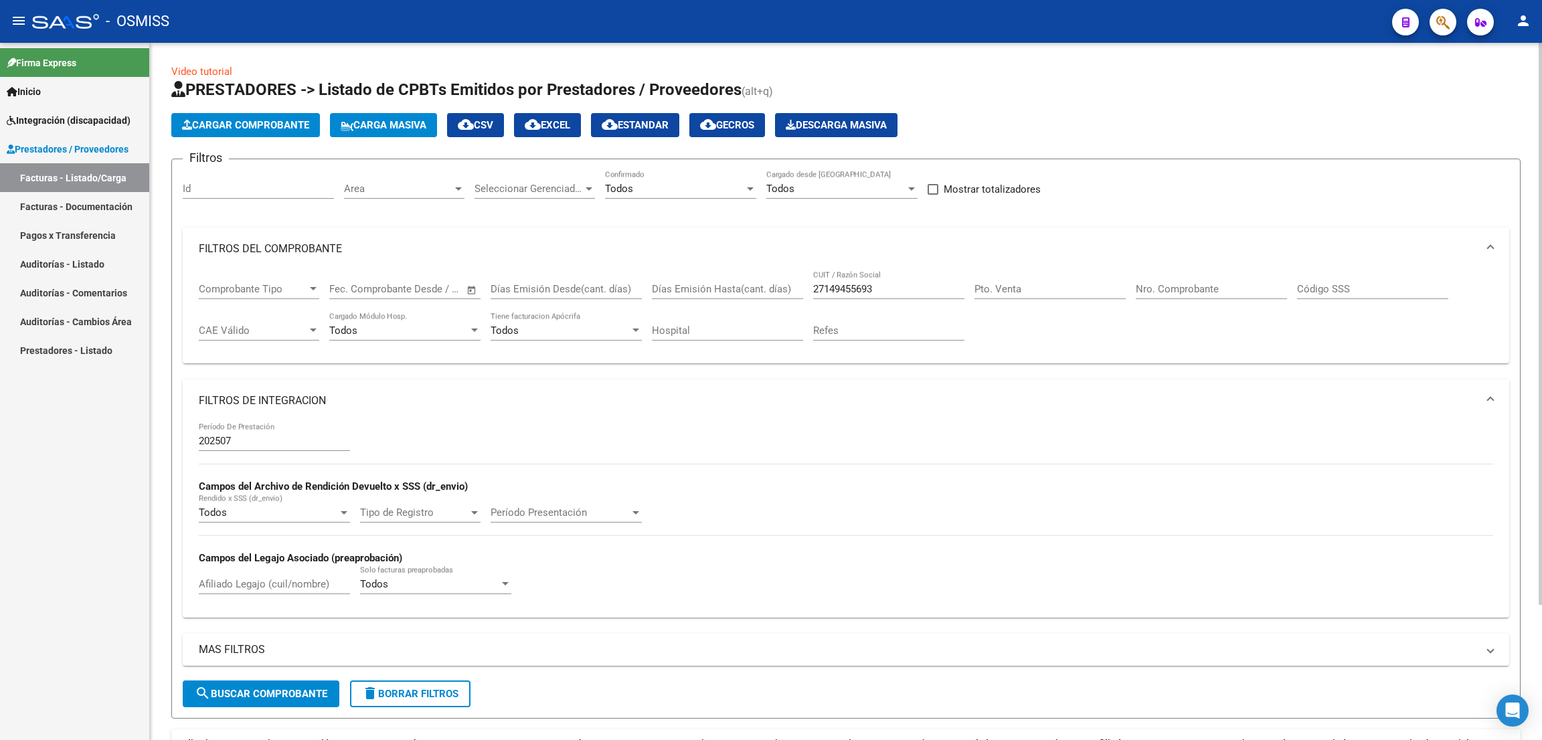
drag, startPoint x: 880, startPoint y: 290, endPoint x: 889, endPoint y: 289, distance: 8.8
click at [878, 287] on input "27149455693" at bounding box center [888, 289] width 151 height 12
drag, startPoint x: 888, startPoint y: 286, endPoint x: 785, endPoint y: 295, distance: 104.2
click at [785, 295] on div "Comprobante Tipo Comprobante Tipo Fecha inicio – Fecha fin Fec. Comprobante Des…" at bounding box center [846, 311] width 1295 height 83
paste input "344807189"
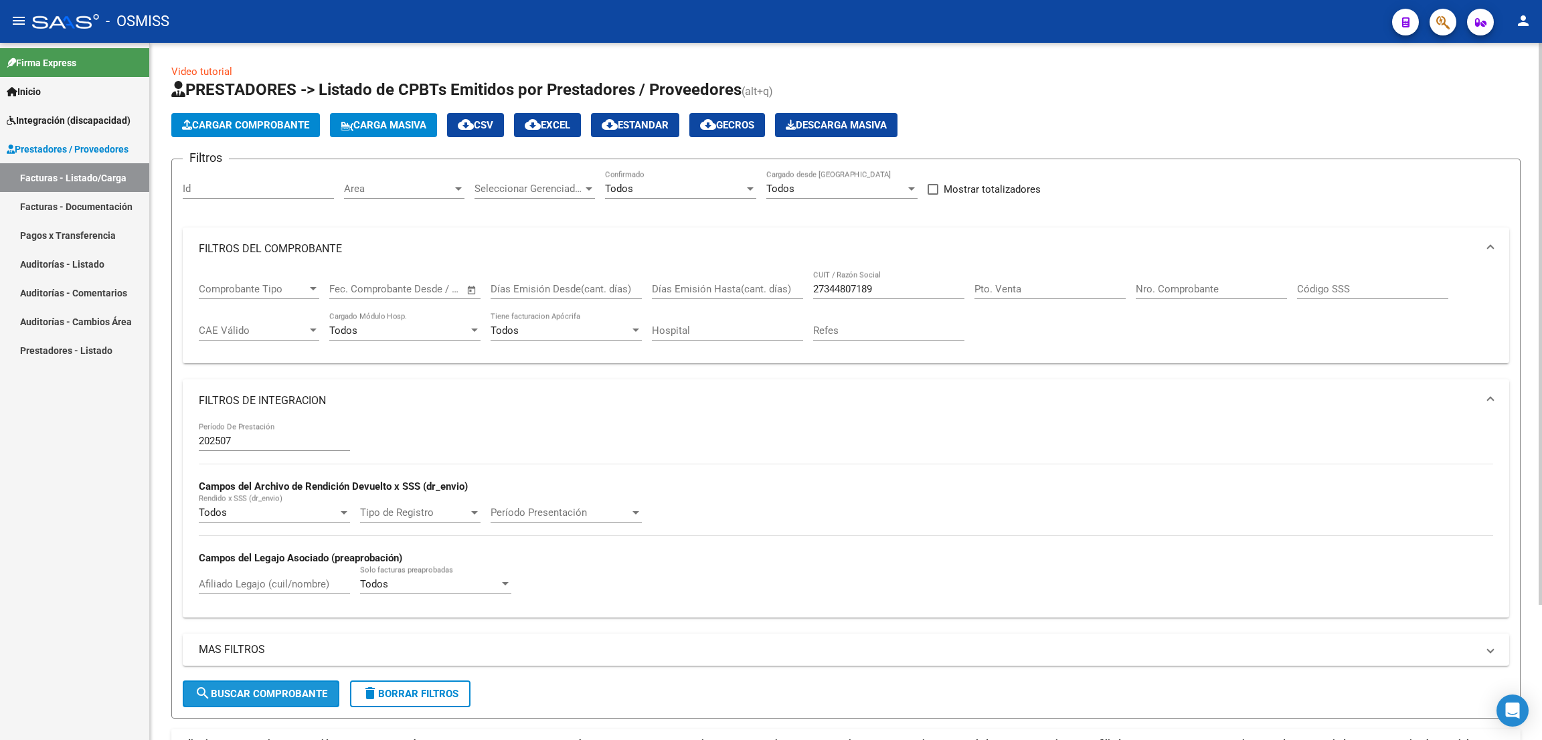
drag, startPoint x: 301, startPoint y: 690, endPoint x: 516, endPoint y: 586, distance: 239.5
click at [303, 690] on span "search Buscar Comprobante" at bounding box center [261, 694] width 133 height 12
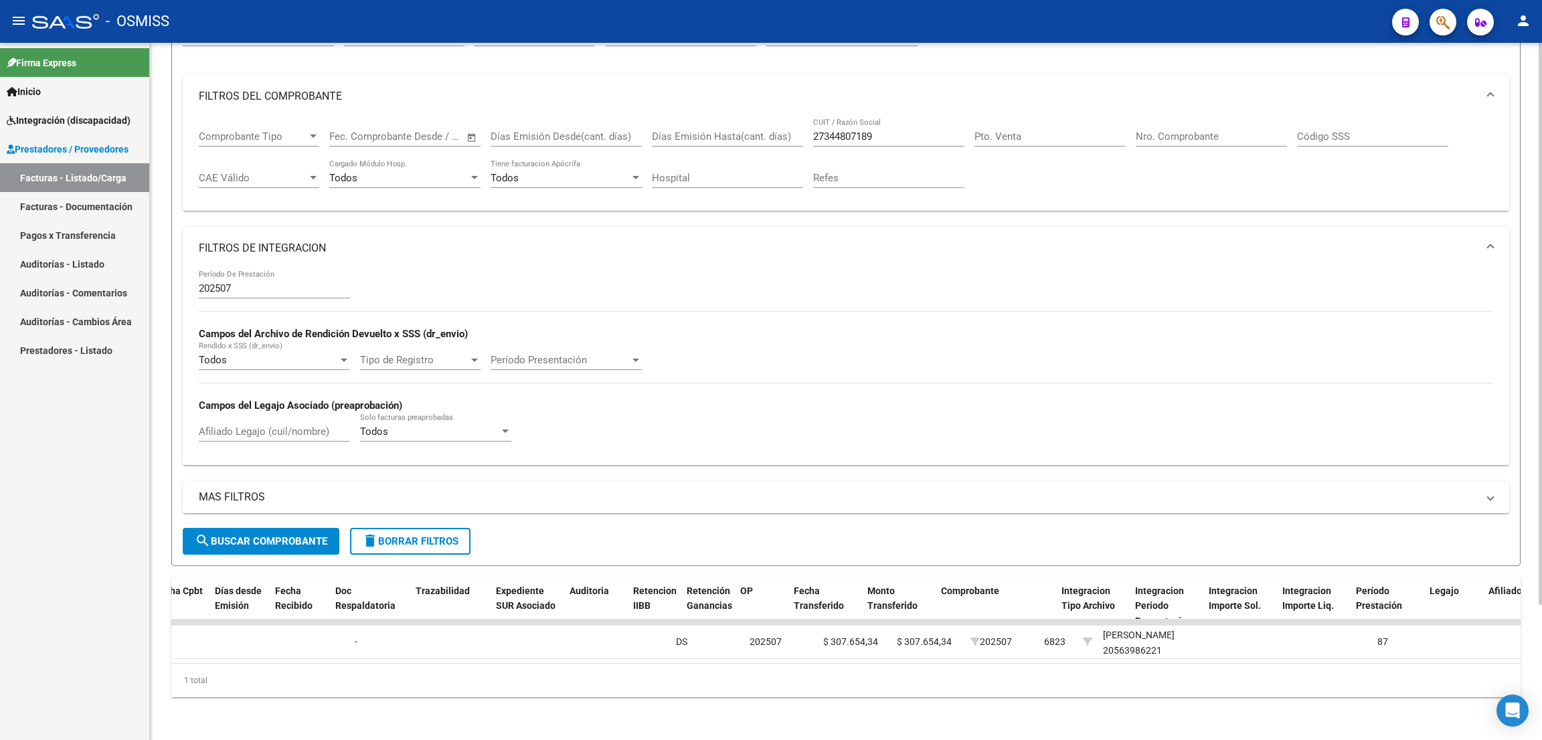
scroll to position [0, 713]
click at [567, 679] on div "1 total" at bounding box center [846, 680] width 1350 height 33
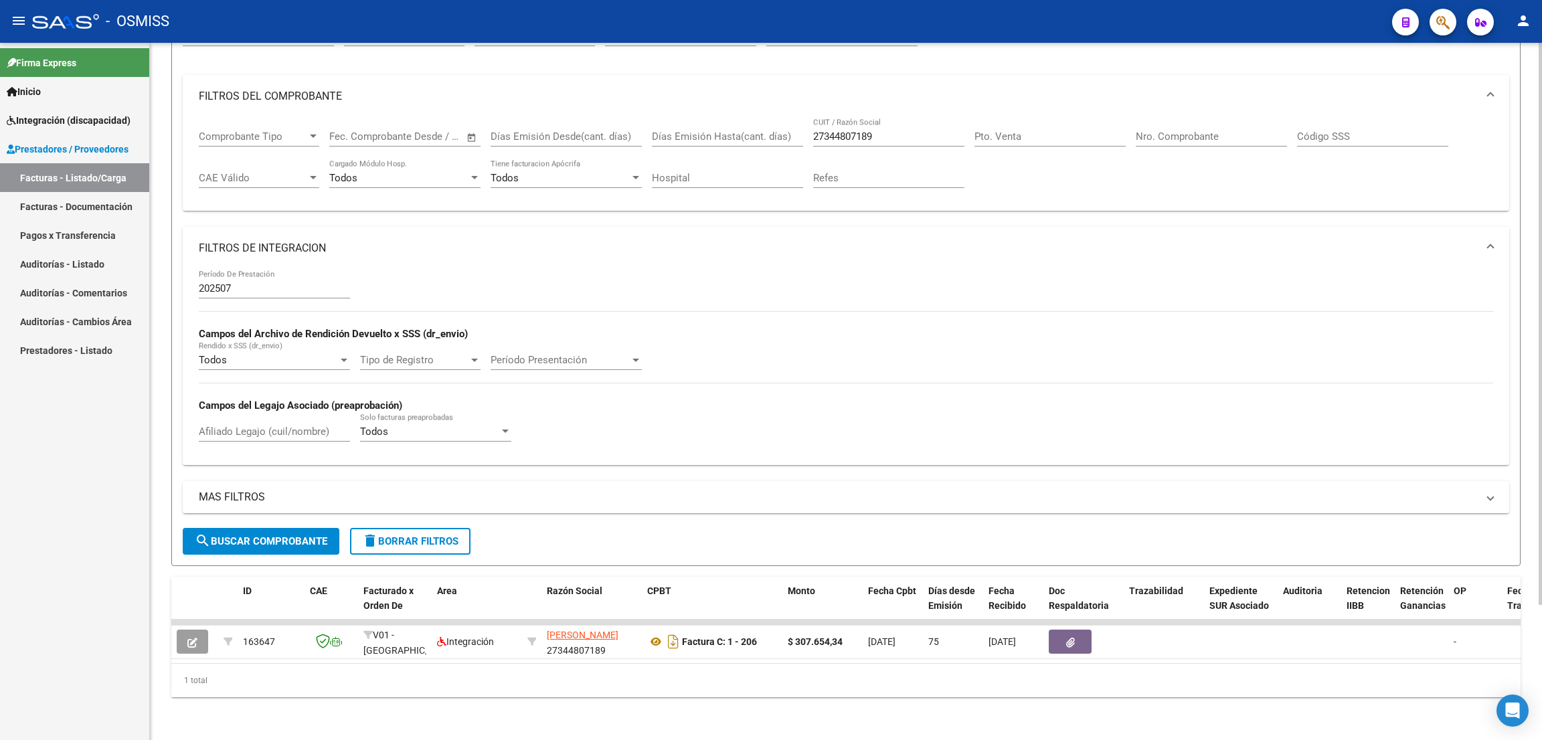
scroll to position [0, 0]
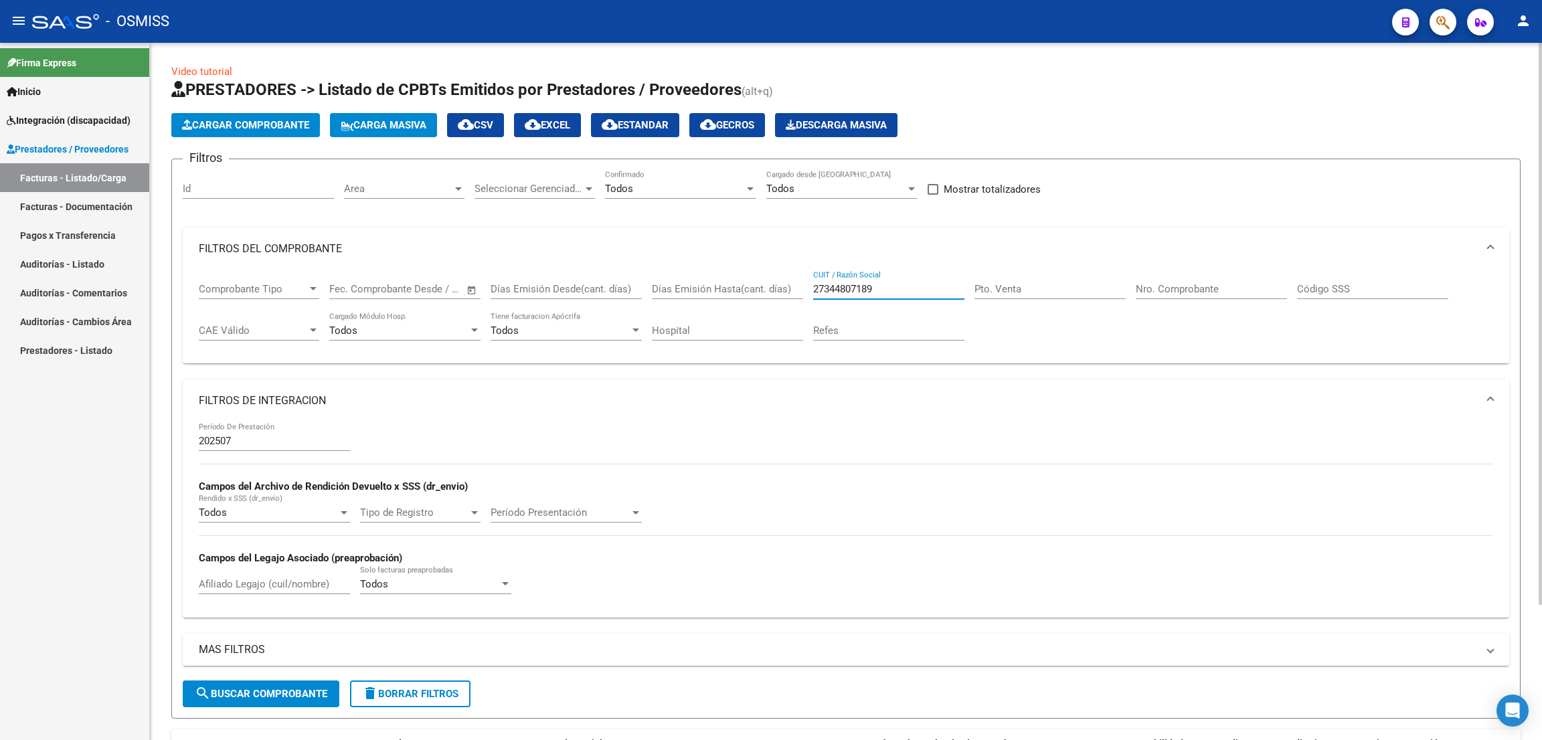
drag, startPoint x: 884, startPoint y: 287, endPoint x: 784, endPoint y: 274, distance: 101.1
click at [785, 274] on div "Comprobante Tipo Comprobante Tipo Fecha inicio – Fecha fin Fec. Comprobante Des…" at bounding box center [846, 311] width 1295 height 83
paste input "3394279374"
drag, startPoint x: 292, startPoint y: 692, endPoint x: 306, endPoint y: 689, distance: 14.3
click at [295, 692] on span "search Buscar Comprobante" at bounding box center [261, 694] width 133 height 12
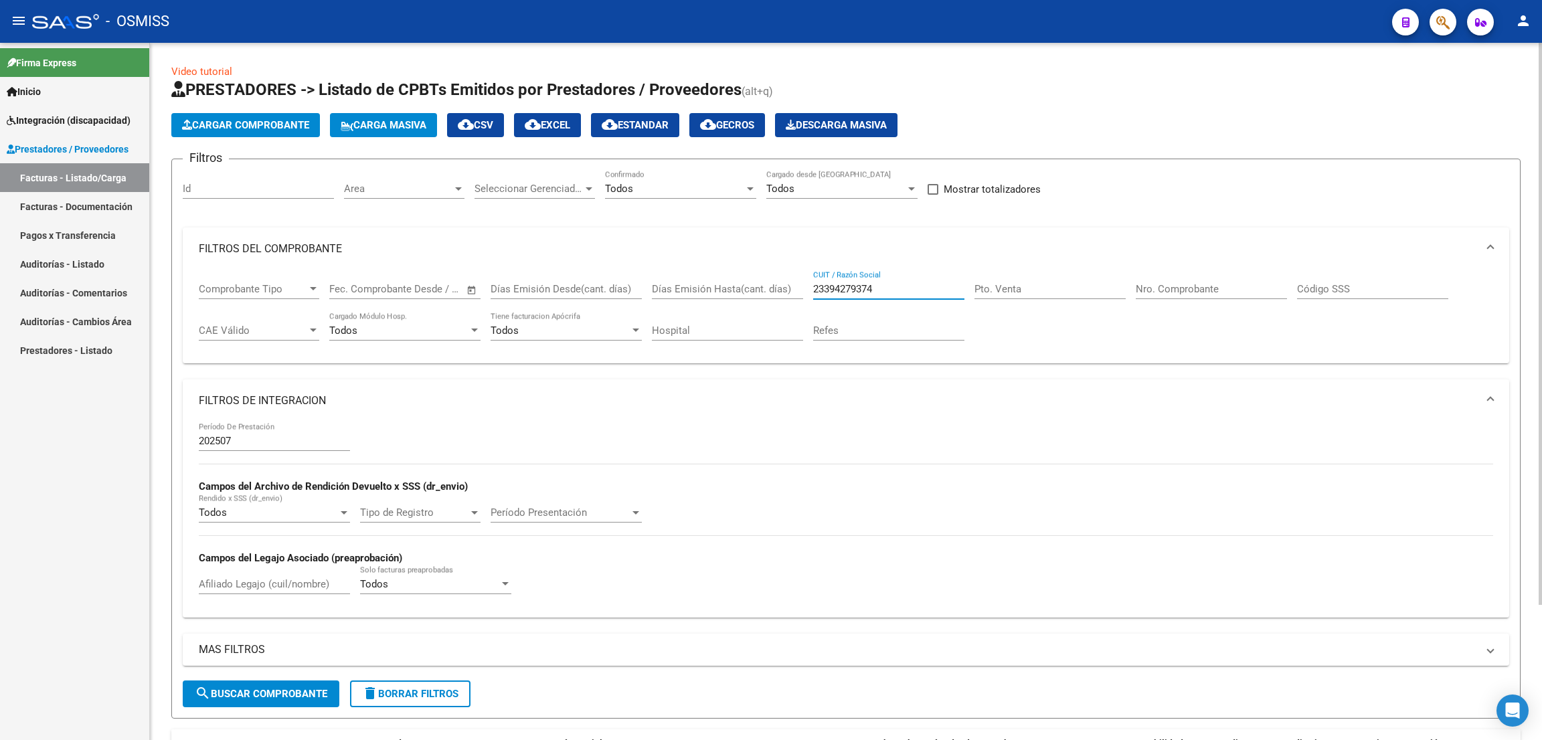
drag, startPoint x: 892, startPoint y: 286, endPoint x: 805, endPoint y: 294, distance: 88.1
click at [805, 294] on div "Comprobante Tipo Comprobante Tipo Fecha inicio – Fecha fin Fec. Comprobante Des…" at bounding box center [846, 311] width 1295 height 83
paste input "733488209"
type input "2733488209"
click at [297, 695] on span "search Buscar Comprobante" at bounding box center [261, 694] width 133 height 12
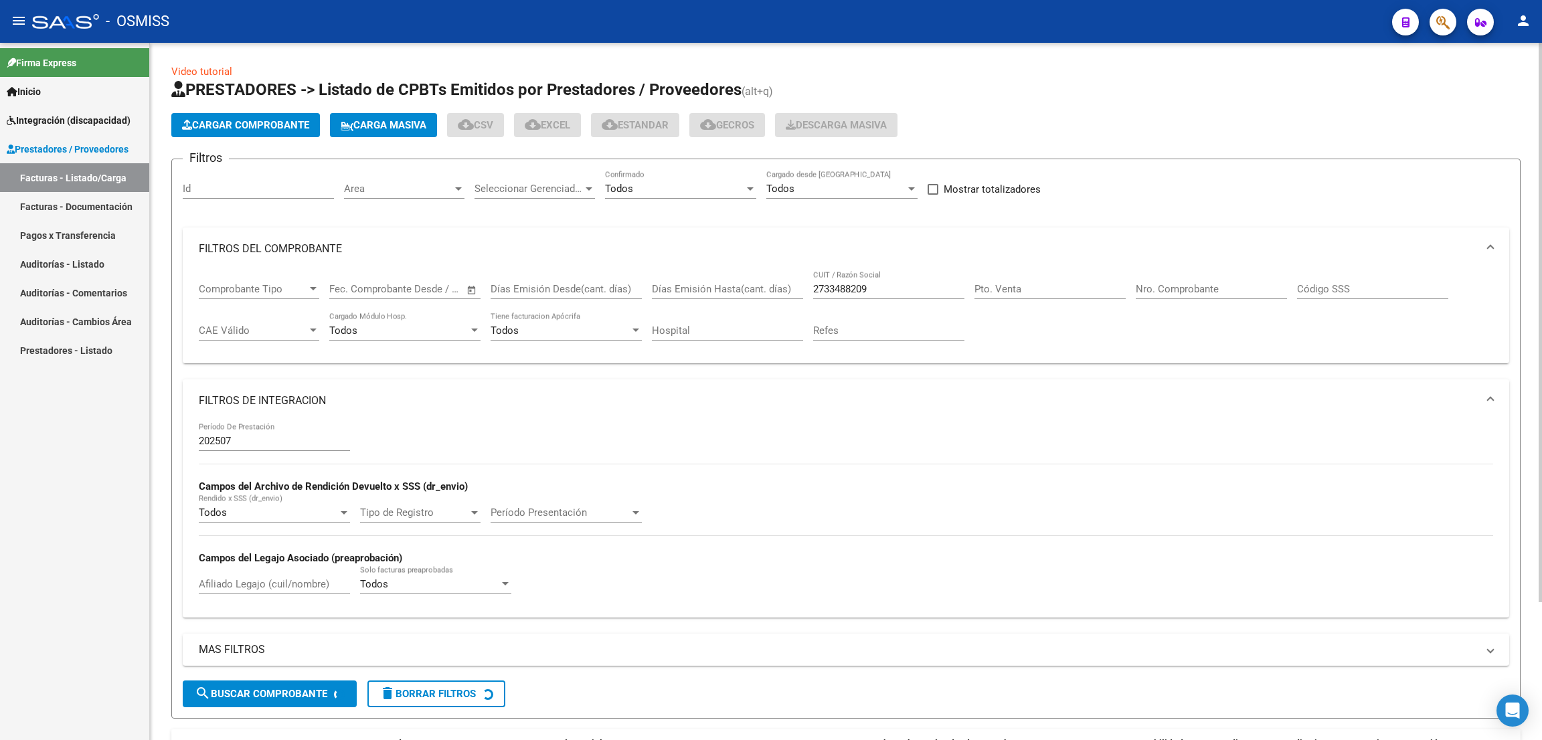
scroll to position [141, 0]
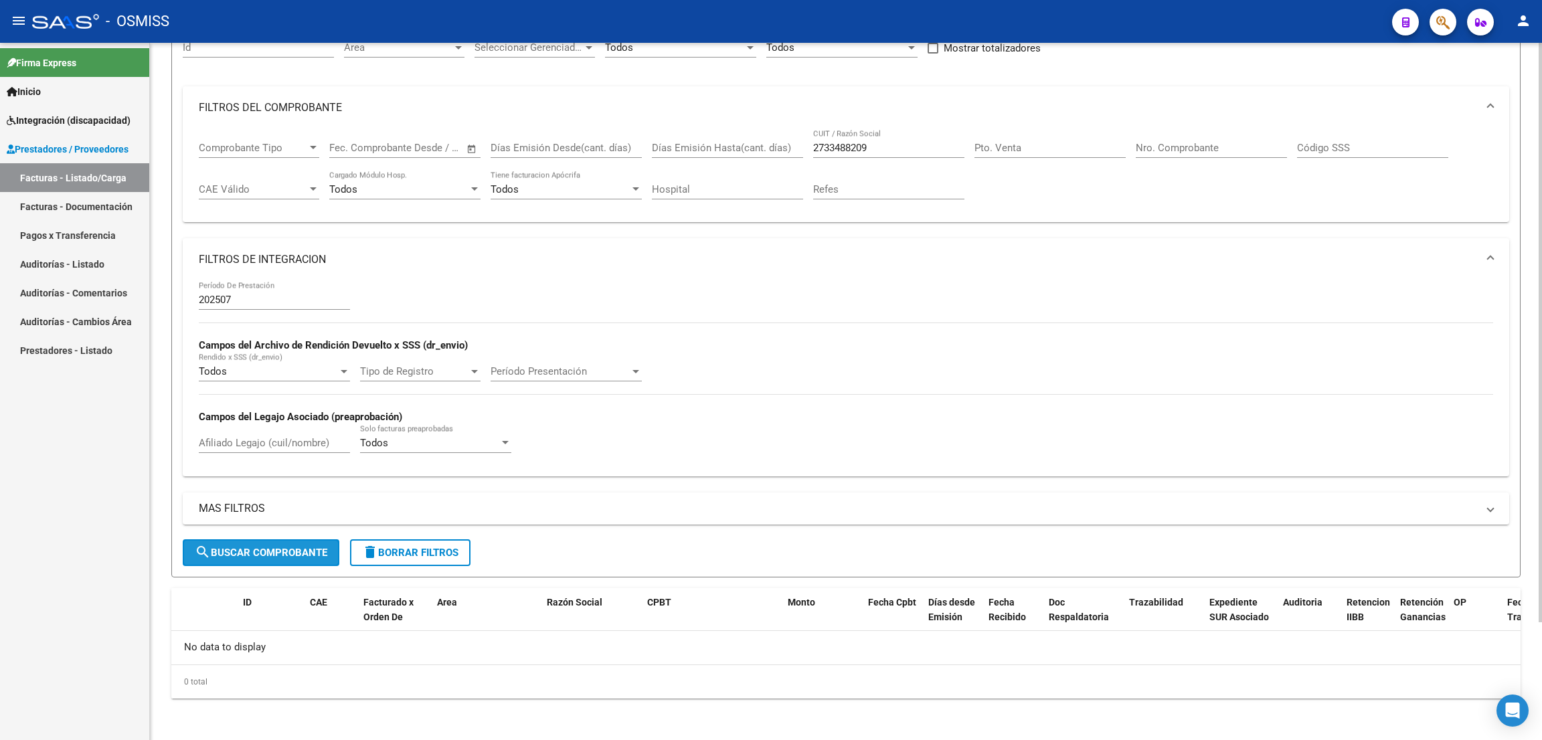
click at [287, 556] on span "search Buscar Comprobante" at bounding box center [261, 553] width 133 height 12
drag, startPoint x: 879, startPoint y: 139, endPoint x: 761, endPoint y: 148, distance: 118.2
click at [762, 148] on div "Comprobante Tipo Comprobante Tipo Fecha inicio – Fecha fin Fec. Comprobante Des…" at bounding box center [846, 170] width 1295 height 83
click at [1178, 145] on input "Nro. Comprobante" at bounding box center [1211, 148] width 151 height 12
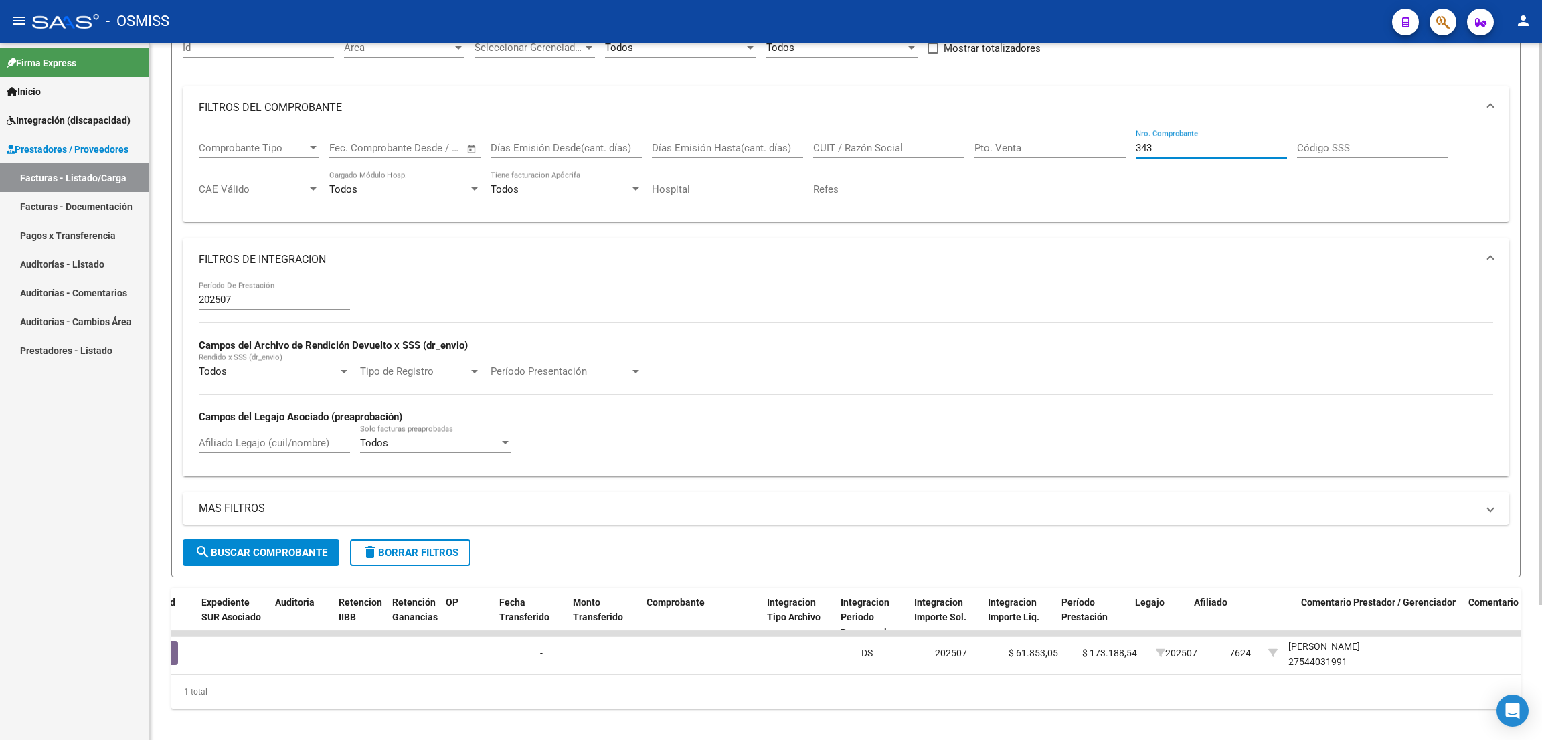
scroll to position [0, 0]
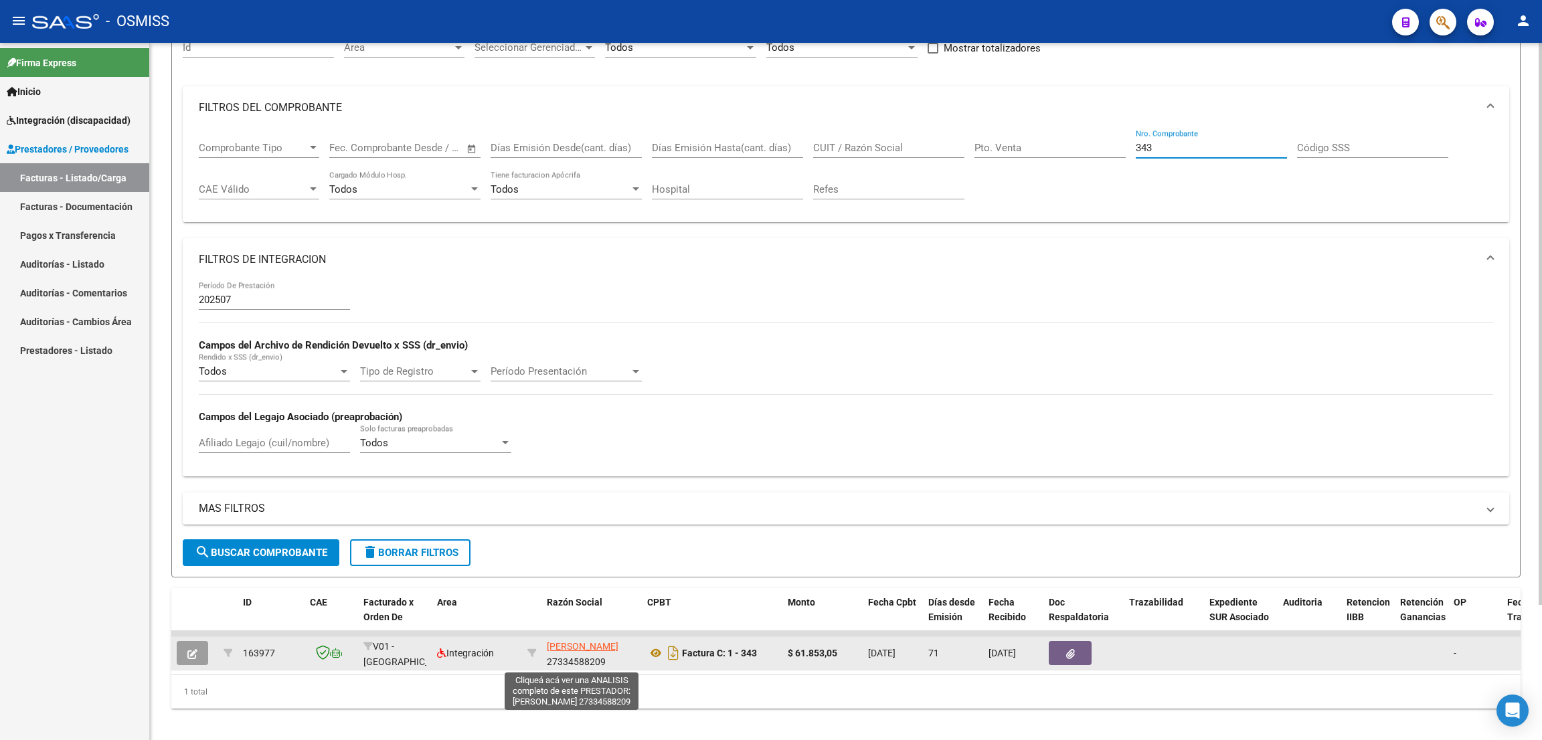
type input "343"
click at [577, 646] on span "RODRIGUEZ MARIELA" at bounding box center [583, 646] width 72 height 11
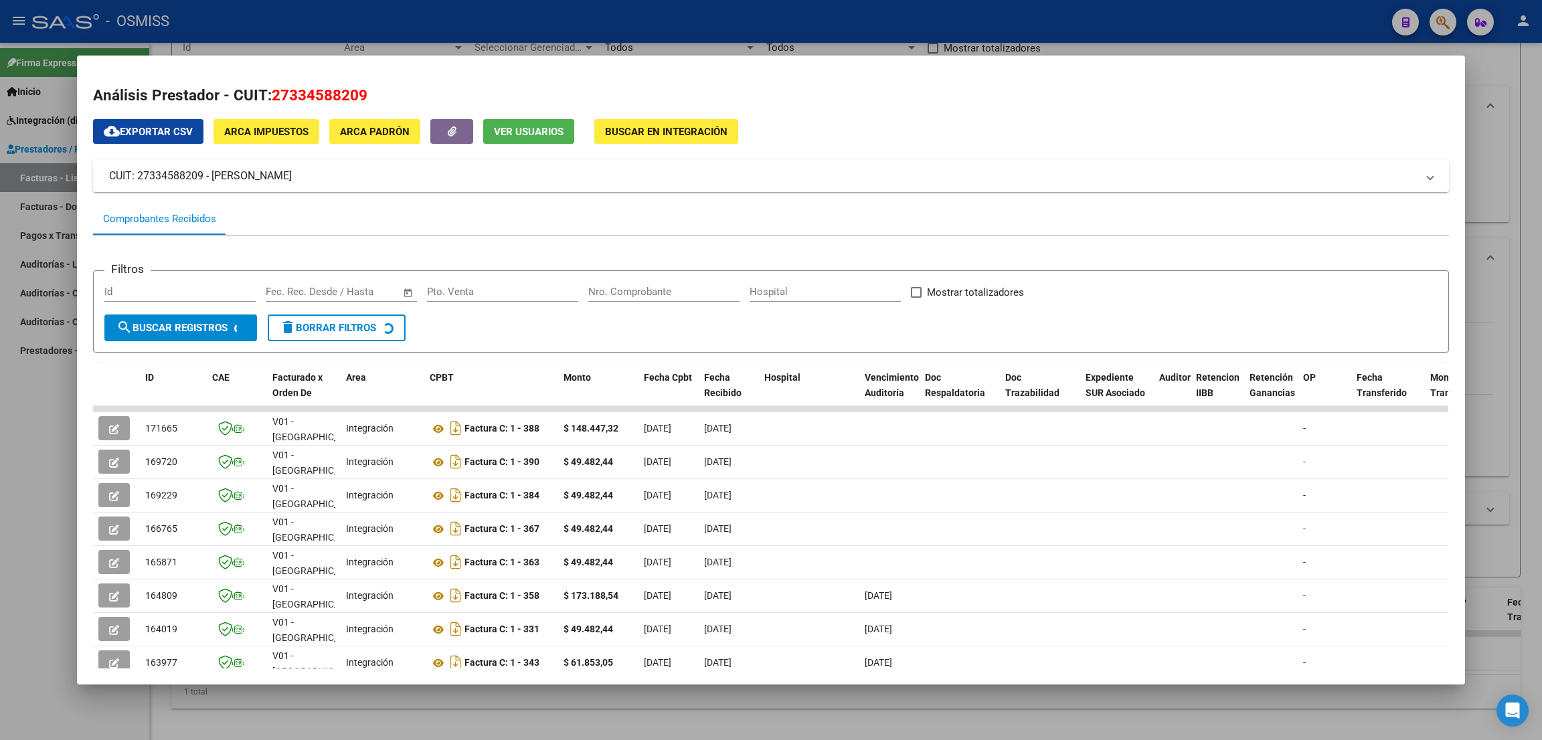
drag, startPoint x: 366, startPoint y: 94, endPoint x: 274, endPoint y: 82, distance: 93.2
click at [274, 82] on mat-dialog-content "Análisis Prestador - CUIT: 27334588209 cloud_download Exportar CSV ARCA Impuest…" at bounding box center [771, 370] width 1388 height 597
copy span "27334588209"
click at [975, 29] on div at bounding box center [771, 370] width 1542 height 740
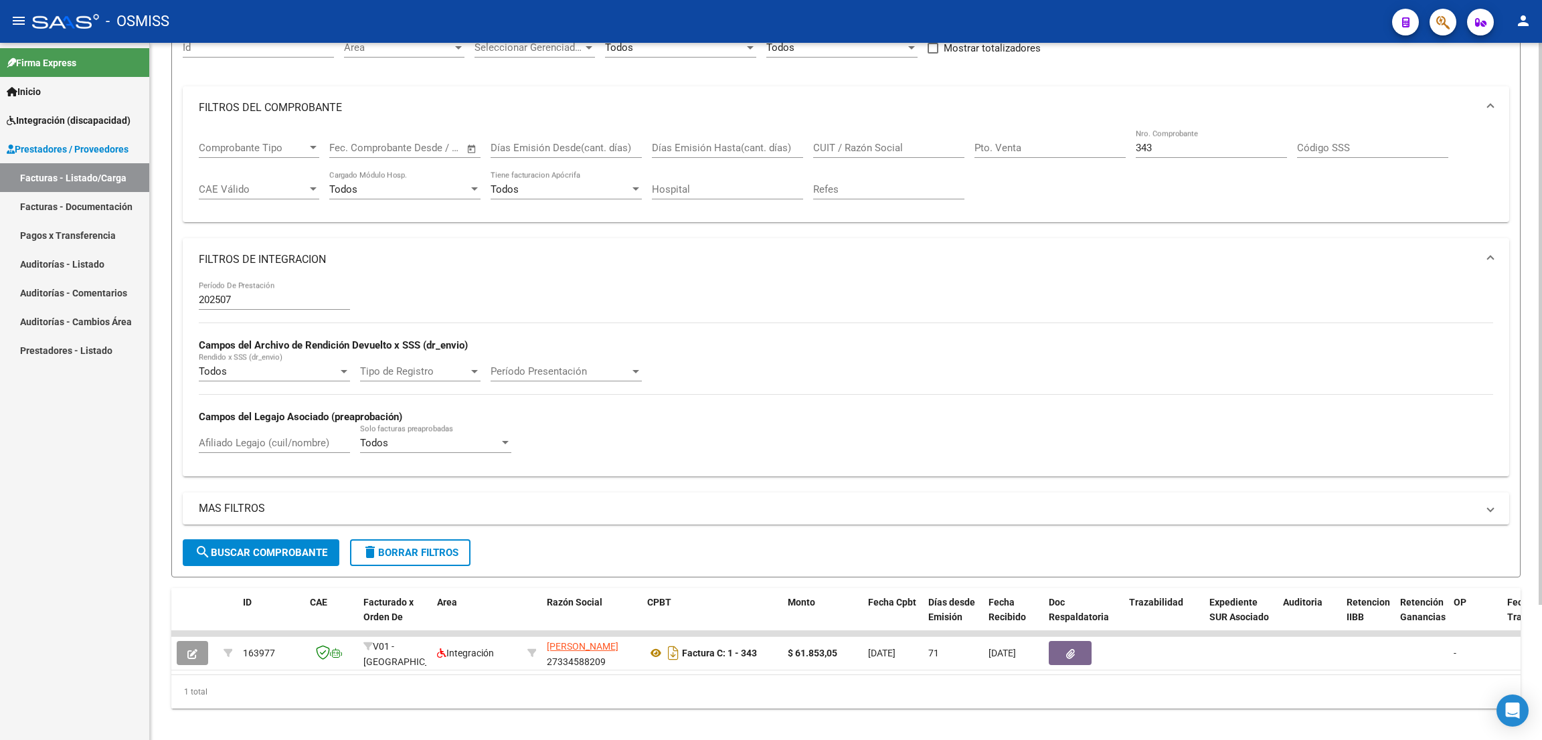
scroll to position [41, 0]
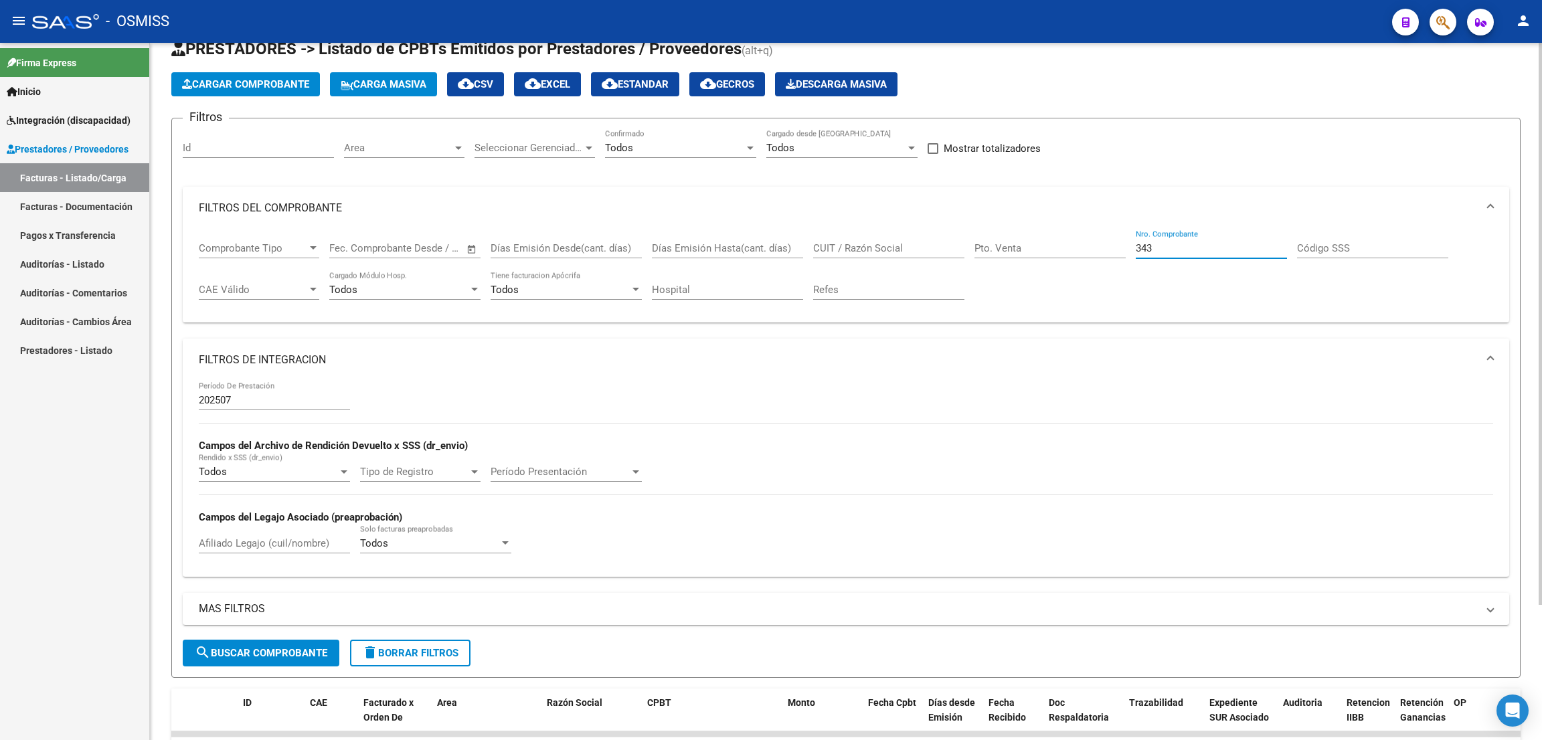
drag, startPoint x: 1097, startPoint y: 233, endPoint x: 1070, endPoint y: 229, distance: 27.1
click at [1070, 231] on div "Comprobante Tipo Comprobante Tipo Fecha inicio – Fecha fin Fec. Comprobante Des…" at bounding box center [846, 271] width 1295 height 83
click at [904, 249] on input "CUIT / Razón Social" at bounding box center [888, 248] width 151 height 12
paste input "27325594808"
click at [315, 650] on span "search Buscar Comprobante" at bounding box center [261, 653] width 133 height 12
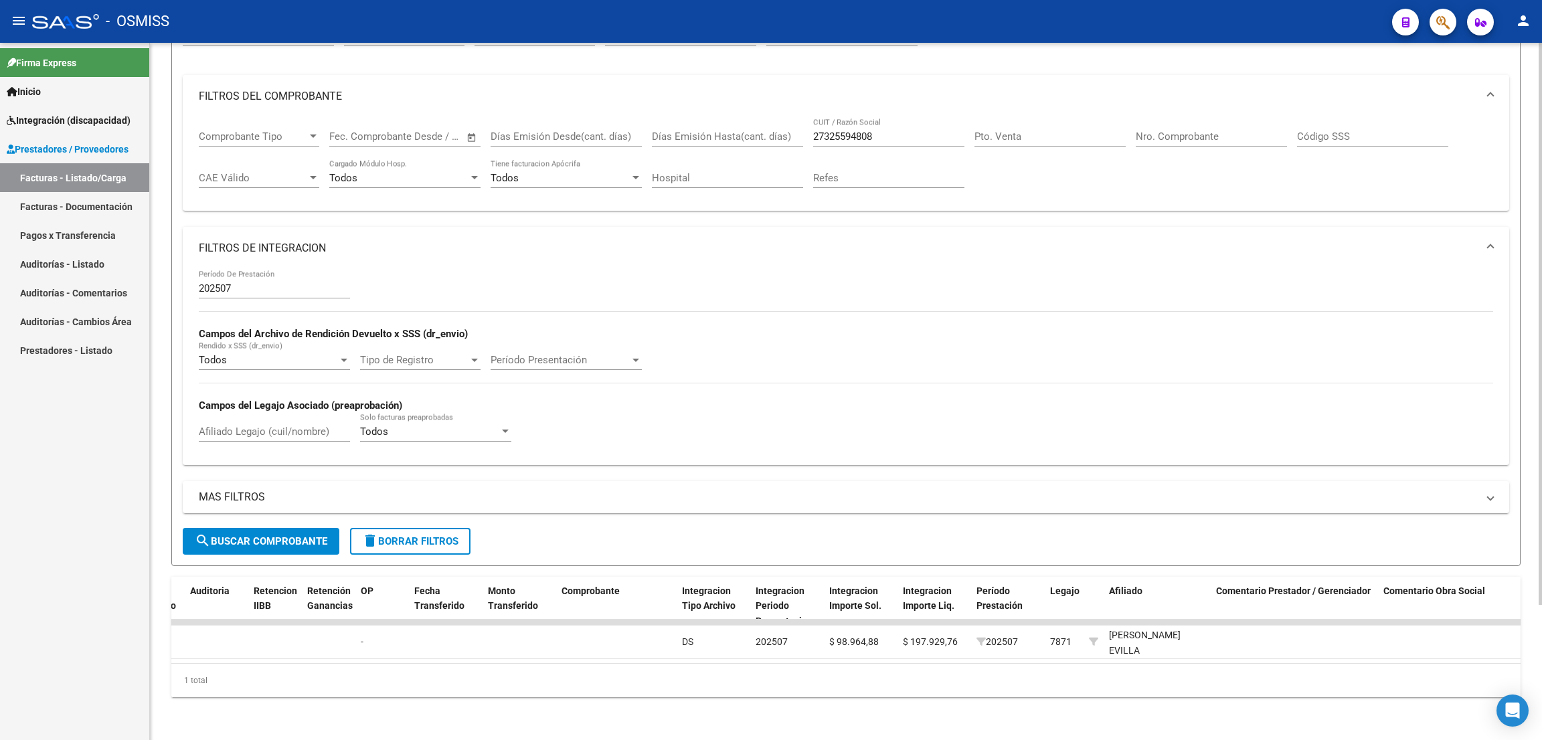
scroll to position [0, 1099]
drag, startPoint x: 848, startPoint y: 124, endPoint x: 788, endPoint y: 125, distance: 60.3
click at [788, 125] on div "Comprobante Tipo Comprobante Tipo Fecha inicio – Fecha fin Fec. Comprobante Des…" at bounding box center [846, 159] width 1295 height 83
paste input "35068721"
drag, startPoint x: 313, startPoint y: 519, endPoint x: 821, endPoint y: 495, distance: 509.4
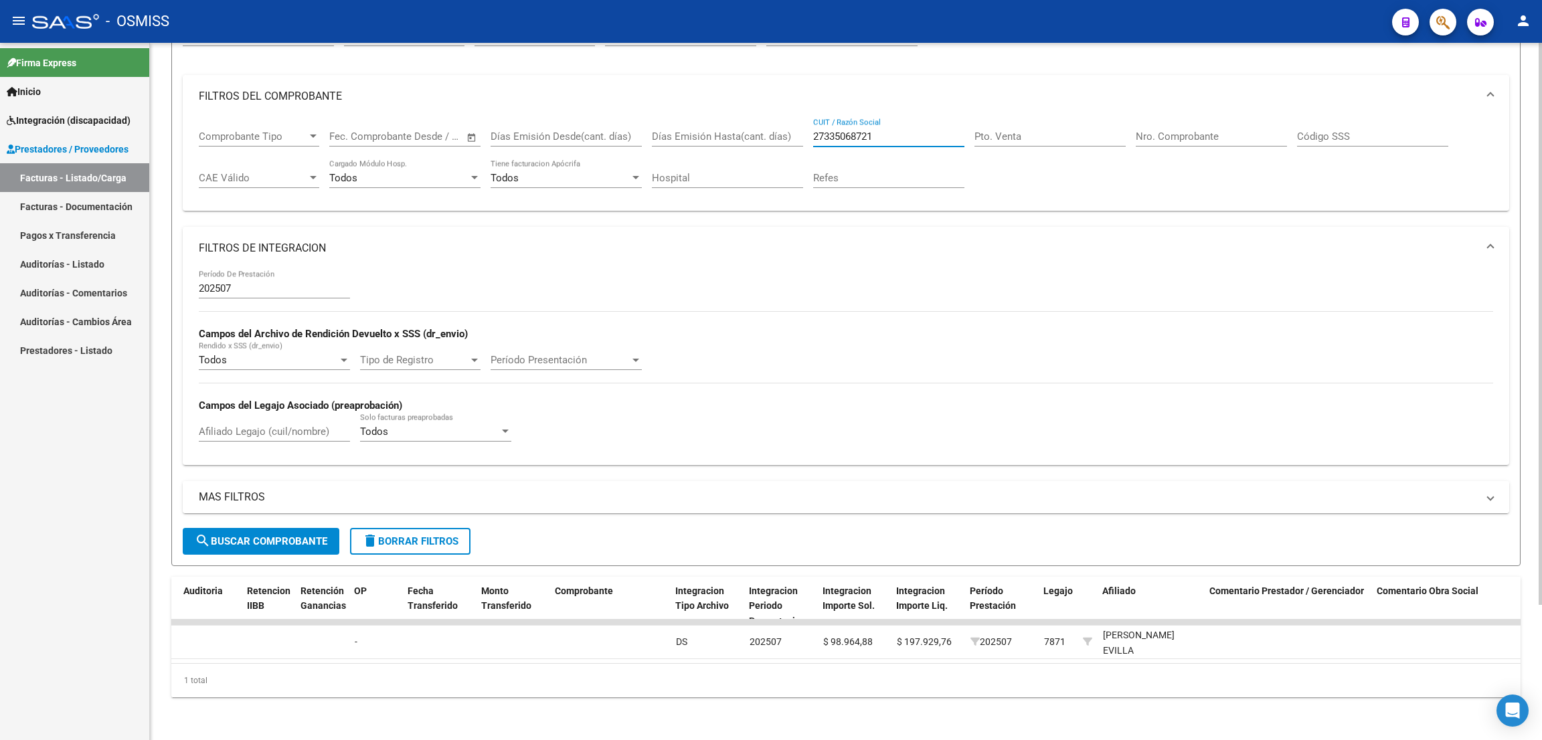
click at [313, 528] on button "search Buscar Comprobante" at bounding box center [261, 541] width 157 height 27
drag, startPoint x: 937, startPoint y: 663, endPoint x: 574, endPoint y: 653, distance: 363.0
click at [396, 647] on div "ID CAE Facturado x Orden De Area Razón Social CPBT Monto Fecha Cpbt Días desde …" at bounding box center [846, 637] width 1350 height 121
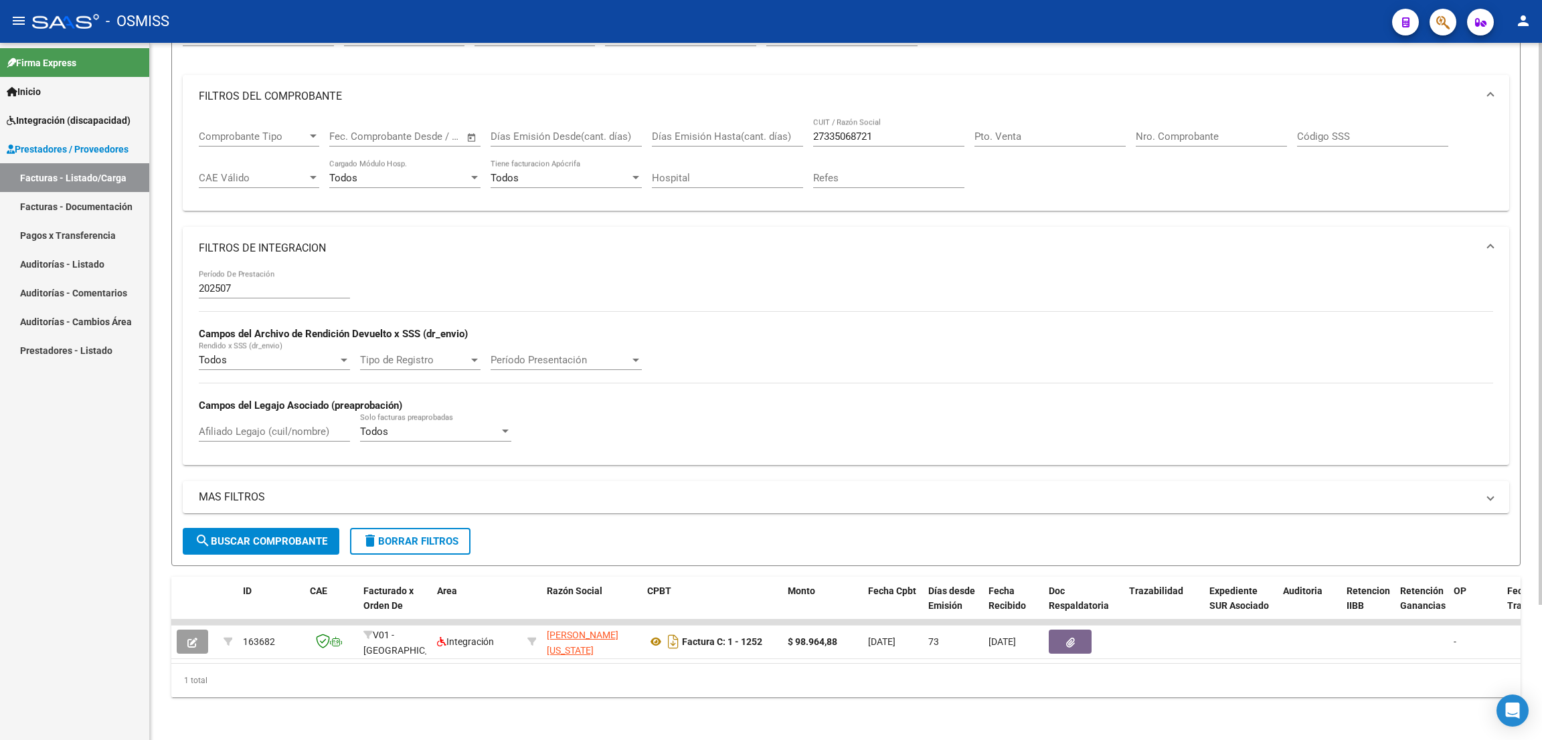
scroll to position [0, 0]
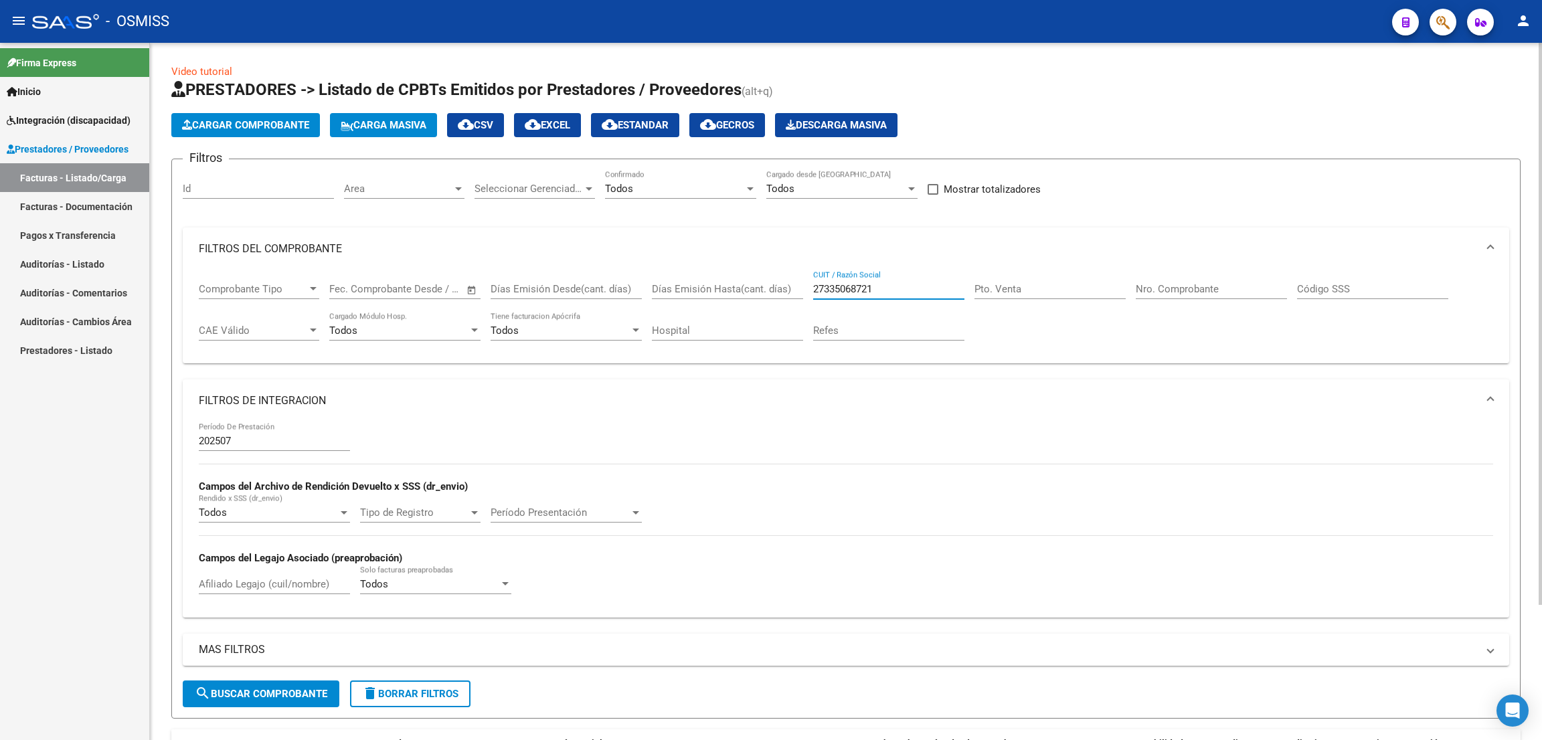
drag, startPoint x: 891, startPoint y: 287, endPoint x: 807, endPoint y: 294, distance: 84.7
click at [807, 294] on div "Comprobante Tipo Comprobante Tipo Fecha inicio – Fecha fin Fec. Comprobante Des…" at bounding box center [846, 311] width 1295 height 83
paste input "0955335393"
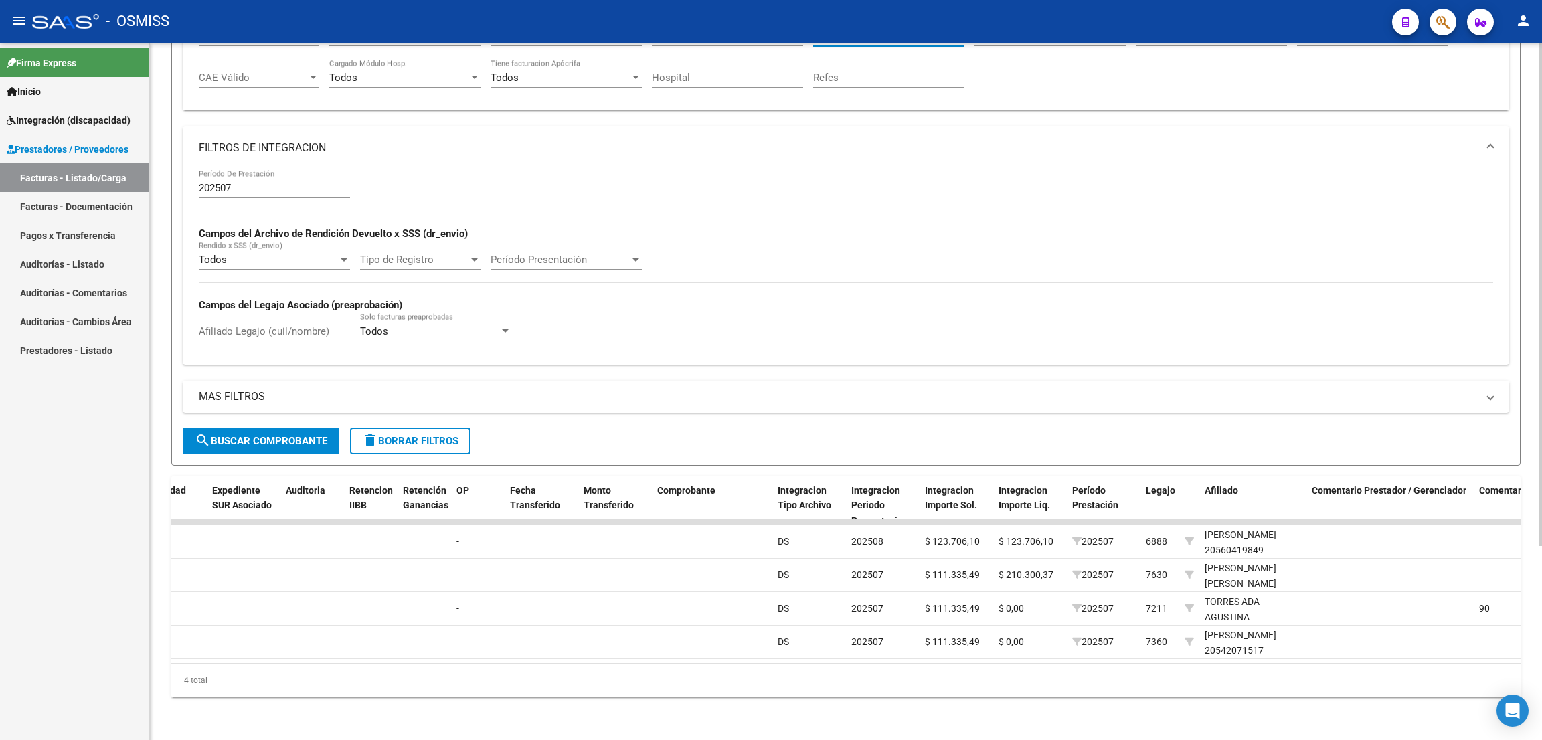
scroll to position [66, 0]
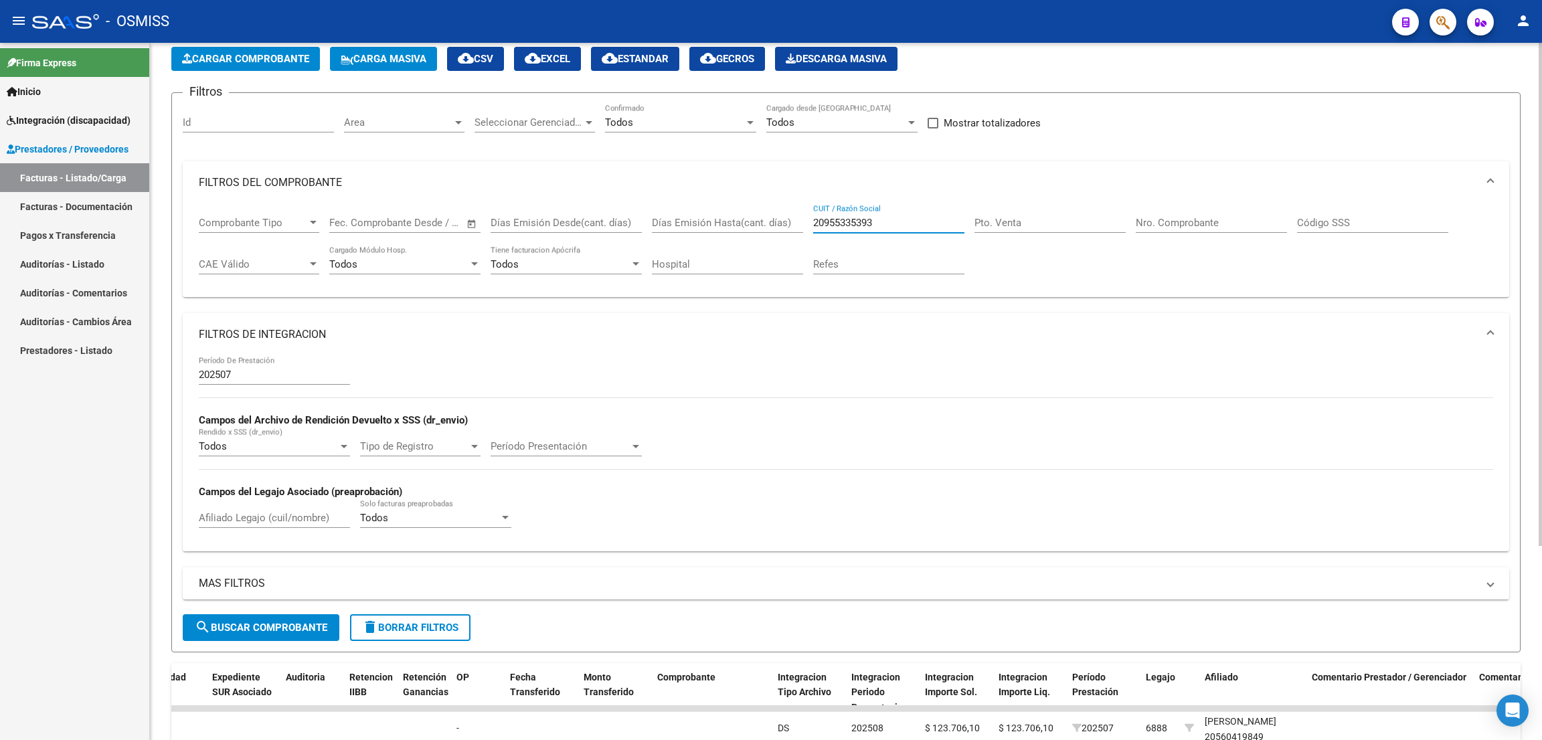
drag, startPoint x: 904, startPoint y: 225, endPoint x: 790, endPoint y: 207, distance: 115.9
click at [790, 207] on div "Comprobante Tipo Comprobante Tipo Fecha inicio – Fecha fin Fec. Comprobante Des…" at bounding box center [846, 245] width 1295 height 83
paste input "7315293559"
click at [315, 623] on span "search Buscar Comprobante" at bounding box center [261, 628] width 133 height 12
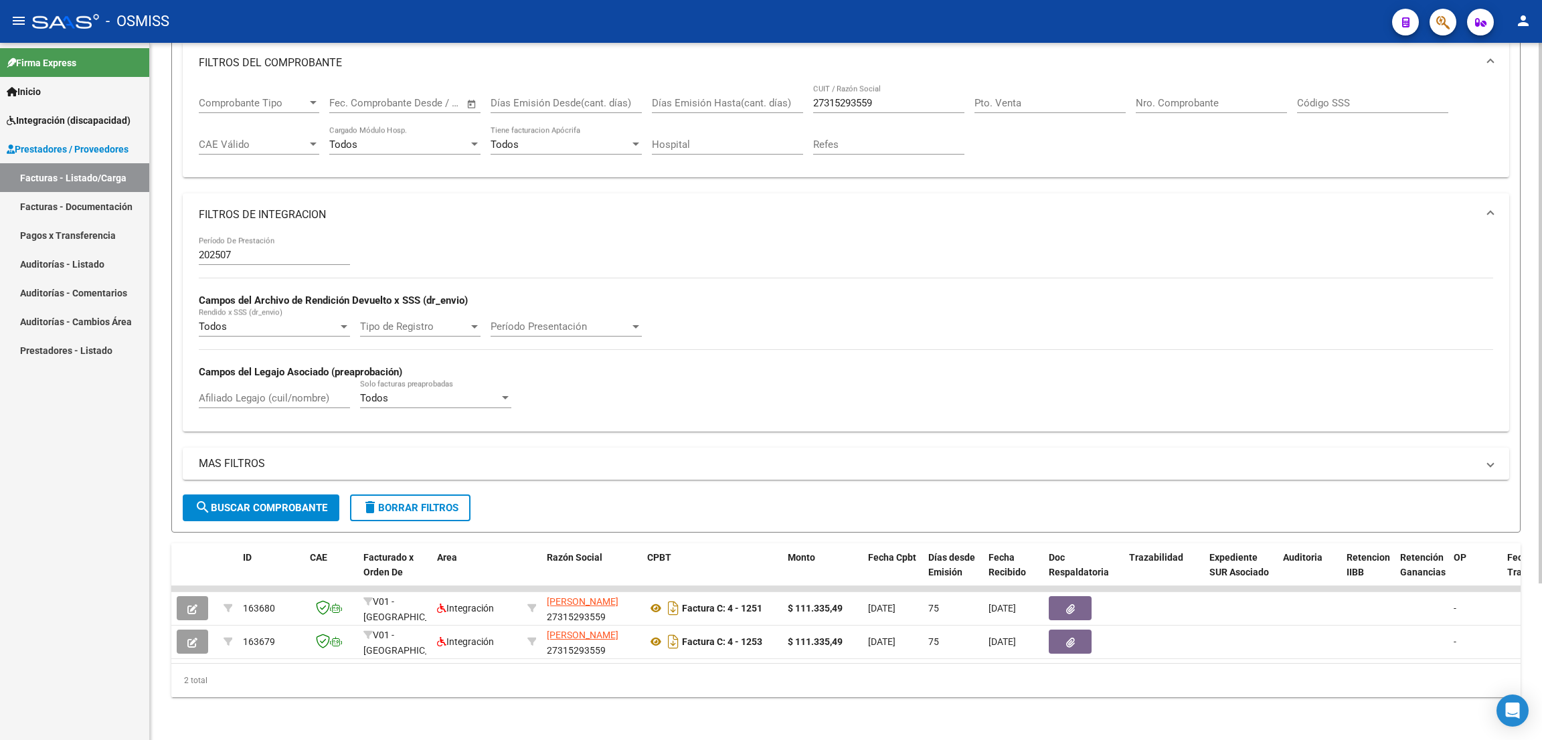
scroll to position [0, 0]
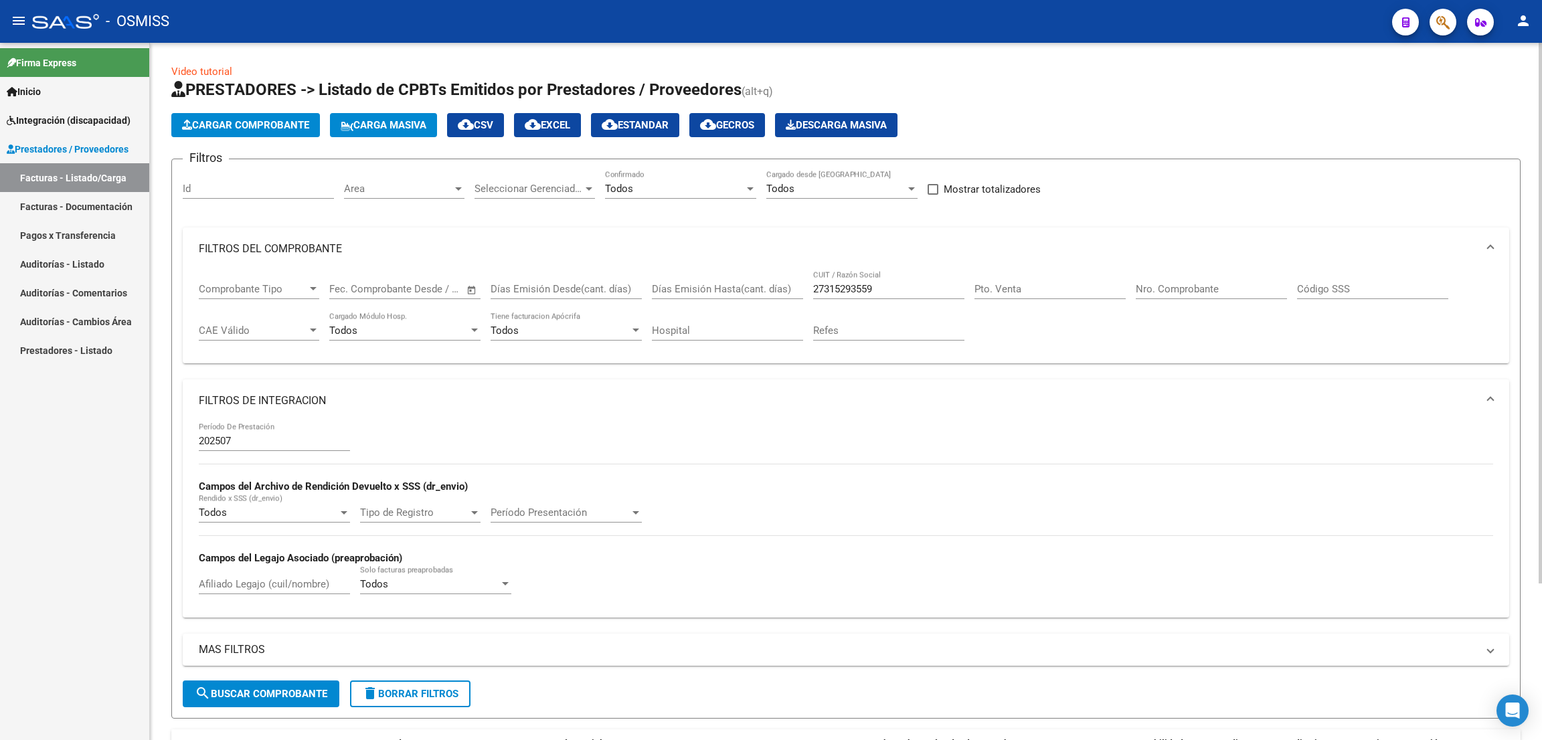
drag, startPoint x: 886, startPoint y: 294, endPoint x: 815, endPoint y: 293, distance: 71.6
click at [815, 293] on div "27315293559 CUIT / Razón Social" at bounding box center [888, 284] width 151 height 29
drag, startPoint x: 895, startPoint y: 293, endPoint x: 786, endPoint y: 287, distance: 109.3
click at [786, 287] on div "Comprobante Tipo Comprobante Tipo Fecha inicio – Fecha fin Fec. Comprobante Des…" at bounding box center [846, 311] width 1295 height 83
paste input "0332157"
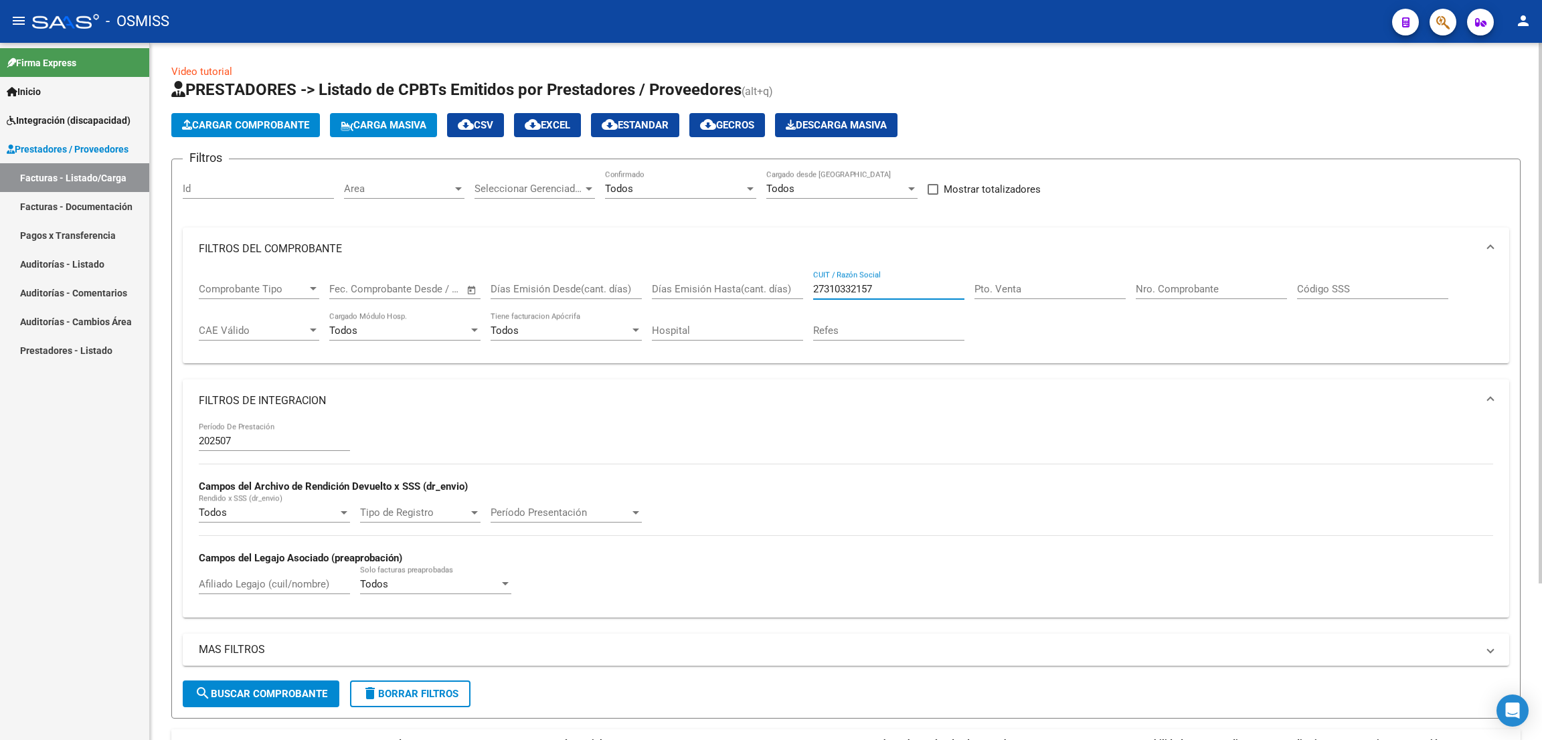
click at [287, 689] on span "search Buscar Comprobante" at bounding box center [261, 694] width 133 height 12
drag, startPoint x: 902, startPoint y: 290, endPoint x: 781, endPoint y: 270, distance: 122.2
click at [781, 270] on div "Comprobante Tipo Comprobante Tipo Fecha inicio – Fecha fin Fec. Comprobante Des…" at bounding box center [846, 311] width 1295 height 83
paste input "30711722390"
click at [781, 270] on div "Días Emisión Hasta(cant. días)" at bounding box center [727, 284] width 151 height 29
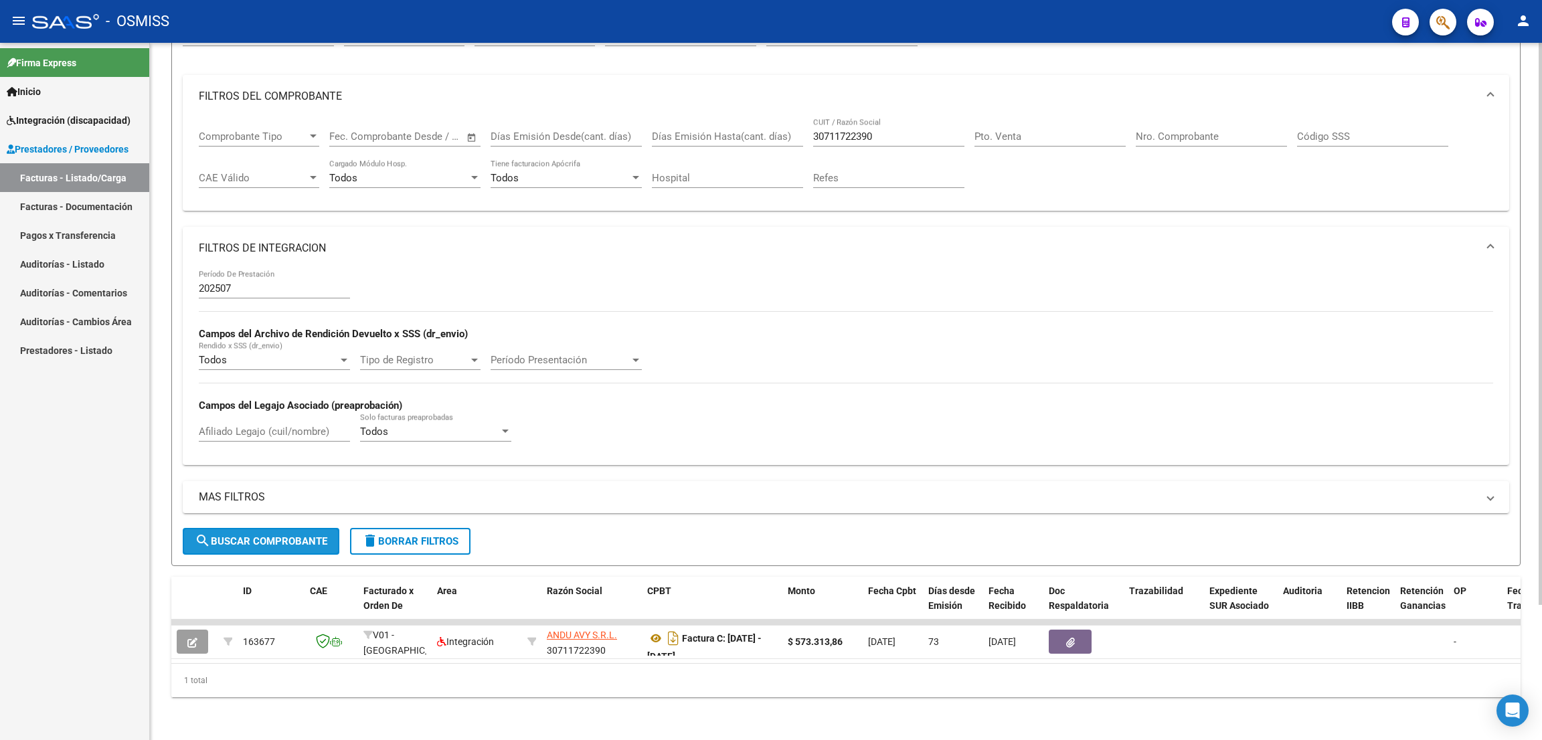
click at [313, 536] on span "search Buscar Comprobante" at bounding box center [261, 542] width 133 height 12
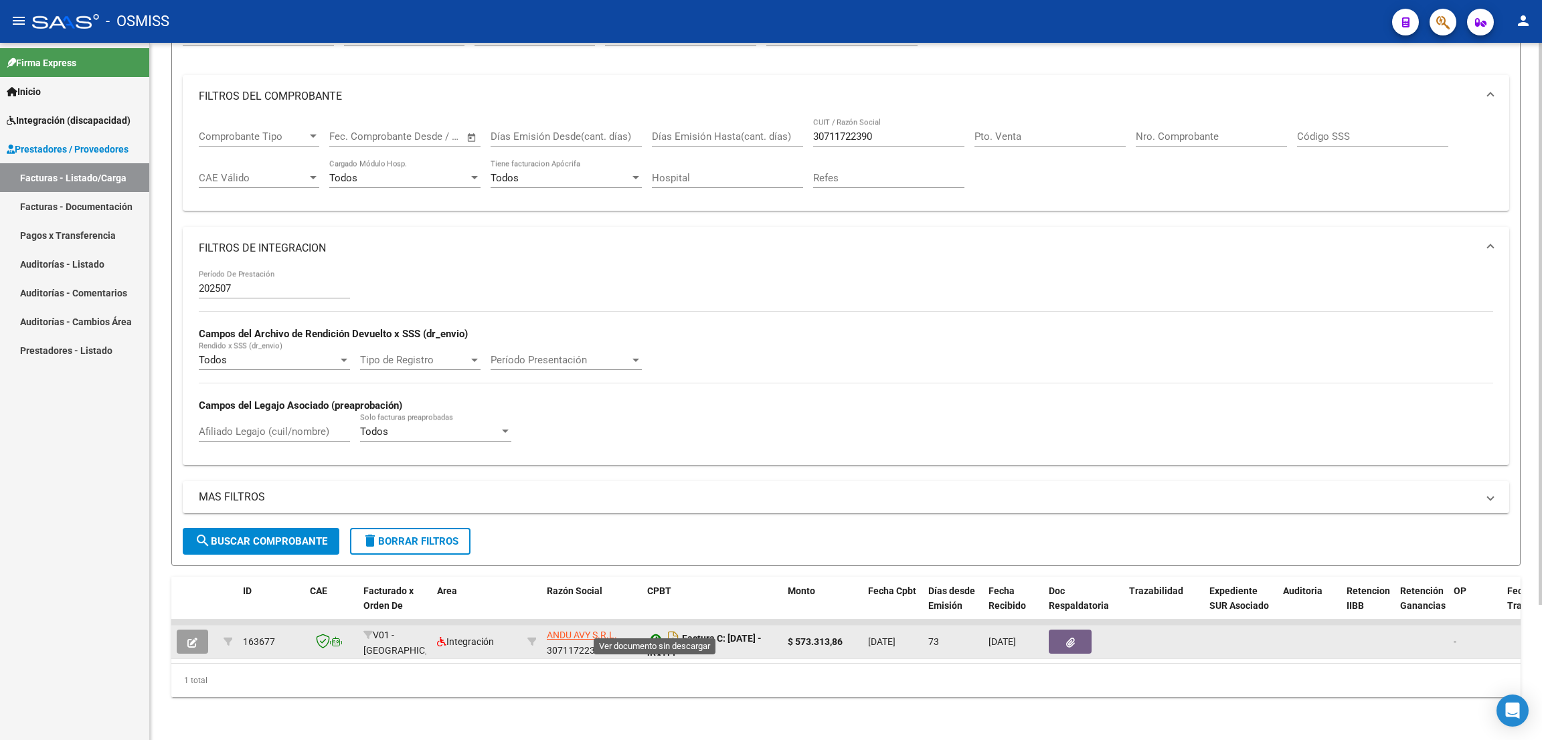
click at [658, 631] on icon at bounding box center [655, 639] width 17 height 16
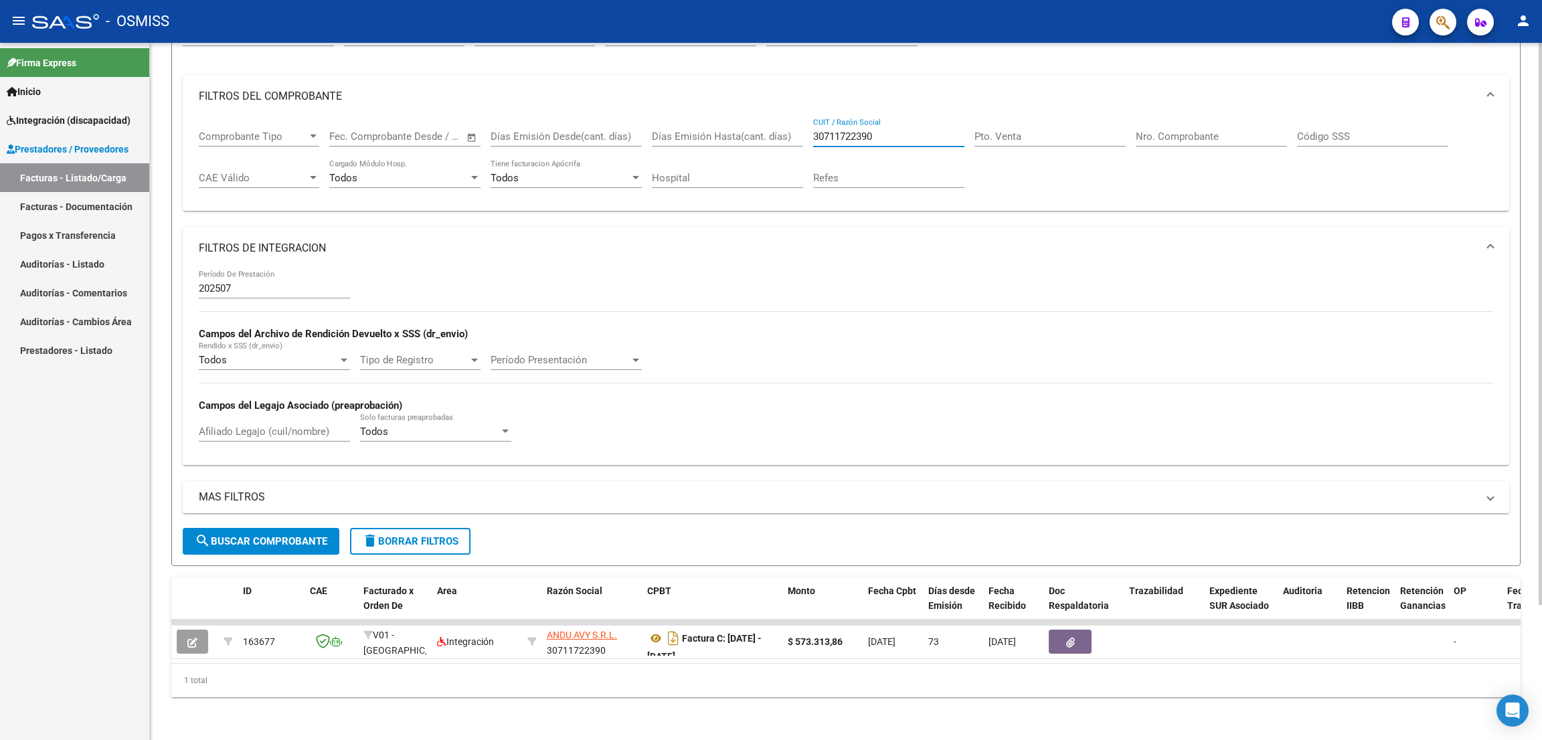
drag, startPoint x: 878, startPoint y: 125, endPoint x: 781, endPoint y: 116, distance: 97.4
click at [781, 118] on div "Comprobante Tipo Comprobante Tipo Fecha inicio – Fecha fin Fec. Comprobante Des…" at bounding box center [846, 159] width 1295 height 83
paste input "27368241704"
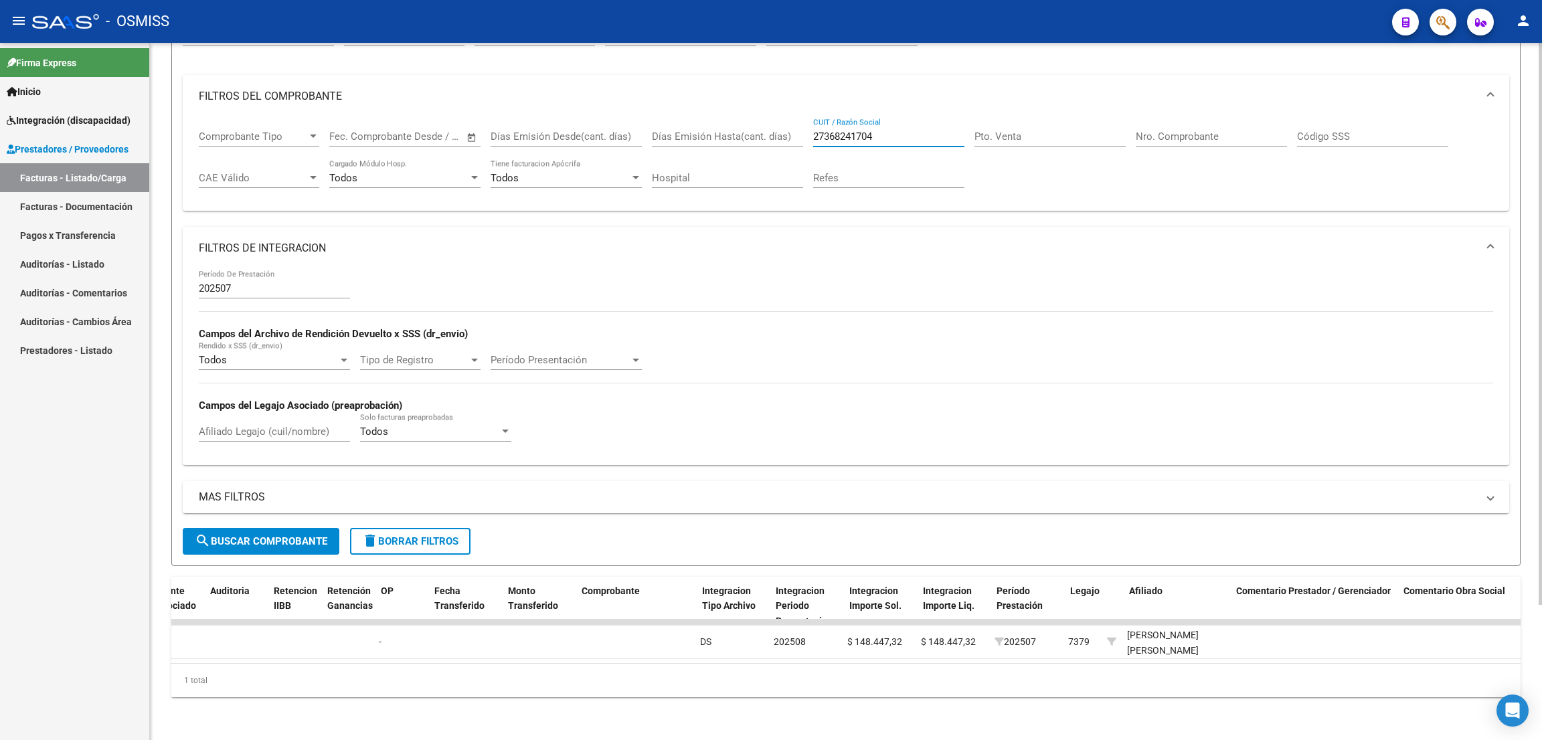
scroll to position [0, 1073]
drag, startPoint x: 883, startPoint y: 126, endPoint x: 791, endPoint y: 116, distance: 92.9
click at [791, 118] on div "Comprobante Tipo Comprobante Tipo Fecha inicio – Fecha fin Fec. Comprobante Des…" at bounding box center [846, 159] width 1295 height 83
paste input "30717125696"
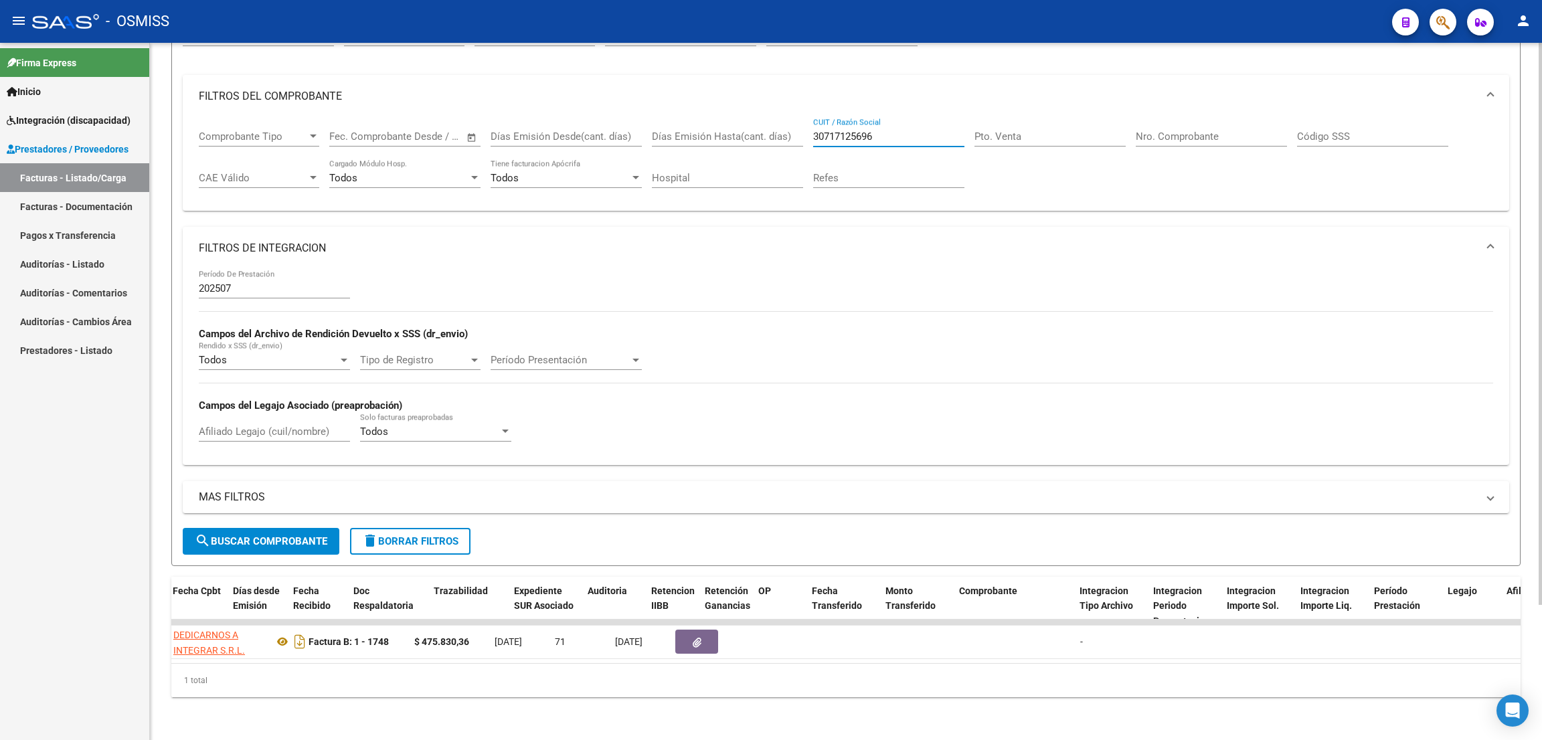
scroll to position [0, 0]
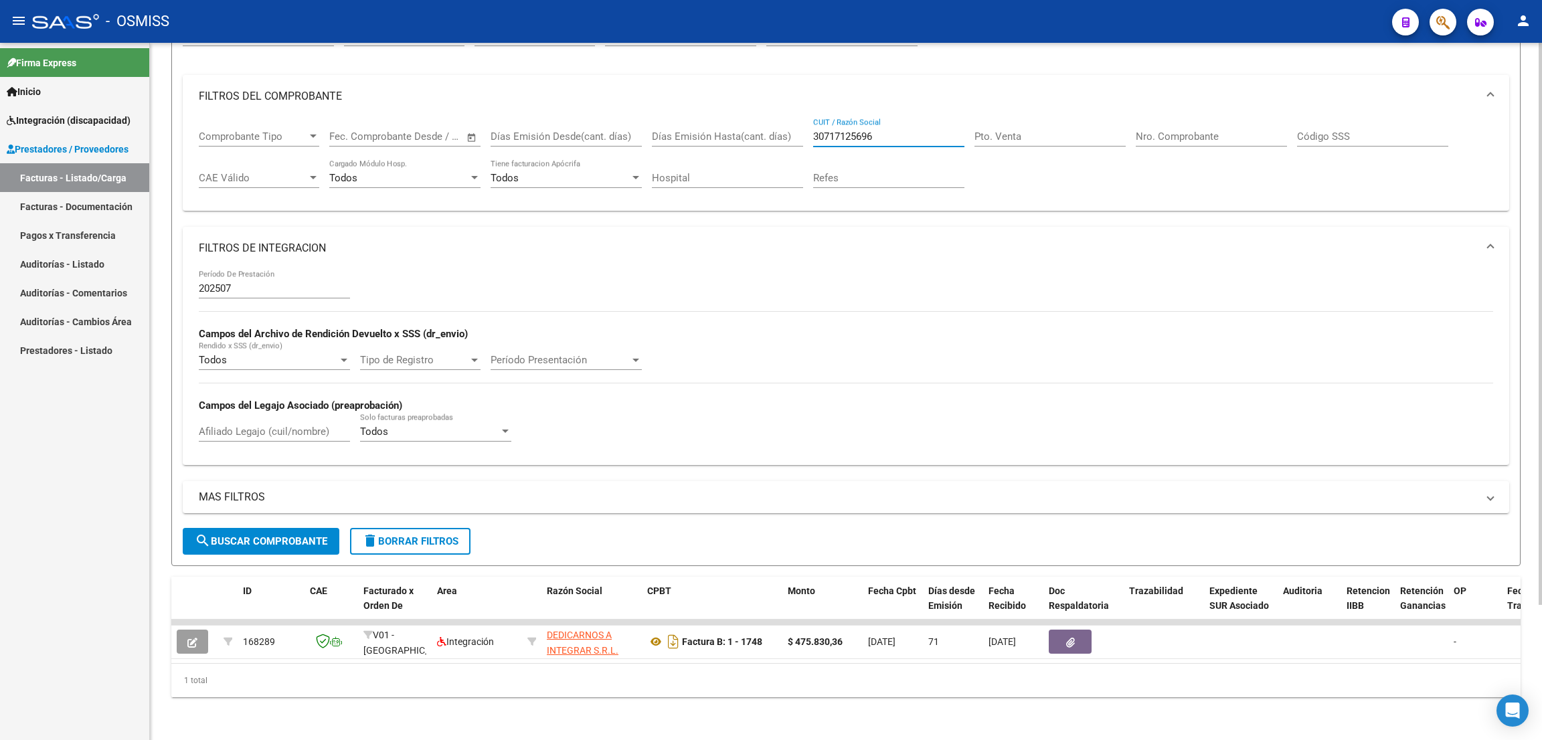
drag, startPoint x: 853, startPoint y: 120, endPoint x: 790, endPoint y: 122, distance: 63.0
click at [790, 122] on div "Comprobante Tipo Comprobante Tipo Fecha inicio – Fecha fin Fec. Comprobante Des…" at bounding box center [846, 159] width 1295 height 83
paste input "27309848409"
drag, startPoint x: 890, startPoint y: 122, endPoint x: 785, endPoint y: 120, distance: 104.5
click at [785, 120] on div "Comprobante Tipo Comprobante Tipo Fecha inicio – Fecha fin Fec. Comprobante Des…" at bounding box center [846, 159] width 1295 height 83
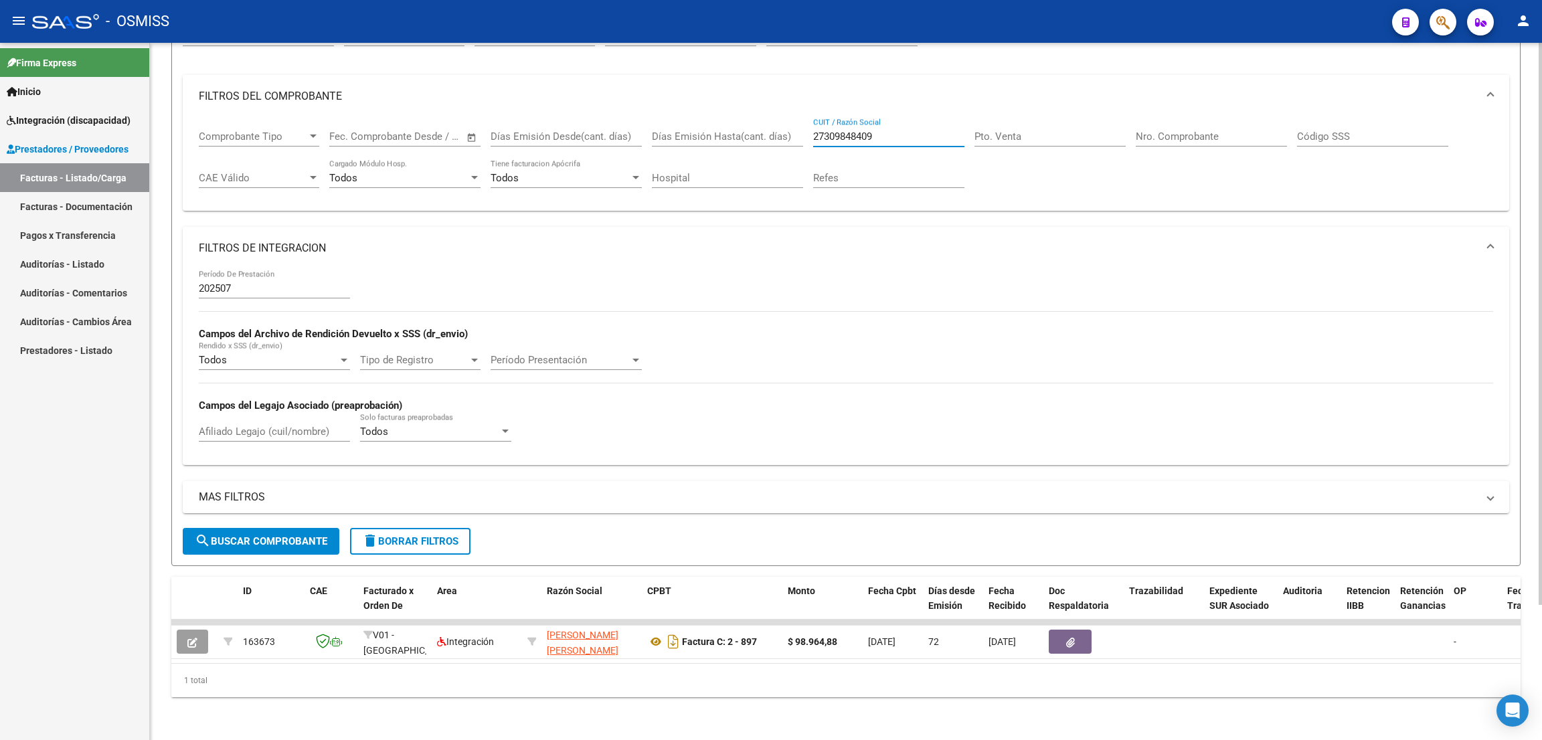
paste input "26365334"
type input "27263653349"
drag, startPoint x: 886, startPoint y: 116, endPoint x: 722, endPoint y: 88, distance: 166.3
click at [722, 88] on mat-expansion-panel "FILTROS DEL COMPROBANTE Comprobante Tipo Comprobante Tipo Fecha inicio – Fecha …" at bounding box center [846, 143] width 1327 height 137
click at [1010, 131] on input "Pto. Venta" at bounding box center [1050, 137] width 151 height 12
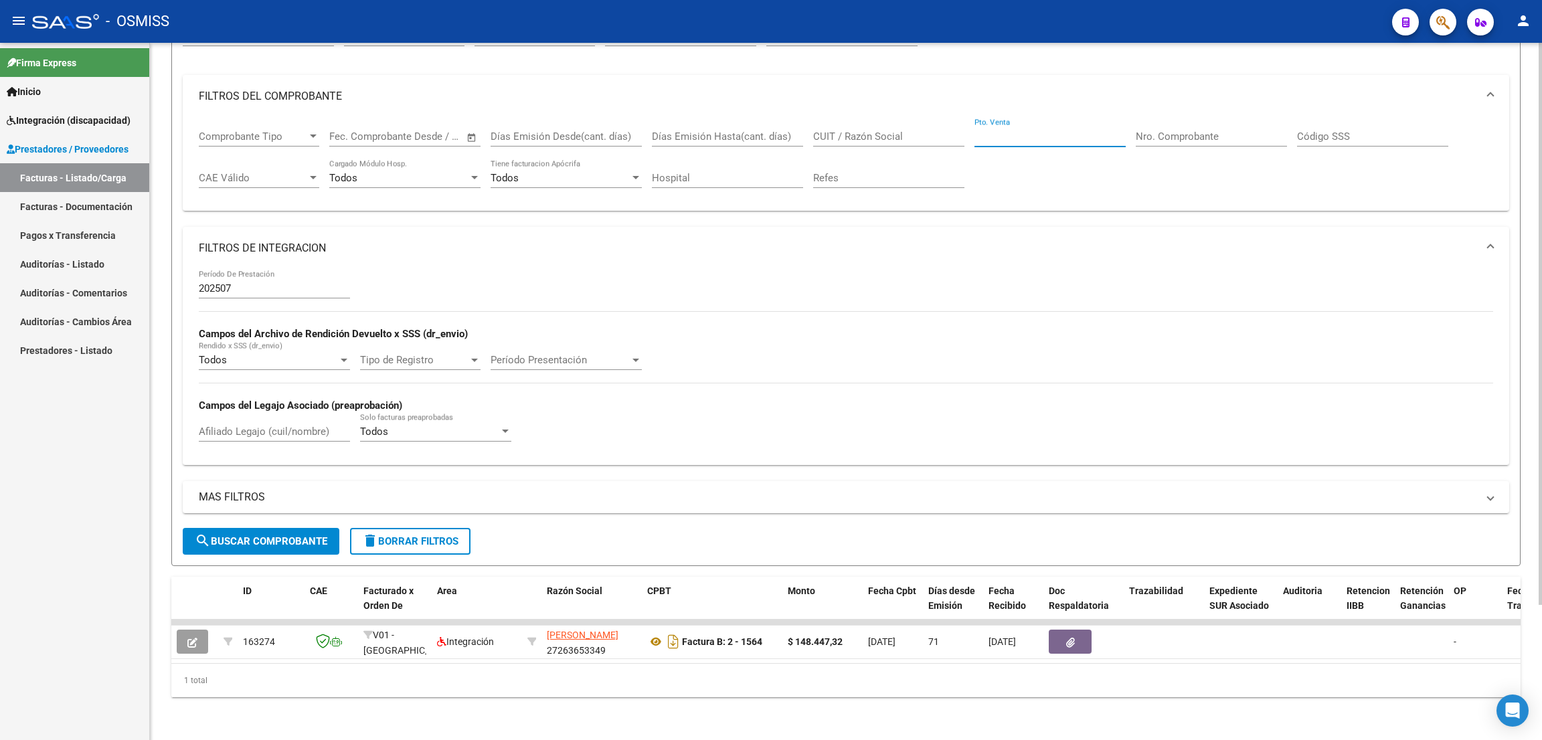
paste input "27417388007"
type input "27417388007"
drag, startPoint x: 276, startPoint y: 528, endPoint x: 291, endPoint y: 523, distance: 16.3
click at [276, 536] on span "search Buscar Comprobante" at bounding box center [261, 542] width 133 height 12
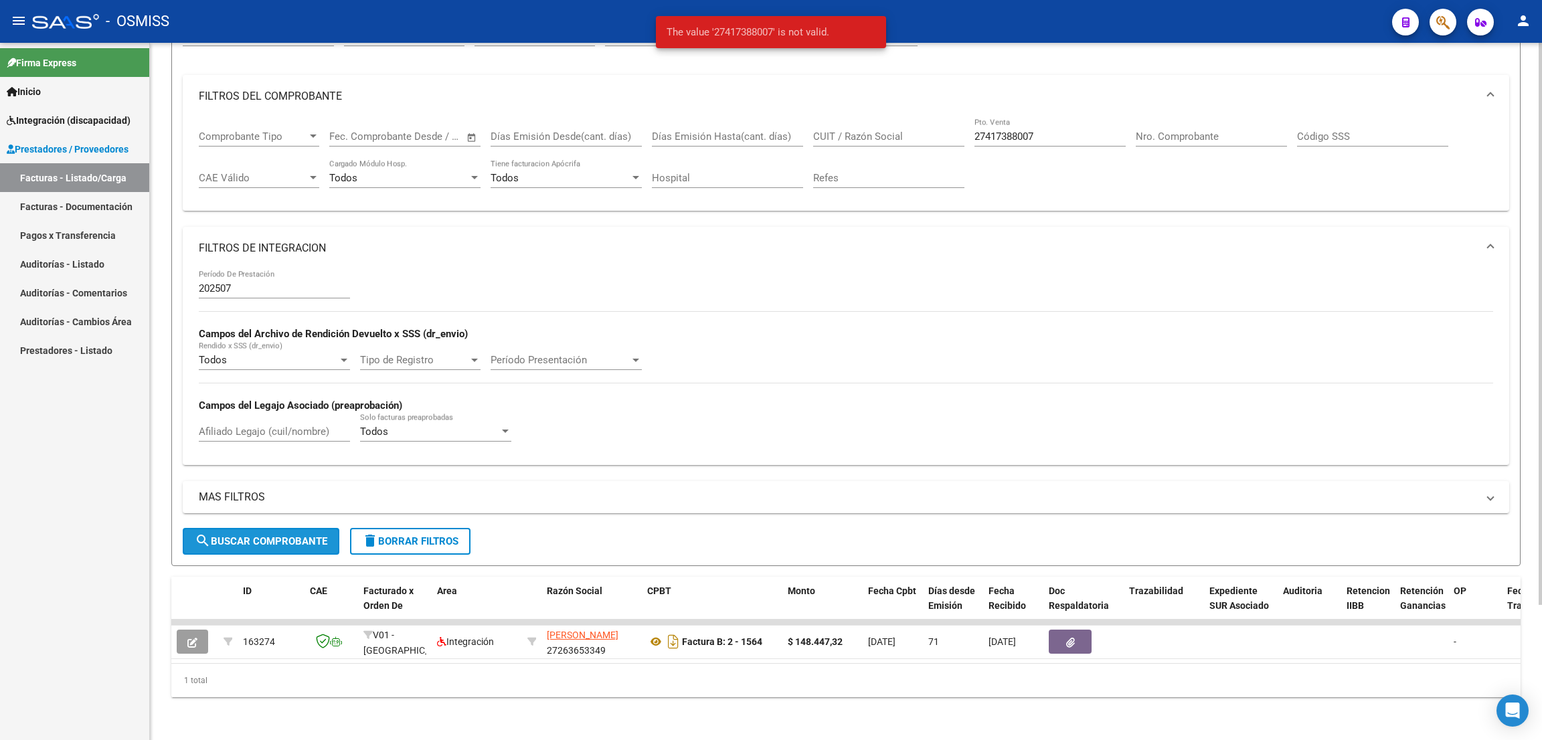
click at [312, 536] on span "search Buscar Comprobante" at bounding box center [261, 542] width 133 height 12
click at [319, 536] on span "search Buscar Comprobante" at bounding box center [261, 542] width 133 height 12
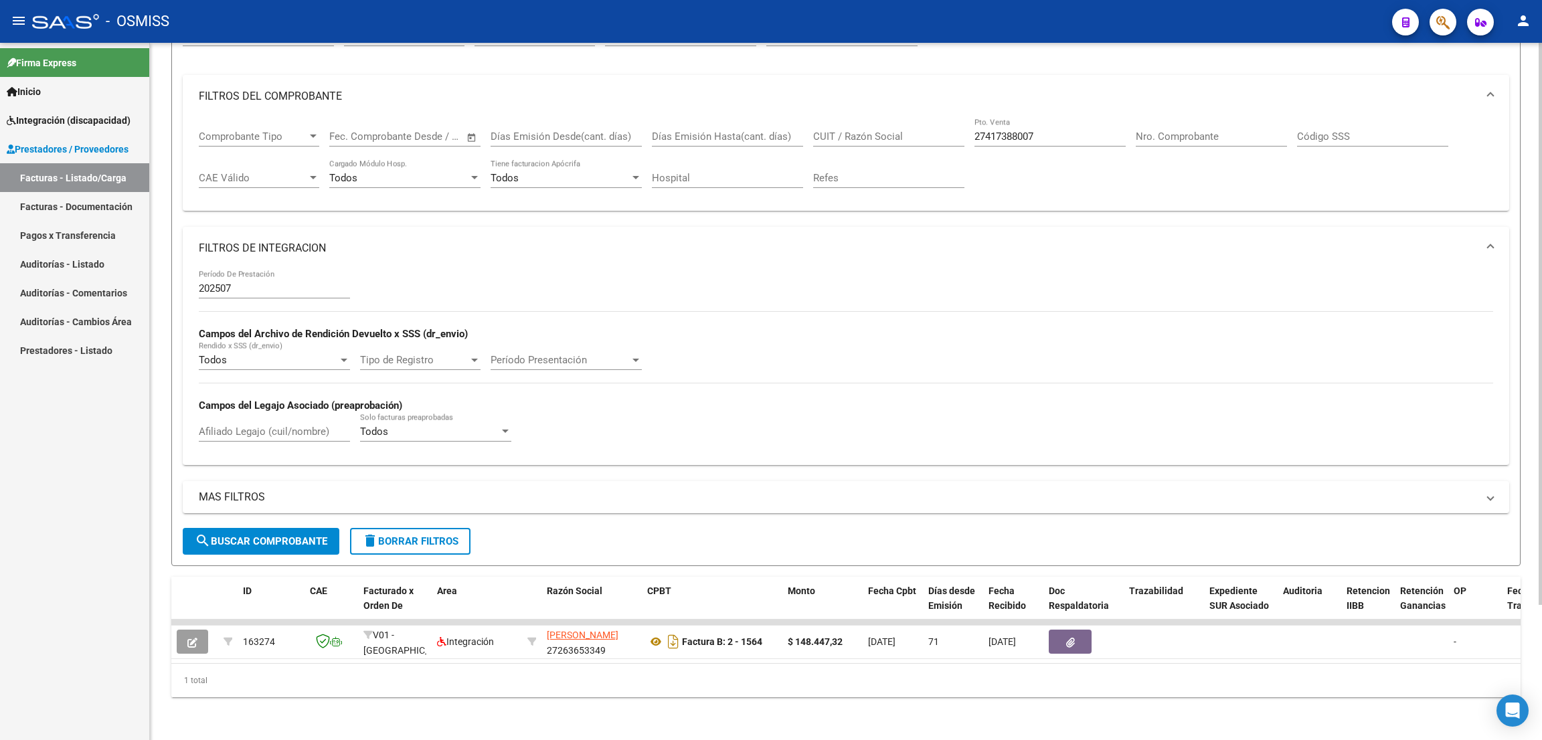
click at [330, 528] on button "search Buscar Comprobante" at bounding box center [261, 541] width 157 height 27
click at [1253, 89] on mat-panel-title "FILTROS DEL COMPROBANTE" at bounding box center [838, 96] width 1279 height 15
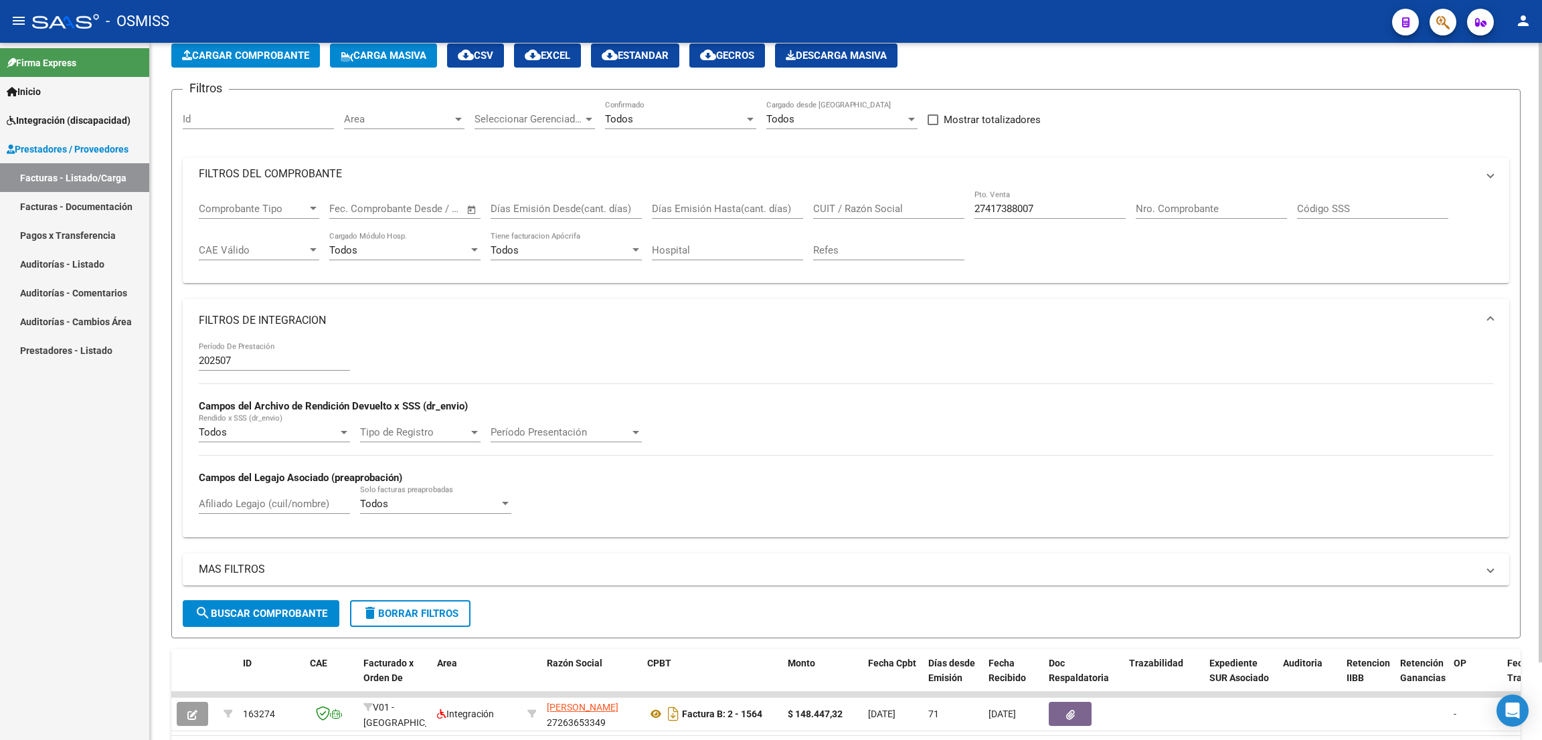
scroll to position [62, 0]
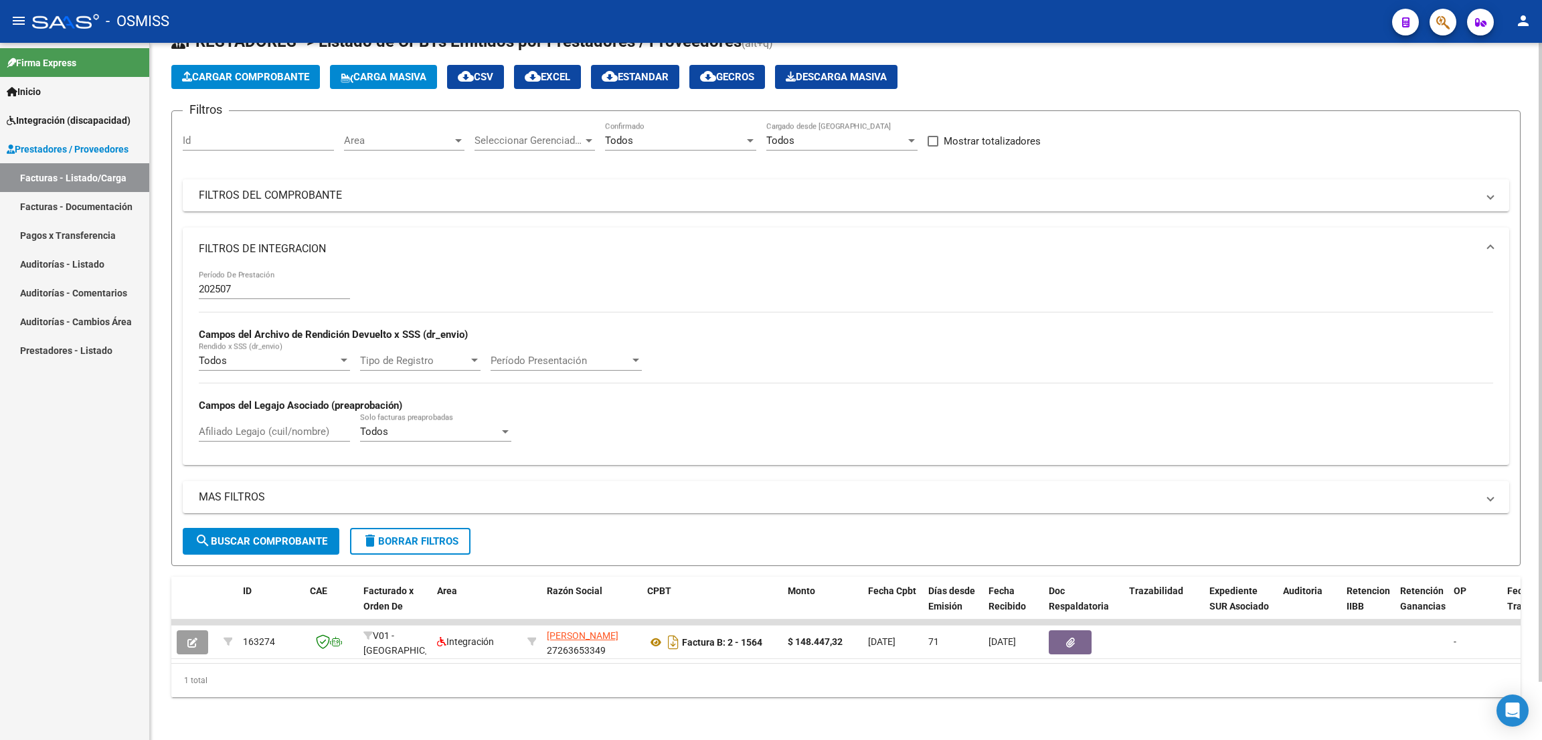
click at [306, 536] on span "search Buscar Comprobante" at bounding box center [261, 542] width 133 height 12
drag, startPoint x: 296, startPoint y: 526, endPoint x: 308, endPoint y: 536, distance: 15.7
click at [298, 536] on span "search Buscar Comprobante" at bounding box center [261, 542] width 133 height 12
click at [311, 413] on div "Afiliado Legajo (cuil/nombre)" at bounding box center [274, 427] width 151 height 29
type input "valdez"
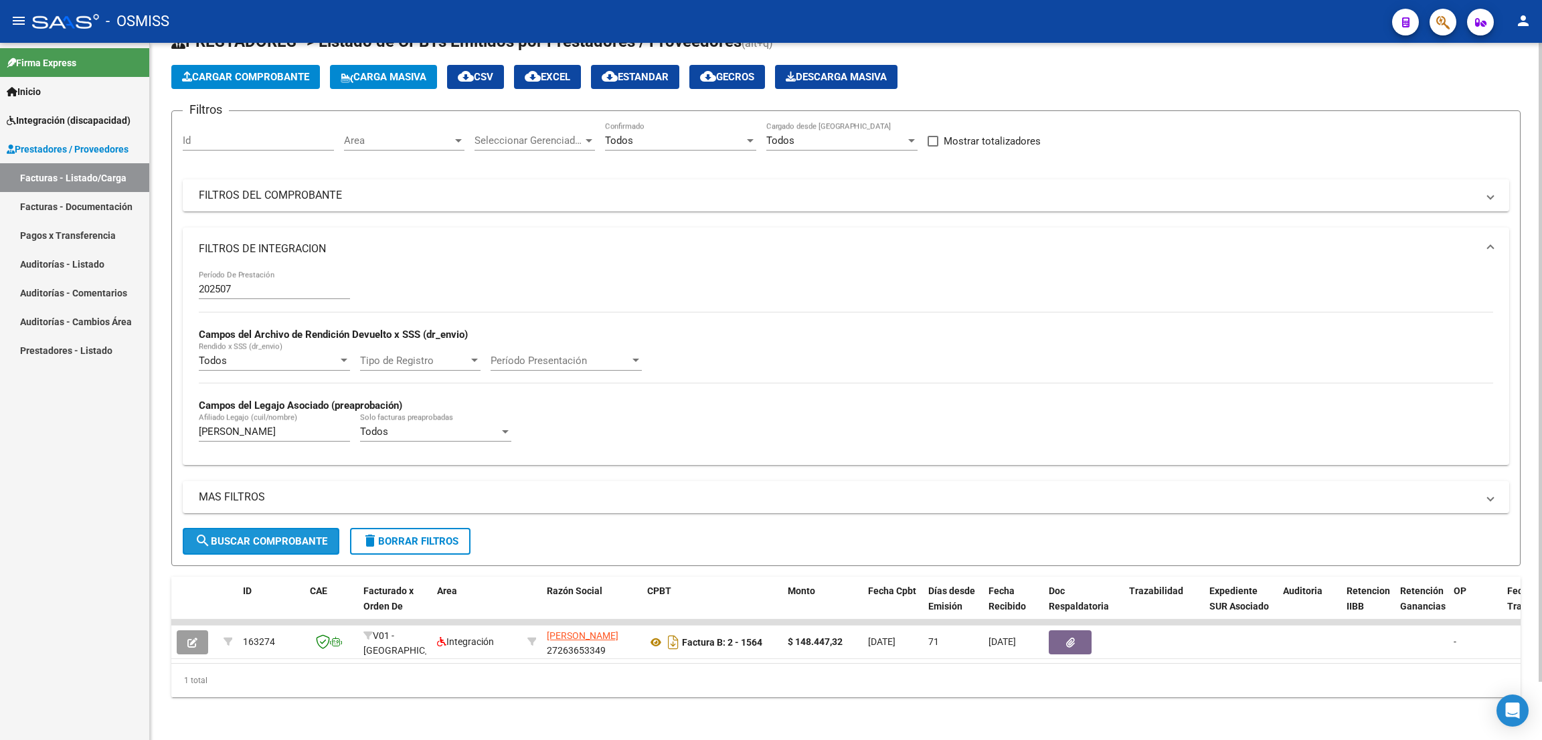
click at [307, 536] on span "search Buscar Comprobante" at bounding box center [261, 542] width 133 height 12
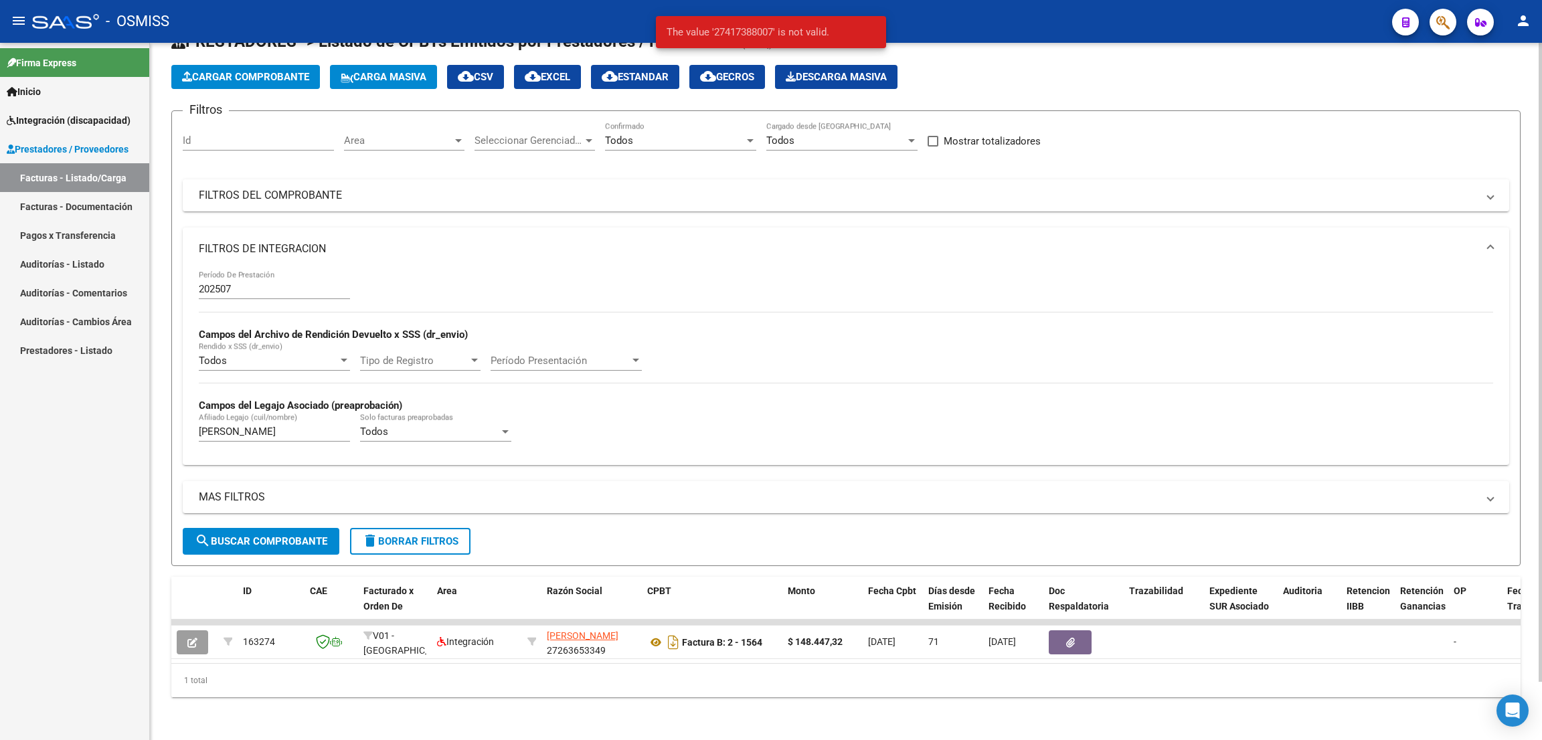
scroll to position [0, 0]
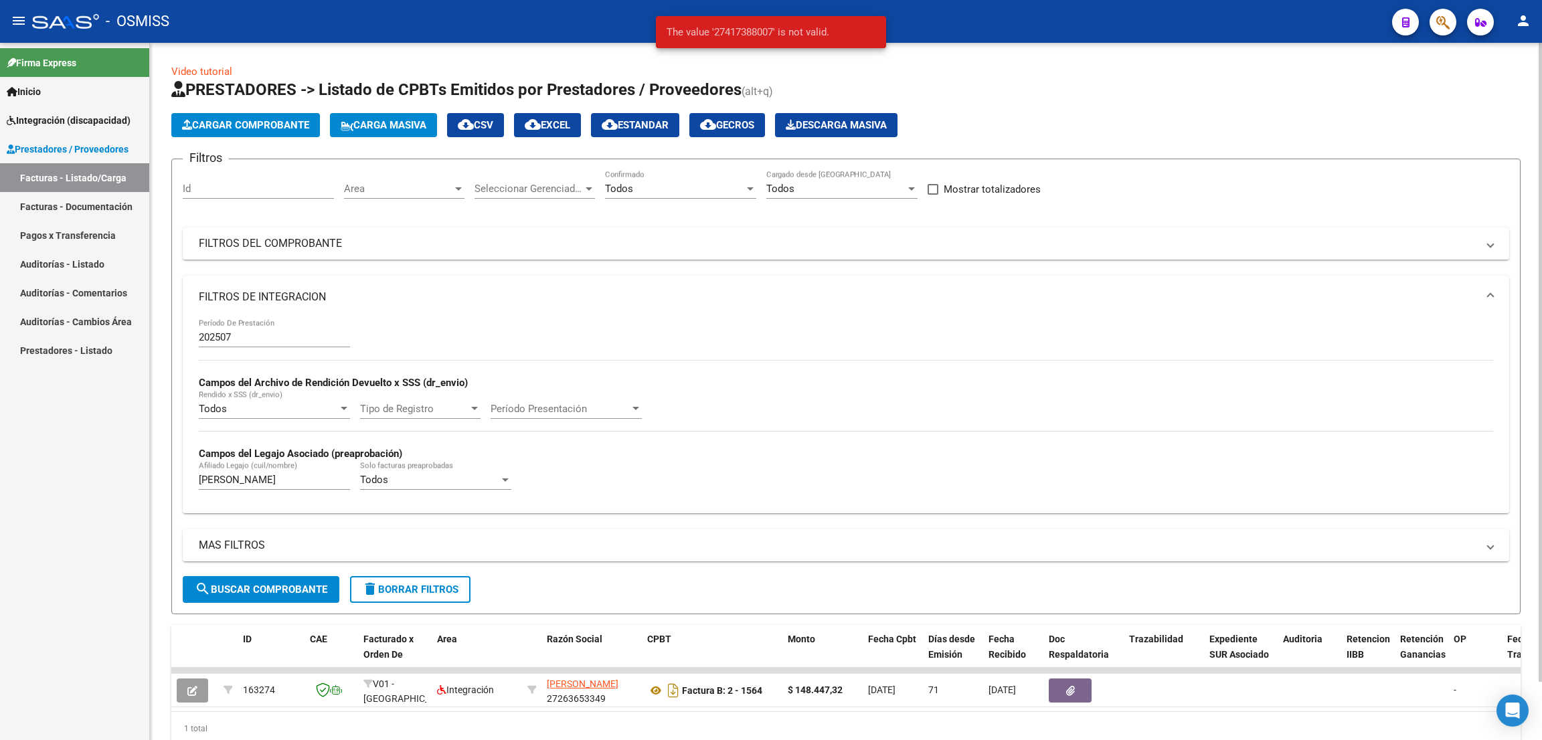
drag, startPoint x: 413, startPoint y: 588, endPoint x: 519, endPoint y: 522, distance: 124.8
click at [416, 588] on span "delete Borrar Filtros" at bounding box center [410, 590] width 96 height 12
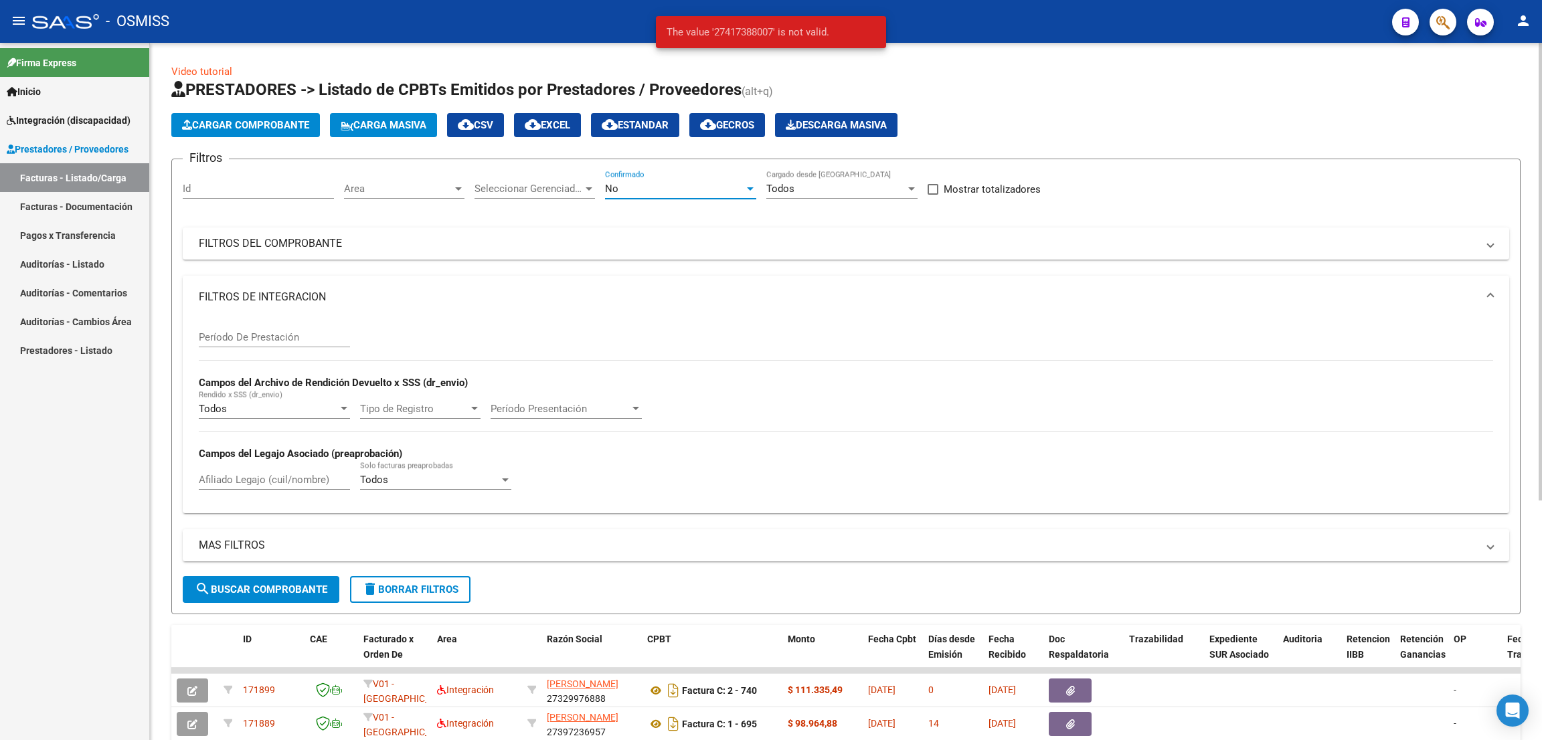
click at [679, 189] on div "No" at bounding box center [674, 189] width 139 height 12
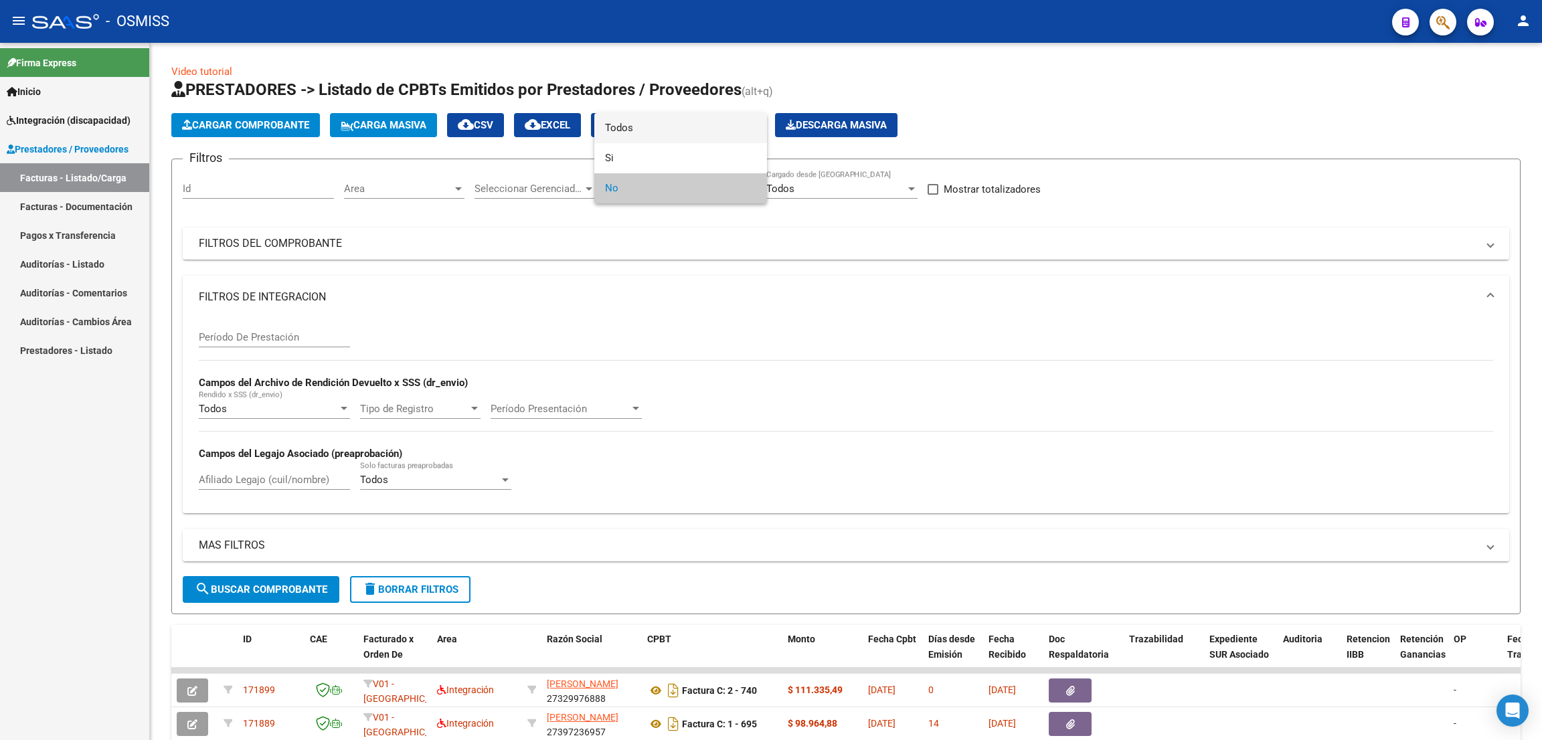
drag, startPoint x: 655, startPoint y: 125, endPoint x: 604, endPoint y: 173, distance: 70.6
click at [654, 125] on span "Todos" at bounding box center [680, 128] width 151 height 30
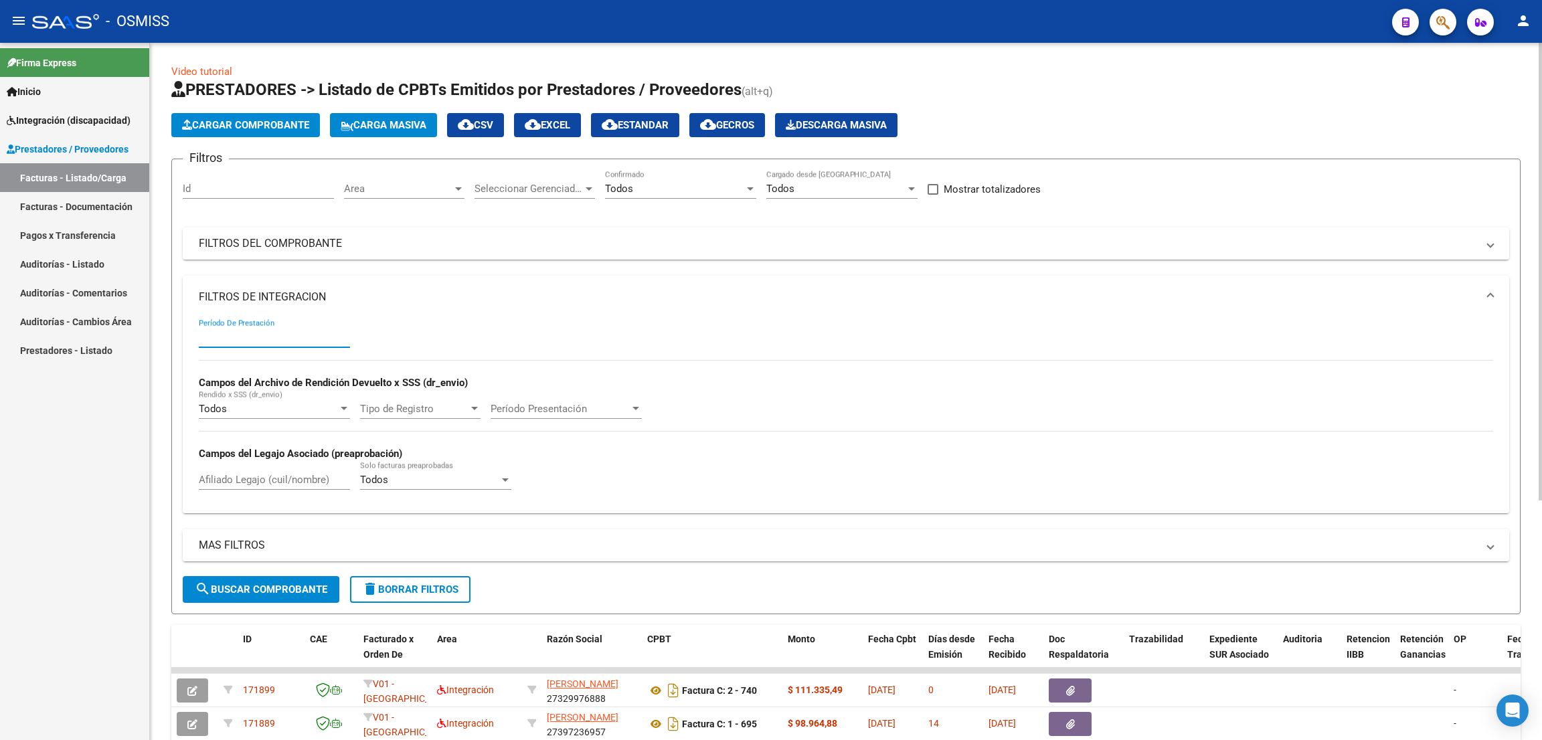
click at [270, 339] on input "Período De Prestación" at bounding box center [274, 337] width 151 height 12
type input "202507"
drag, startPoint x: 281, startPoint y: 487, endPoint x: 286, endPoint y: 479, distance: 9.7
click at [286, 479] on div "Afiliado Legajo (cuil/nombre)" at bounding box center [274, 475] width 151 height 29
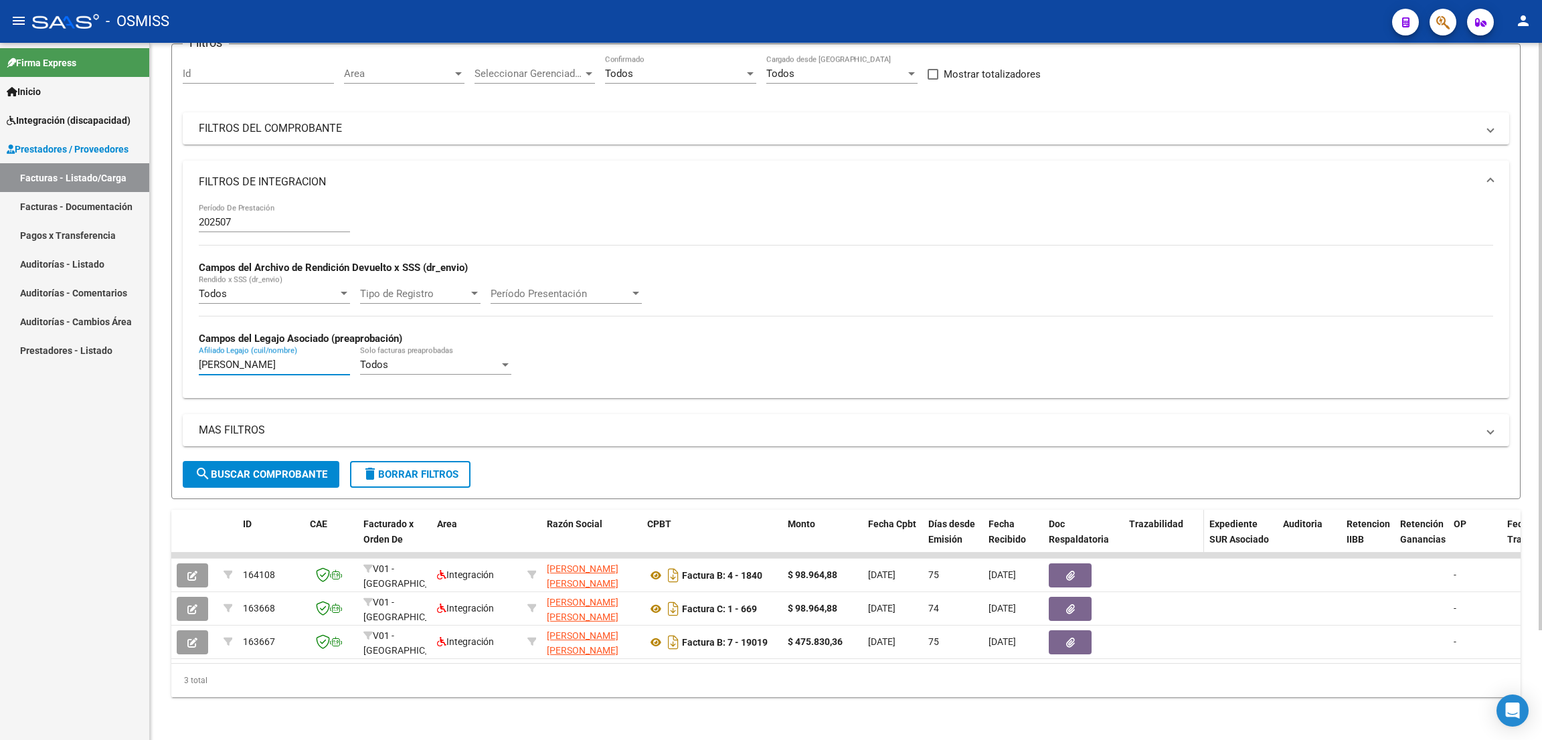
type input "valdez"
